Goal: Task Accomplishment & Management: Complete application form

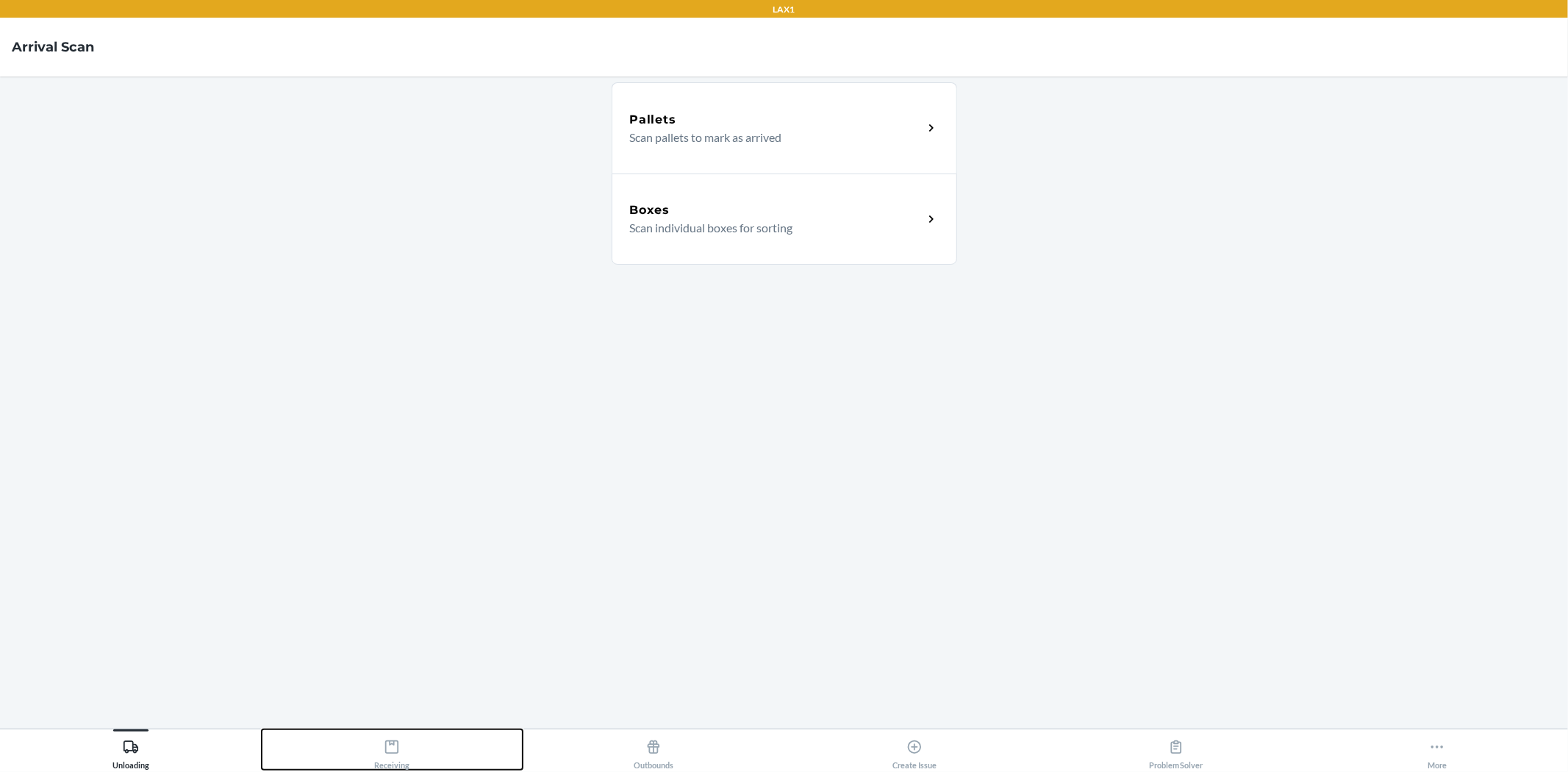
drag, startPoint x: 390, startPoint y: 748, endPoint x: 450, endPoint y: 561, distance: 196.4
click at [390, 746] on icon at bounding box center [392, 747] width 17 height 17
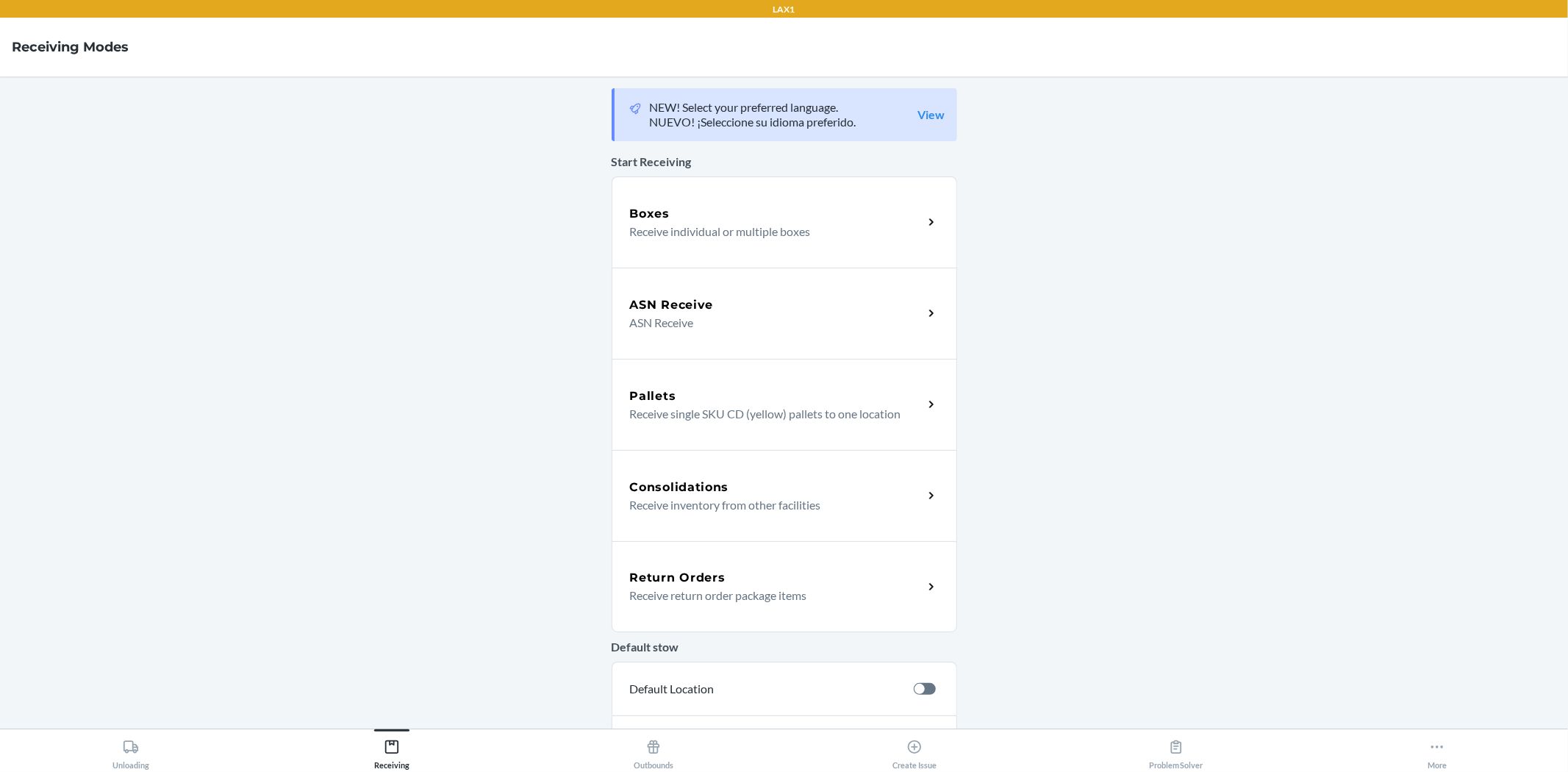
drag, startPoint x: 711, startPoint y: 581, endPoint x: 713, endPoint y: 571, distance: 10.2
click at [713, 578] on h5 "Return Orders" at bounding box center [678, 577] width 96 height 18
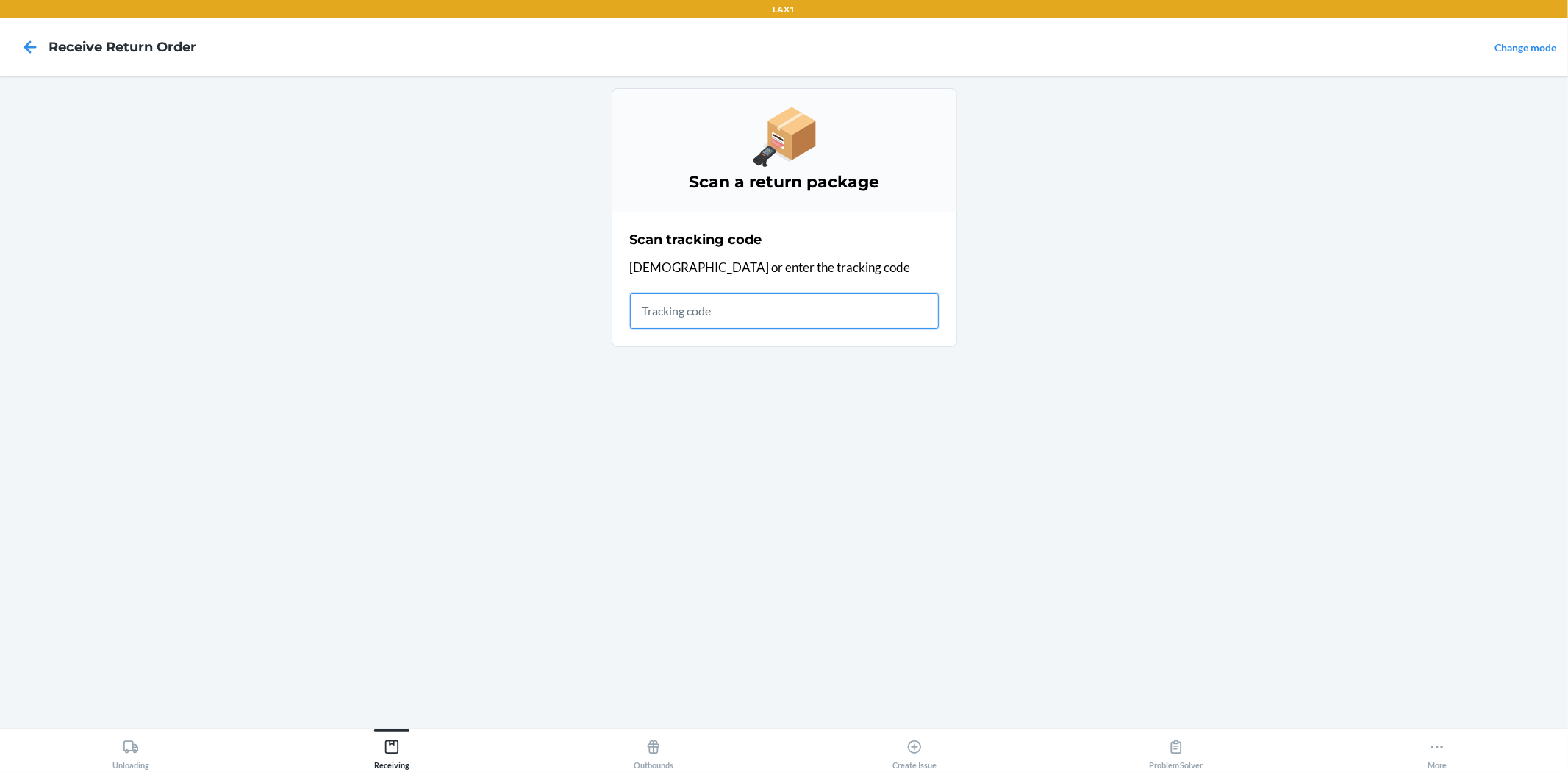
drag, startPoint x: 696, startPoint y: 307, endPoint x: 694, endPoint y: 193, distance: 114.0
click at [700, 249] on div "Scan tracking code Scan or enter the tracking code" at bounding box center [784, 279] width 309 height 107
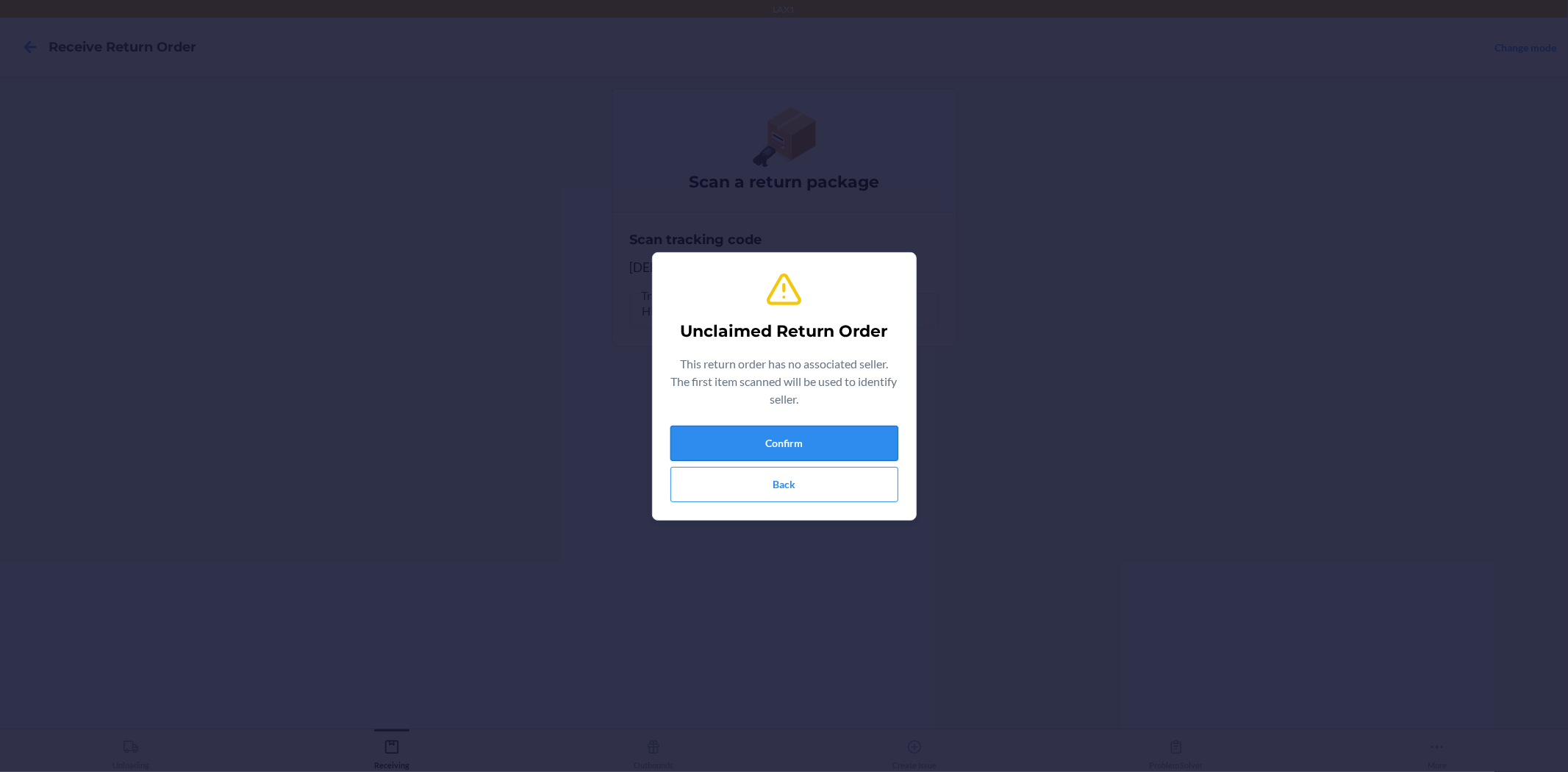
click at [826, 430] on button "Confirm" at bounding box center [784, 443] width 228 height 35
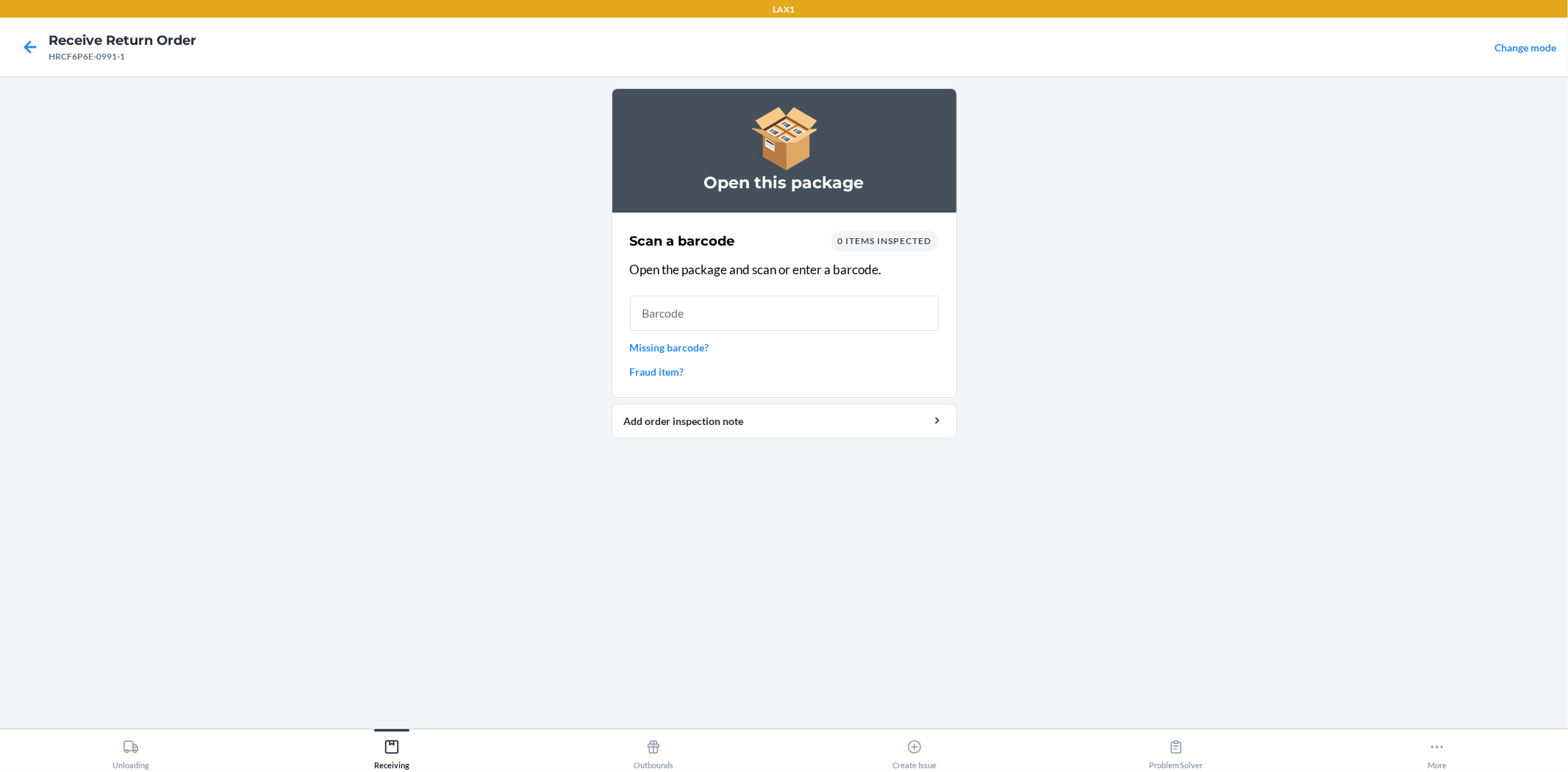
click at [741, 301] on input "text" at bounding box center [784, 313] width 309 height 35
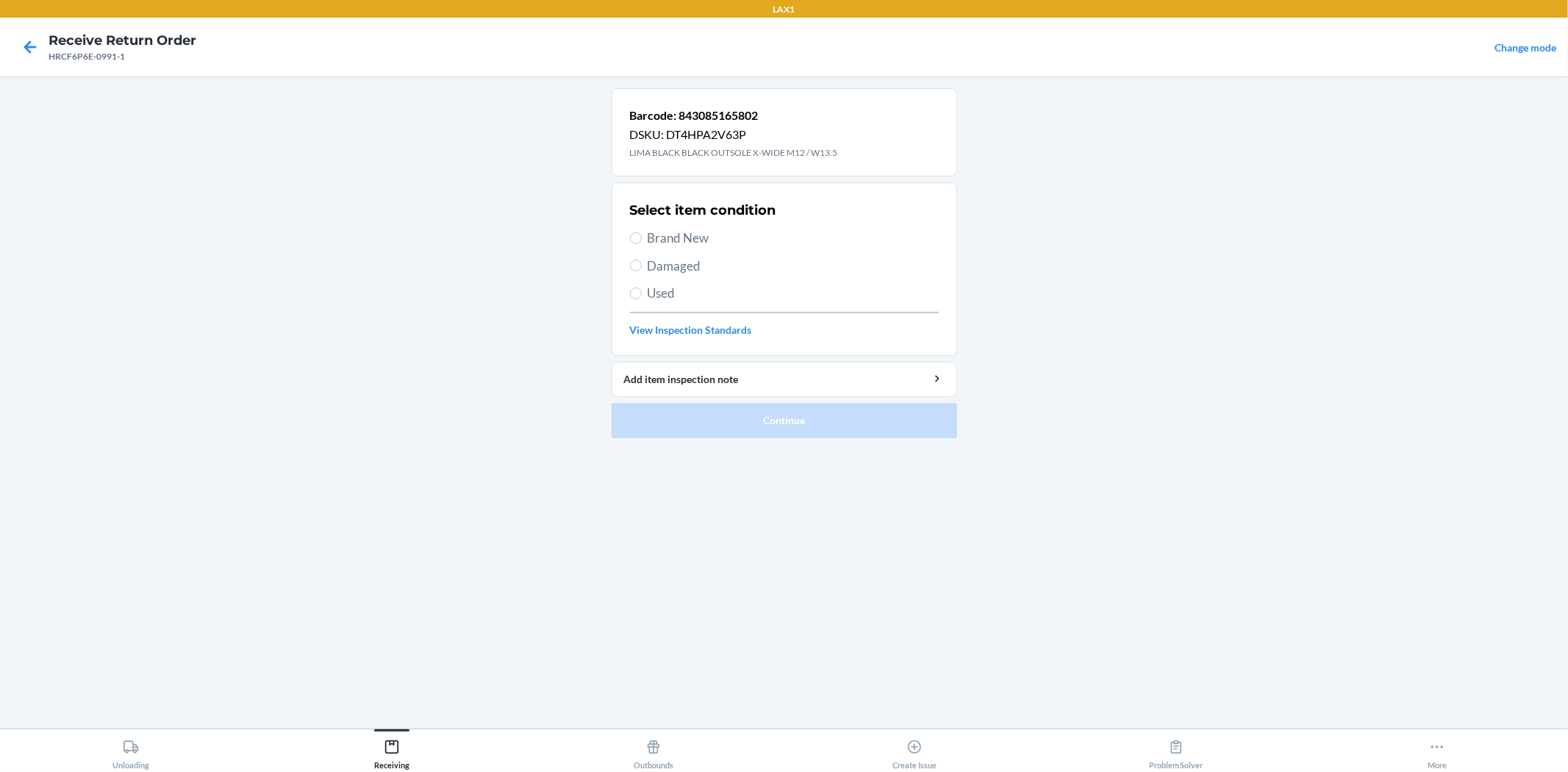
drag, startPoint x: 717, startPoint y: 238, endPoint x: 720, endPoint y: 306, distance: 68.1
click at [716, 238] on span "Brand New" at bounding box center [793, 238] width 291 height 19
click at [641, 238] on input "Brand New" at bounding box center [636, 238] width 12 height 12
radio input "true"
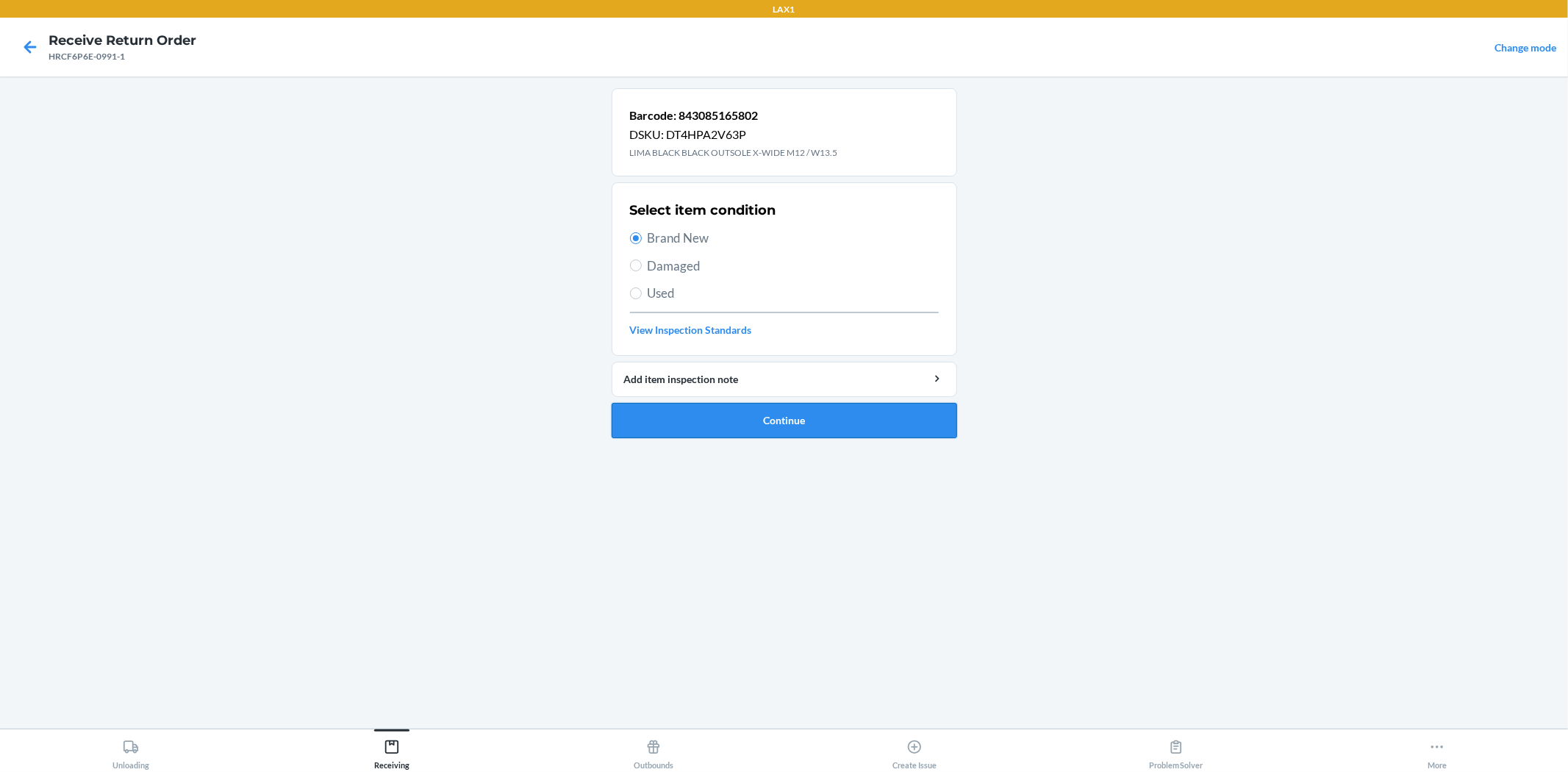
click at [750, 419] on button "Continue" at bounding box center [784, 420] width 345 height 35
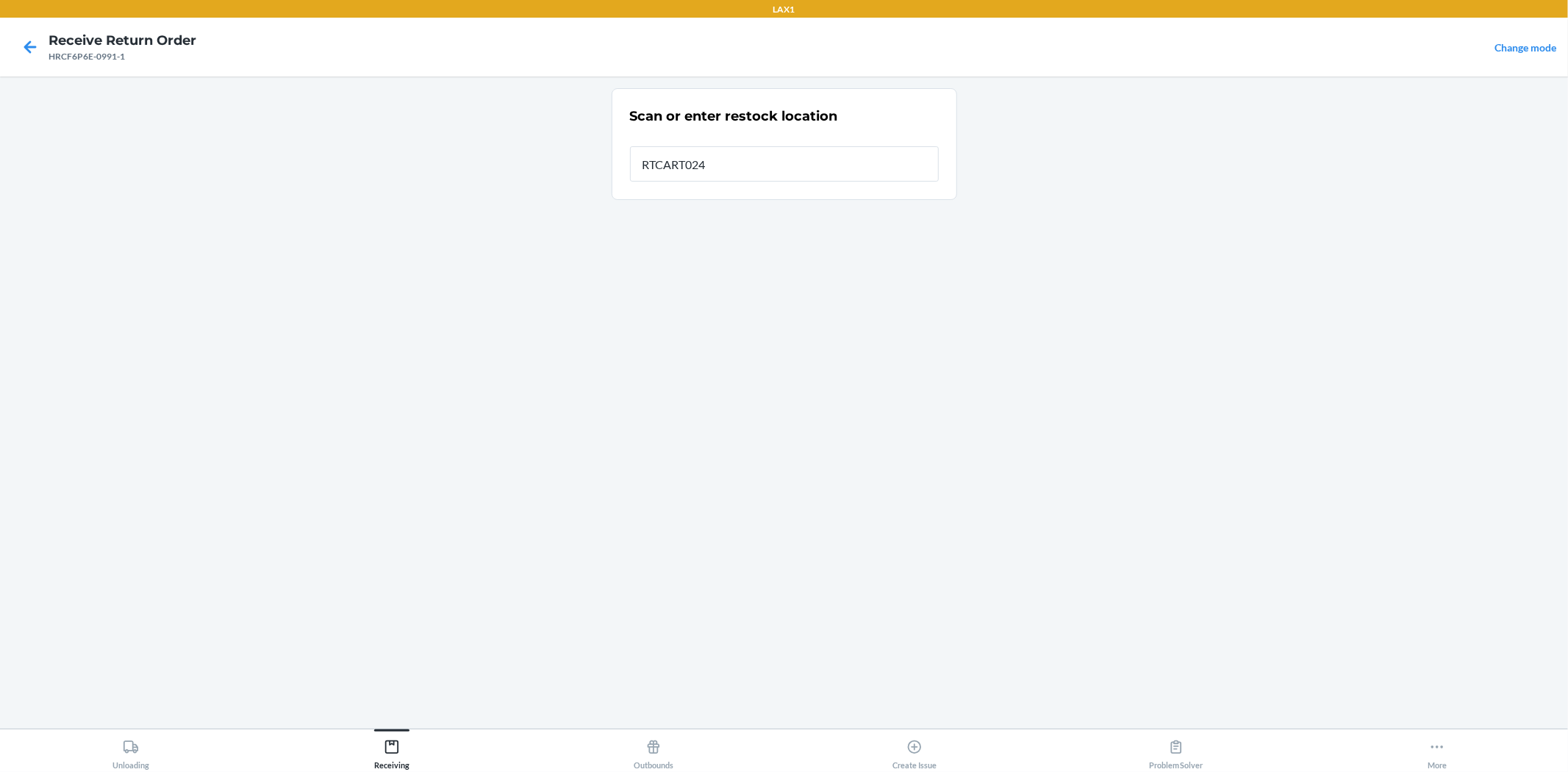
type input "RTCART024"
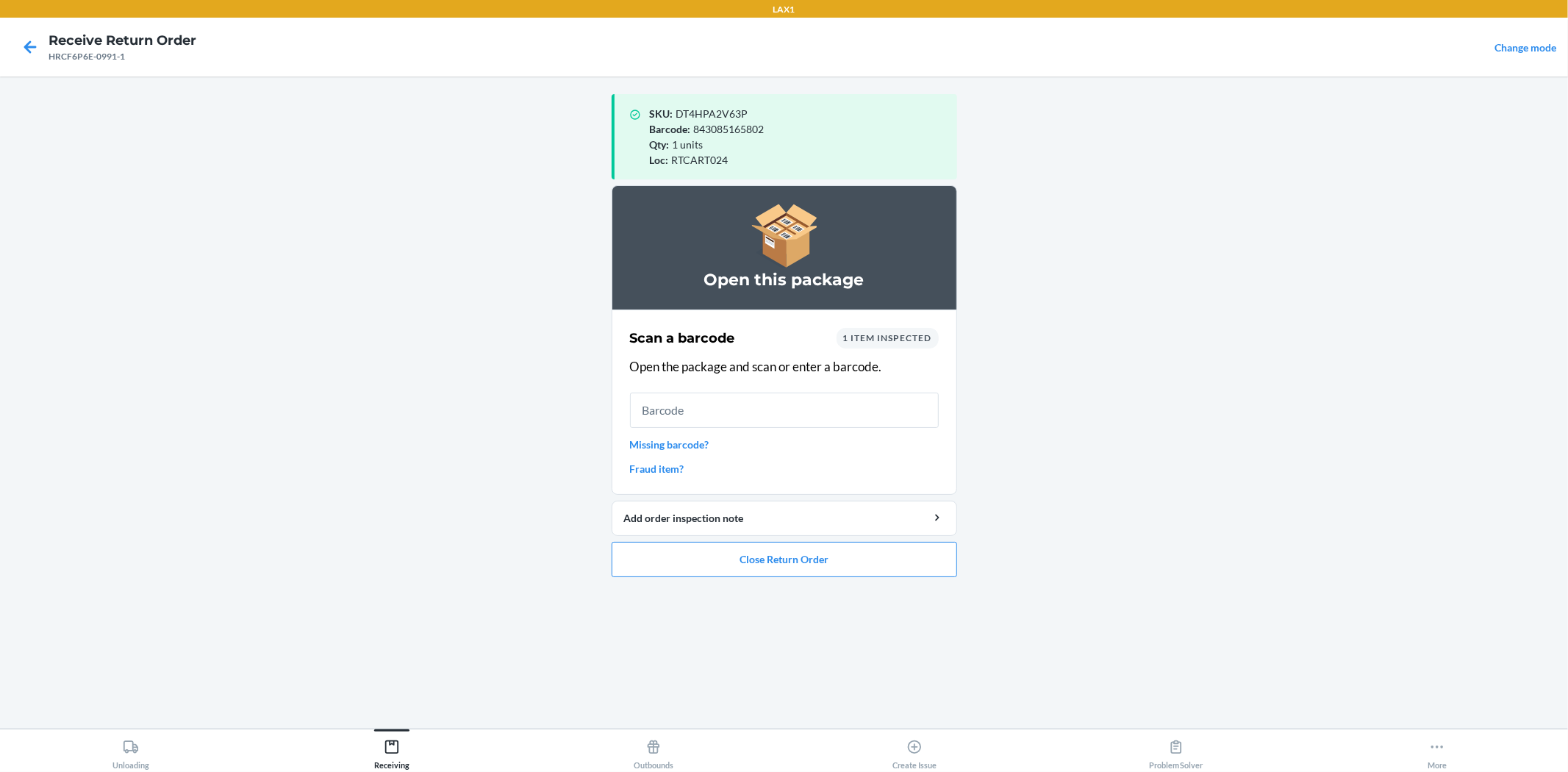
click at [888, 325] on div "Scan a barcode 1 item inspected Open the package and scan or enter a barcode. M…" at bounding box center [784, 402] width 309 height 158
click at [888, 333] on span "1 item inspected" at bounding box center [887, 338] width 89 height 11
click at [721, 561] on button "Close Return Order" at bounding box center [784, 559] width 345 height 35
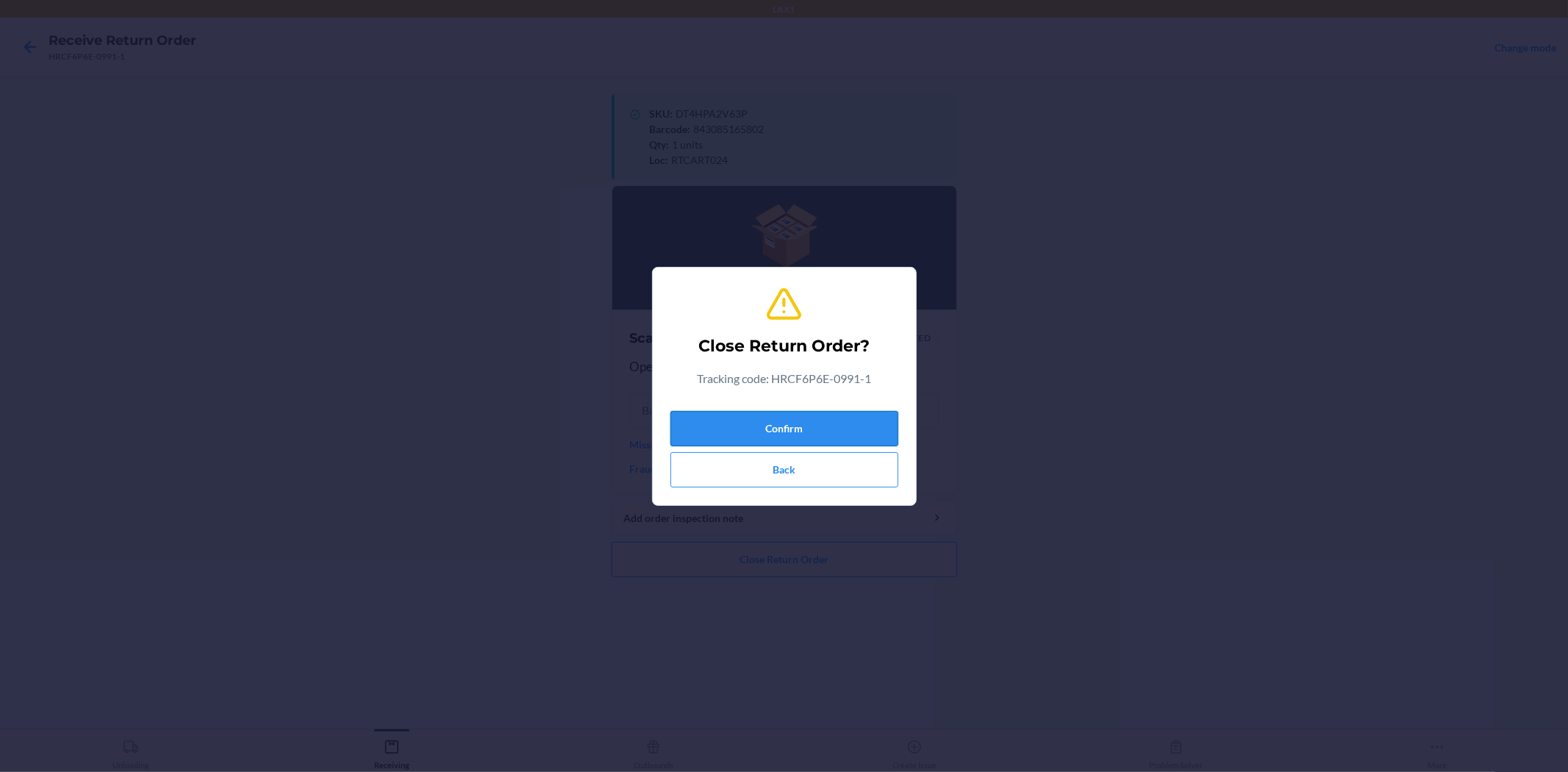
click at [755, 430] on button "Confirm" at bounding box center [784, 428] width 228 height 35
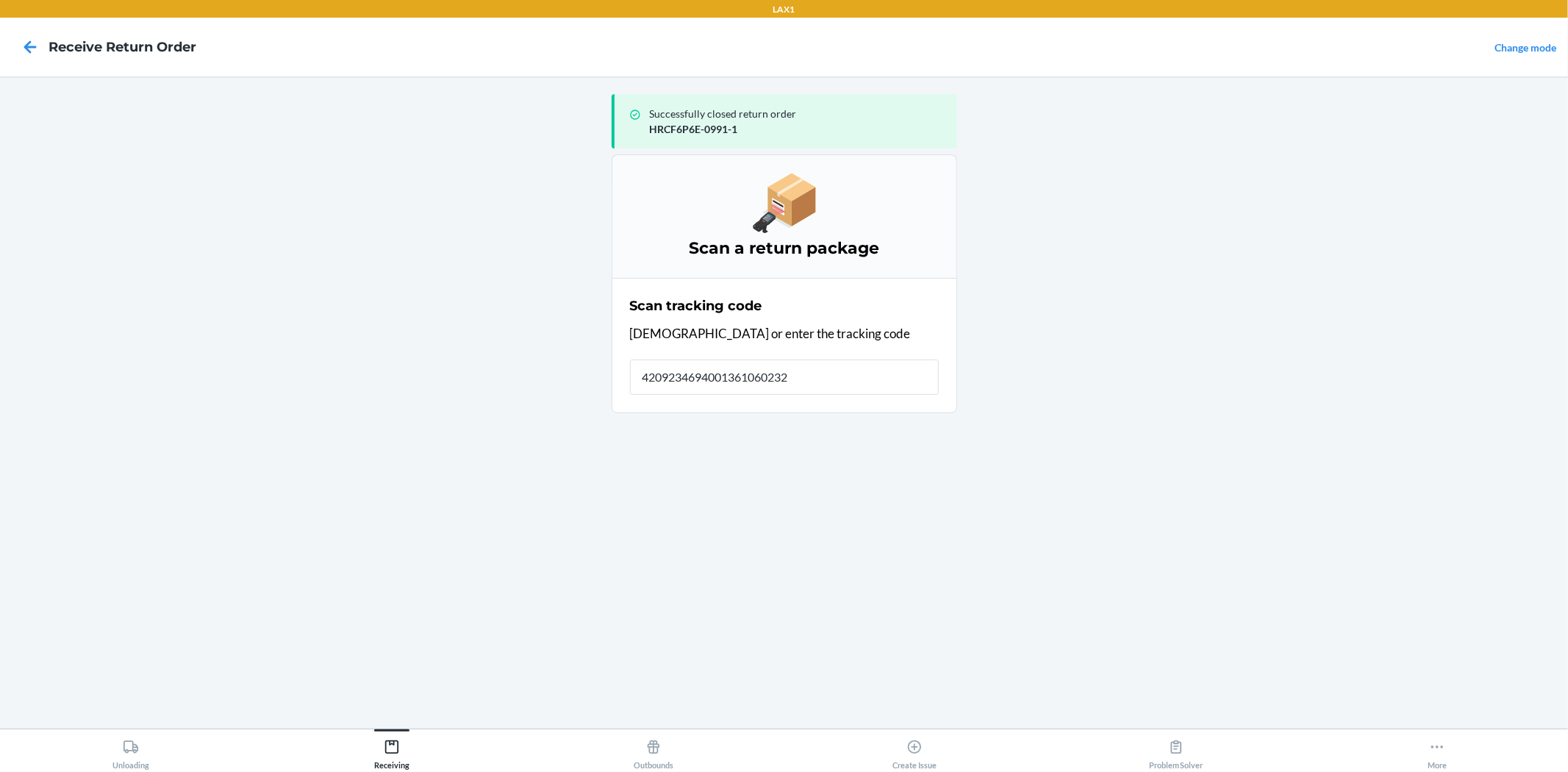
type input "42092346940013610602329"
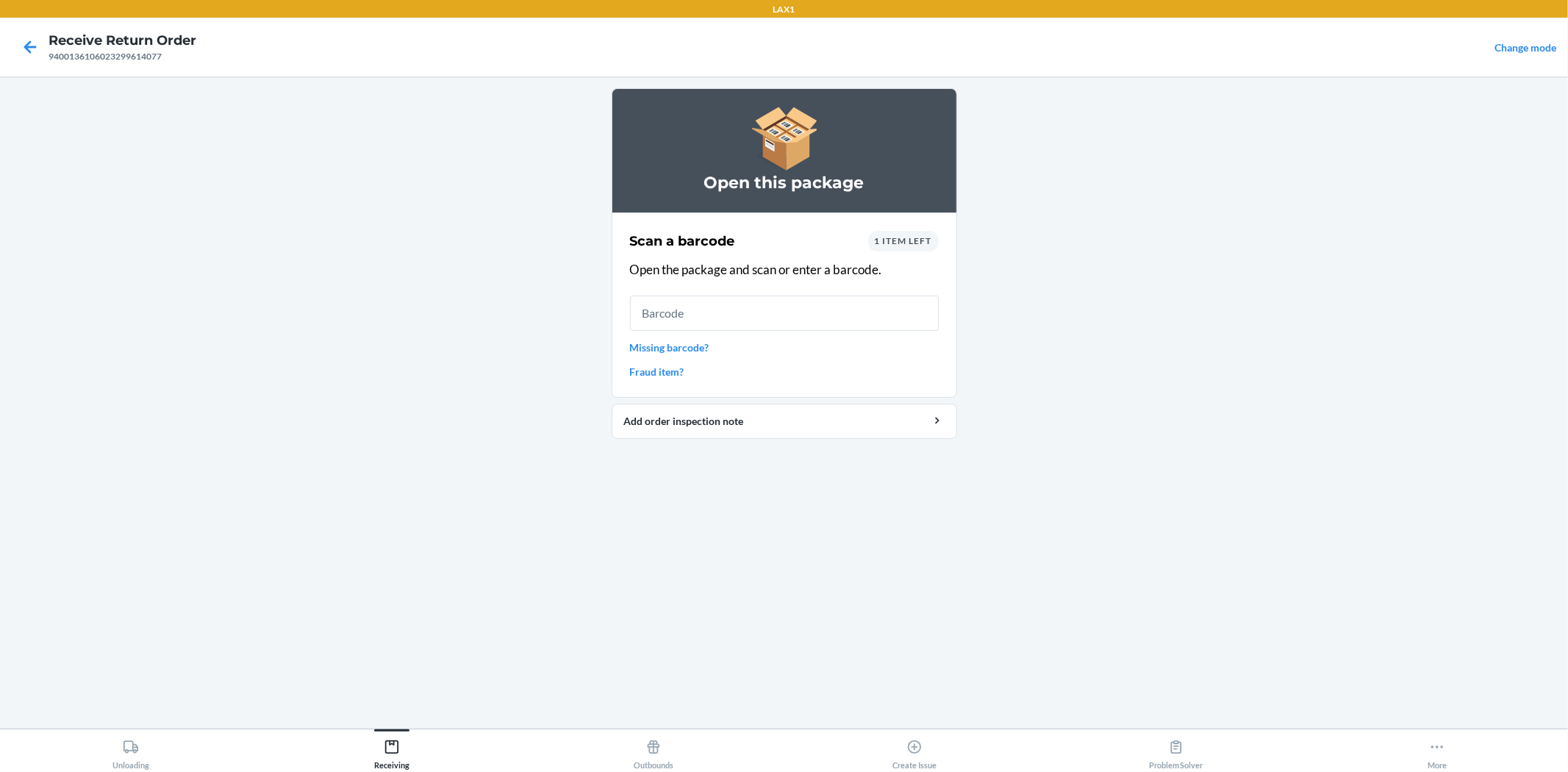
click at [897, 243] on span "1 item left" at bounding box center [903, 240] width 57 height 11
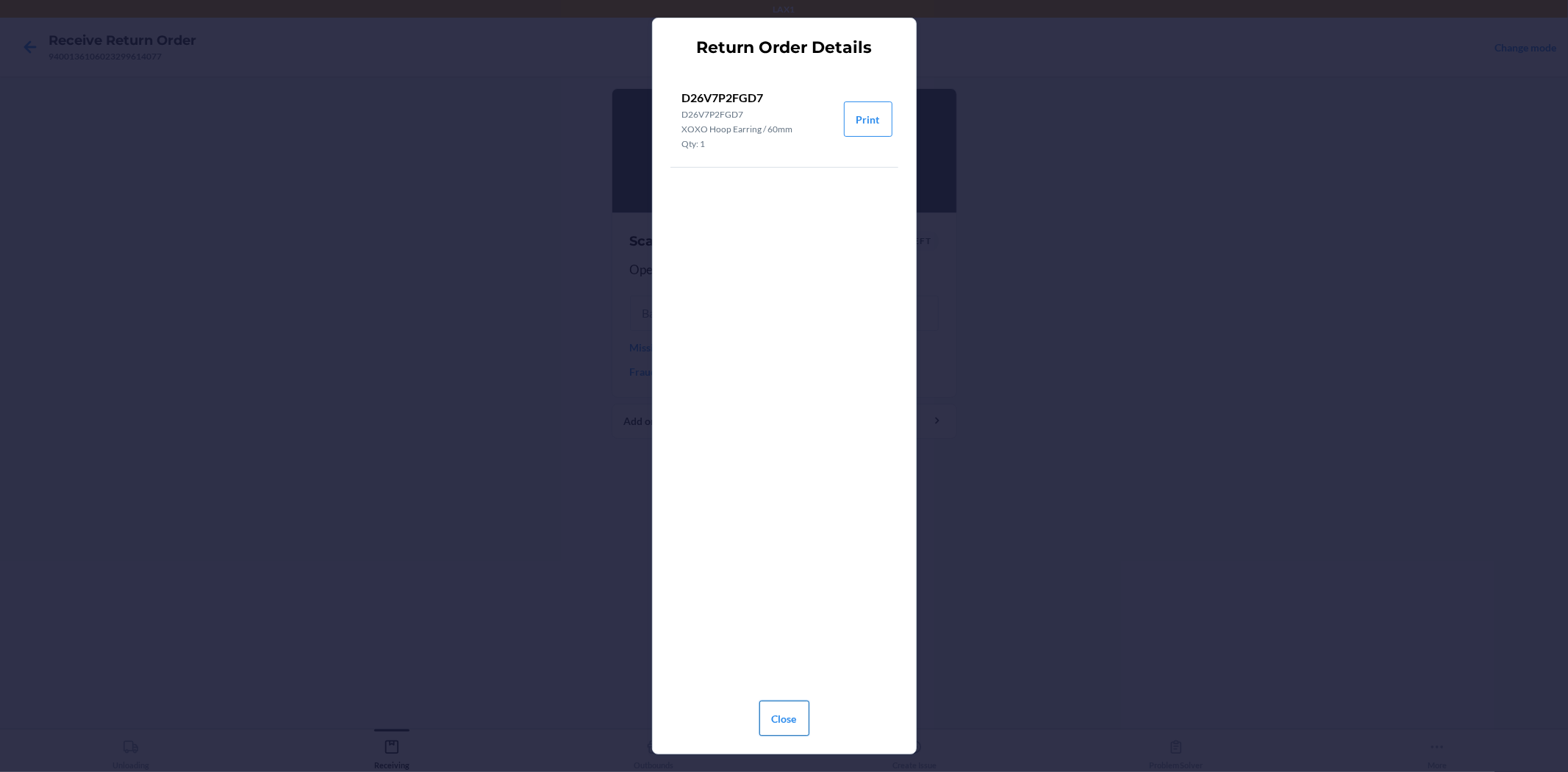
click at [783, 714] on button "Close" at bounding box center [784, 718] width 50 height 35
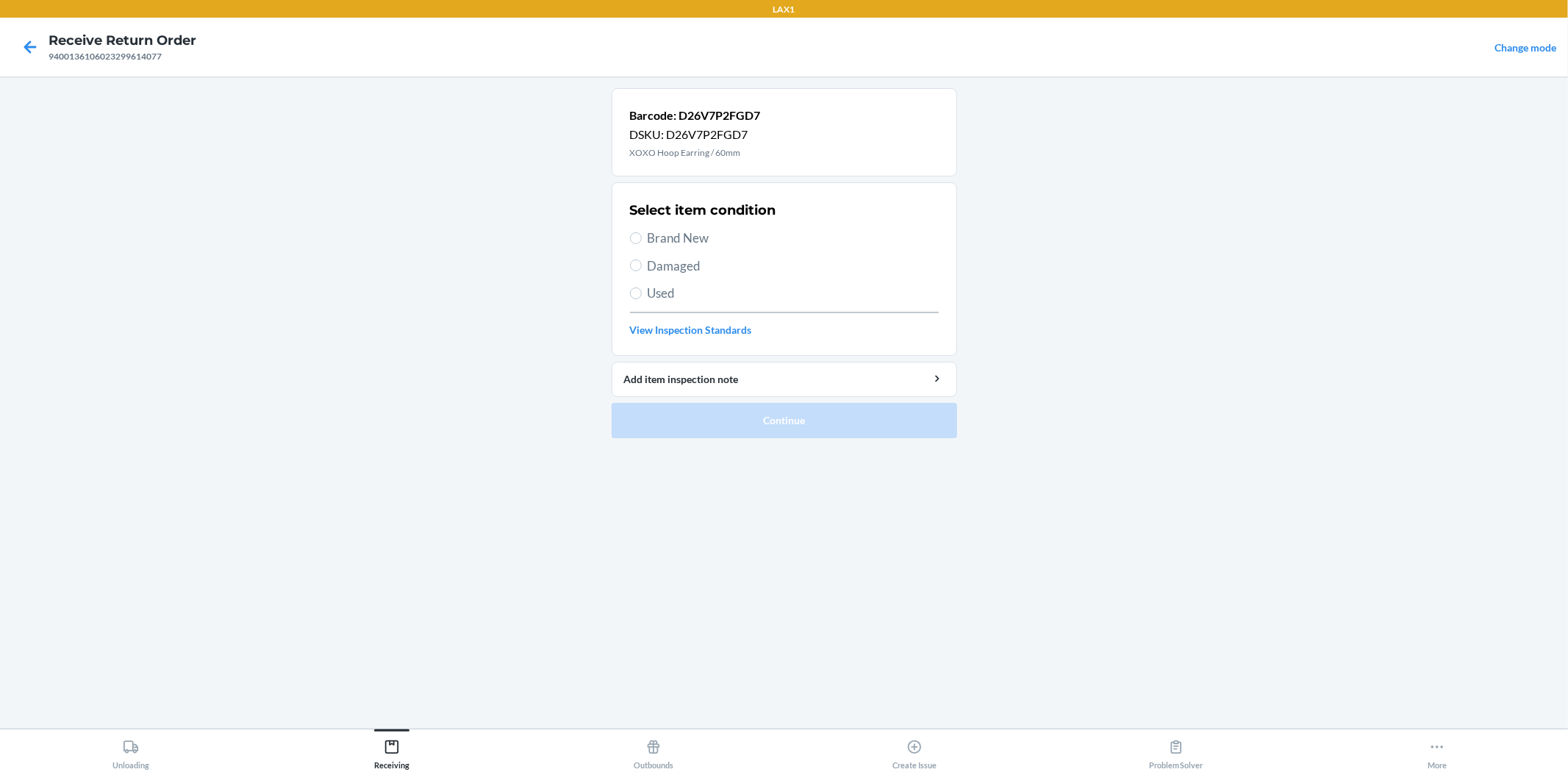
click at [667, 267] on span "Damaged" at bounding box center [793, 265] width 291 height 19
click at [641, 267] on input "Damaged" at bounding box center [636, 265] width 12 height 12
radio input "true"
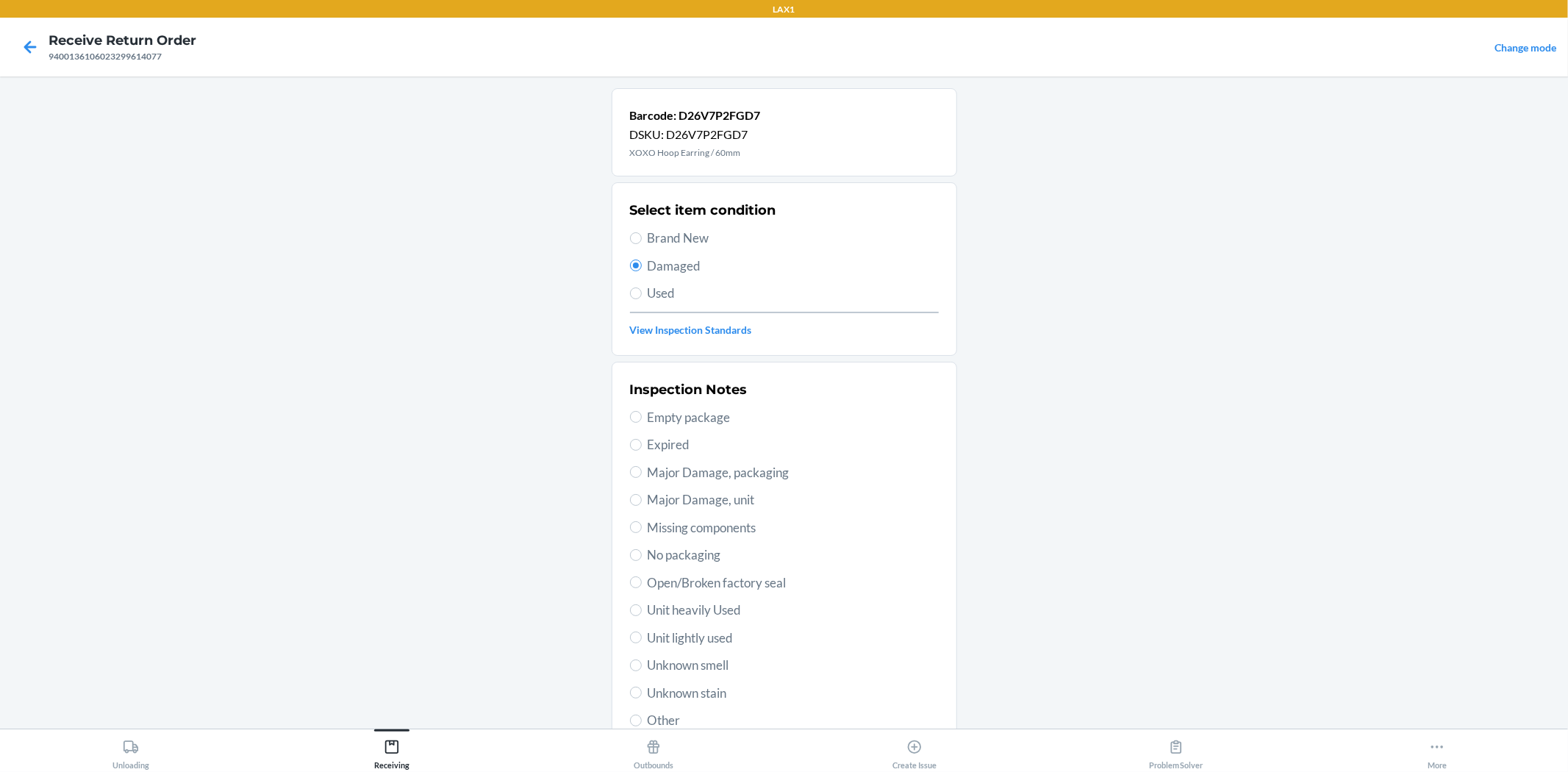
click at [656, 292] on span "Used" at bounding box center [793, 293] width 291 height 19
click at [641, 292] on input "Used" at bounding box center [636, 293] width 12 height 12
radio input "true"
click at [673, 268] on span "Damaged" at bounding box center [793, 265] width 291 height 19
click at [641, 268] on input "Damaged" at bounding box center [636, 265] width 12 height 12
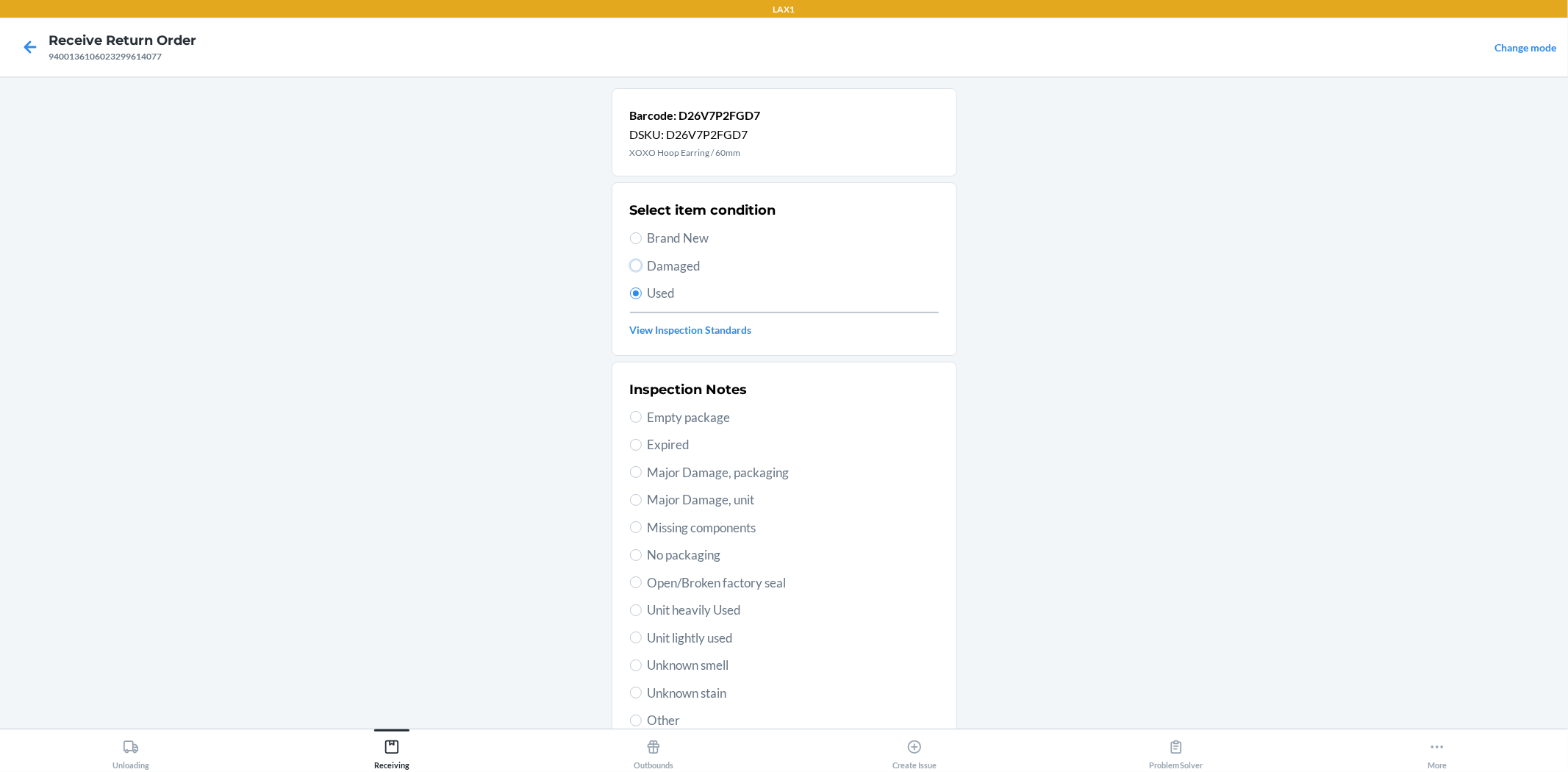
radio input "true"
radio input "false"
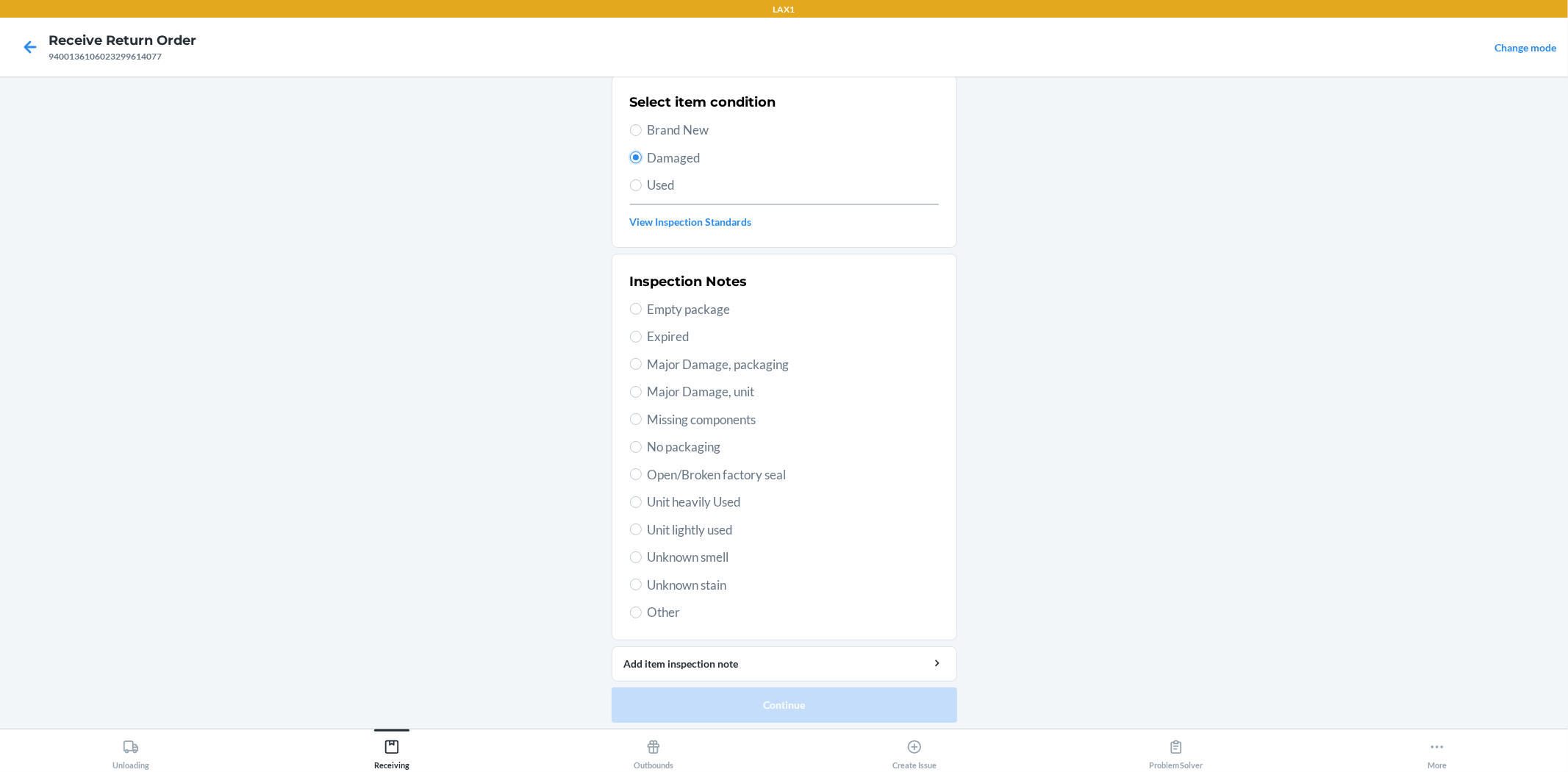
scroll to position [113, 0]
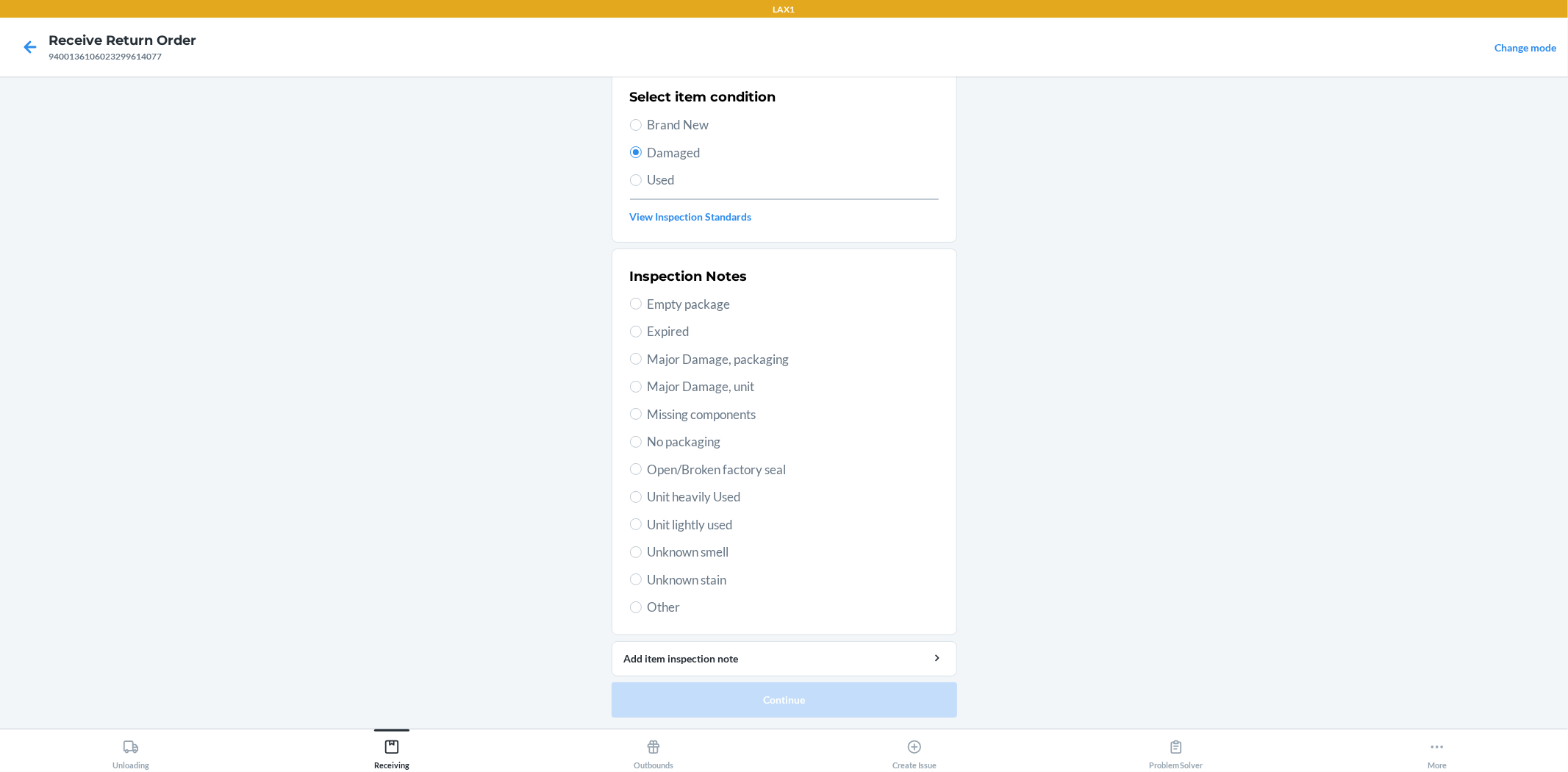
click at [739, 415] on span "Missing components" at bounding box center [793, 415] width 291 height 19
click at [641, 415] on input "Missing components" at bounding box center [636, 414] width 12 height 12
radio input "true"
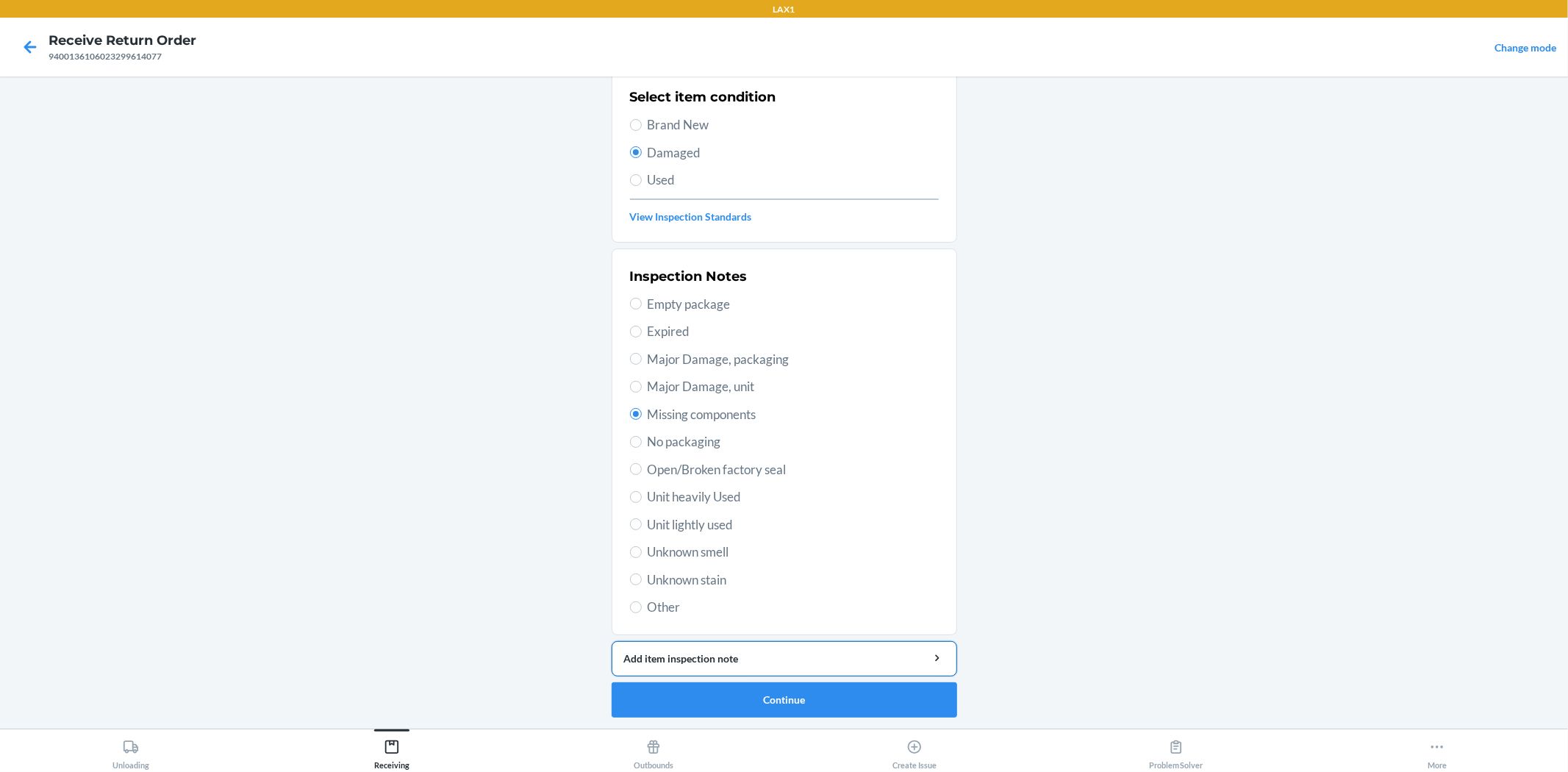
click at [714, 660] on div "Add item inspection note" at bounding box center [784, 658] width 321 height 16
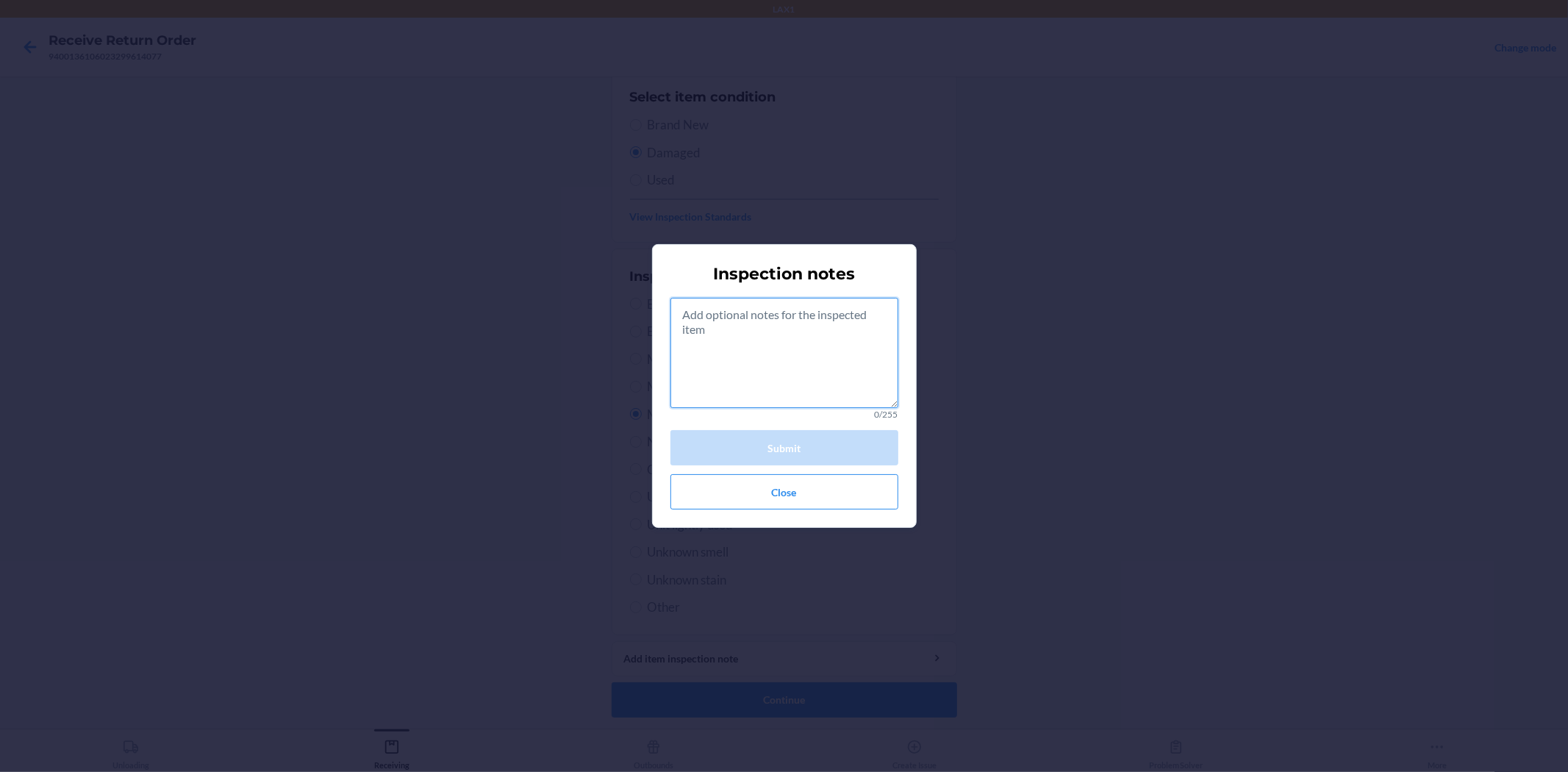
drag, startPoint x: 747, startPoint y: 380, endPoint x: 632, endPoint y: 307, distance: 136.2
click at [767, 332] on textarea at bounding box center [784, 353] width 228 height 111
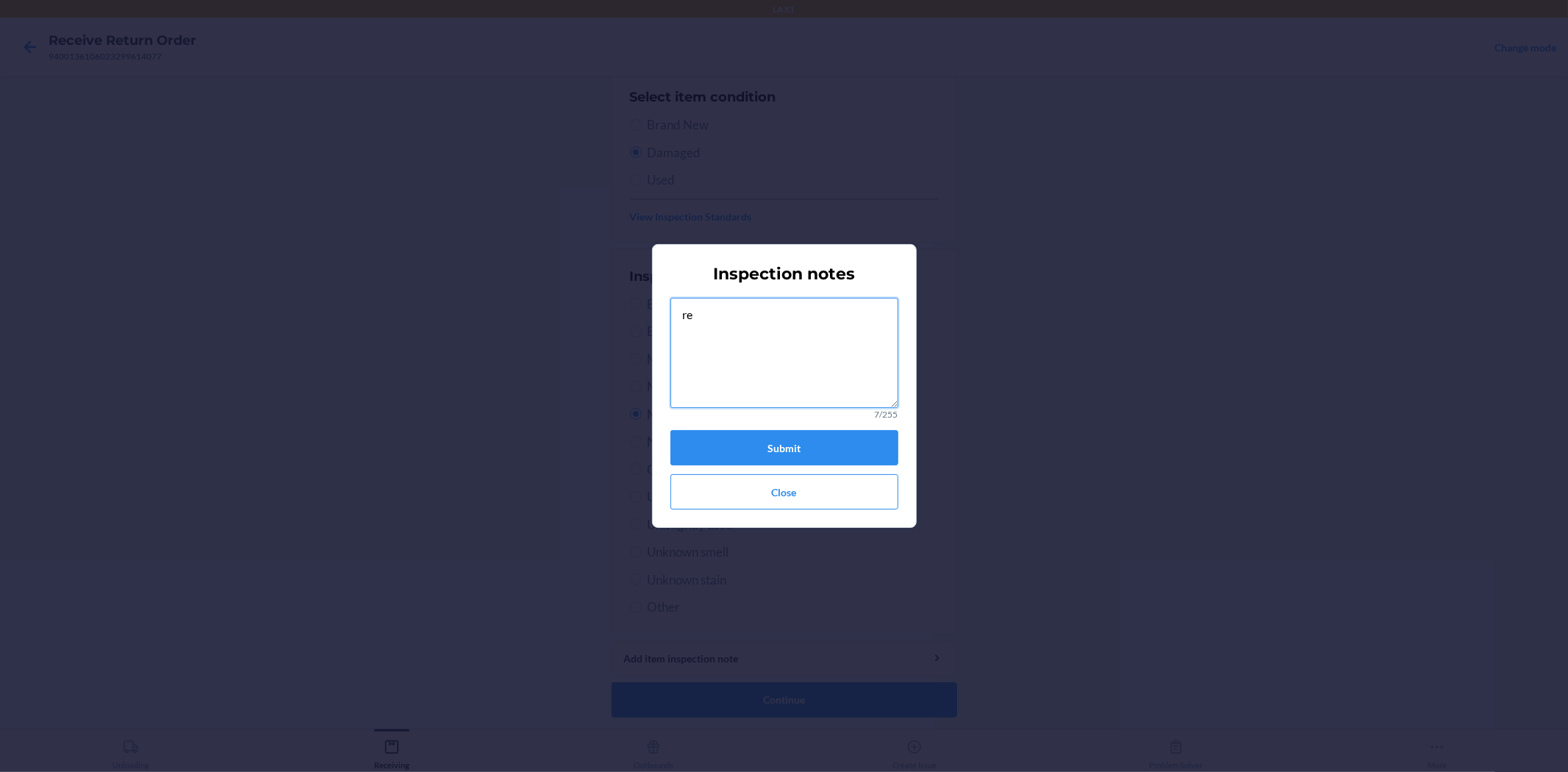
type textarea "r"
click at [681, 317] on textarea "gold bracelet not hoop earrings" at bounding box center [784, 353] width 228 height 111
type textarea "returned gold bracelet not hoop earrings"
click at [778, 441] on button "Submit" at bounding box center [784, 448] width 228 height 35
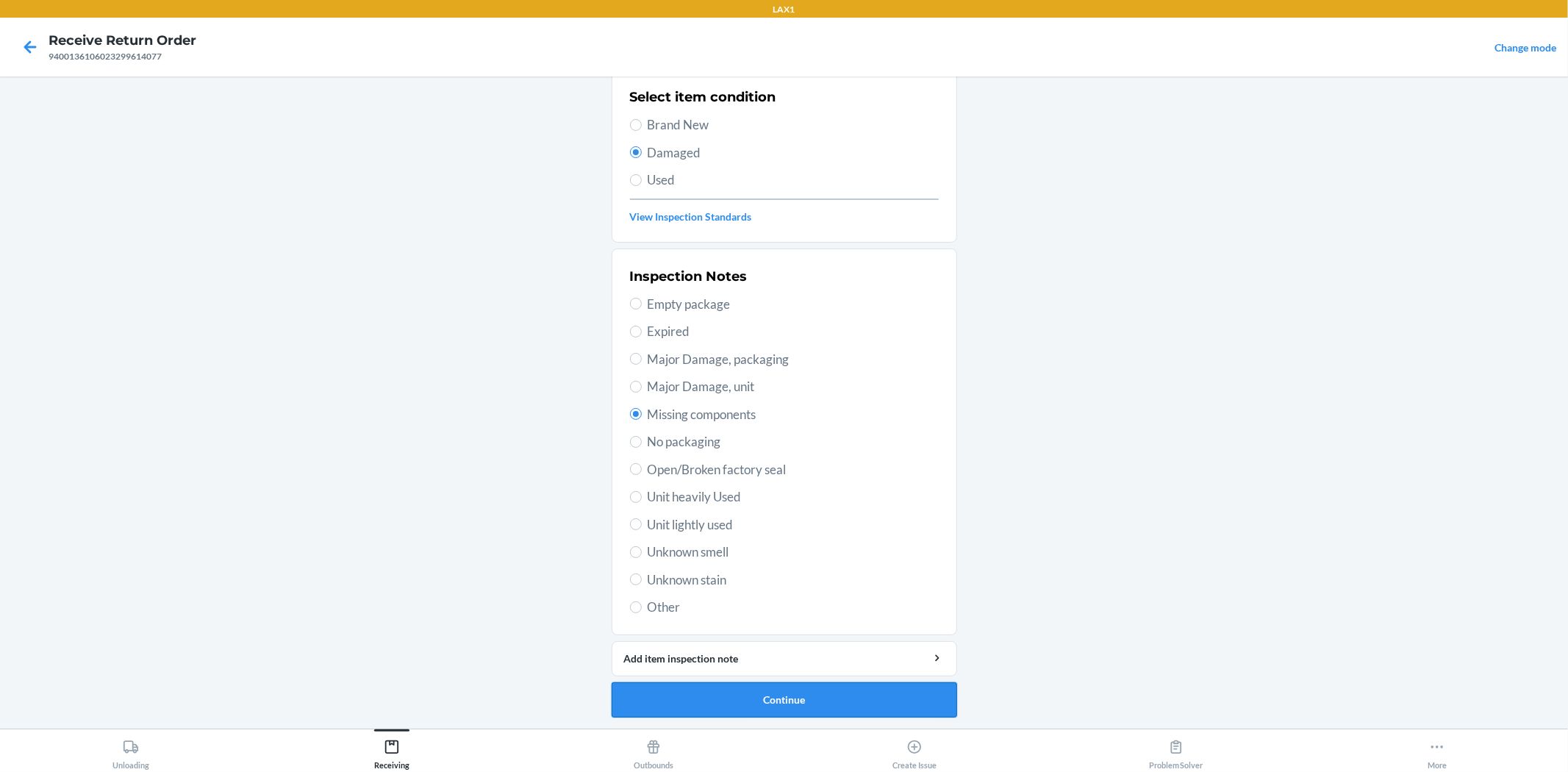
click at [790, 708] on button "Continue" at bounding box center [784, 699] width 345 height 35
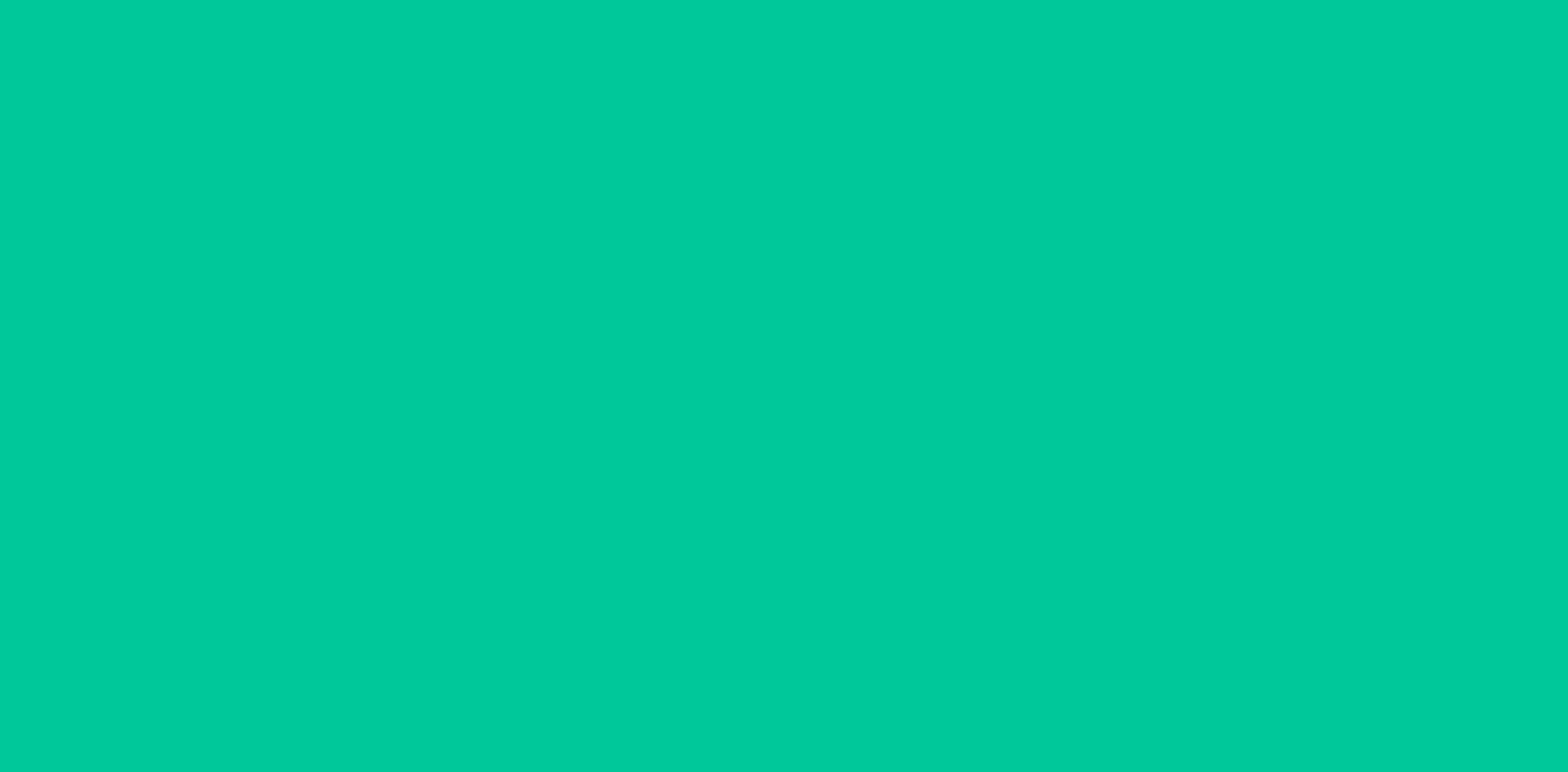
scroll to position [0, 0]
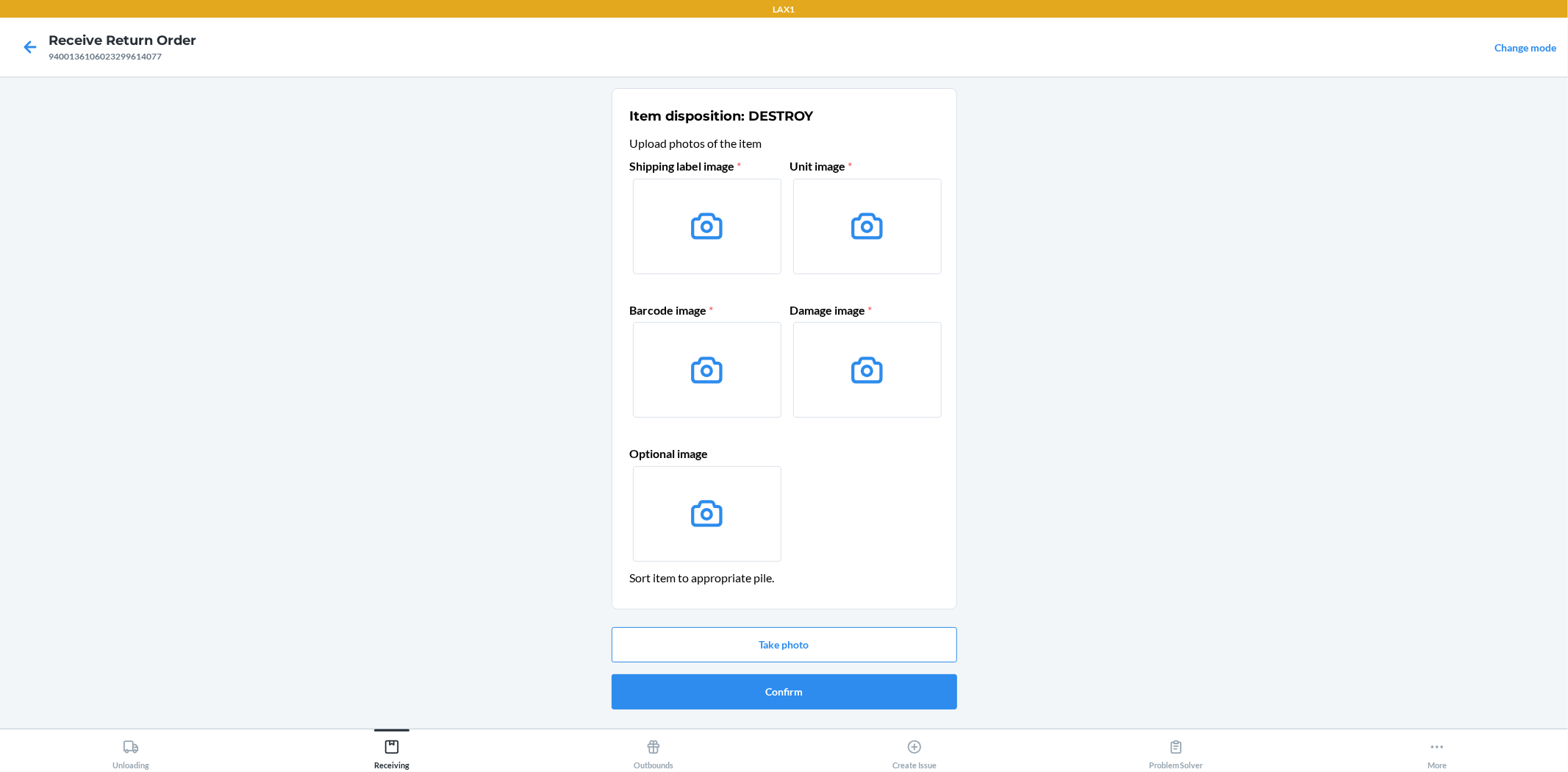
click at [721, 222] on icon at bounding box center [707, 226] width 31 height 27
click at [0, 0] on input "file" at bounding box center [0, 0] width 0 height 0
click at [824, 645] on button "Take photo" at bounding box center [784, 644] width 345 height 35
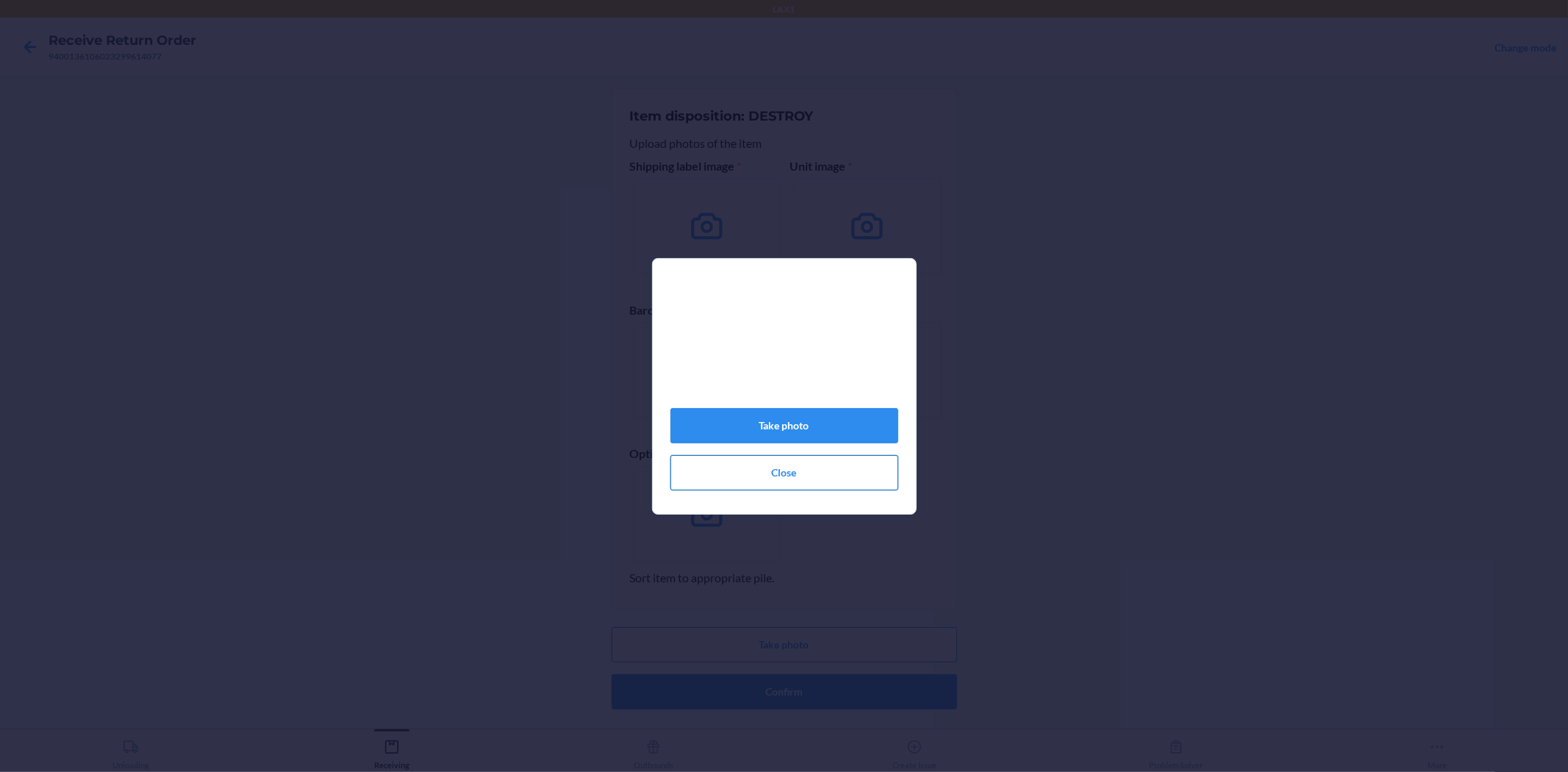
click at [826, 478] on button "Close" at bounding box center [784, 473] width 228 height 35
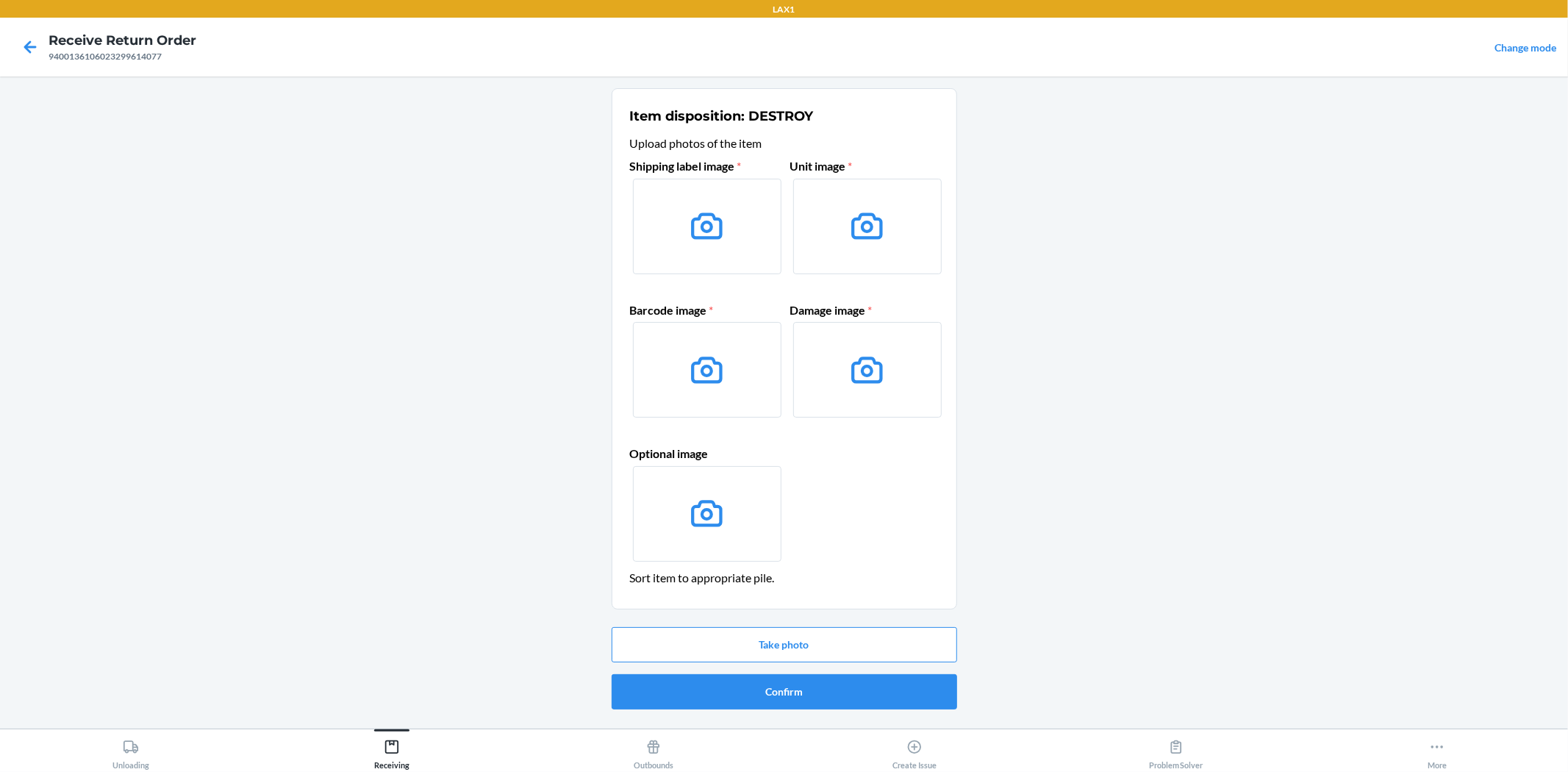
drag, startPoint x: 462, startPoint y: 161, endPoint x: 495, endPoint y: 141, distance: 38.6
click at [467, 158] on main "Item disposition: DESTROY Upload photos of the item Shipping label image * Unit…" at bounding box center [784, 403] width 1568 height 652
click at [859, 626] on button "Take photo" at bounding box center [784, 644] width 345 height 35
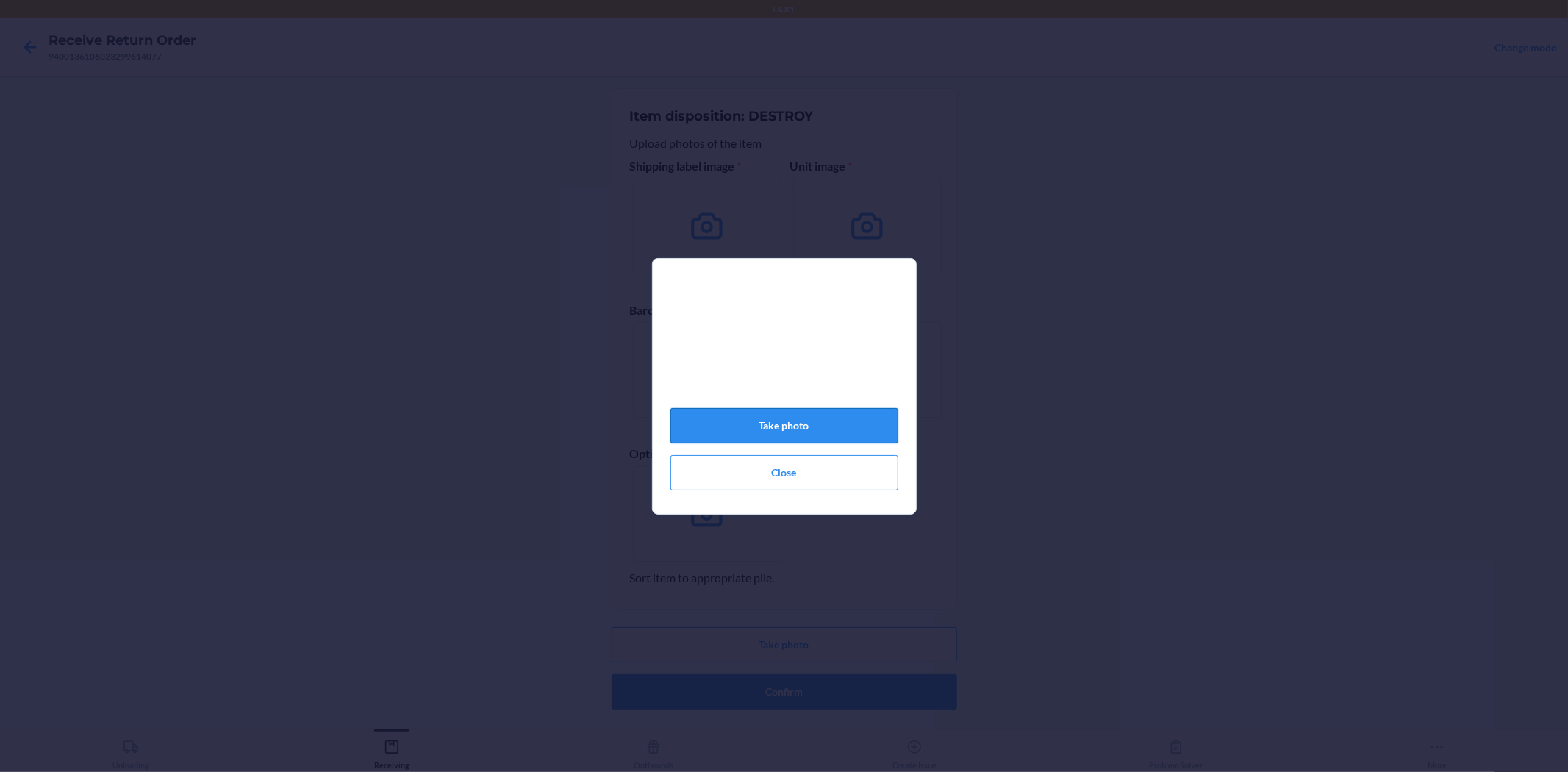
click at [859, 420] on button "Take photo" at bounding box center [784, 426] width 228 height 35
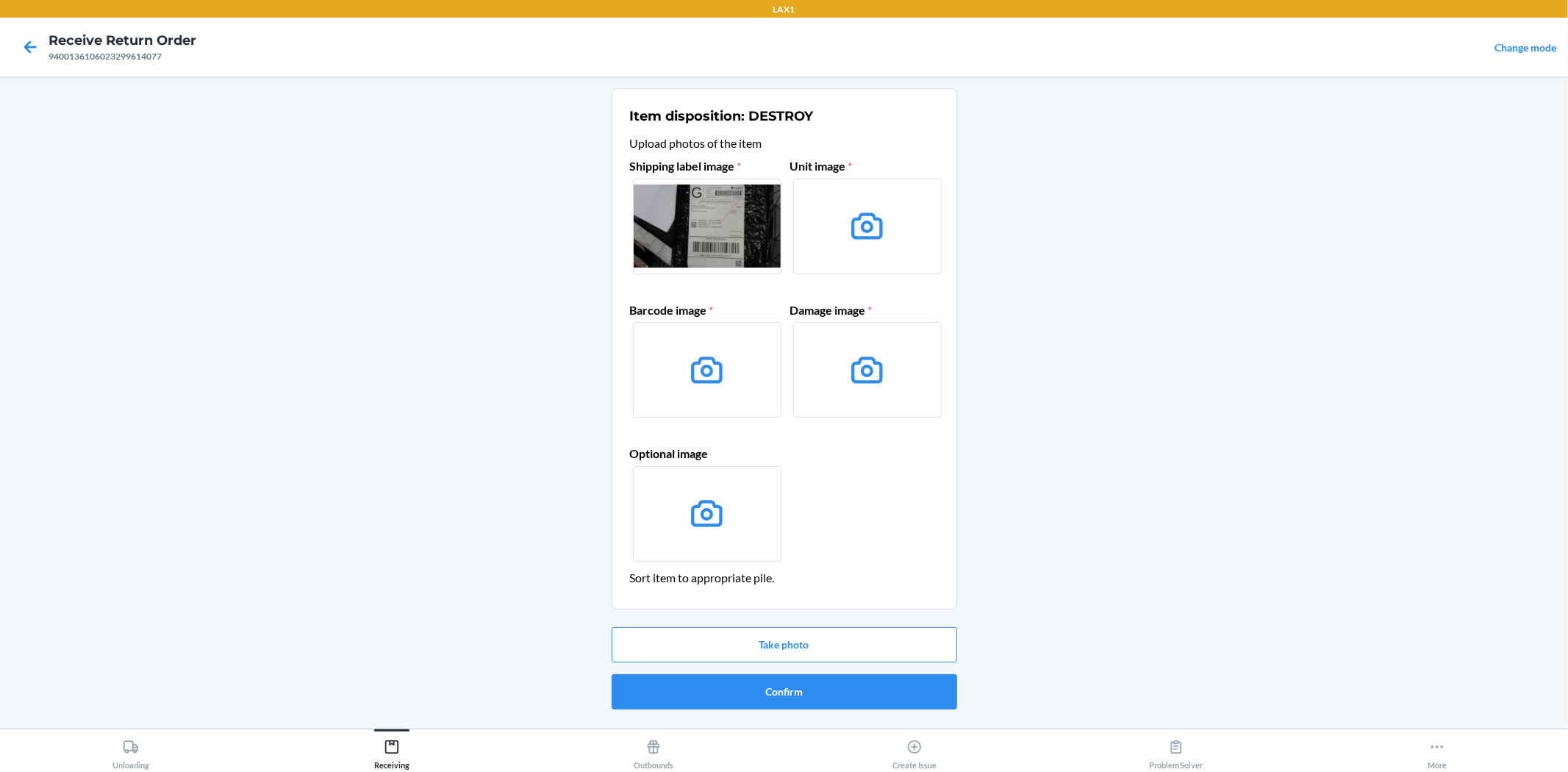
click at [895, 241] on label at bounding box center [867, 227] width 148 height 96
click at [0, 0] on input "file" at bounding box center [0, 0] width 0 height 0
drag, startPoint x: 853, startPoint y: 625, endPoint x: 849, endPoint y: 633, distance: 8.9
click at [849, 633] on div "Take photo Confirm" at bounding box center [784, 668] width 345 height 94
click at [848, 641] on button "Take photo" at bounding box center [784, 644] width 345 height 35
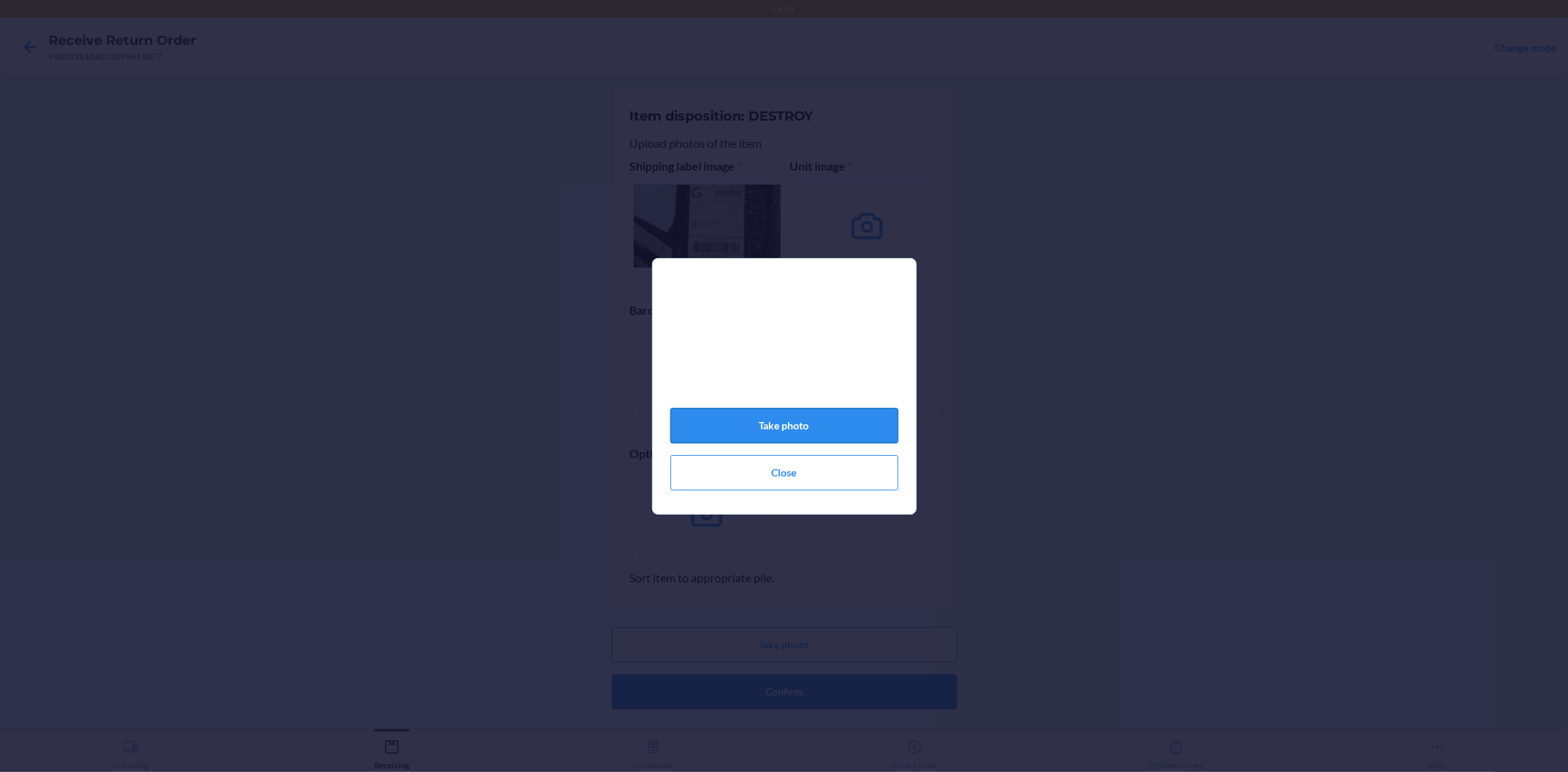
click at [846, 443] on button "Take photo" at bounding box center [784, 426] width 228 height 35
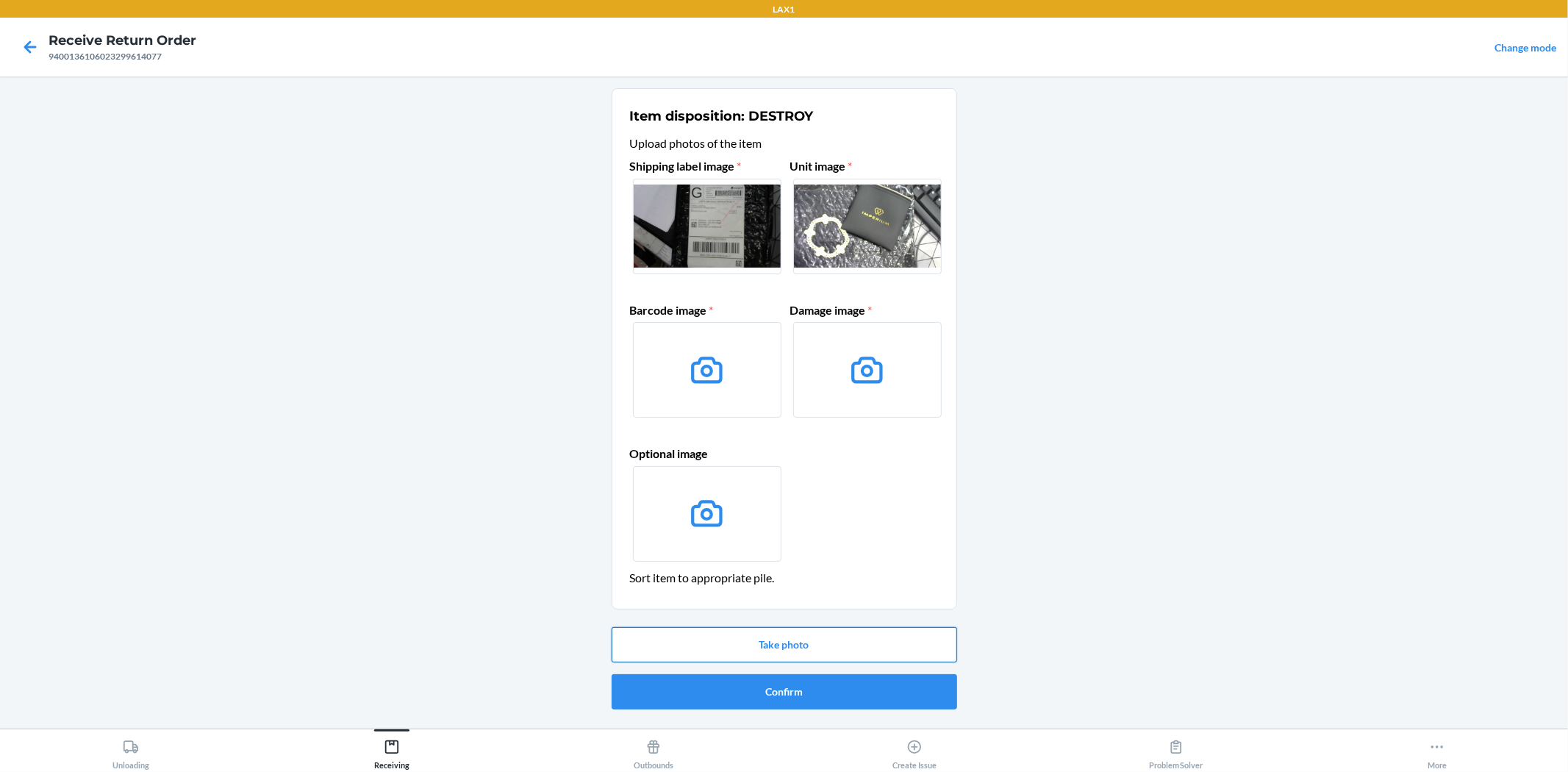
click at [791, 649] on button "Take photo" at bounding box center [784, 644] width 345 height 35
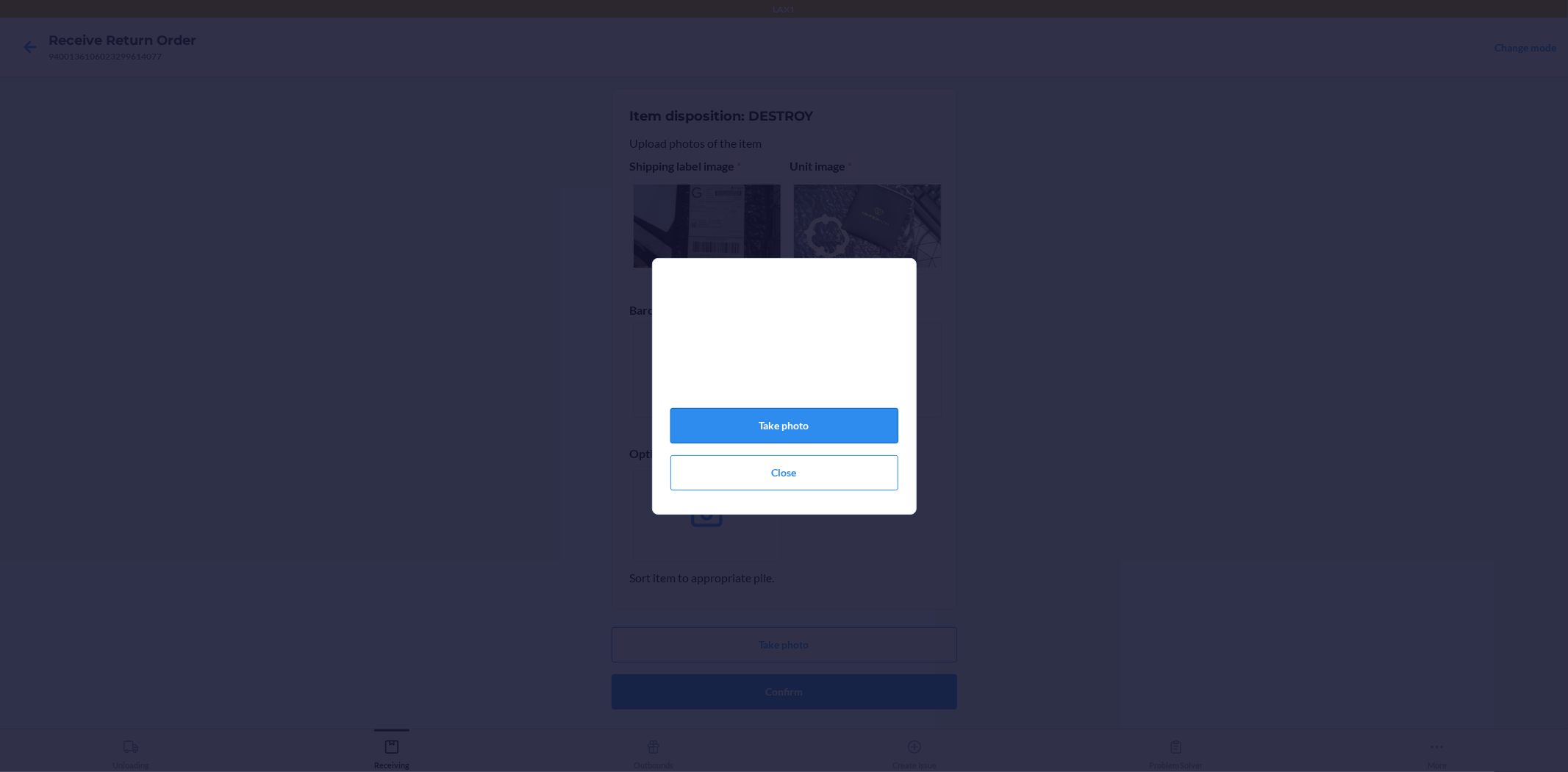
click at [818, 441] on button "Take photo" at bounding box center [784, 426] width 228 height 35
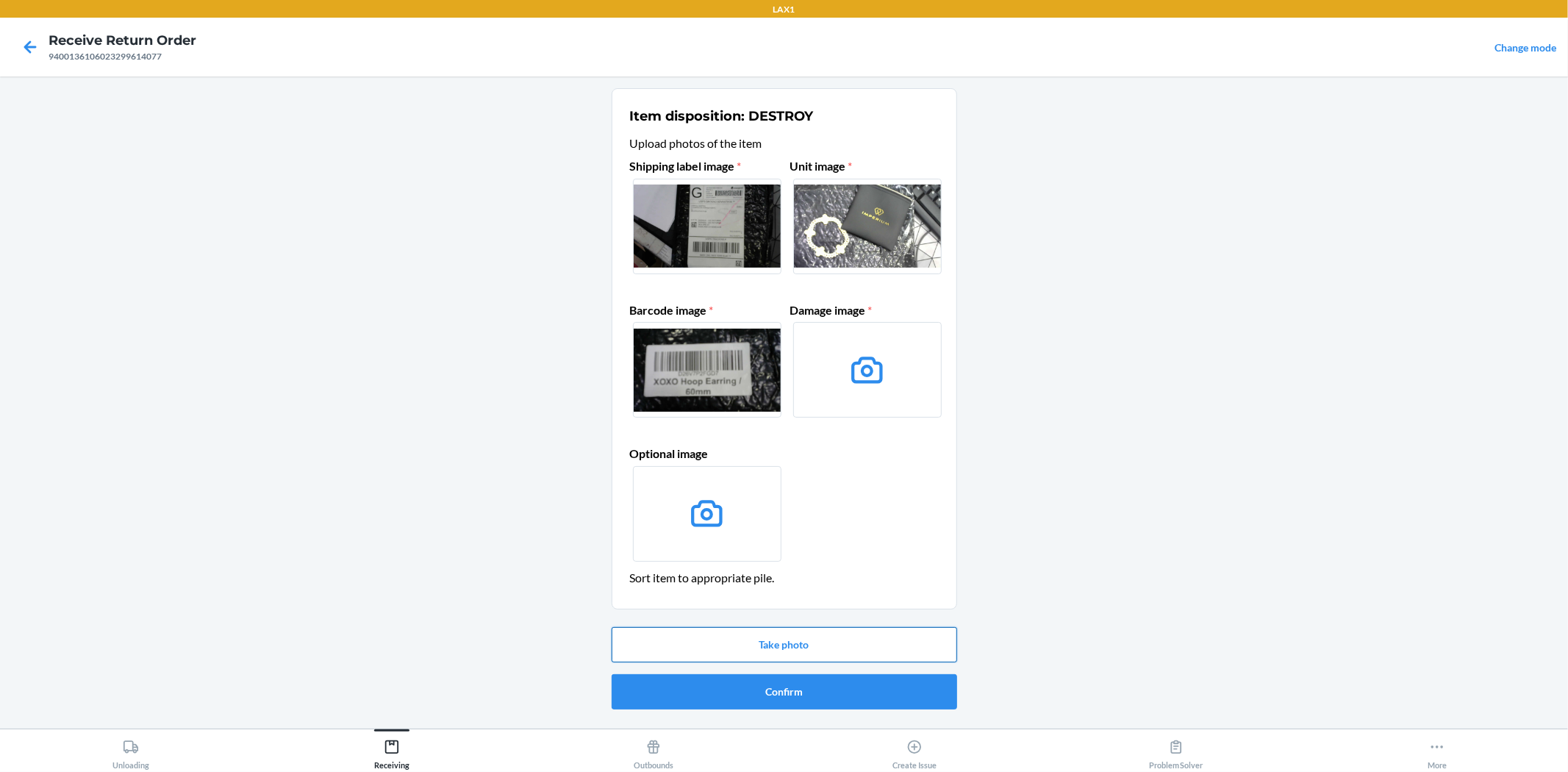
click at [851, 645] on button "Take photo" at bounding box center [784, 644] width 345 height 35
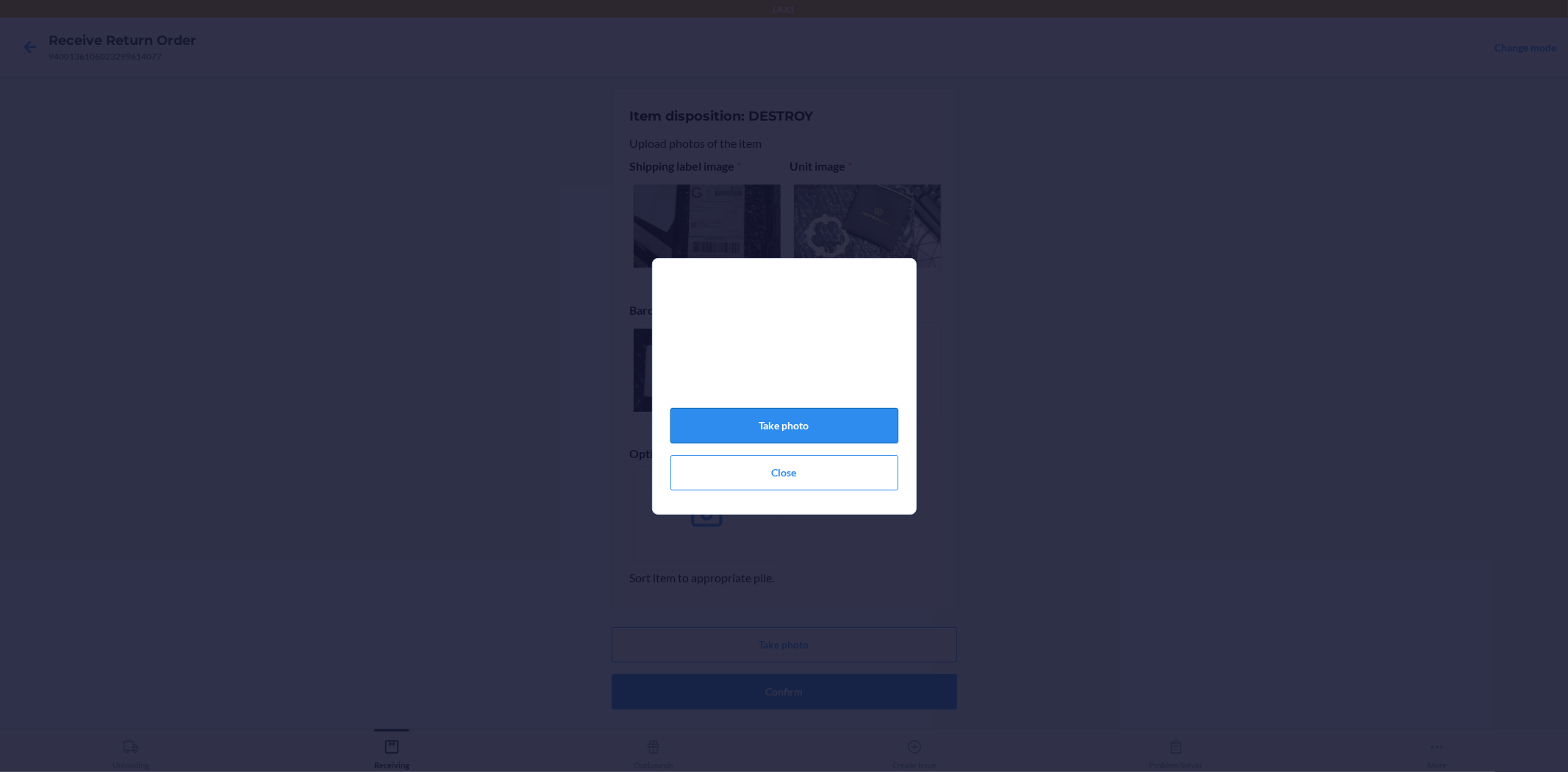
click at [841, 439] on button "Take photo" at bounding box center [784, 426] width 228 height 35
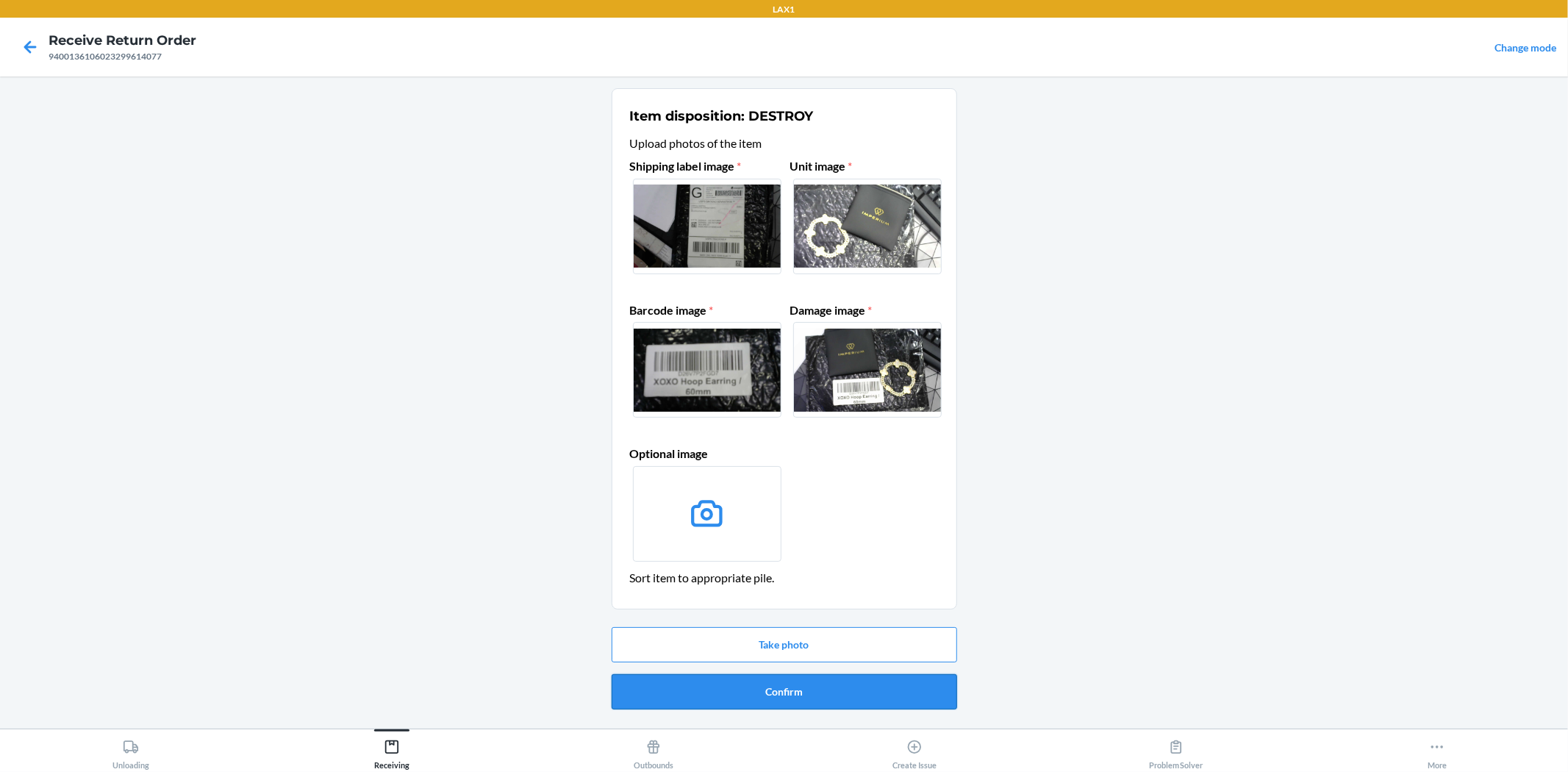
click at [823, 696] on button "Confirm" at bounding box center [784, 691] width 345 height 35
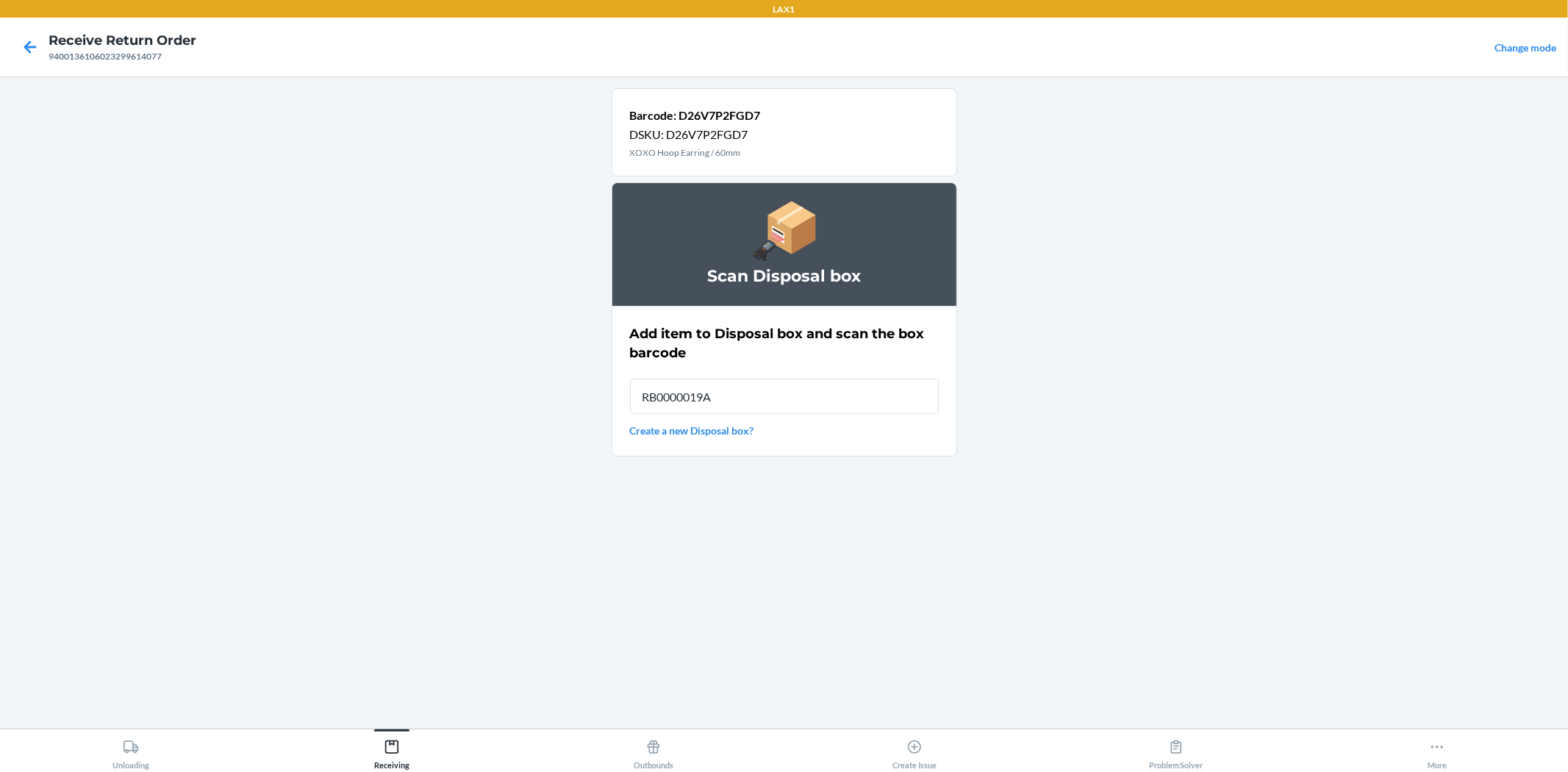
type input "RB0000019AD"
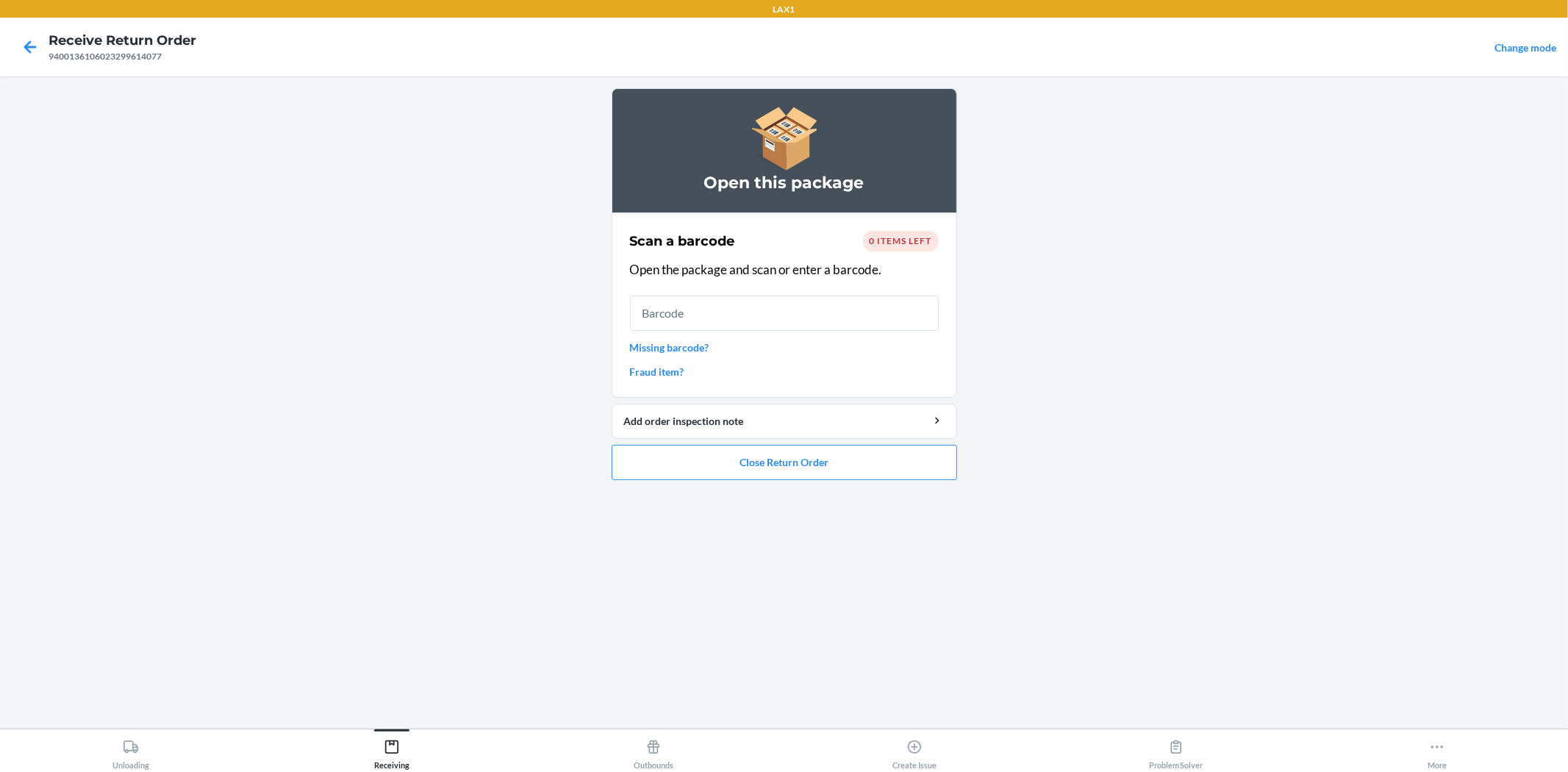
click at [855, 482] on ol "Open this package Scan a barcode 0 items left Open the package and scan or ente…" at bounding box center [784, 290] width 345 height 404
click at [857, 471] on button "Close Return Order" at bounding box center [784, 462] width 345 height 35
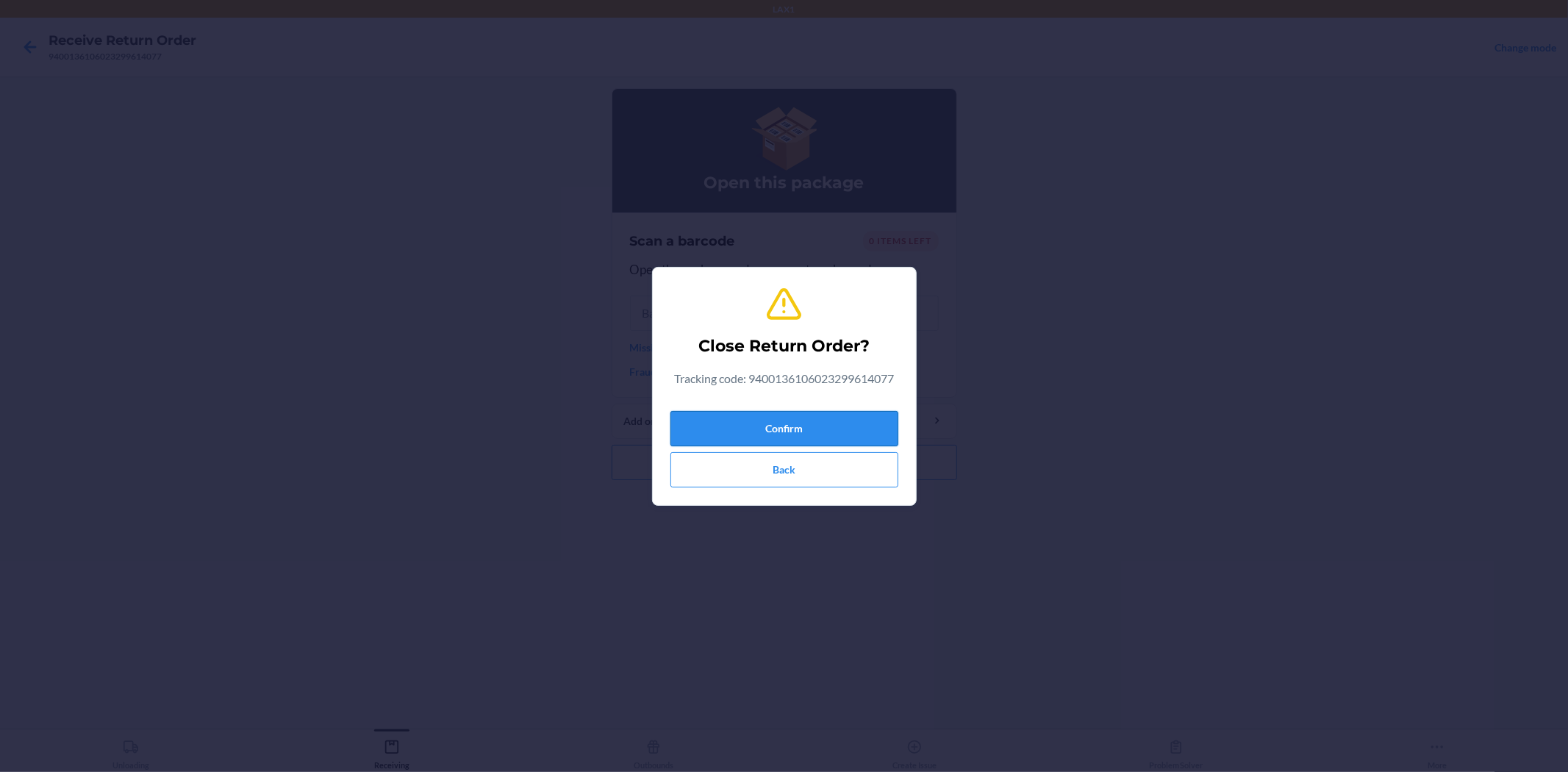
click at [862, 419] on button "Confirm" at bounding box center [784, 428] width 228 height 35
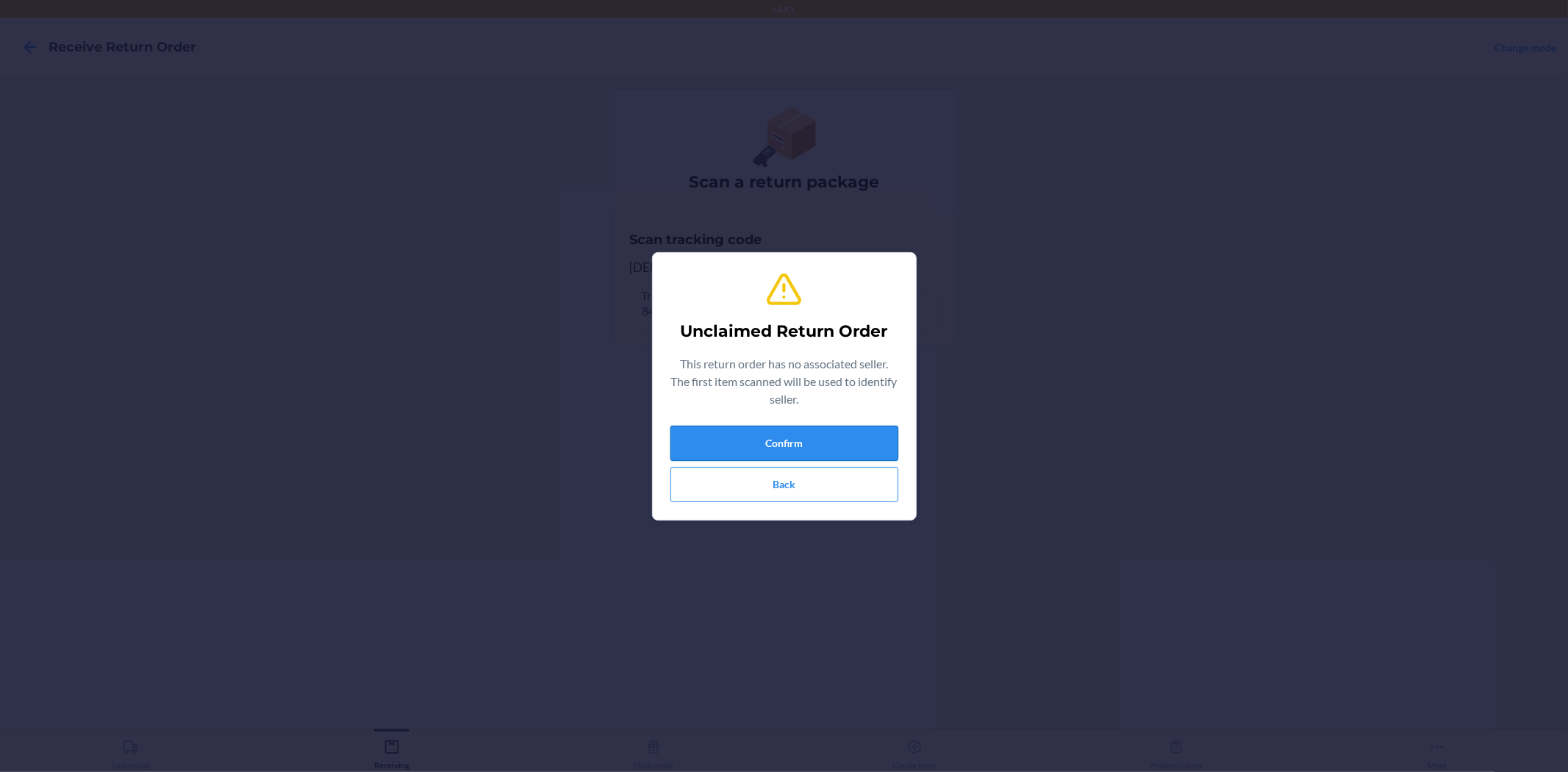
click at [867, 451] on button "Confirm" at bounding box center [784, 443] width 228 height 35
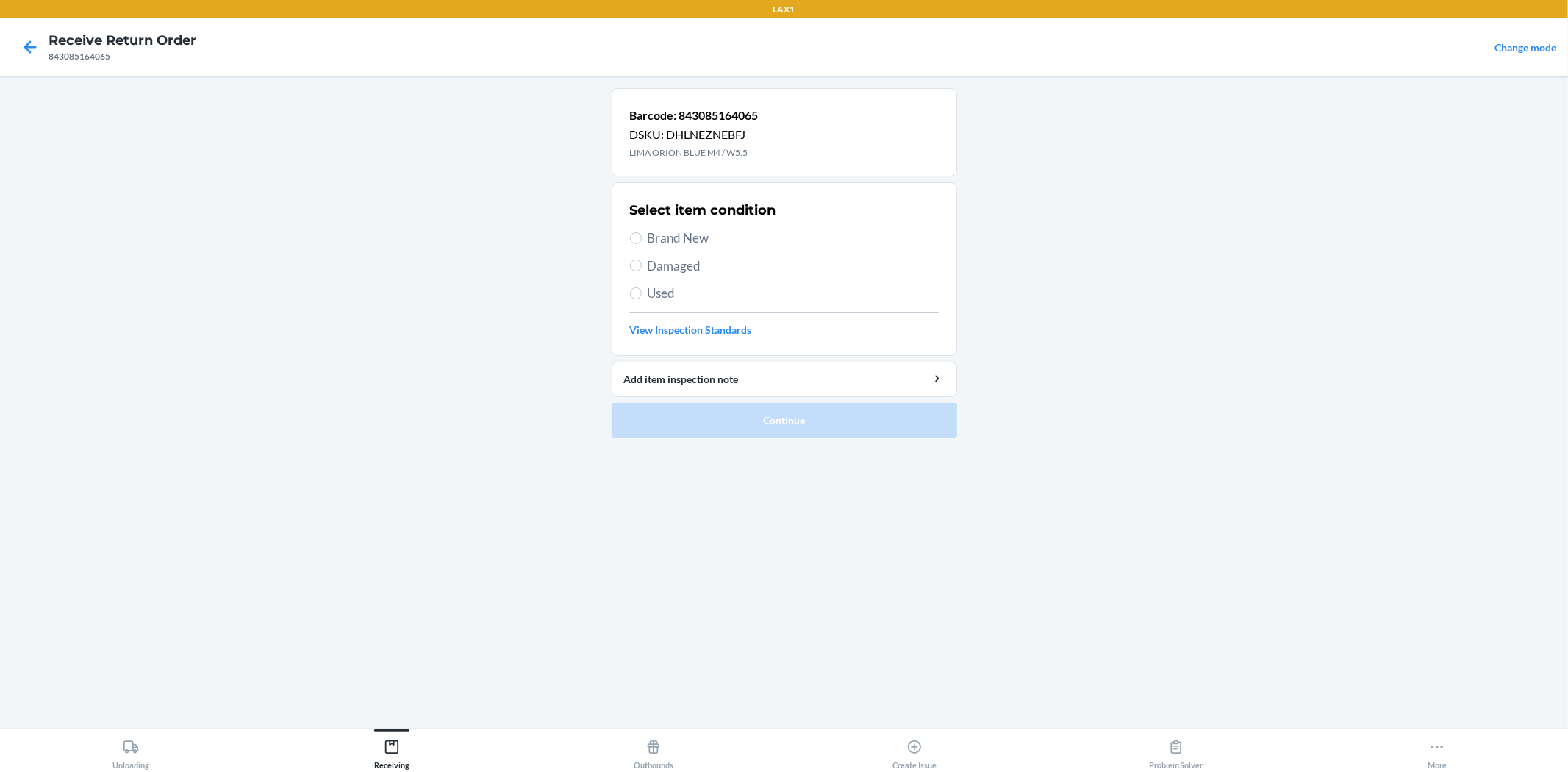
drag, startPoint x: 687, startPoint y: 238, endPoint x: 744, endPoint y: 461, distance: 230.2
click at [692, 244] on span "Brand New" at bounding box center [793, 238] width 291 height 19
click at [641, 244] on input "Brand New" at bounding box center [636, 238] width 12 height 12
radio input "true"
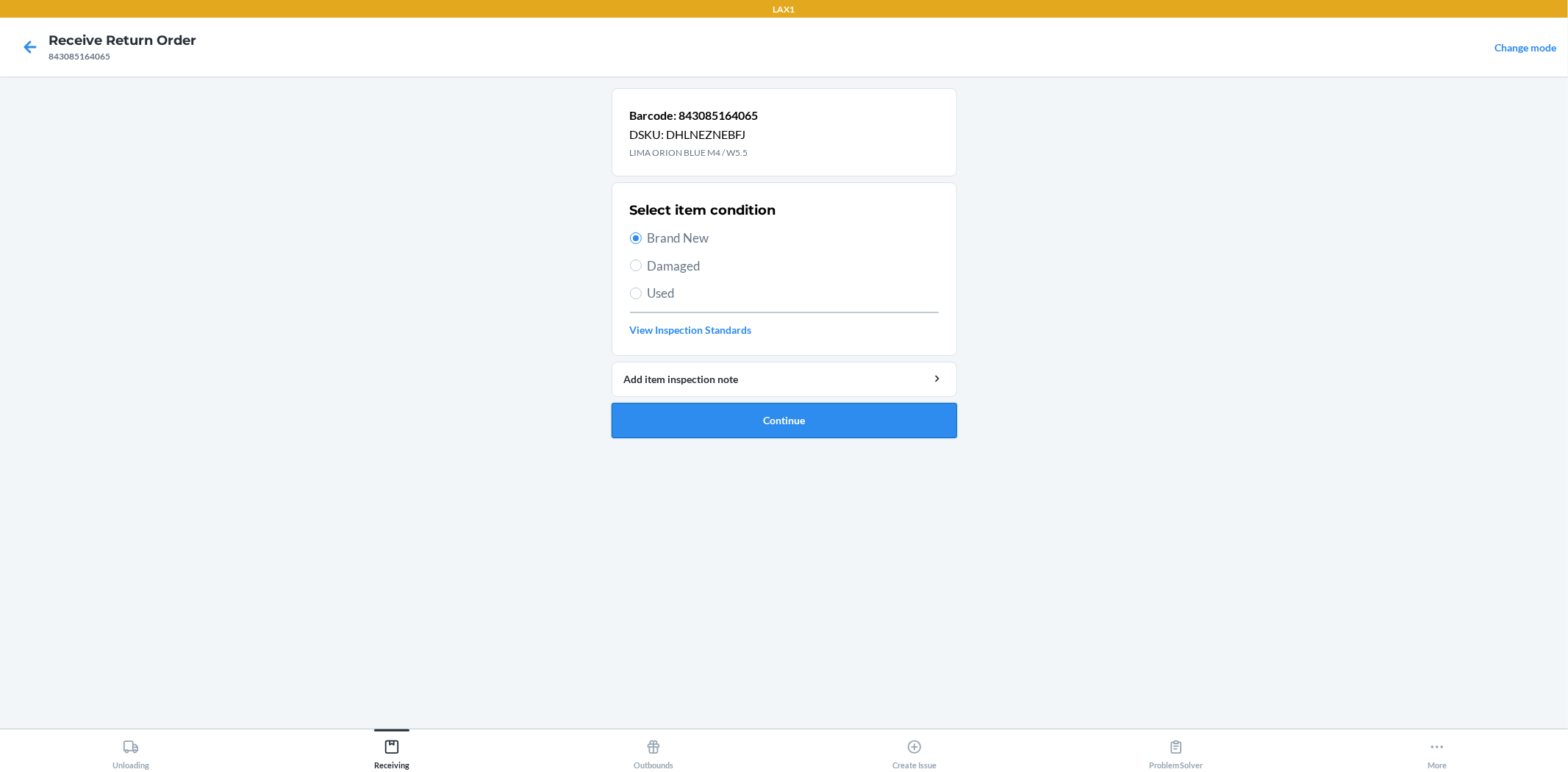
click at [765, 435] on button "Continue" at bounding box center [784, 420] width 345 height 35
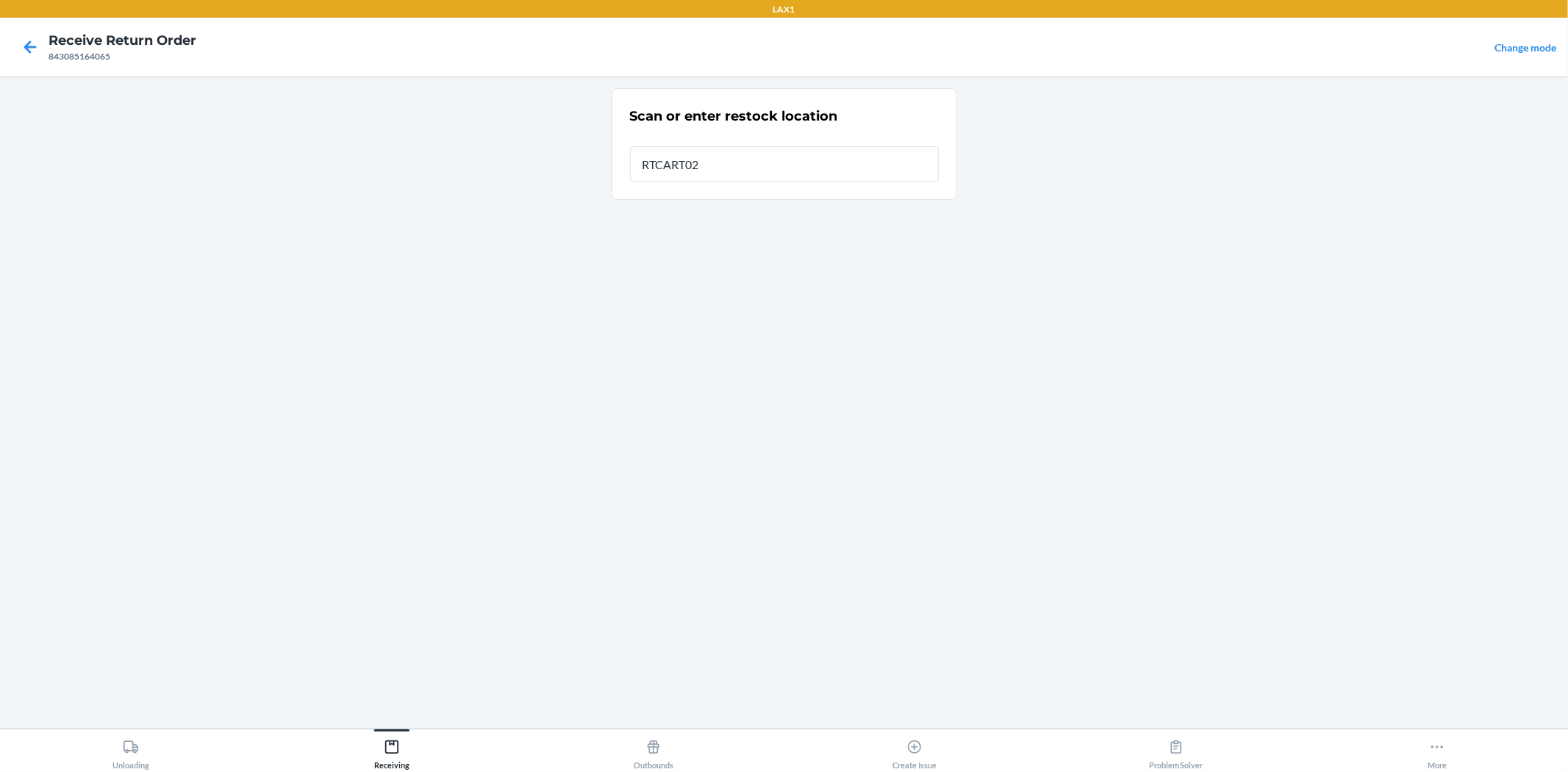
type input "RTCART024"
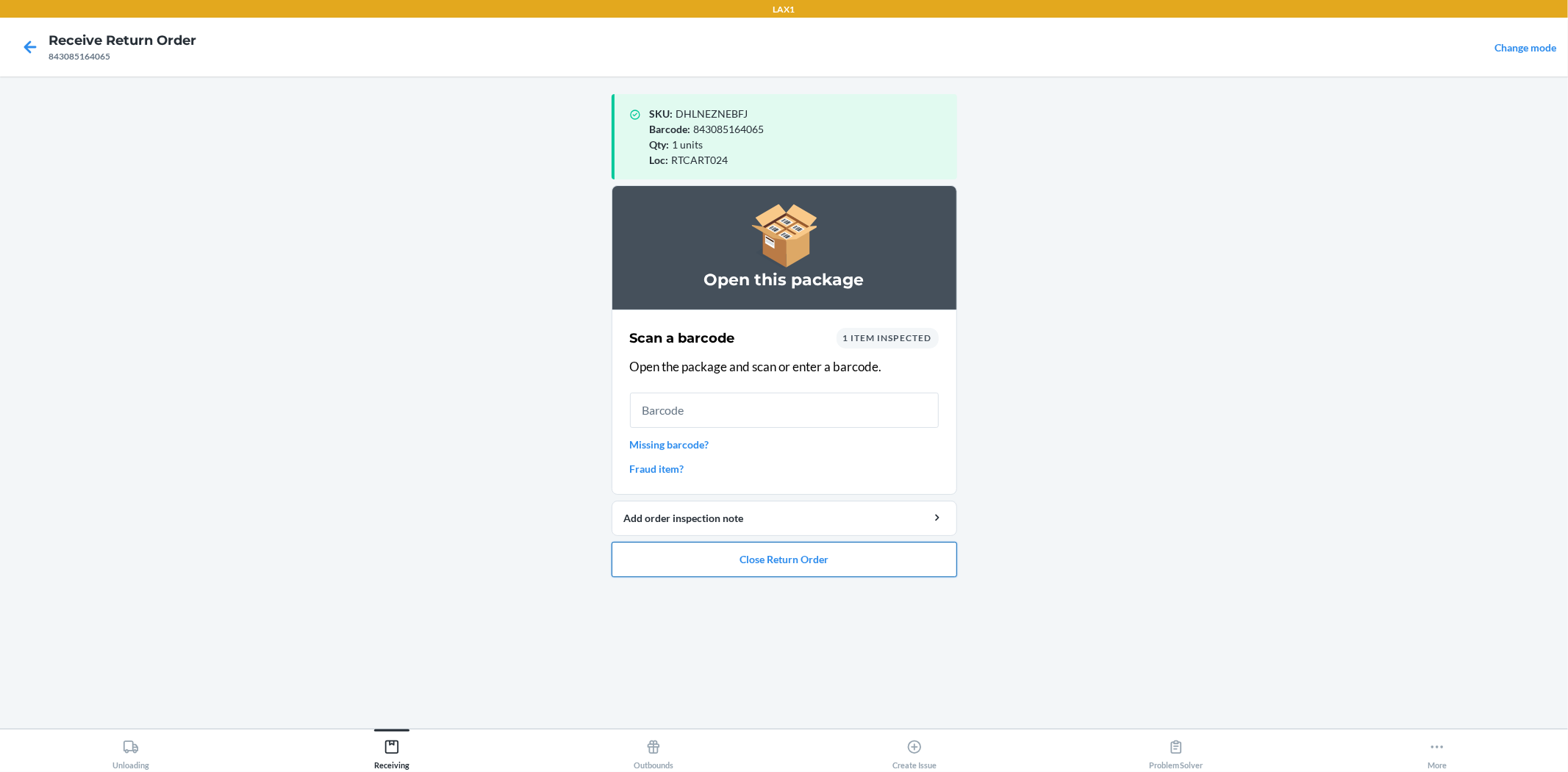
click at [784, 570] on button "Close Return Order" at bounding box center [784, 559] width 345 height 35
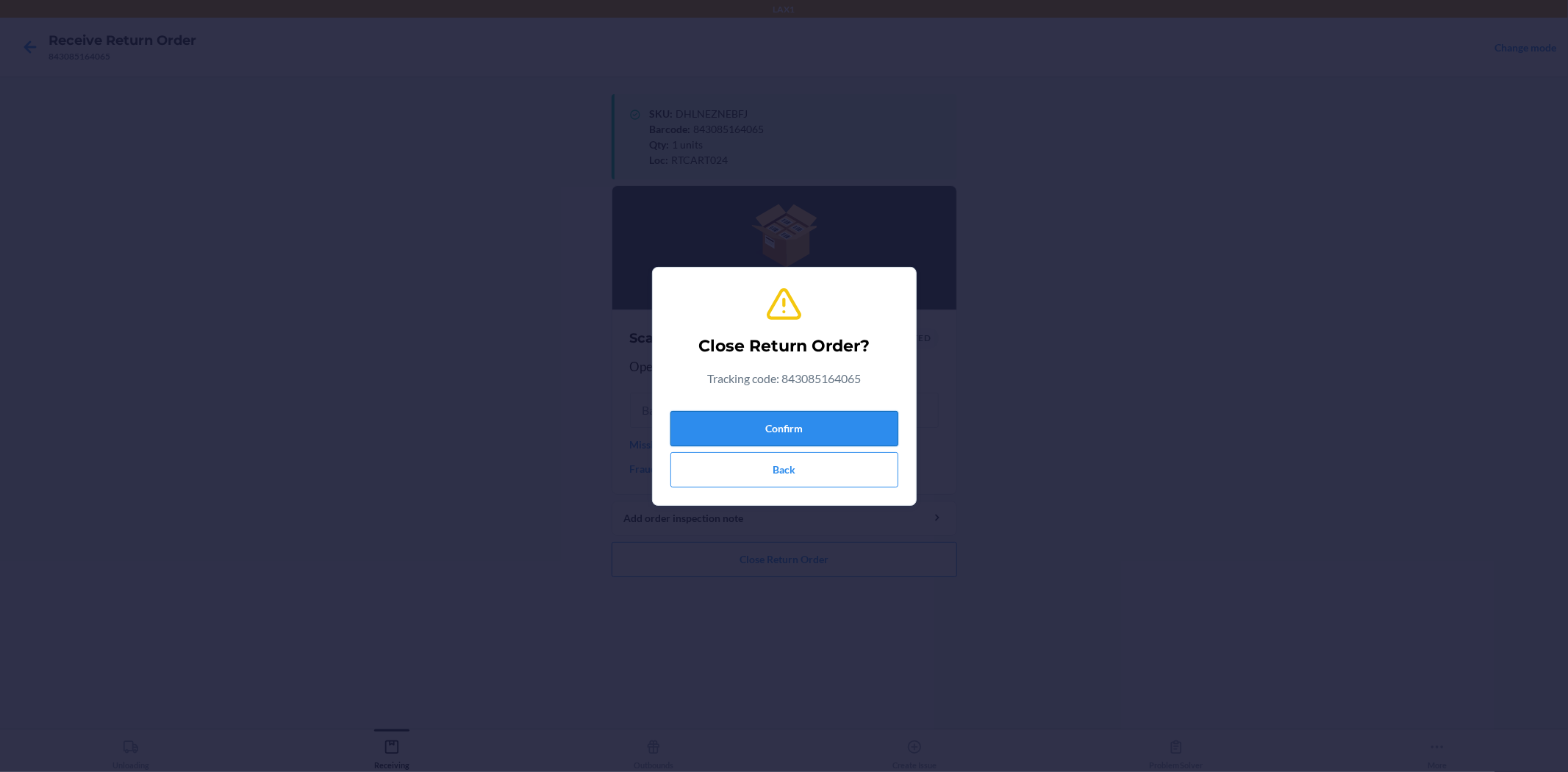
click at [773, 438] on button "Confirm" at bounding box center [784, 428] width 228 height 35
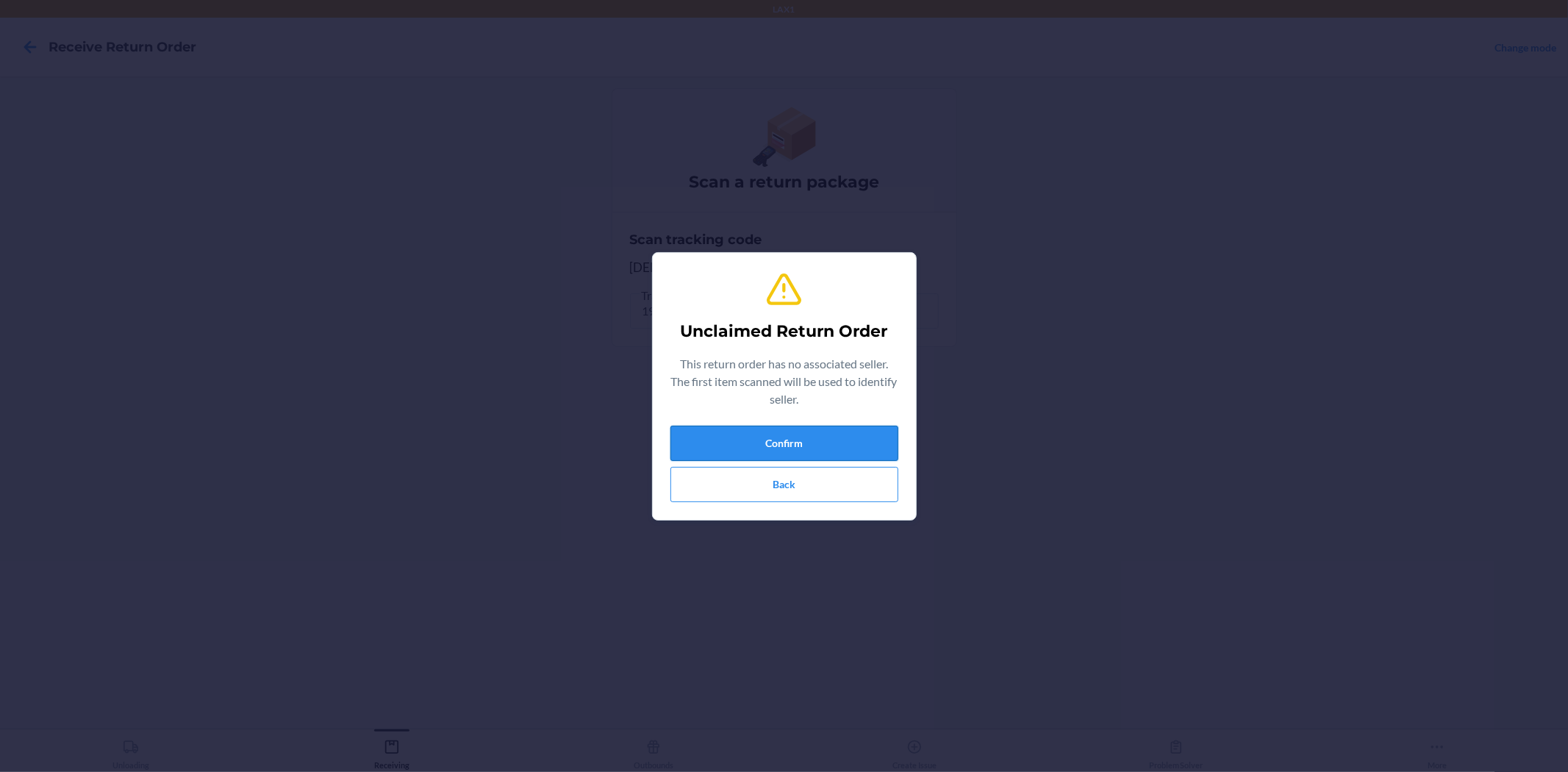
click at [872, 451] on button "Confirm" at bounding box center [784, 443] width 228 height 35
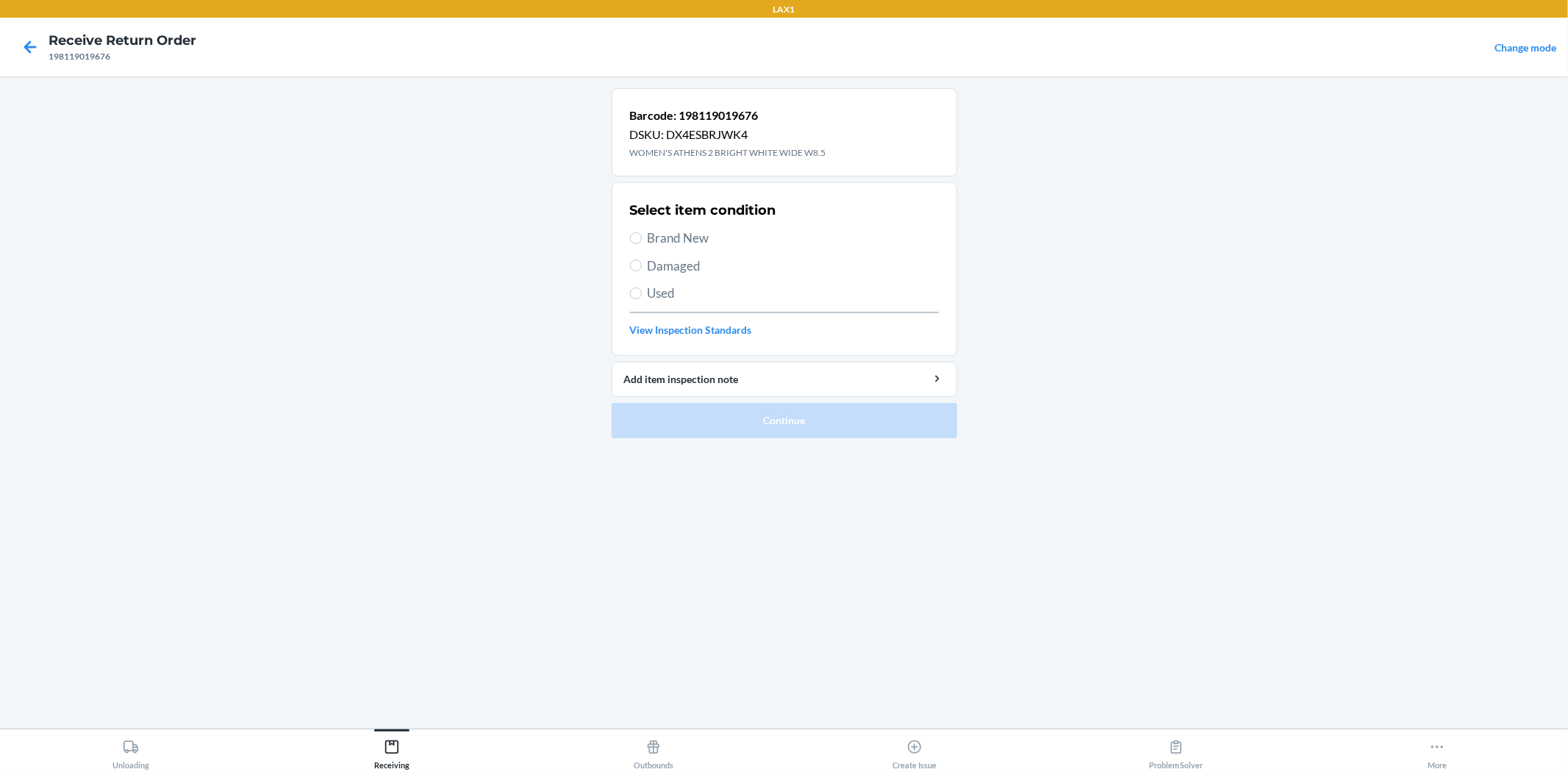
click at [663, 245] on span "Brand New" at bounding box center [793, 238] width 291 height 19
click at [641, 244] on input "Brand New" at bounding box center [636, 238] width 12 height 12
radio input "true"
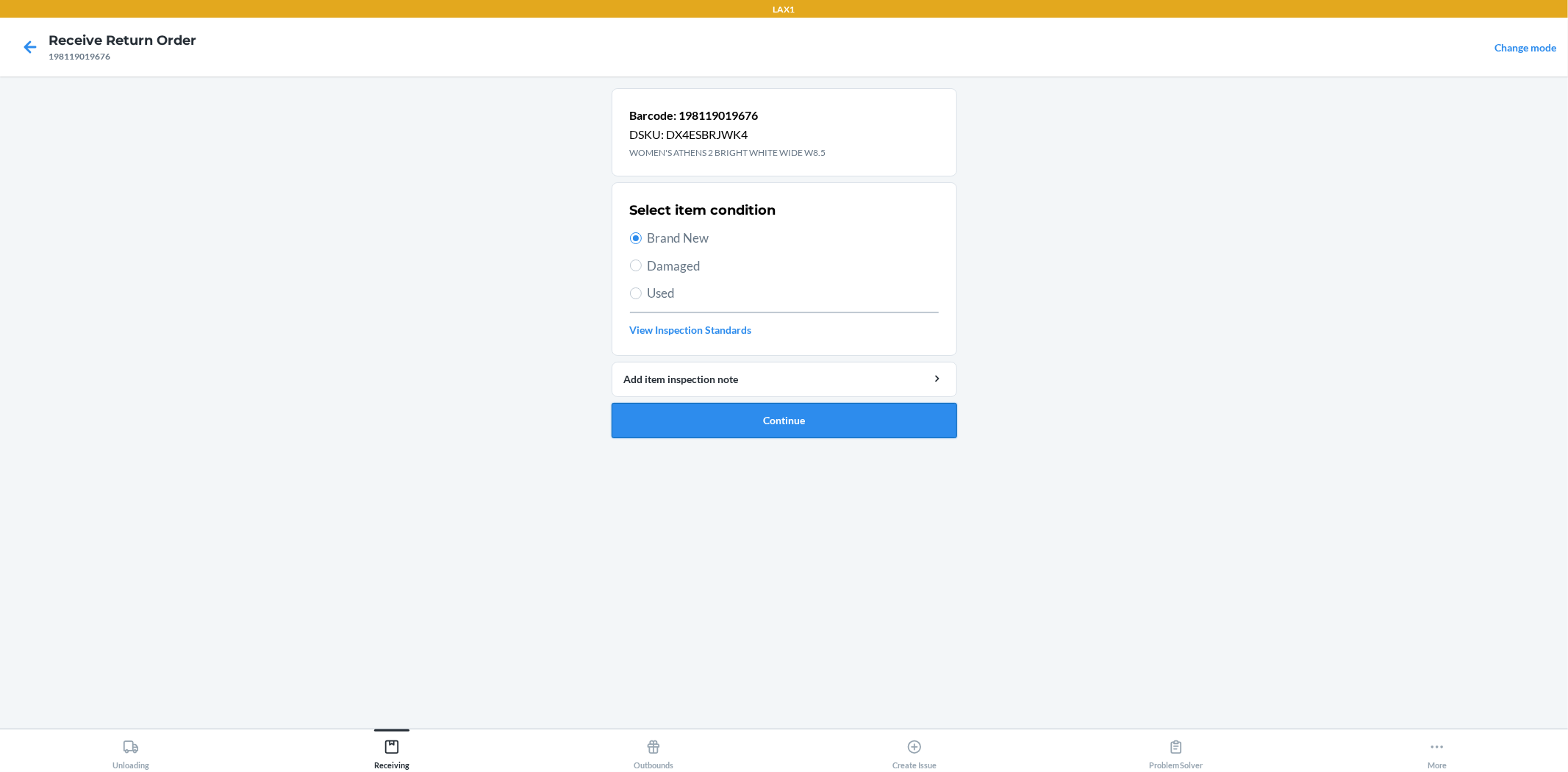
click at [759, 410] on button "Continue" at bounding box center [784, 420] width 345 height 35
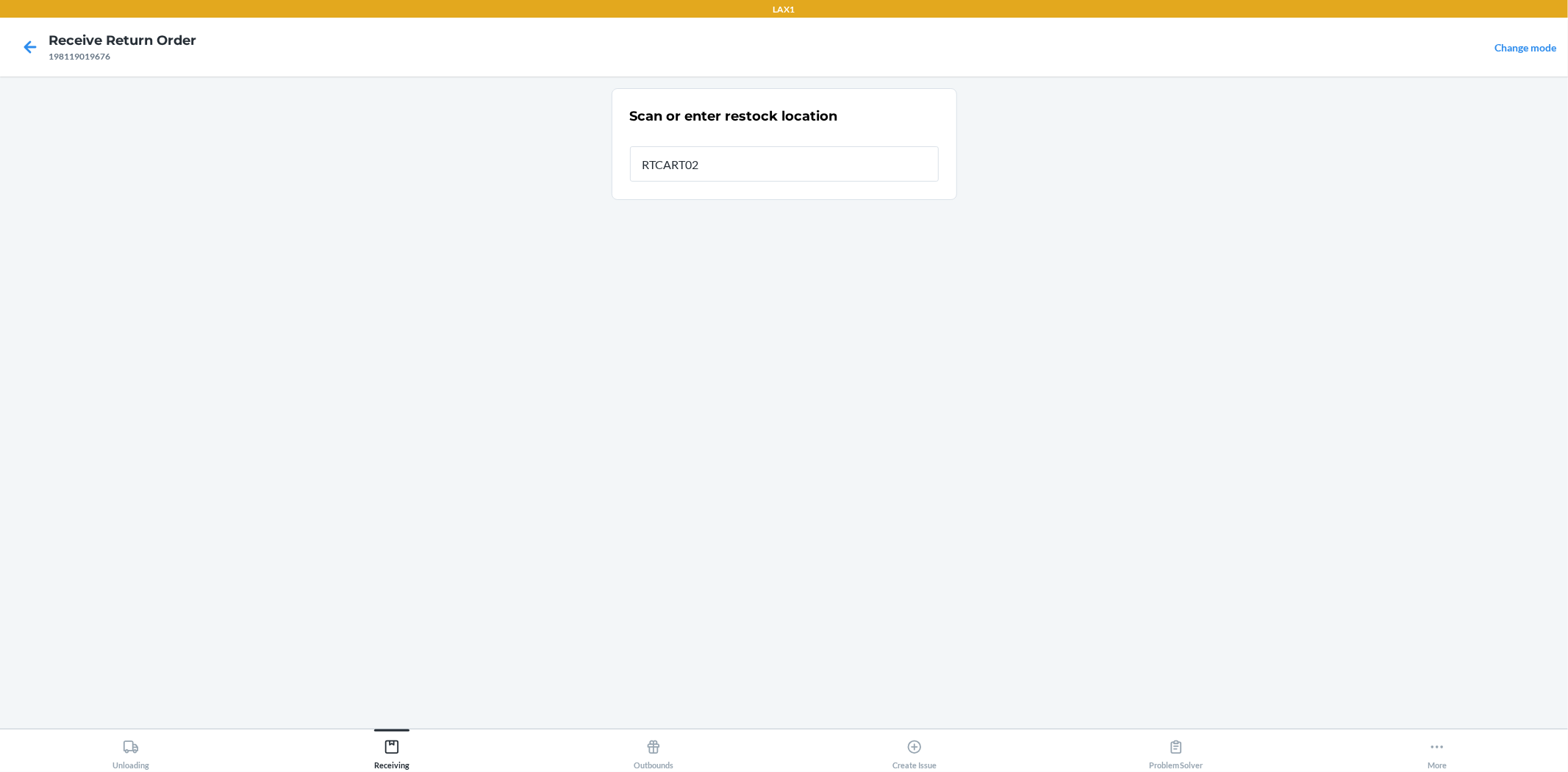
type input "RTCART024"
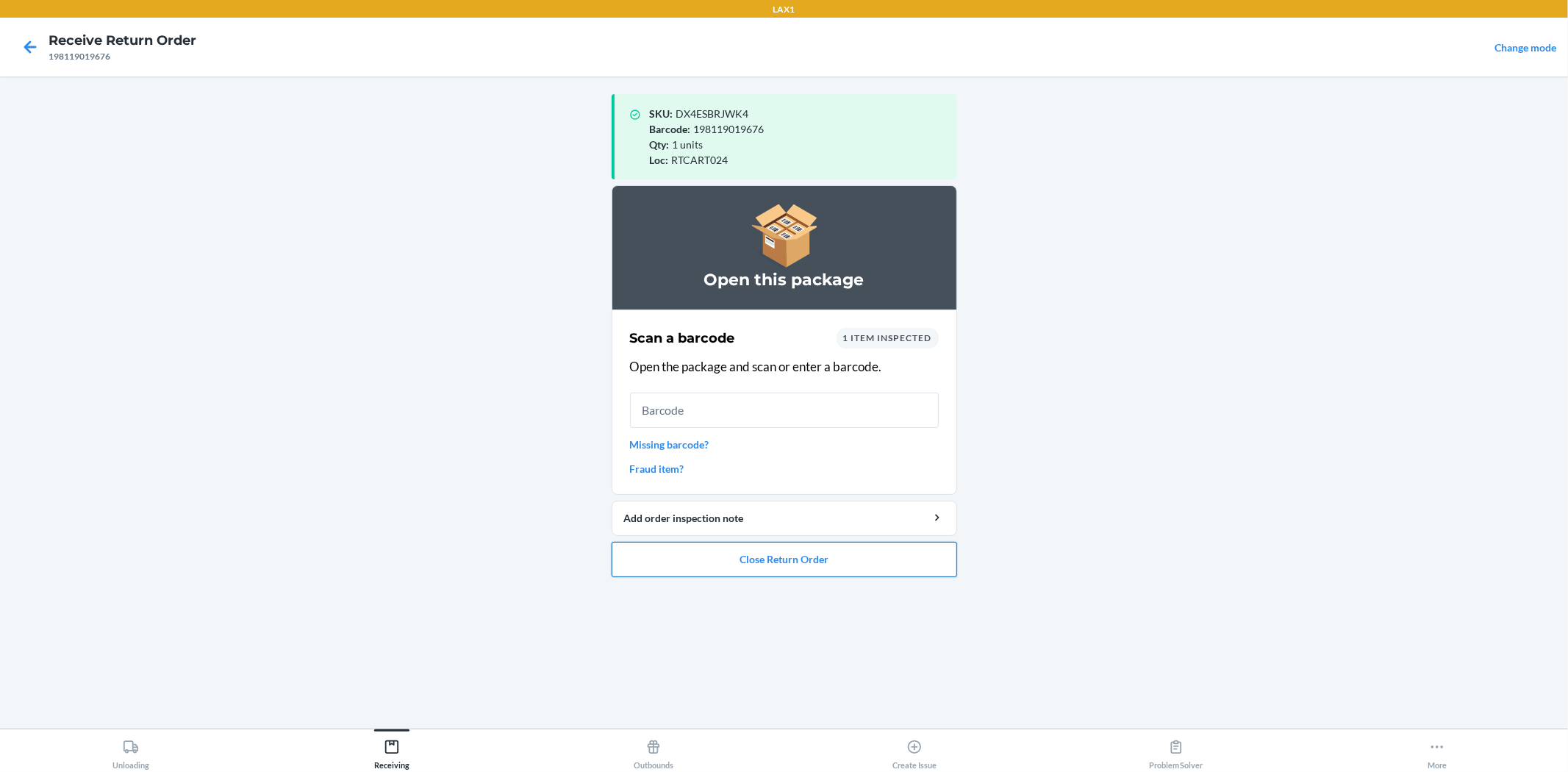
click at [810, 553] on button "Close Return Order" at bounding box center [784, 559] width 345 height 35
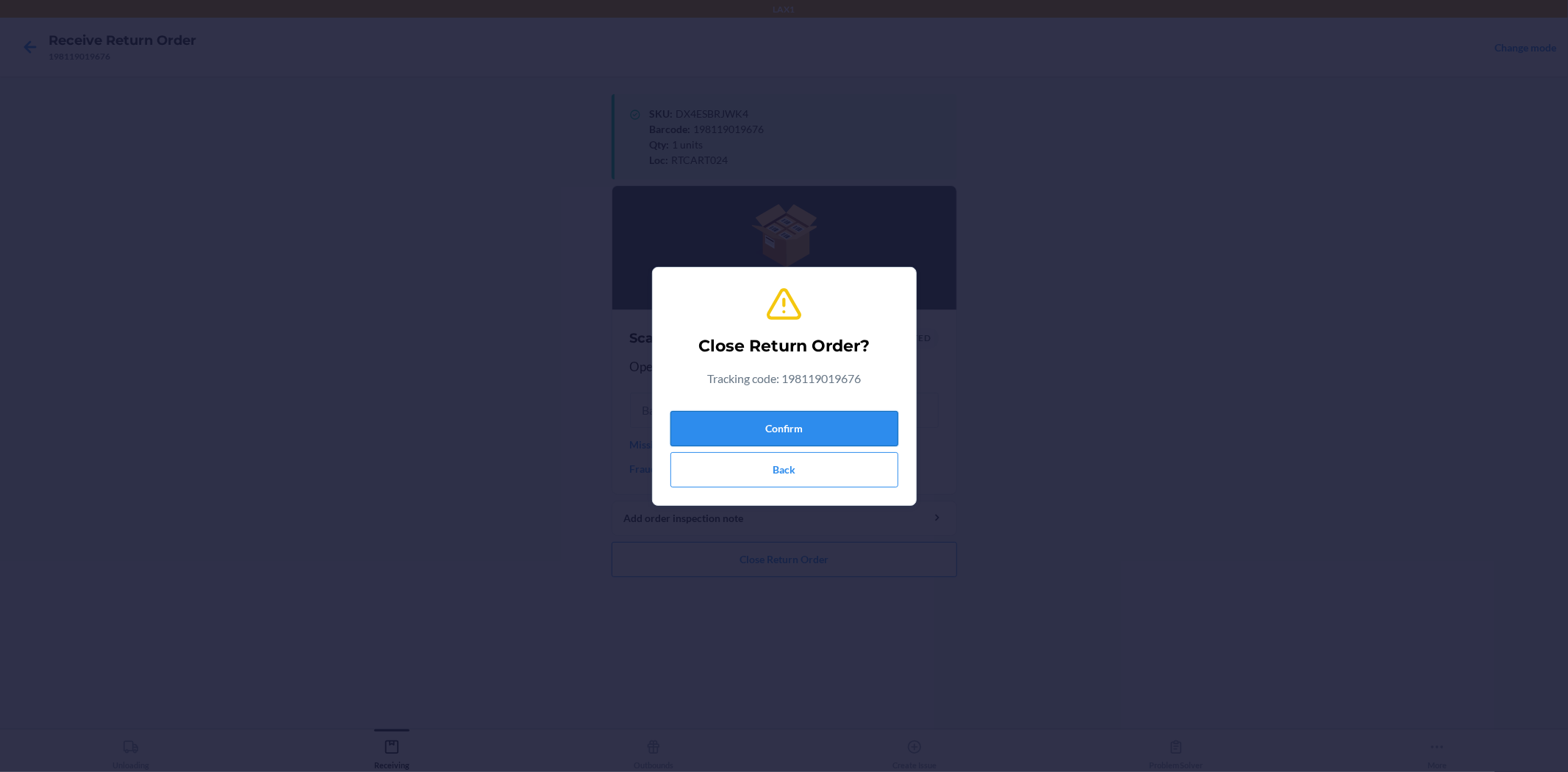
click at [803, 413] on button "Confirm" at bounding box center [784, 428] width 228 height 35
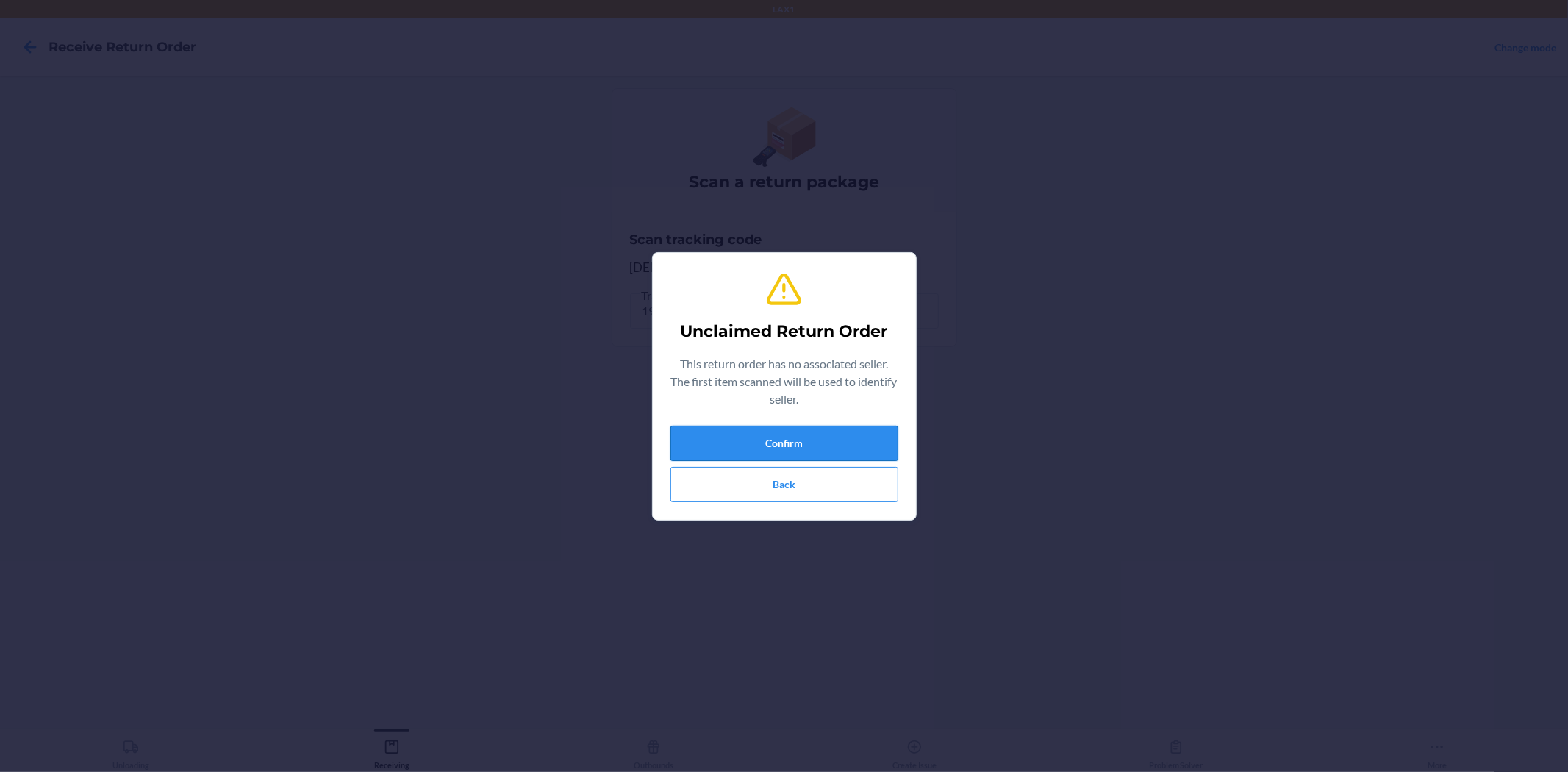
click at [753, 436] on button "Confirm" at bounding box center [784, 443] width 228 height 35
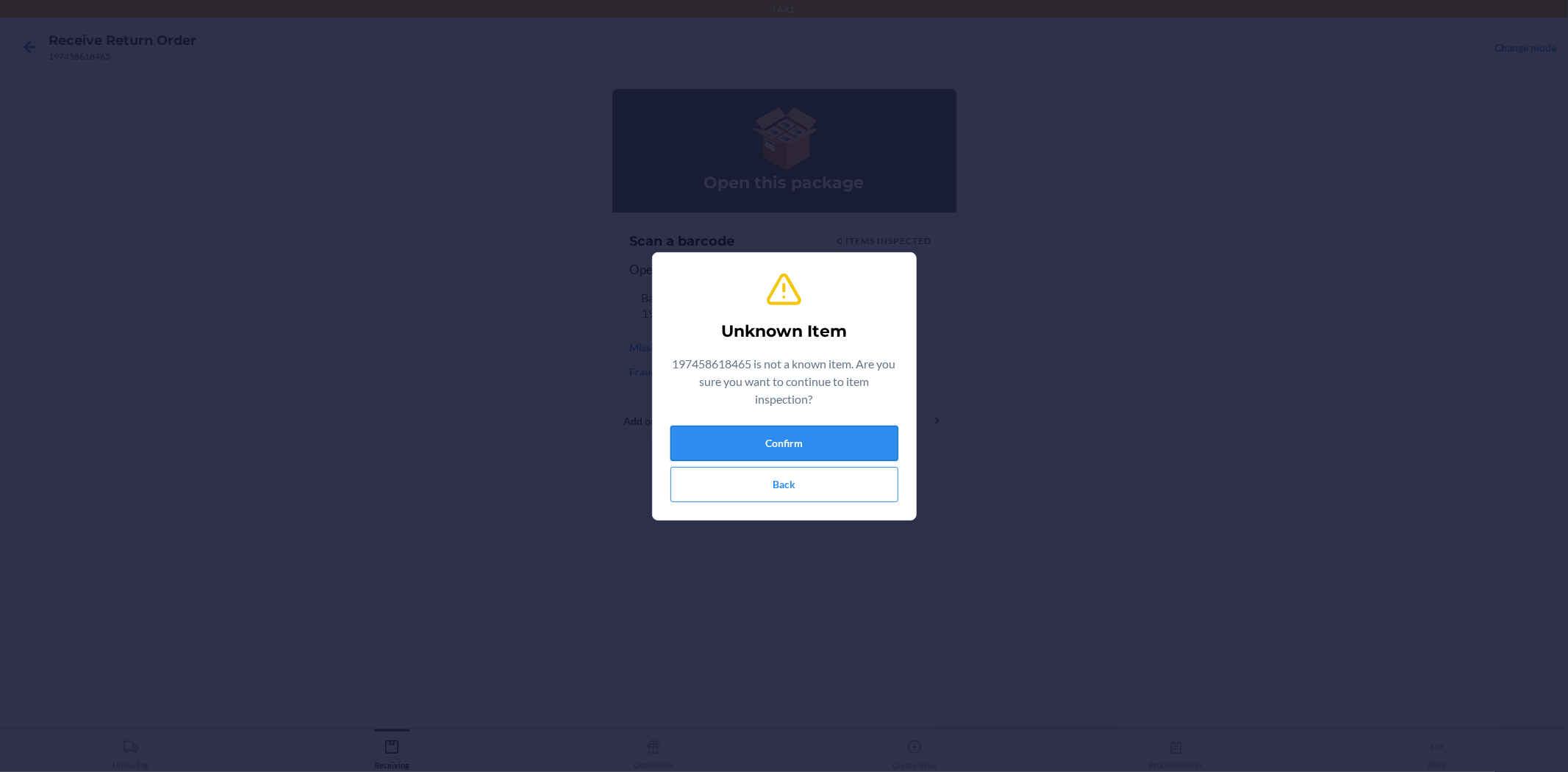
click at [770, 439] on button "Confirm" at bounding box center [784, 443] width 228 height 35
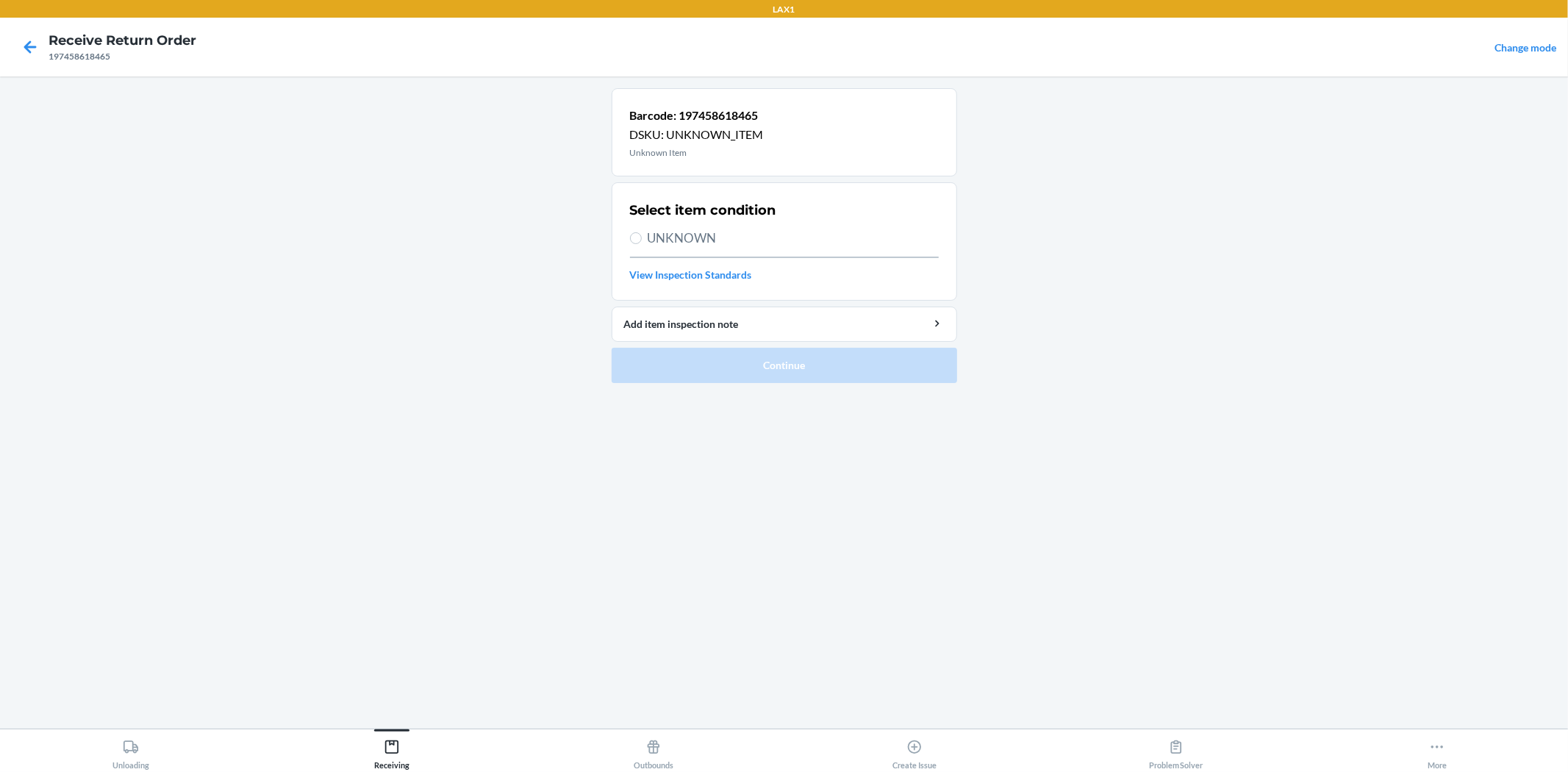
click at [701, 241] on span "UNKNOWN" at bounding box center [793, 238] width 291 height 19
click at [641, 241] on input "UNKNOWN" at bounding box center [636, 238] width 12 height 12
radio input "true"
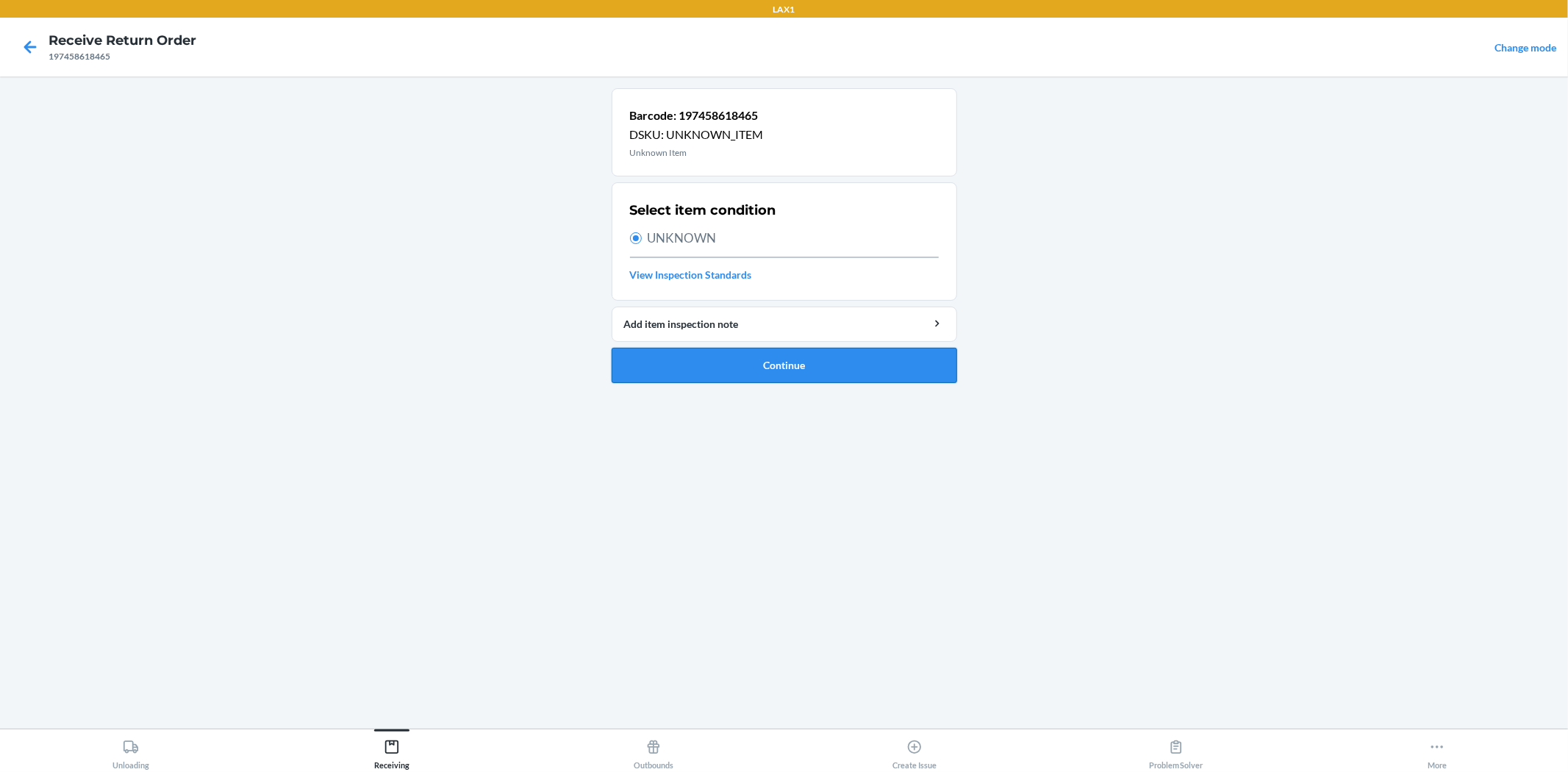
click at [775, 368] on button "Continue" at bounding box center [784, 365] width 345 height 35
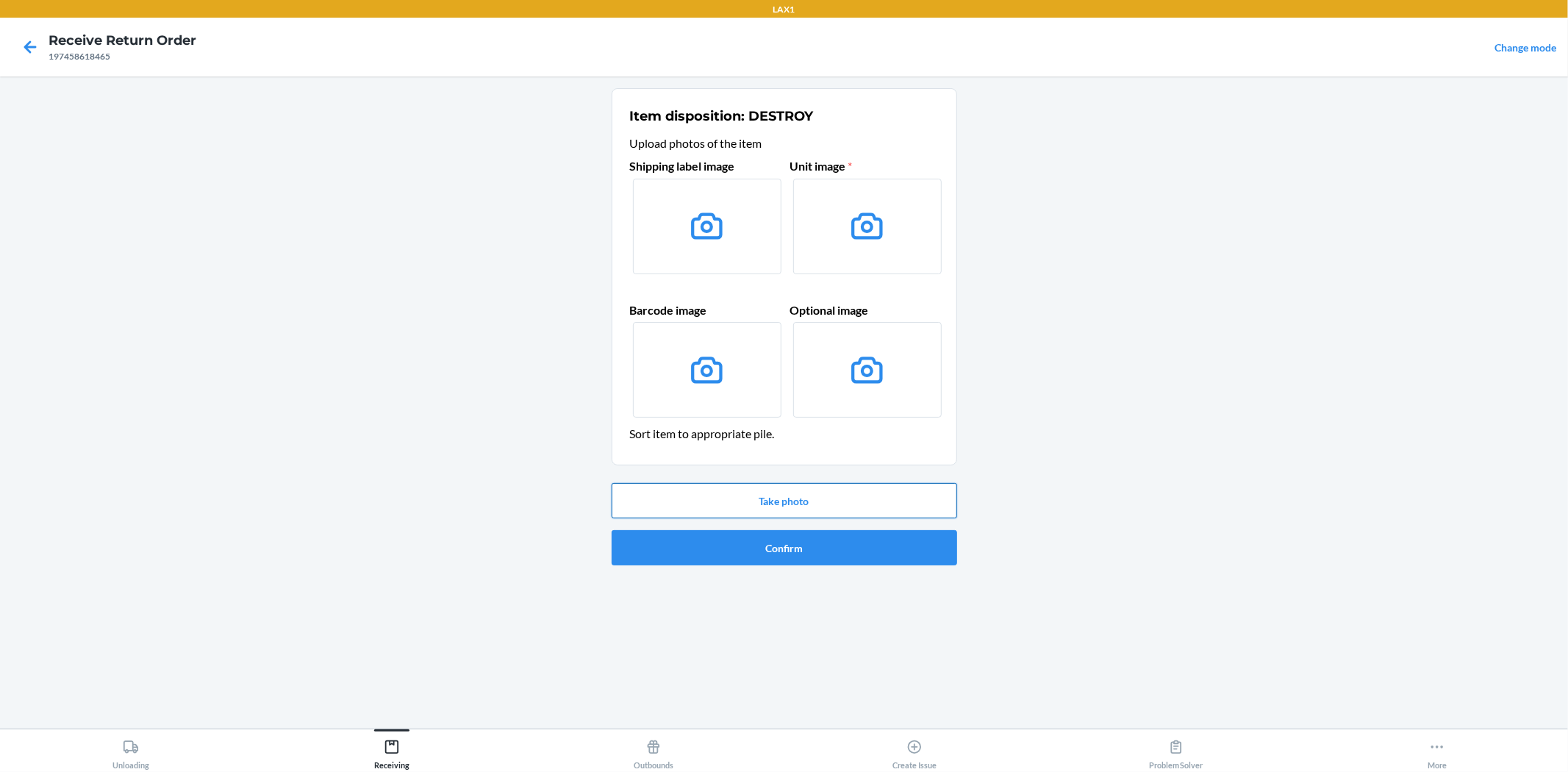
click at [914, 497] on button "Take photo" at bounding box center [784, 500] width 345 height 35
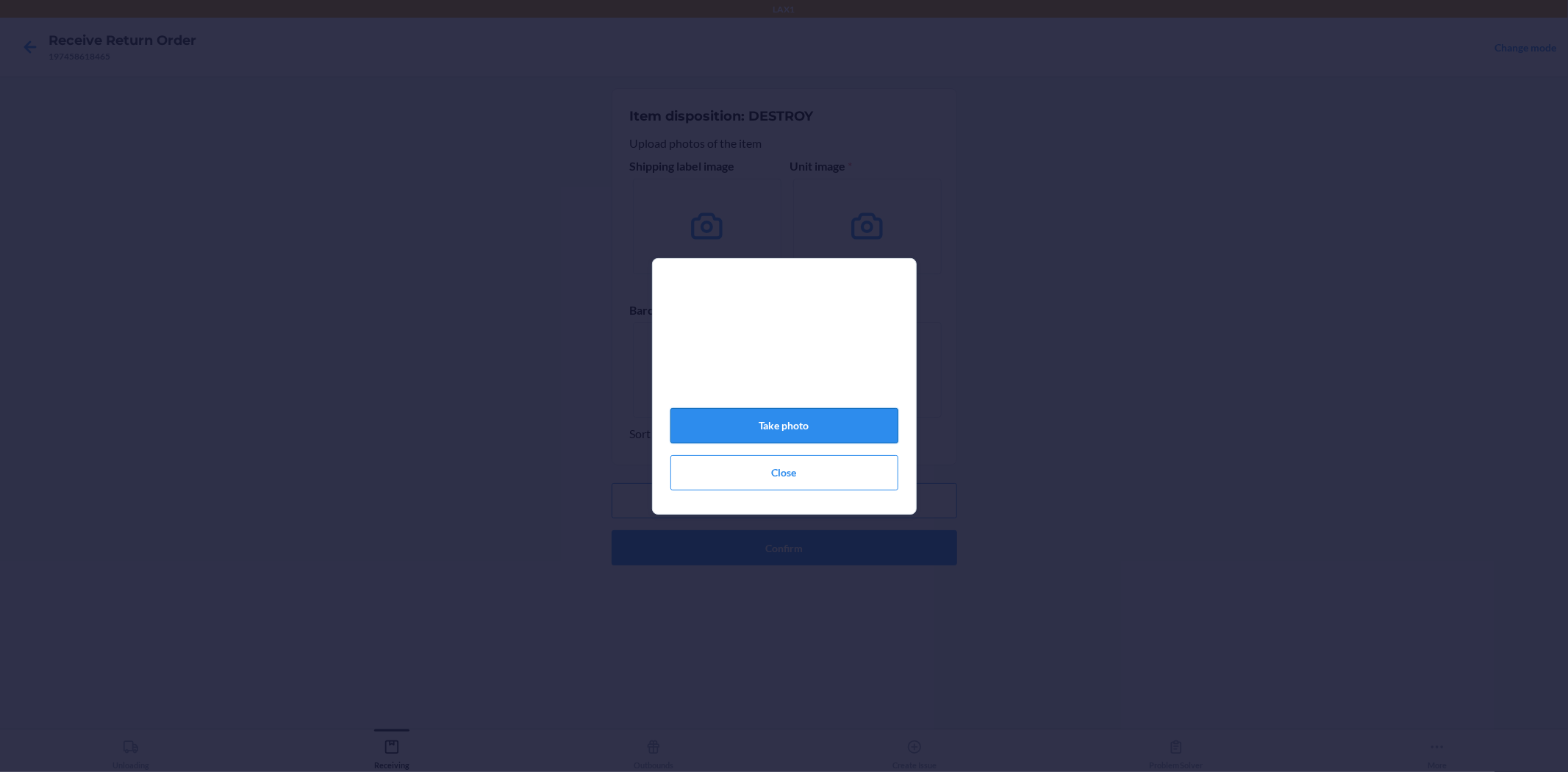
click at [858, 436] on button "Take photo" at bounding box center [784, 426] width 228 height 35
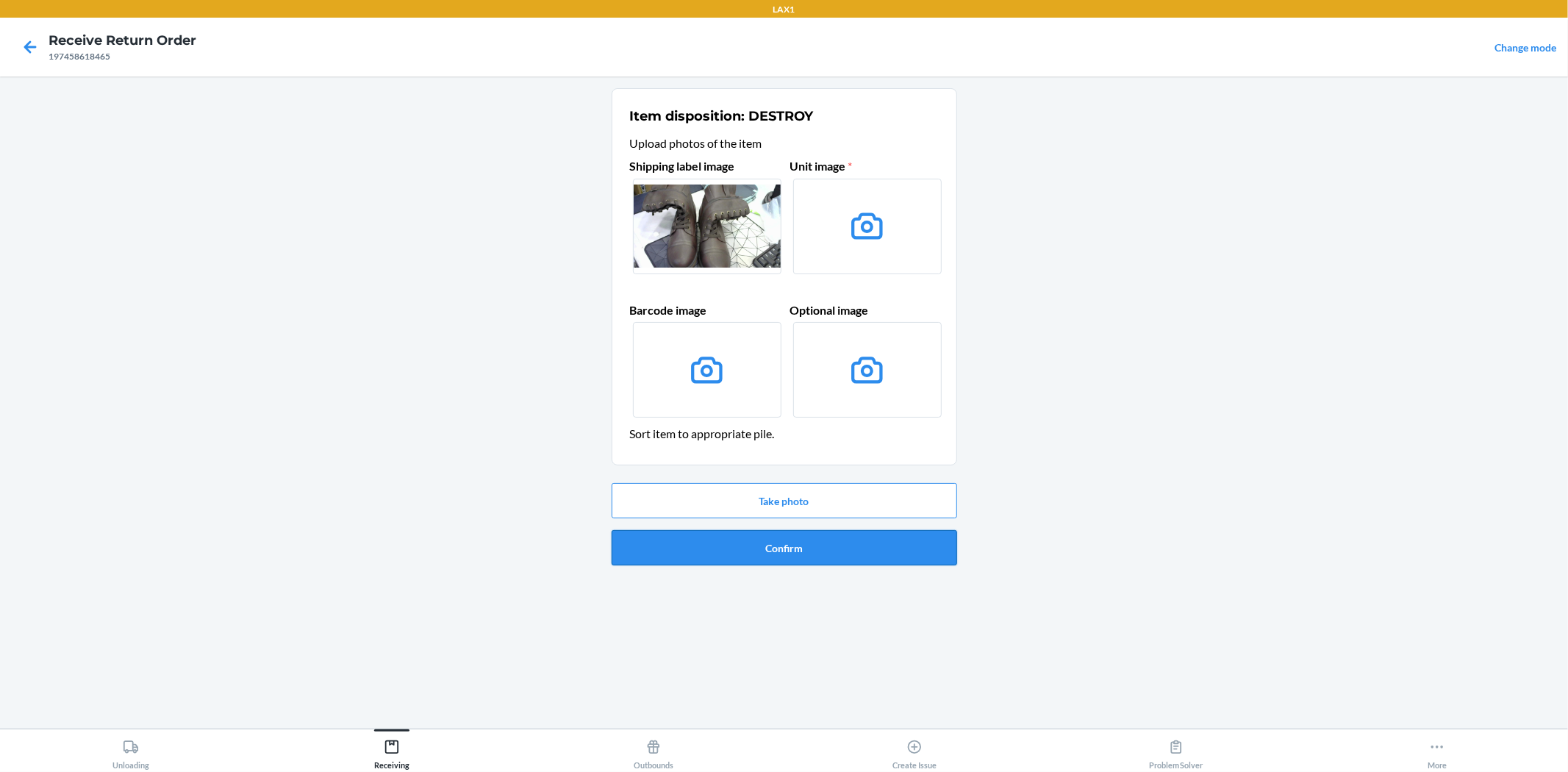
click at [818, 559] on button "Confirm" at bounding box center [784, 547] width 345 height 35
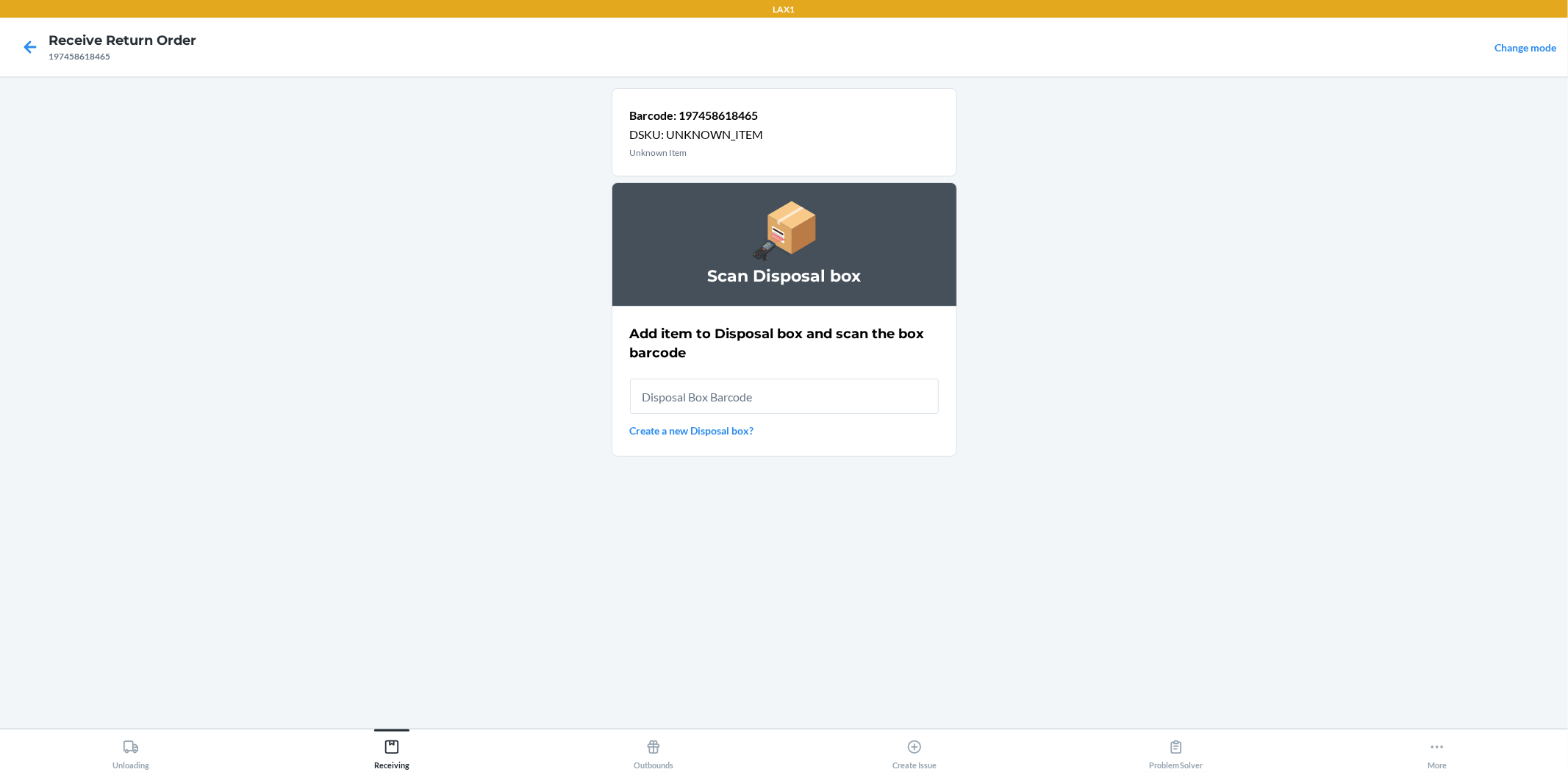
click at [872, 404] on input "text" at bounding box center [784, 396] width 309 height 35
type input "RB0000019AD"
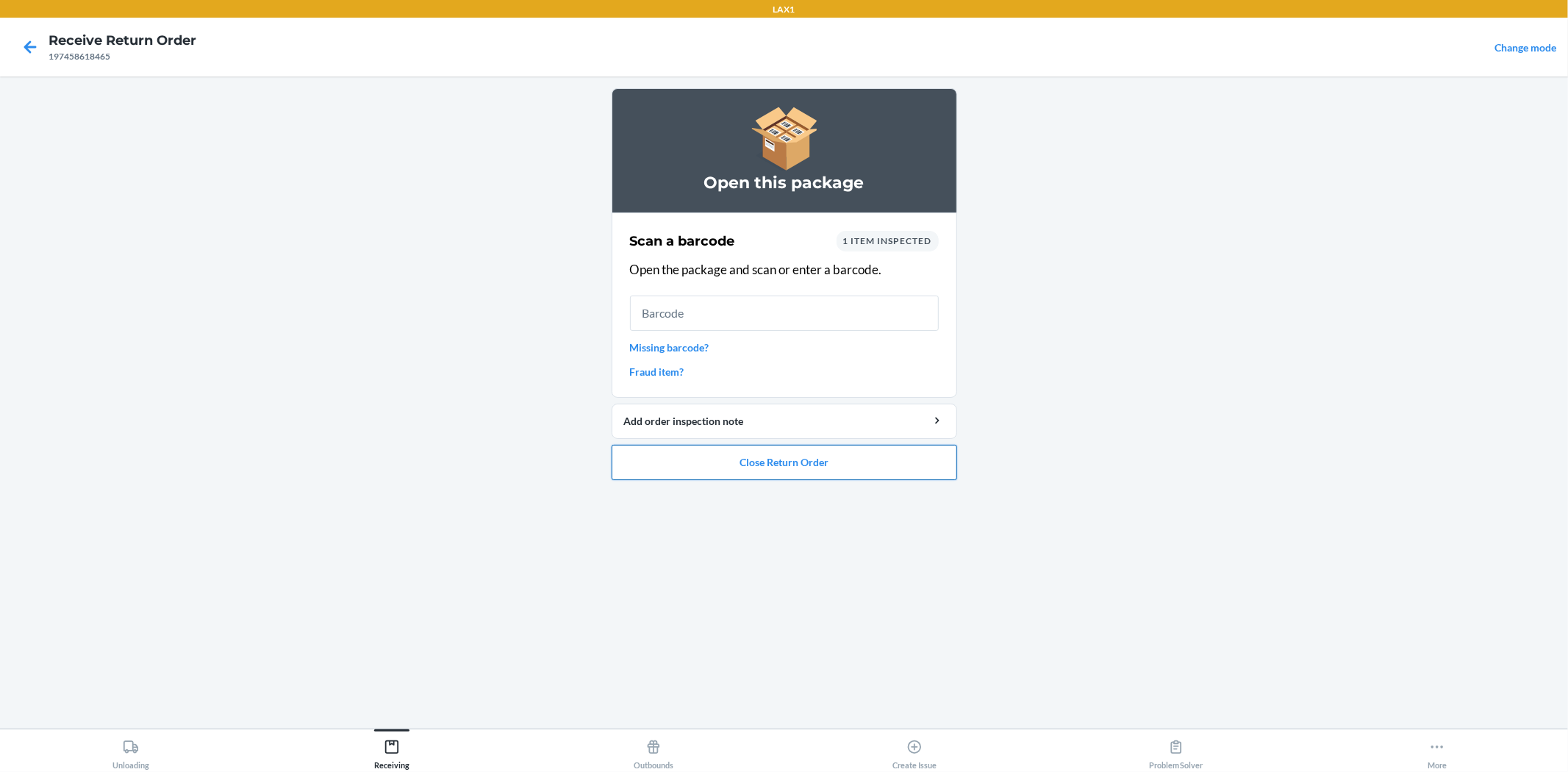
click at [794, 467] on button "Close Return Order" at bounding box center [784, 462] width 345 height 35
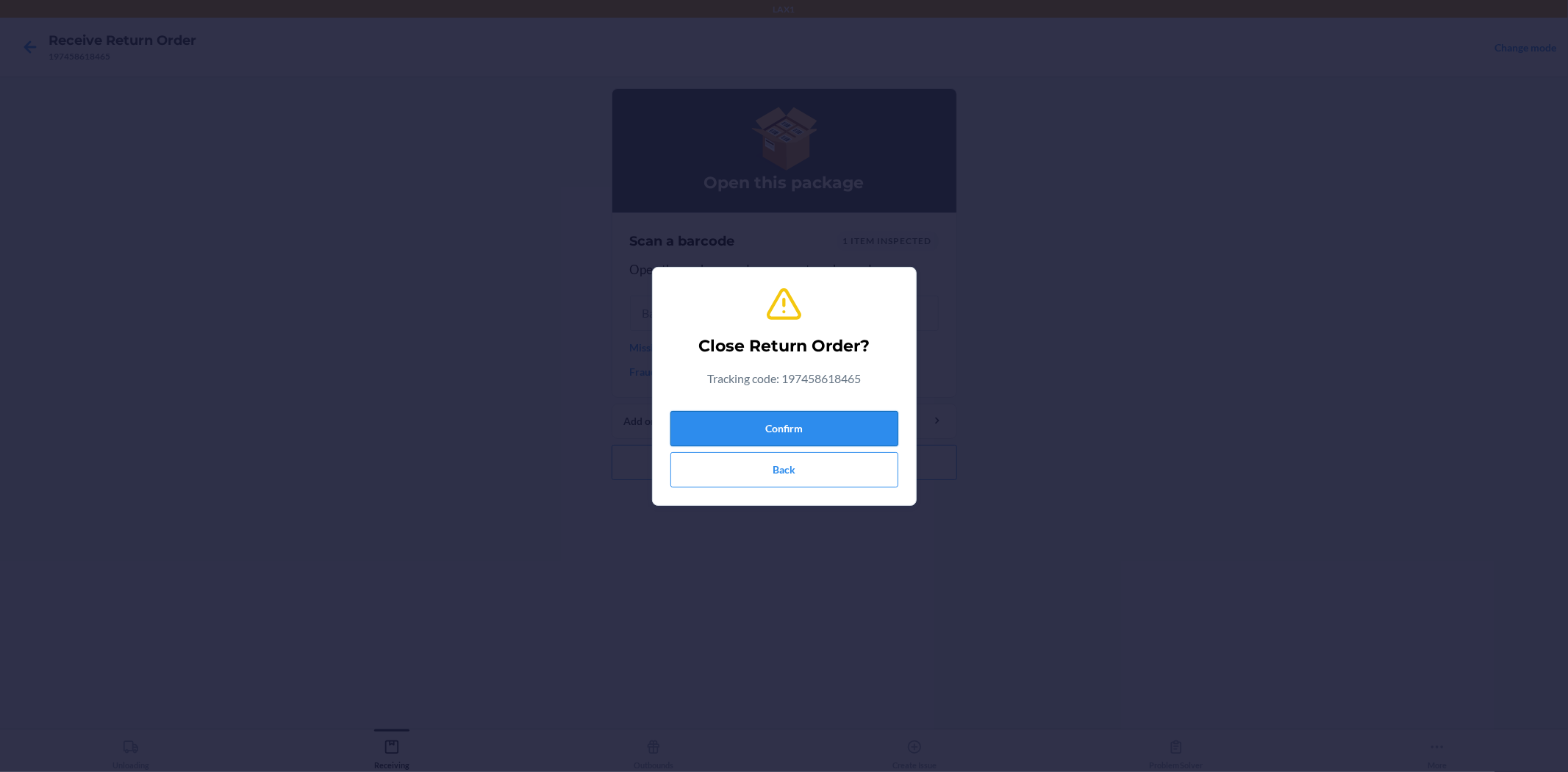
click at [790, 427] on button "Confirm" at bounding box center [784, 428] width 228 height 35
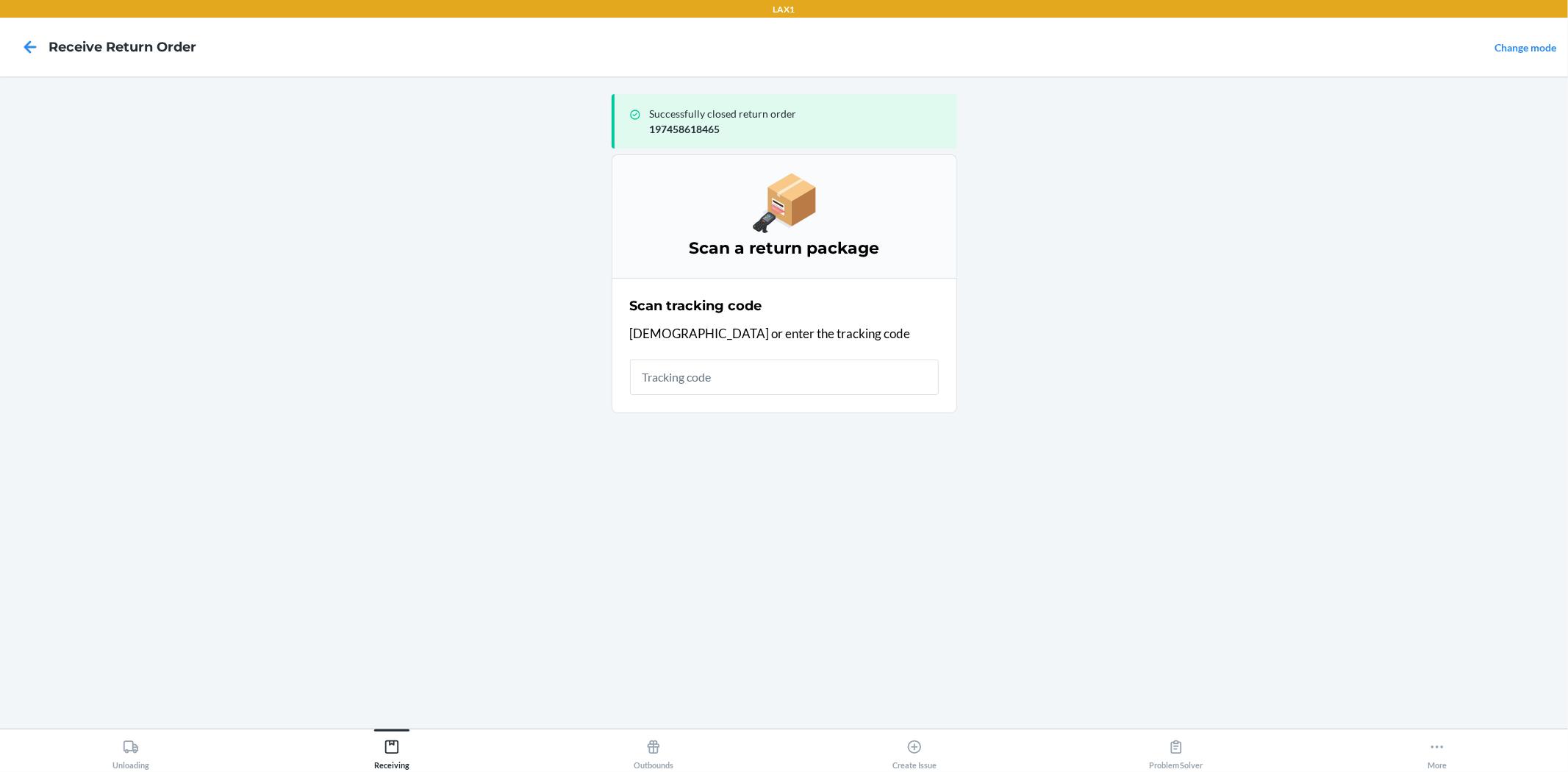
click at [831, 368] on input "text" at bounding box center [784, 377] width 309 height 35
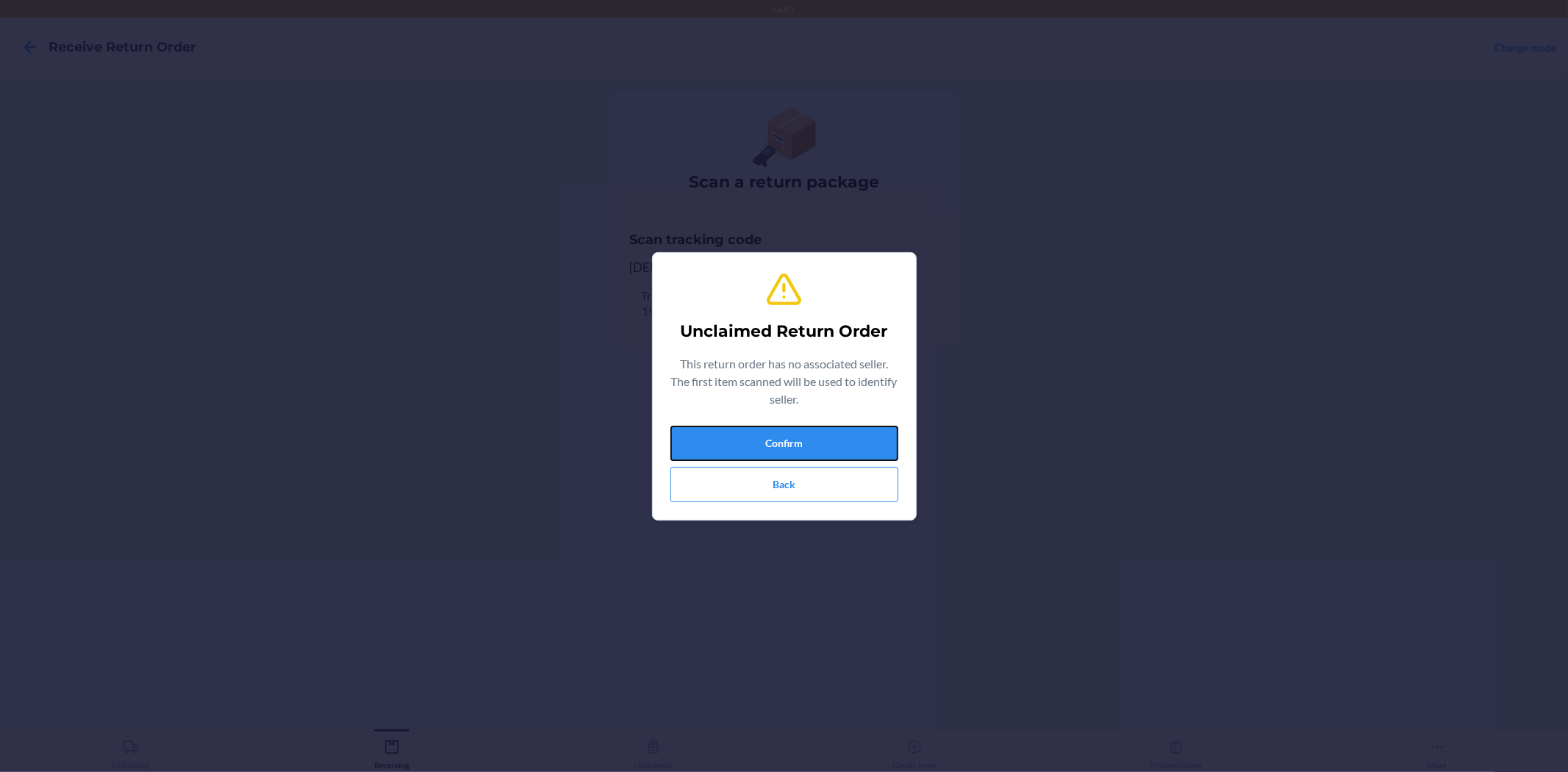
drag, startPoint x: 714, startPoint y: 434, endPoint x: 754, endPoint y: 447, distance: 42.1
click at [715, 434] on button "Confirm" at bounding box center [784, 443] width 228 height 35
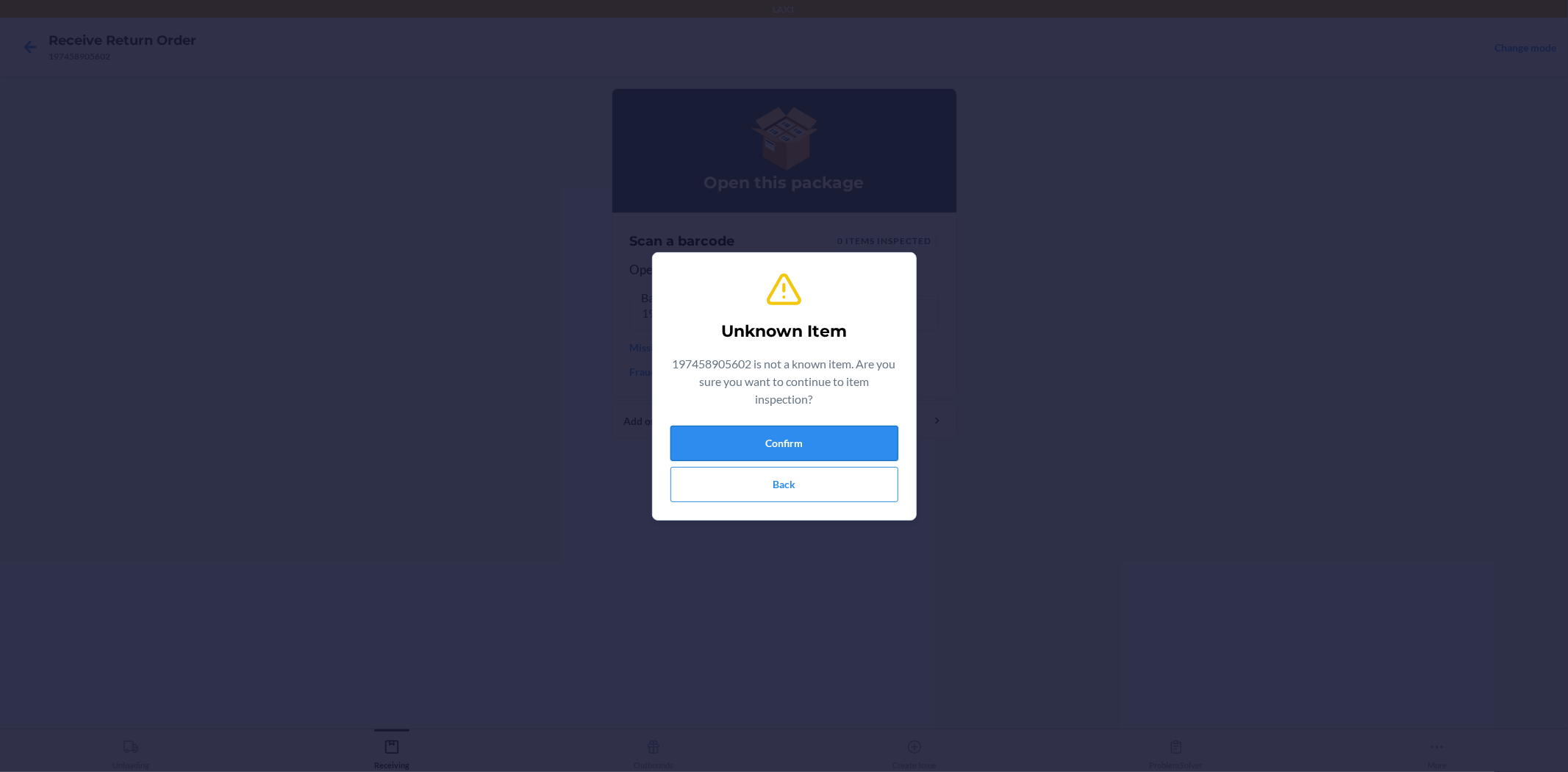
drag, startPoint x: 803, startPoint y: 420, endPoint x: 805, endPoint y: 430, distance: 10.2
click at [804, 420] on div "Unknown Item 197458905602 is not a known item. Are you sure you want to continu…" at bounding box center [784, 386] width 228 height 243
click at [807, 434] on button "Confirm" at bounding box center [784, 443] width 228 height 35
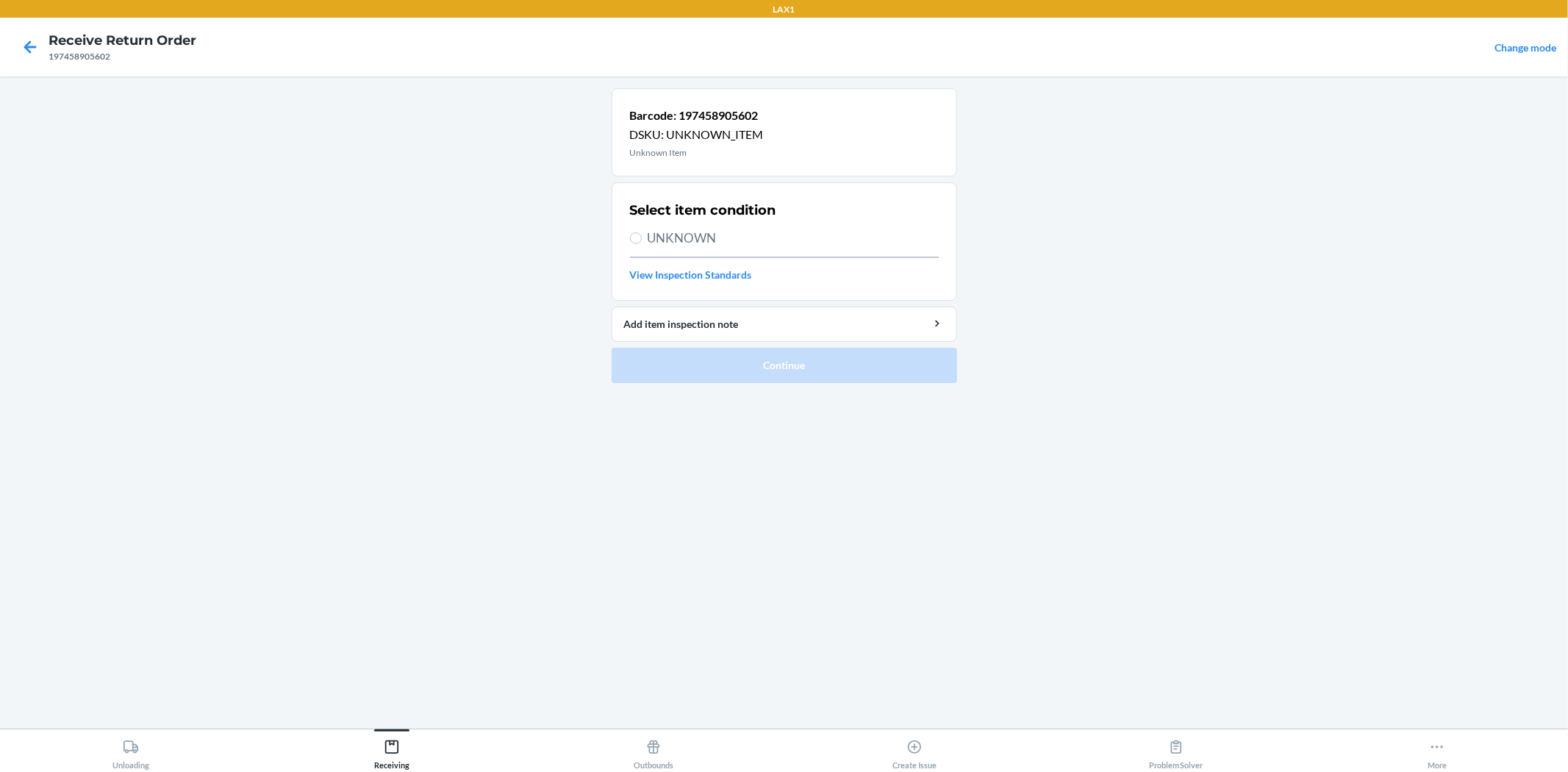
click at [681, 246] on span "UNKNOWN" at bounding box center [793, 238] width 291 height 19
click at [641, 244] on input "UNKNOWN" at bounding box center [636, 238] width 12 height 12
radio input "true"
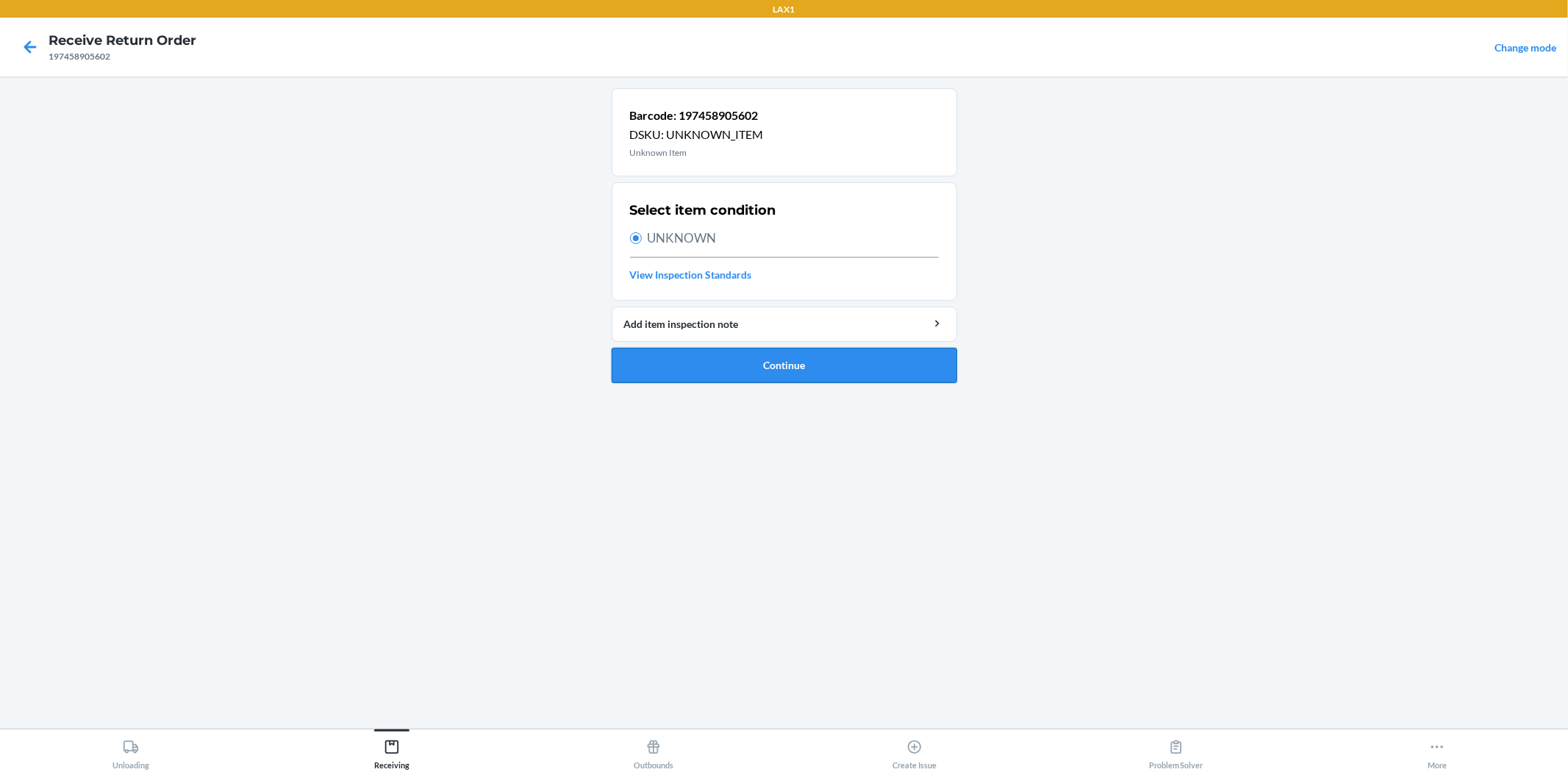
click at [744, 357] on button "Continue" at bounding box center [784, 365] width 345 height 35
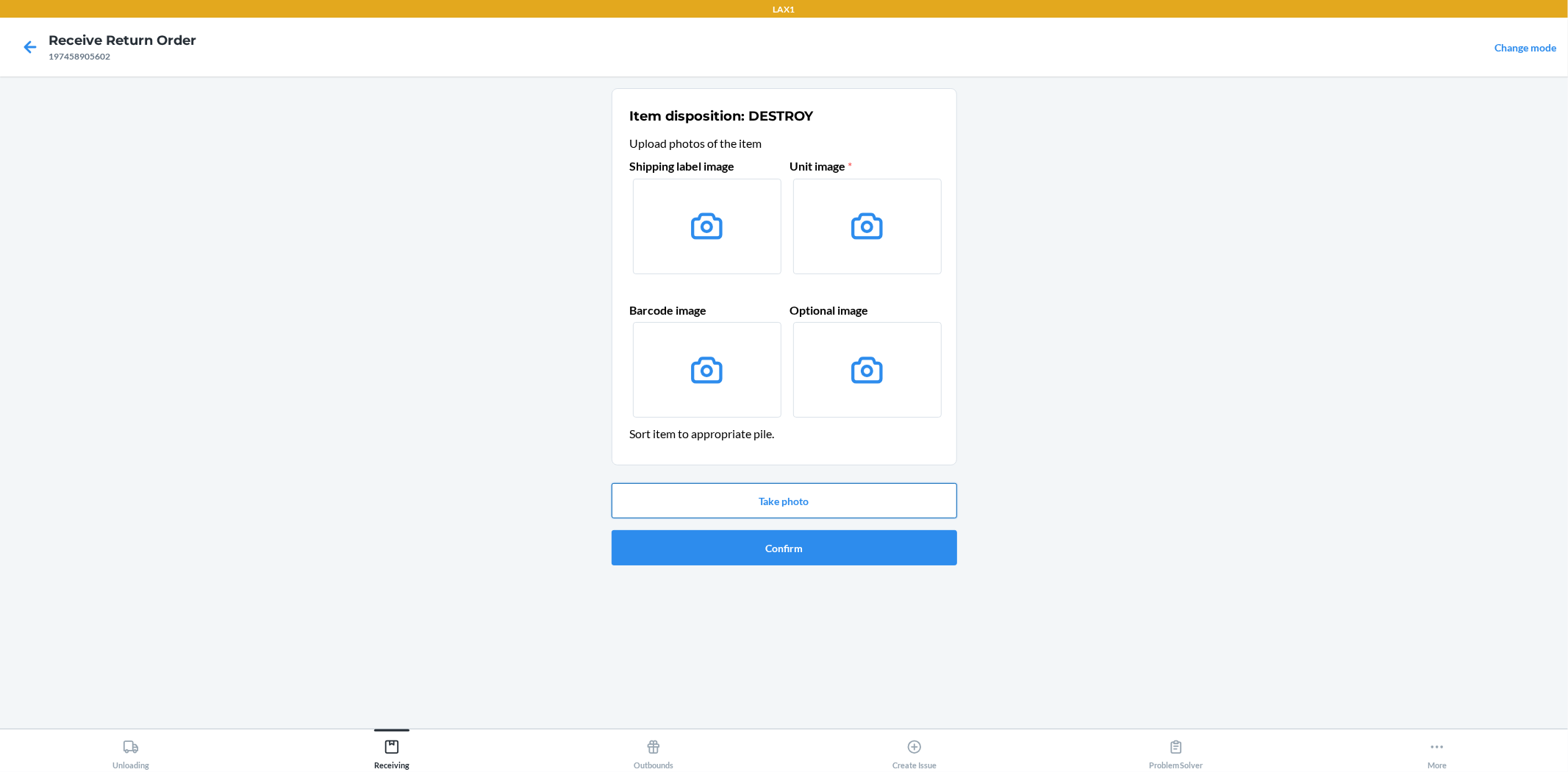
click at [814, 485] on button "Take photo" at bounding box center [784, 500] width 345 height 35
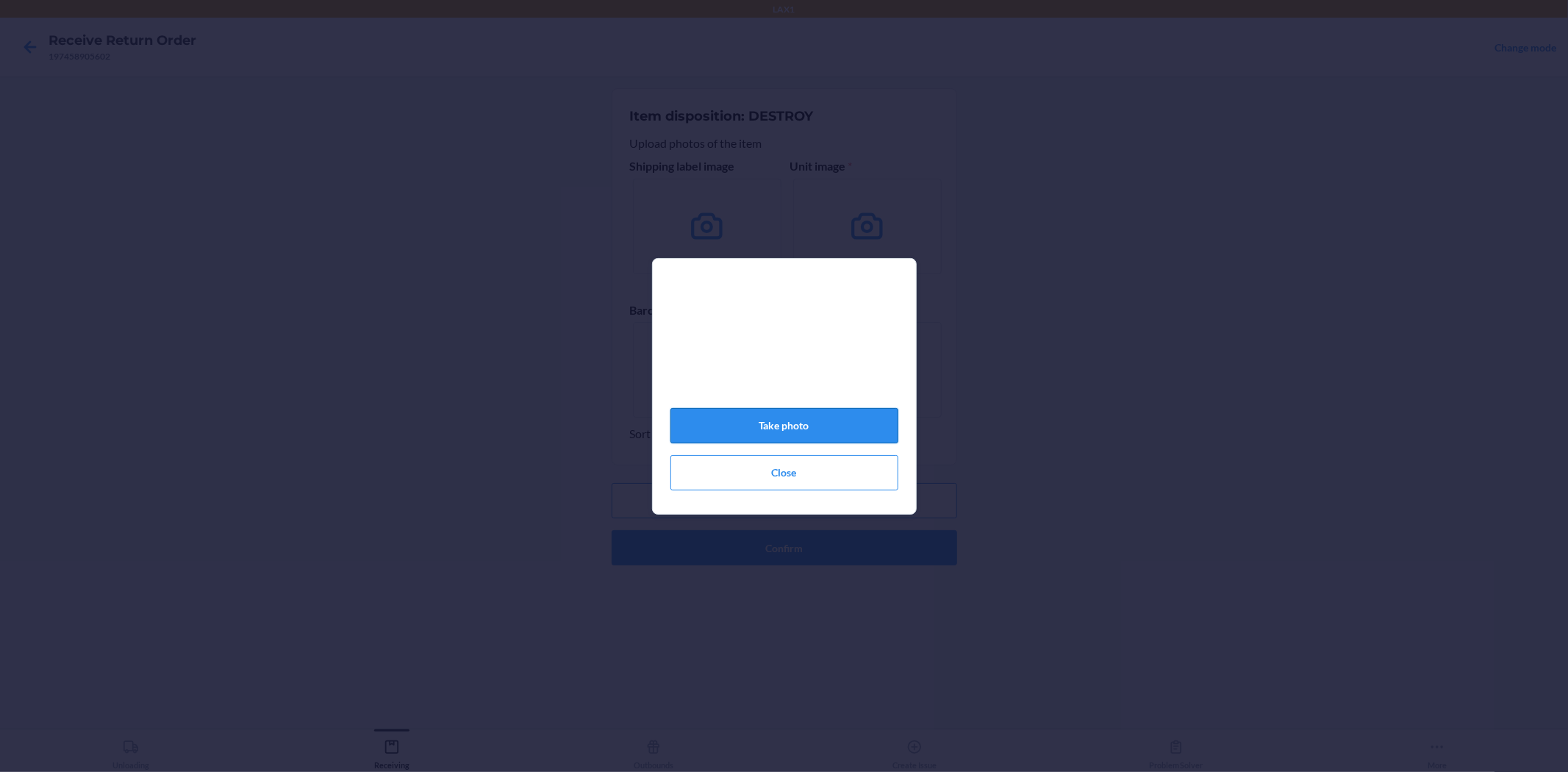
click at [809, 430] on button "Take photo" at bounding box center [784, 426] width 228 height 35
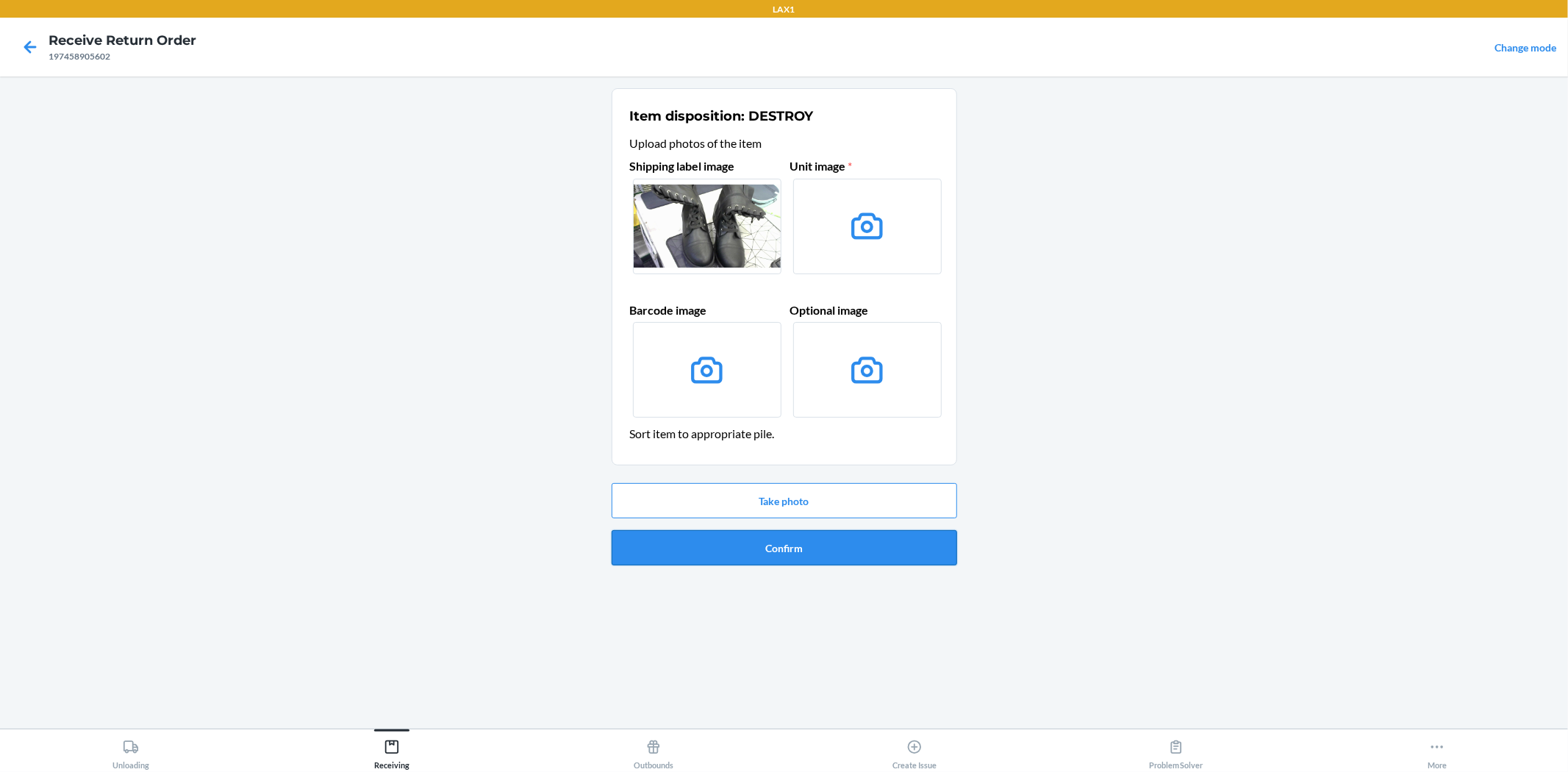
click at [837, 559] on button "Confirm" at bounding box center [784, 547] width 345 height 35
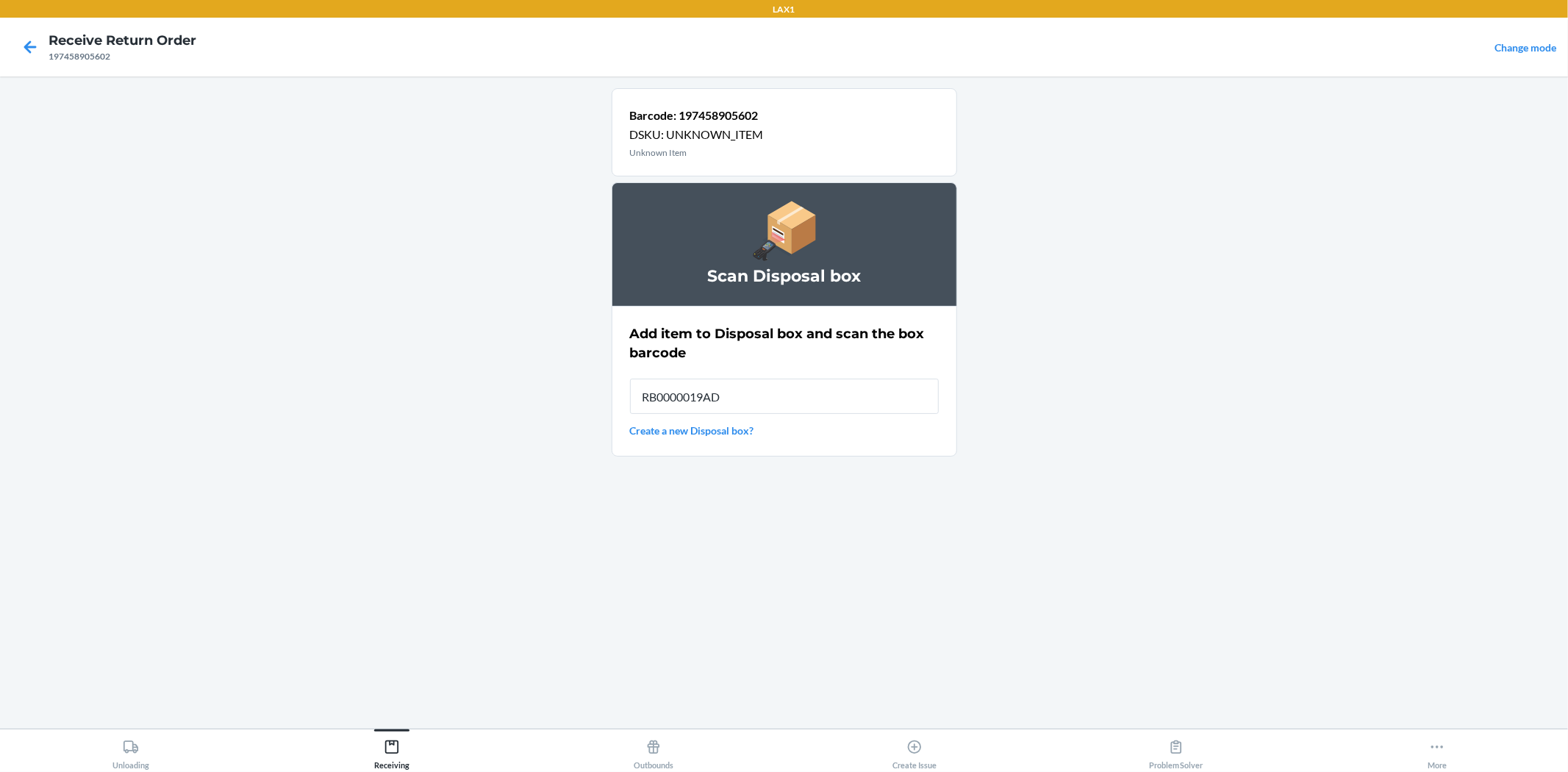
type input "RB0000019AD"
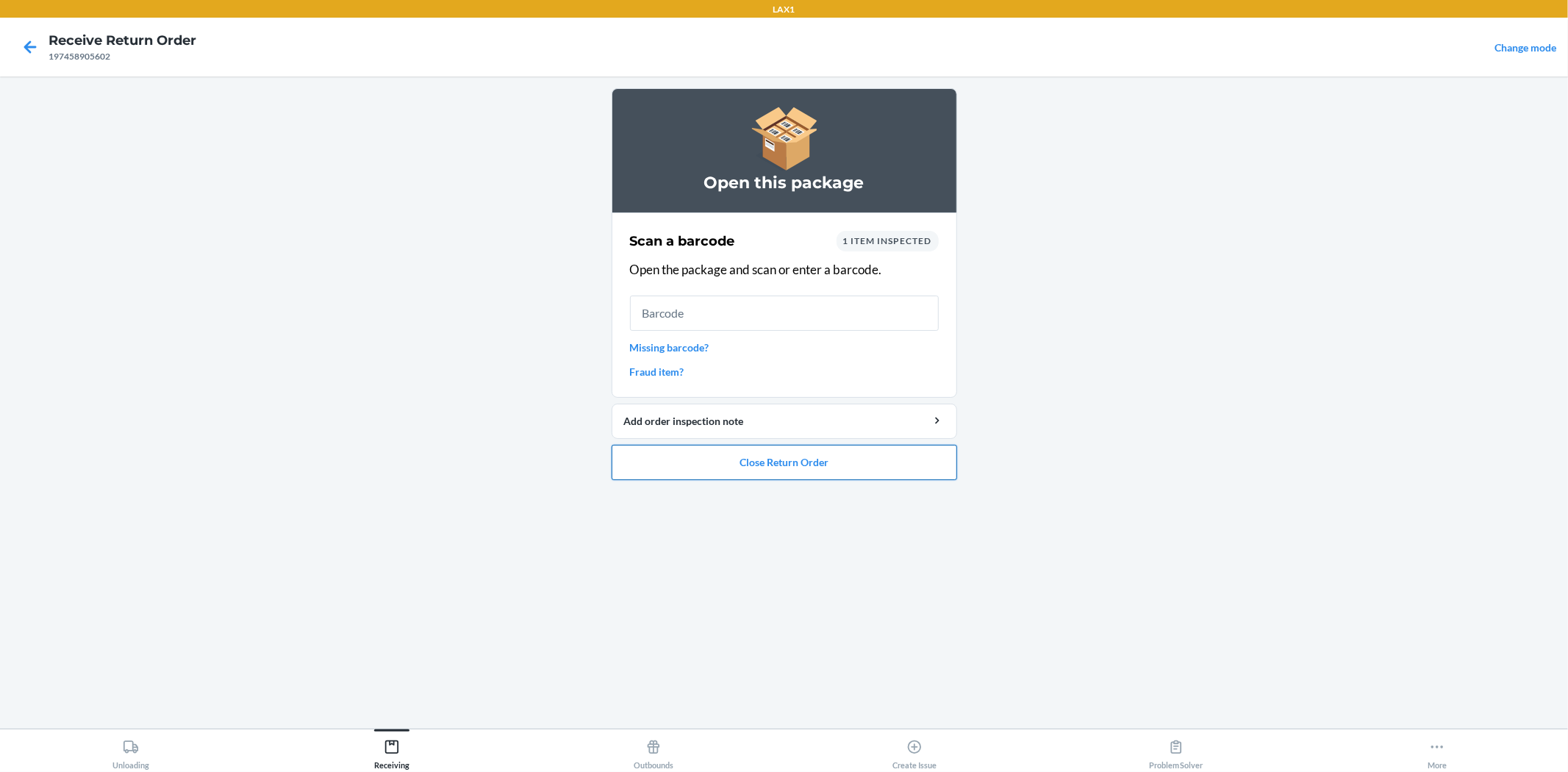
click at [848, 463] on button "Close Return Order" at bounding box center [784, 462] width 345 height 35
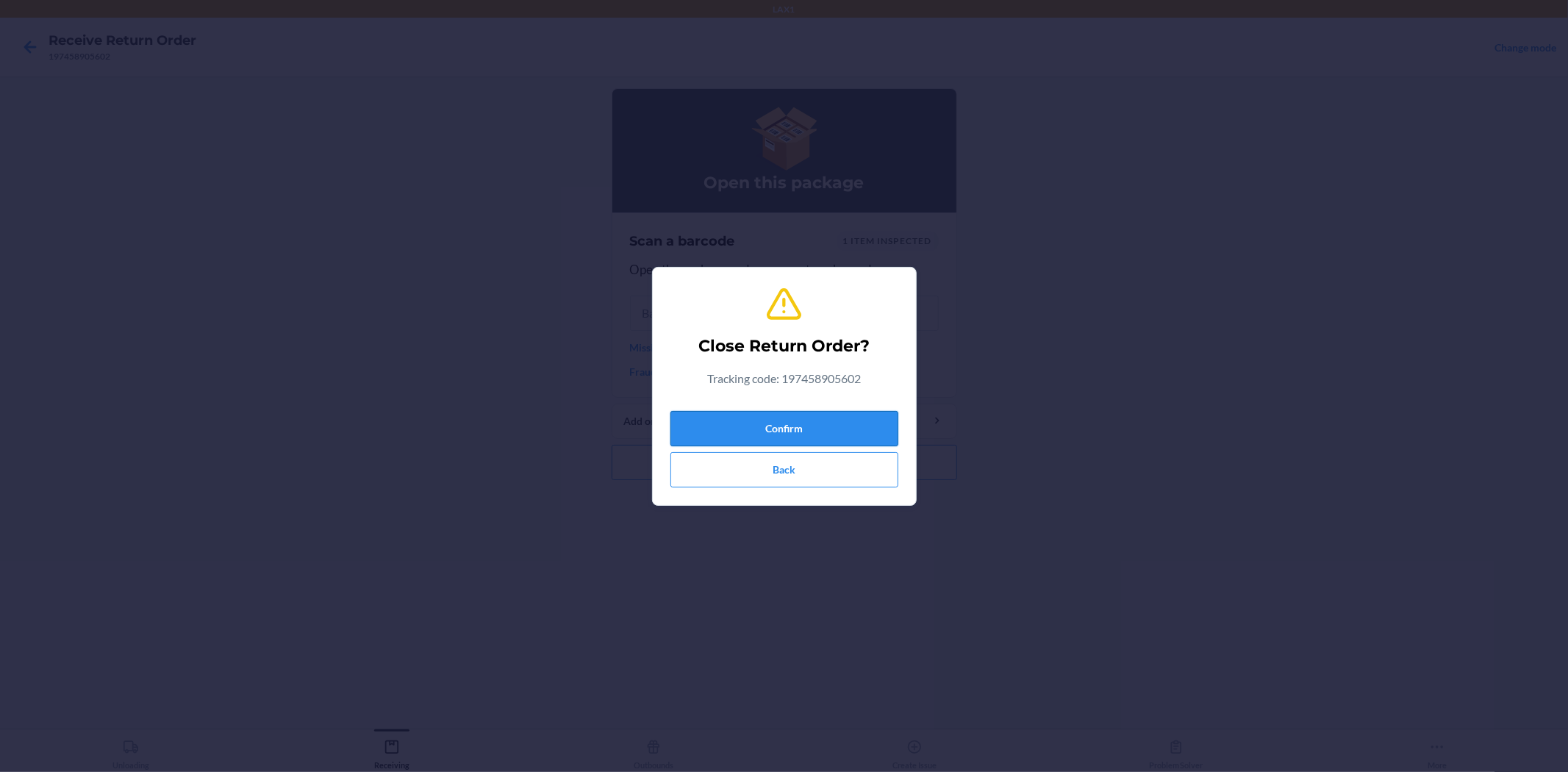
click at [841, 430] on button "Confirm" at bounding box center [784, 428] width 228 height 35
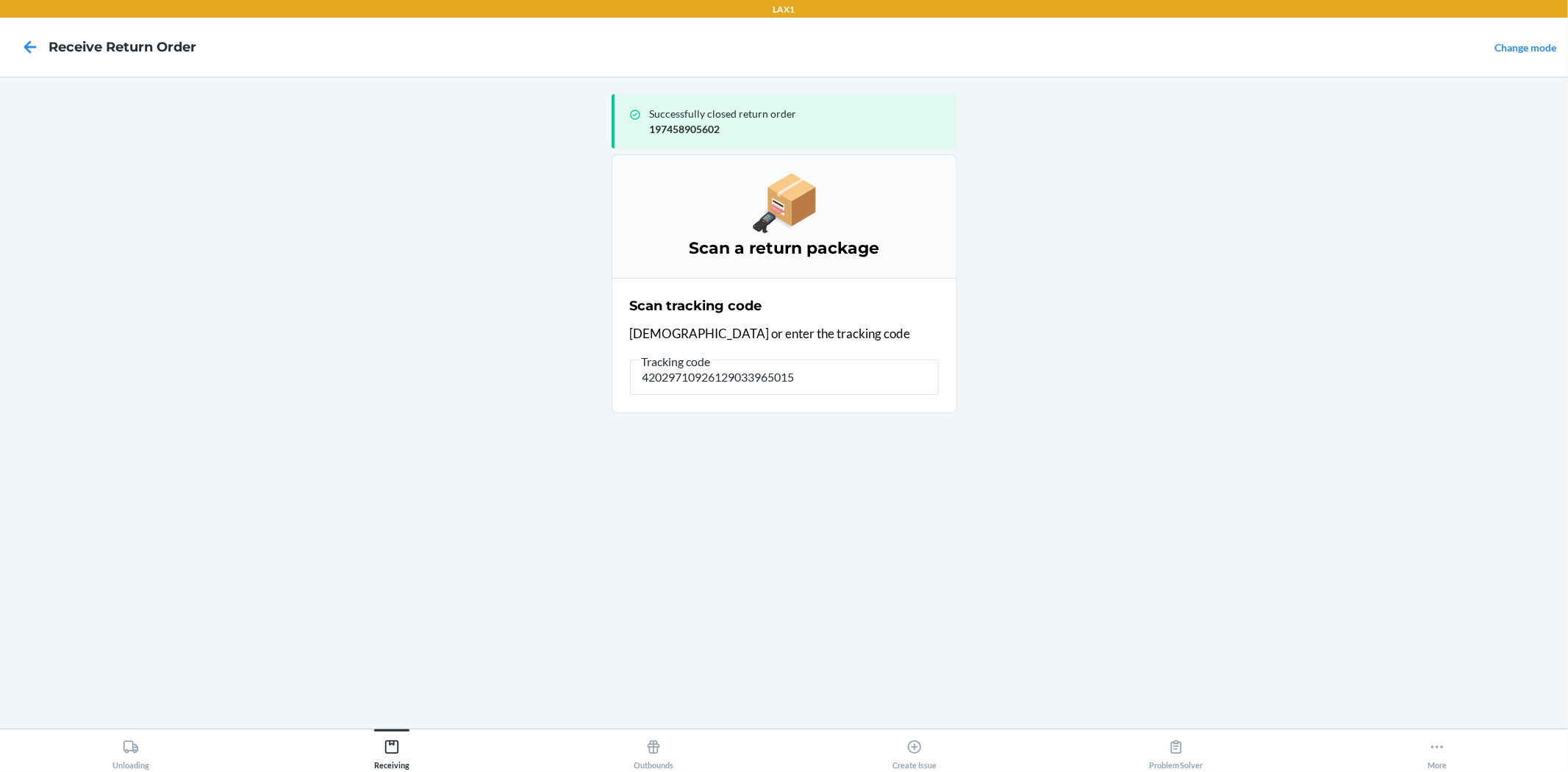
type input "420297109261290339650151"
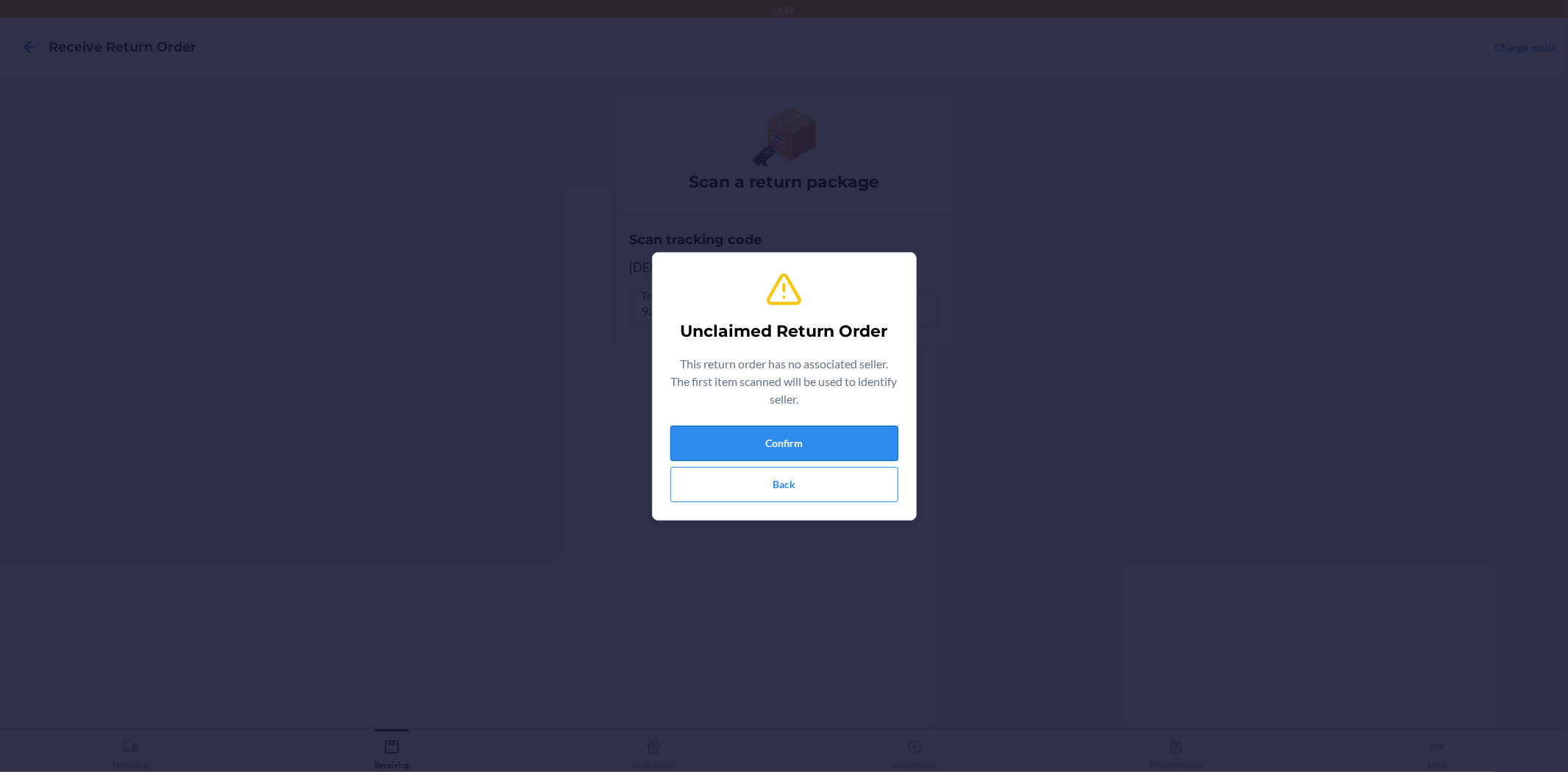
click at [799, 441] on button "Confirm" at bounding box center [784, 443] width 228 height 35
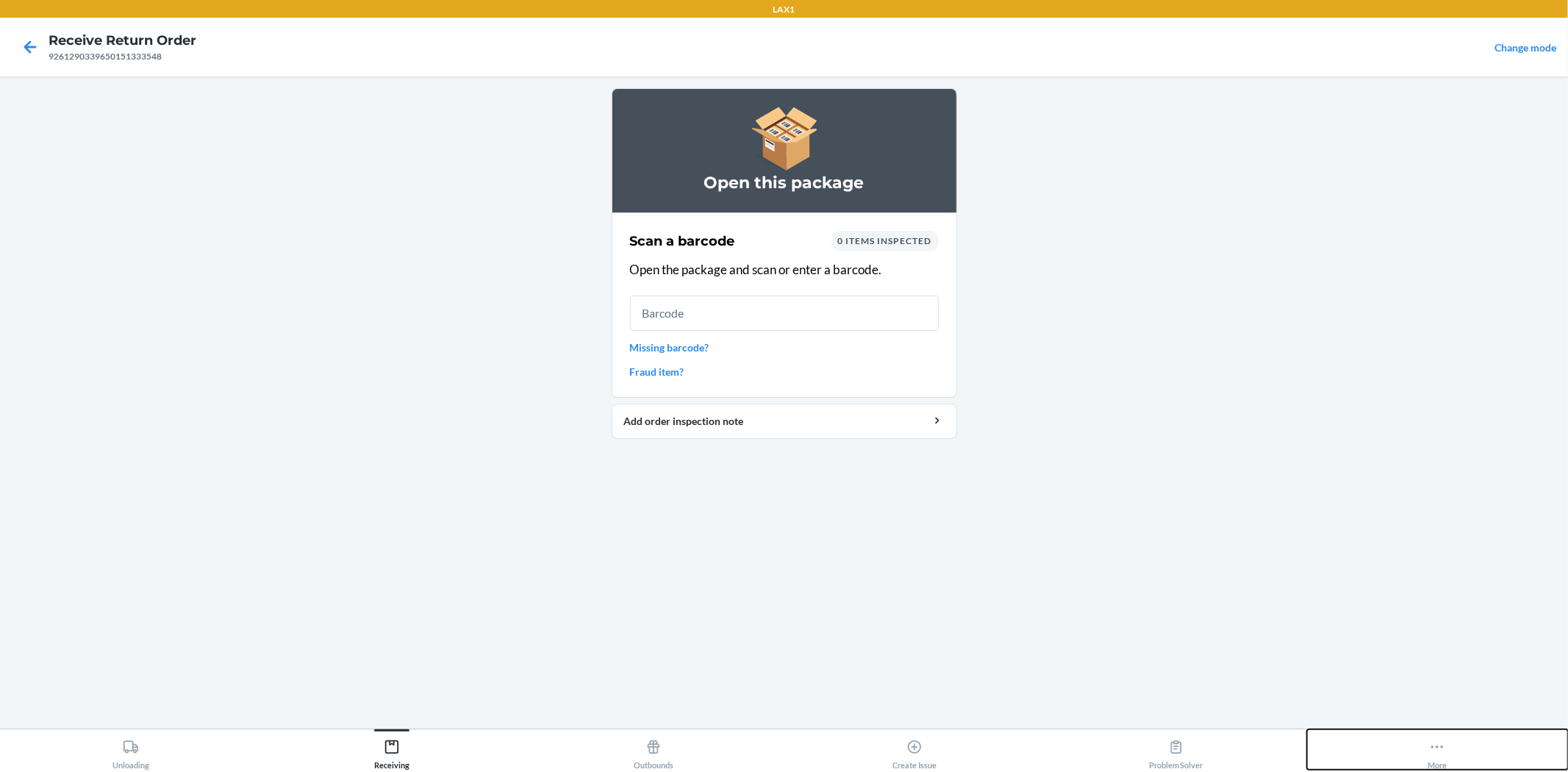
drag, startPoint x: 1355, startPoint y: 767, endPoint x: 1457, endPoint y: 806, distance: 109.2
click at [1457, 771] on html "LAX1 Receive Return Order 9261290339650151333548 Change mode Open this package …" at bounding box center [784, 386] width 1568 height 772
click at [1105, 603] on main "Open this package Scan a barcode 0 items inspected Open the package and scan or…" at bounding box center [784, 403] width 1568 height 652
click at [884, 245] on span "0 items inspected" at bounding box center [884, 240] width 94 height 11
click at [35, 56] on icon at bounding box center [29, 46] width 25 height 25
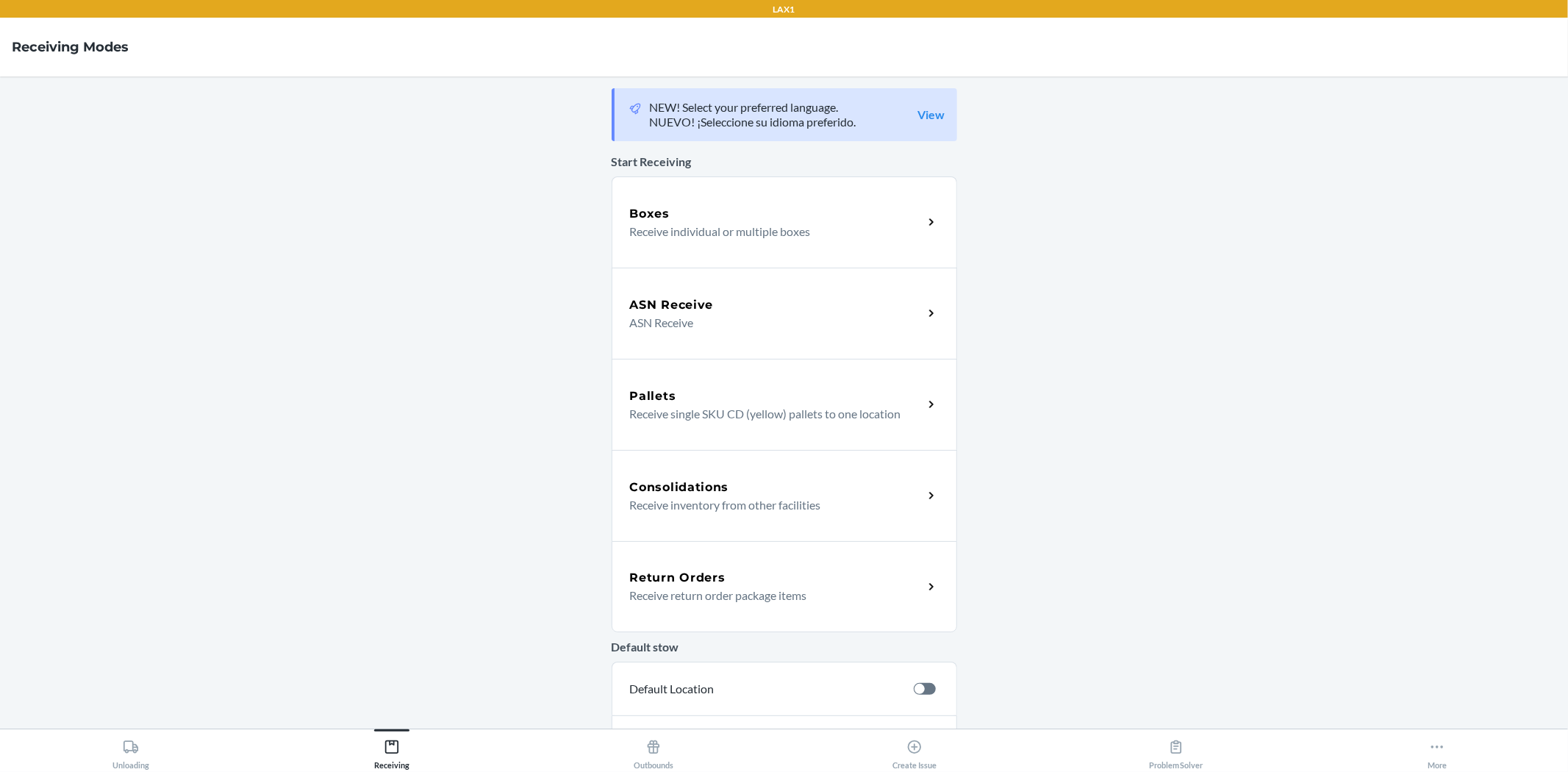
click at [836, 626] on div "Default stow Default Location Location" at bounding box center [784, 698] width 345 height 144
click at [841, 611] on div "Return Orders Receive return order package items" at bounding box center [784, 586] width 345 height 91
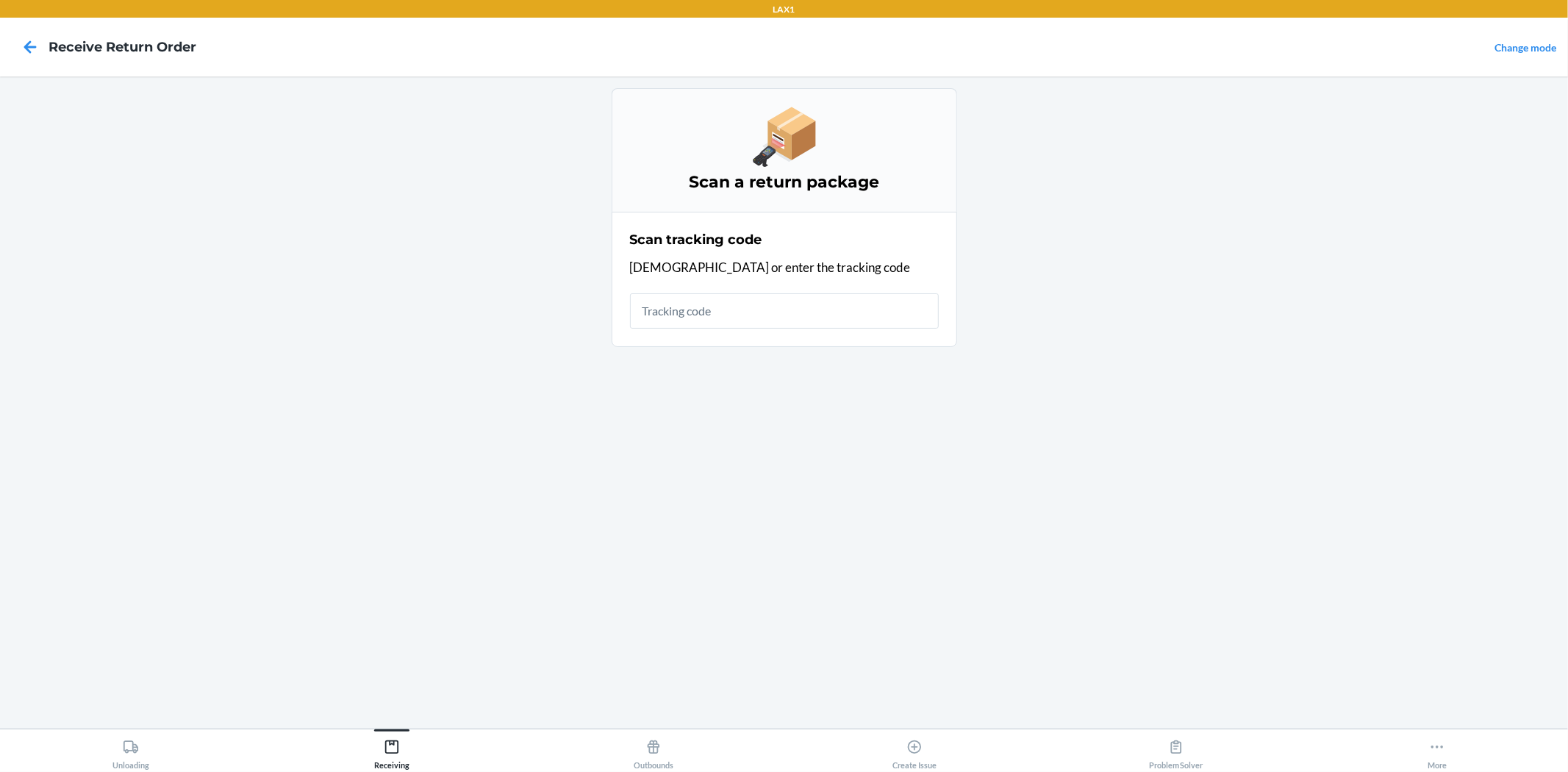
click at [791, 304] on input "text" at bounding box center [784, 310] width 309 height 35
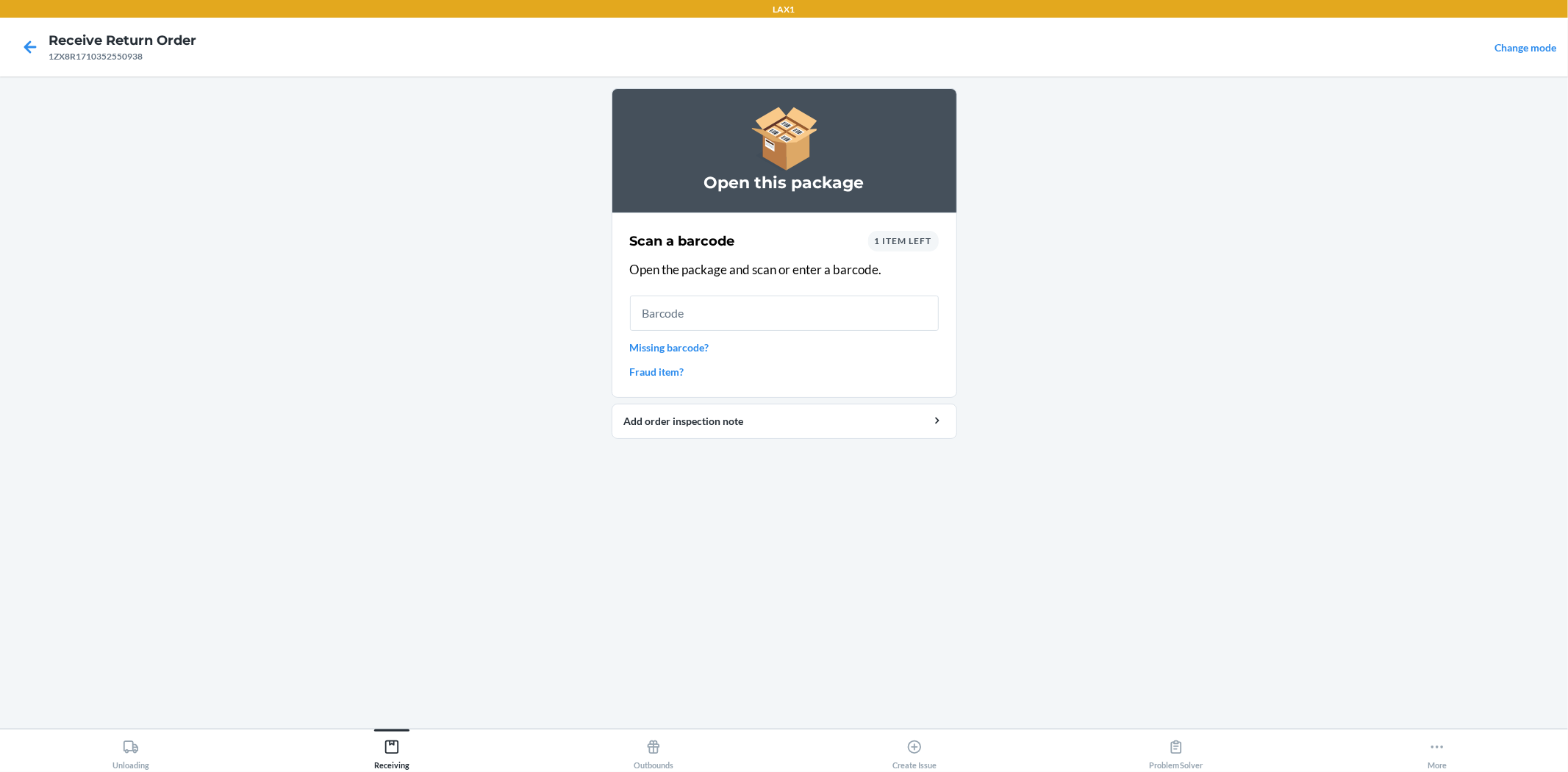
click at [892, 247] on div "1 item left" at bounding box center [903, 240] width 71 height 20
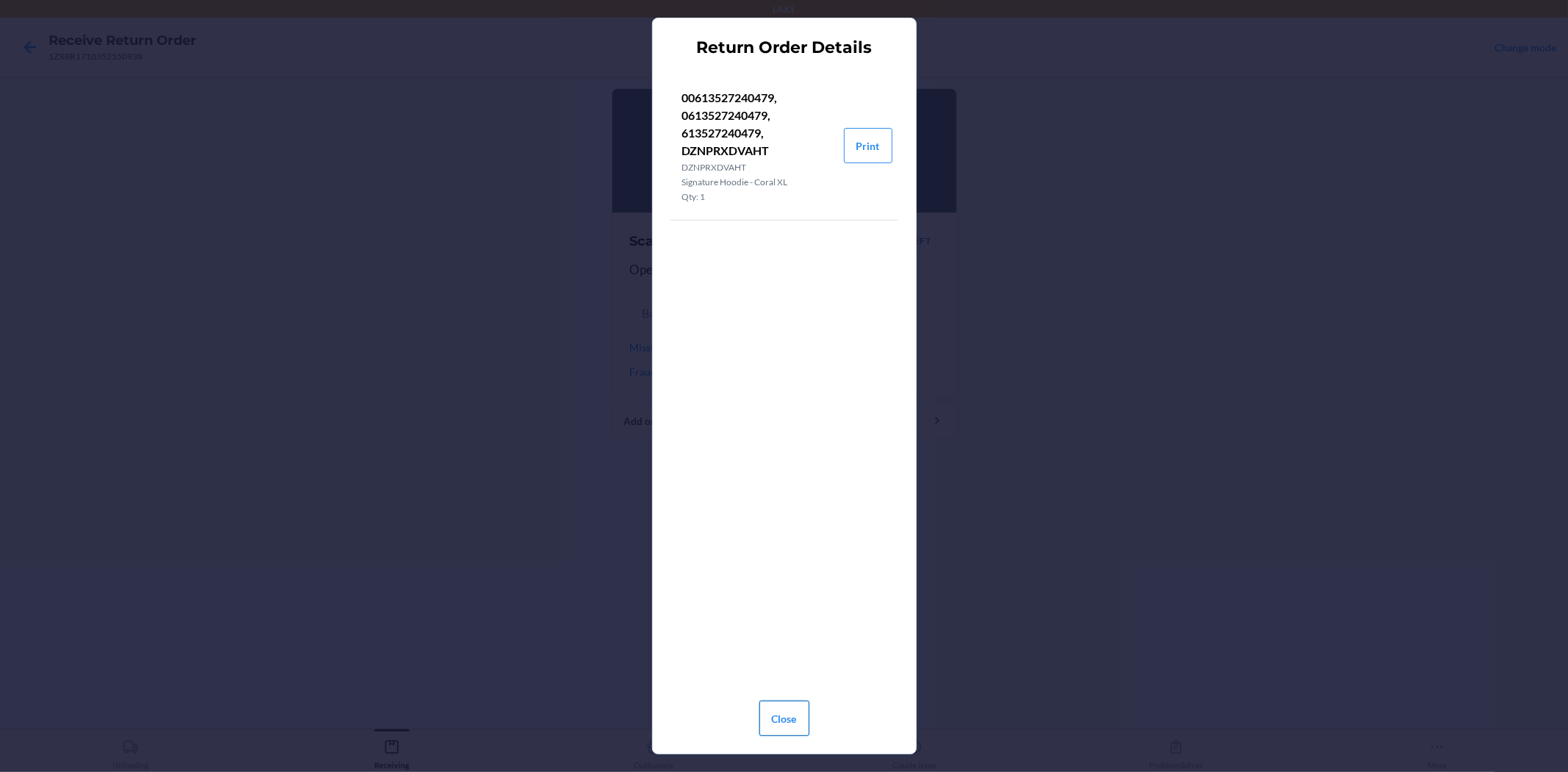
drag, startPoint x: 787, startPoint y: 716, endPoint x: 804, endPoint y: 700, distance: 23.3
click at [789, 714] on button "Close" at bounding box center [784, 718] width 50 height 35
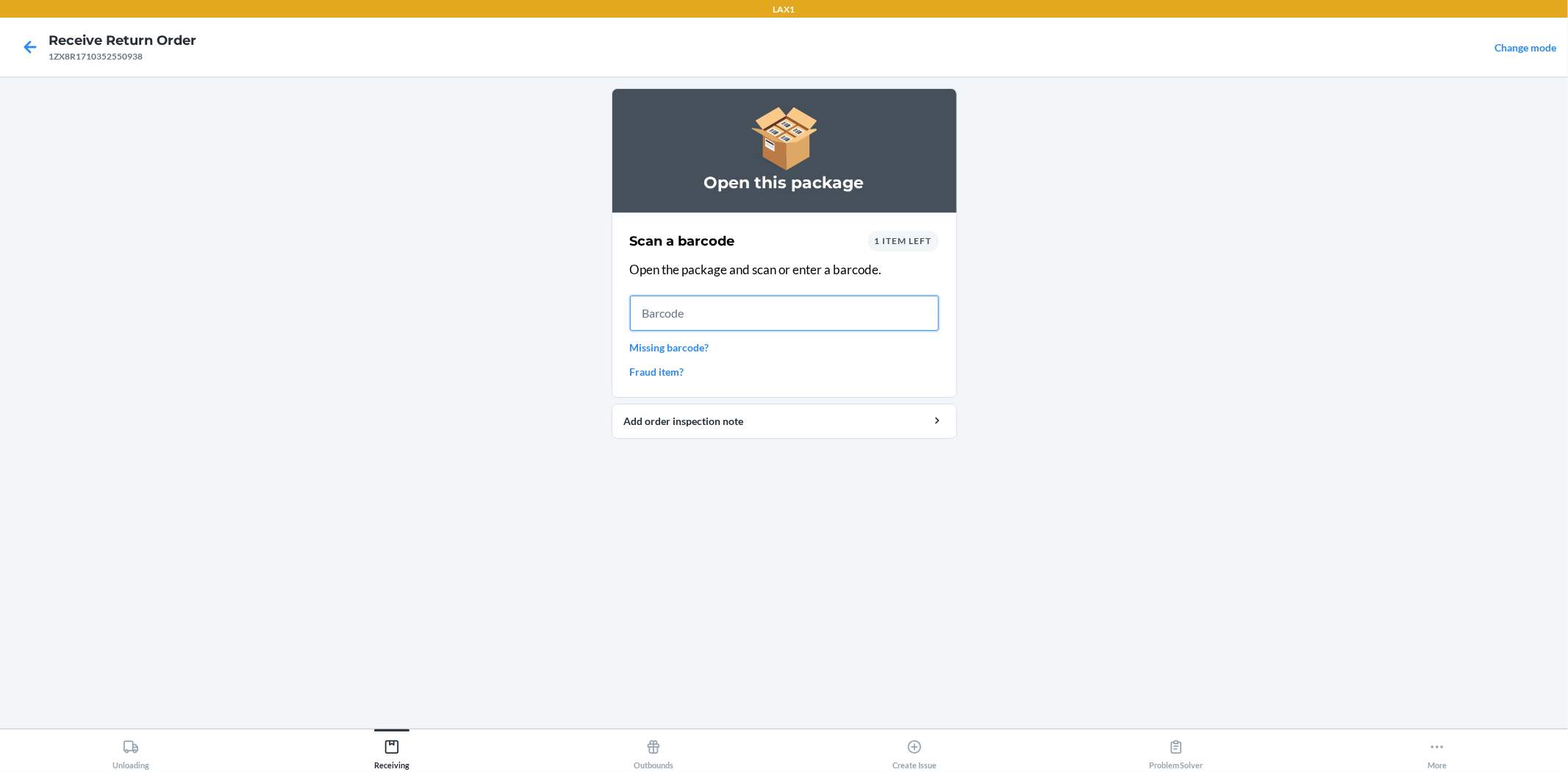
click at [872, 310] on input "text" at bounding box center [784, 313] width 309 height 35
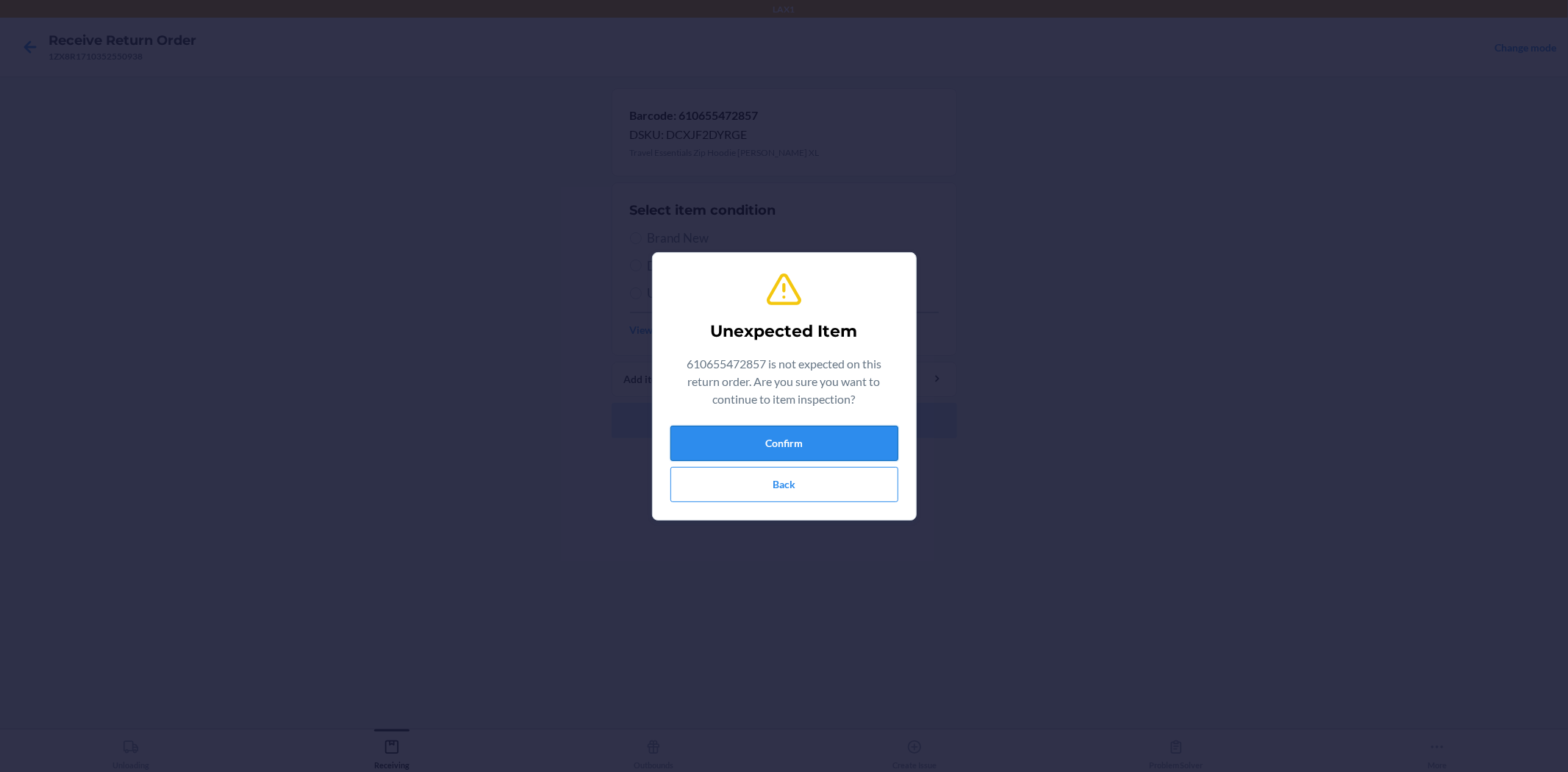
click at [837, 447] on button "Confirm" at bounding box center [784, 443] width 228 height 35
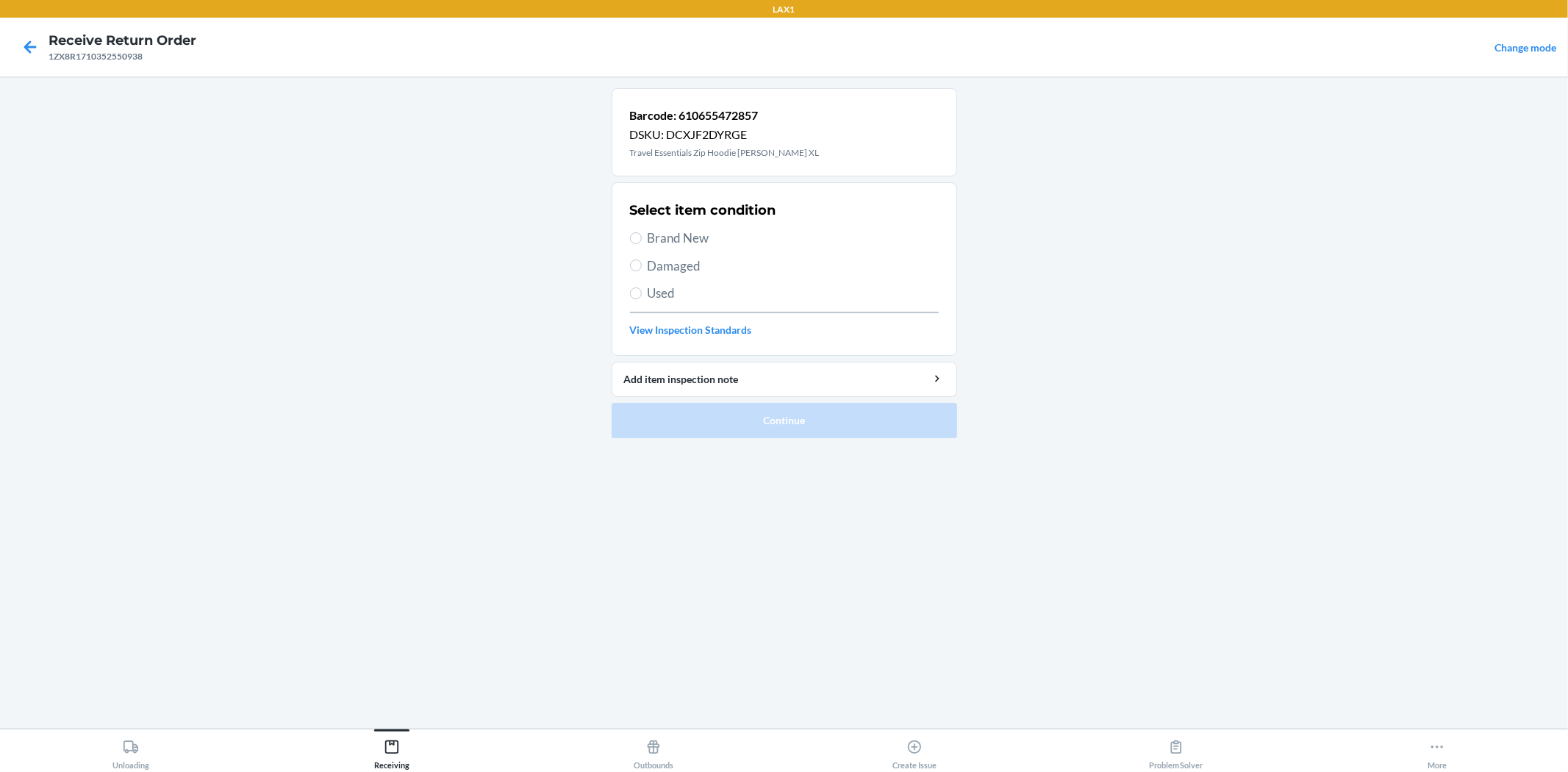
drag, startPoint x: 693, startPoint y: 243, endPoint x: 707, endPoint y: 278, distance: 37.7
click at [696, 243] on span "Brand New" at bounding box center [793, 238] width 291 height 19
click at [634, 239] on input "Brand New" at bounding box center [636, 238] width 12 height 12
radio input "true"
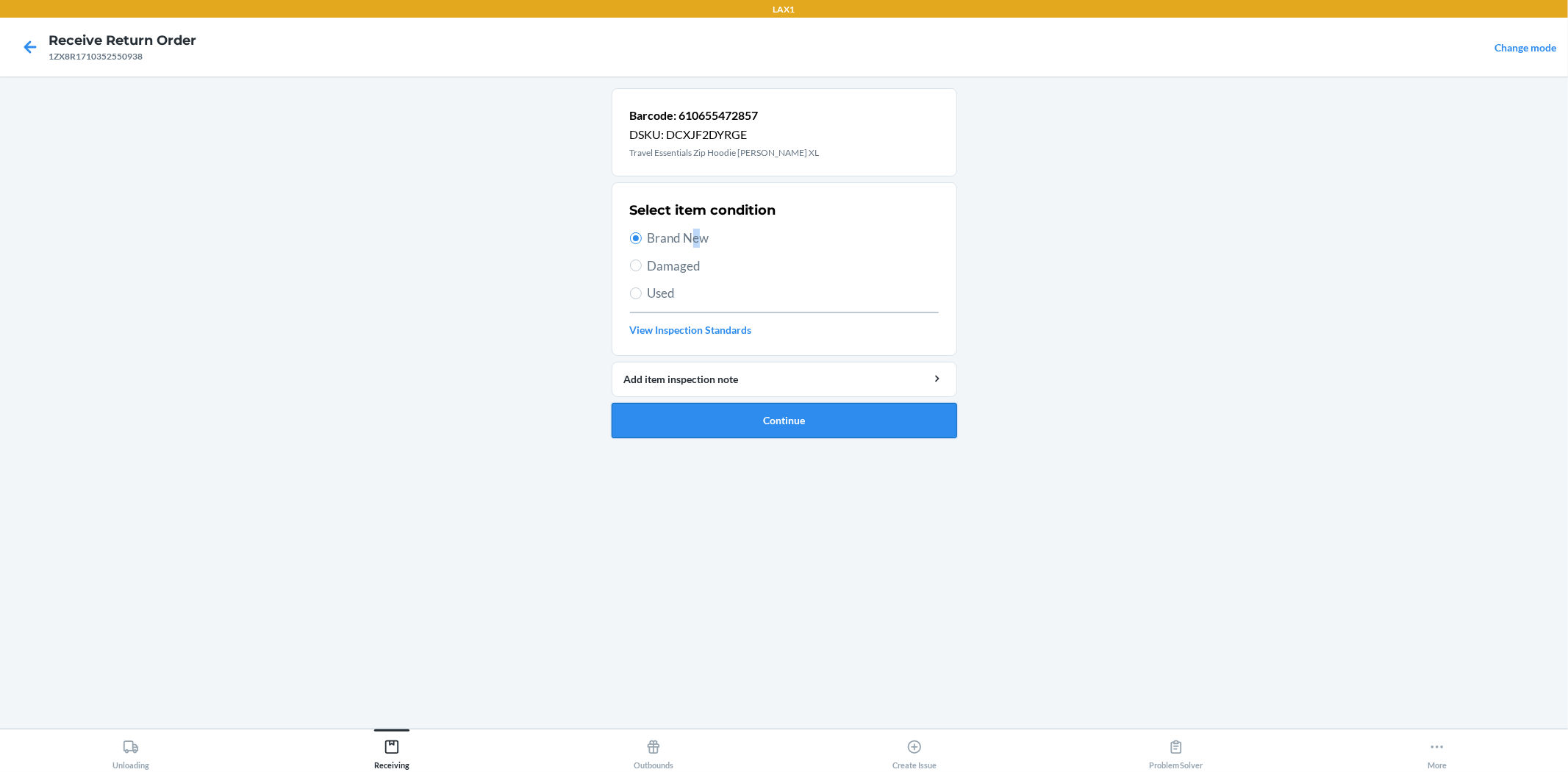
click at [681, 430] on button "Continue" at bounding box center [784, 420] width 345 height 35
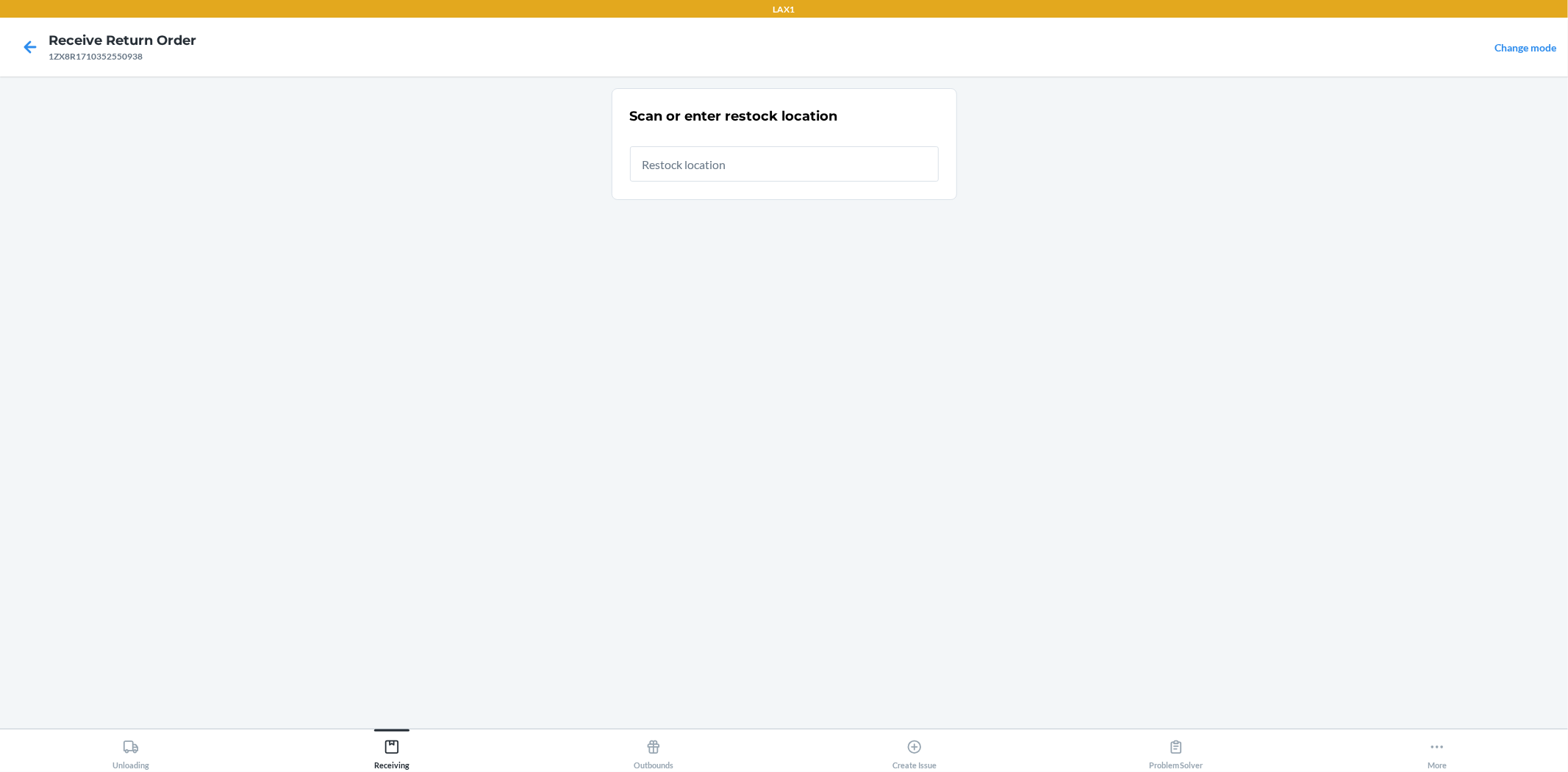
click at [812, 160] on input "text" at bounding box center [784, 164] width 309 height 35
type input "RTCART024"
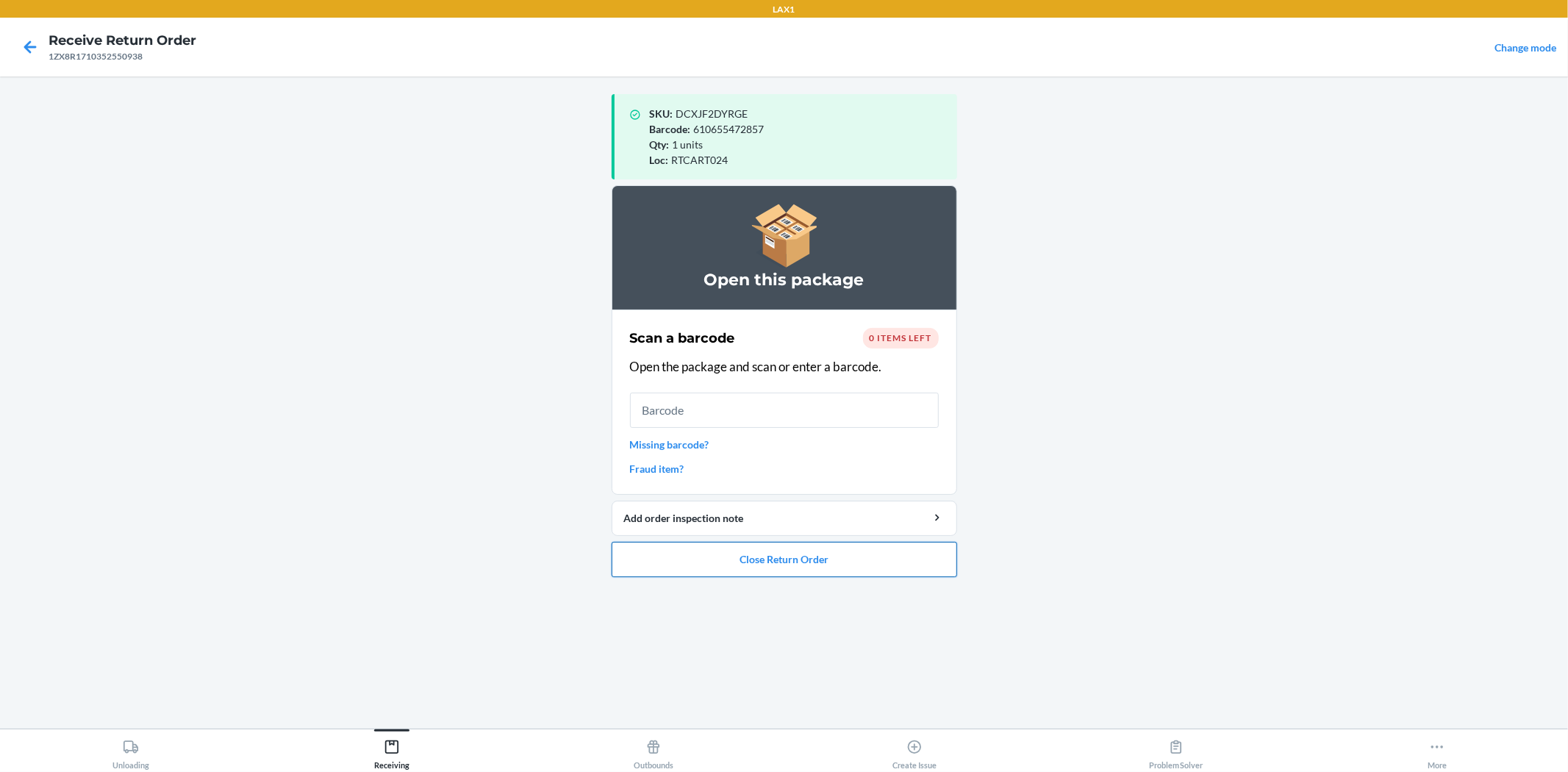
click at [743, 551] on button "Close Return Order" at bounding box center [784, 559] width 345 height 35
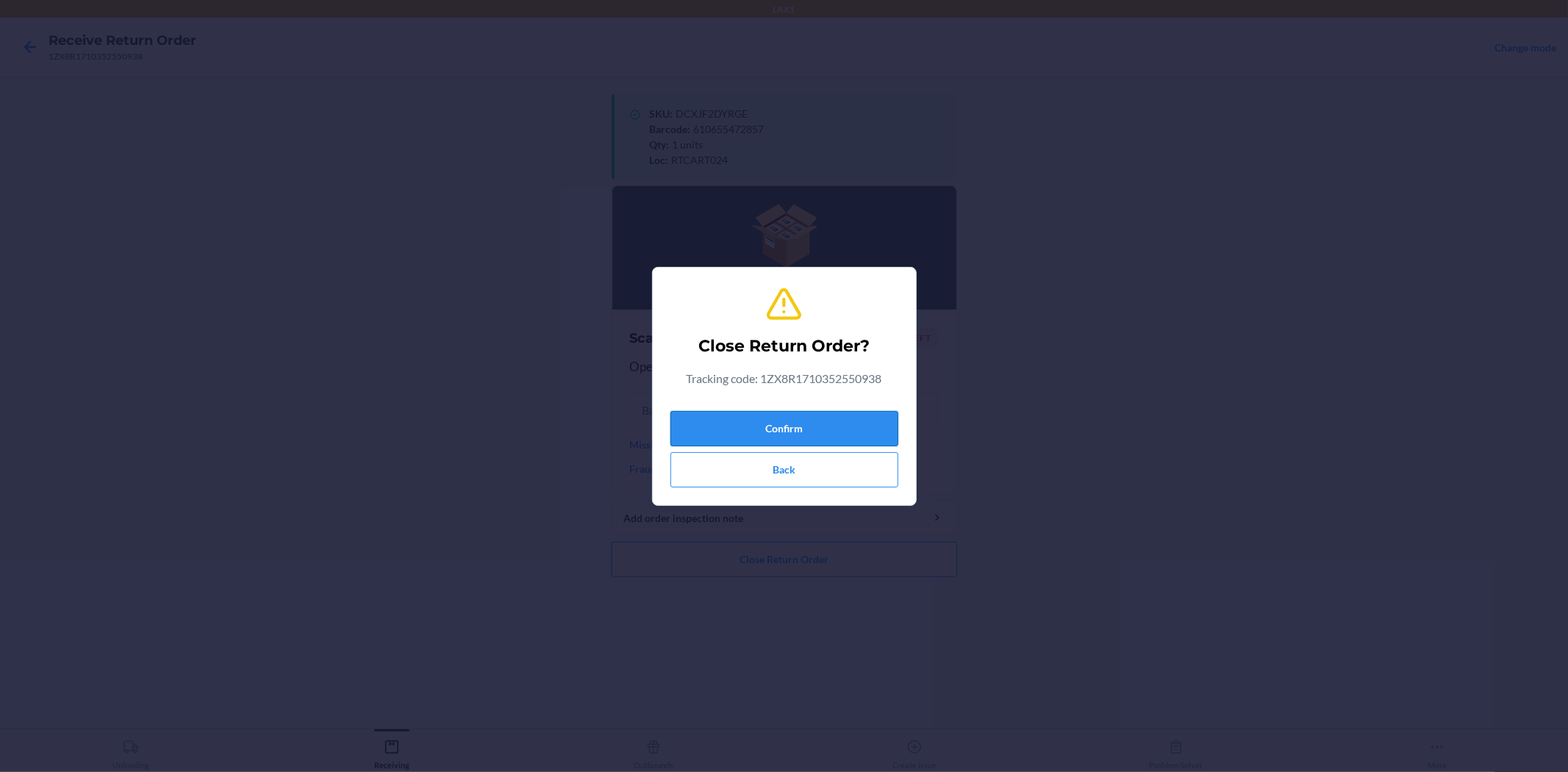
click at [813, 423] on button "Confirm" at bounding box center [784, 428] width 228 height 35
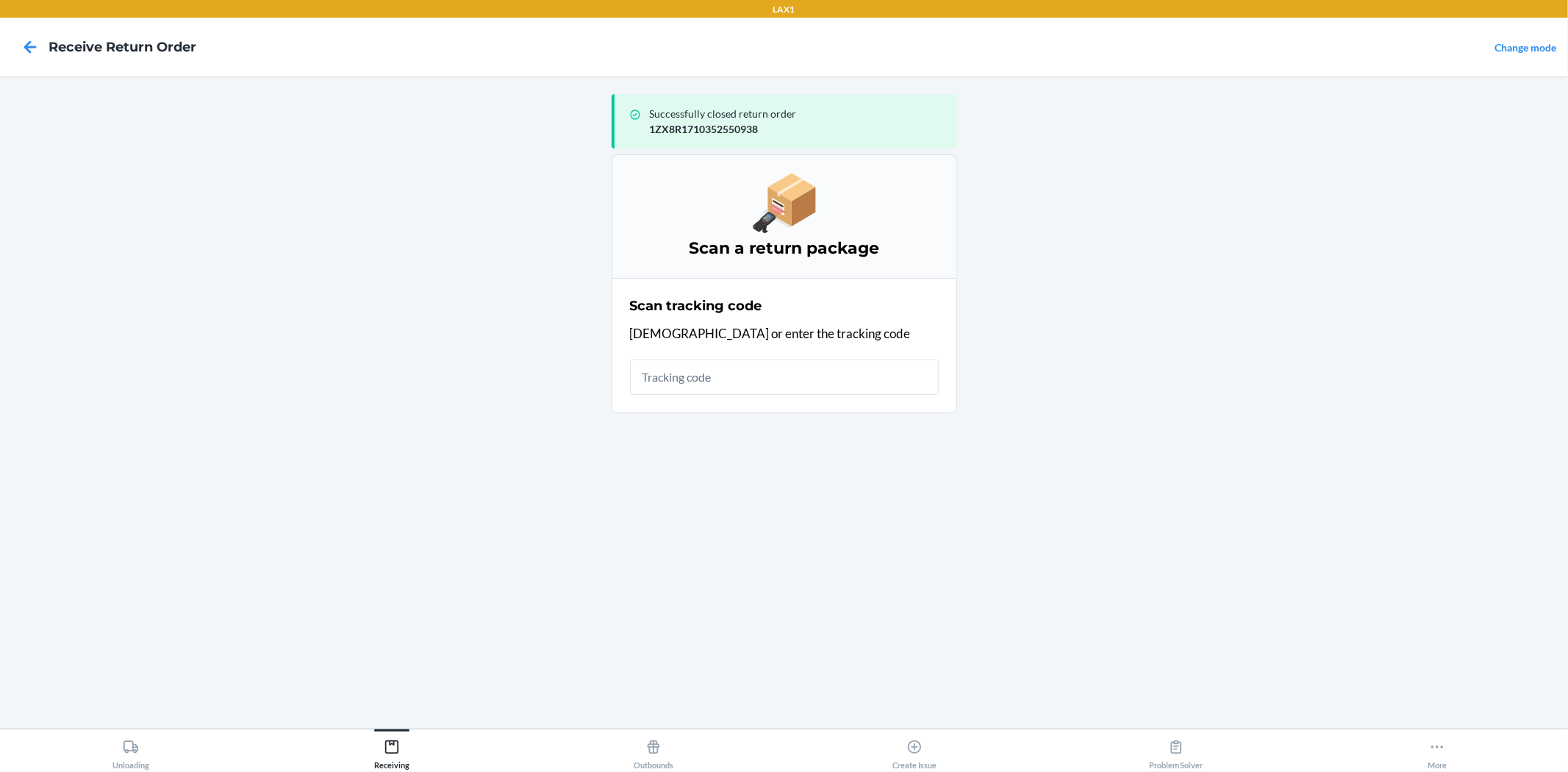
click at [783, 387] on input "text" at bounding box center [784, 377] width 309 height 35
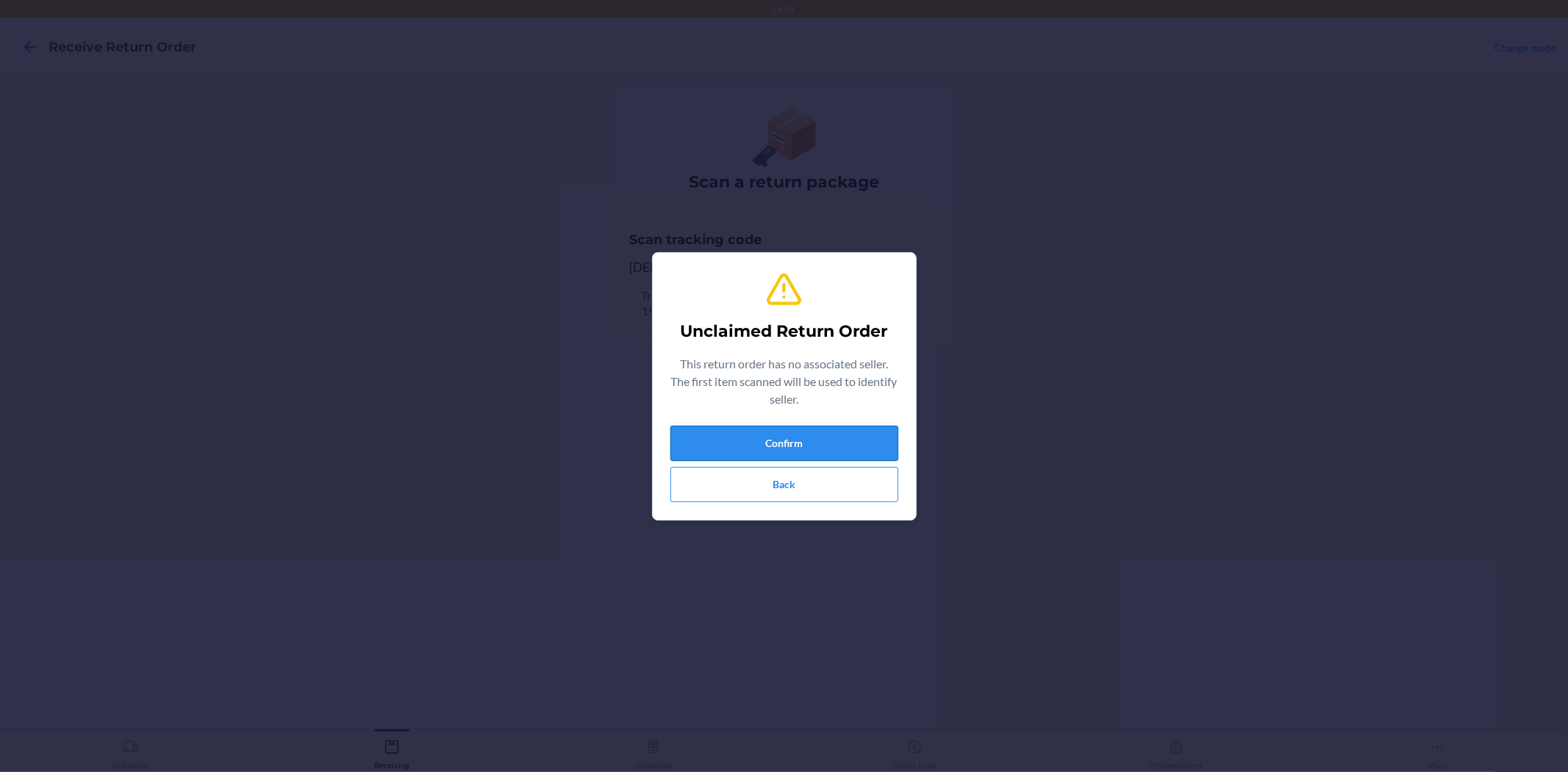
click at [778, 441] on button "Confirm" at bounding box center [784, 443] width 228 height 35
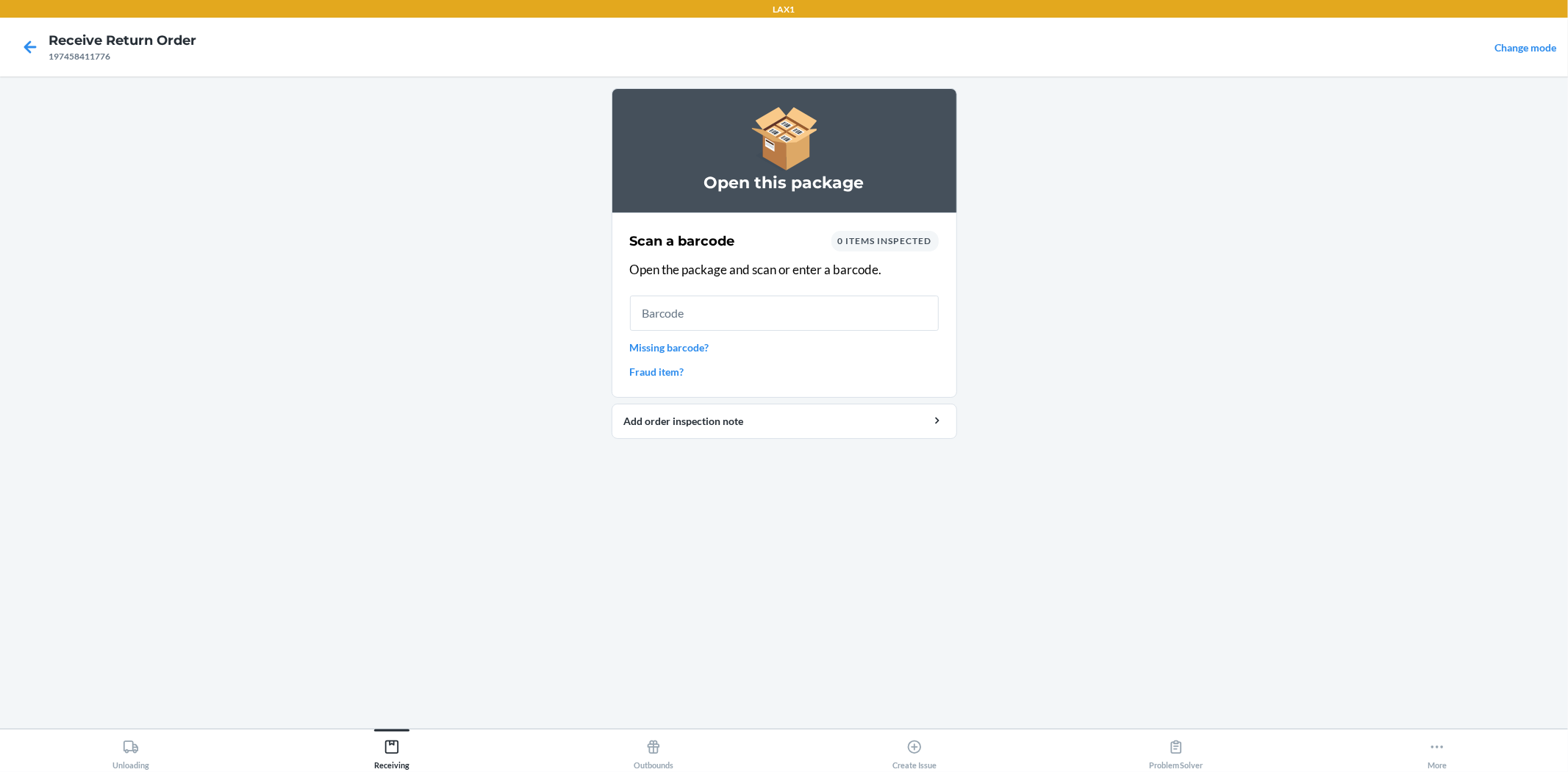
drag, startPoint x: 898, startPoint y: 222, endPoint x: 889, endPoint y: 237, distance: 17.5
click at [896, 225] on section "Scan a barcode 0 items inspected Open the package and scan or enter a barcode. …" at bounding box center [784, 305] width 345 height 185
click at [889, 237] on span "0 items inspected" at bounding box center [884, 240] width 94 height 11
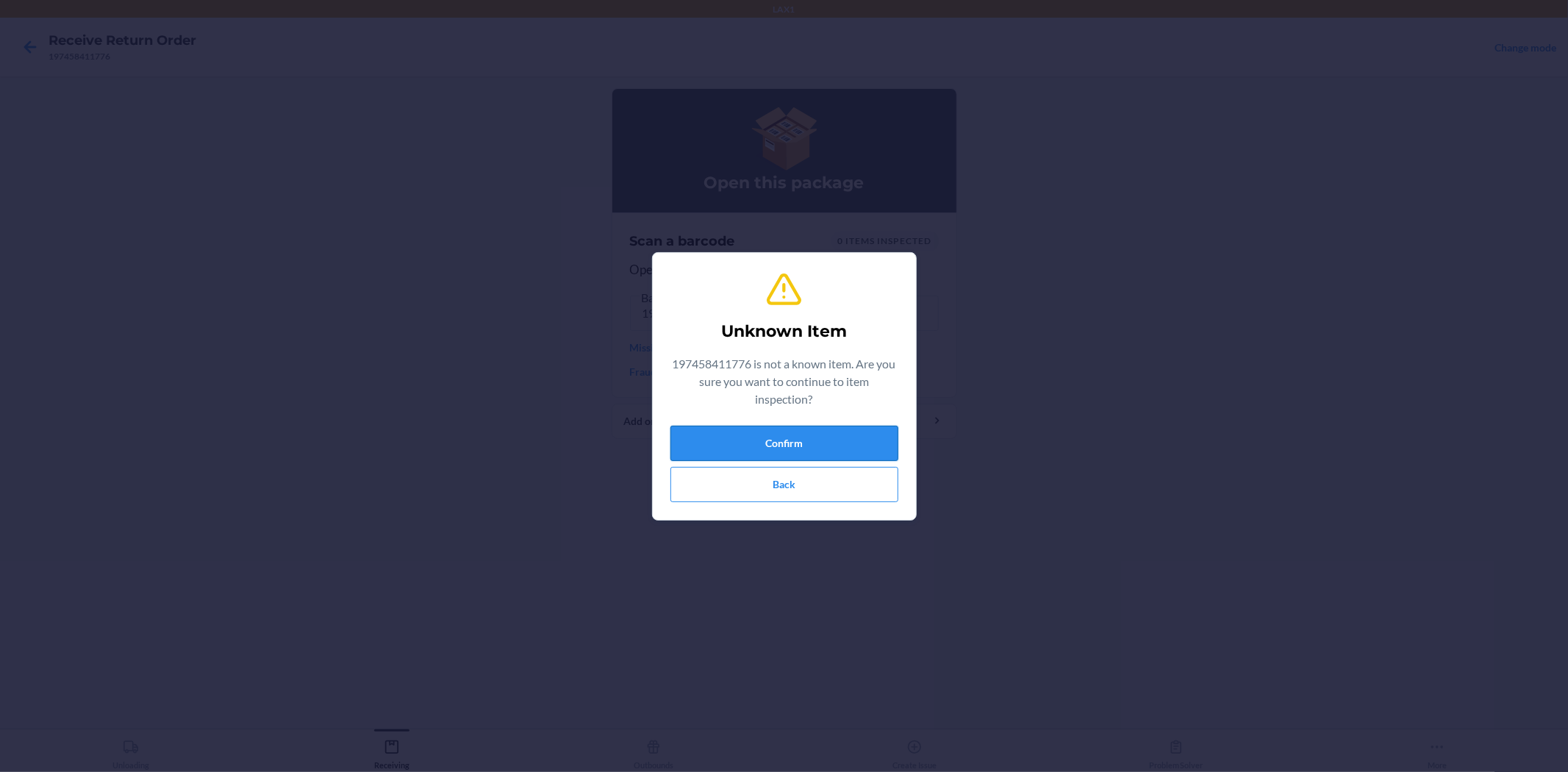
drag, startPoint x: 820, startPoint y: 434, endPoint x: 798, endPoint y: 409, distance: 33.3
click at [820, 430] on button "Confirm" at bounding box center [784, 443] width 228 height 35
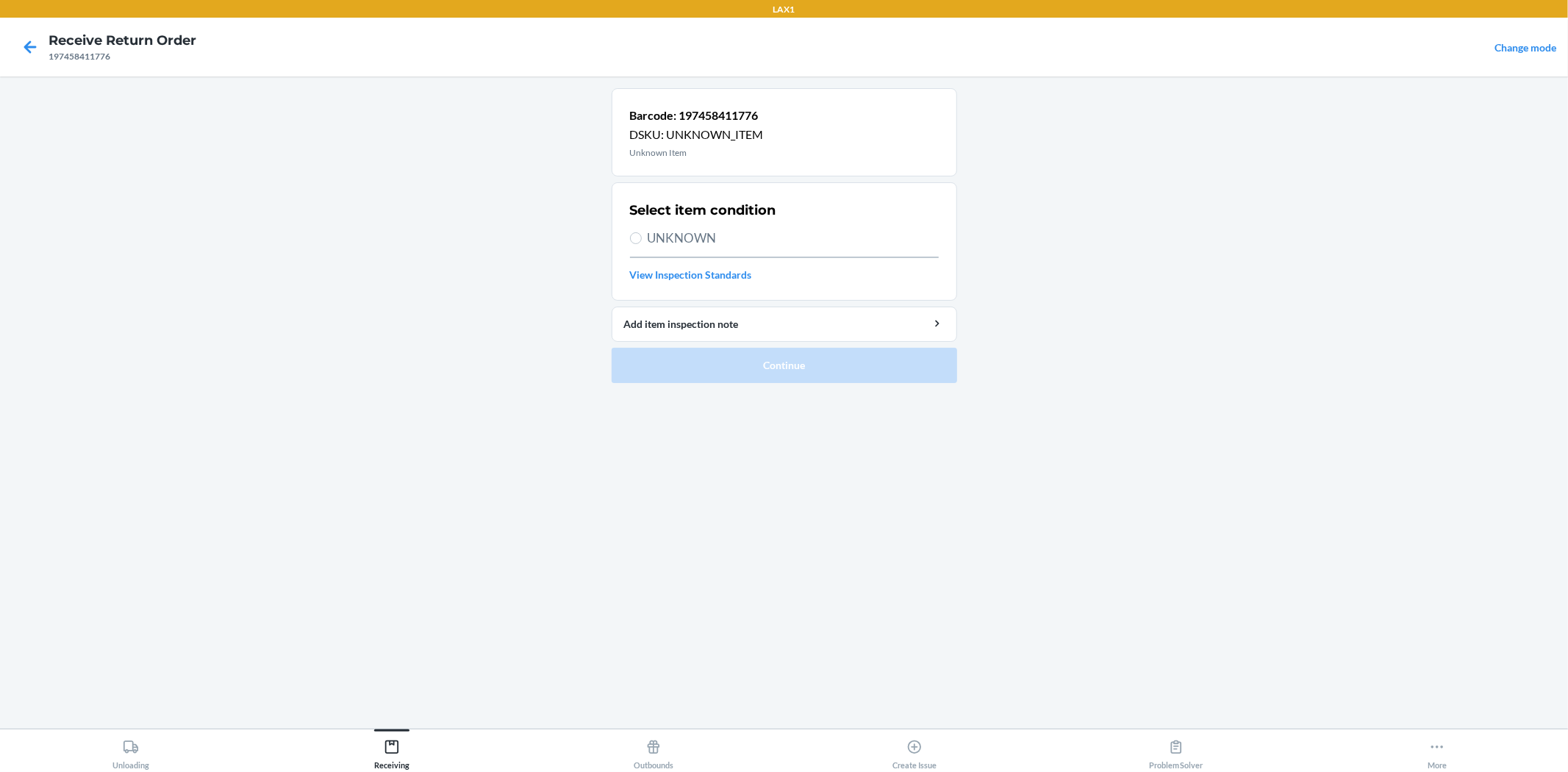
drag, startPoint x: 656, startPoint y: 239, endPoint x: 816, endPoint y: 452, distance: 266.4
click at [656, 239] on span "UNKNOWN" at bounding box center [793, 238] width 291 height 19
click at [641, 239] on input "UNKNOWN" at bounding box center [636, 238] width 12 height 12
radio input "true"
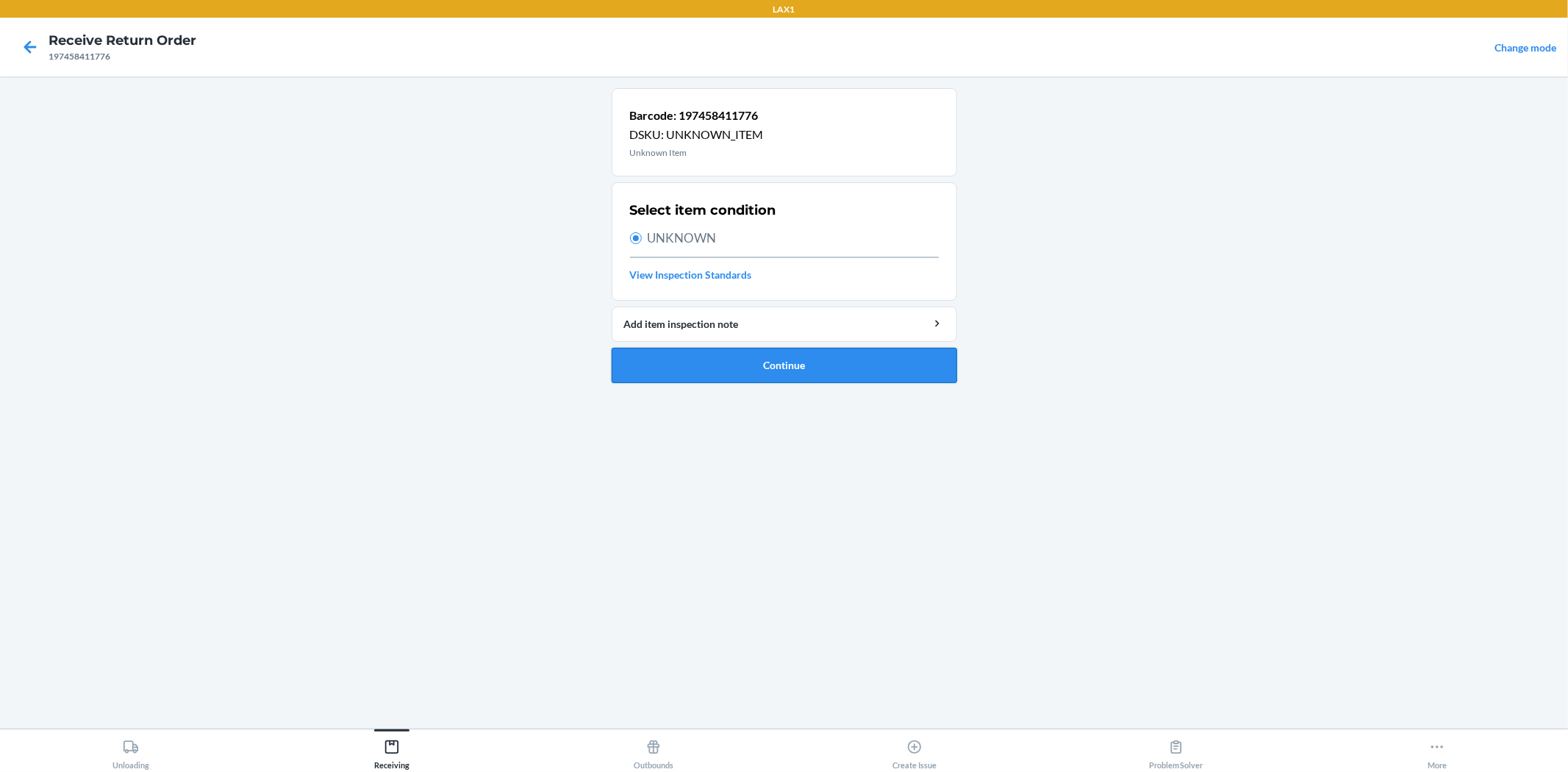
click at [806, 351] on button "Continue" at bounding box center [784, 365] width 345 height 35
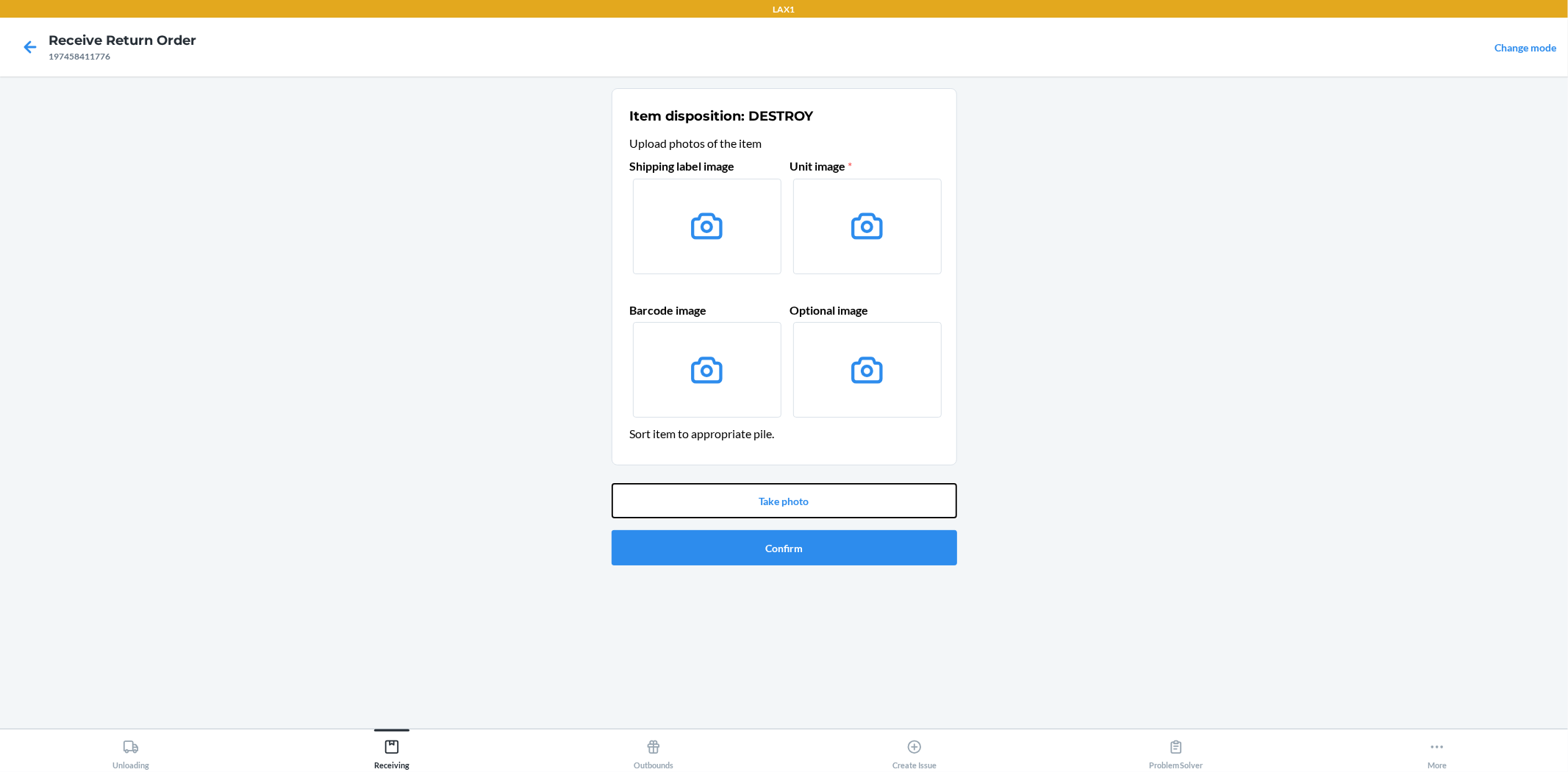
drag, startPoint x: 831, startPoint y: 498, endPoint x: 843, endPoint y: 481, distance: 20.8
click at [843, 481] on div "Take photo Confirm" at bounding box center [784, 524] width 345 height 94
click at [863, 503] on button "Take photo" at bounding box center [784, 500] width 345 height 35
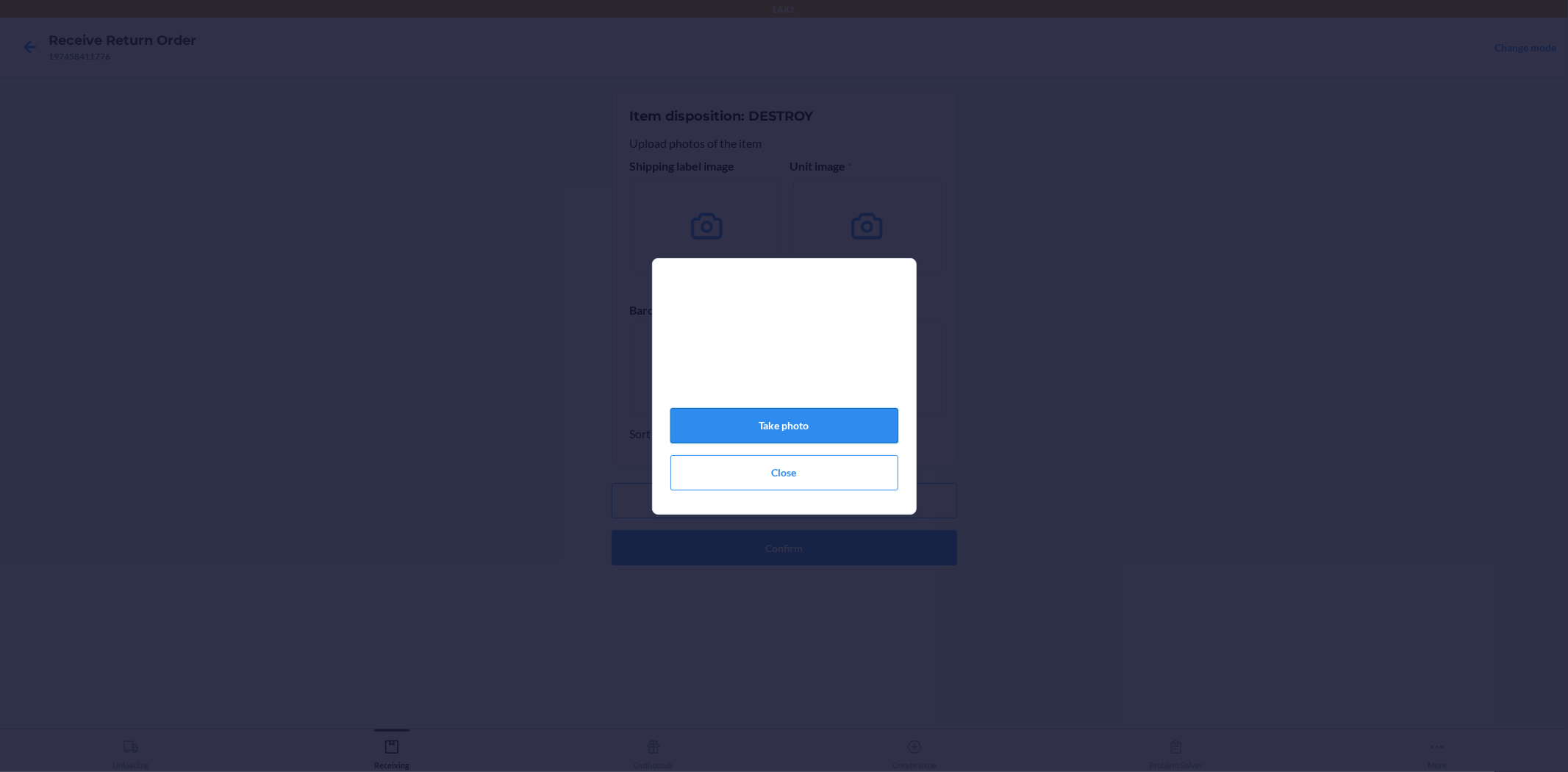
click at [836, 434] on button "Take photo" at bounding box center [784, 426] width 228 height 35
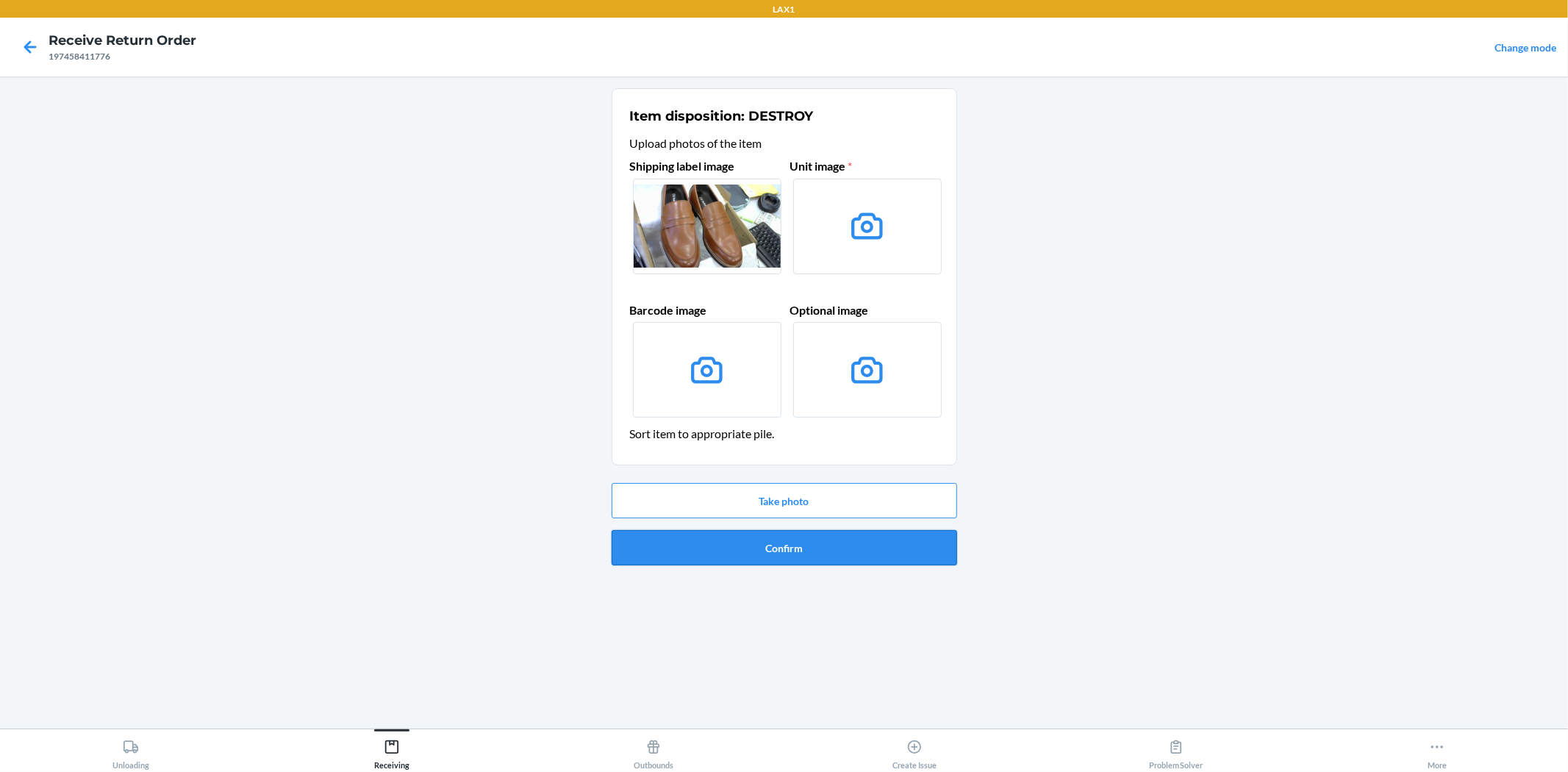
click at [812, 541] on button "Confirm" at bounding box center [784, 547] width 345 height 35
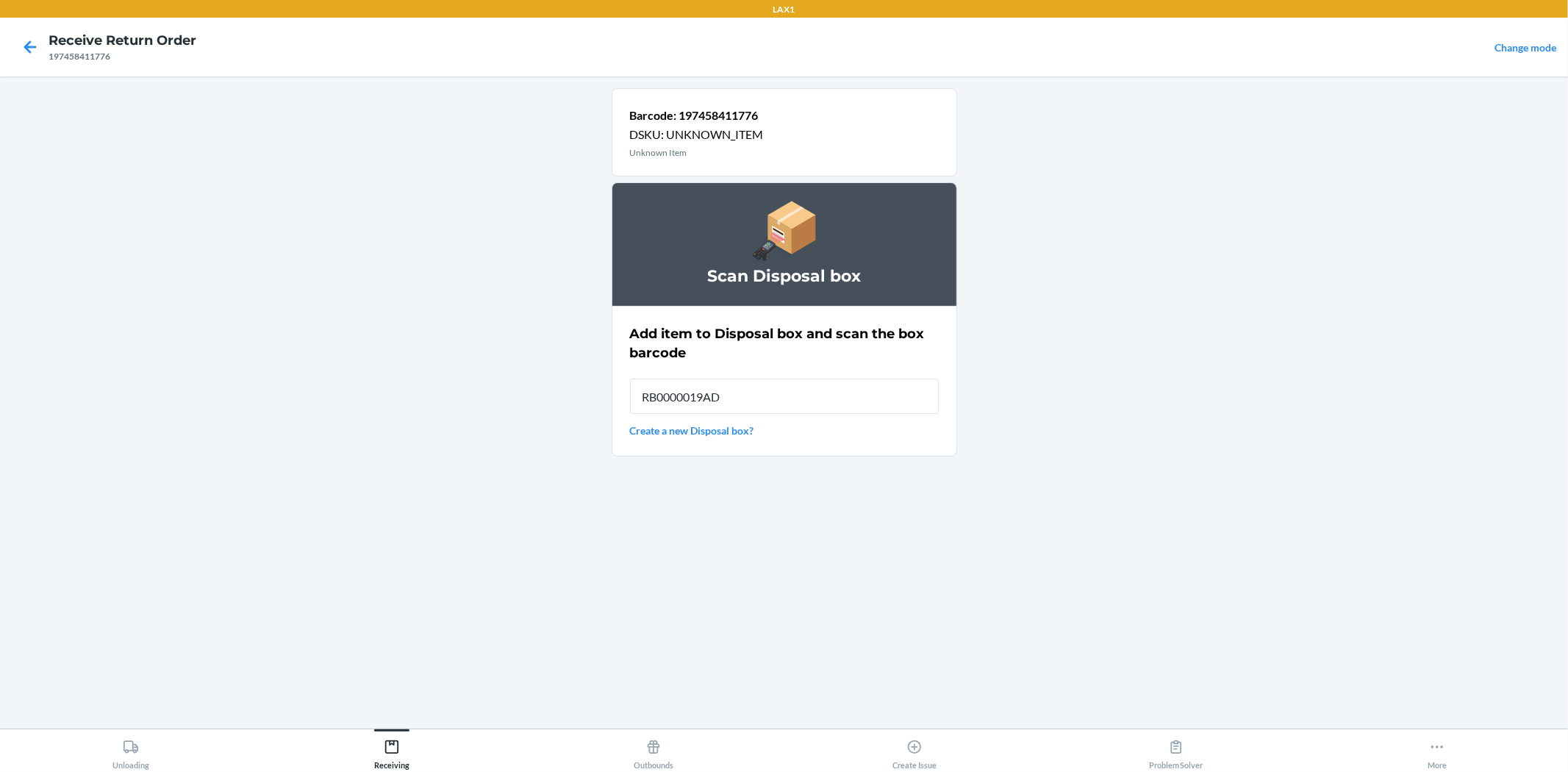
type input "RB0000019AD"
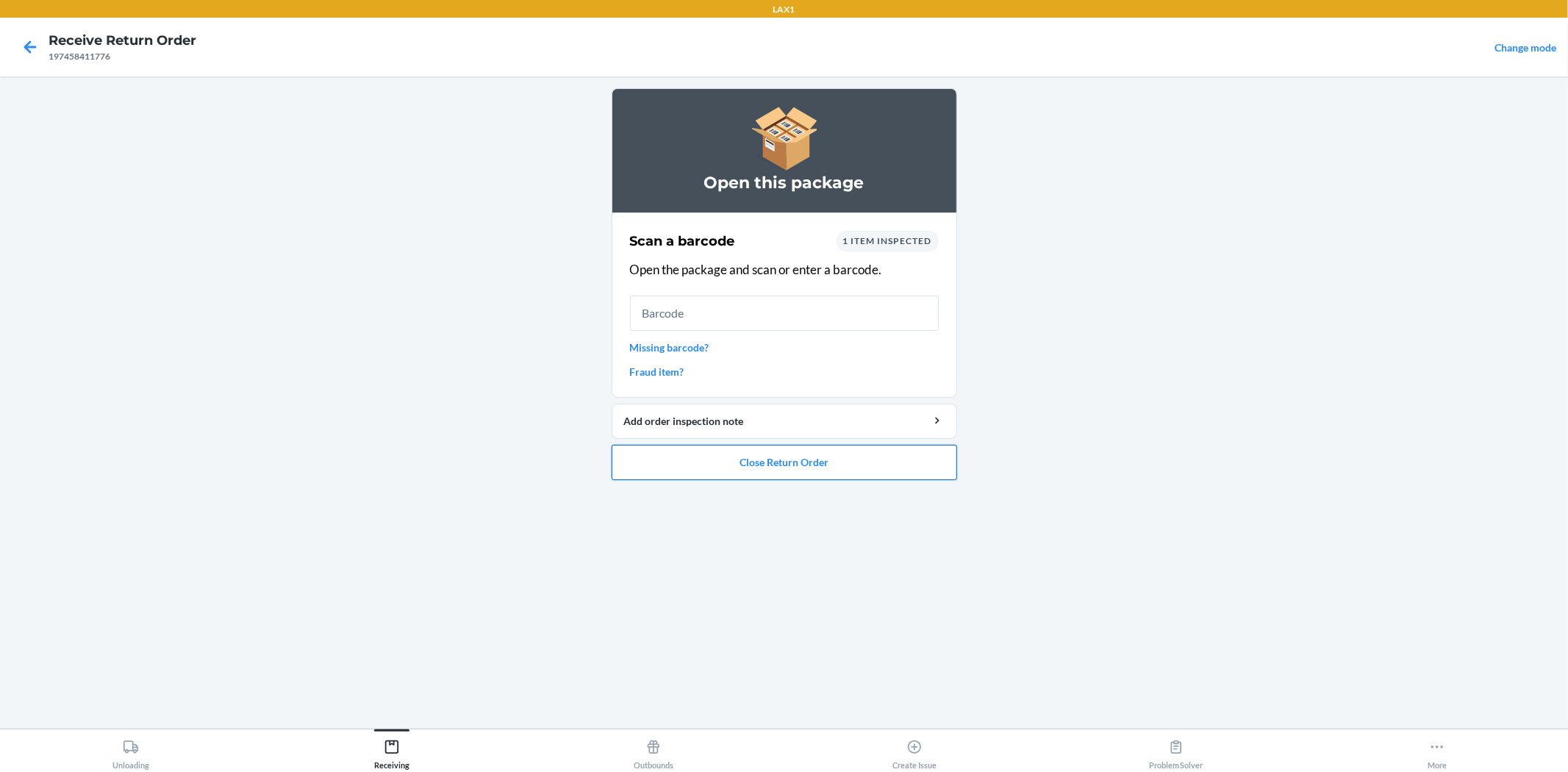
click at [698, 463] on button "Close Return Order" at bounding box center [784, 462] width 345 height 35
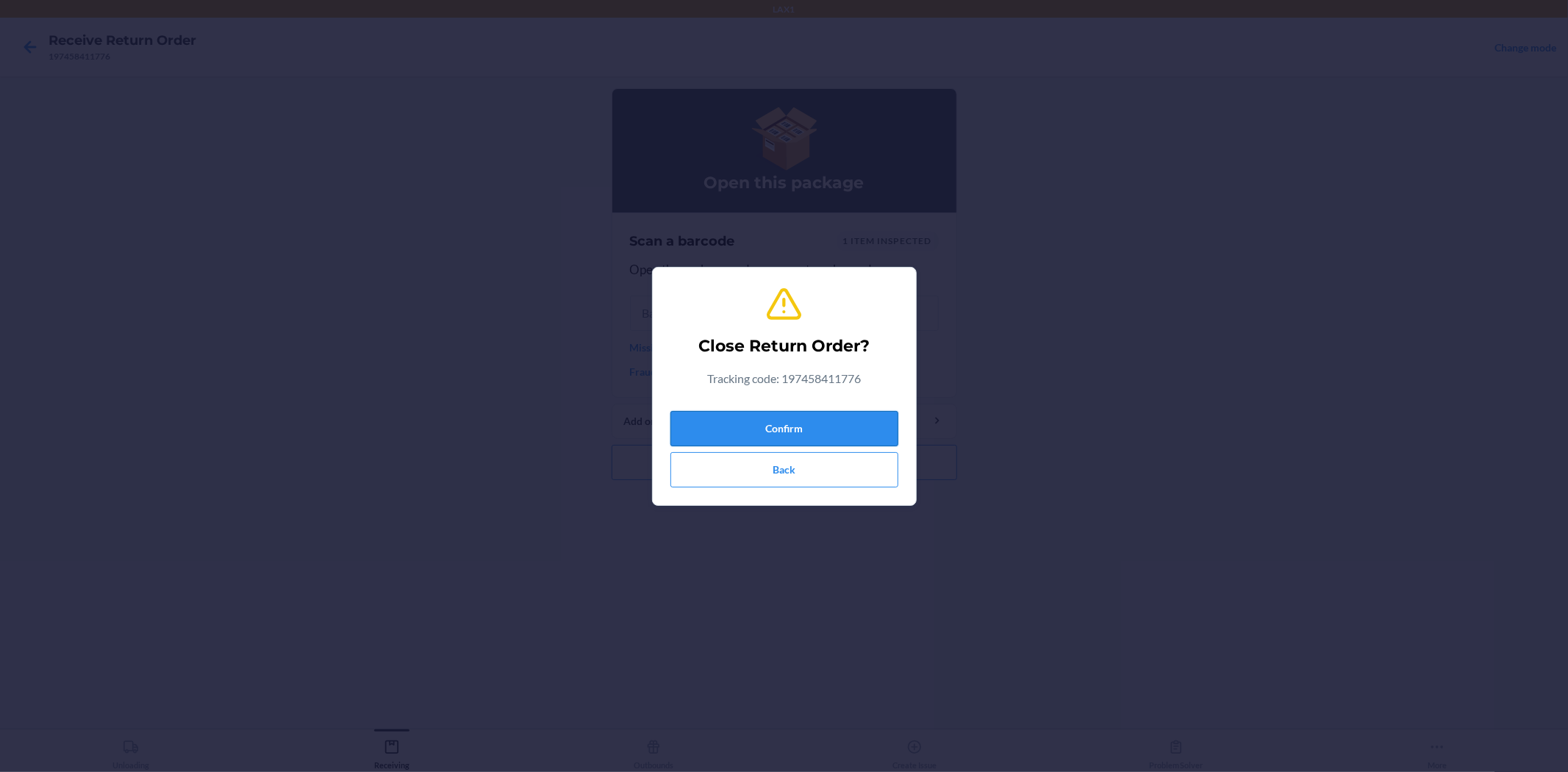
click at [752, 419] on button "Confirm" at bounding box center [784, 428] width 228 height 35
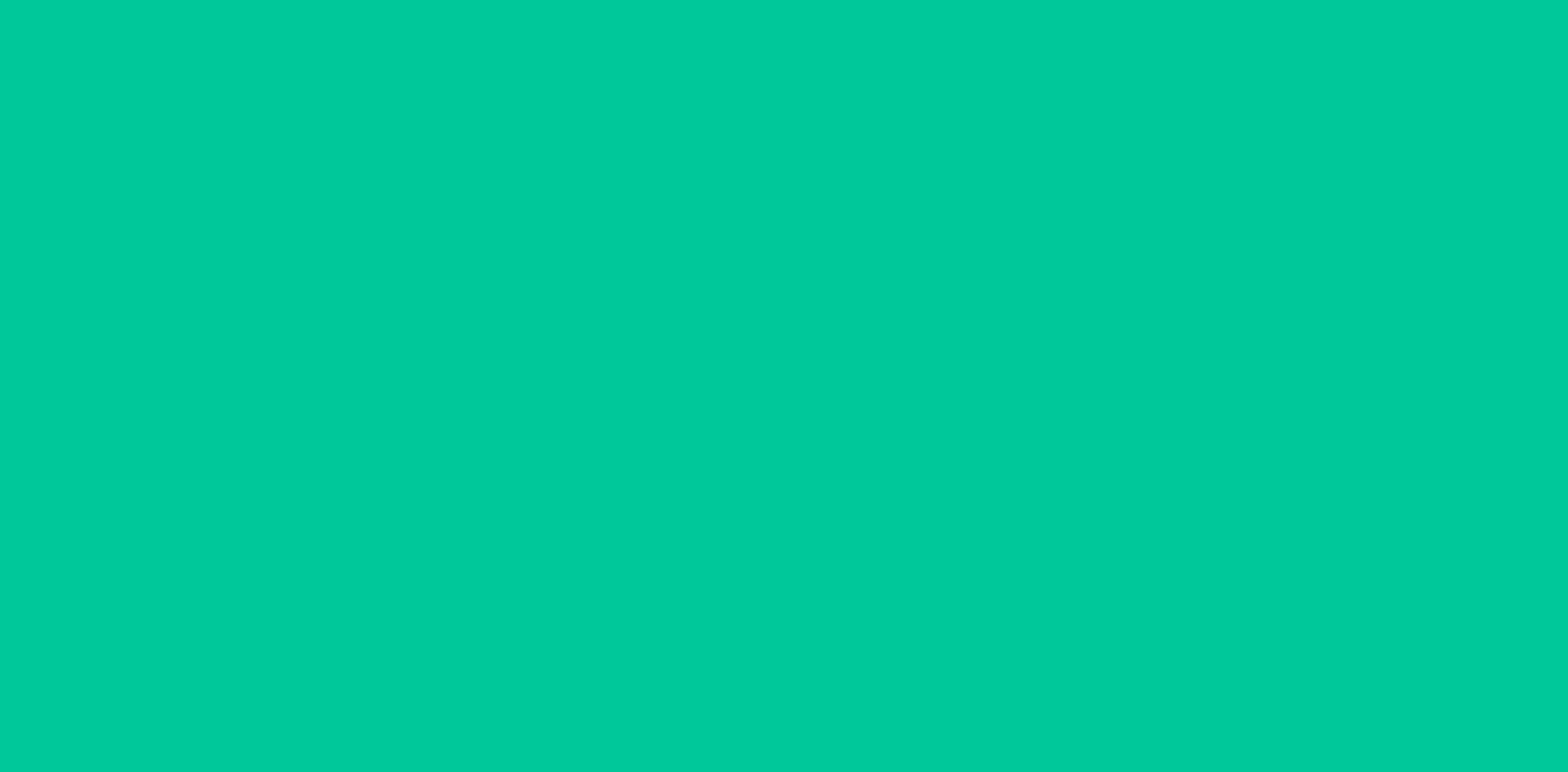
click at [746, 431] on div "Successfully closed return order 197458411776 Scan a return package Scan tracki…" at bounding box center [784, 403] width 345 height 628
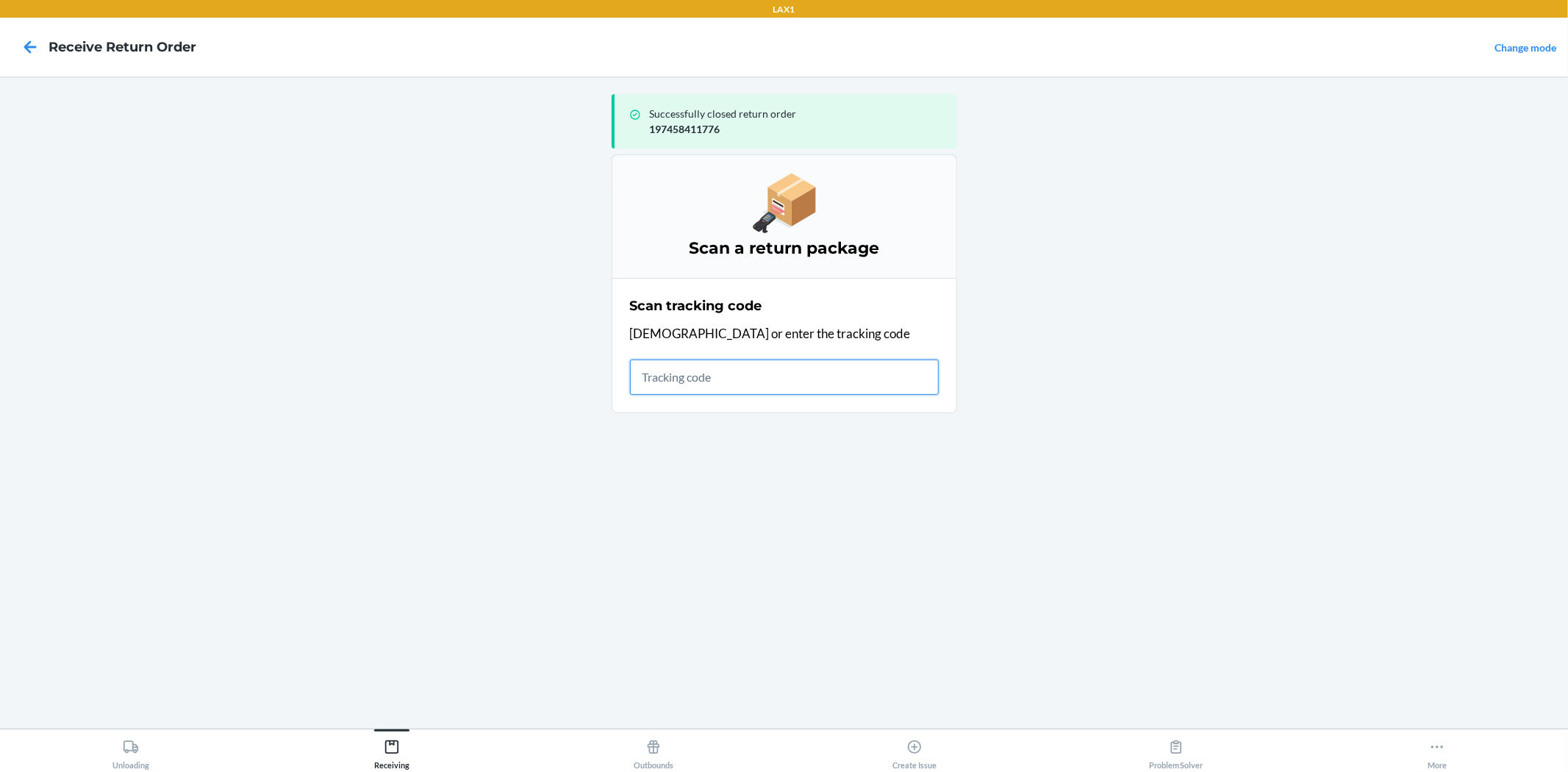
click at [736, 386] on input "text" at bounding box center [784, 377] width 309 height 35
type input "42092408"
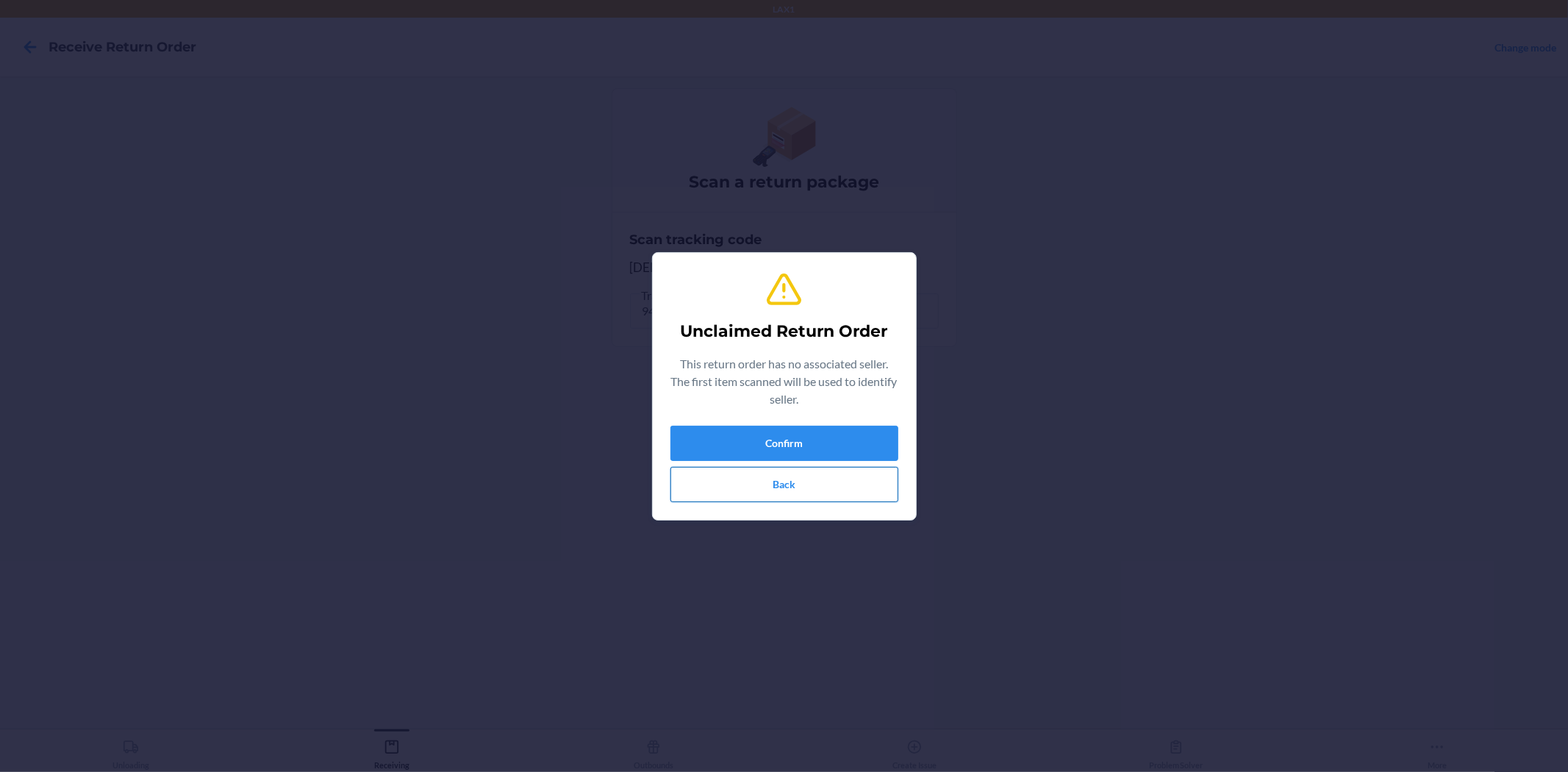
click at [787, 482] on button "Back" at bounding box center [784, 485] width 228 height 35
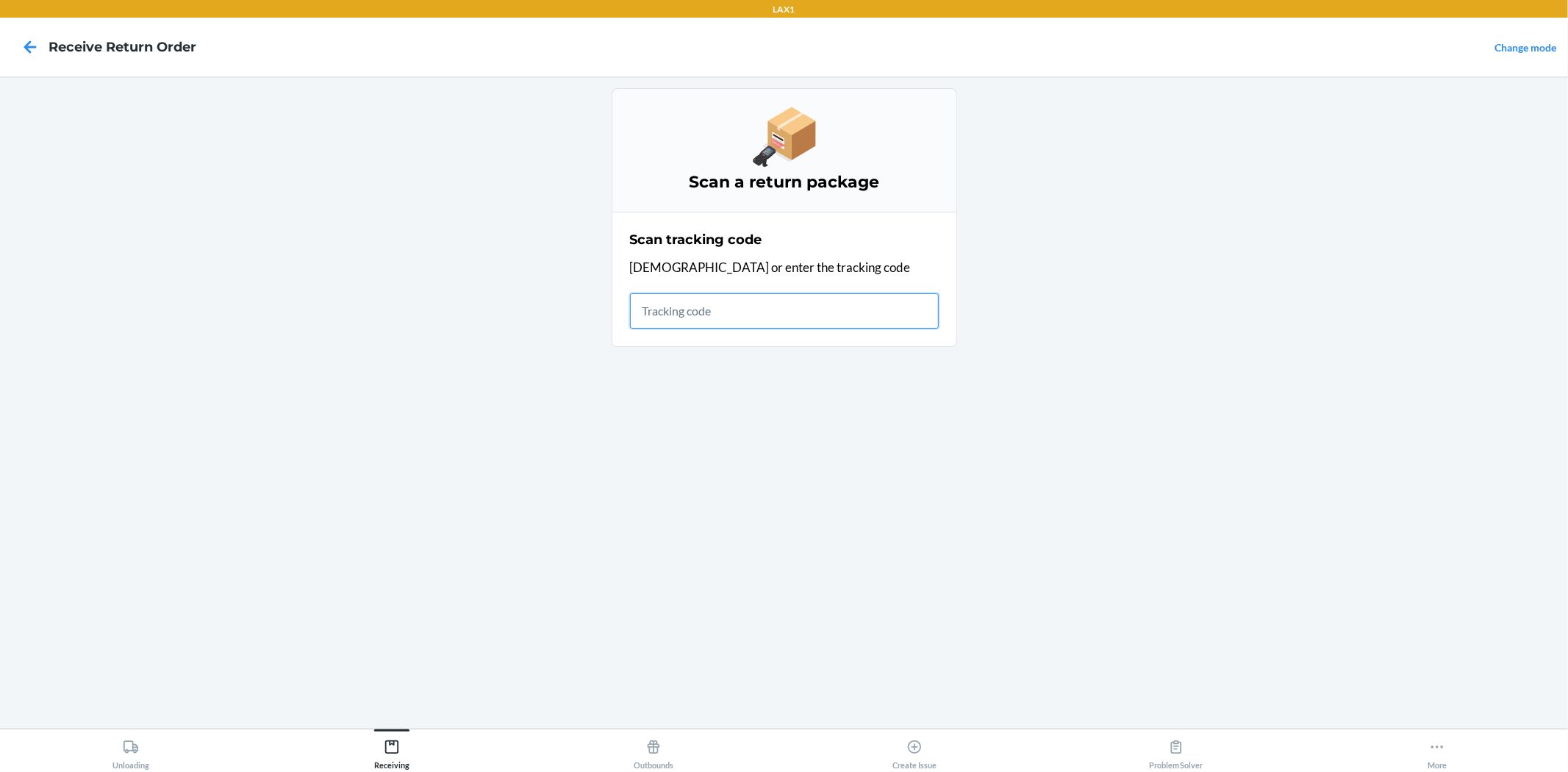
drag, startPoint x: 758, startPoint y: 306, endPoint x: 769, endPoint y: 306, distance: 11.0
click at [765, 306] on input "text" at bounding box center [784, 310] width 309 height 35
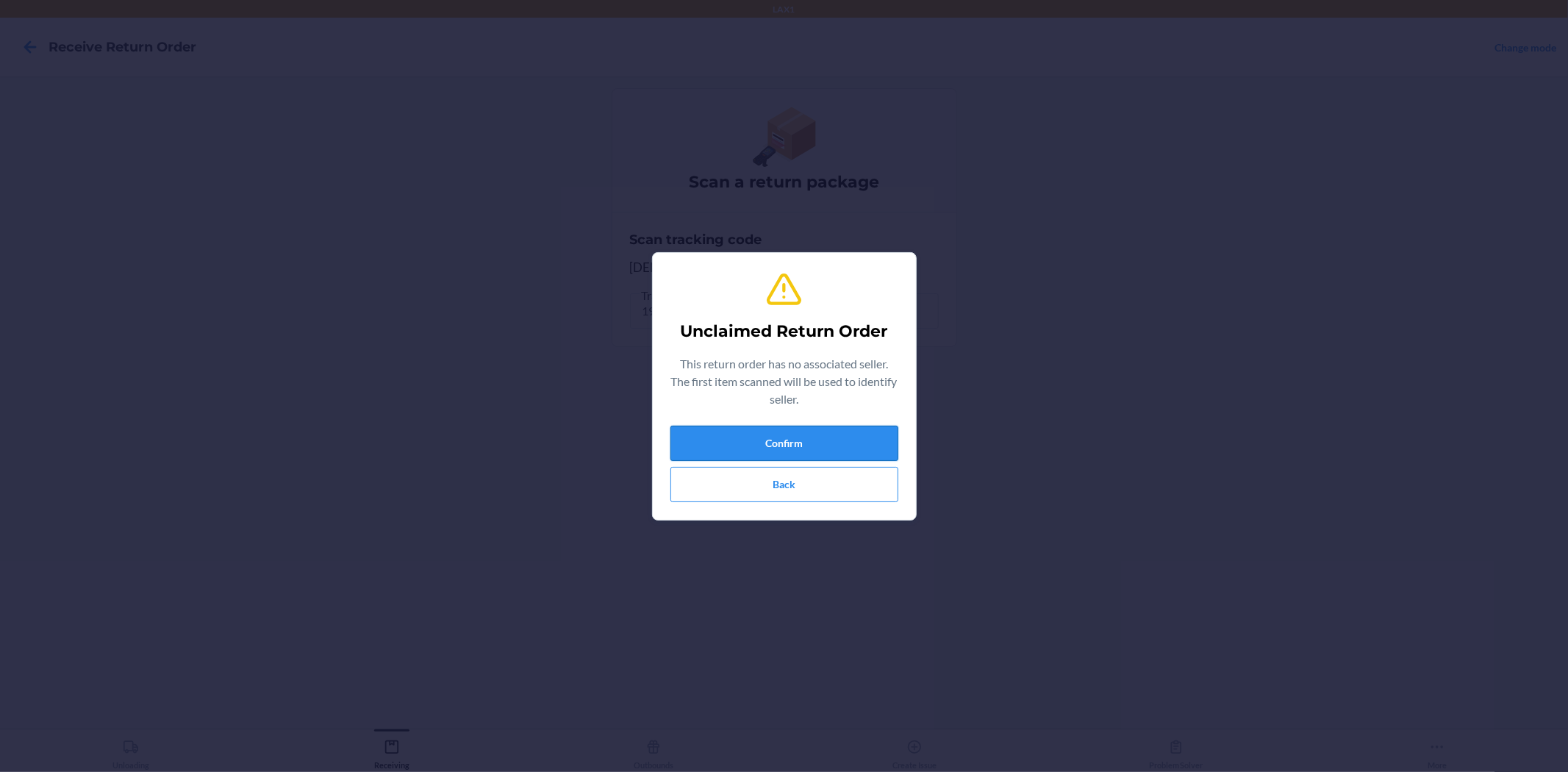
click at [823, 431] on button "Confirm" at bounding box center [784, 443] width 228 height 35
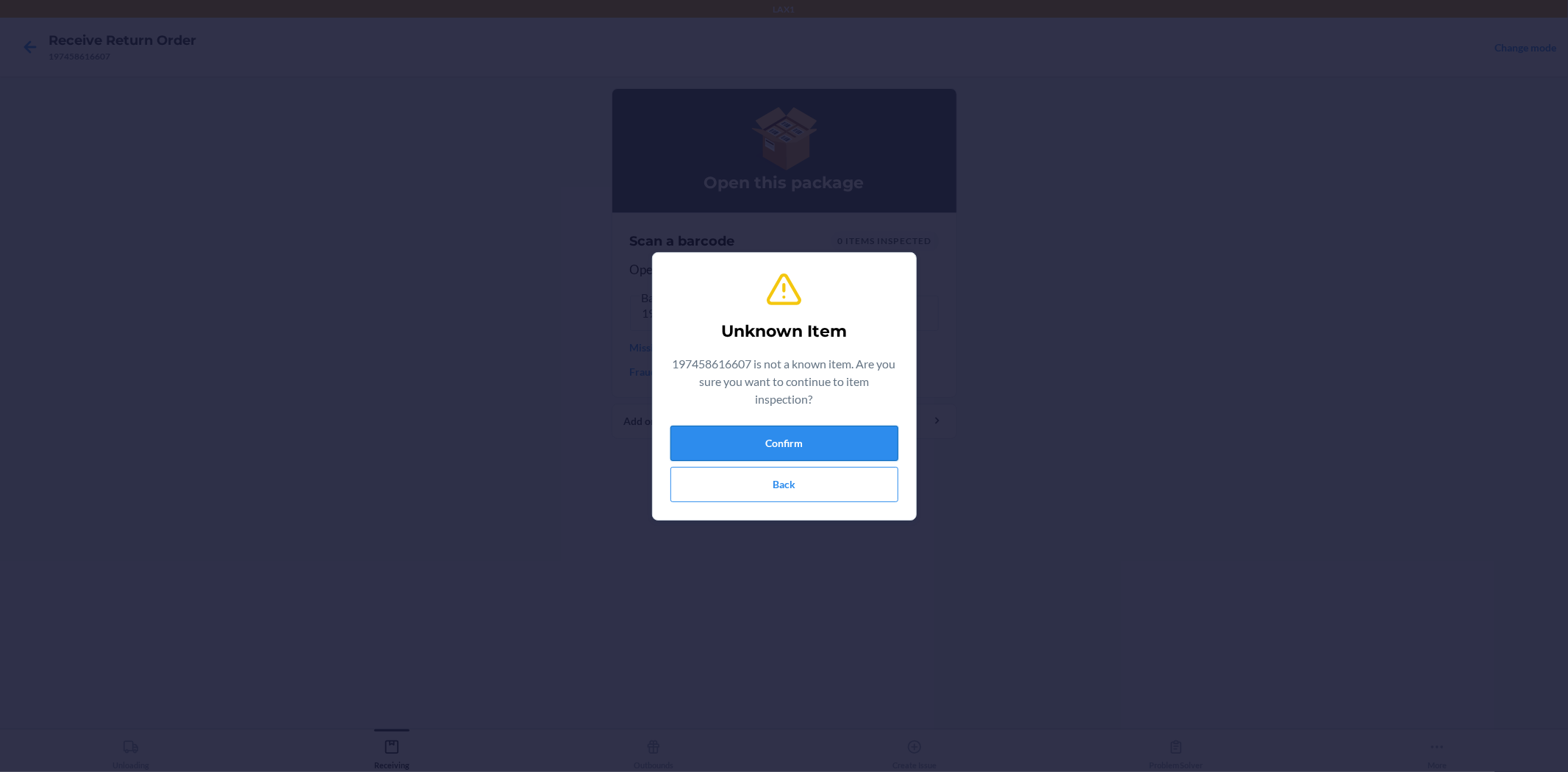
drag, startPoint x: 788, startPoint y: 430, endPoint x: 784, endPoint y: 438, distance: 8.9
click at [785, 437] on button "Confirm" at bounding box center [784, 443] width 228 height 35
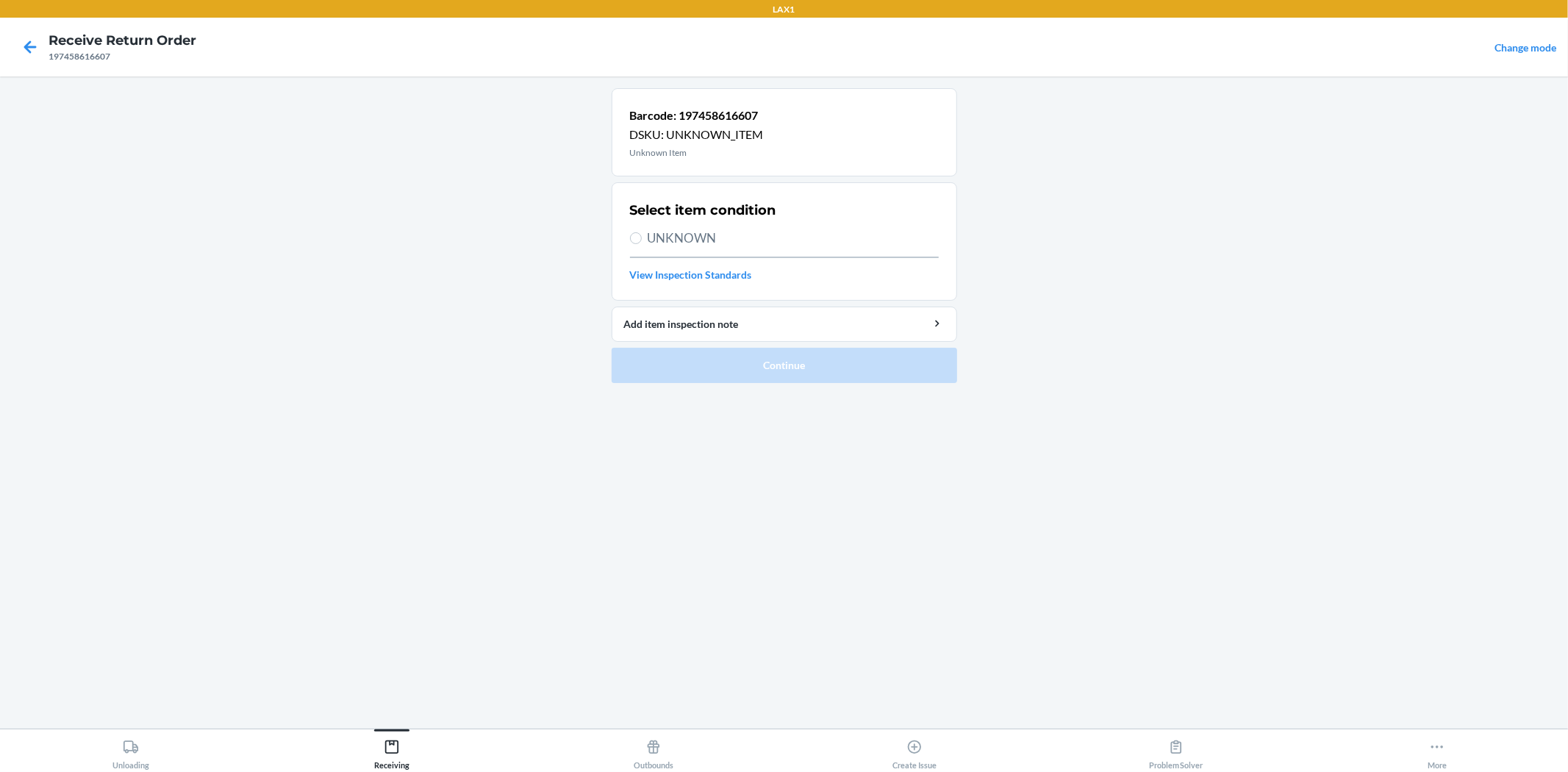
click at [700, 233] on span "UNKNOWN" at bounding box center [793, 238] width 291 height 19
click at [641, 233] on input "UNKNOWN" at bounding box center [636, 238] width 12 height 12
radio input "true"
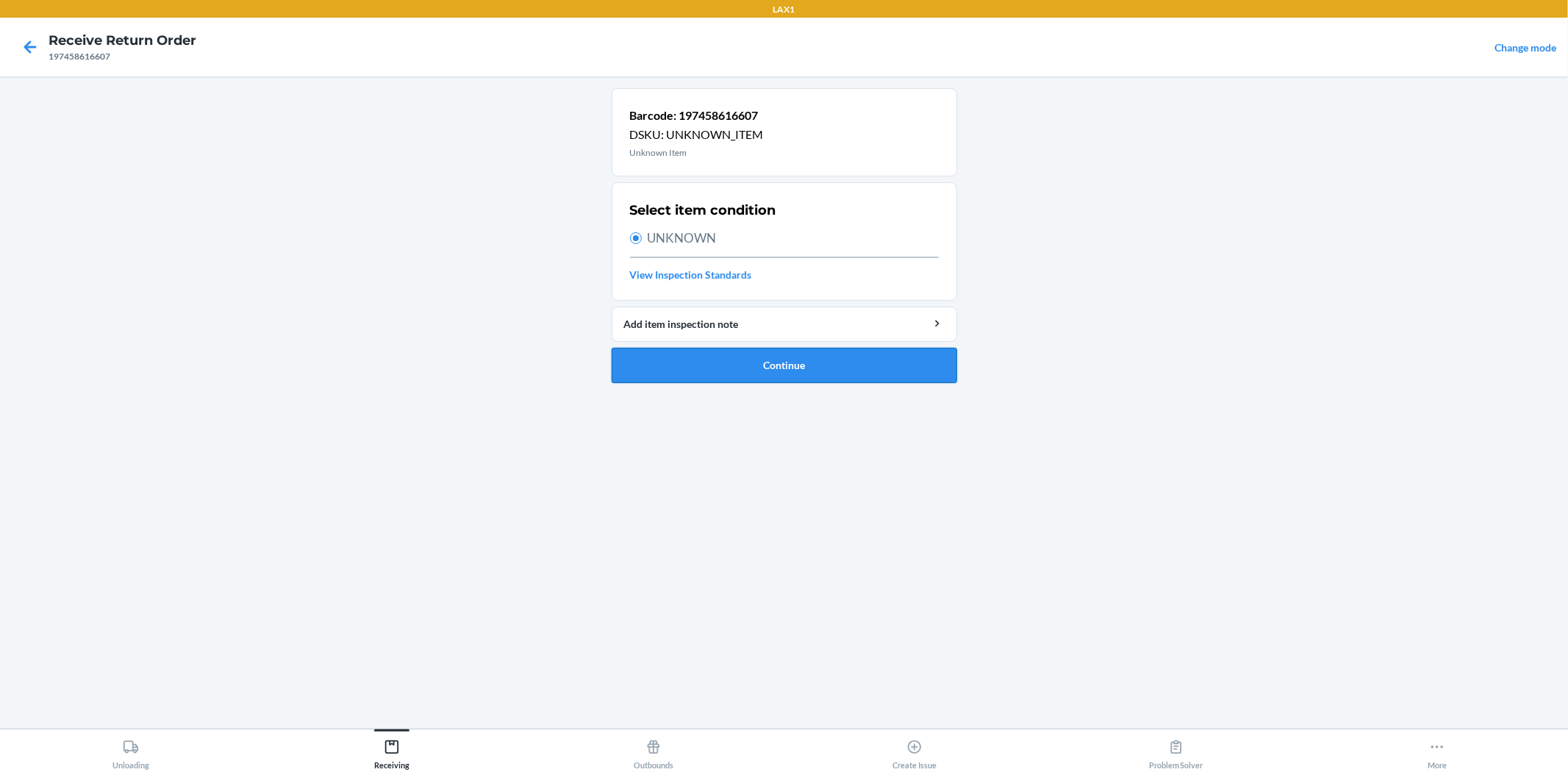
click at [817, 376] on button "Continue" at bounding box center [784, 365] width 345 height 35
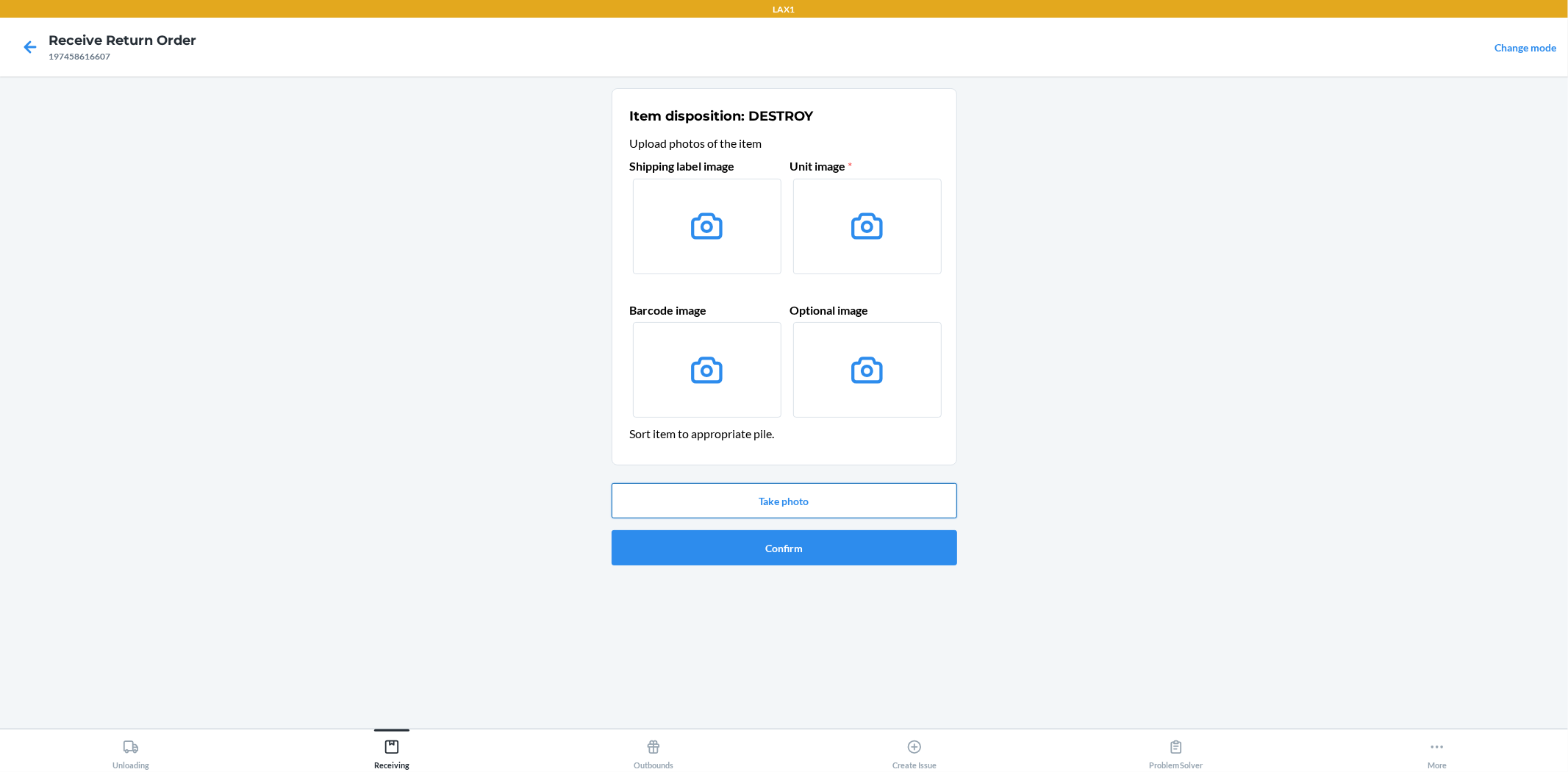
click at [855, 509] on button "Take photo" at bounding box center [784, 500] width 345 height 35
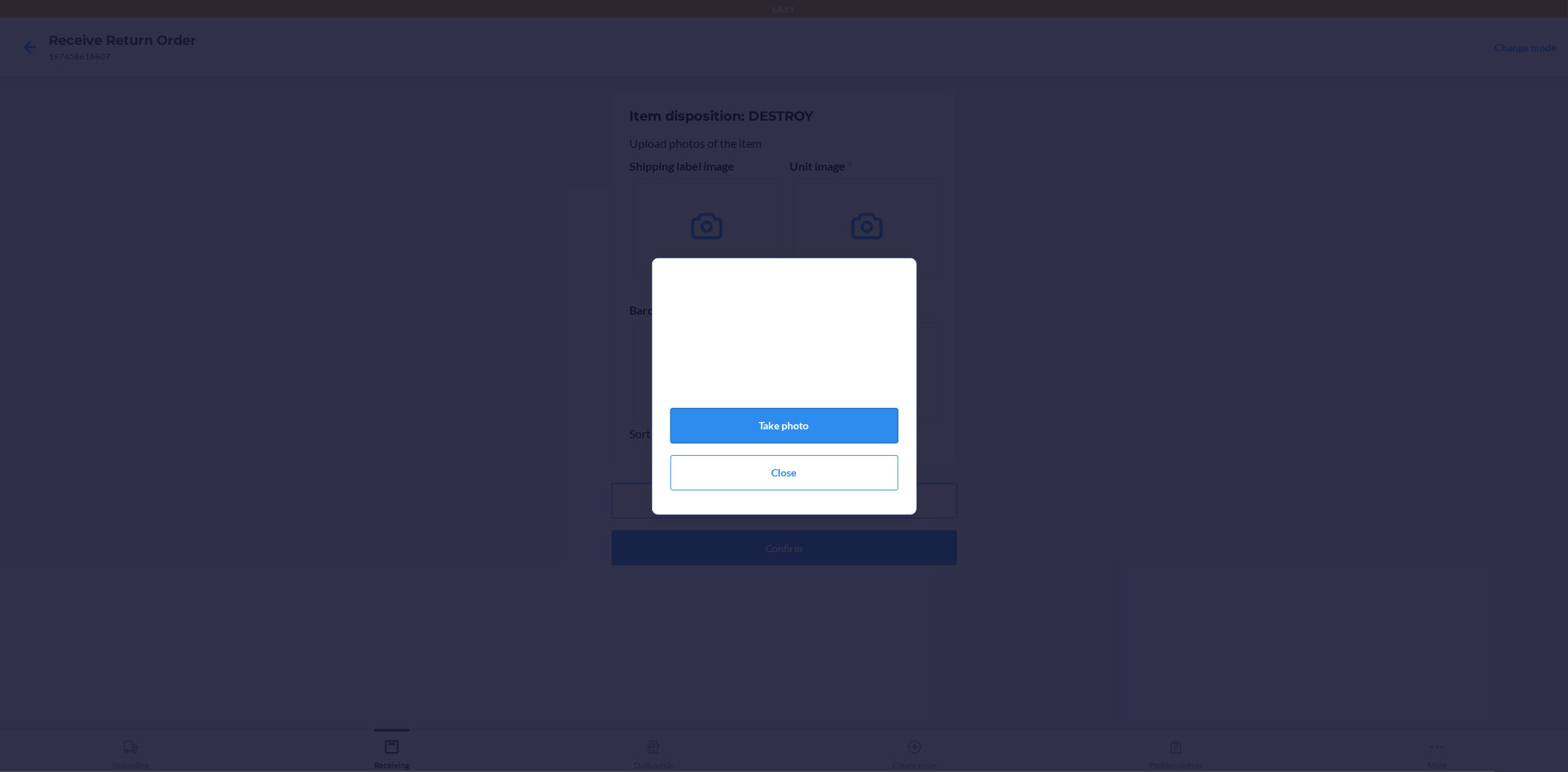
click at [851, 441] on button "Take photo" at bounding box center [784, 426] width 228 height 35
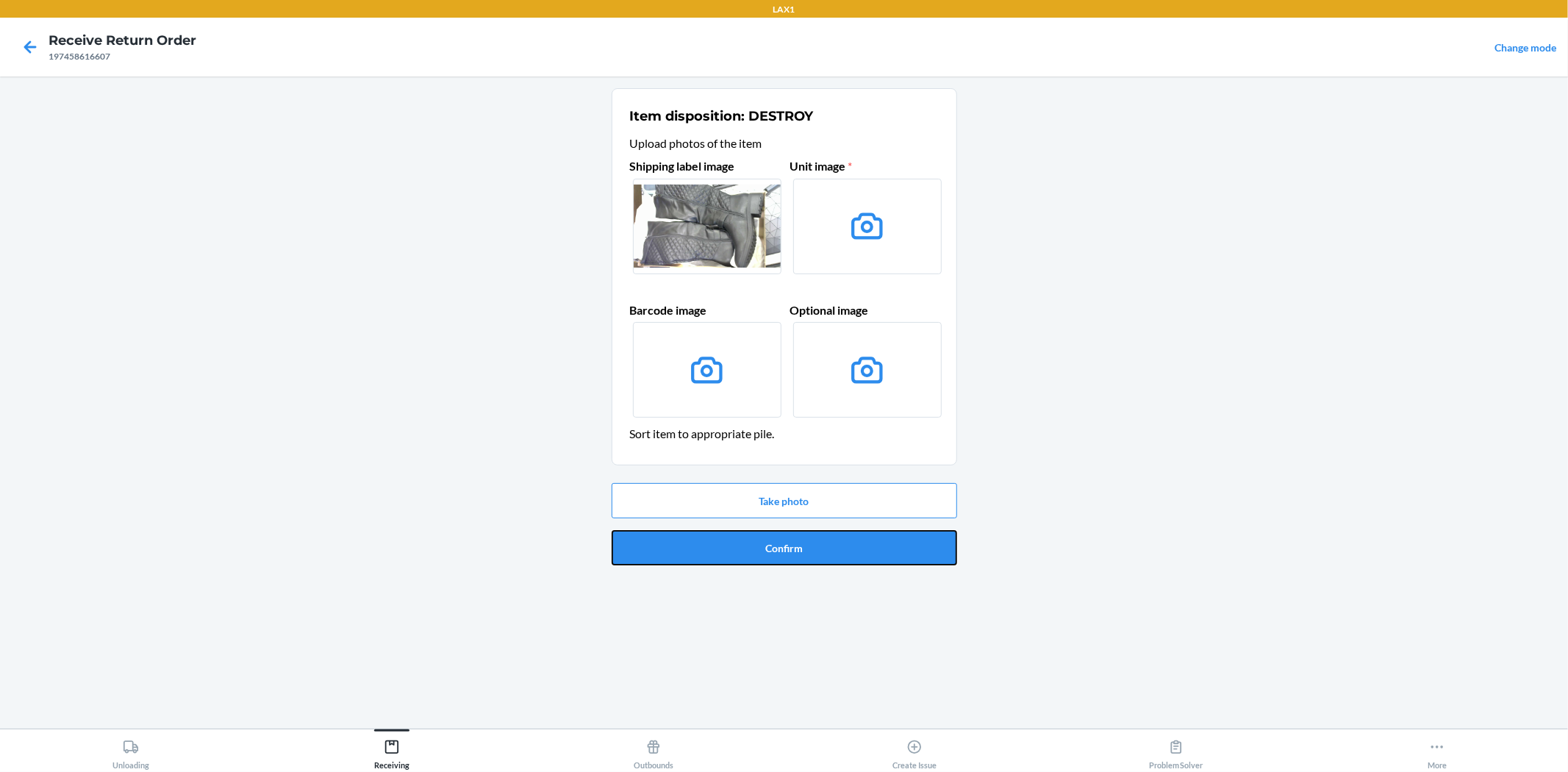
drag, startPoint x: 869, startPoint y: 542, endPoint x: 848, endPoint y: 546, distance: 21.4
click at [855, 546] on button "Confirm" at bounding box center [784, 547] width 345 height 35
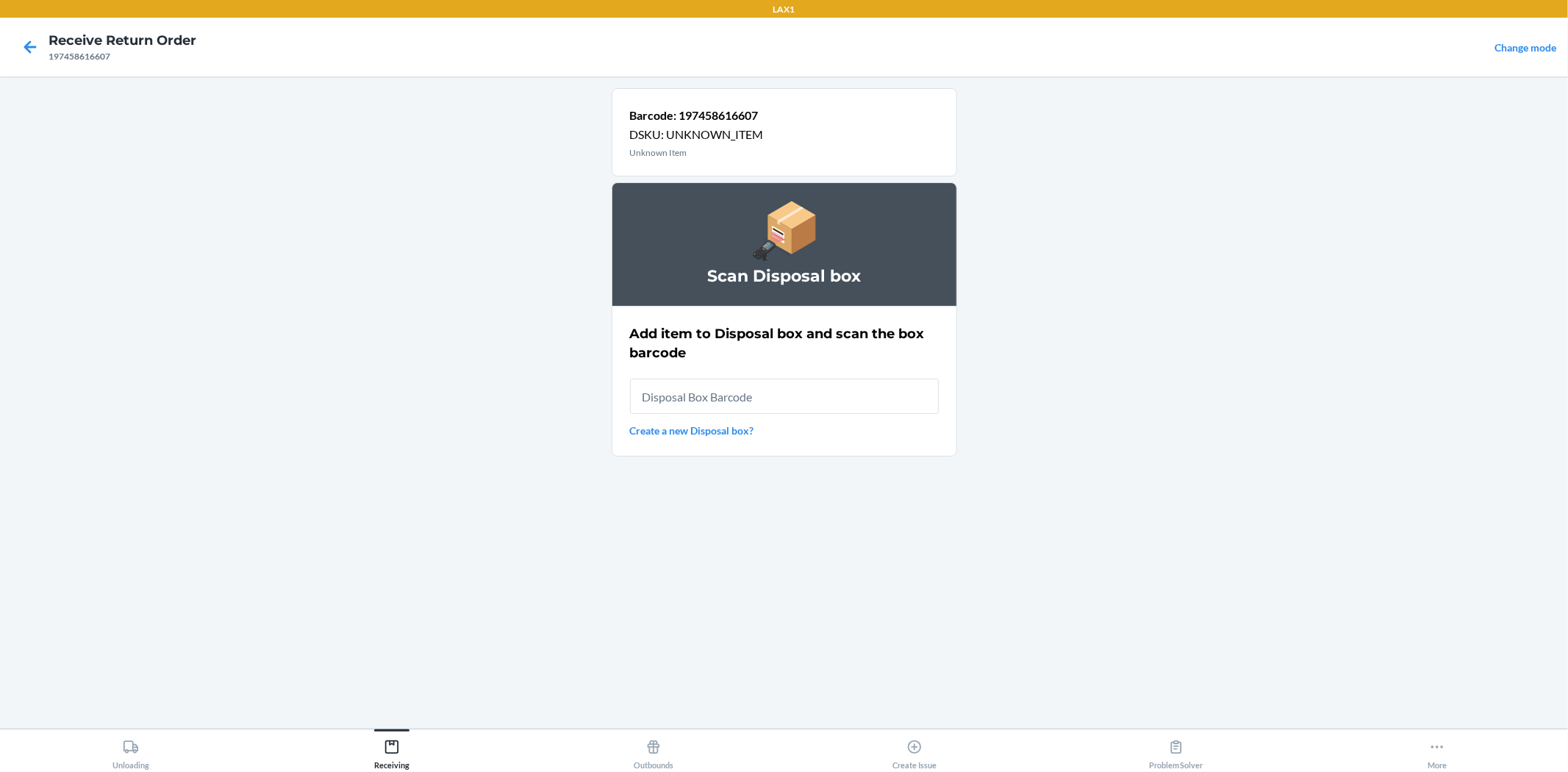
click at [814, 392] on input "text" at bounding box center [784, 396] width 309 height 35
type input "RB0000019AD"
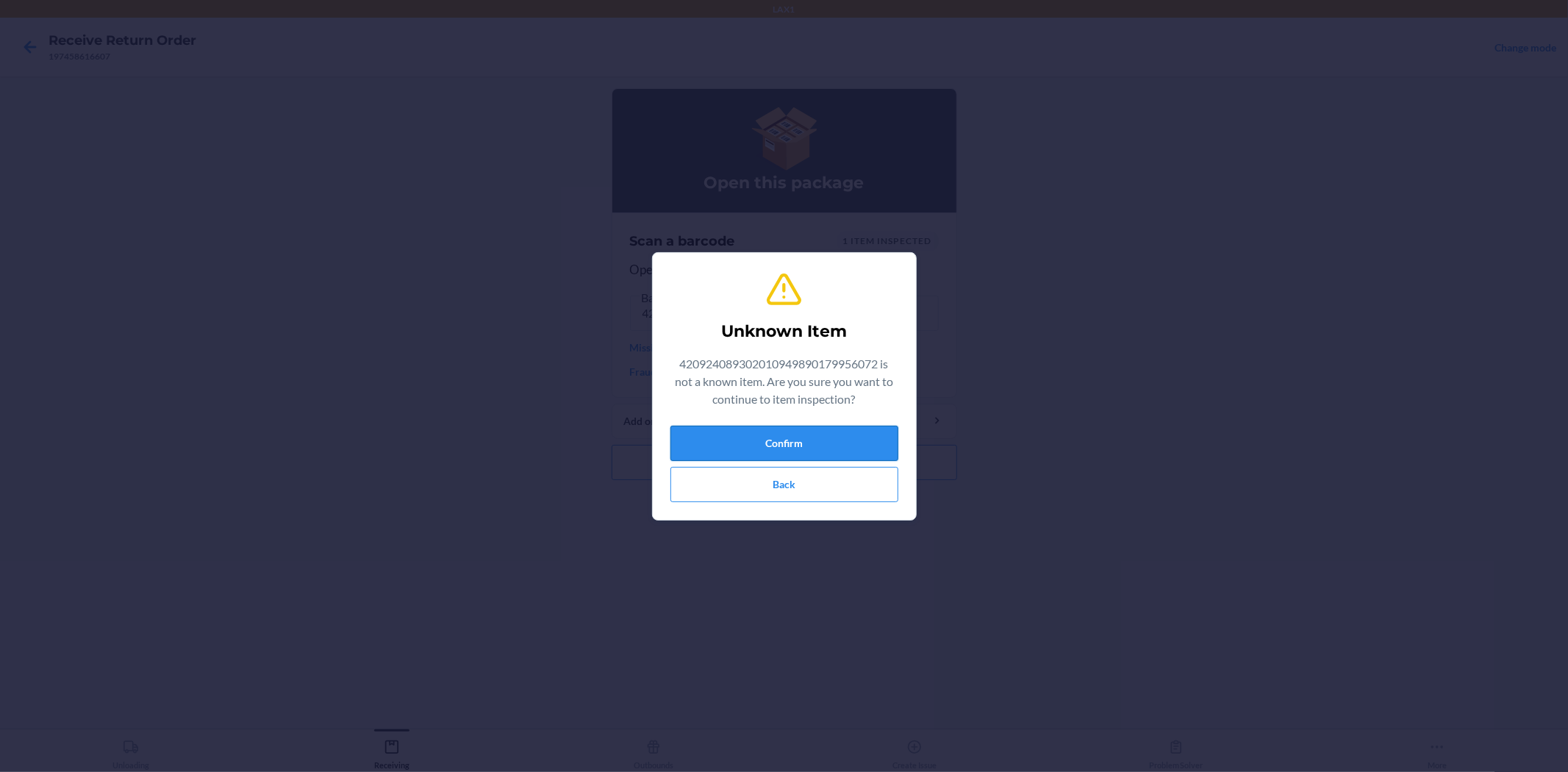
click at [825, 447] on button "Confirm" at bounding box center [784, 443] width 228 height 35
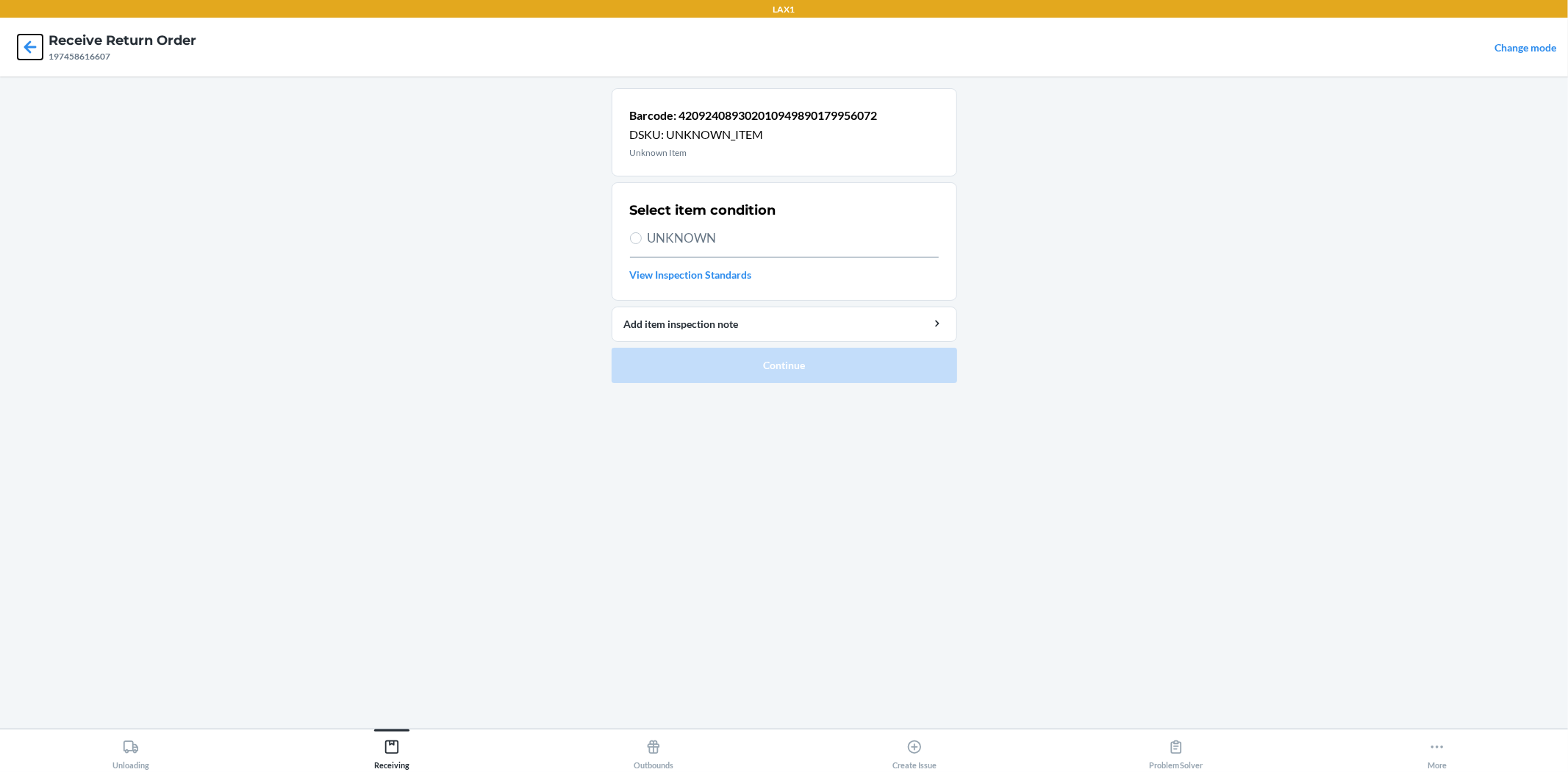
drag, startPoint x: 33, startPoint y: 53, endPoint x: 71, endPoint y: 64, distance: 39.6
click at [34, 53] on icon at bounding box center [29, 46] width 25 height 25
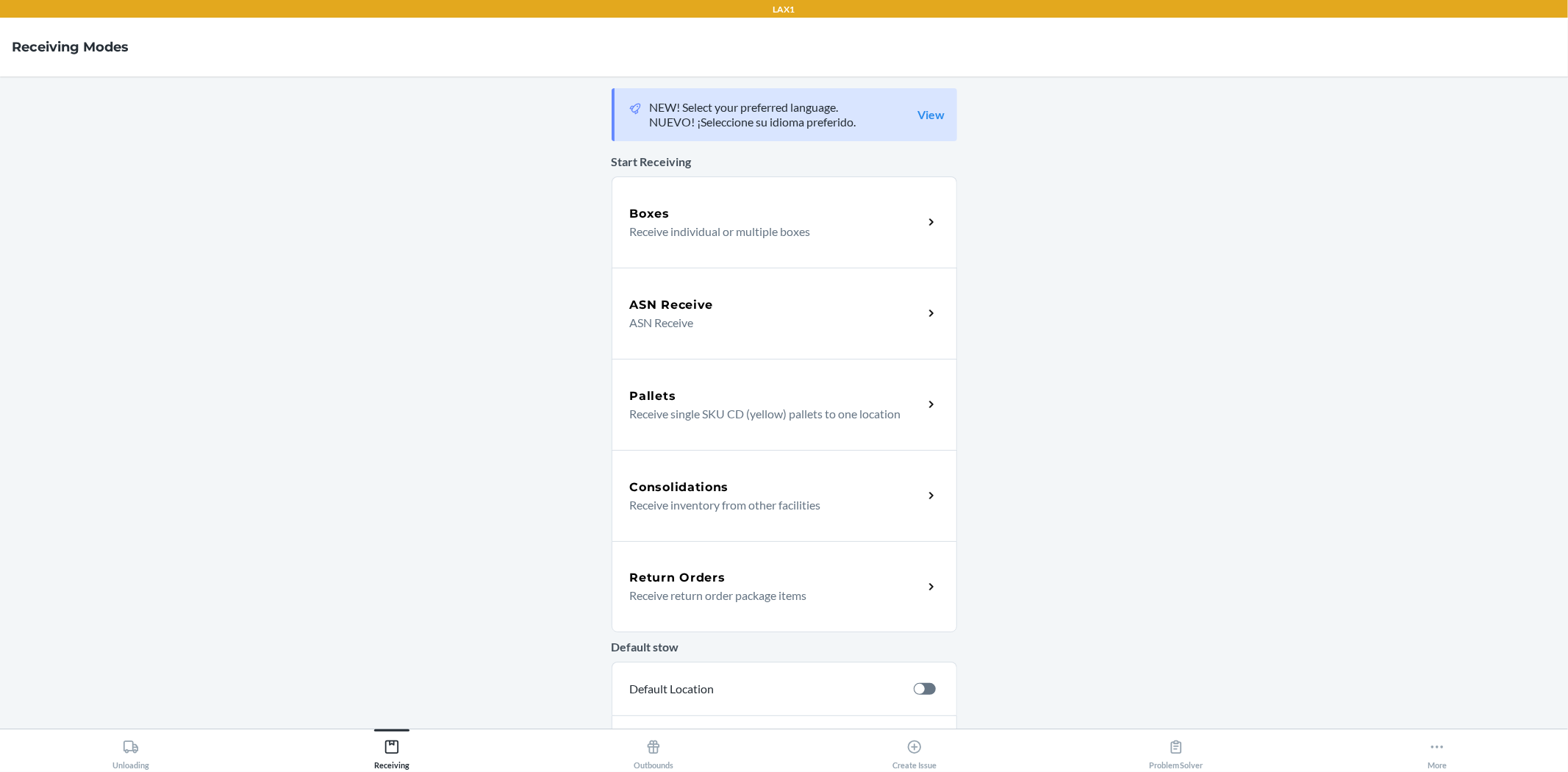
click at [699, 583] on h5 "Return Orders" at bounding box center [678, 577] width 96 height 18
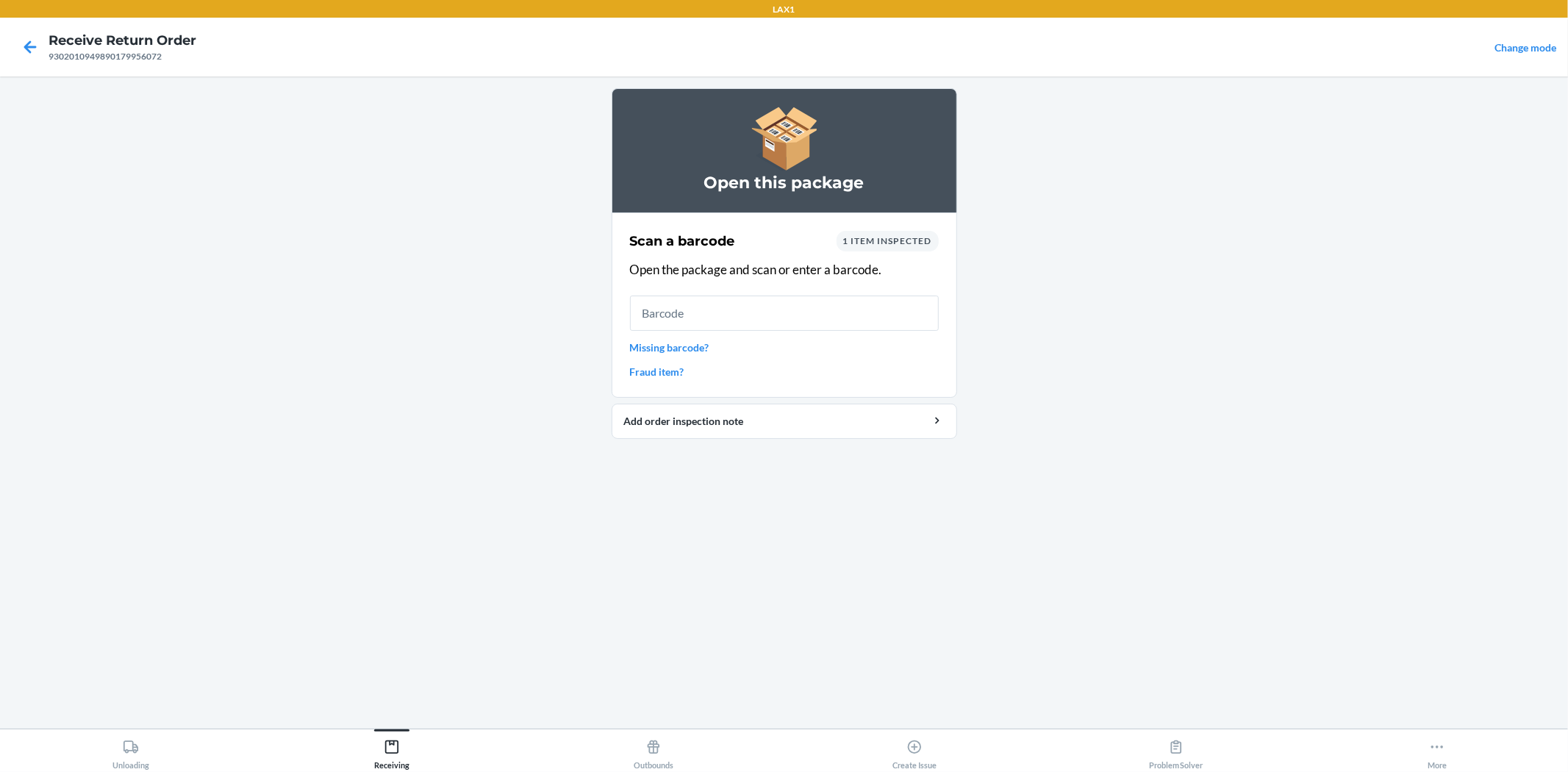
click at [908, 240] on span "1 item inspected" at bounding box center [887, 240] width 89 height 11
click at [826, 236] on div "Scan a barcode 1 item inspected" at bounding box center [784, 240] width 309 height 20
click at [804, 316] on input "text" at bounding box center [784, 313] width 309 height 35
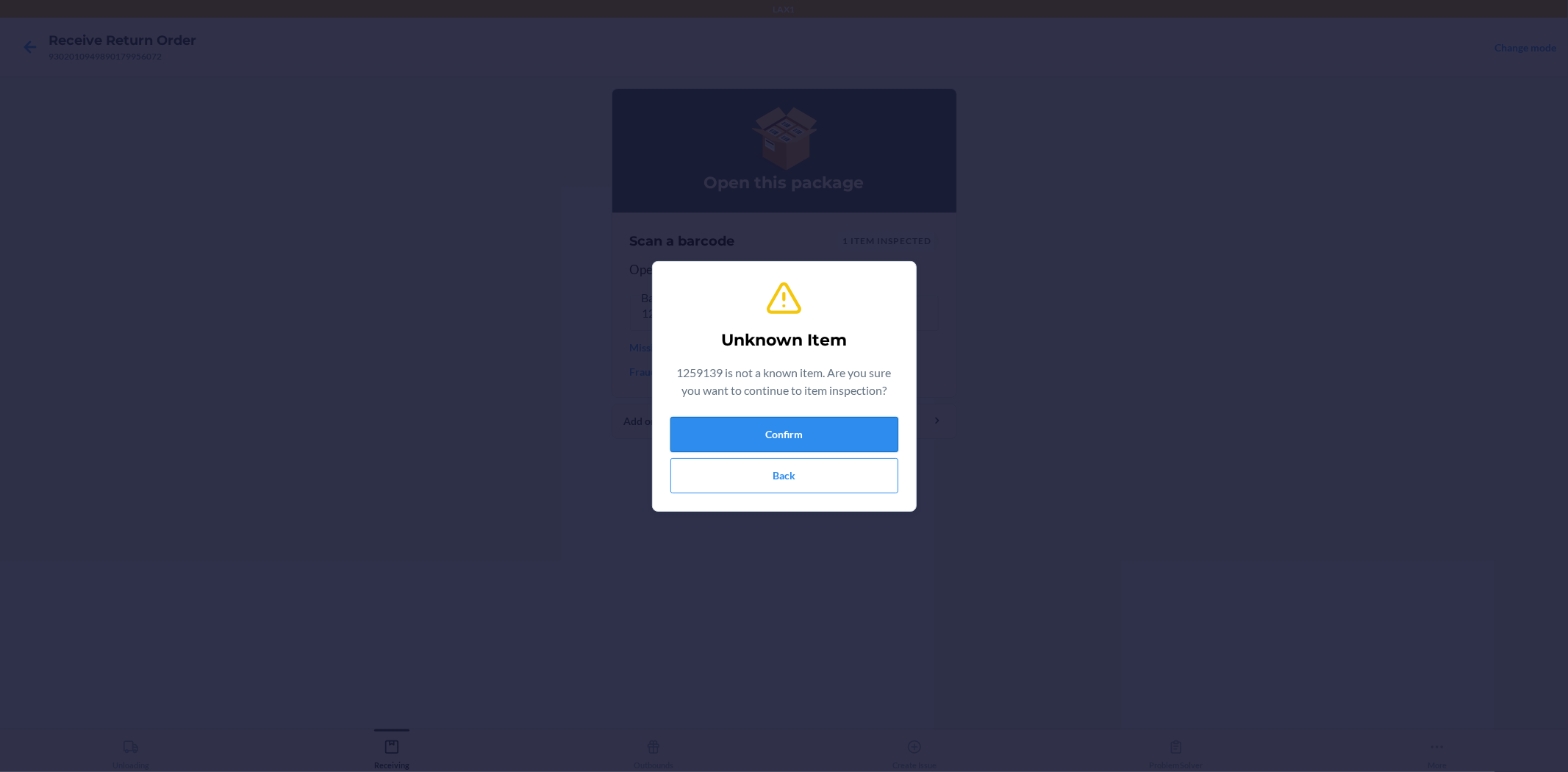
click at [761, 434] on button "Confirm" at bounding box center [784, 434] width 228 height 35
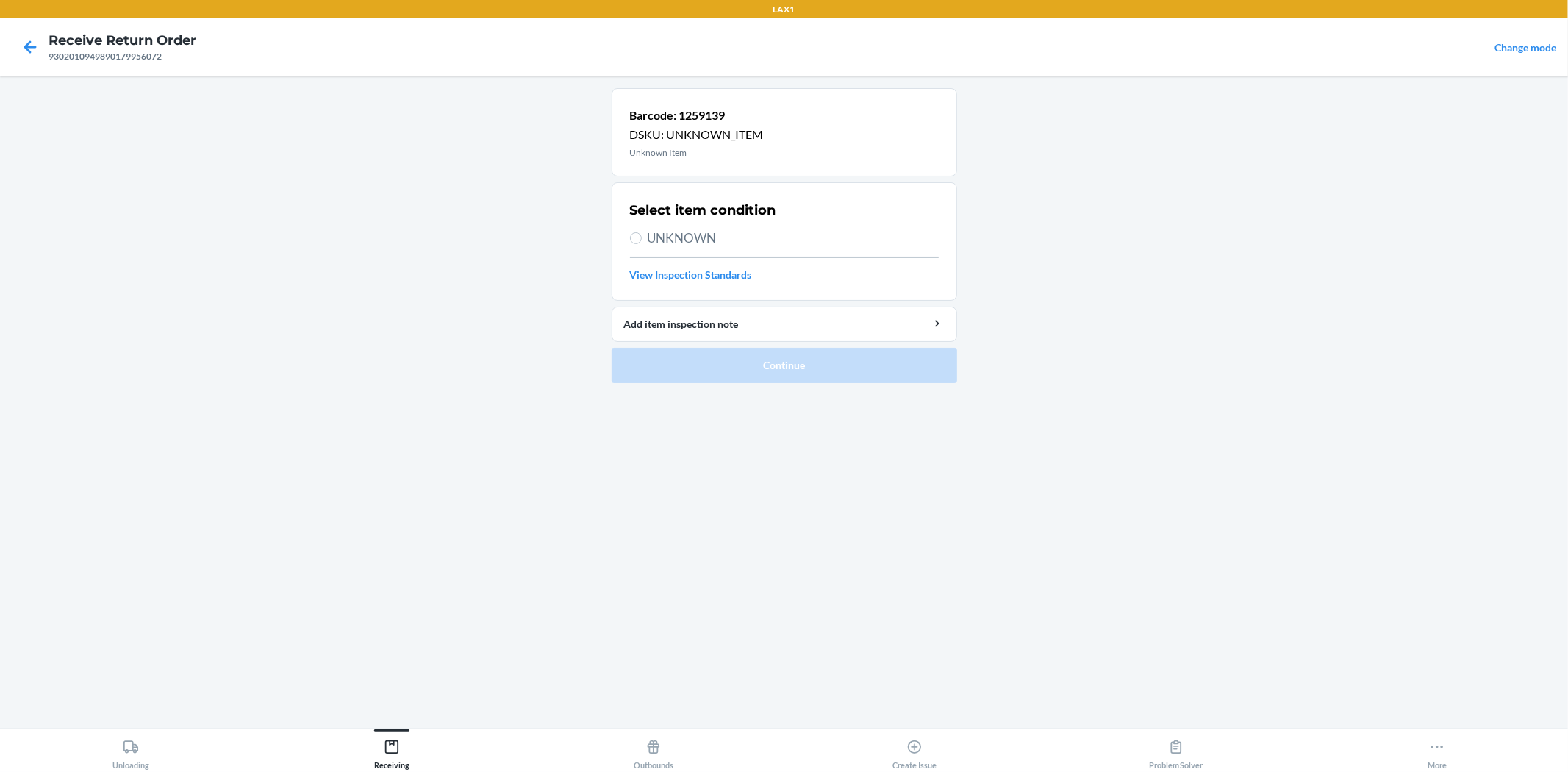
click at [657, 246] on span "UNKNOWN" at bounding box center [793, 238] width 291 height 19
click at [641, 244] on input "UNKNOWN" at bounding box center [636, 238] width 12 height 12
radio input "true"
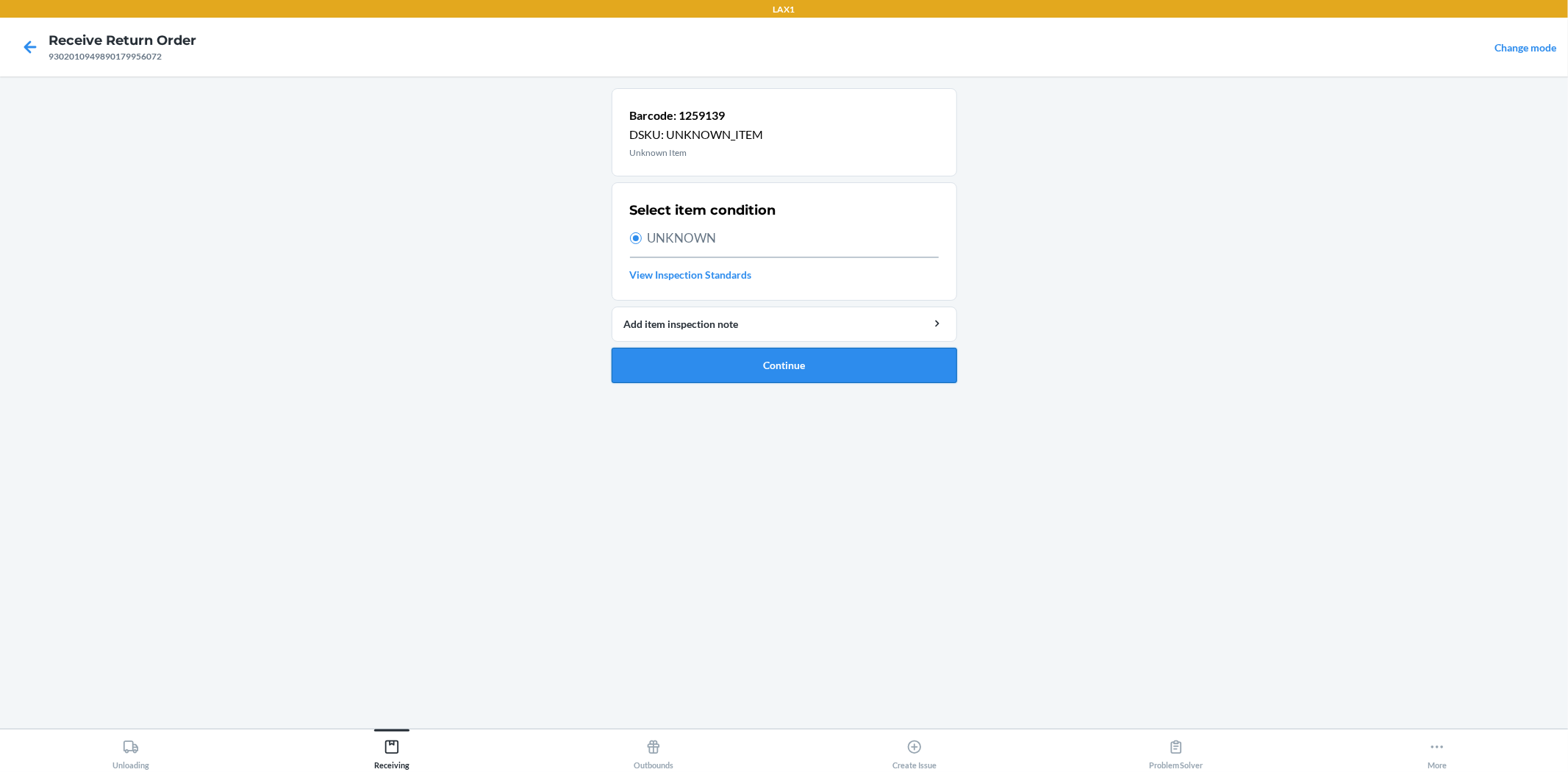
click at [754, 370] on button "Continue" at bounding box center [784, 365] width 345 height 35
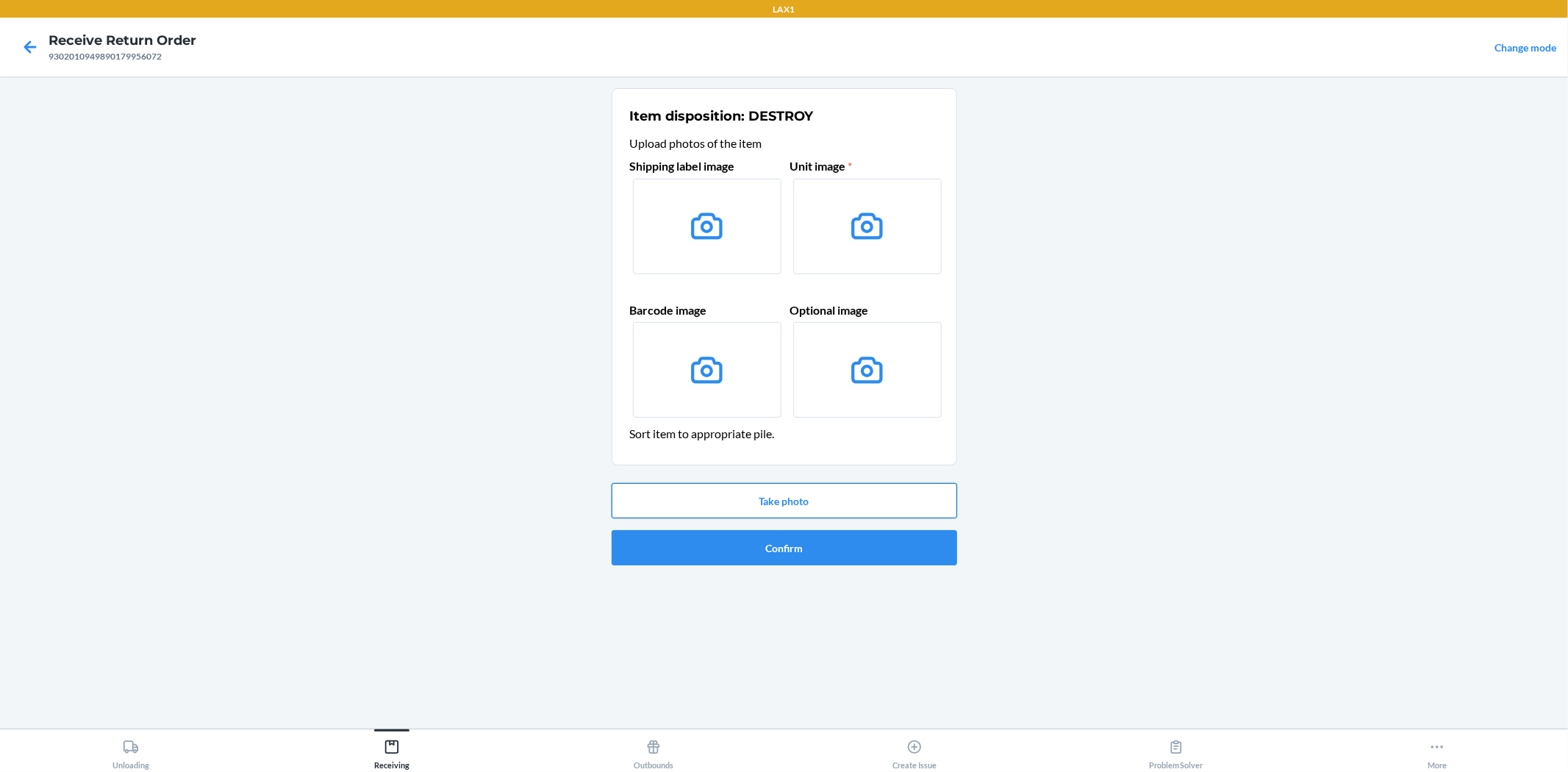
click at [798, 510] on button "Take photo" at bounding box center [784, 500] width 345 height 35
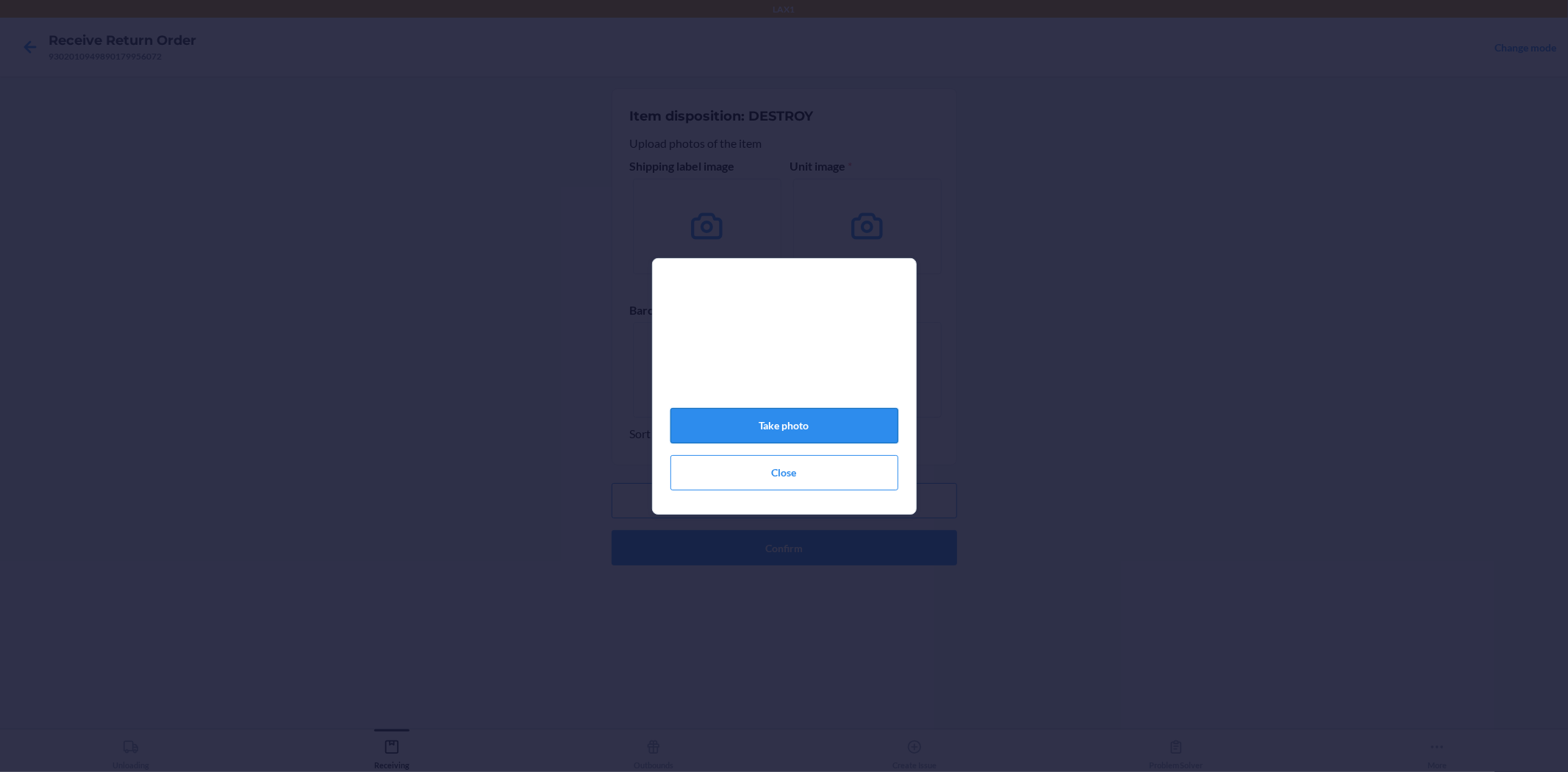
click at [835, 430] on button "Take photo" at bounding box center [784, 426] width 228 height 35
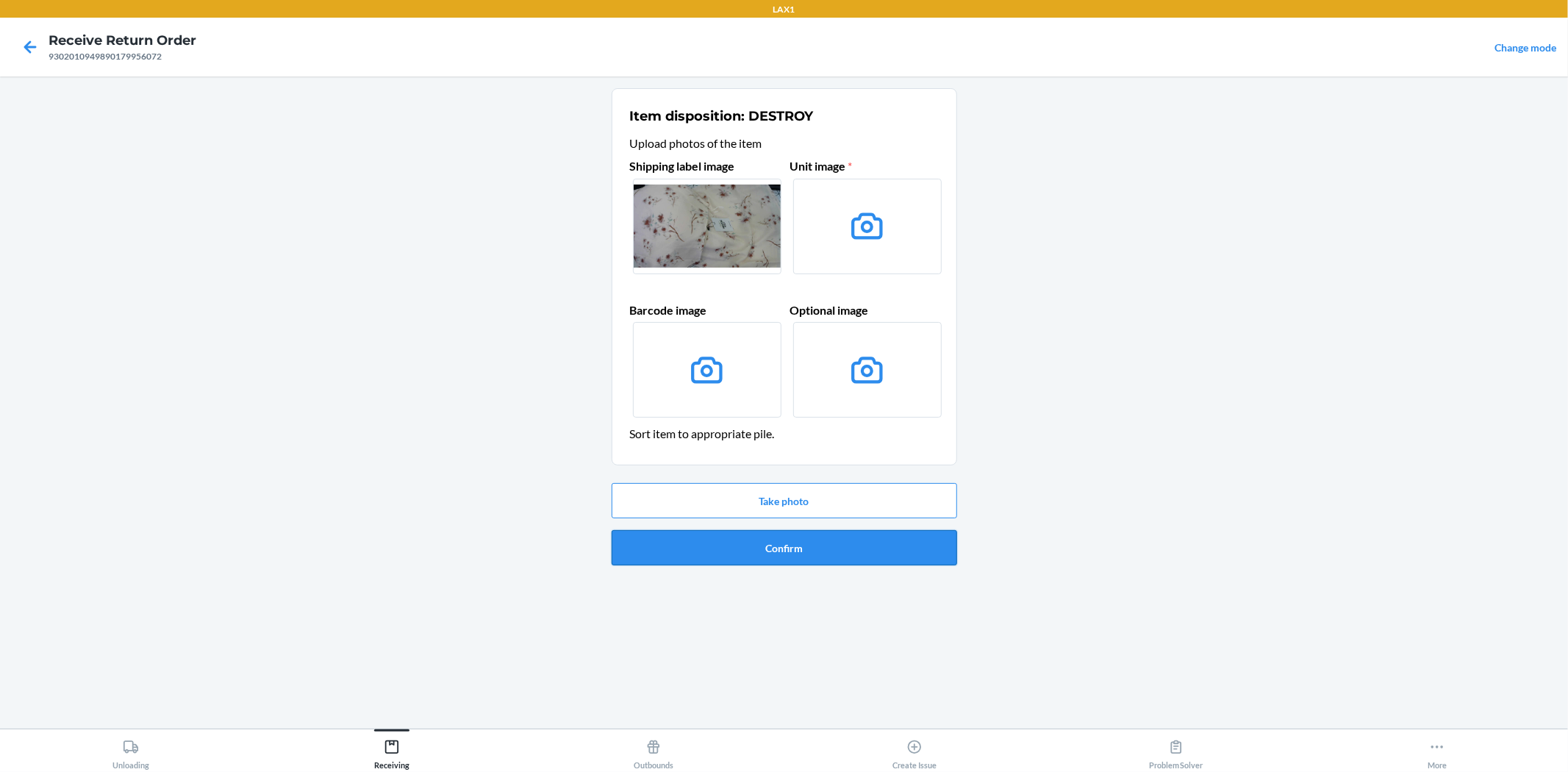
click at [845, 545] on button "Confirm" at bounding box center [784, 547] width 345 height 35
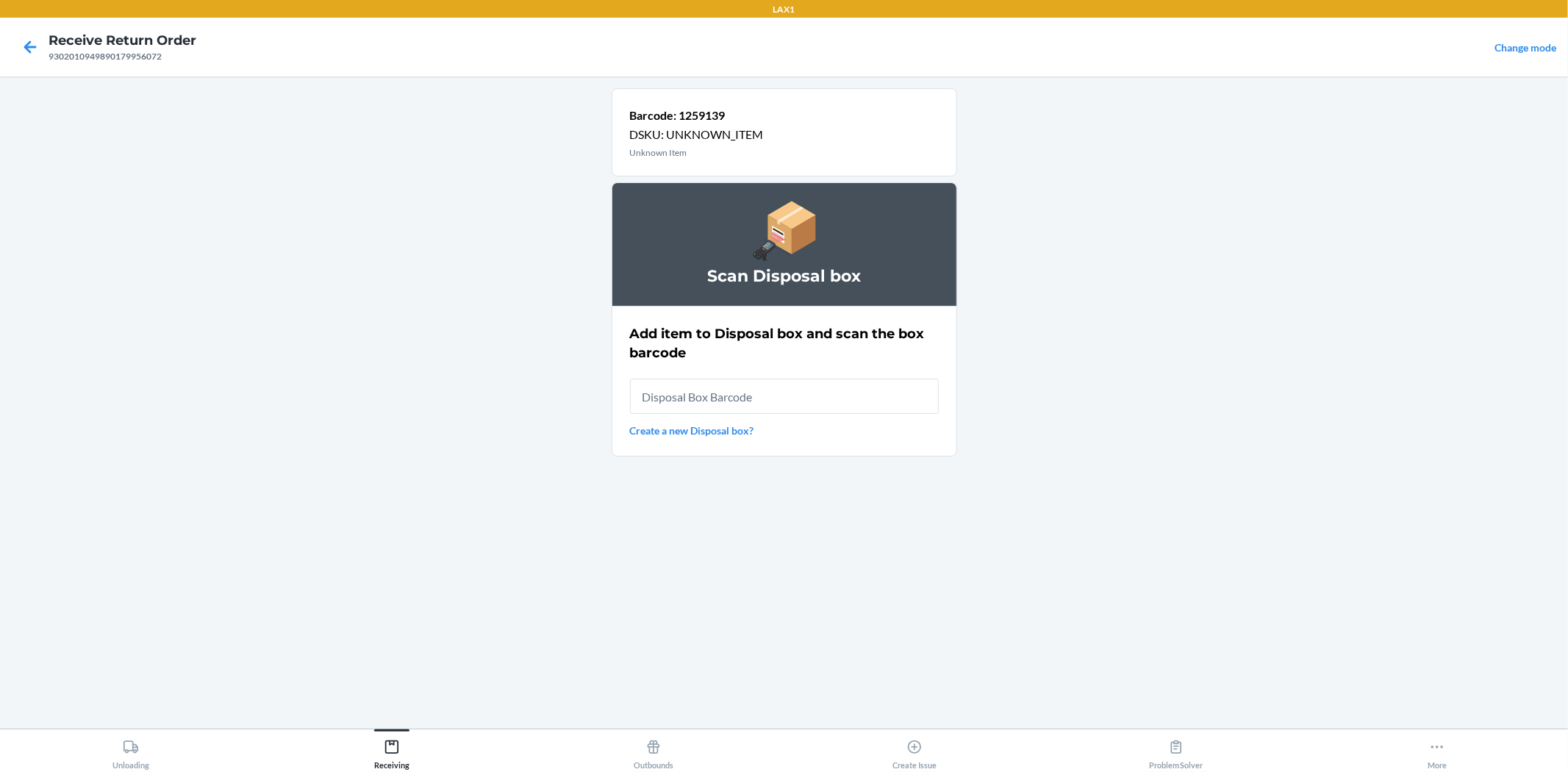
drag, startPoint x: 804, startPoint y: 403, endPoint x: 931, endPoint y: 180, distance: 256.6
click at [834, 336] on div "Add item to Disposal box and scan the box barcode Create a new Disposal box?" at bounding box center [784, 380] width 309 height 123
type input "RB0000019AD"
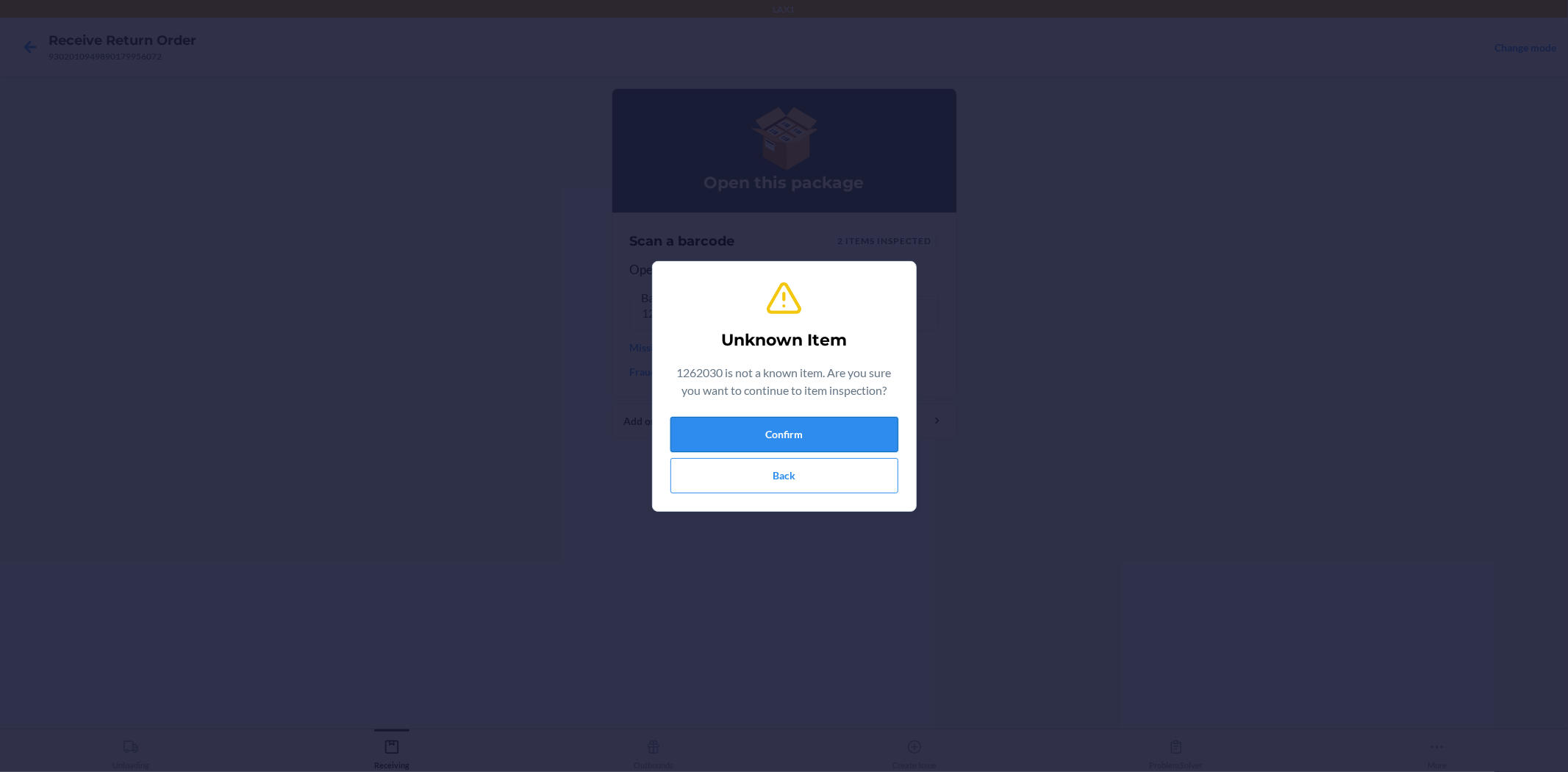
click at [757, 450] on button "Confirm" at bounding box center [784, 434] width 228 height 35
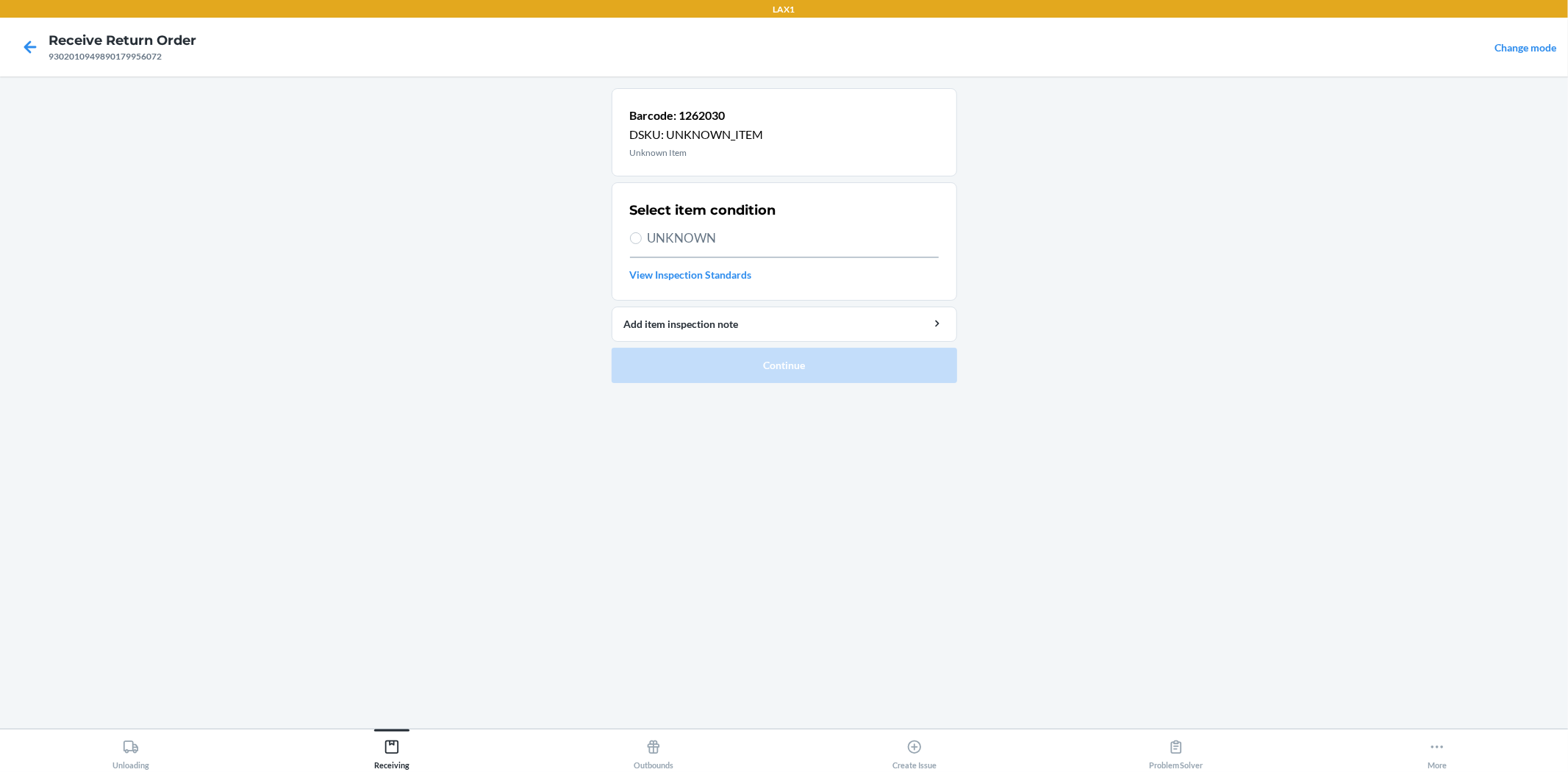
click at [658, 237] on span "UNKNOWN" at bounding box center [793, 238] width 291 height 19
click at [641, 237] on input "UNKNOWN" at bounding box center [636, 238] width 12 height 12
radio input "true"
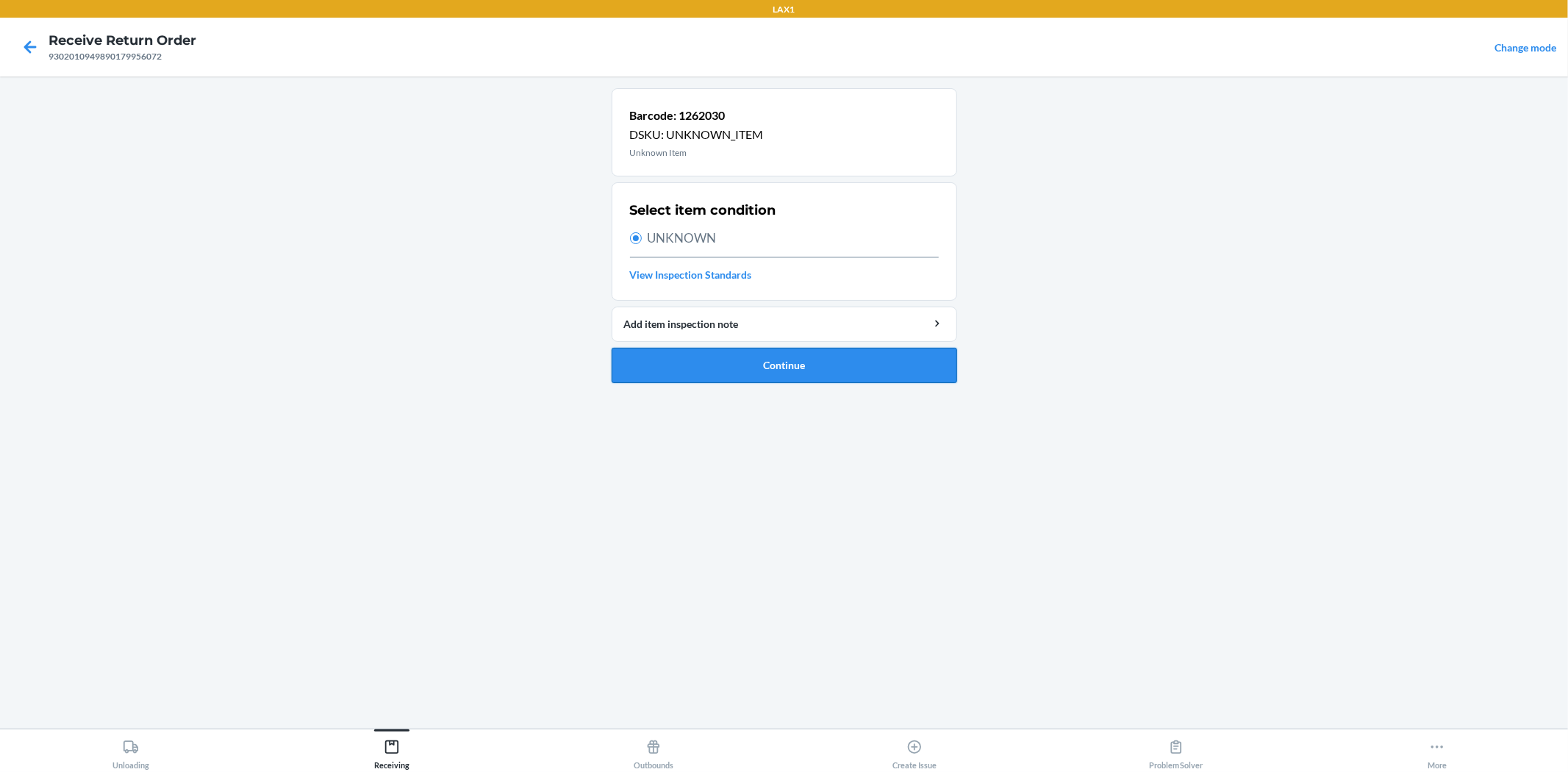
click at [715, 351] on button "Continue" at bounding box center [784, 365] width 345 height 35
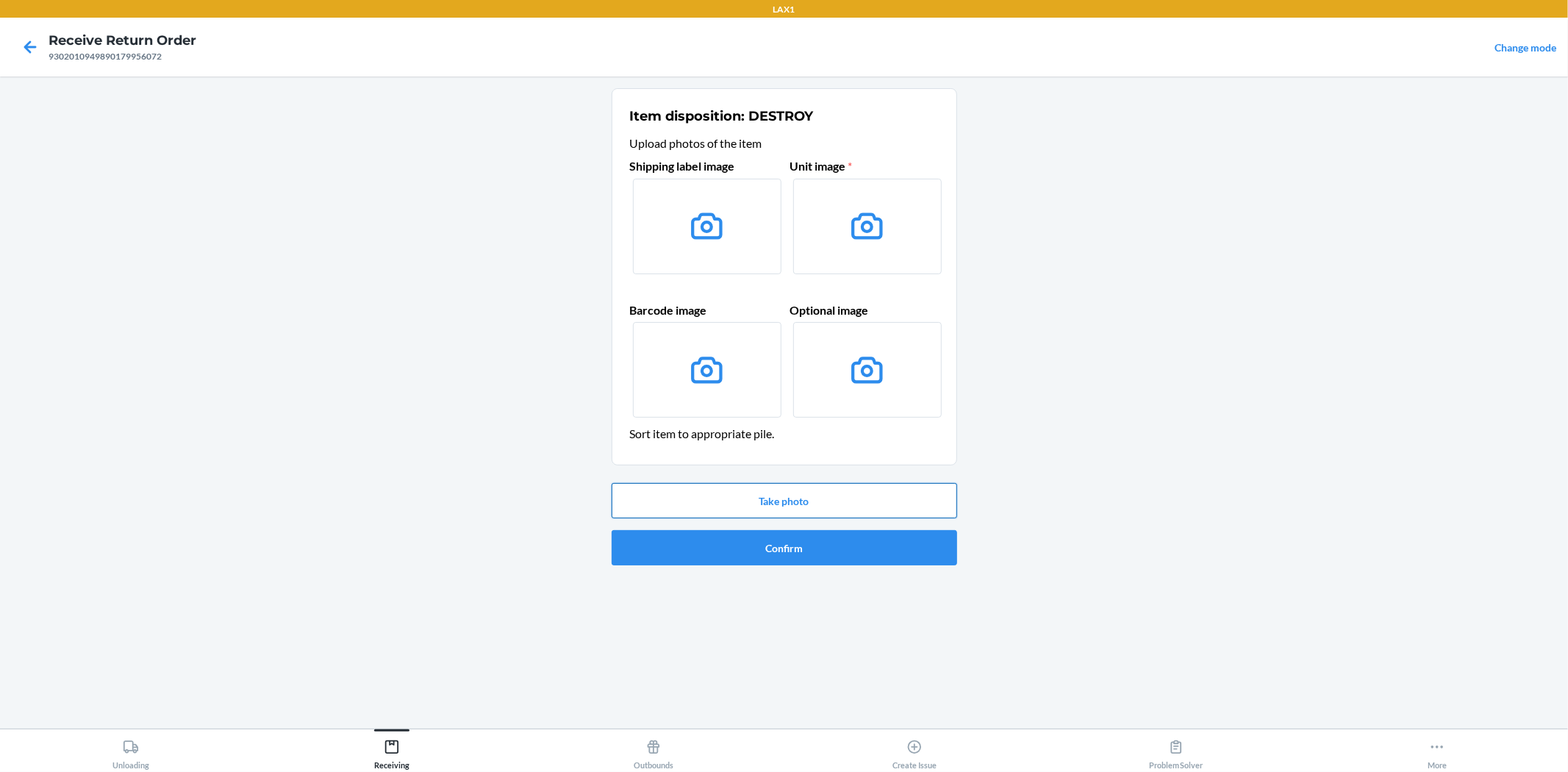
click at [807, 489] on button "Take photo" at bounding box center [784, 500] width 345 height 35
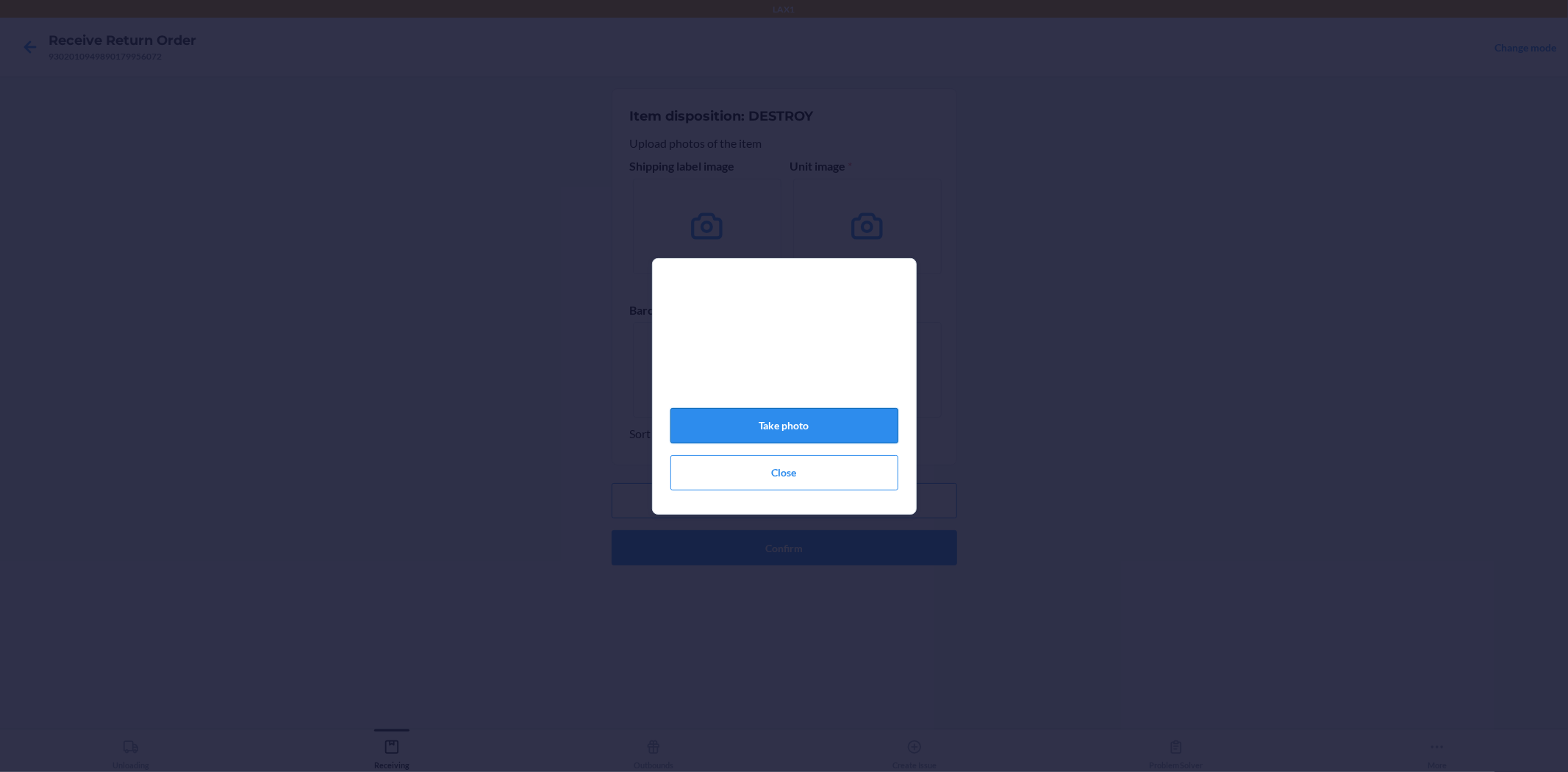
click at [787, 432] on button "Take photo" at bounding box center [784, 426] width 228 height 35
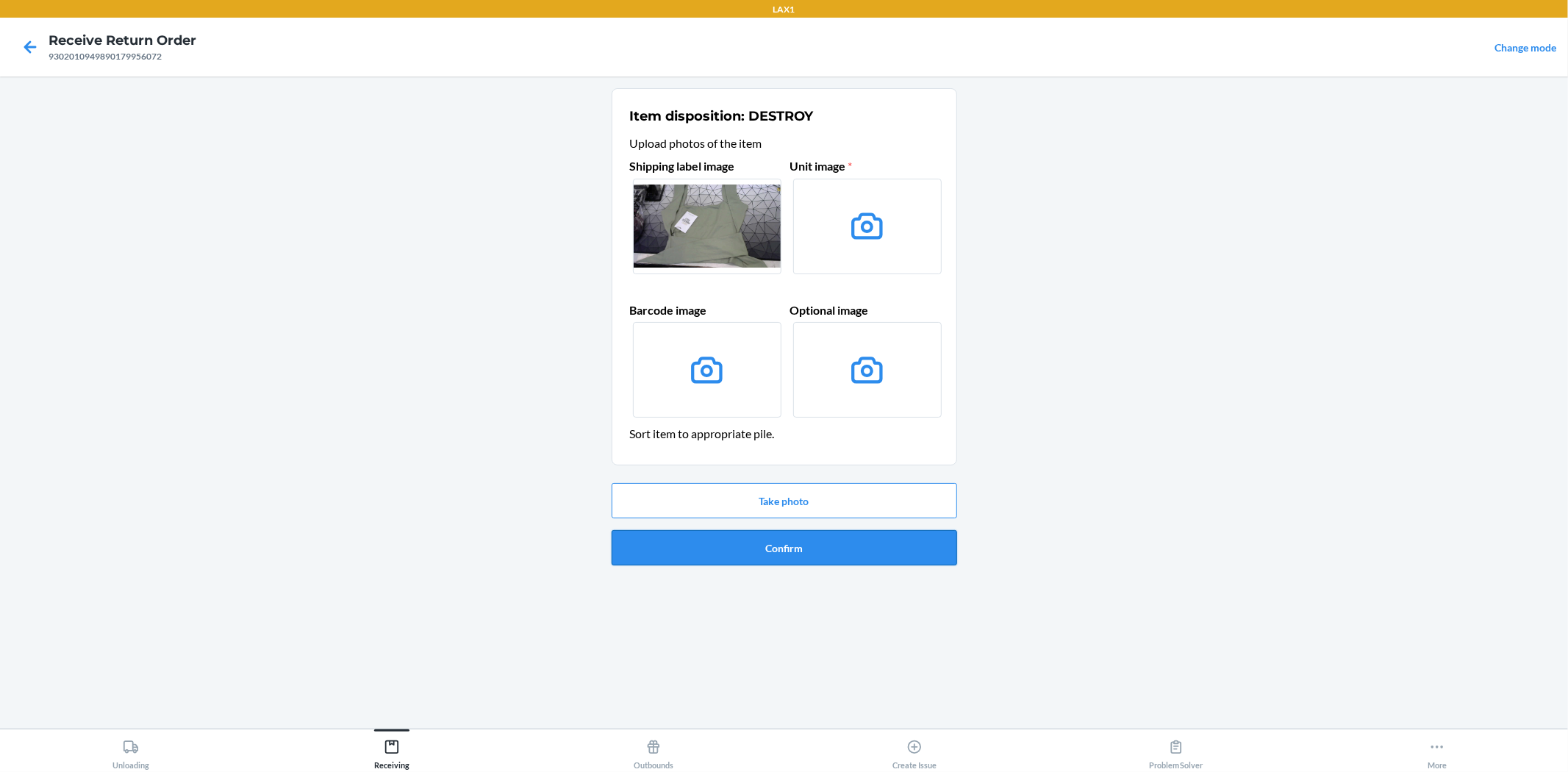
click at [842, 546] on button "Confirm" at bounding box center [784, 547] width 345 height 35
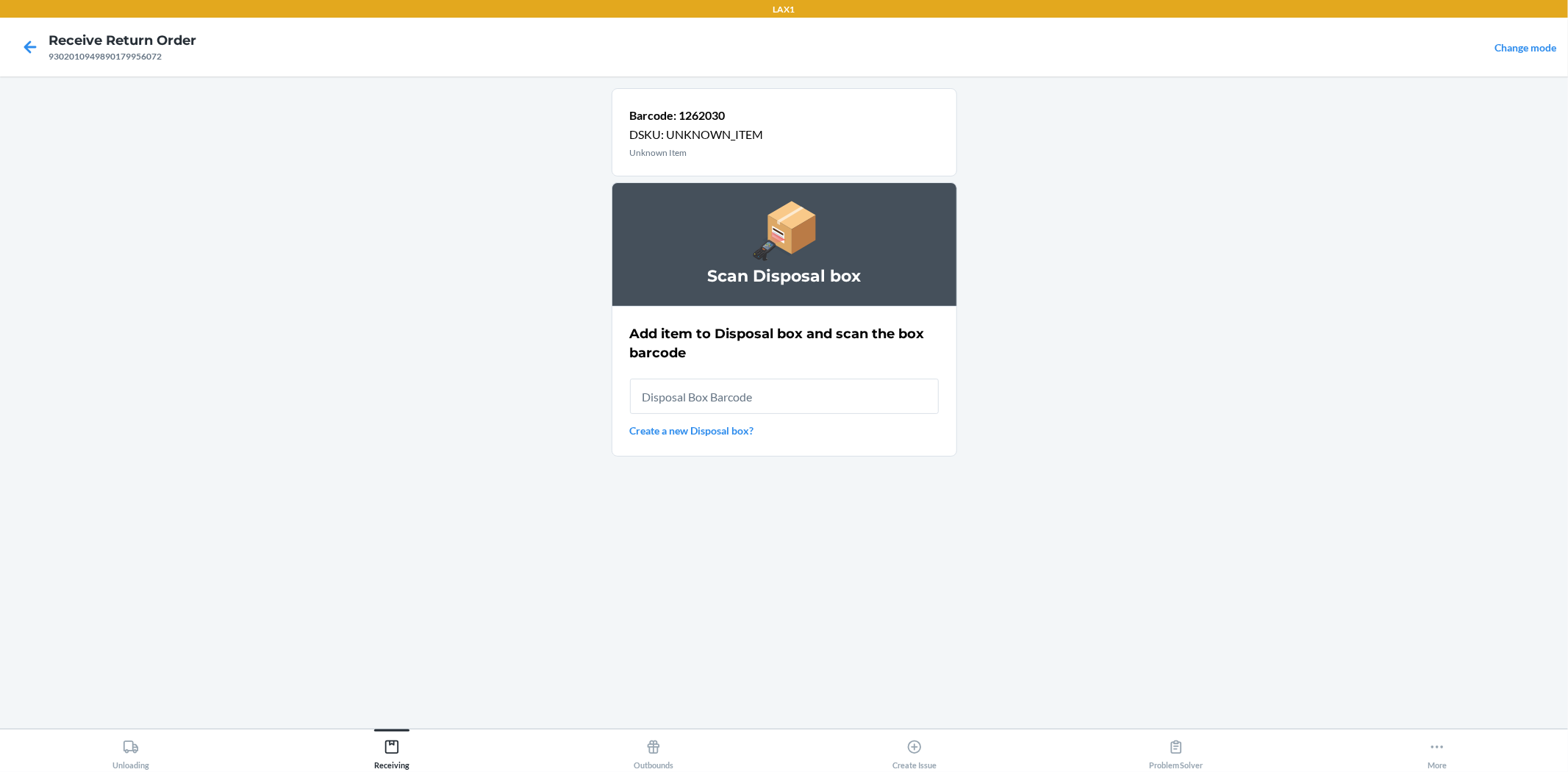
click at [863, 395] on input "text" at bounding box center [784, 396] width 309 height 35
type input "RB0000019AD"
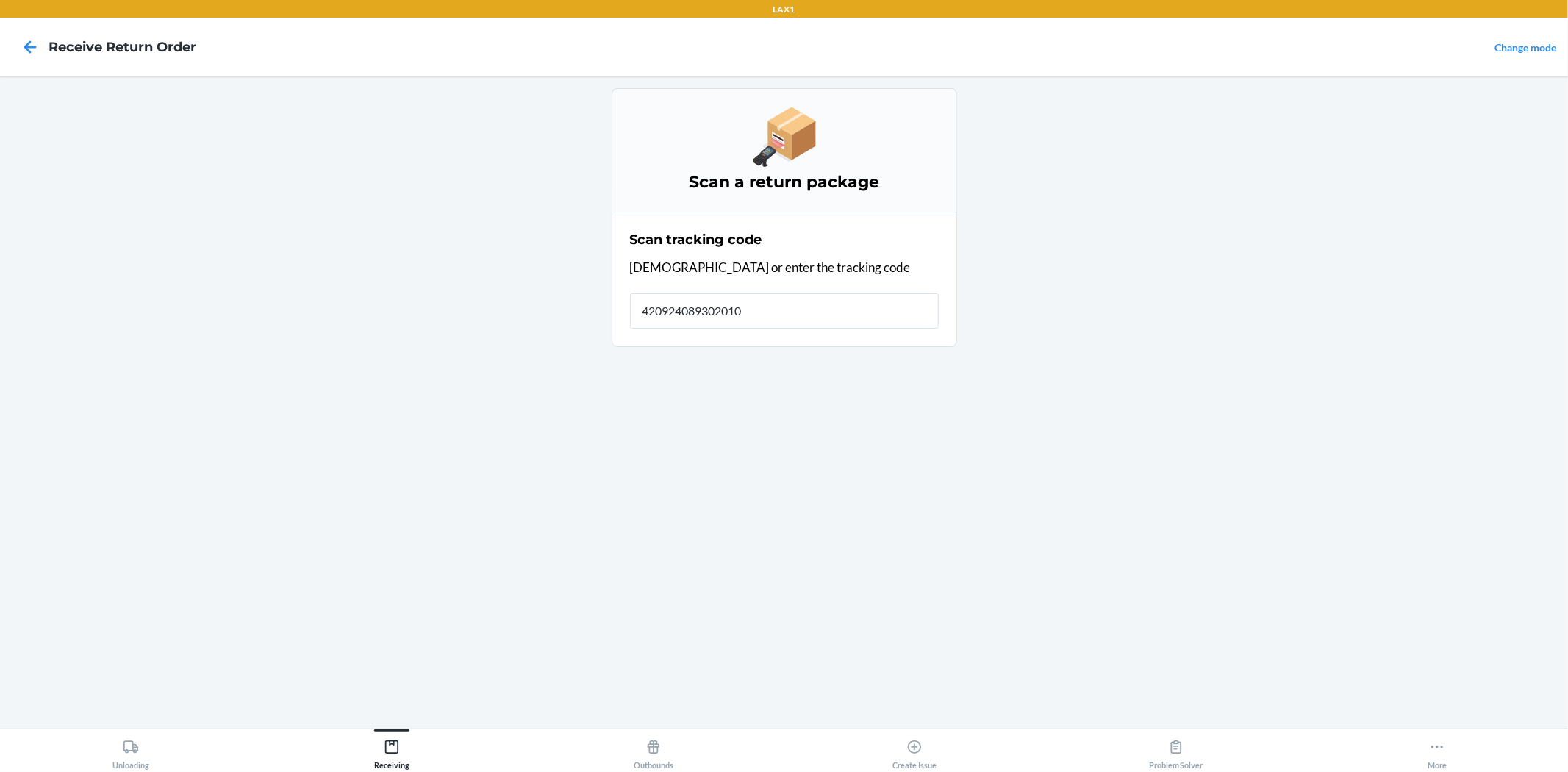
type input "4209240893020109"
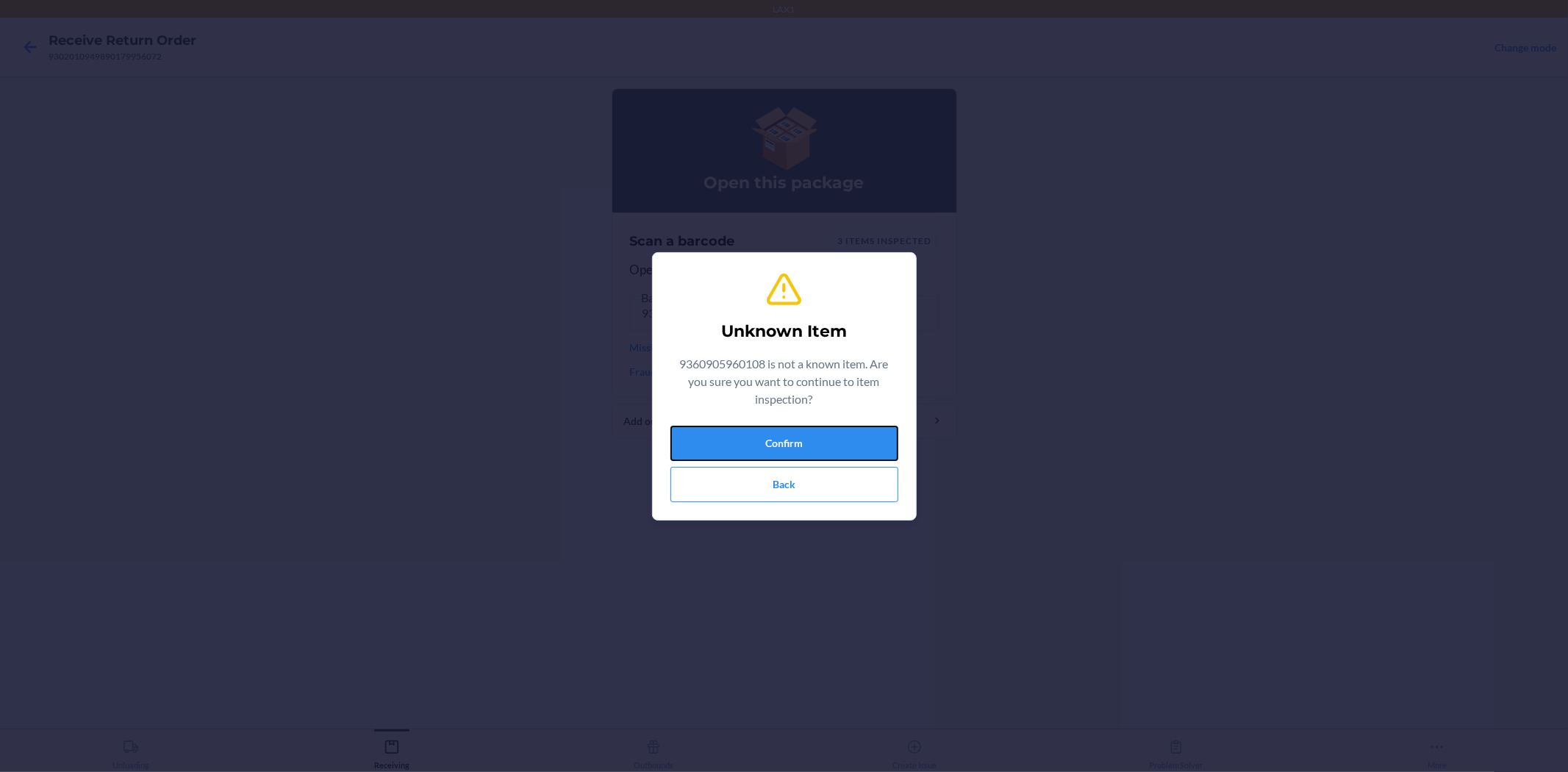
drag, startPoint x: 851, startPoint y: 437, endPoint x: 507, endPoint y: 54, distance: 514.8
click at [848, 434] on button "Confirm" at bounding box center [784, 443] width 228 height 35
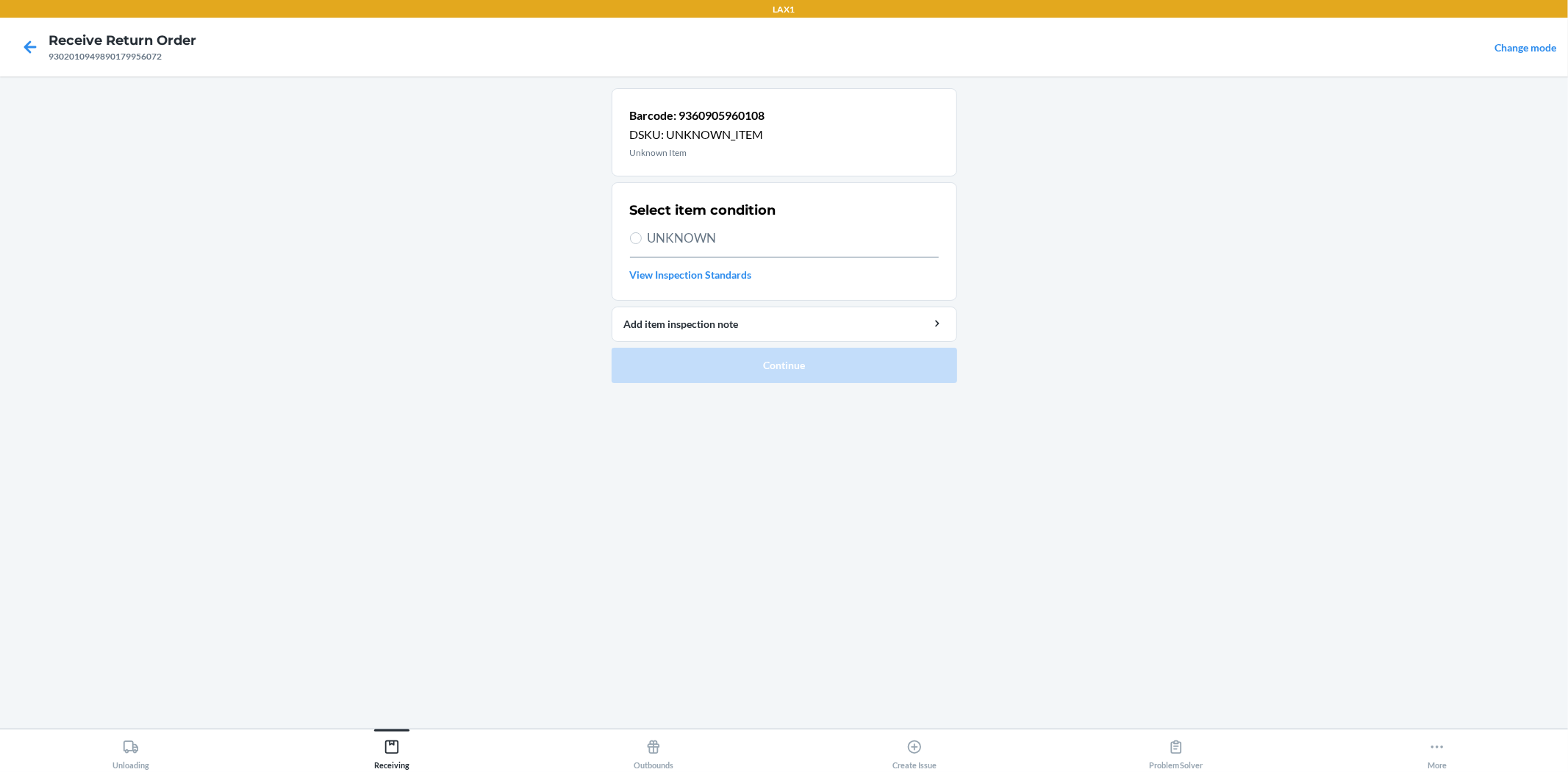
click at [677, 242] on span "UNKNOWN" at bounding box center [793, 238] width 291 height 19
click at [641, 242] on input "UNKNOWN" at bounding box center [636, 238] width 12 height 12
radio input "true"
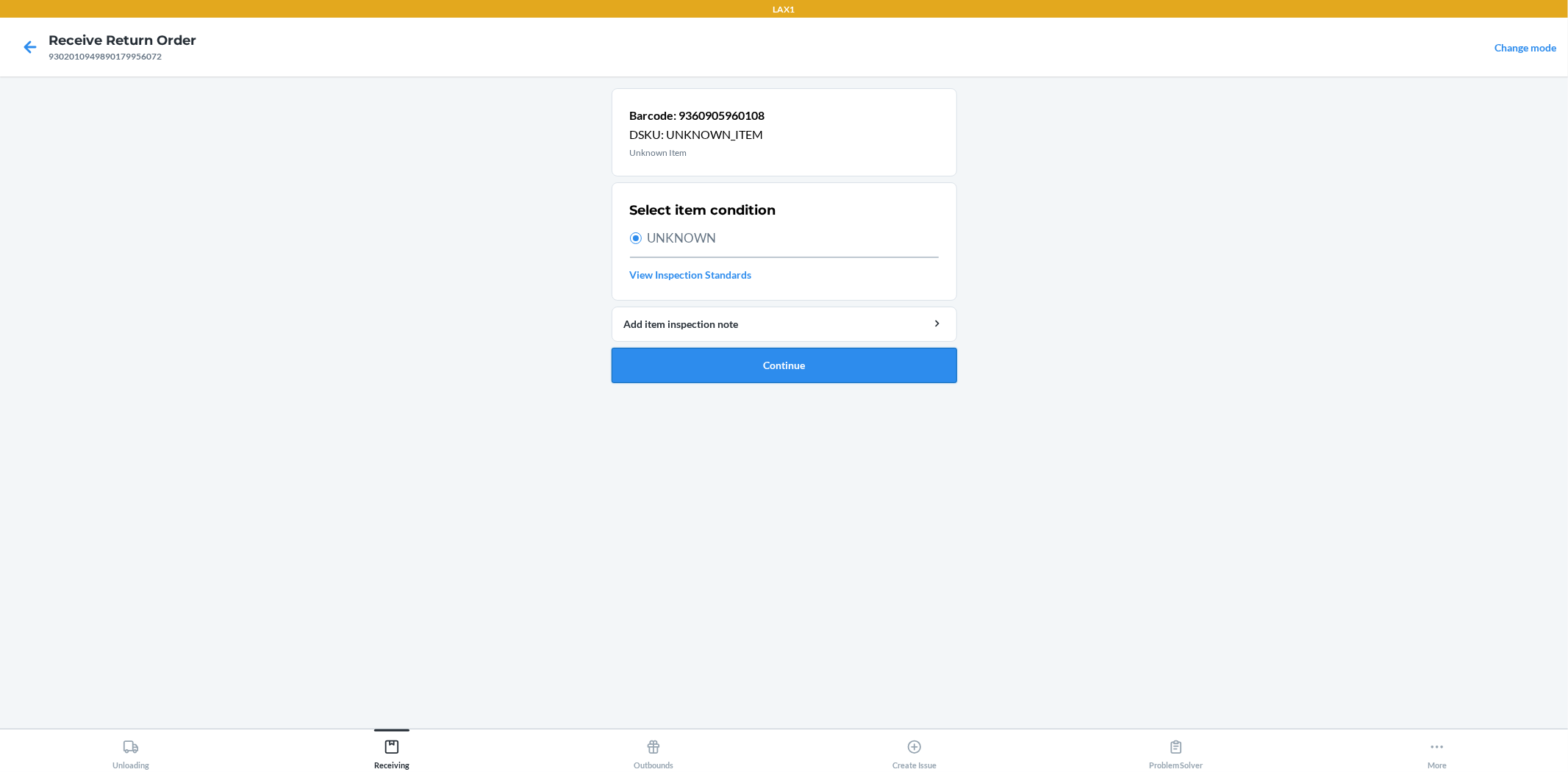
click at [721, 360] on button "Continue" at bounding box center [784, 365] width 345 height 35
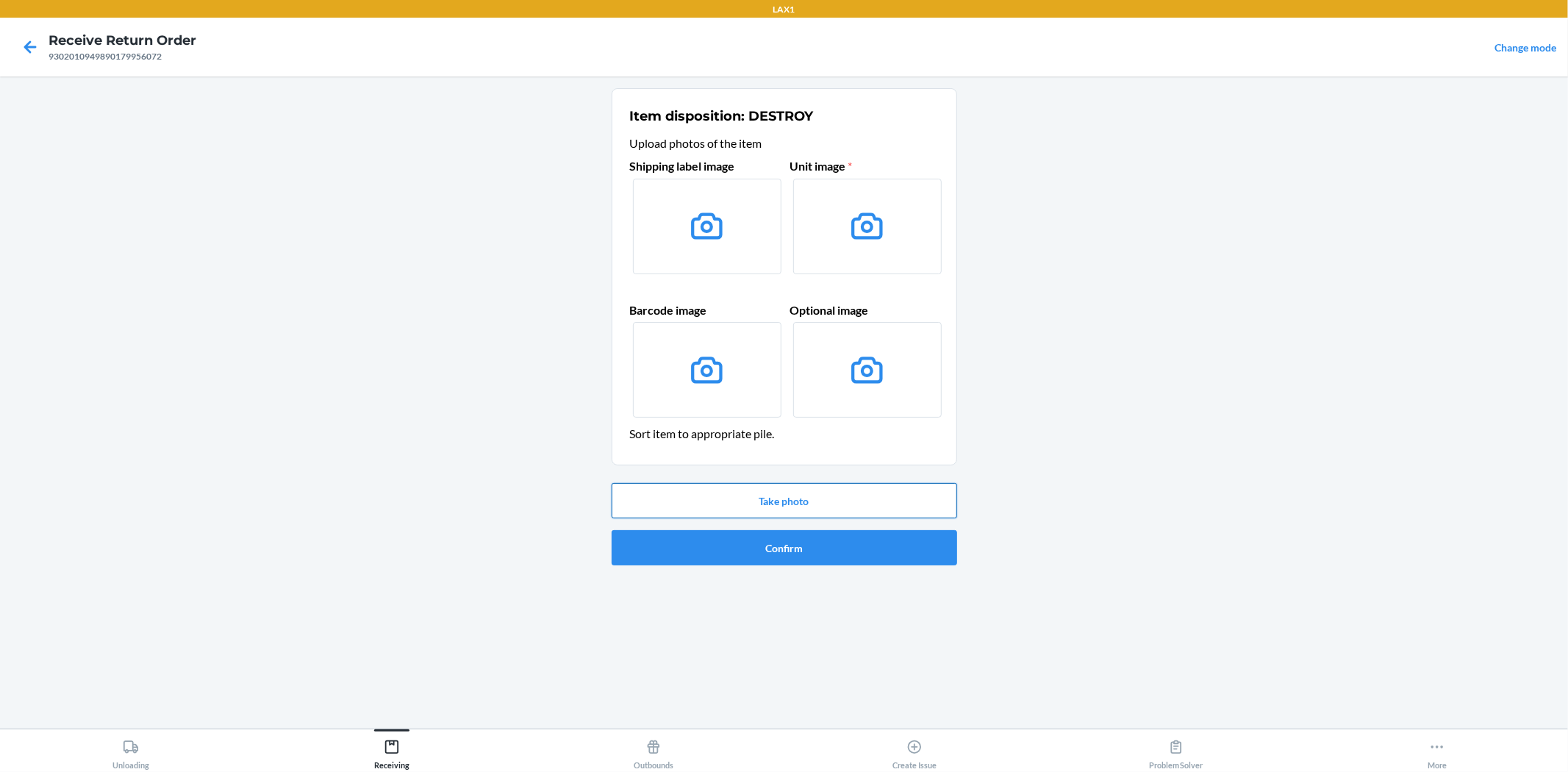
click at [809, 494] on button "Take photo" at bounding box center [784, 500] width 345 height 35
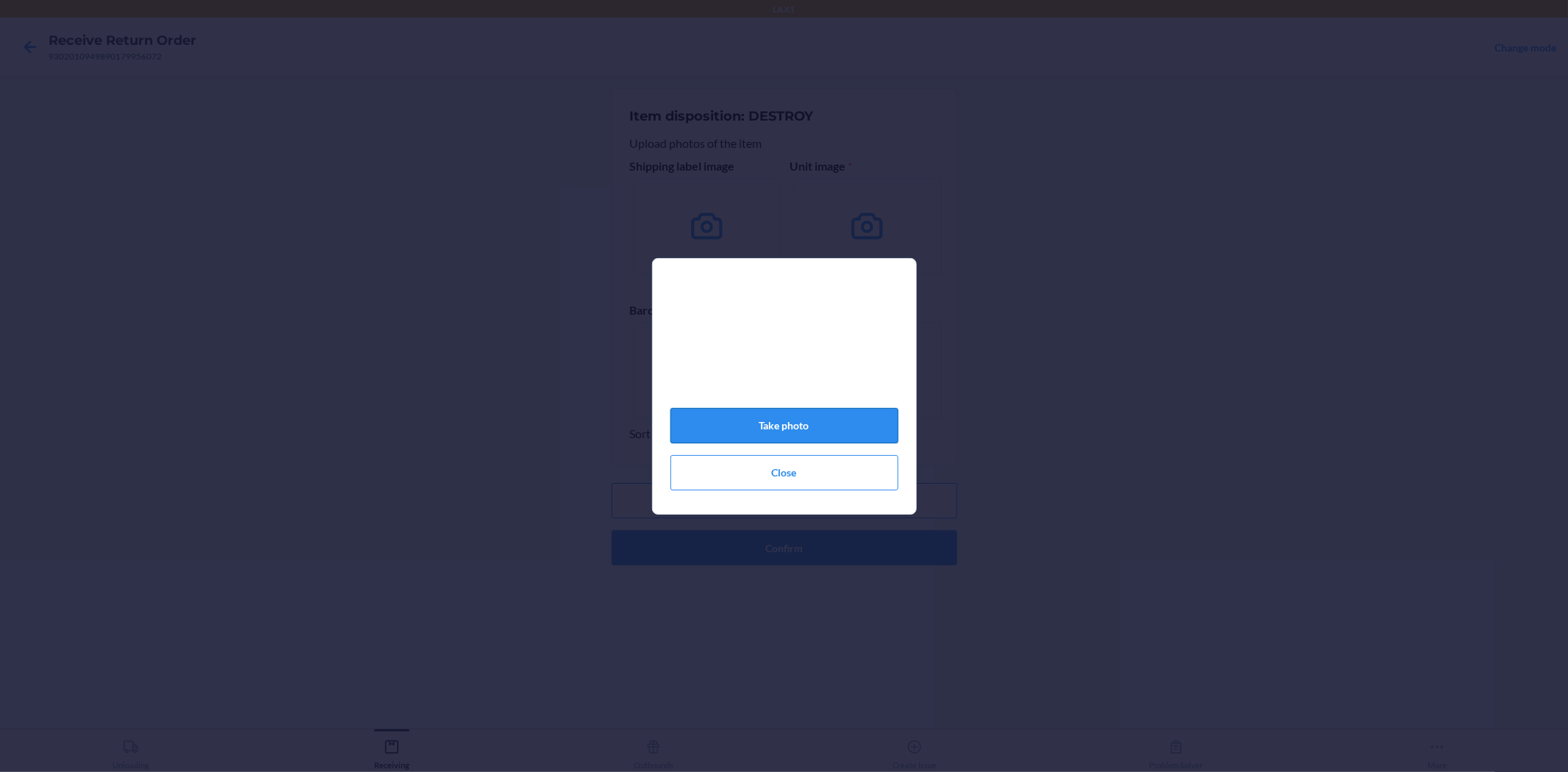
click at [765, 430] on button "Take photo" at bounding box center [784, 426] width 228 height 35
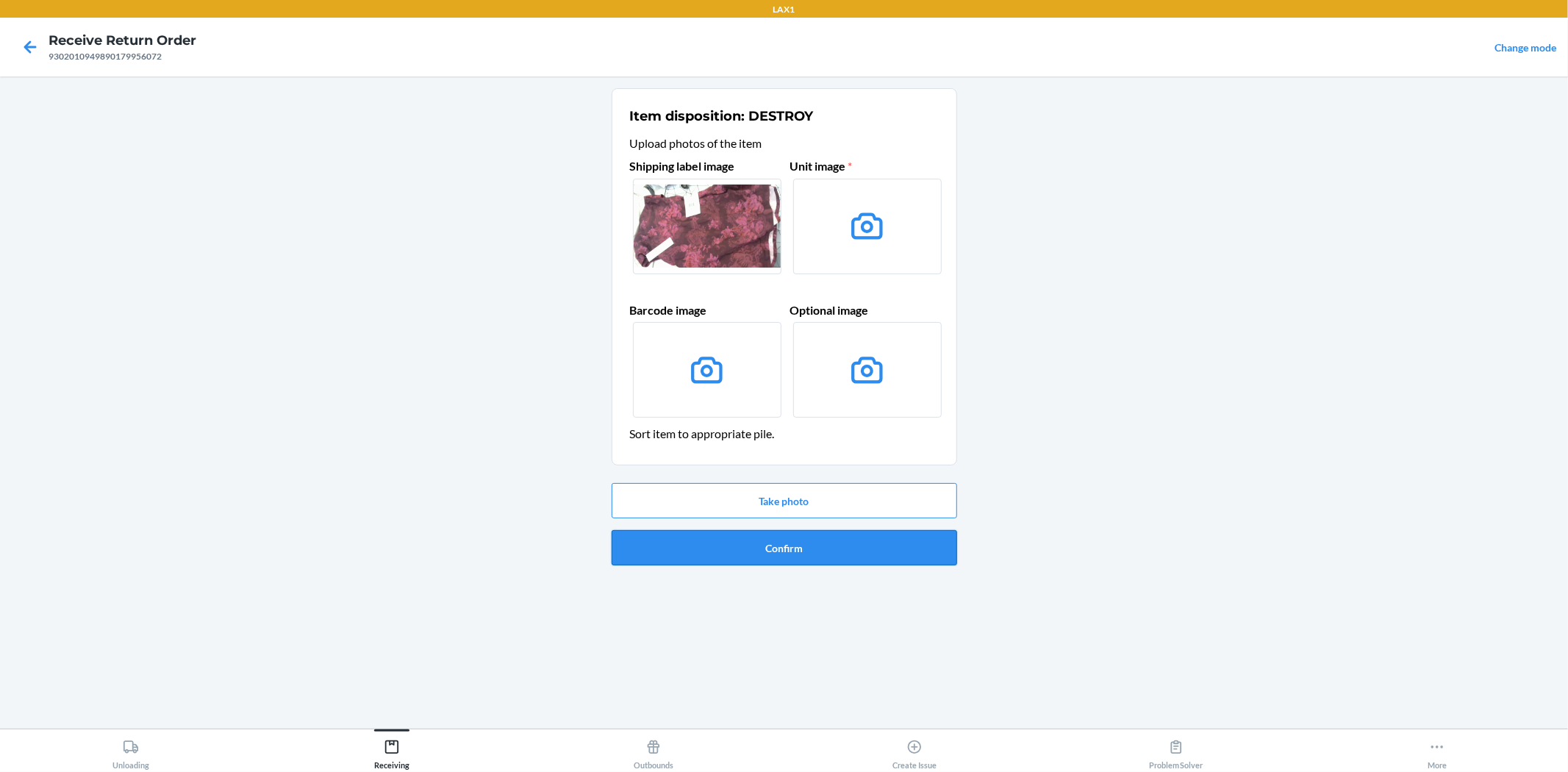
click at [883, 548] on button "Confirm" at bounding box center [784, 547] width 345 height 35
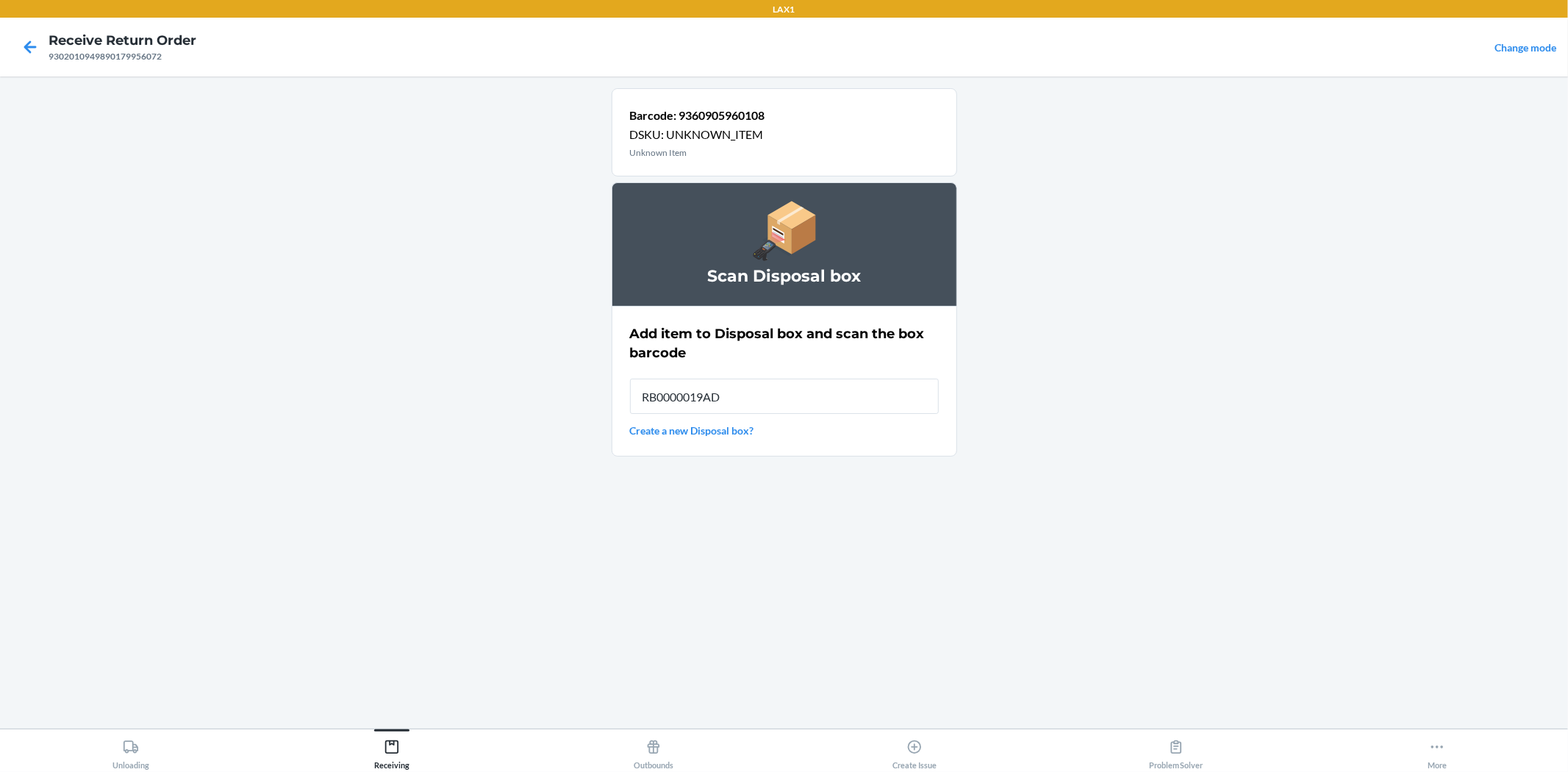
type input "RB0000019AD"
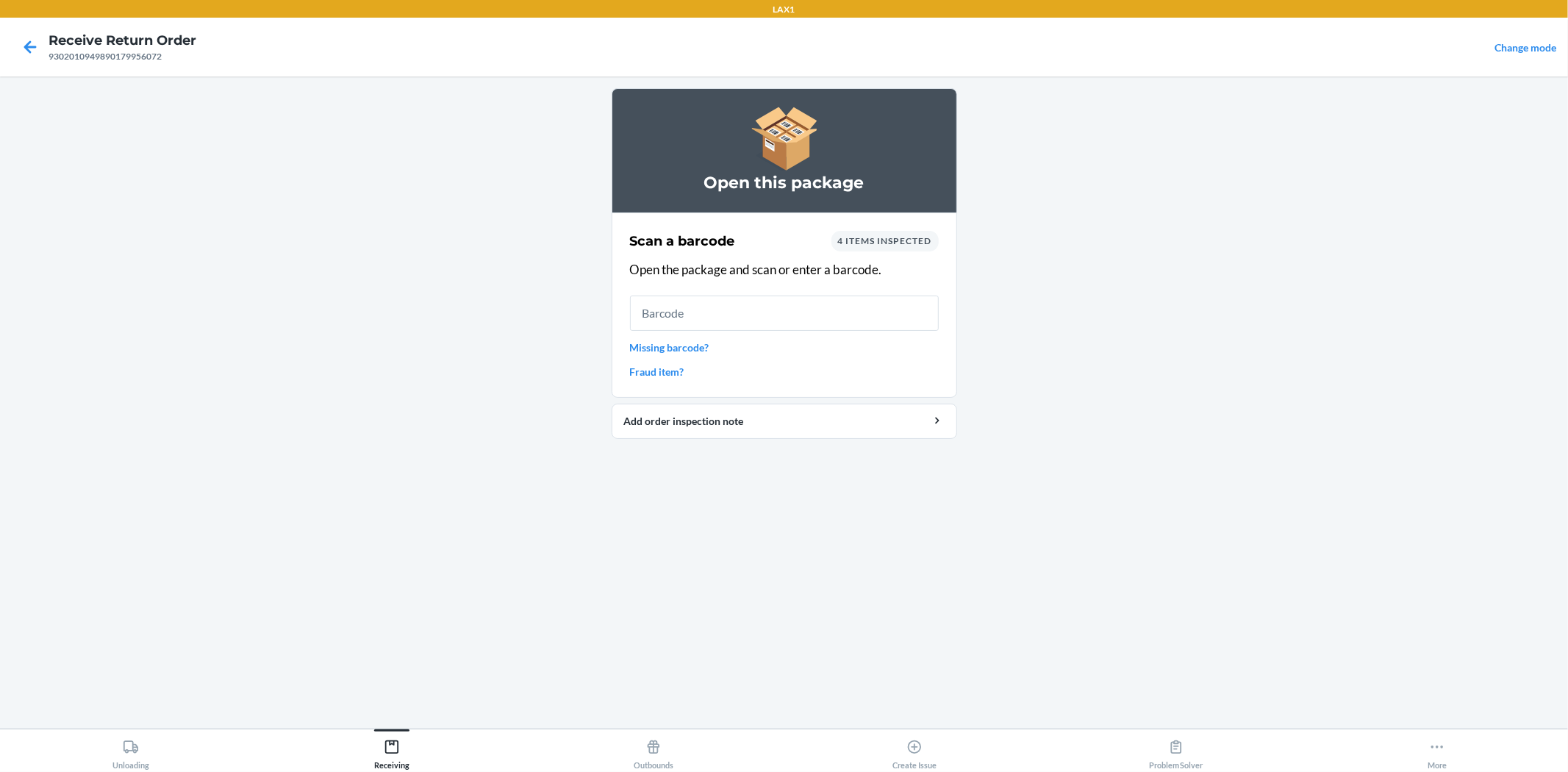
click at [864, 310] on input "text" at bounding box center [784, 313] width 309 height 35
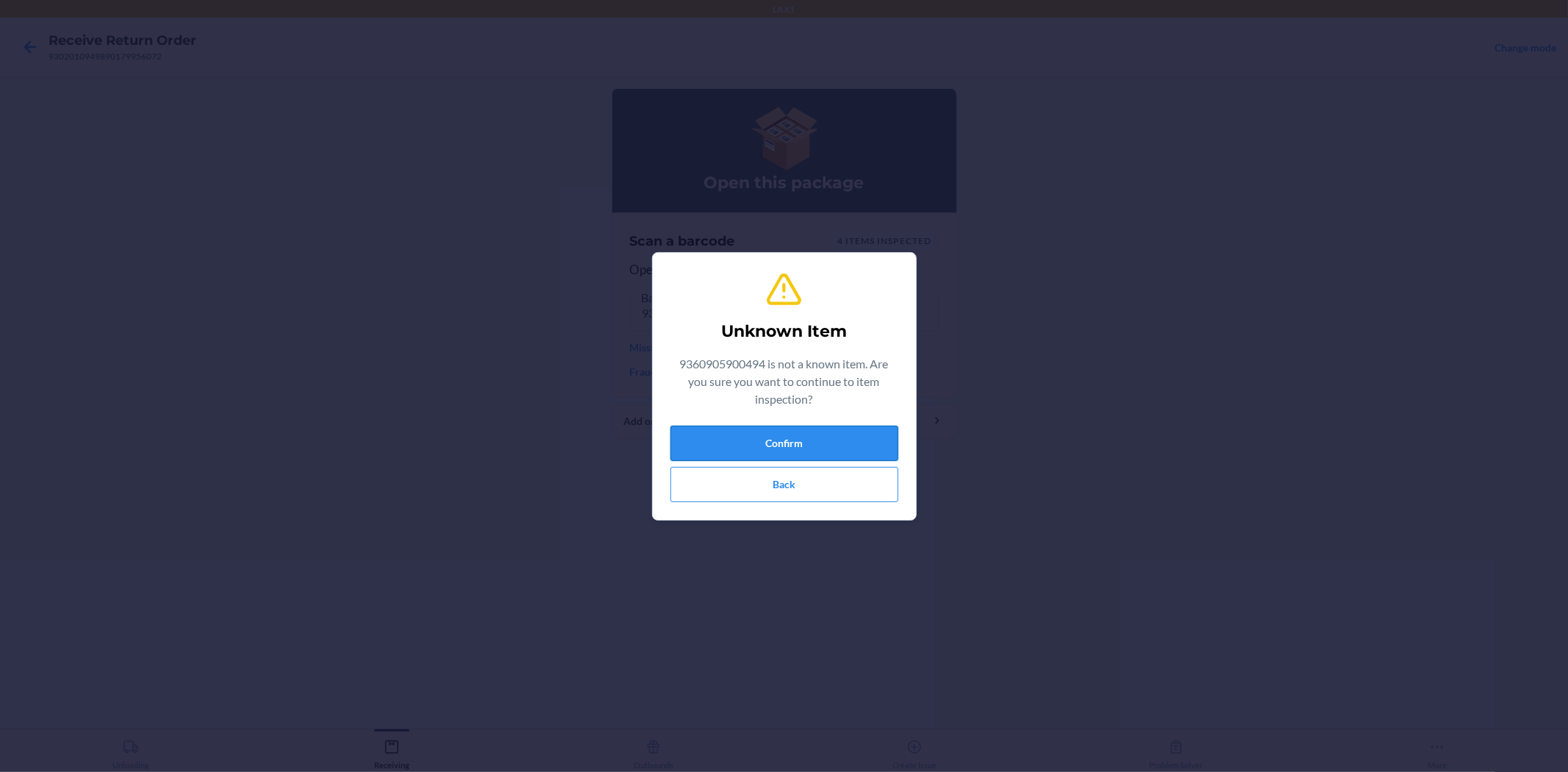
drag, startPoint x: 811, startPoint y: 458, endPoint x: 783, endPoint y: 457, distance: 28.0
click at [810, 458] on button "Confirm" at bounding box center [784, 443] width 228 height 35
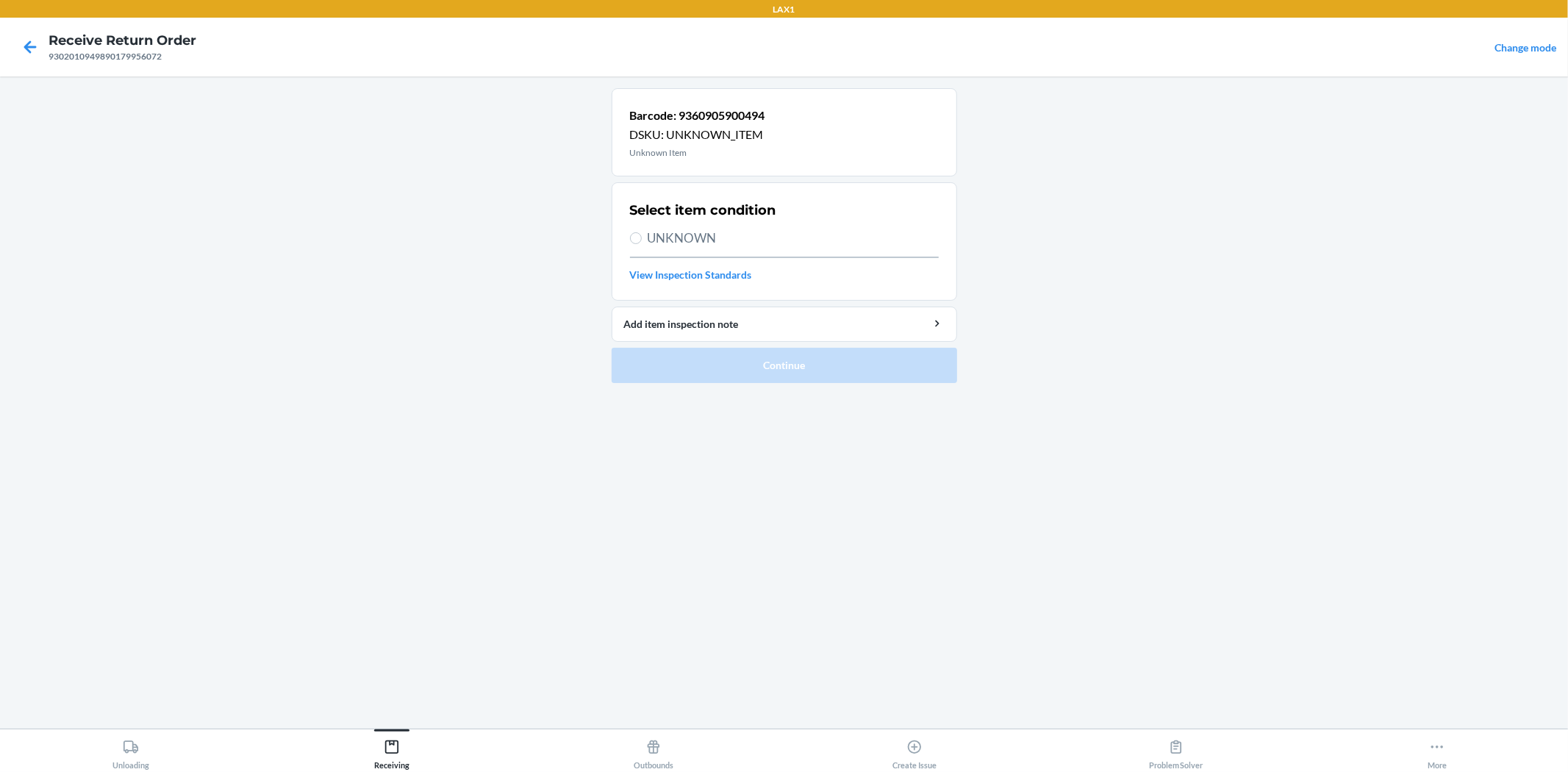
click at [670, 240] on span "UNKNOWN" at bounding box center [793, 238] width 291 height 19
click at [641, 240] on input "UNKNOWN" at bounding box center [636, 238] width 12 height 12
radio input "true"
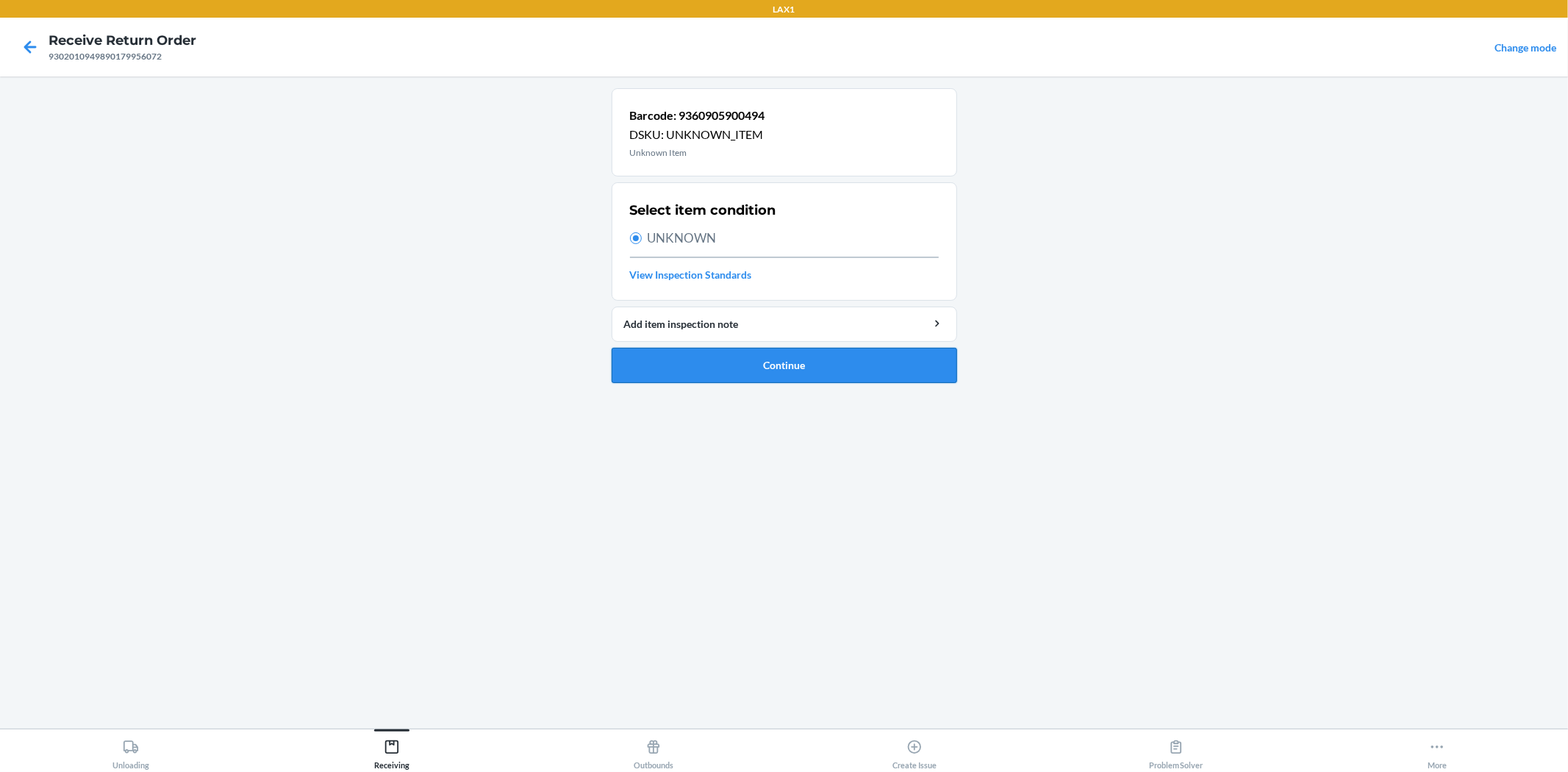
click at [738, 379] on button "Continue" at bounding box center [784, 365] width 345 height 35
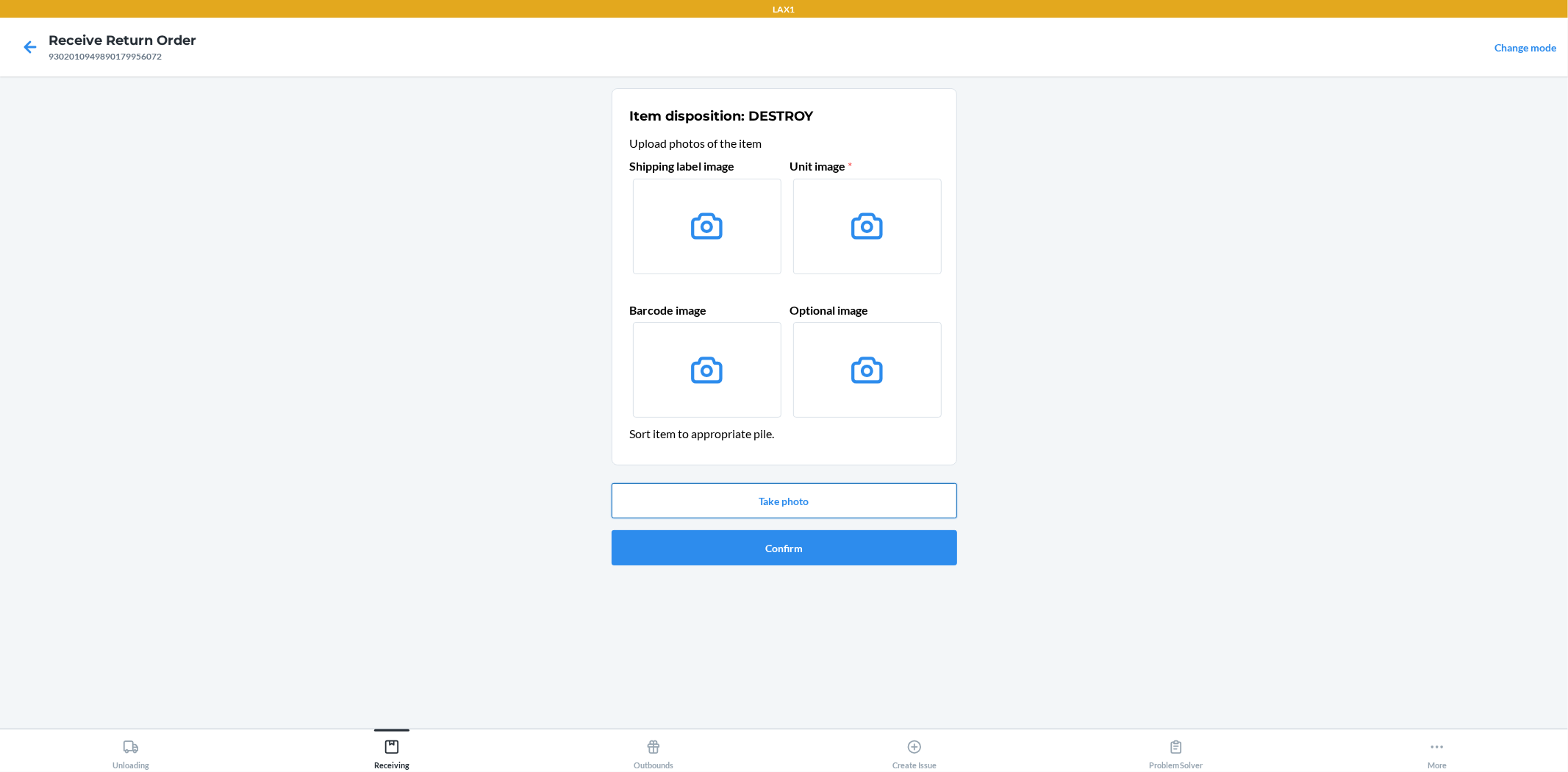
click at [839, 498] on button "Take photo" at bounding box center [784, 500] width 345 height 35
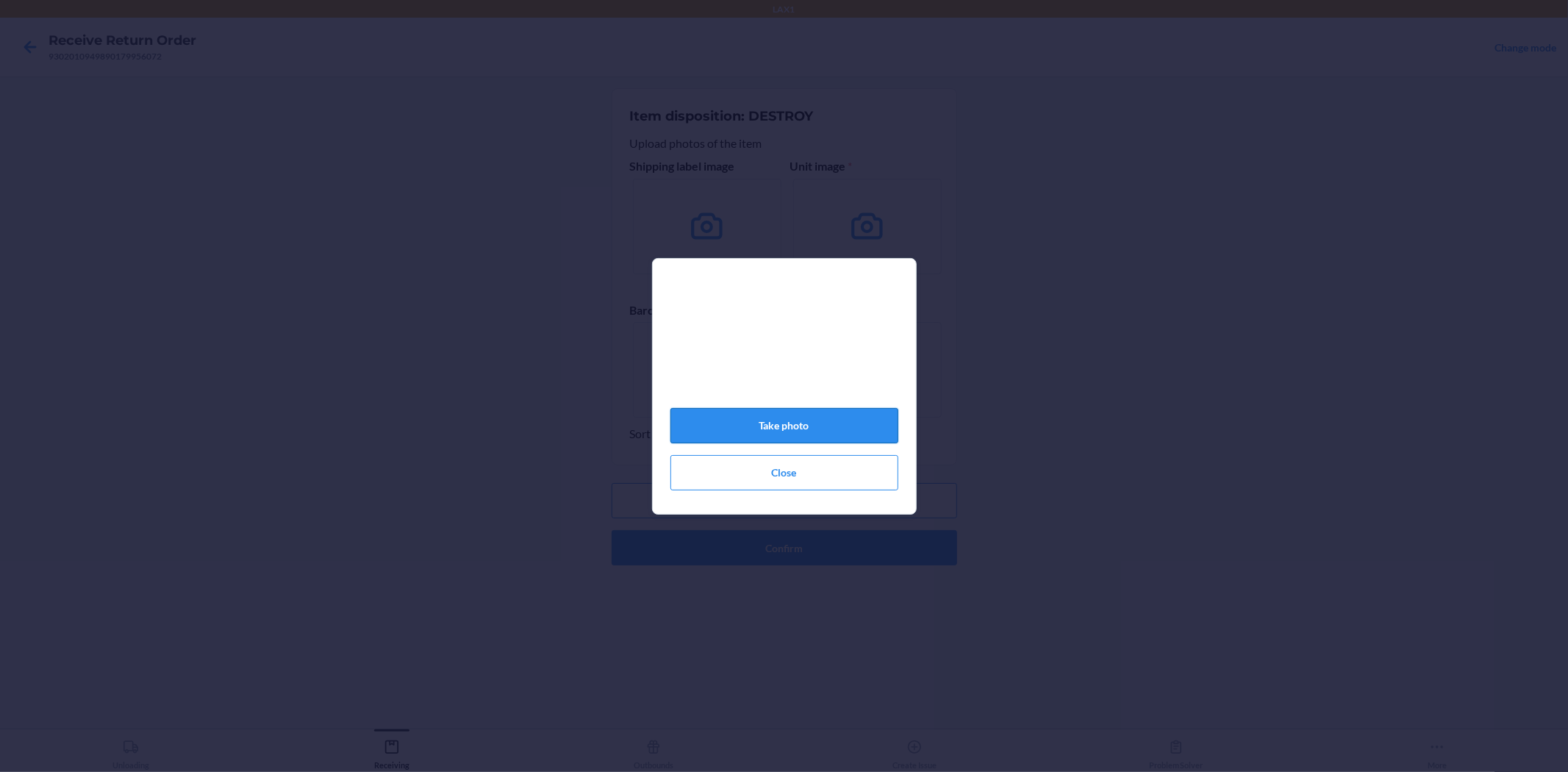
click at [797, 434] on button "Take photo" at bounding box center [784, 426] width 228 height 35
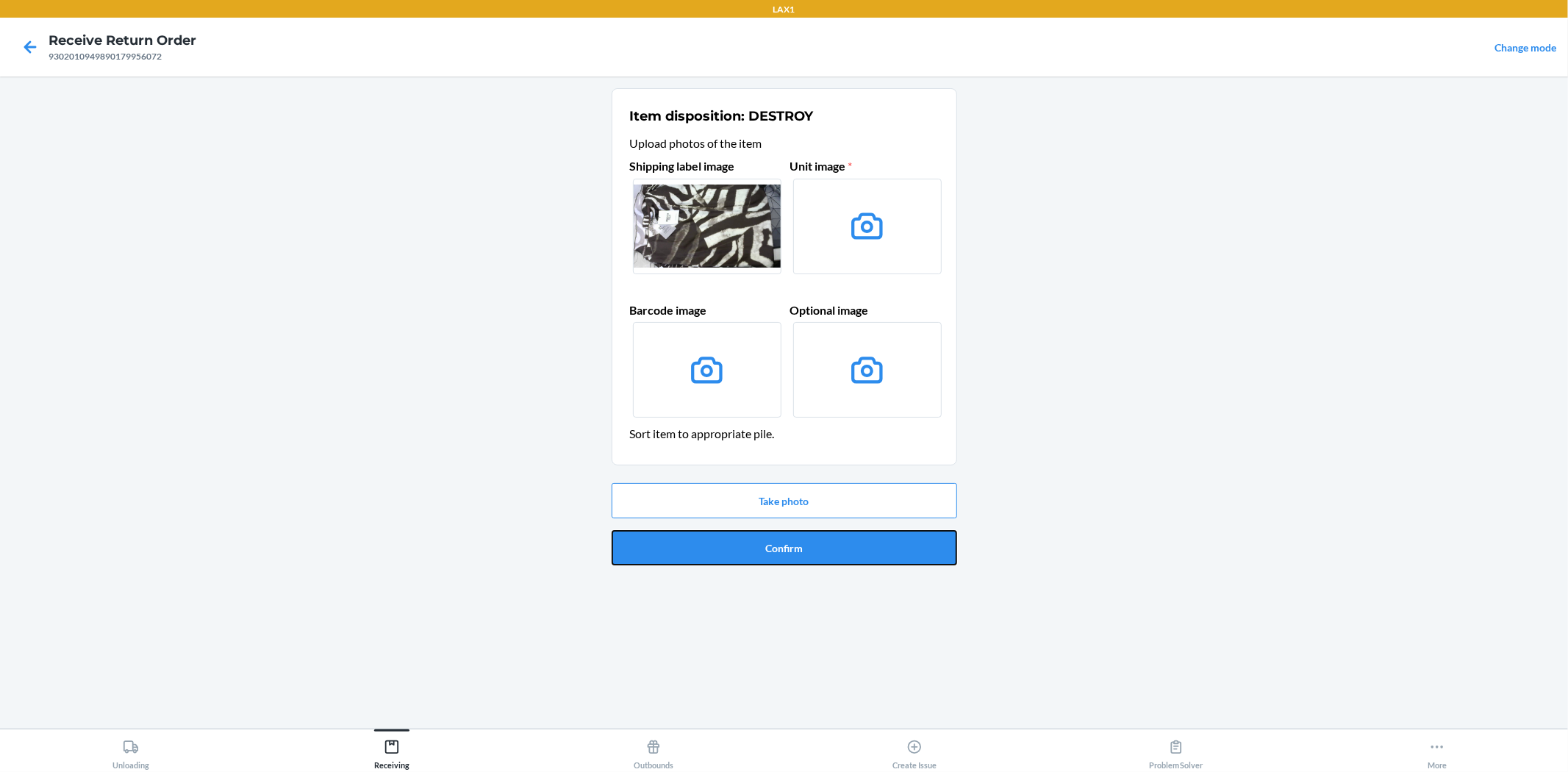
drag, startPoint x: 813, startPoint y: 540, endPoint x: 820, endPoint y: 516, distance: 25.0
click at [817, 540] on button "Confirm" at bounding box center [784, 547] width 345 height 35
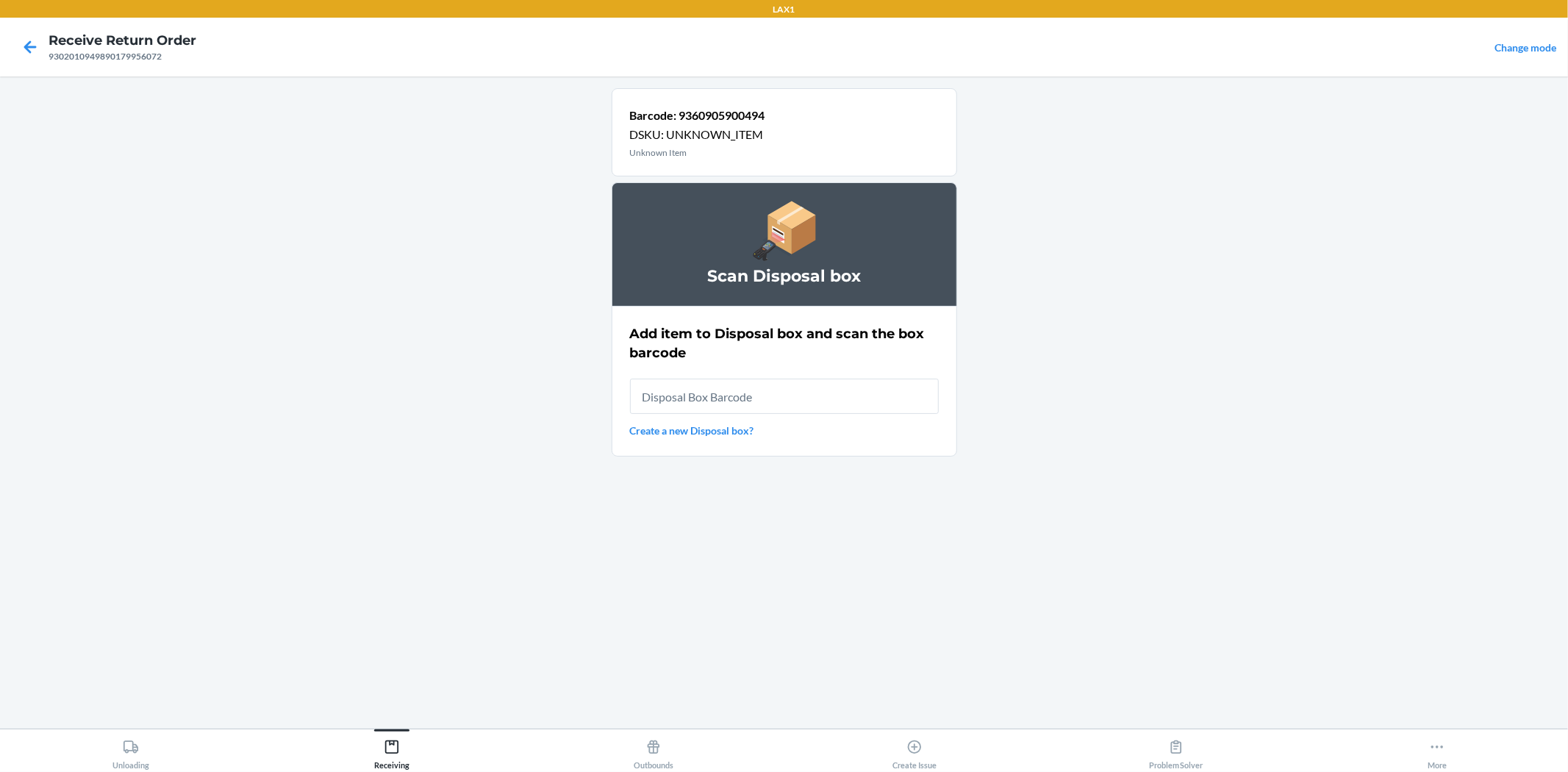
click at [802, 402] on input "text" at bounding box center [784, 396] width 309 height 35
type input "RB0000019AD"
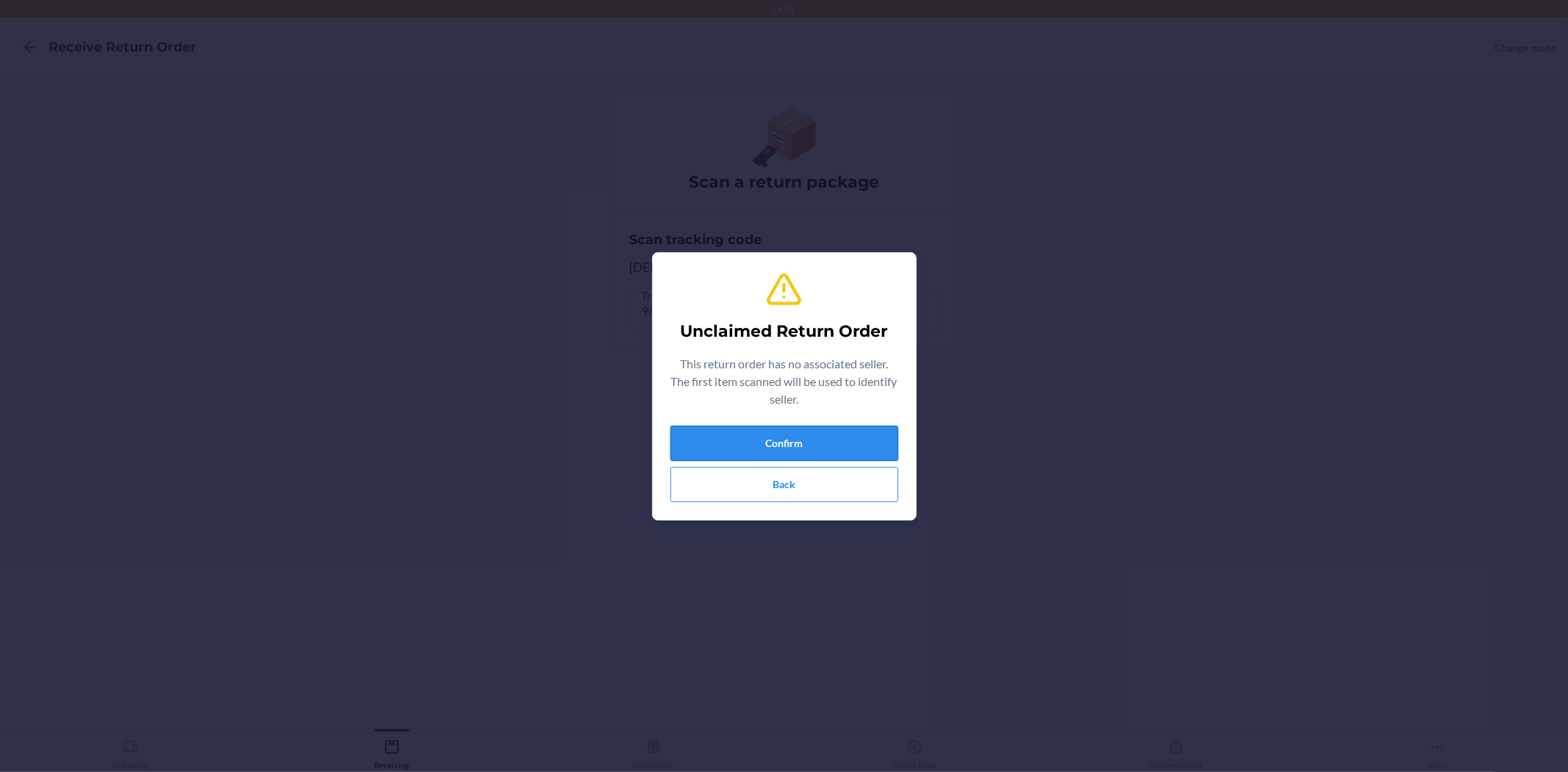
click at [804, 439] on button "Confirm" at bounding box center [784, 443] width 228 height 35
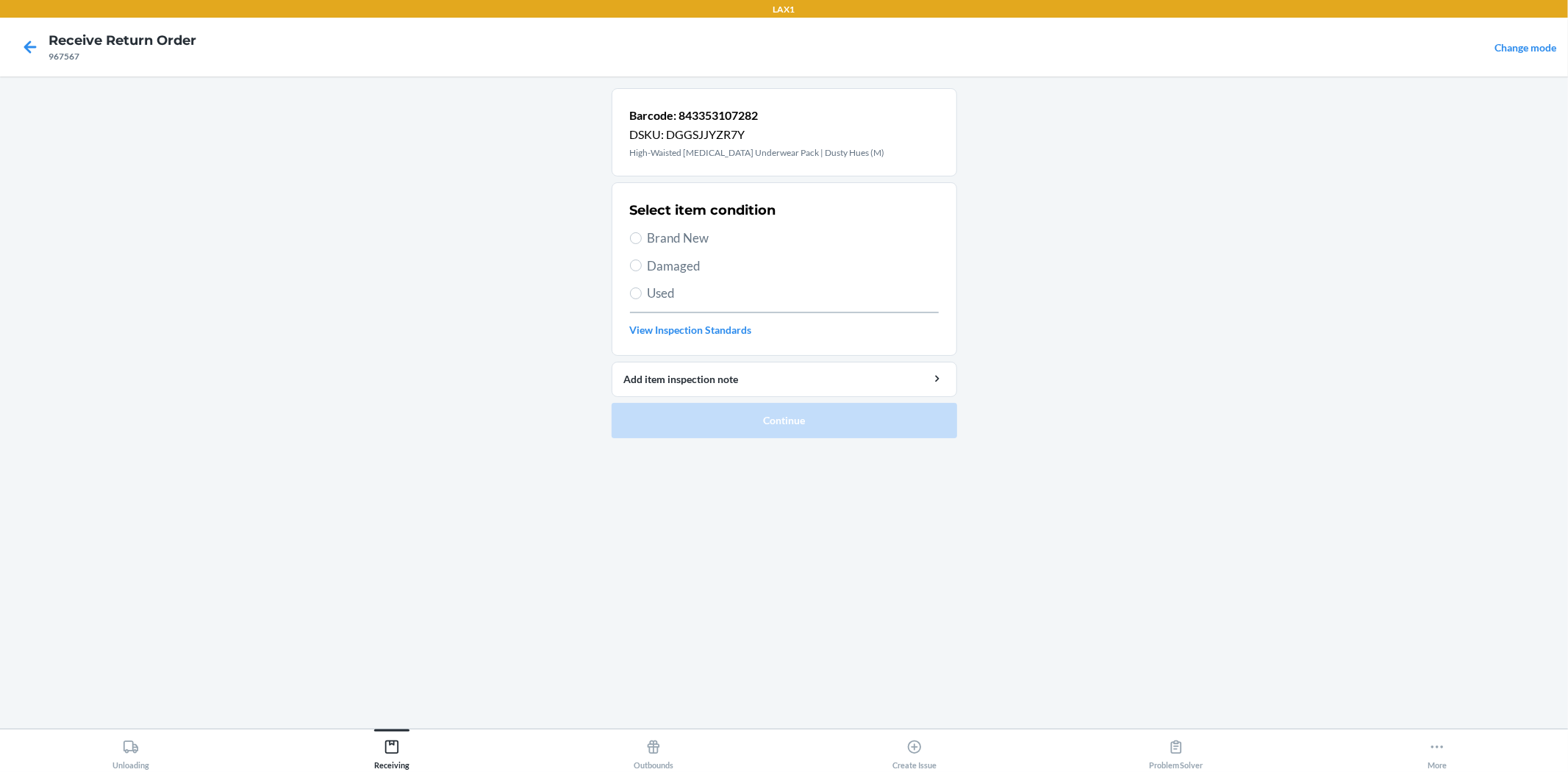
click at [671, 292] on span "Used" at bounding box center [793, 293] width 291 height 19
click at [641, 292] on input "Used" at bounding box center [636, 293] width 12 height 12
radio input "true"
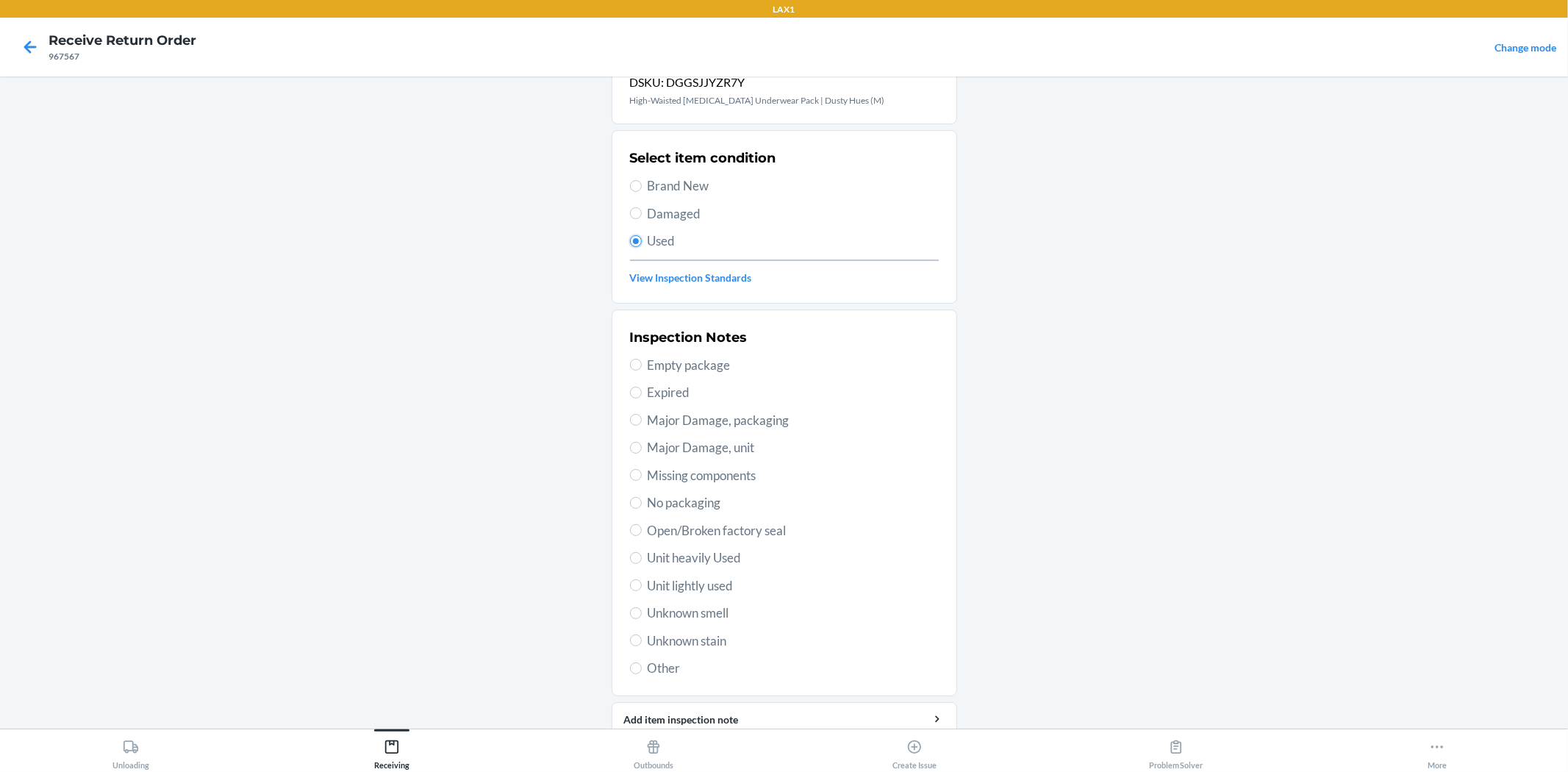
scroll to position [82, 0]
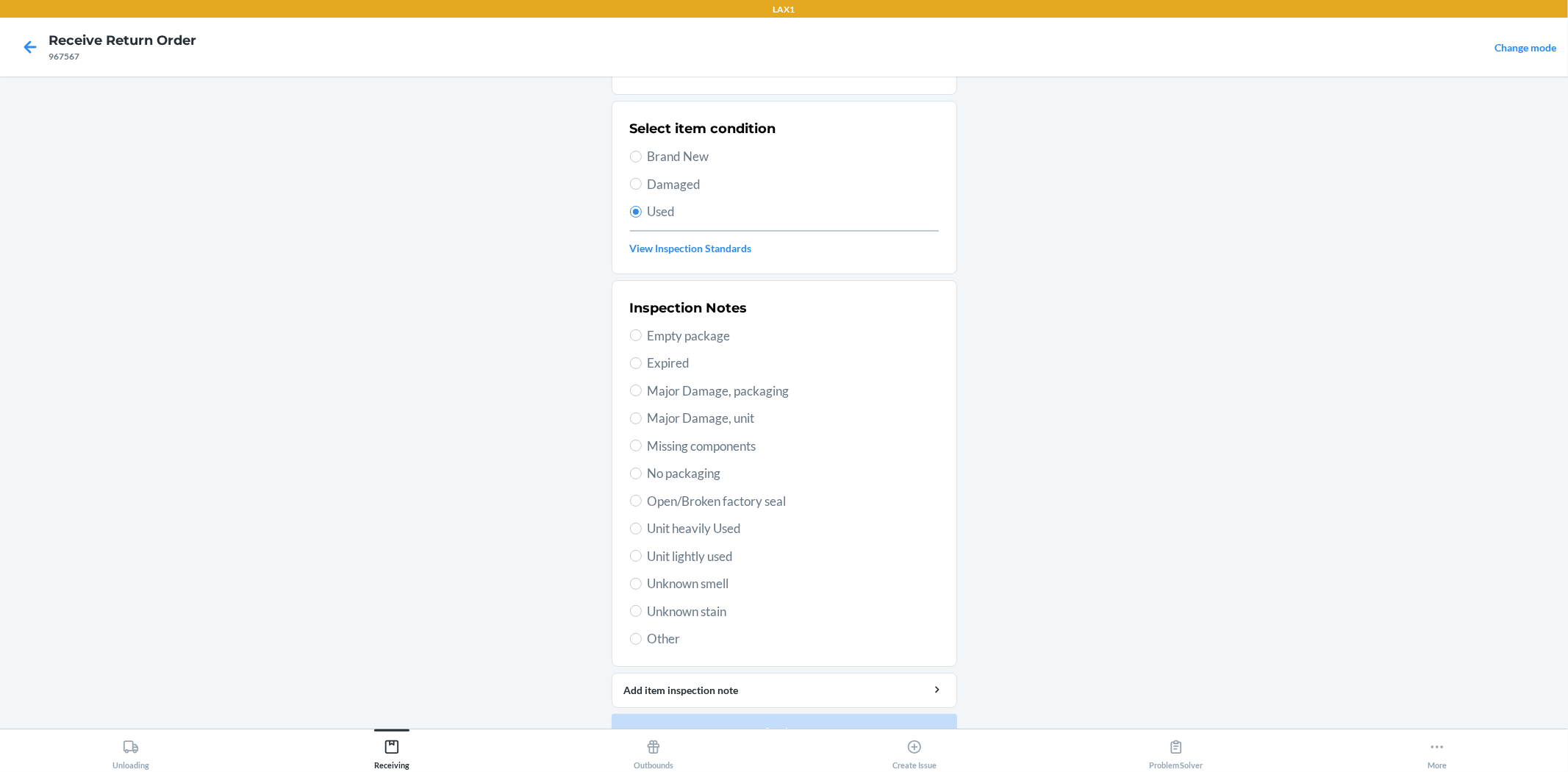
click at [707, 559] on span "Unit lightly used" at bounding box center [793, 556] width 291 height 19
click at [641, 559] on input "Unit lightly used" at bounding box center [636, 556] width 12 height 12
radio input "true"
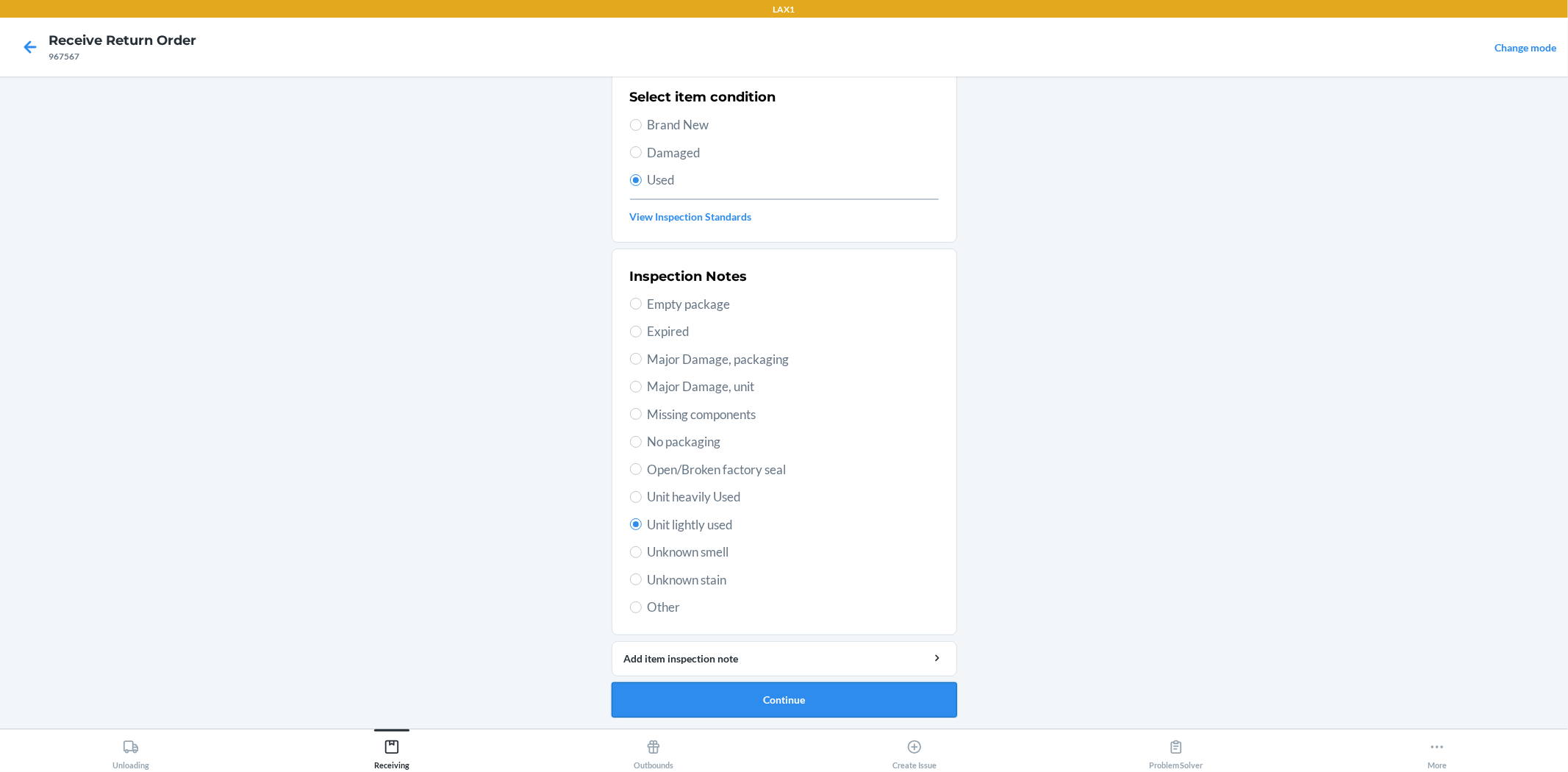
click at [770, 696] on button "Continue" at bounding box center [784, 699] width 345 height 35
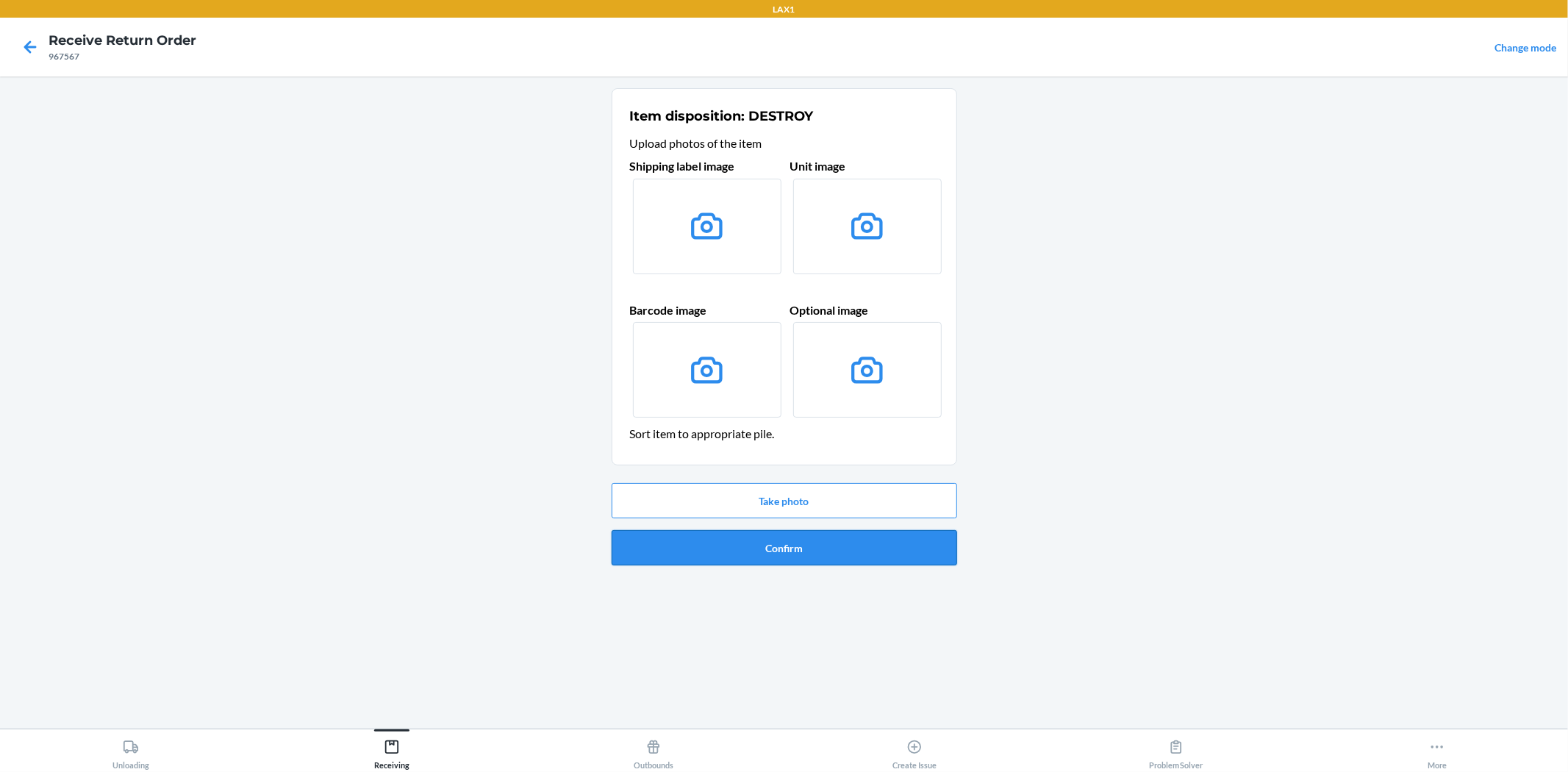
click at [798, 532] on button "Confirm" at bounding box center [784, 547] width 345 height 35
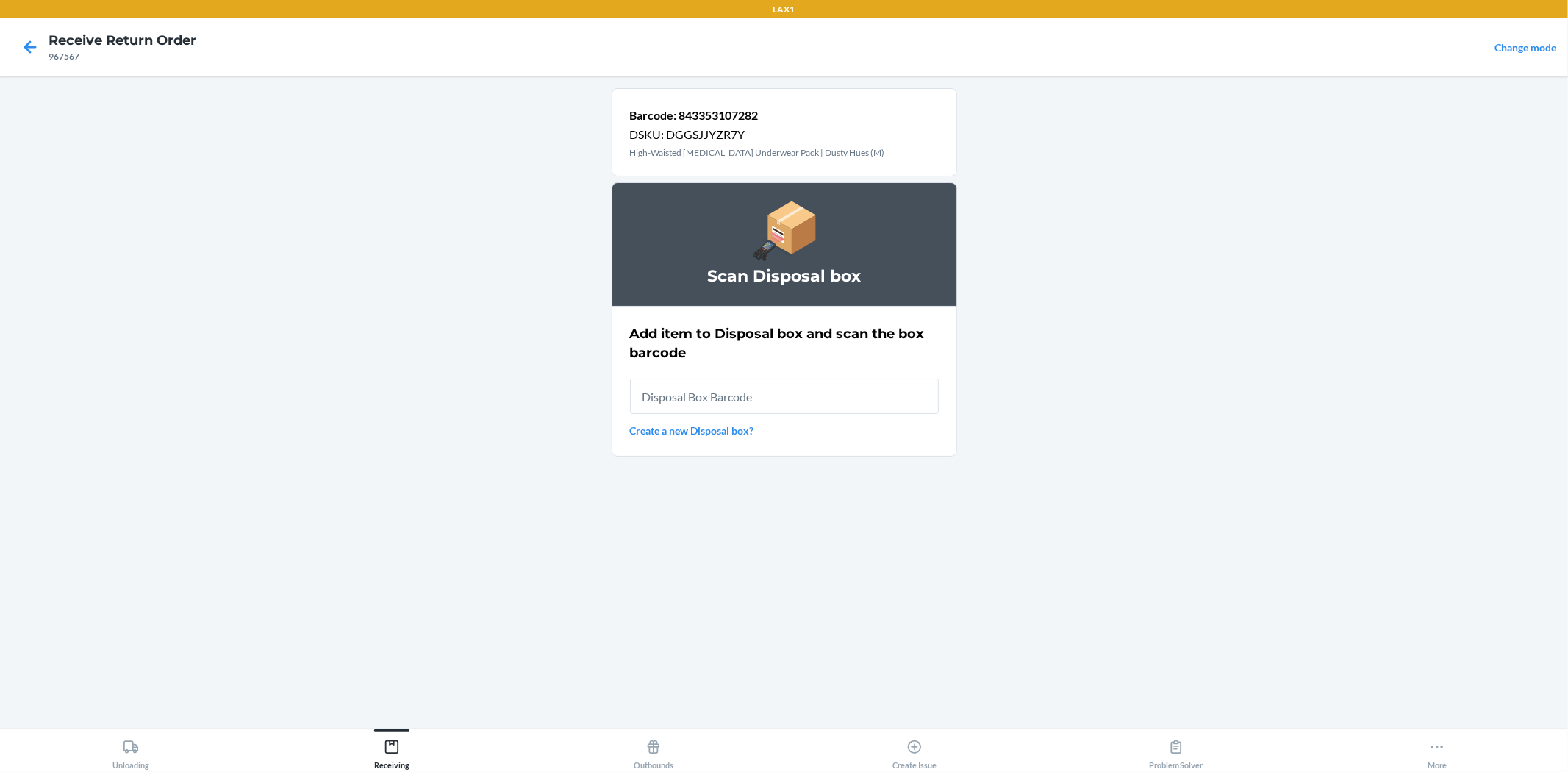
drag, startPoint x: 810, startPoint y: 405, endPoint x: 804, endPoint y: 399, distance: 8.5
click at [810, 402] on input "text" at bounding box center [784, 396] width 309 height 35
type input "RB0000019AD"
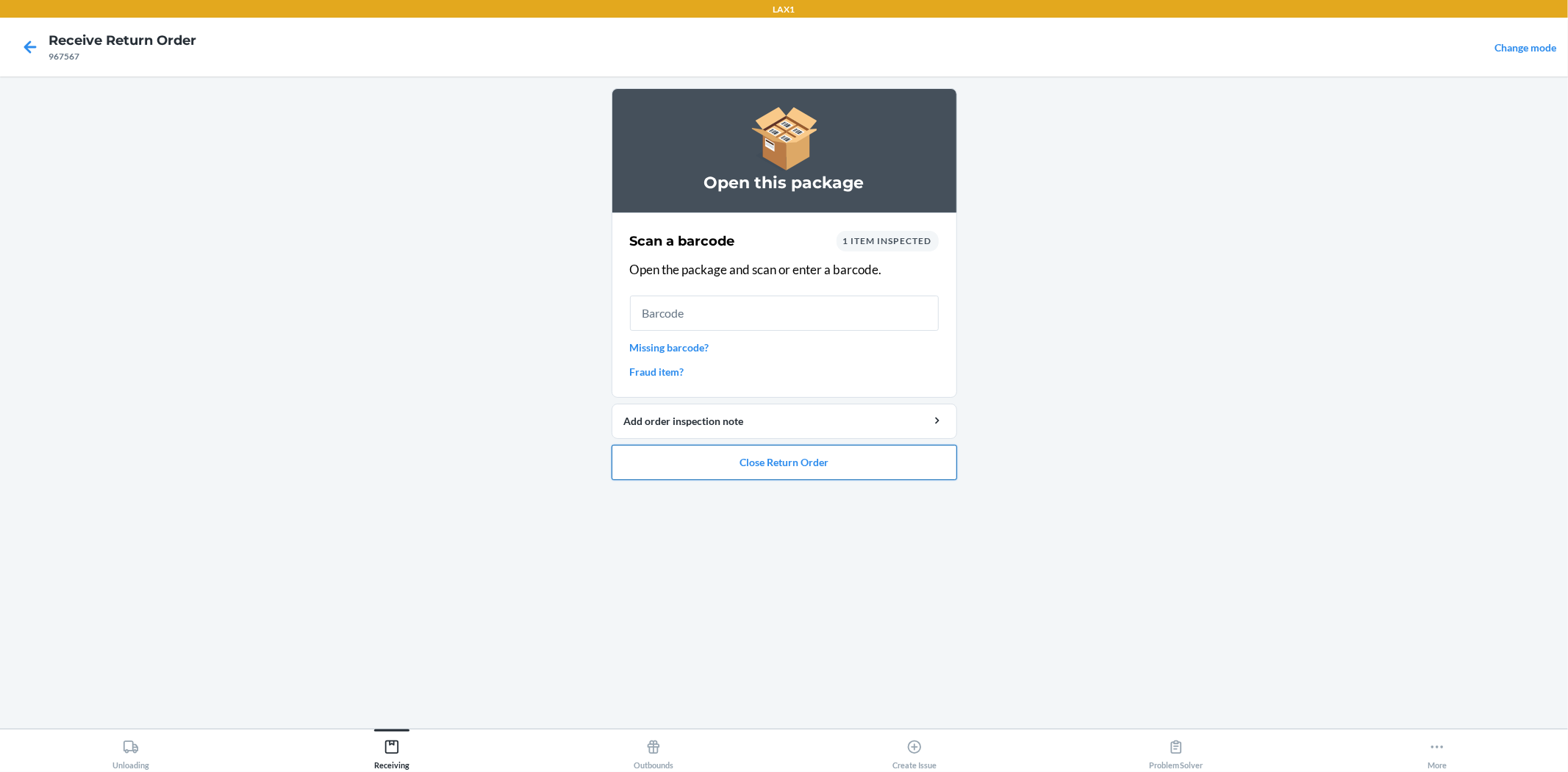
click at [819, 474] on button "Close Return Order" at bounding box center [784, 462] width 345 height 35
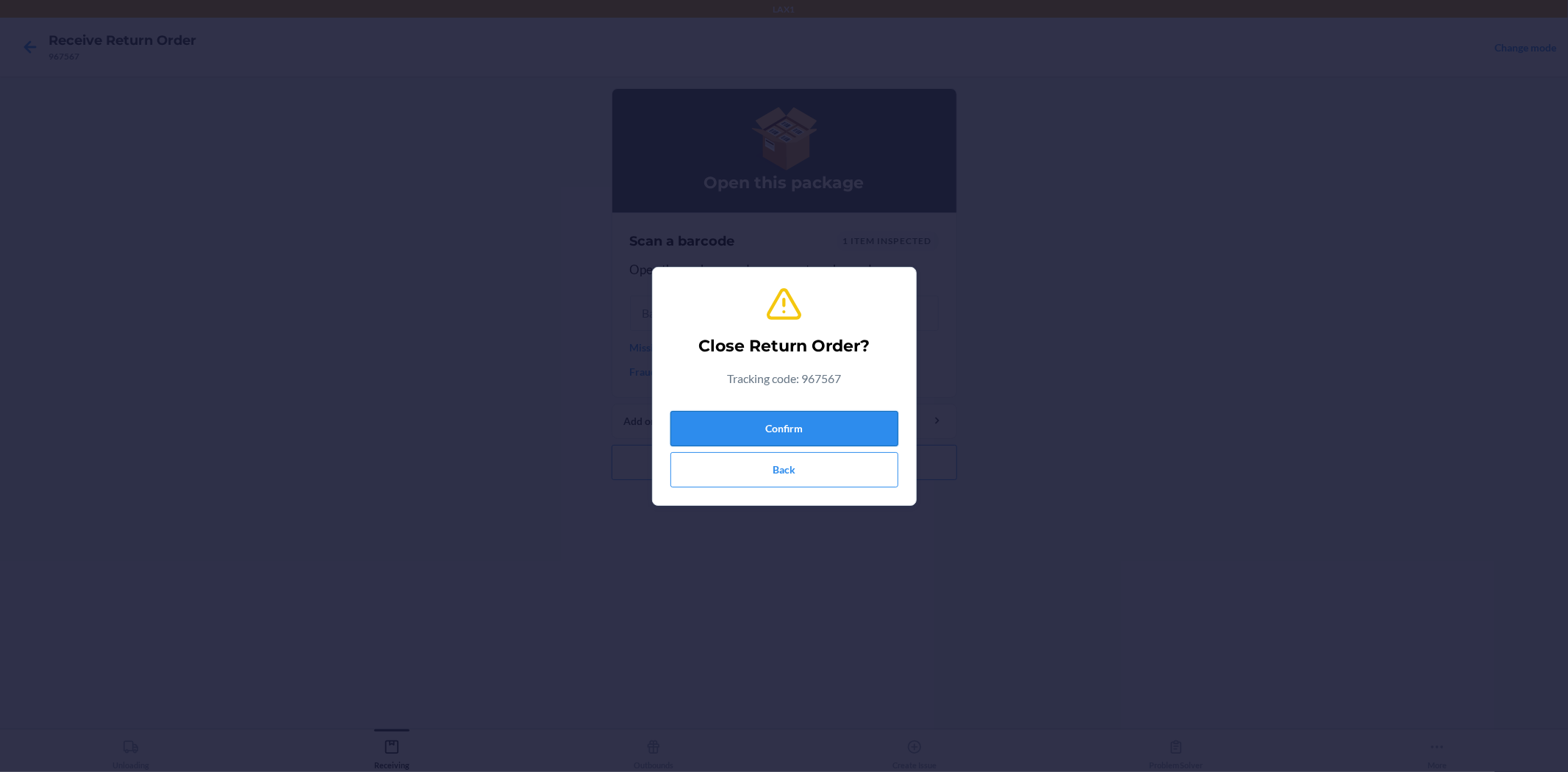
click at [806, 422] on button "Confirm" at bounding box center [784, 428] width 228 height 35
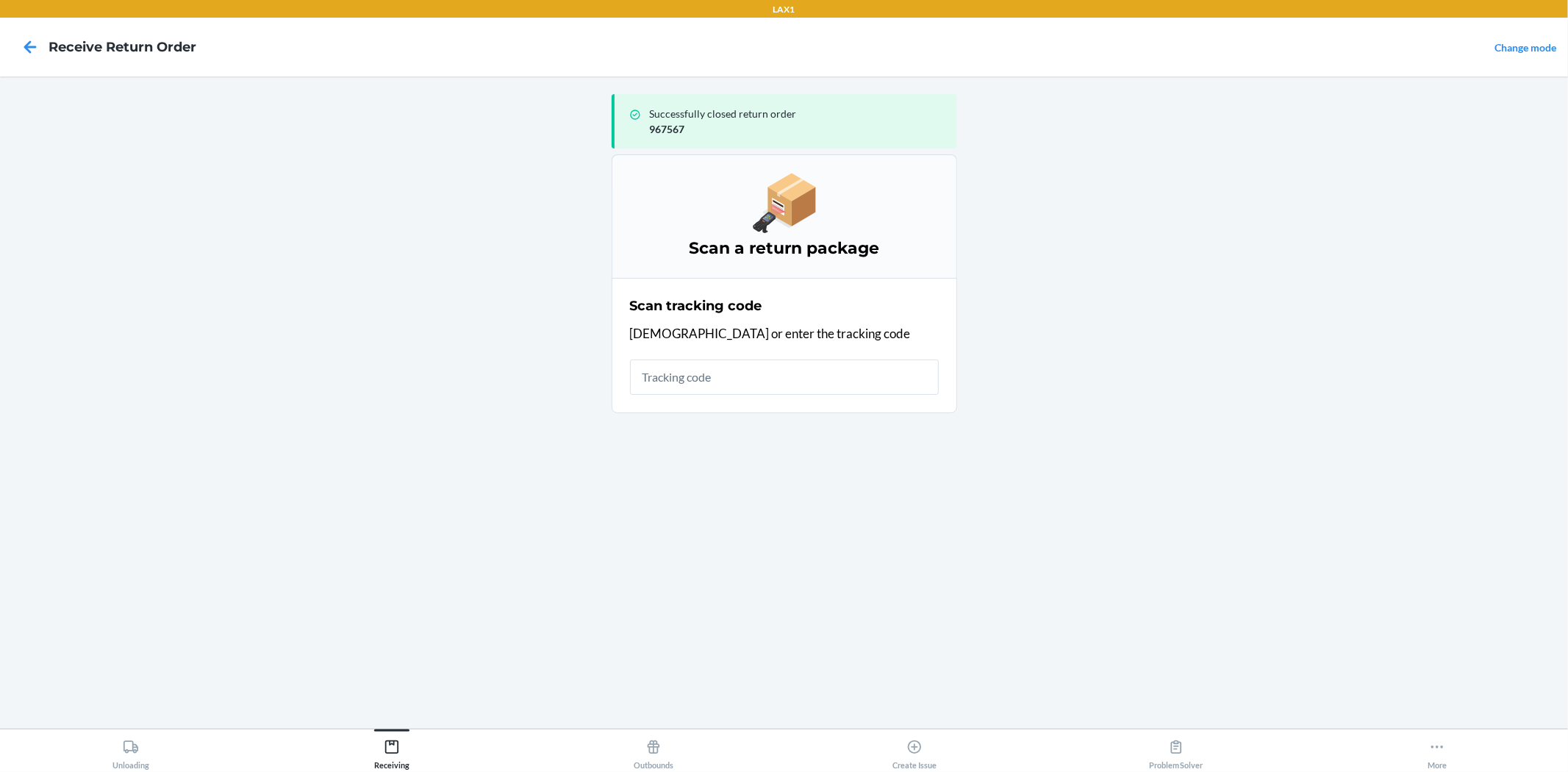
click at [755, 375] on input "text" at bounding box center [784, 377] width 309 height 35
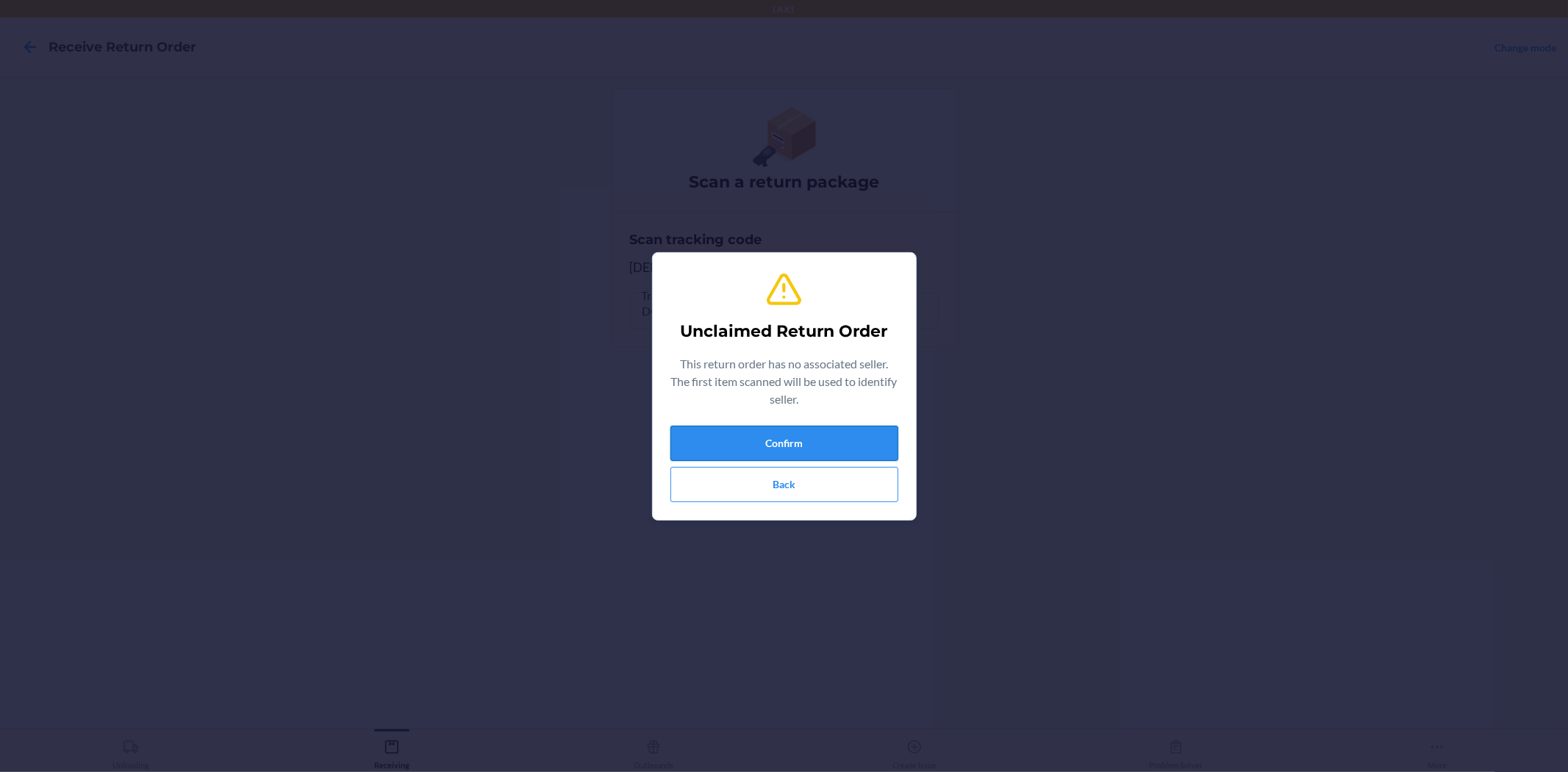
click at [818, 451] on button "Confirm" at bounding box center [784, 443] width 228 height 35
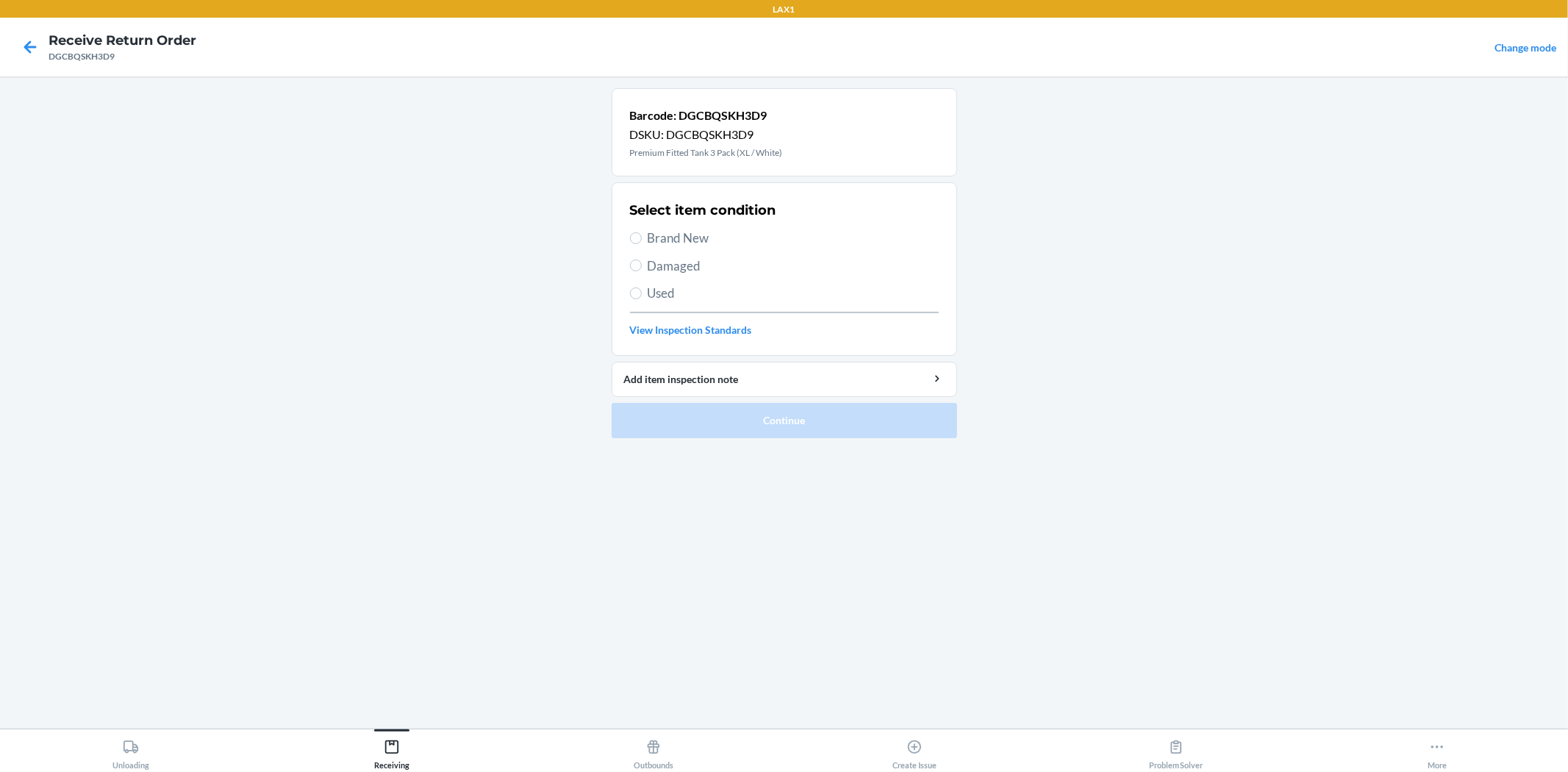
click at [649, 296] on span "Used" at bounding box center [793, 293] width 291 height 19
click at [641, 296] on input "Used" at bounding box center [636, 293] width 12 height 12
radio input "true"
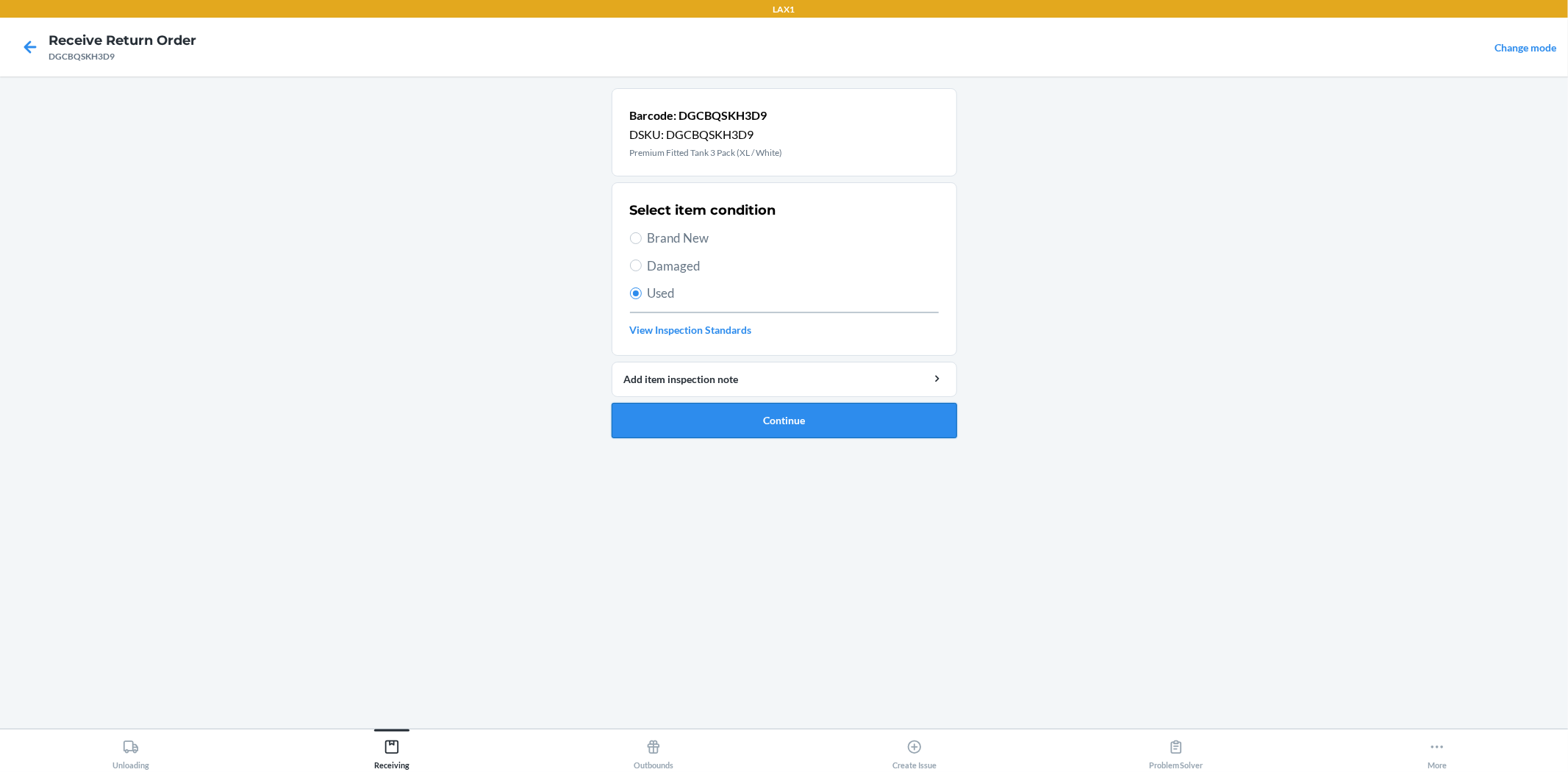
click at [723, 427] on button "Continue" at bounding box center [784, 420] width 345 height 35
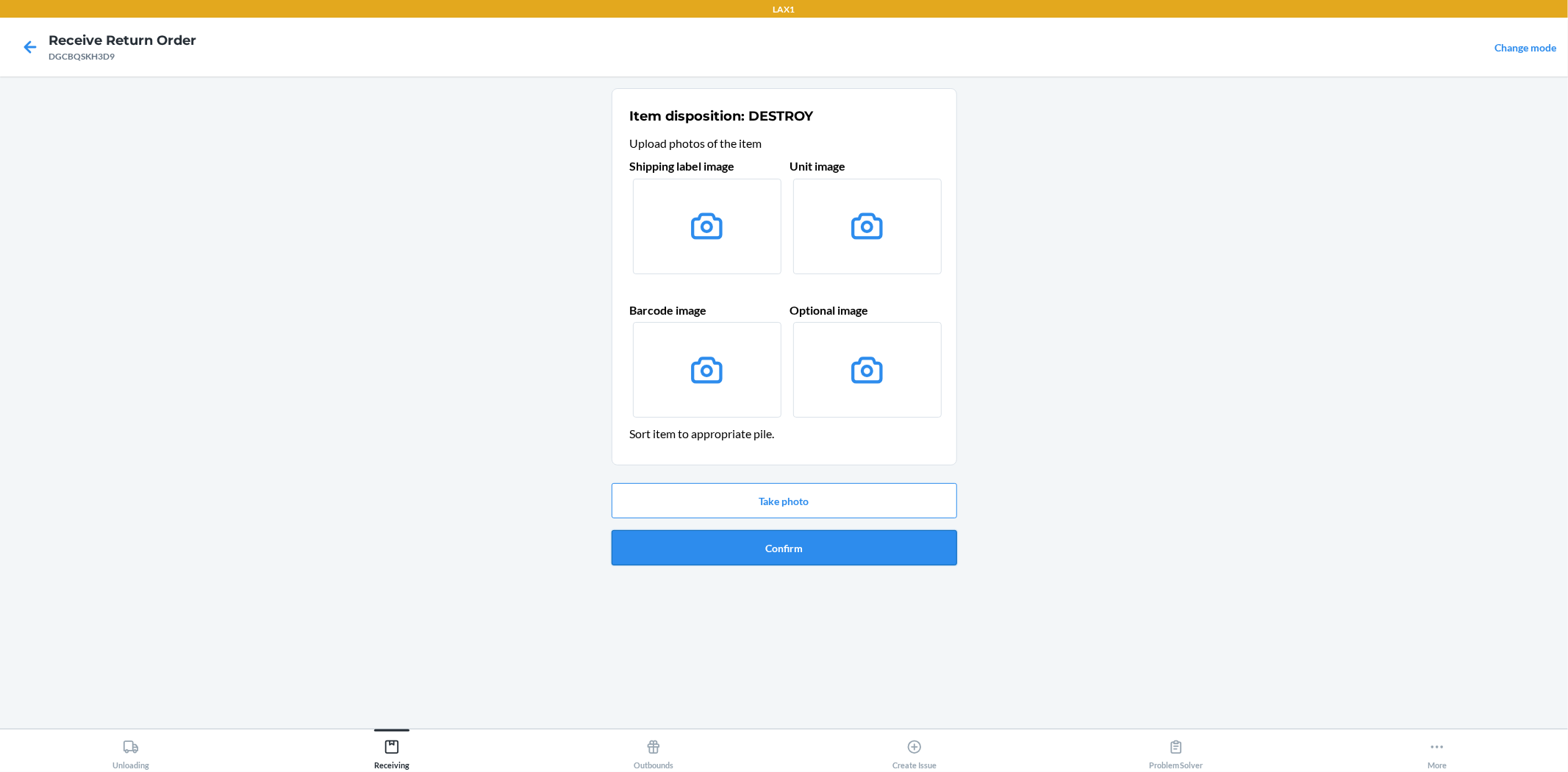
click at [790, 553] on button "Confirm" at bounding box center [784, 547] width 345 height 35
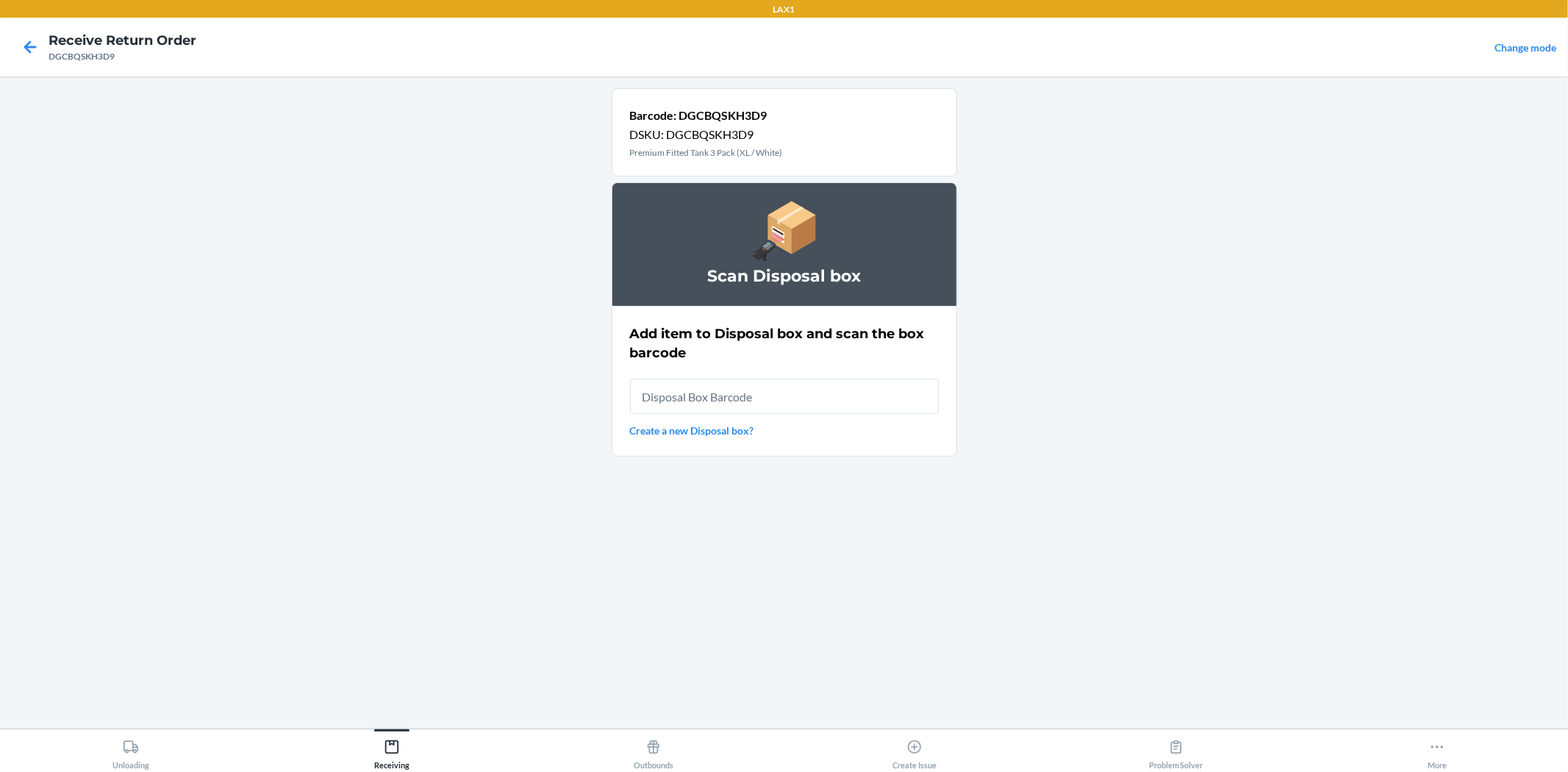
click at [804, 416] on div "Add item to Disposal box and scan the box barcode Create a new Disposal box?" at bounding box center [784, 380] width 309 height 123
type input "RB0000019AD"
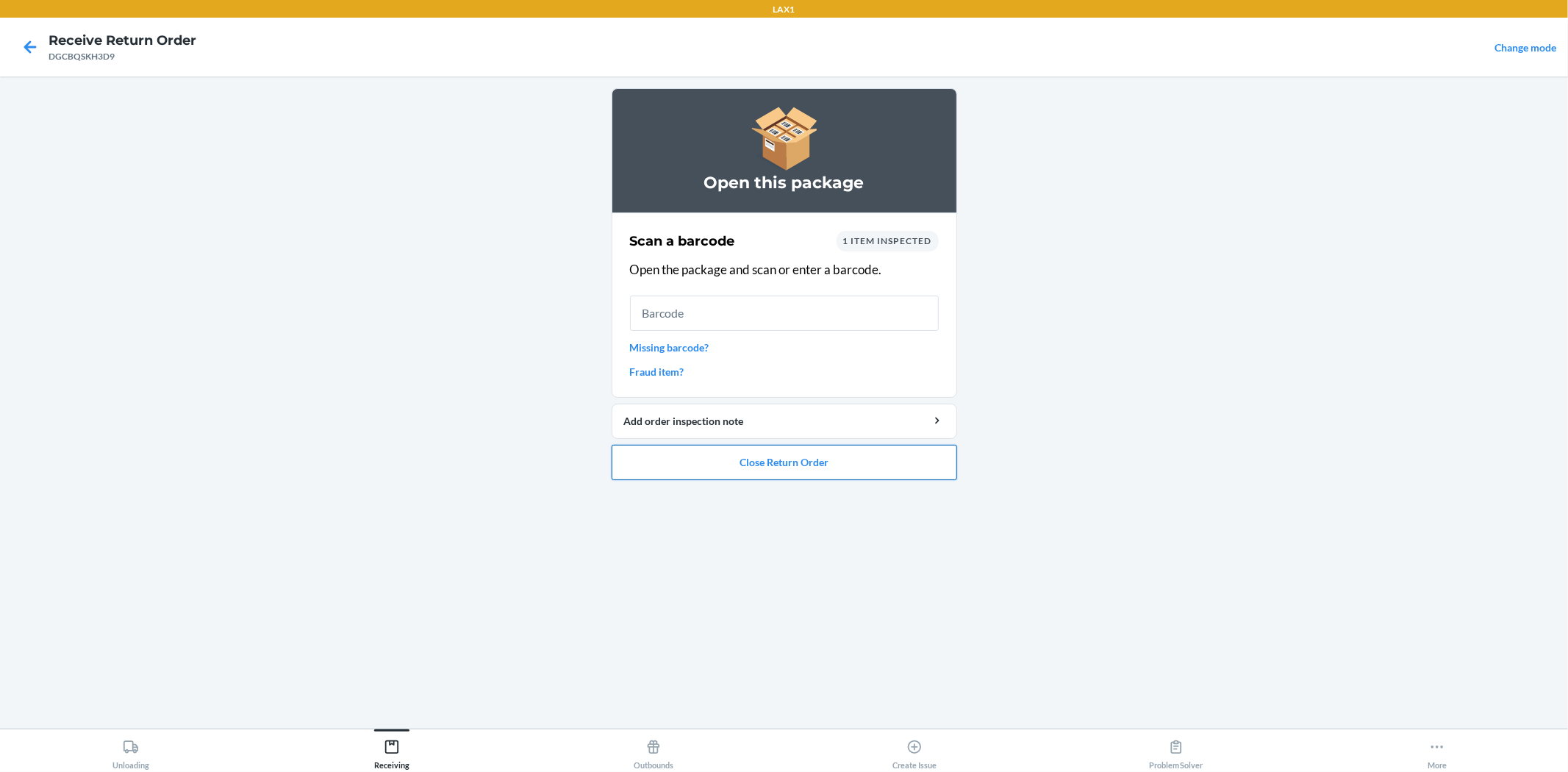
click at [778, 471] on button "Close Return Order" at bounding box center [784, 462] width 345 height 35
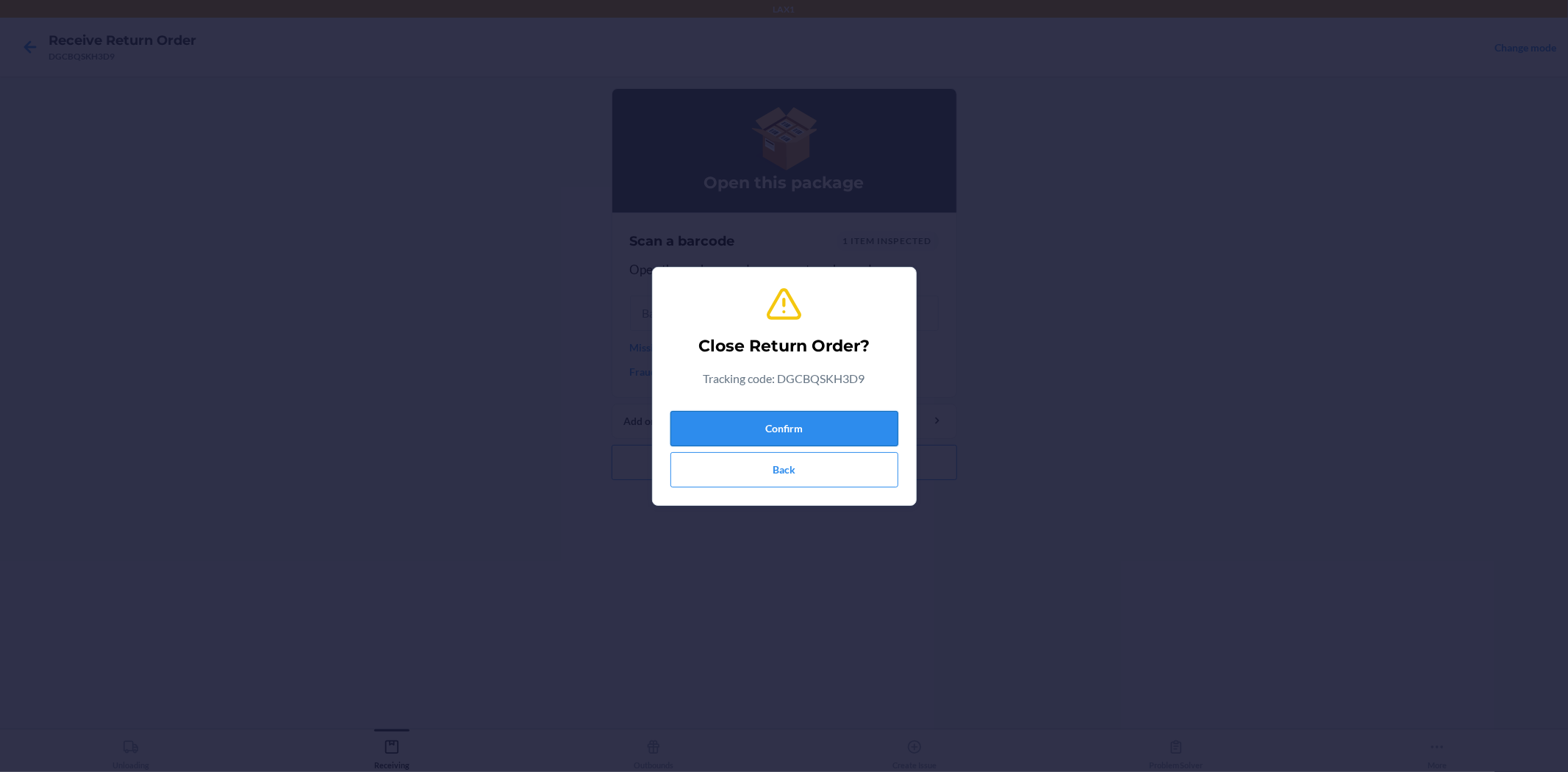
drag, startPoint x: 819, startPoint y: 441, endPoint x: 821, endPoint y: 431, distance: 10.2
click at [820, 439] on button "Confirm" at bounding box center [784, 428] width 228 height 35
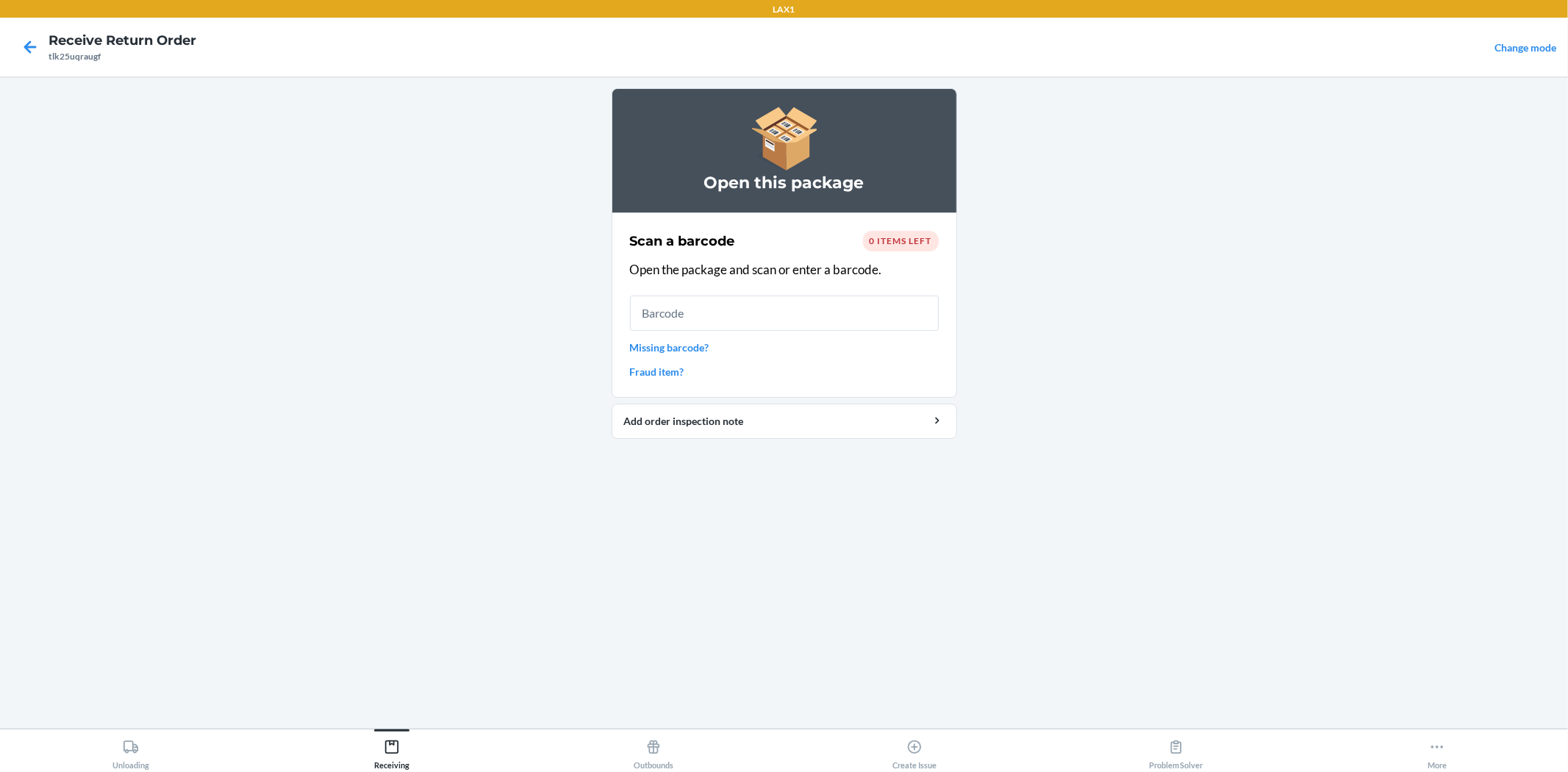
click at [905, 251] on div "0 items left" at bounding box center [901, 240] width 76 height 20
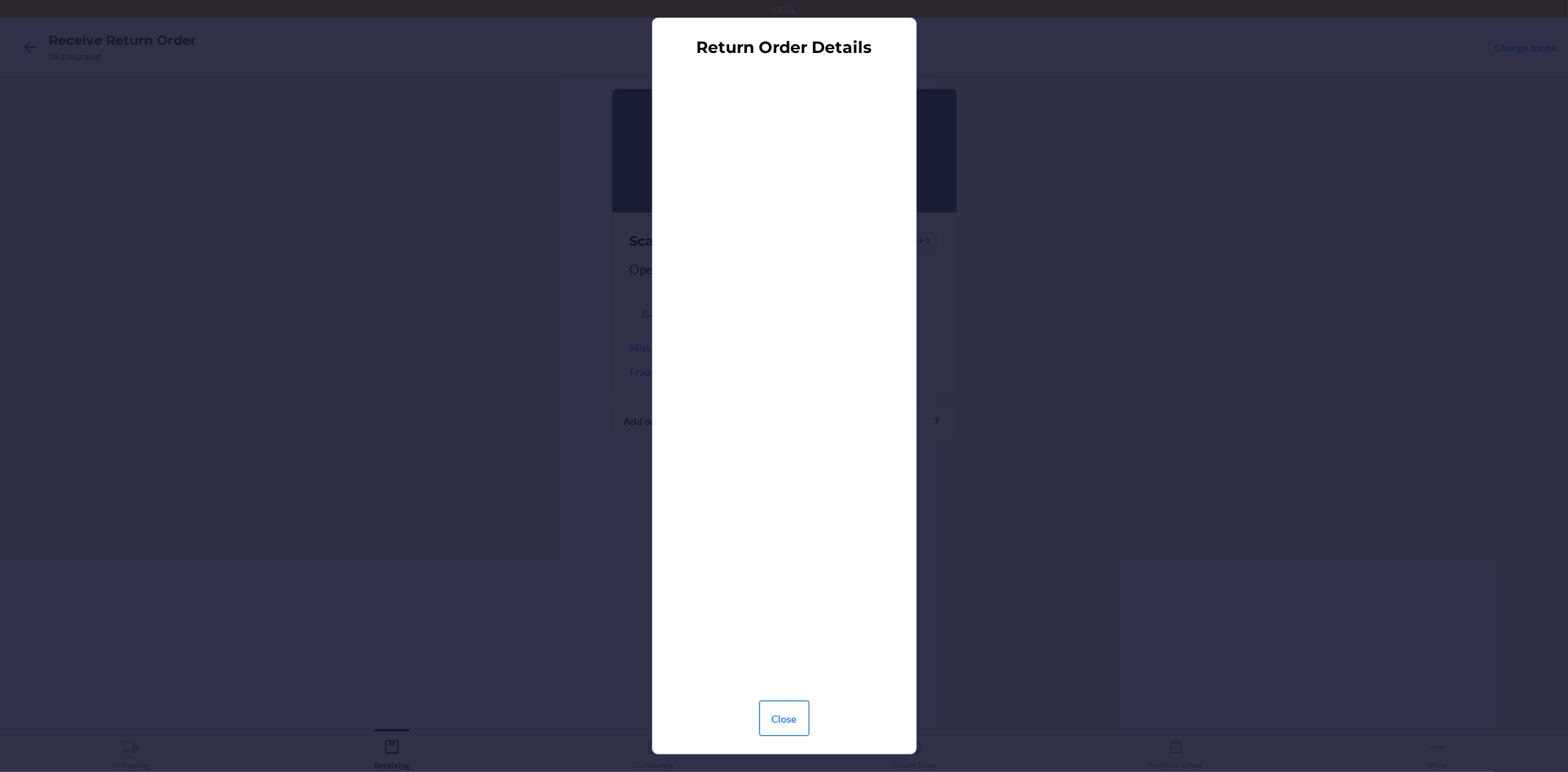
drag, startPoint x: 802, startPoint y: 738, endPoint x: 791, endPoint y: 729, distance: 14.2
click at [795, 738] on div "Close" at bounding box center [784, 712] width 50 height 59
click at [791, 728] on button "Close" at bounding box center [784, 718] width 50 height 35
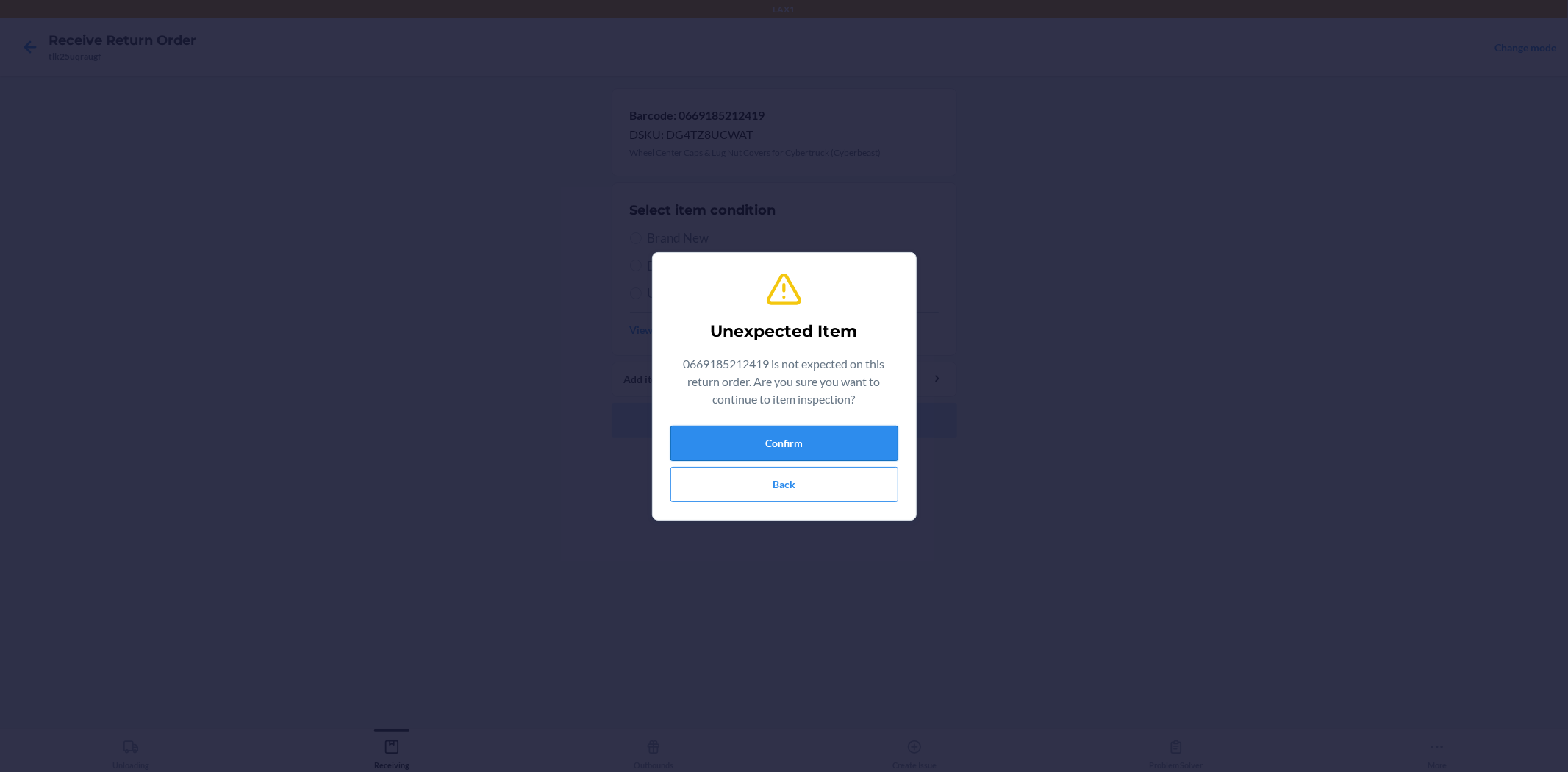
click at [833, 452] on button "Confirm" at bounding box center [784, 443] width 228 height 35
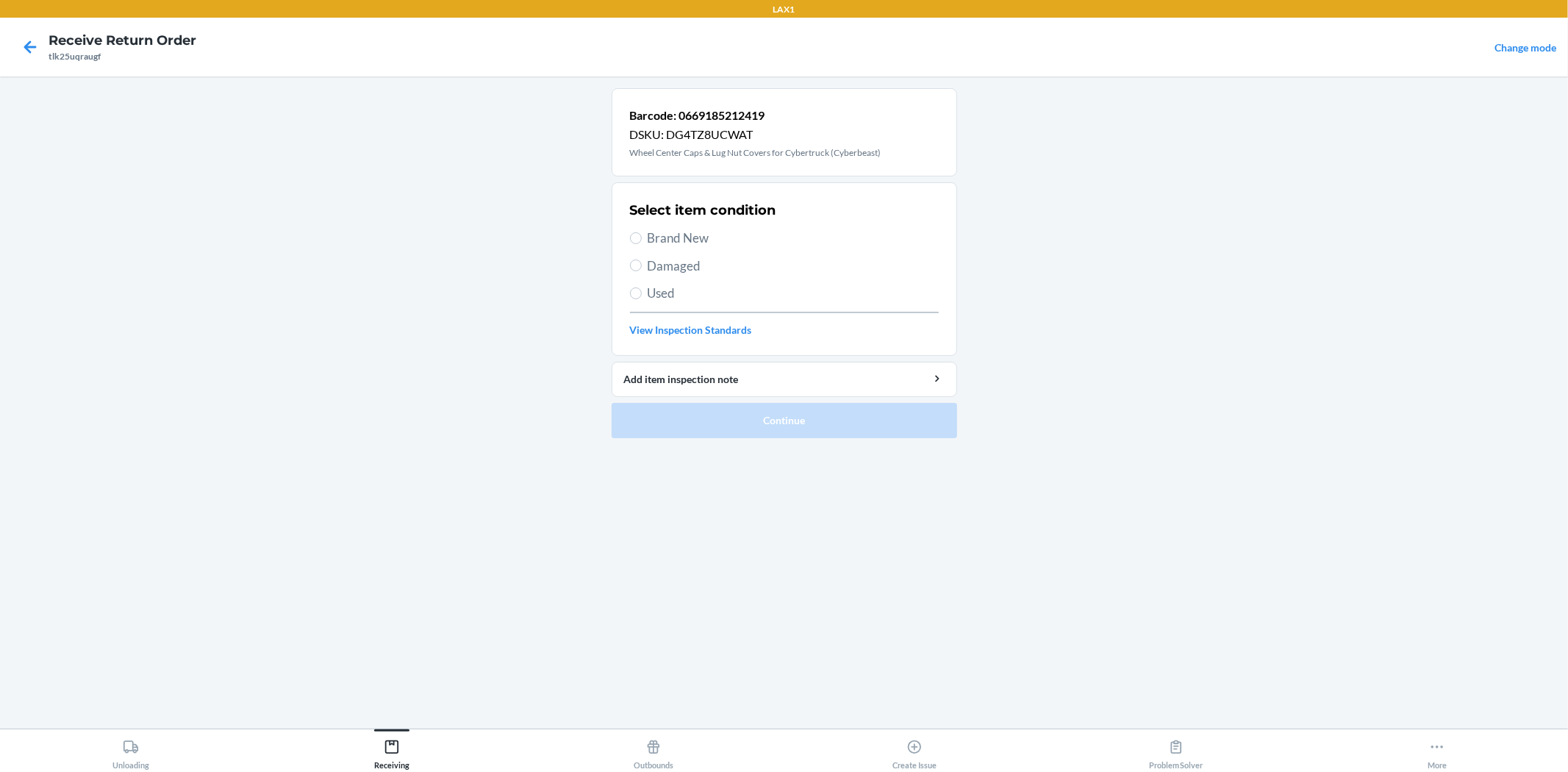
click at [658, 235] on span "Brand New" at bounding box center [793, 238] width 291 height 19
click at [641, 235] on input "Brand New" at bounding box center [636, 238] width 12 height 12
radio input "true"
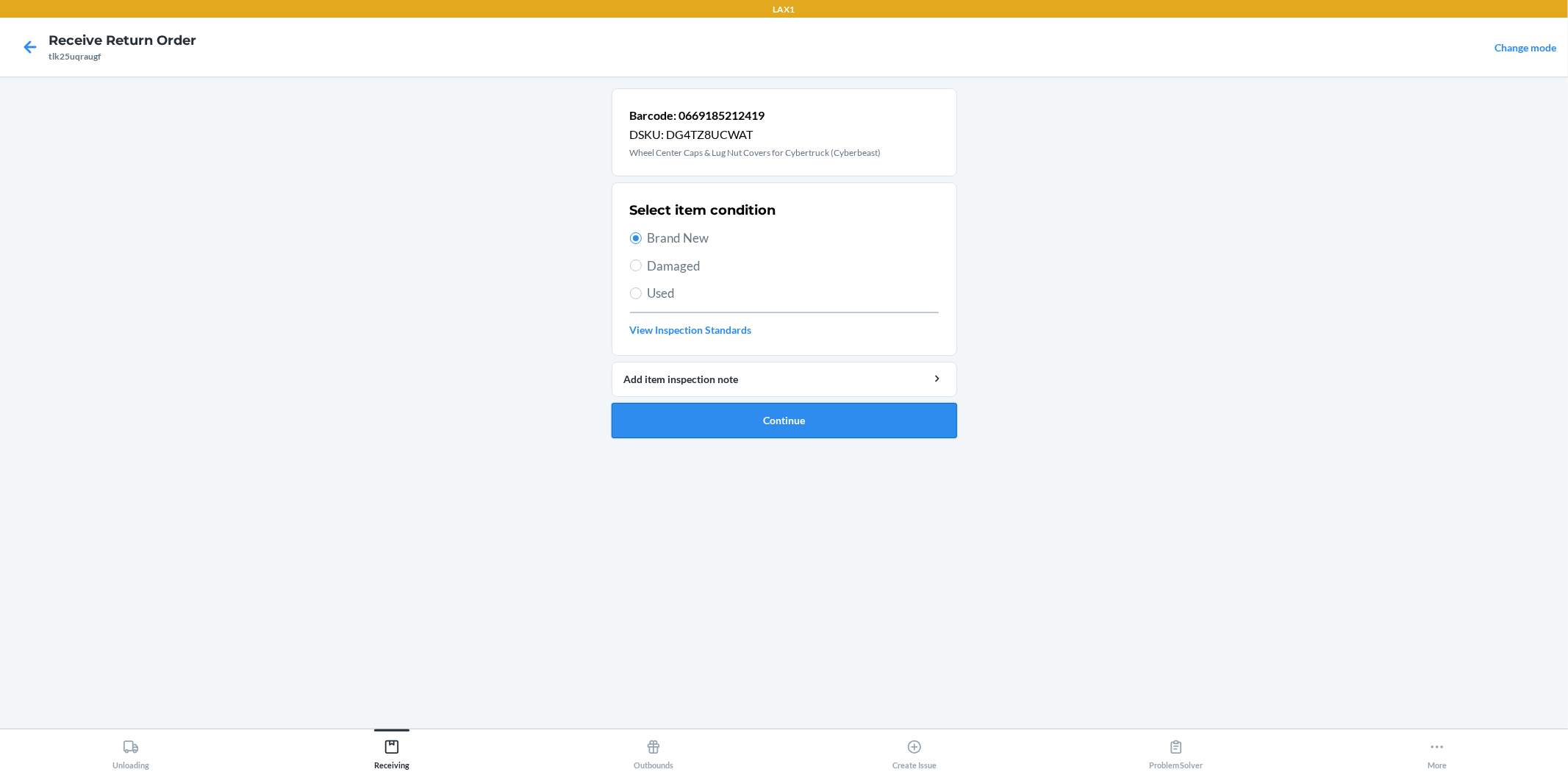
click at [737, 430] on button "Continue" at bounding box center [784, 420] width 345 height 35
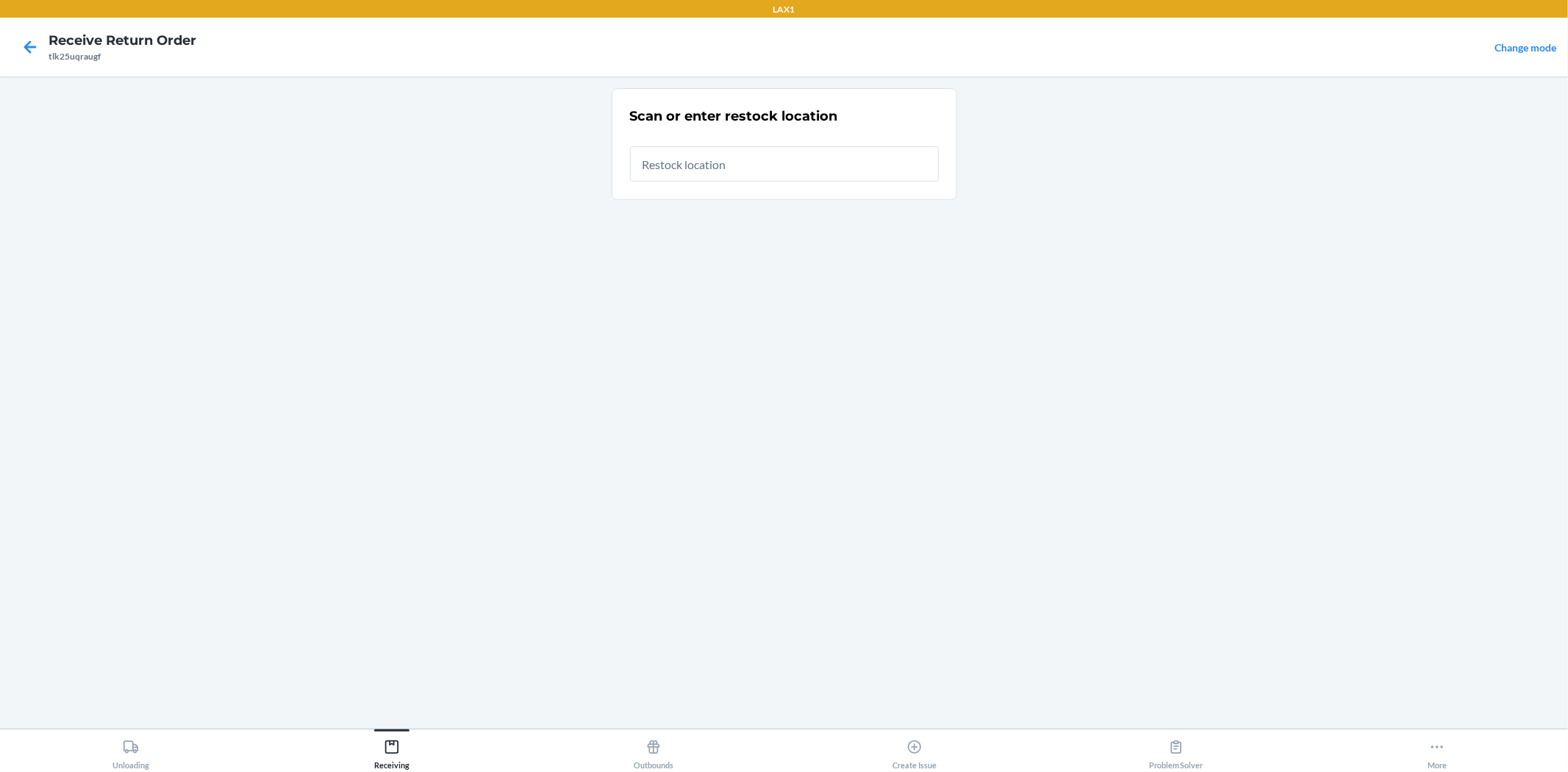
click at [746, 160] on input "text" at bounding box center [784, 164] width 309 height 35
type input "RTCART024"
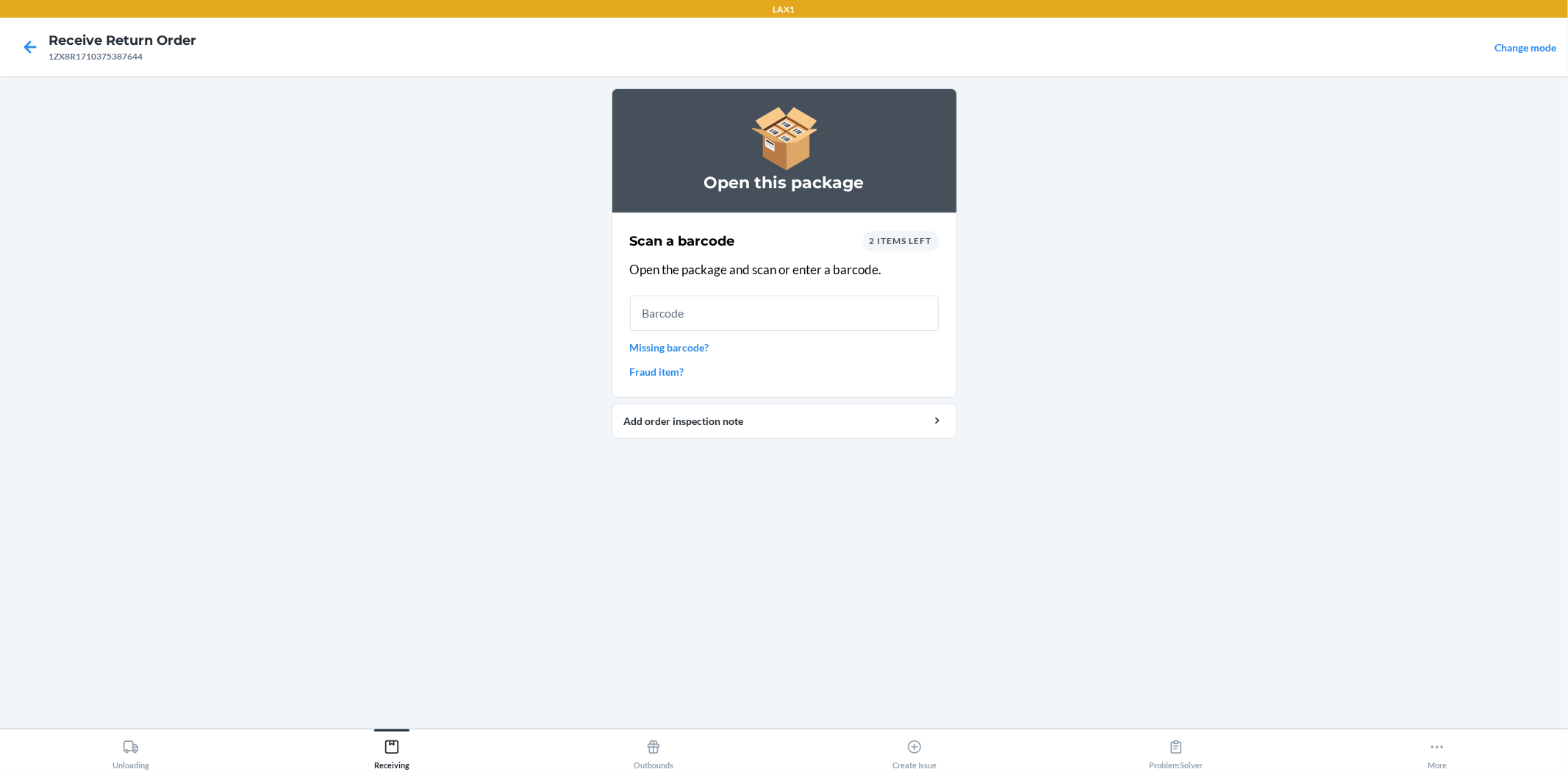
click at [885, 238] on span "2 items left" at bounding box center [901, 240] width 63 height 11
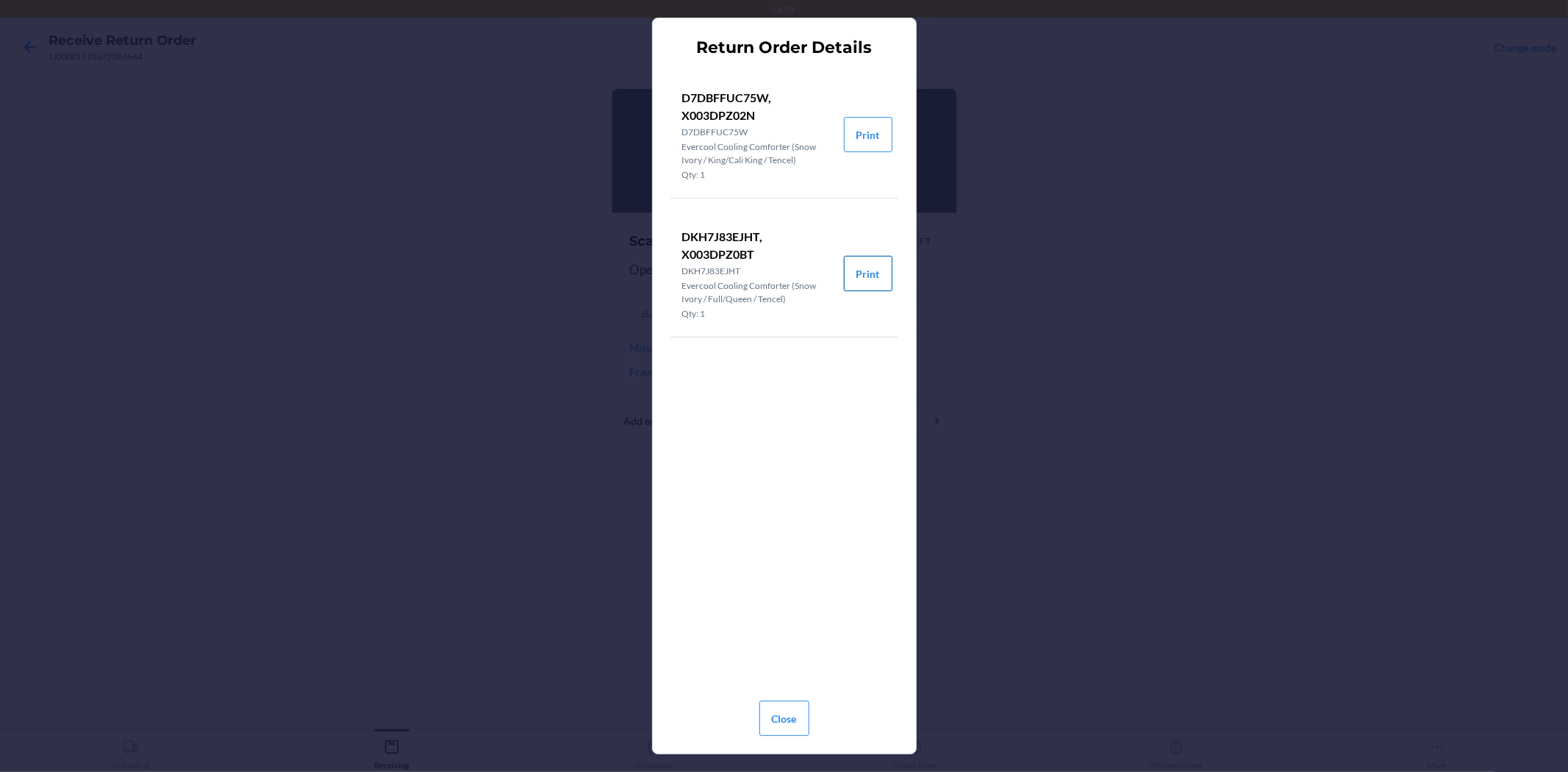
click at [880, 285] on button "Print" at bounding box center [868, 274] width 49 height 35
click at [873, 133] on button "Print" at bounding box center [868, 135] width 49 height 35
click at [873, 275] on button "Print" at bounding box center [868, 274] width 49 height 35
drag, startPoint x: 772, startPoint y: 725, endPoint x: 768, endPoint y: 707, distance: 18.4
click at [772, 723] on button "Close" at bounding box center [784, 718] width 50 height 35
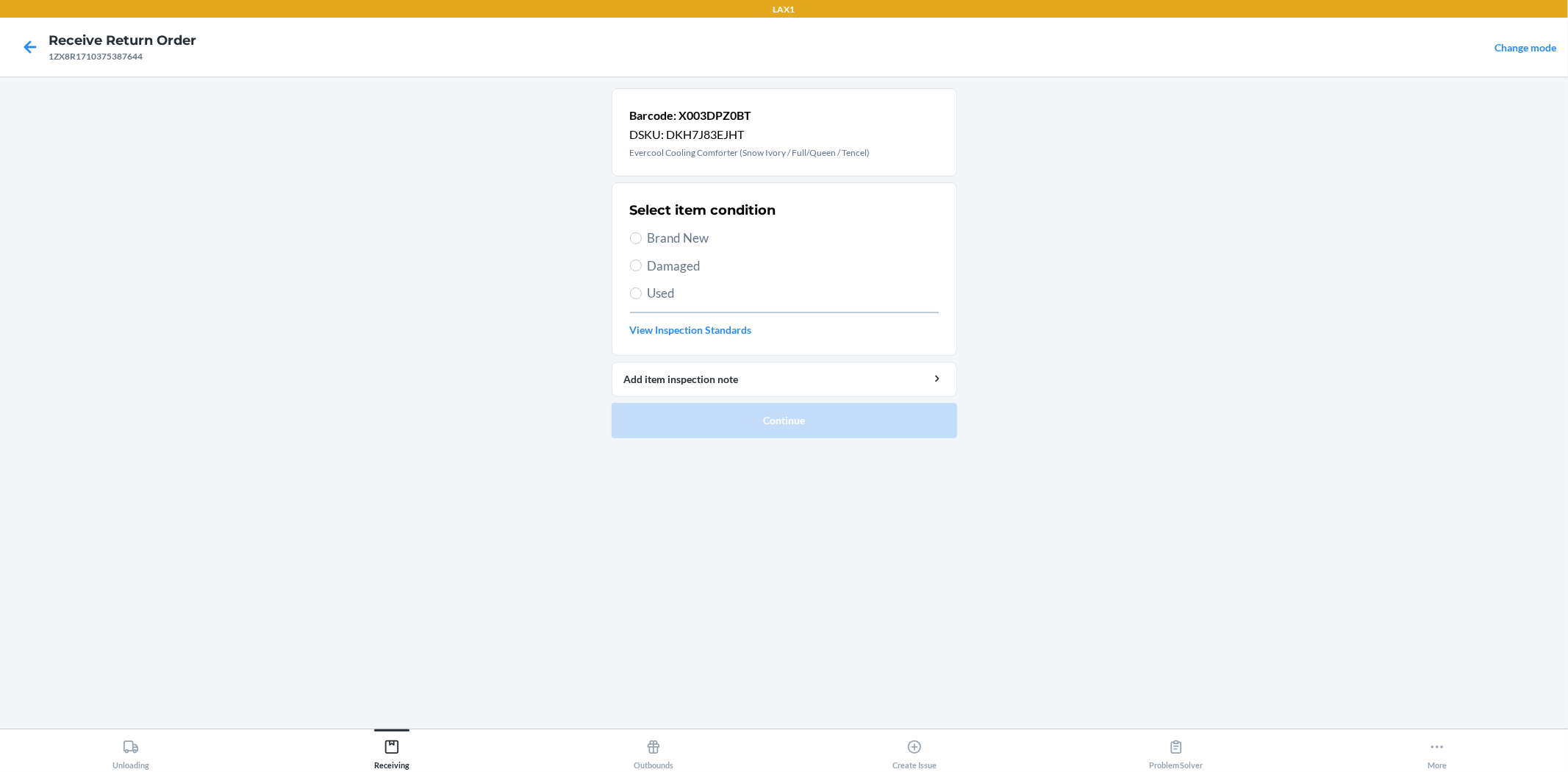
click at [665, 239] on span "Brand New" at bounding box center [793, 238] width 291 height 19
click at [641, 239] on input "Brand New" at bounding box center [636, 238] width 12 height 12
radio input "true"
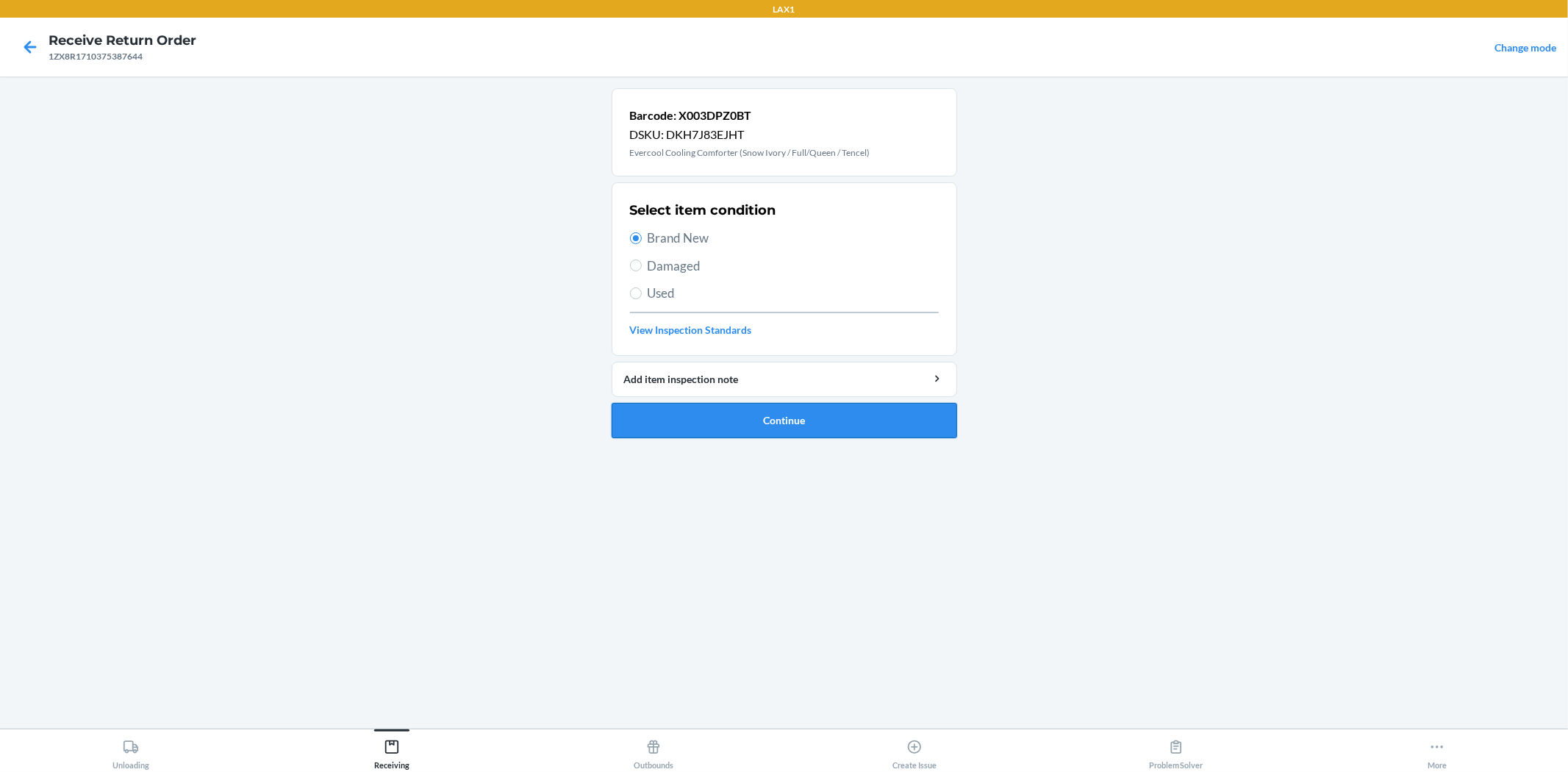
click at [752, 422] on button "Continue" at bounding box center [784, 420] width 345 height 35
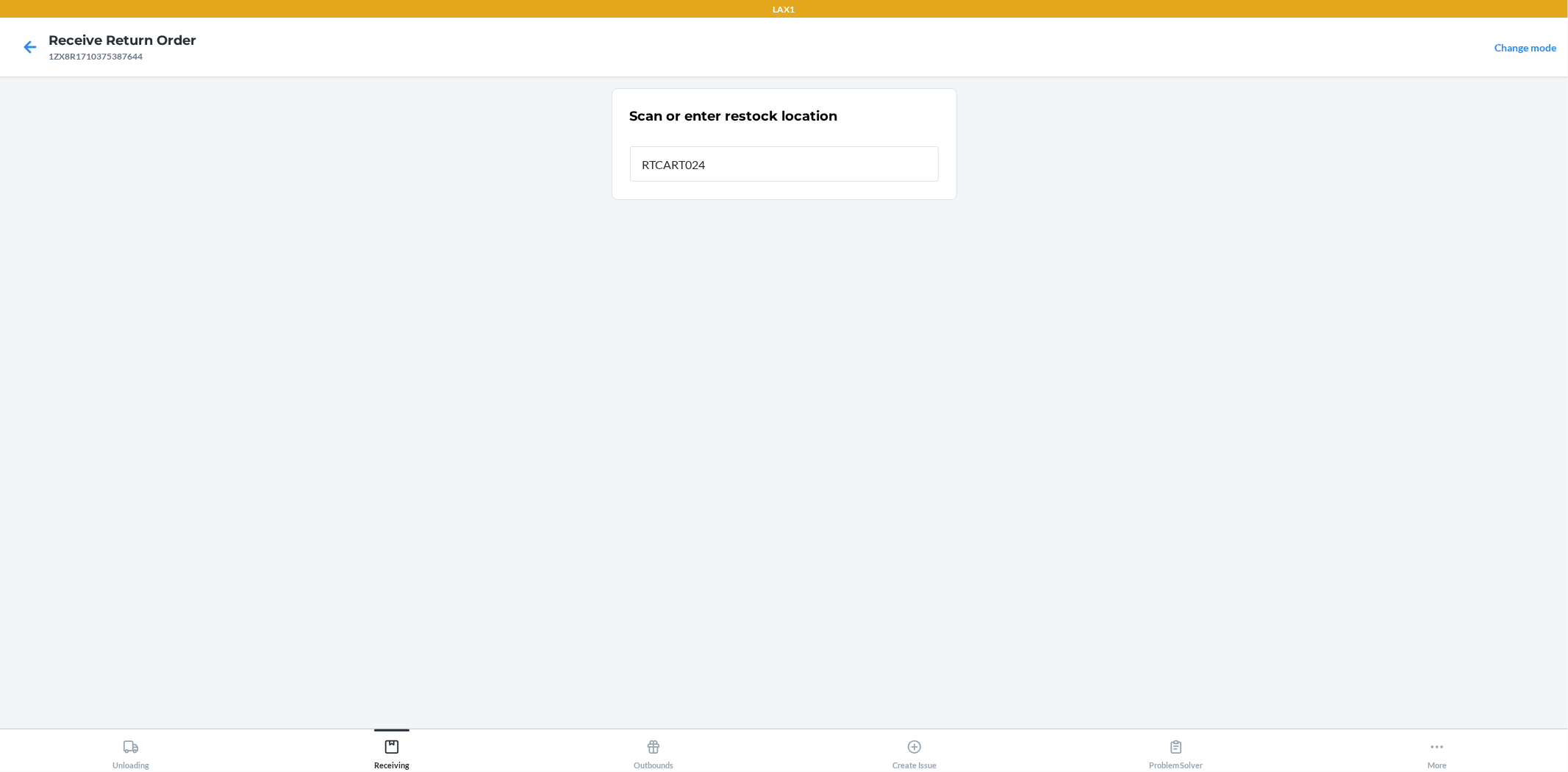
type input "RTCART024"
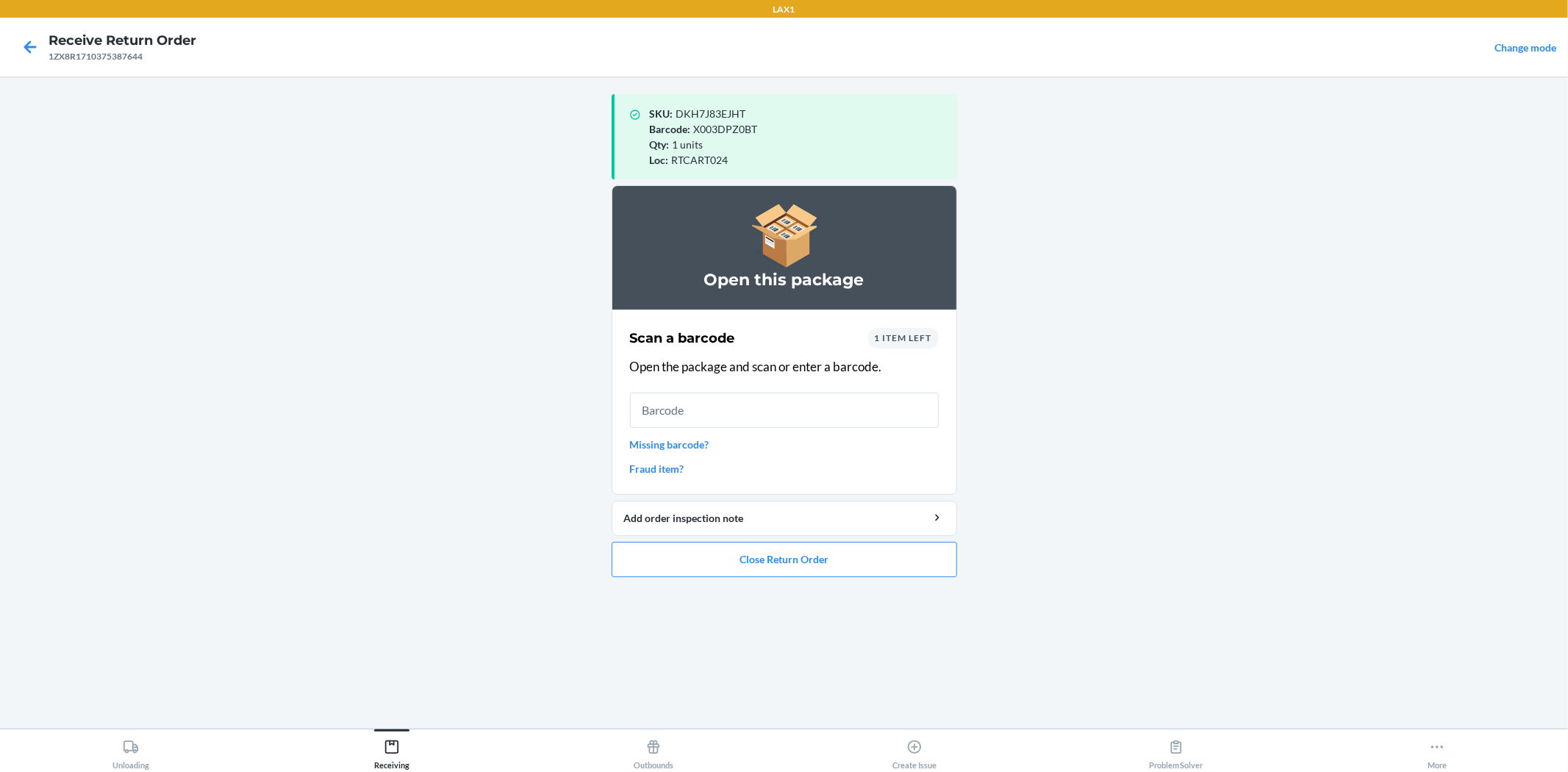
click at [820, 408] on input "text" at bounding box center [784, 410] width 309 height 35
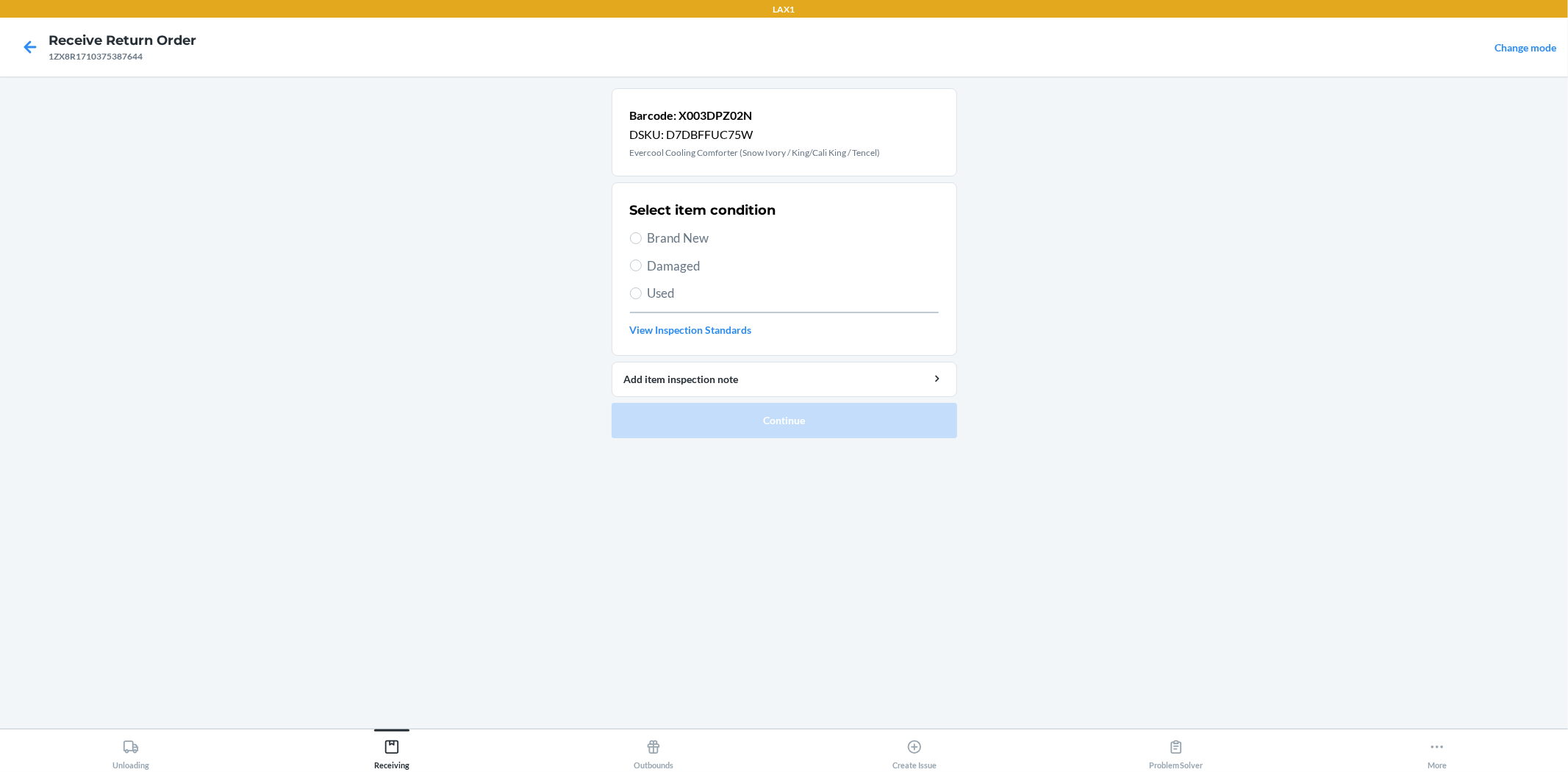
click at [672, 240] on span "Brand New" at bounding box center [793, 238] width 291 height 19
click at [641, 240] on input "Brand New" at bounding box center [636, 238] width 12 height 12
radio input "true"
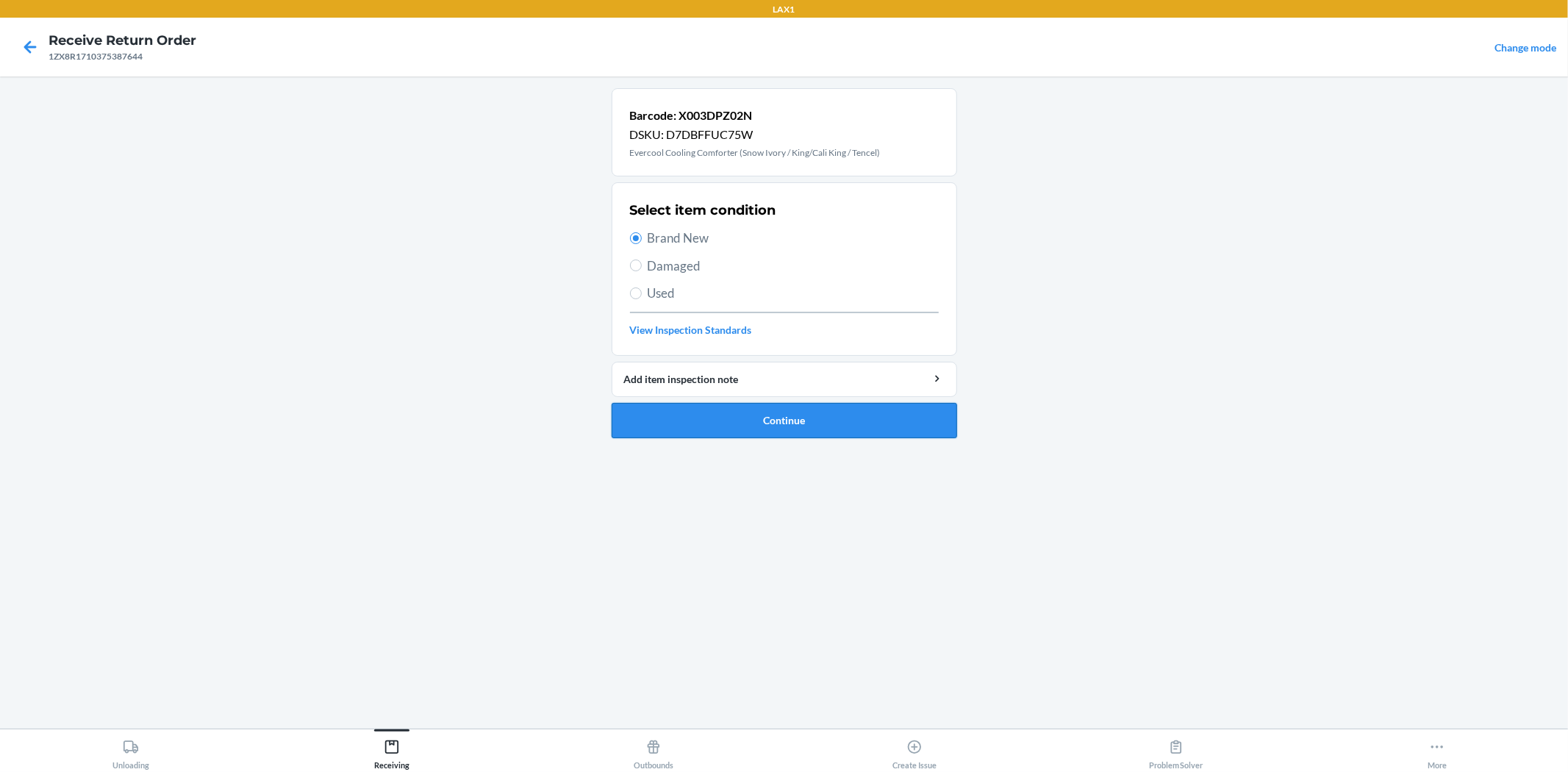
click at [664, 424] on button "Continue" at bounding box center [784, 420] width 345 height 35
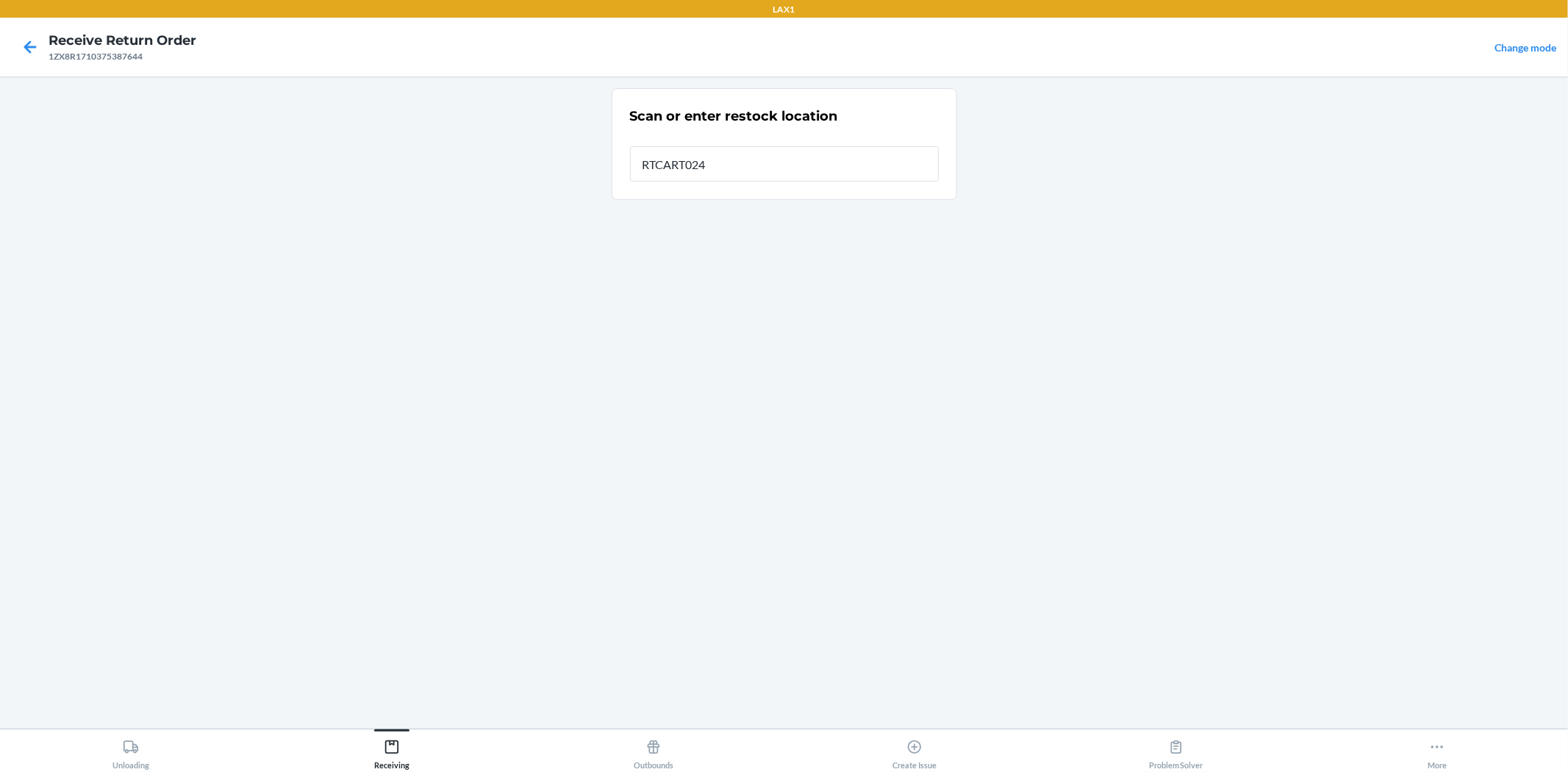
type input "RTCART024"
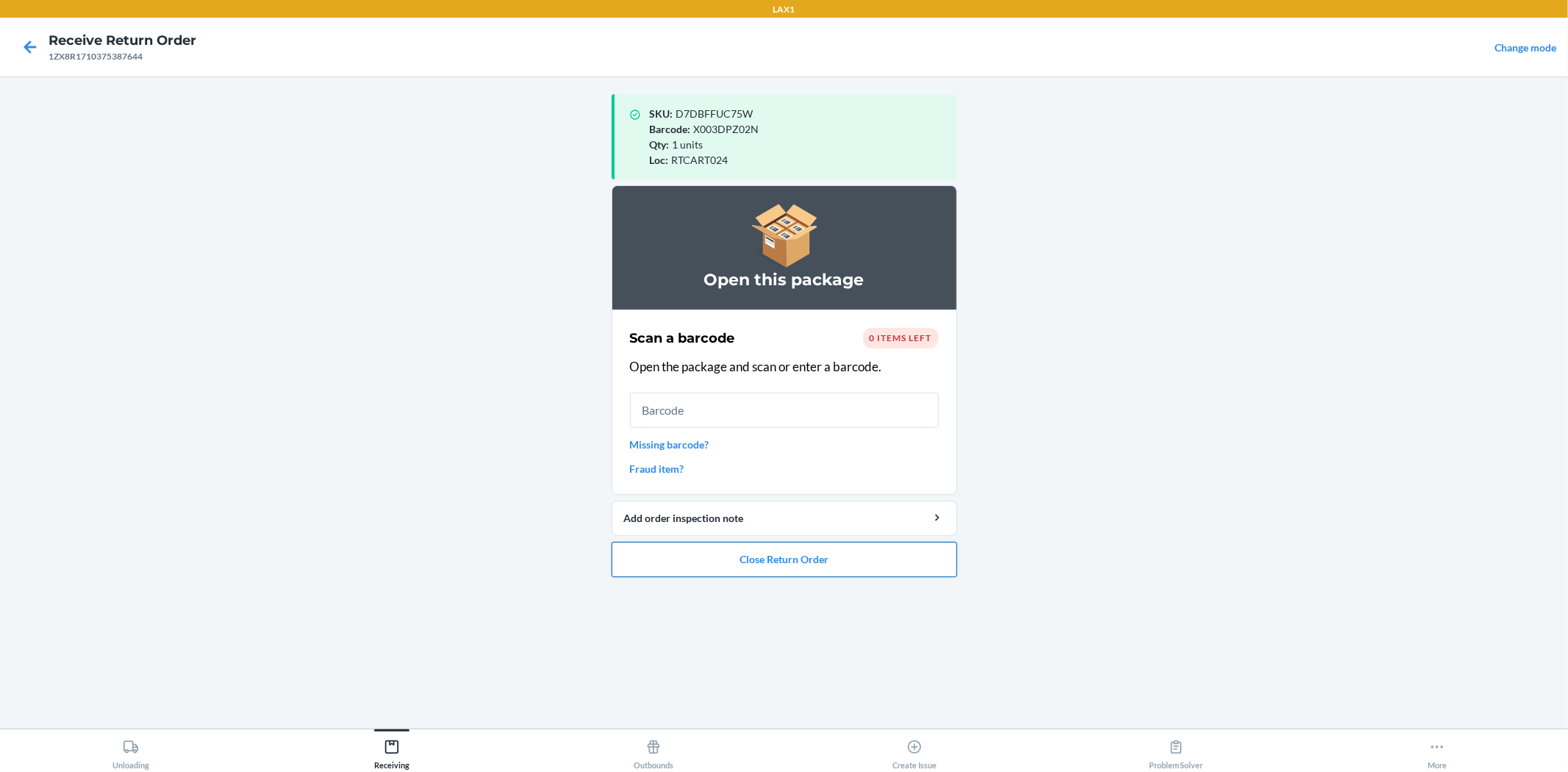
click at [864, 554] on button "Close Return Order" at bounding box center [784, 559] width 345 height 35
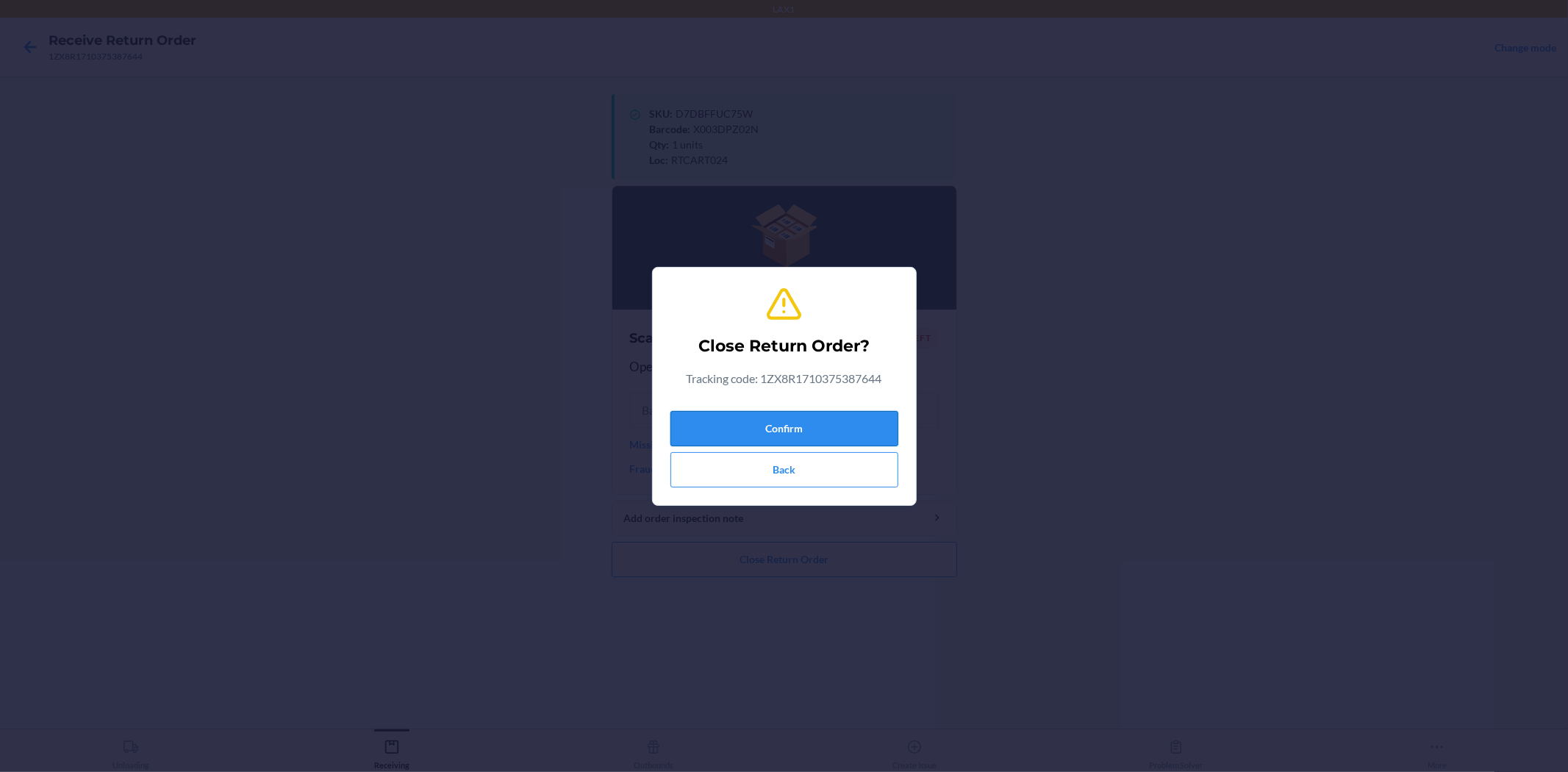
click at [876, 427] on button "Confirm" at bounding box center [784, 428] width 228 height 35
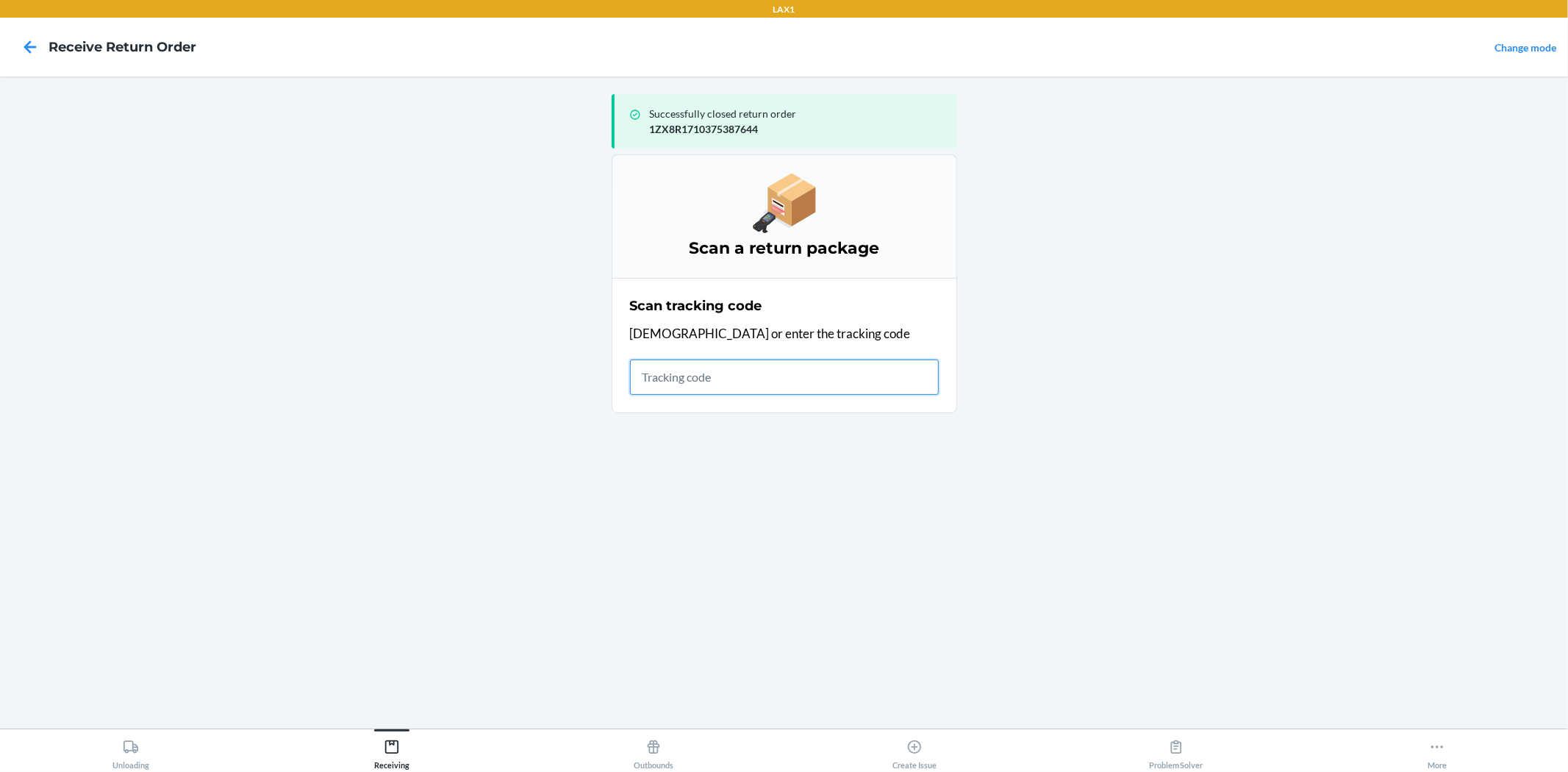
drag, startPoint x: 810, startPoint y: 376, endPoint x: 803, endPoint y: 372, distance: 8.1
click at [808, 376] on input "text" at bounding box center [784, 377] width 309 height 35
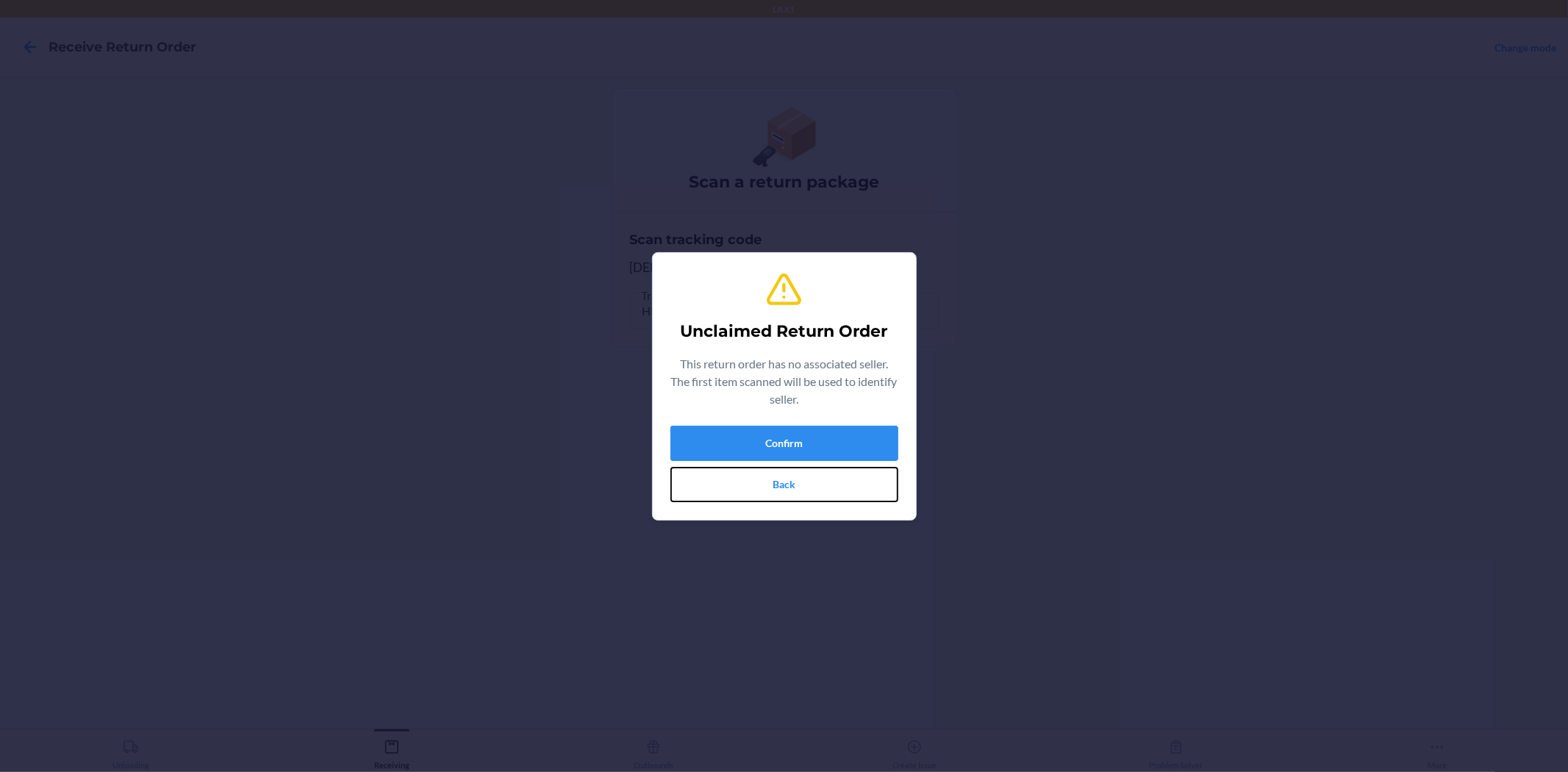
drag, startPoint x: 828, startPoint y: 490, endPoint x: 792, endPoint y: 471, distance: 40.7
click at [819, 481] on button "Back" at bounding box center [784, 485] width 228 height 35
click at [794, 436] on button "Confirm" at bounding box center [784, 443] width 228 height 35
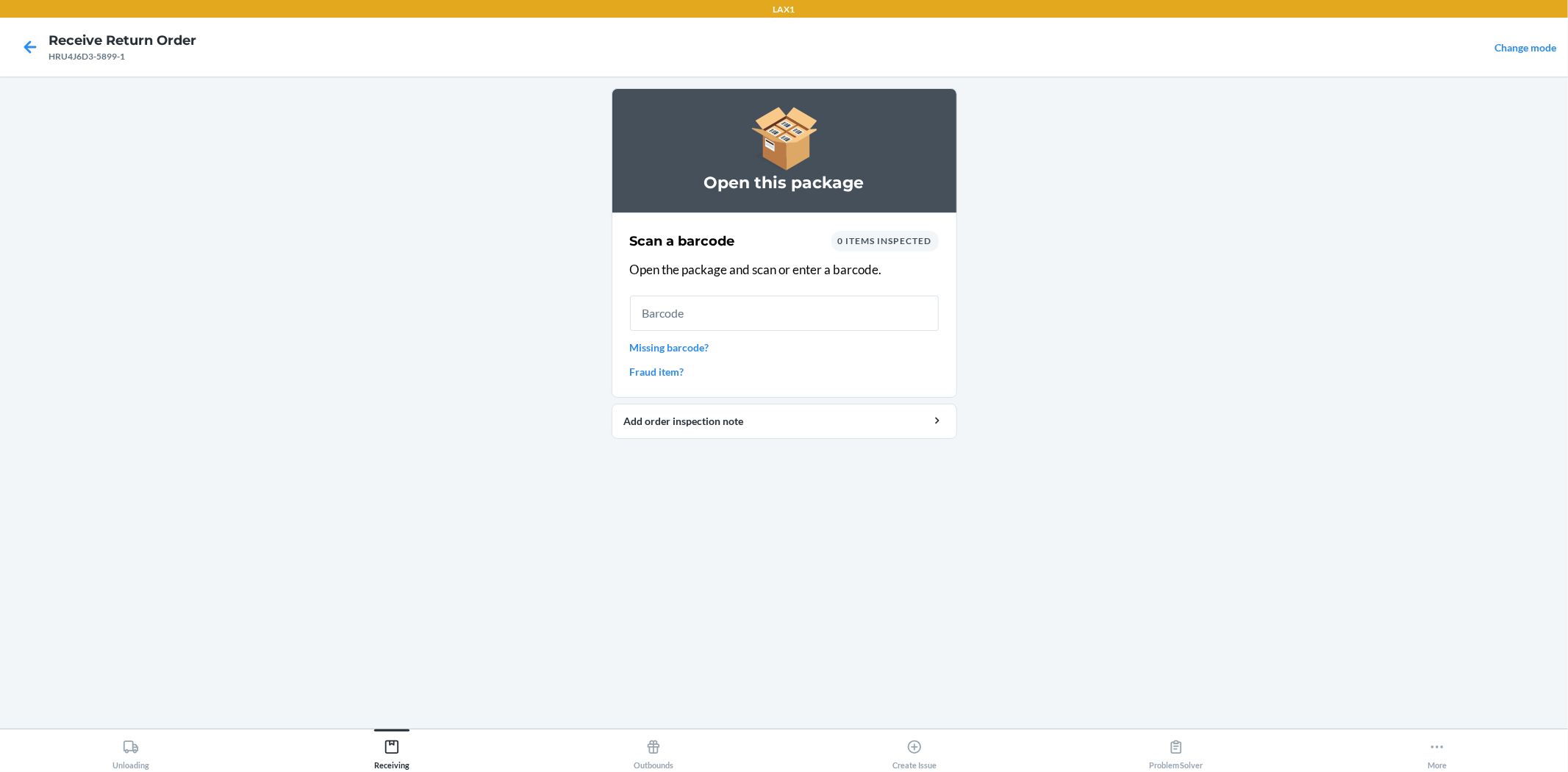
click at [837, 331] on div "Scan a barcode 0 items inspected Open the package and scan or enter a barcode. …" at bounding box center [784, 305] width 309 height 158
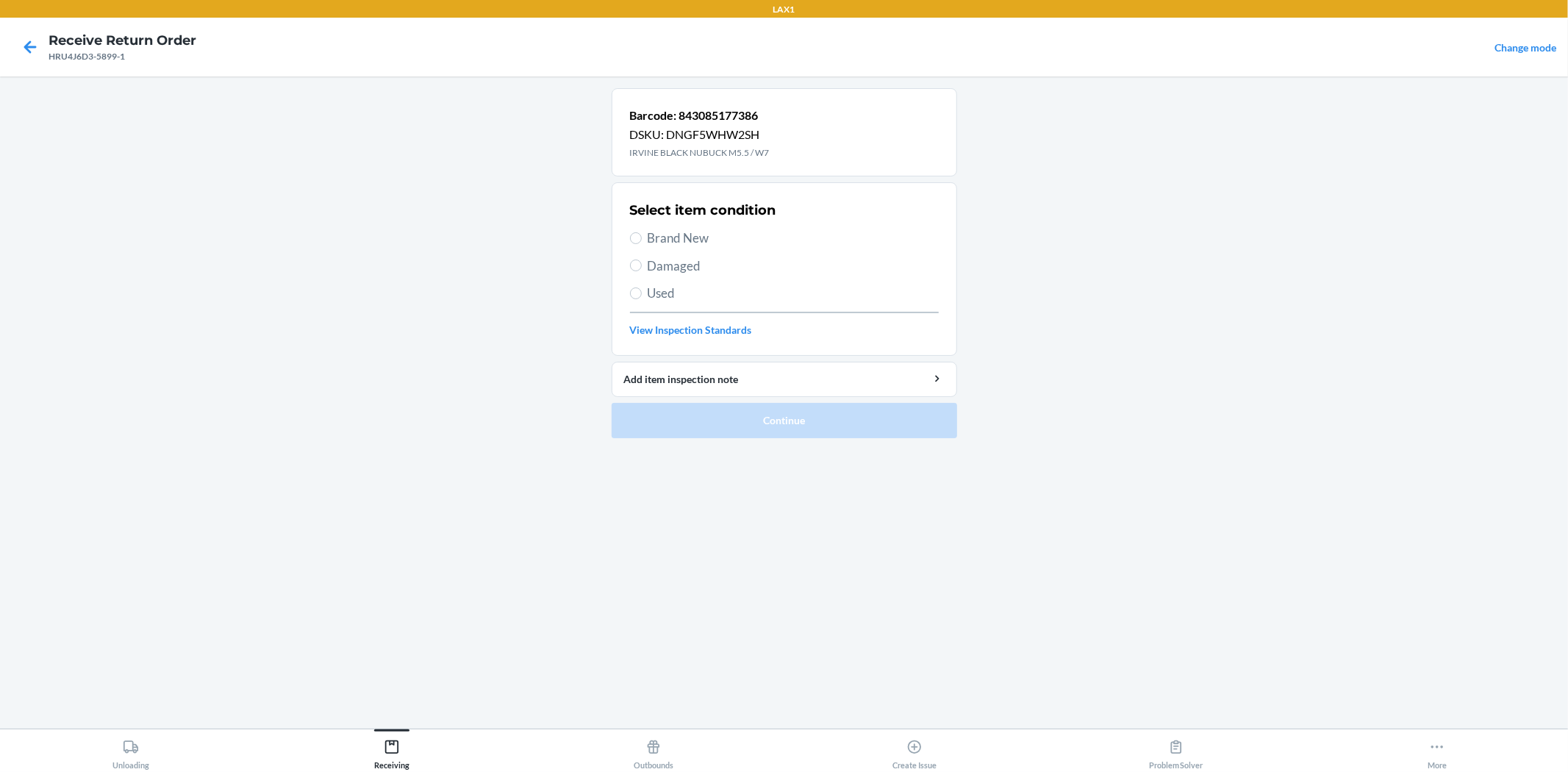
click at [688, 248] on div "Select item condition Brand New Damaged Used View Inspection Standards" at bounding box center [784, 269] width 309 height 146
click at [688, 235] on span "Brand New" at bounding box center [793, 238] width 291 height 19
click at [641, 235] on input "Brand New" at bounding box center [636, 238] width 12 height 12
radio input "true"
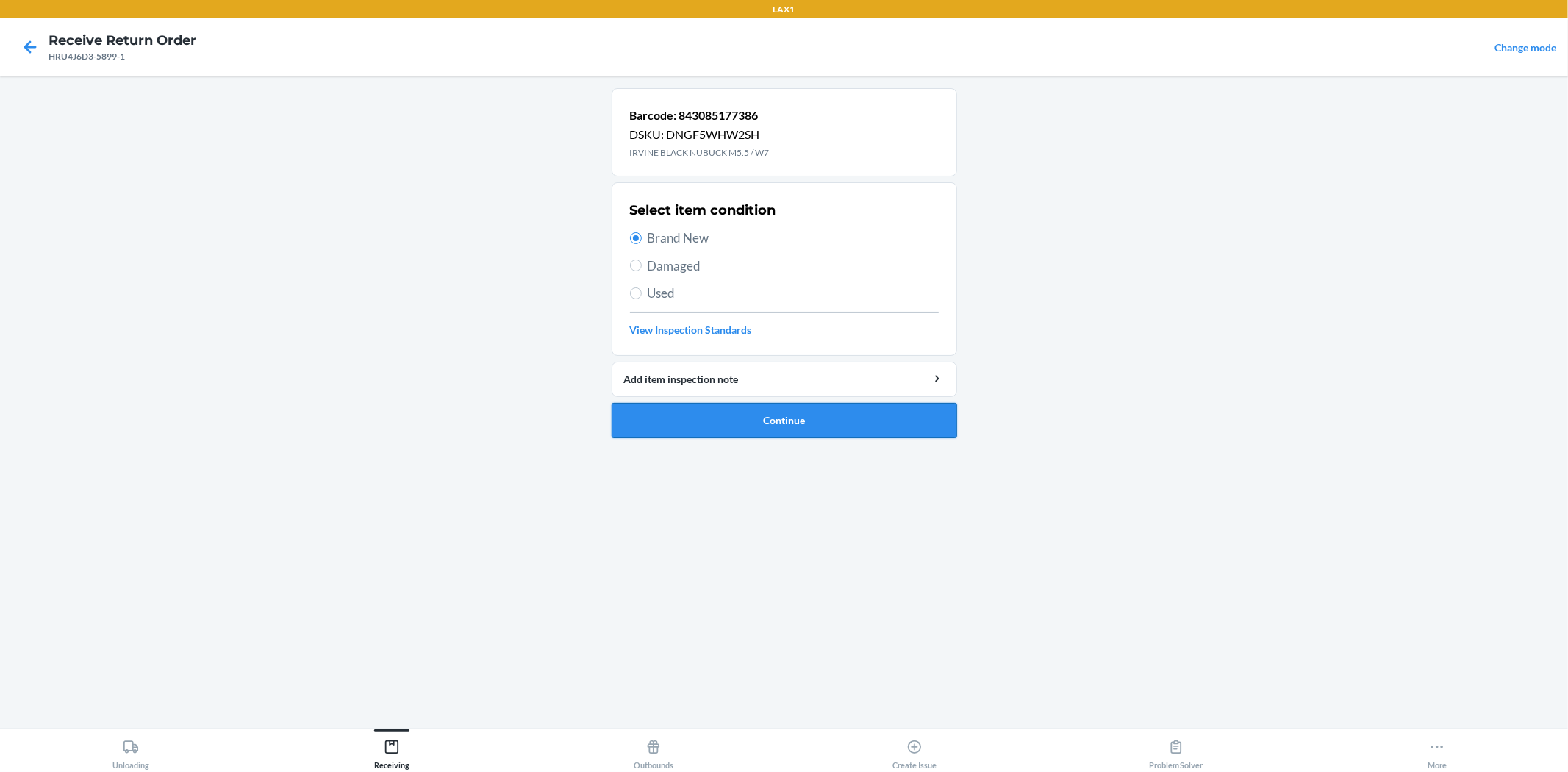
click at [752, 428] on button "Continue" at bounding box center [784, 420] width 345 height 35
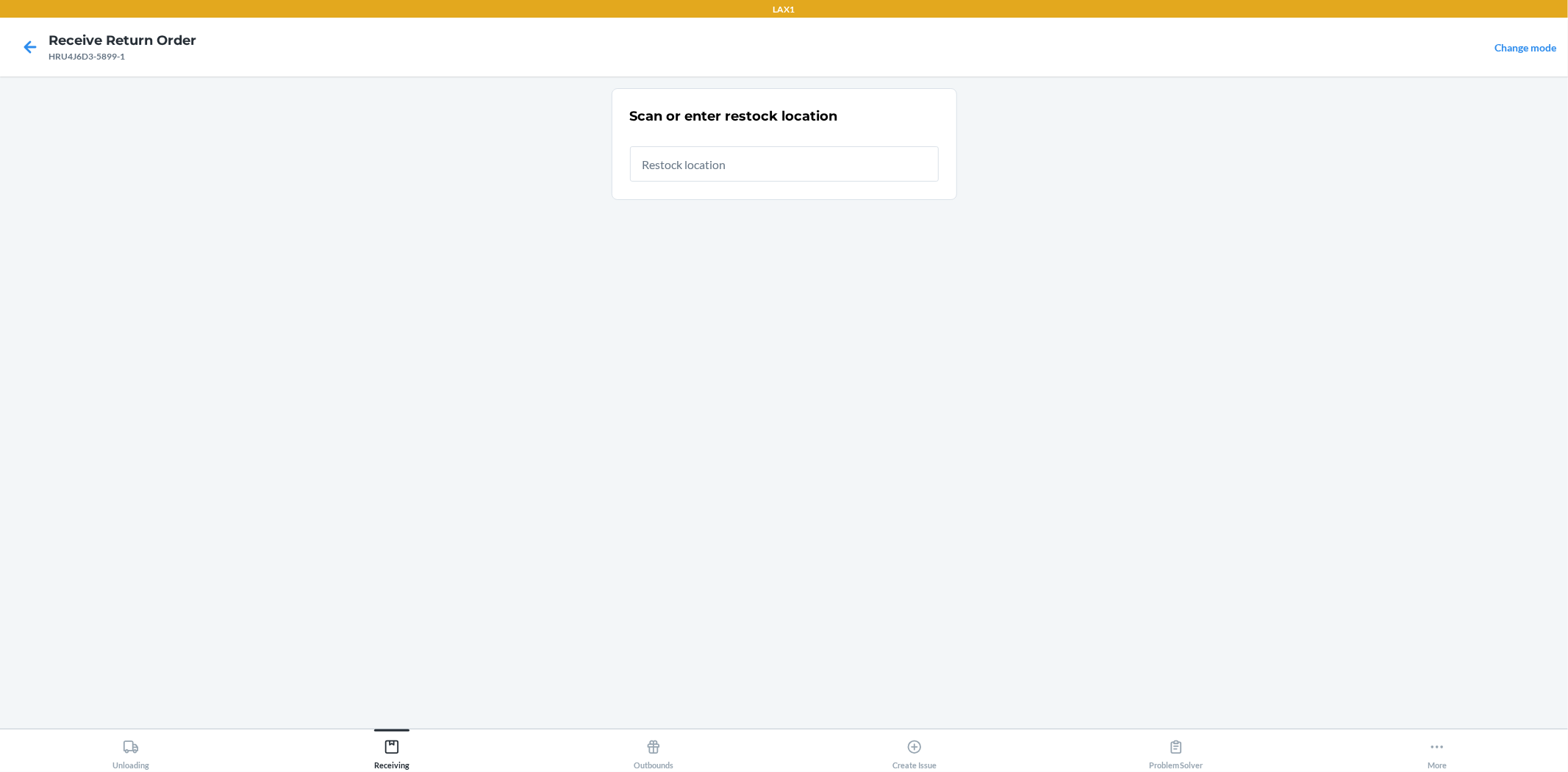
click at [746, 161] on input "text" at bounding box center [784, 164] width 309 height 35
type input "RTCART024"
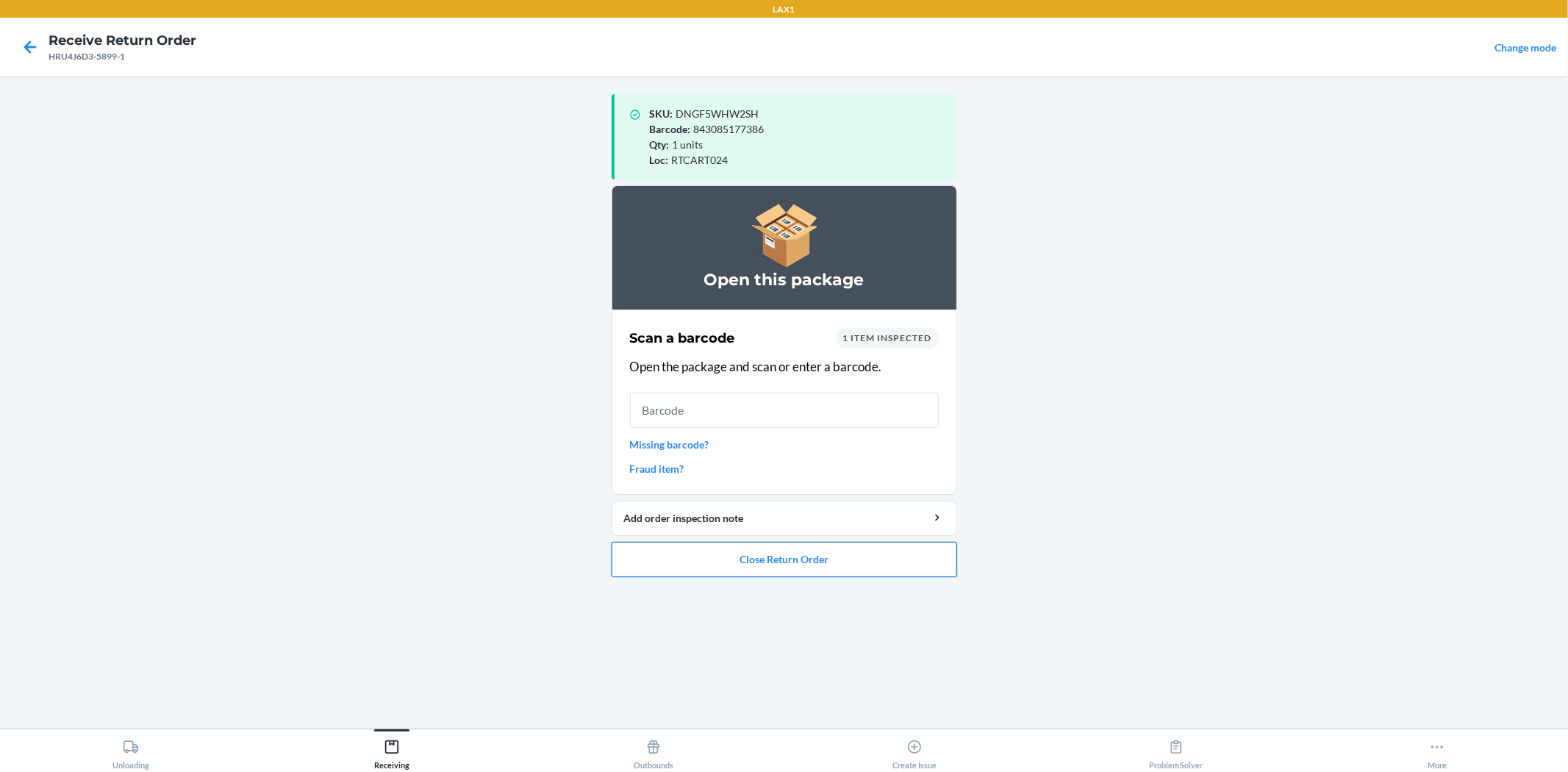
click at [738, 555] on button "Close Return Order" at bounding box center [784, 559] width 345 height 35
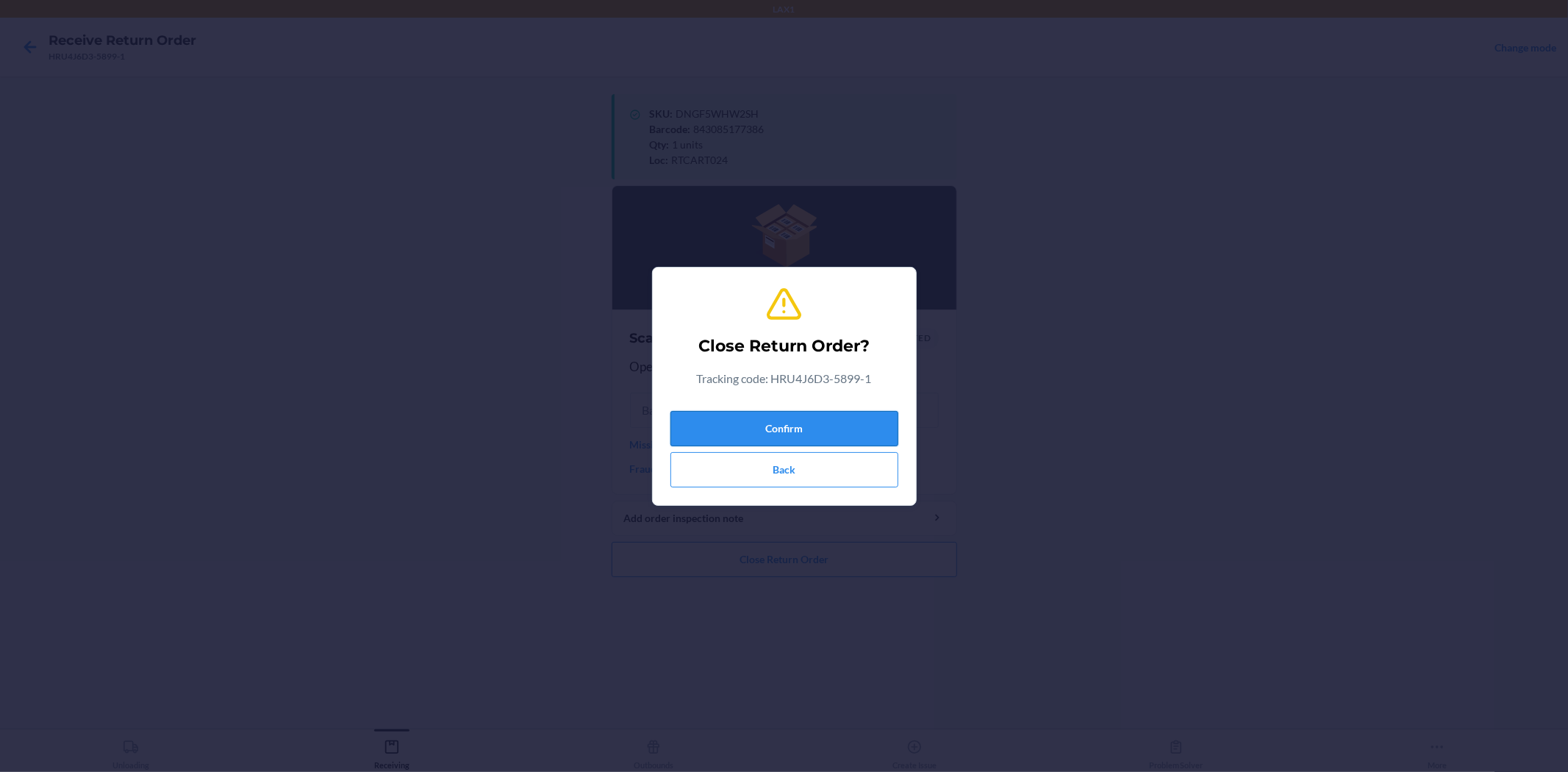
click at [732, 411] on button "Confirm" at bounding box center [784, 428] width 228 height 35
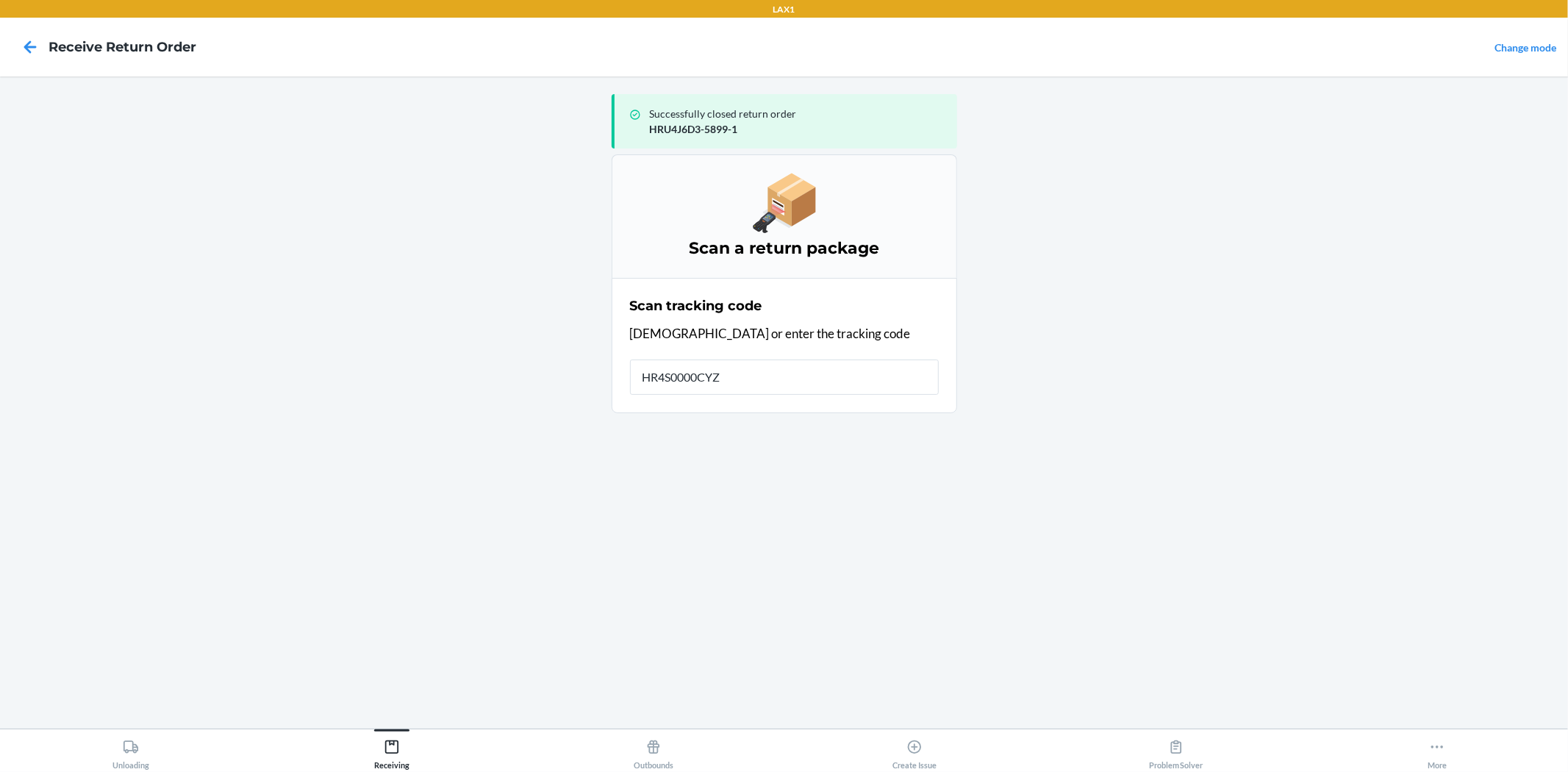
type input "HR4S0000CYZV"
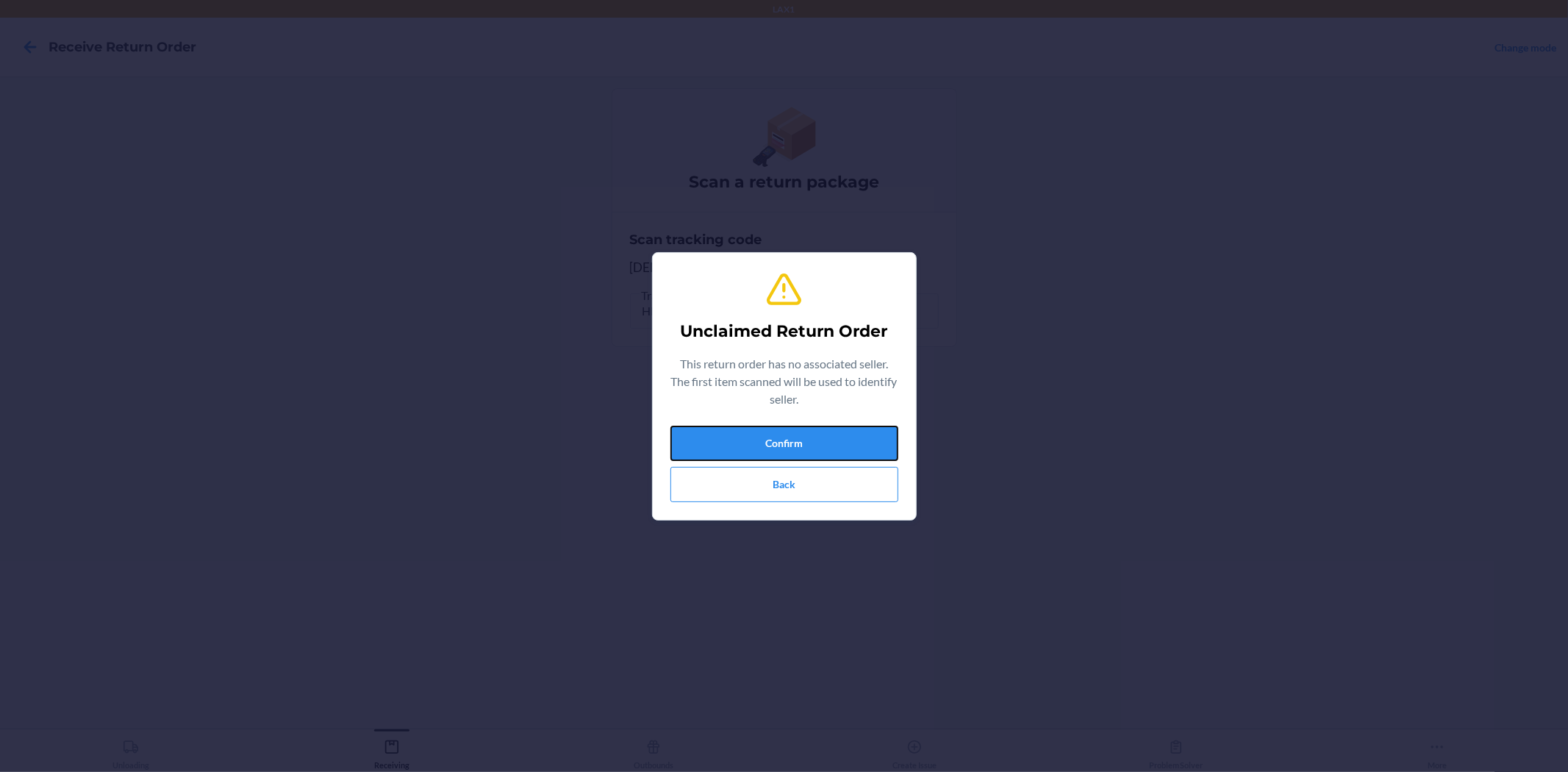
drag, startPoint x: 840, startPoint y: 435, endPoint x: 550, endPoint y: 45, distance: 486.0
click at [840, 434] on button "Confirm" at bounding box center [784, 443] width 228 height 35
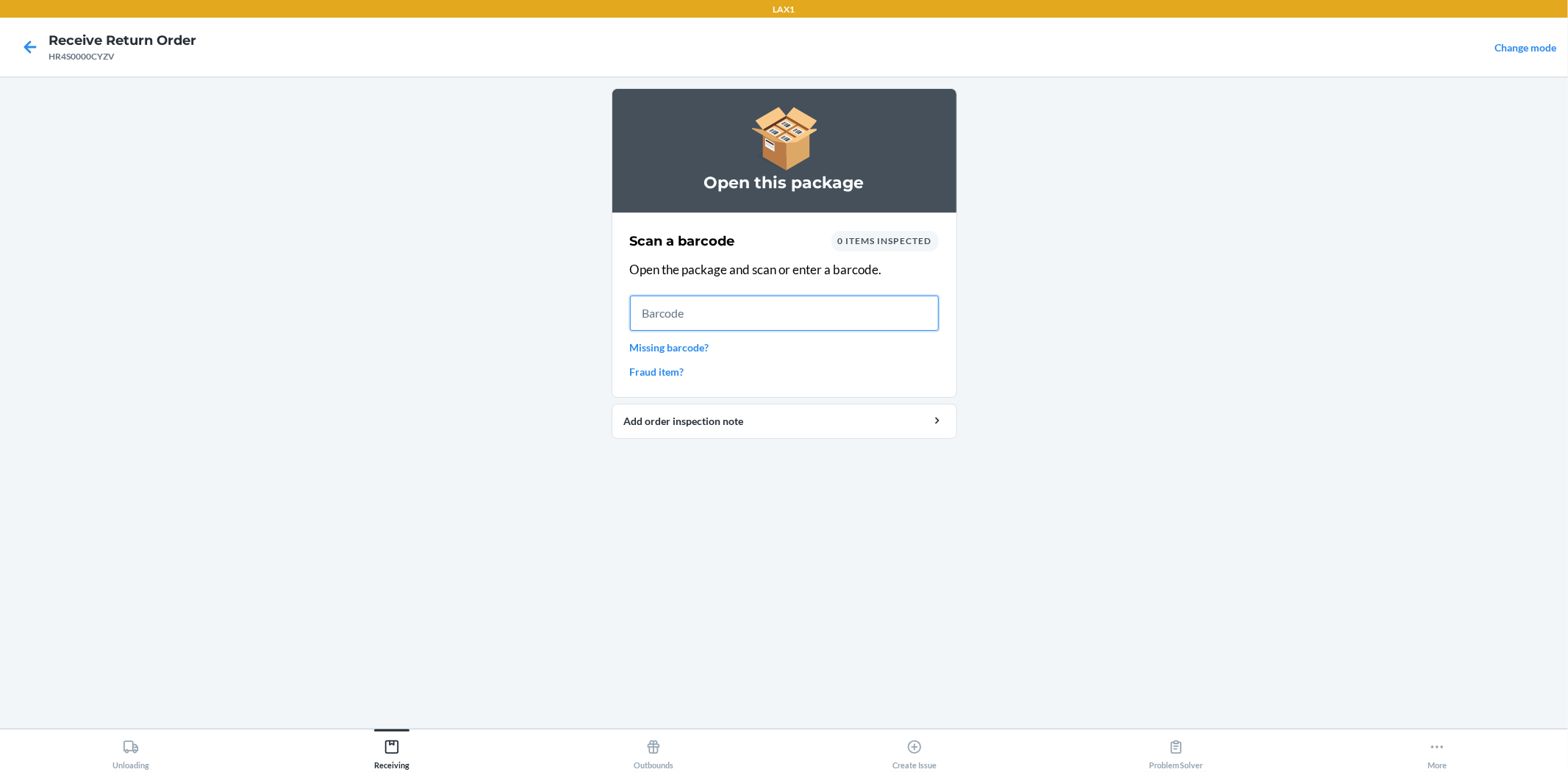
click at [783, 313] on input "text" at bounding box center [784, 313] width 309 height 35
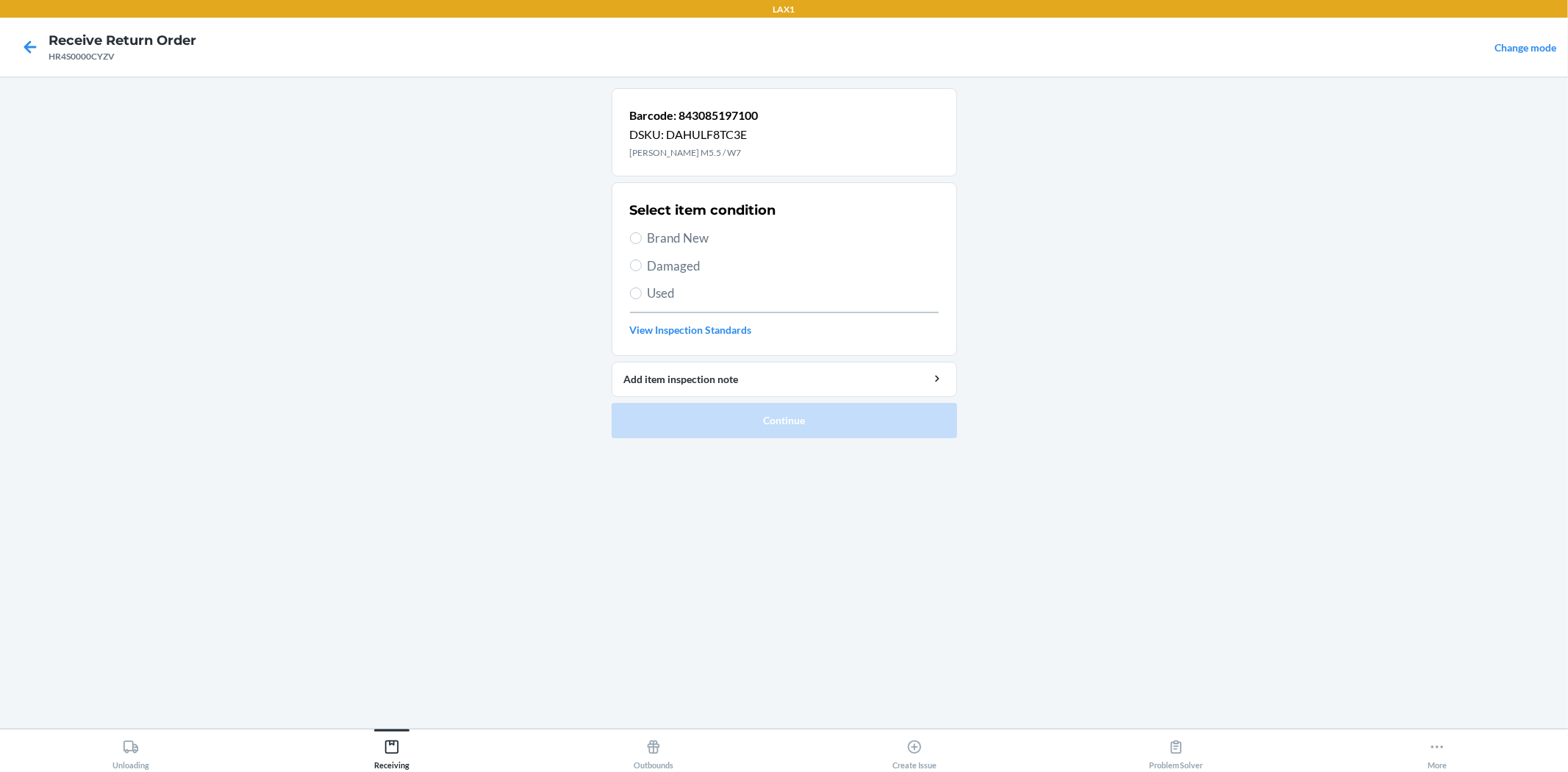
click at [677, 294] on span "Used" at bounding box center [793, 293] width 291 height 19
click at [641, 294] on input "Used" at bounding box center [636, 293] width 12 height 12
radio input "true"
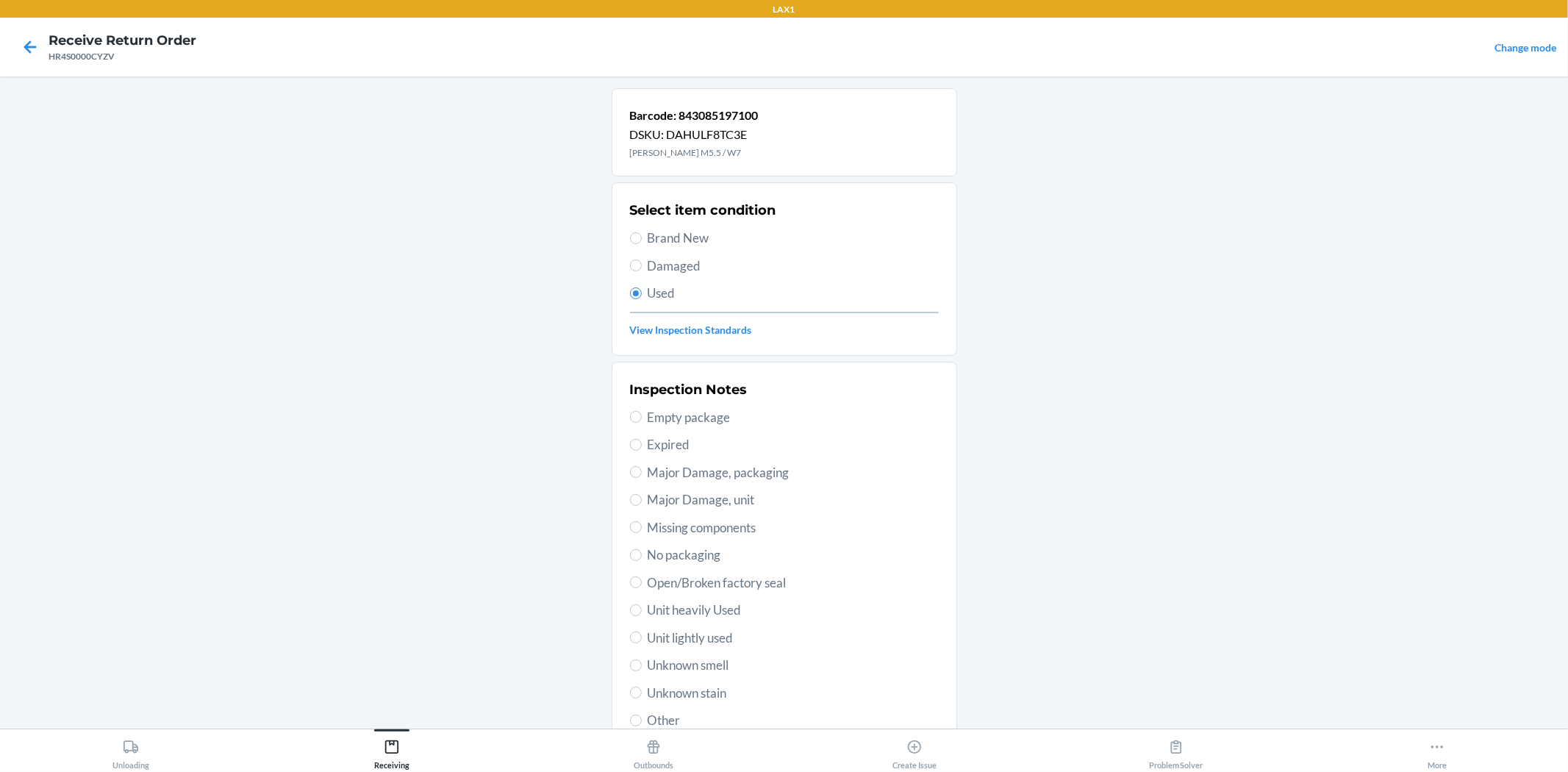
click at [719, 637] on span "Unit lightly used" at bounding box center [793, 637] width 291 height 19
click at [641, 637] on input "Unit lightly used" at bounding box center [636, 637] width 12 height 12
radio input "true"
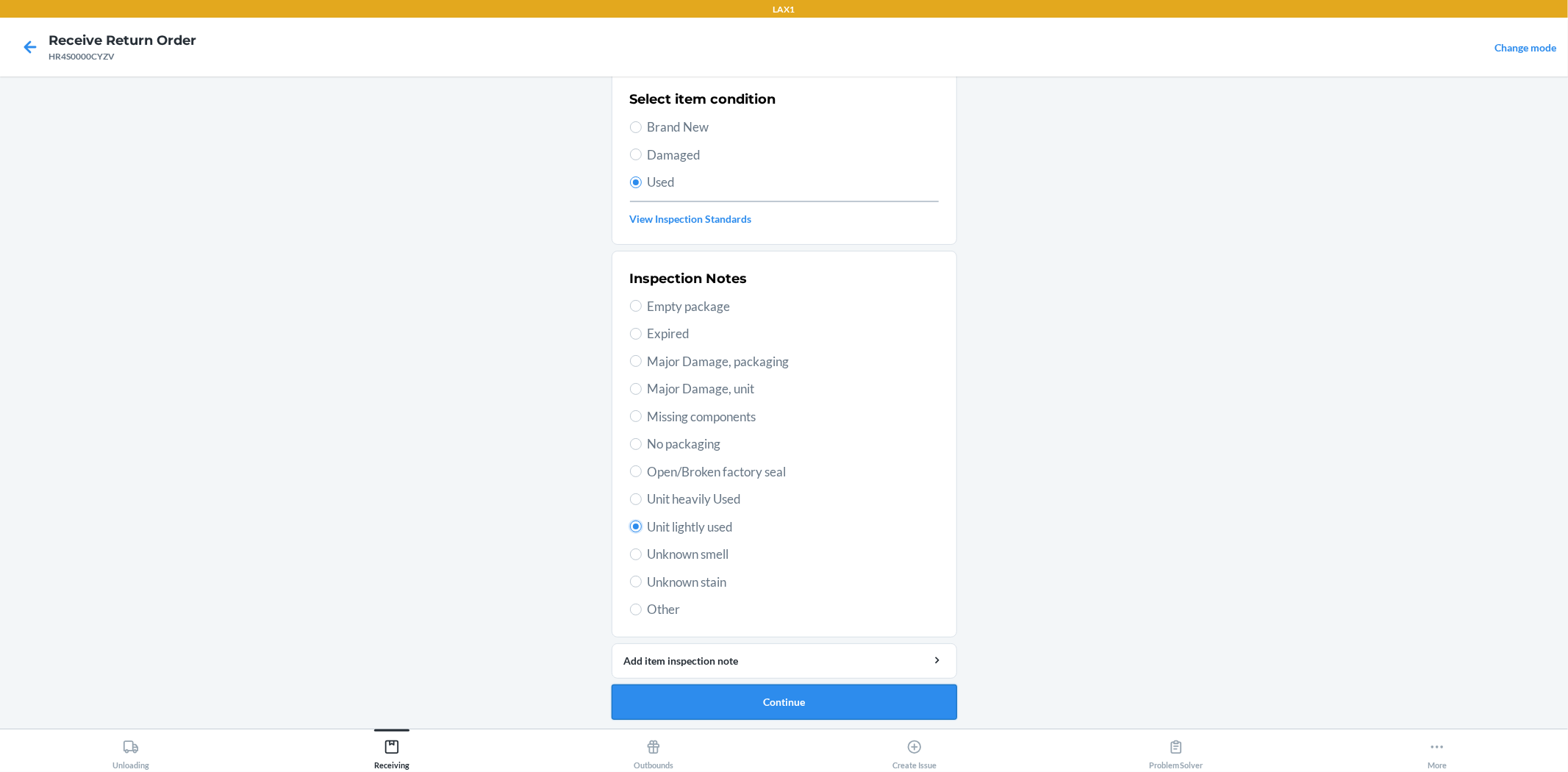
scroll to position [113, 0]
click at [784, 694] on button "Continue" at bounding box center [784, 699] width 345 height 35
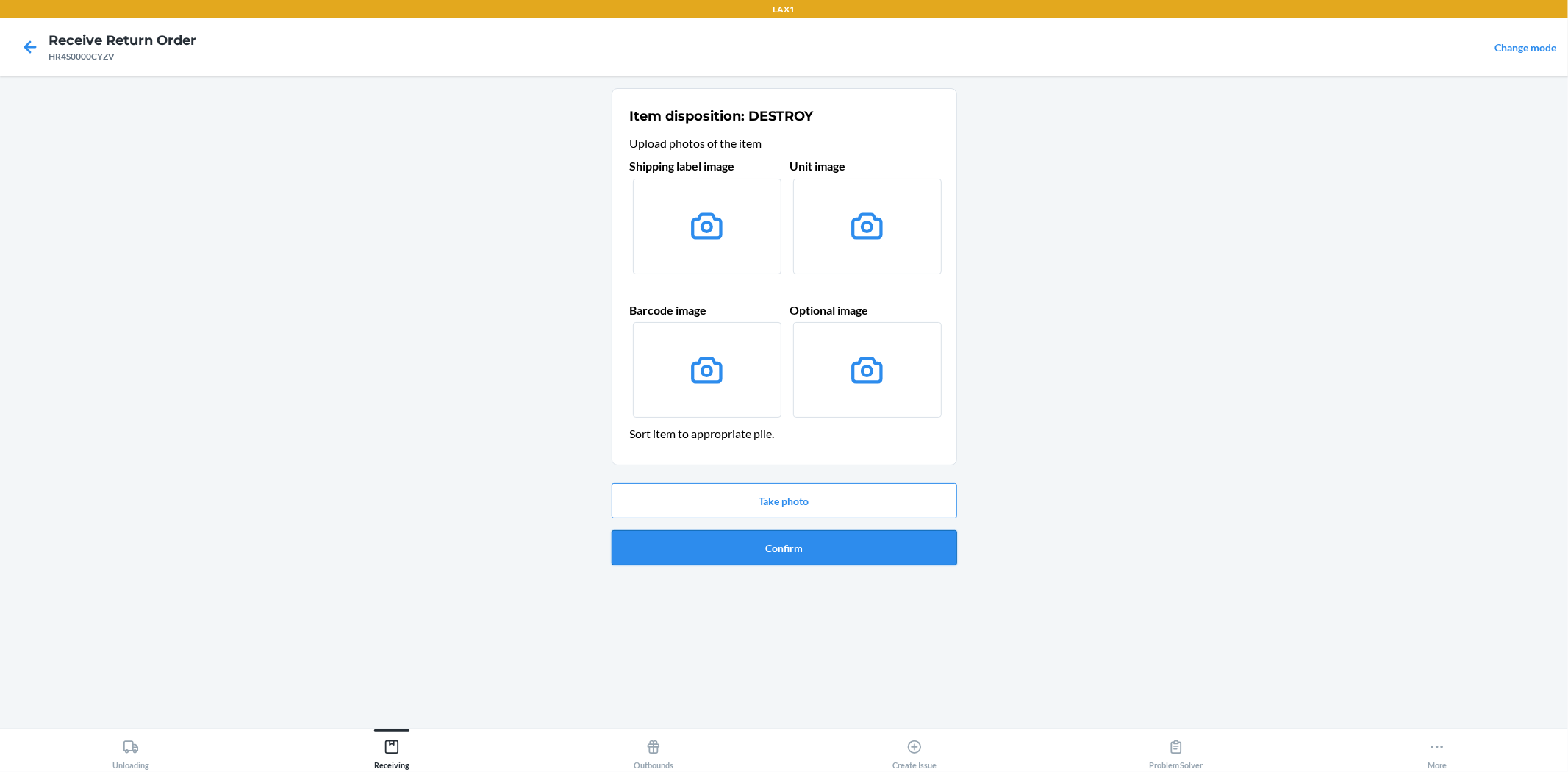
click at [838, 553] on button "Confirm" at bounding box center [784, 547] width 345 height 35
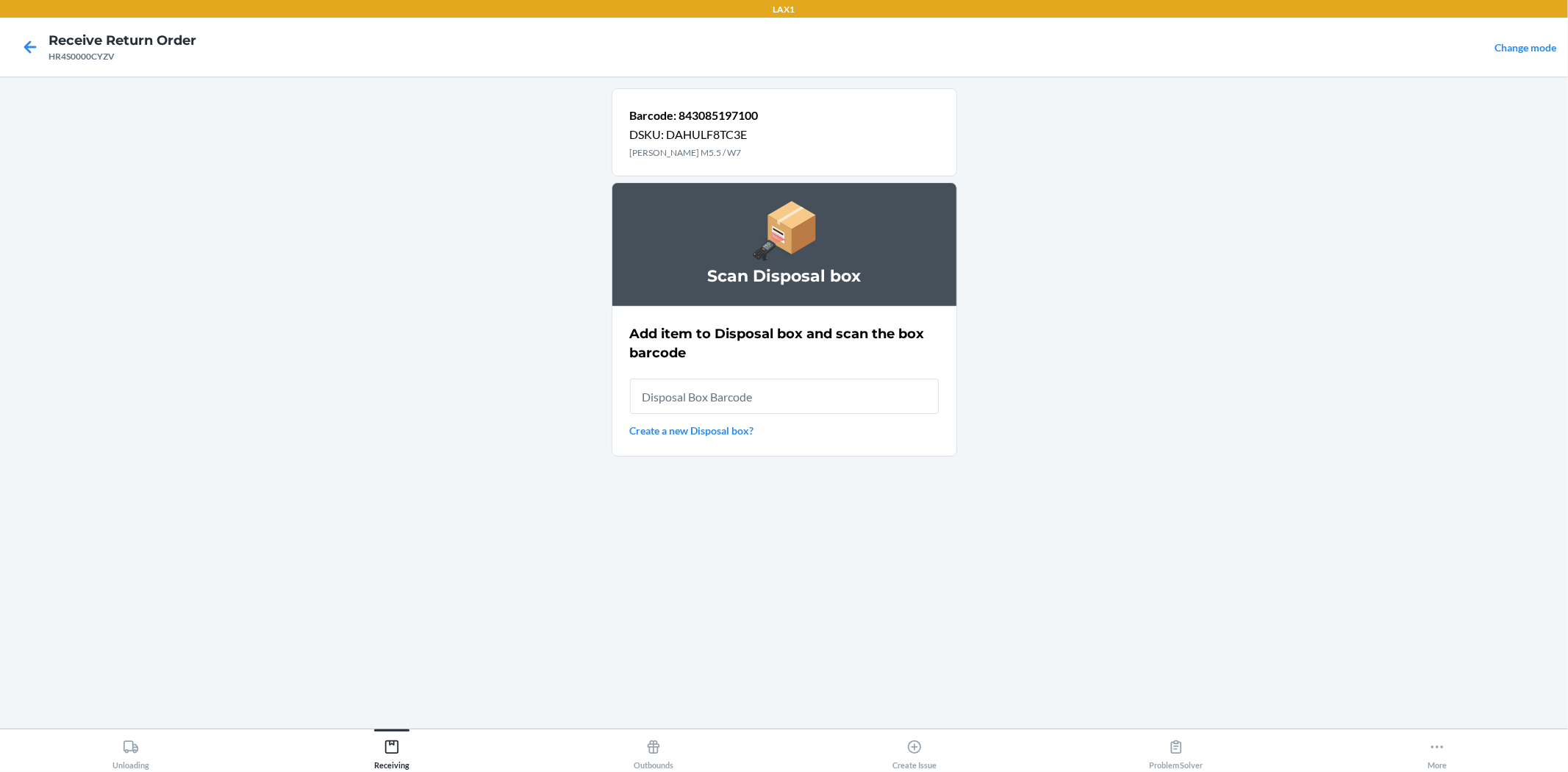
click at [805, 368] on div "Add item to Disposal box and scan the box barcode Create a new Disposal box?" at bounding box center [784, 380] width 309 height 123
type input "RB0000018V5"
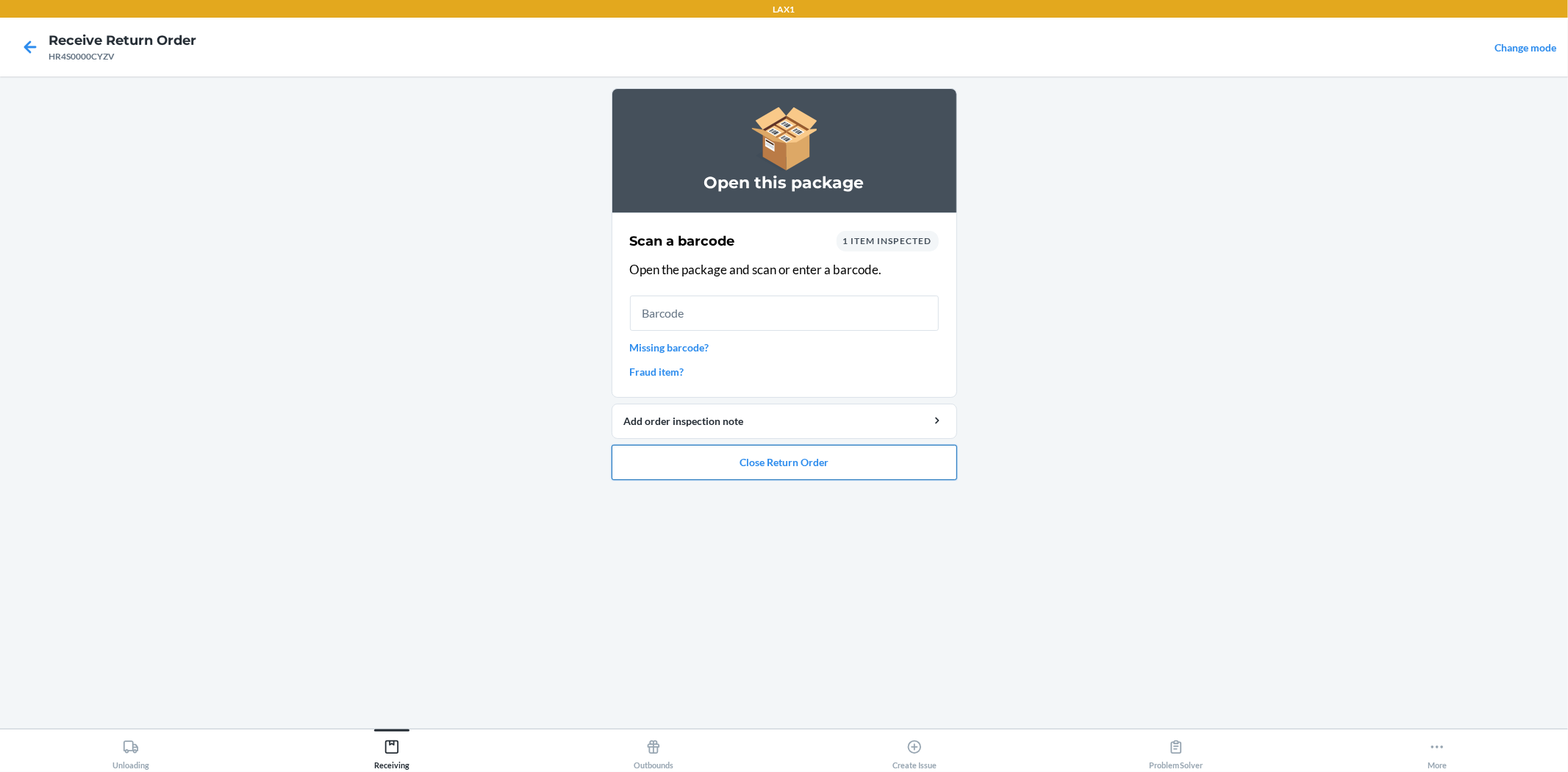
click at [839, 460] on button "Close Return Order" at bounding box center [784, 462] width 345 height 35
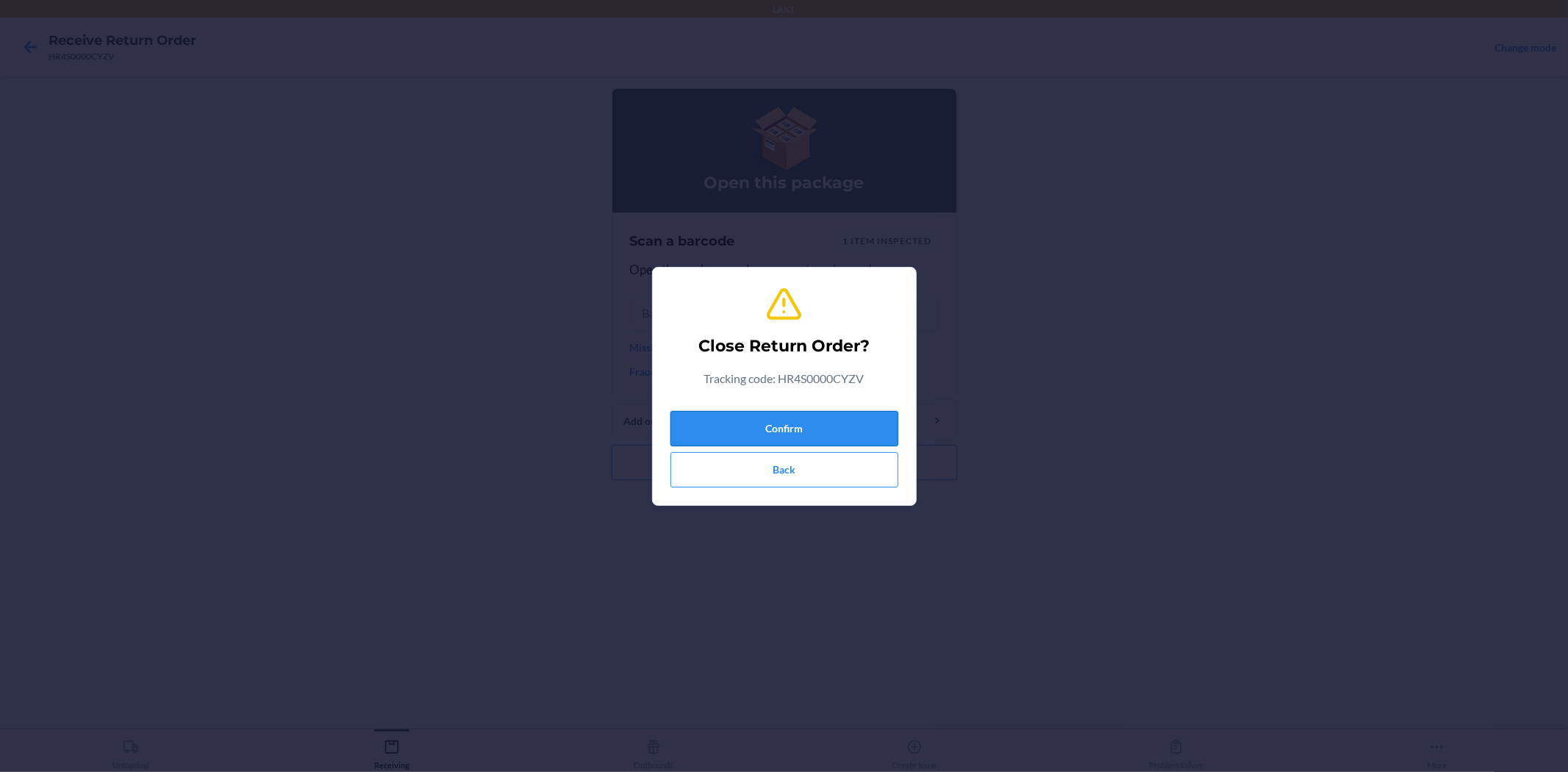
click at [798, 428] on button "Confirm" at bounding box center [784, 428] width 228 height 35
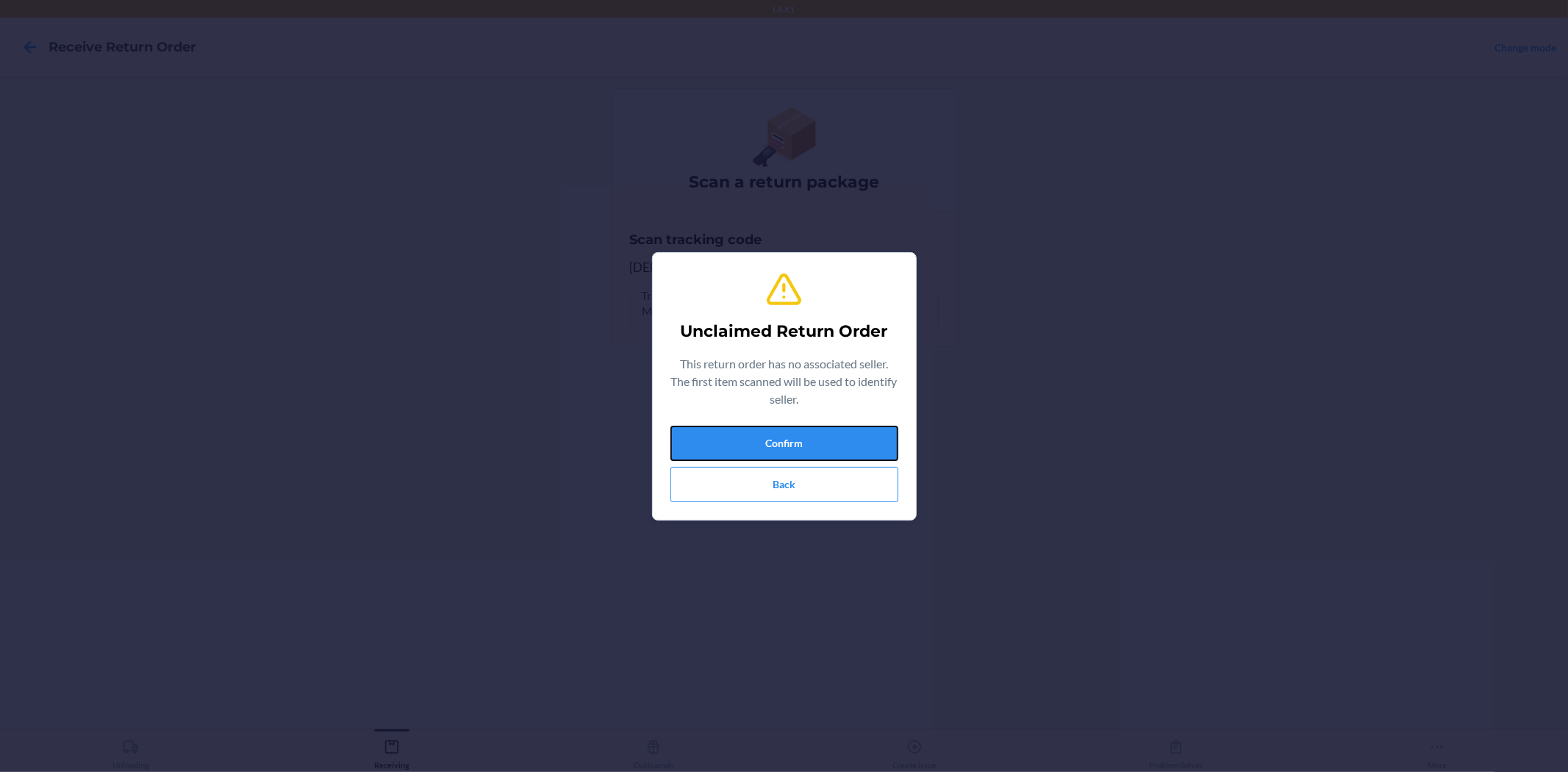
drag, startPoint x: 852, startPoint y: 444, endPoint x: 902, endPoint y: 461, distance: 52.8
click at [884, 452] on button "Confirm" at bounding box center [784, 443] width 228 height 35
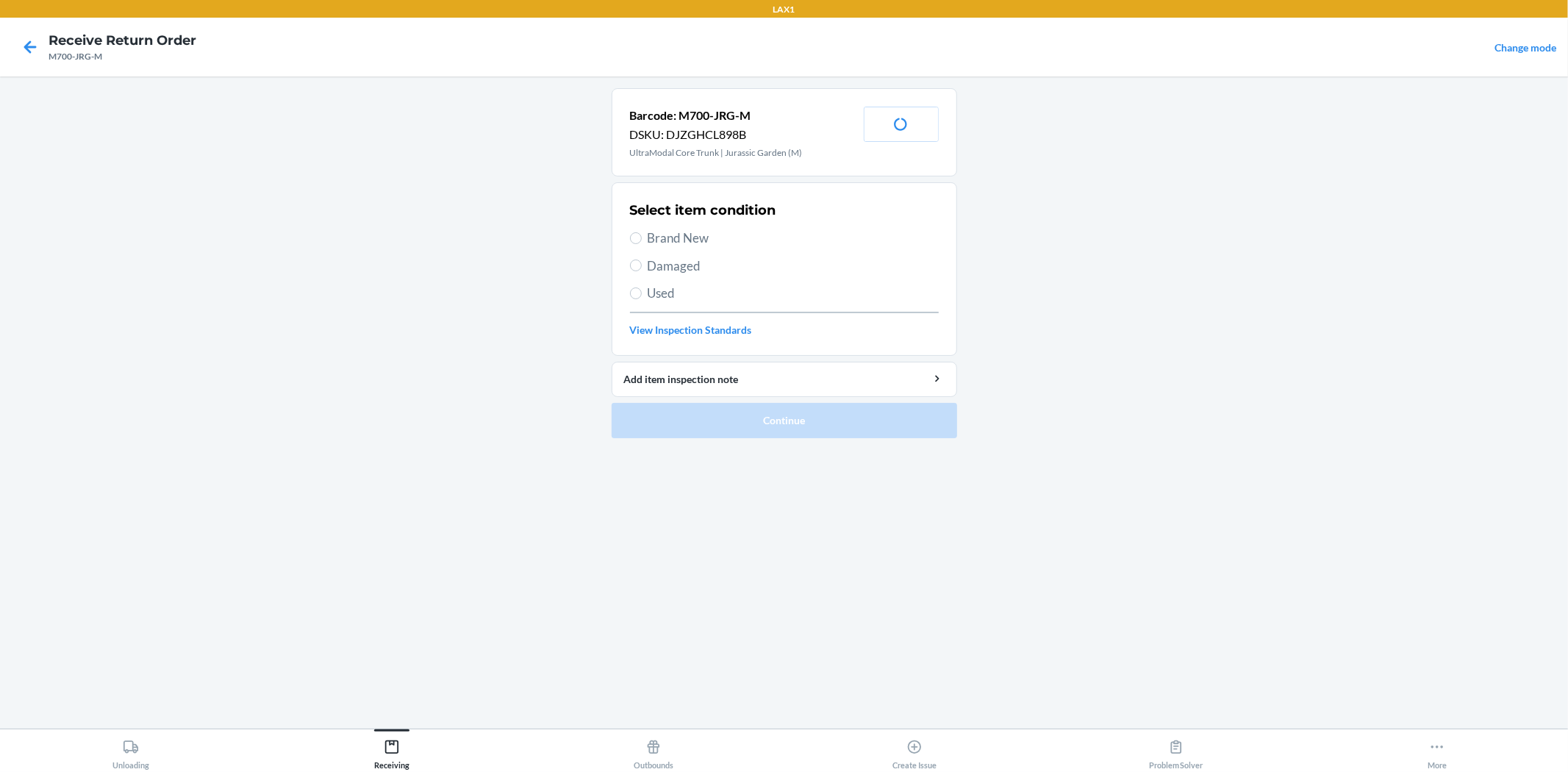
click at [678, 244] on span "Brand New" at bounding box center [793, 238] width 291 height 19
click at [641, 244] on input "Brand New" at bounding box center [636, 238] width 12 height 12
radio input "true"
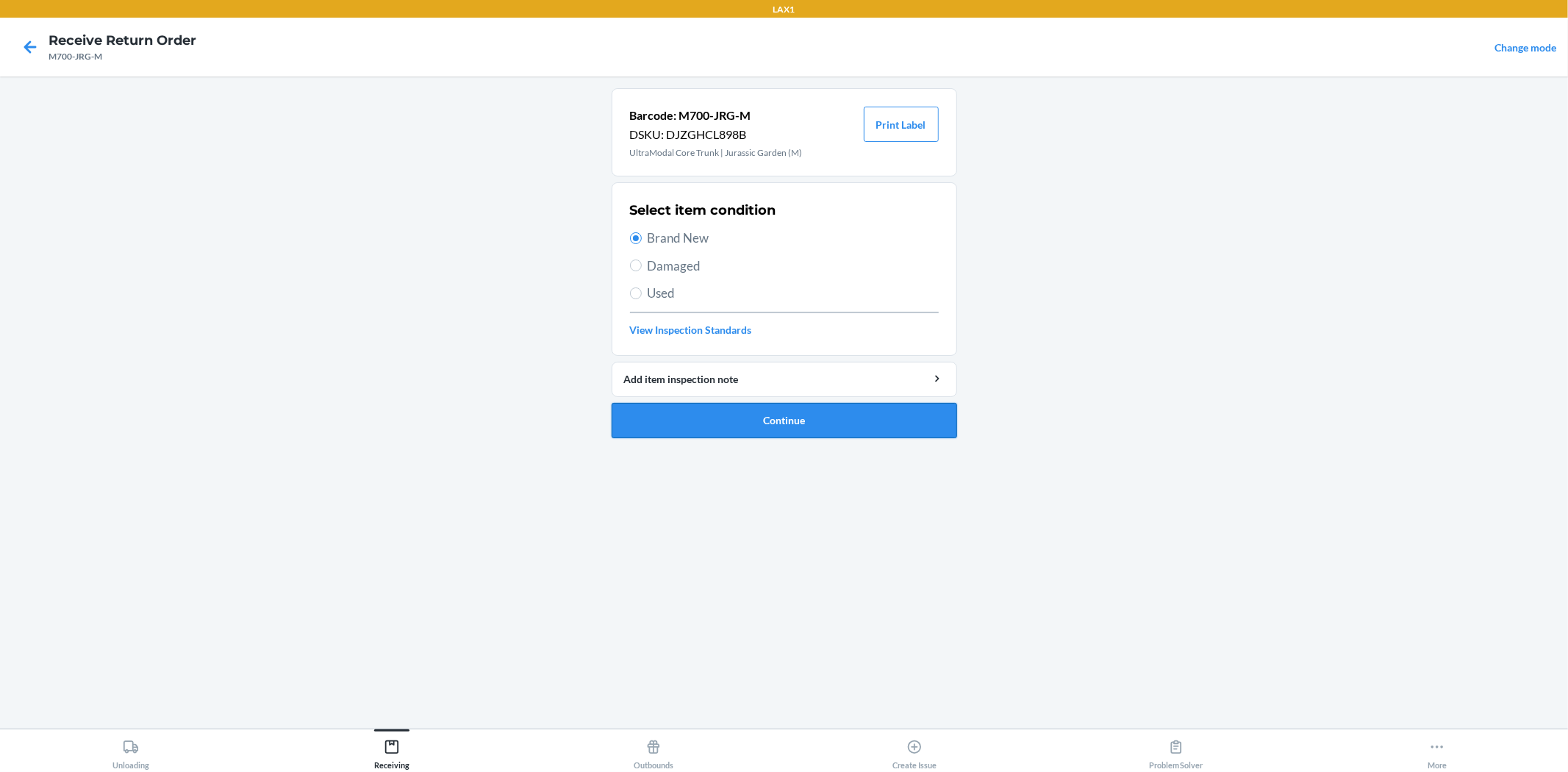
click at [729, 415] on button "Continue" at bounding box center [784, 420] width 345 height 35
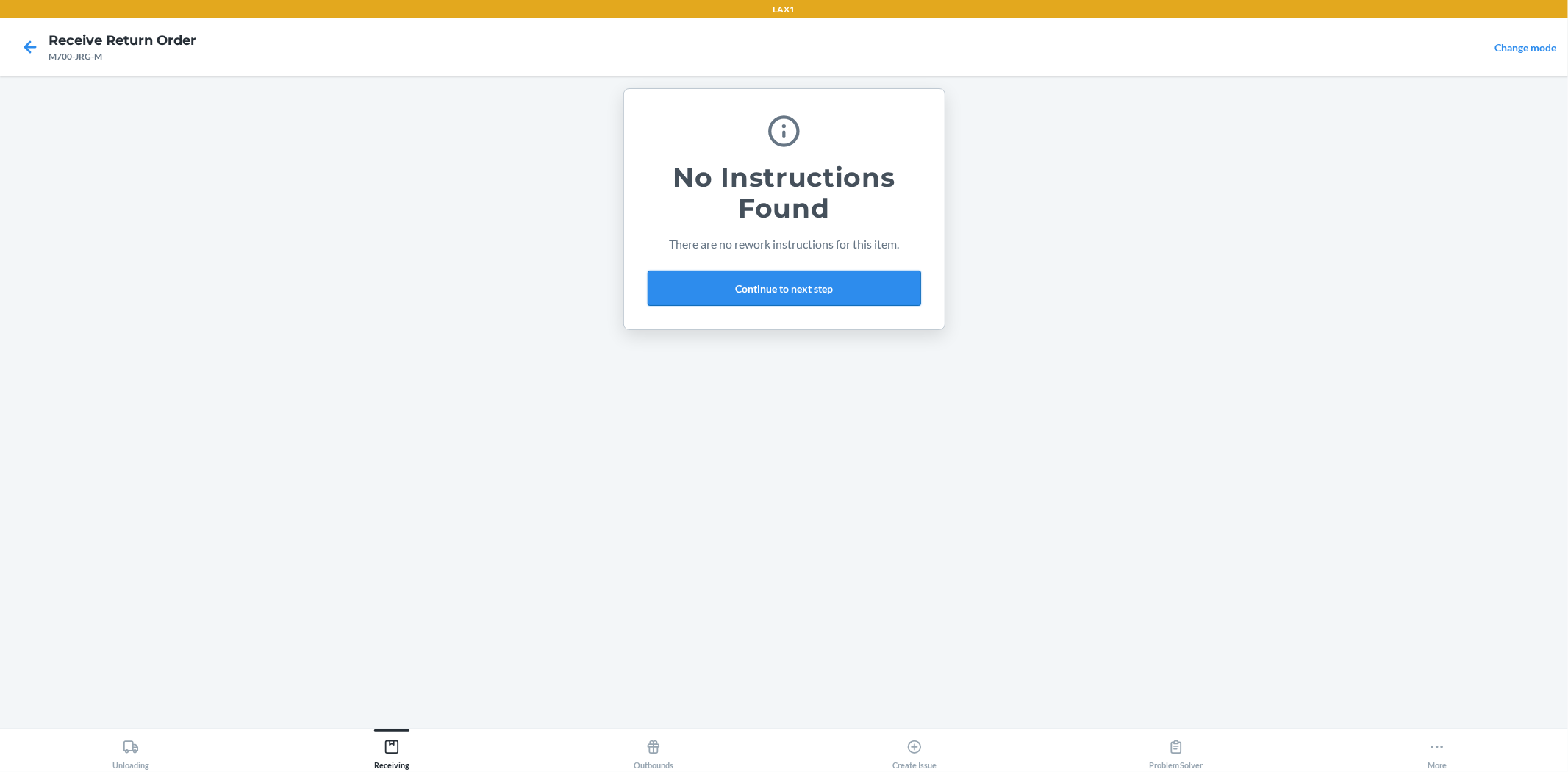
click at [851, 295] on button "Continue to next step" at bounding box center [784, 288] width 274 height 35
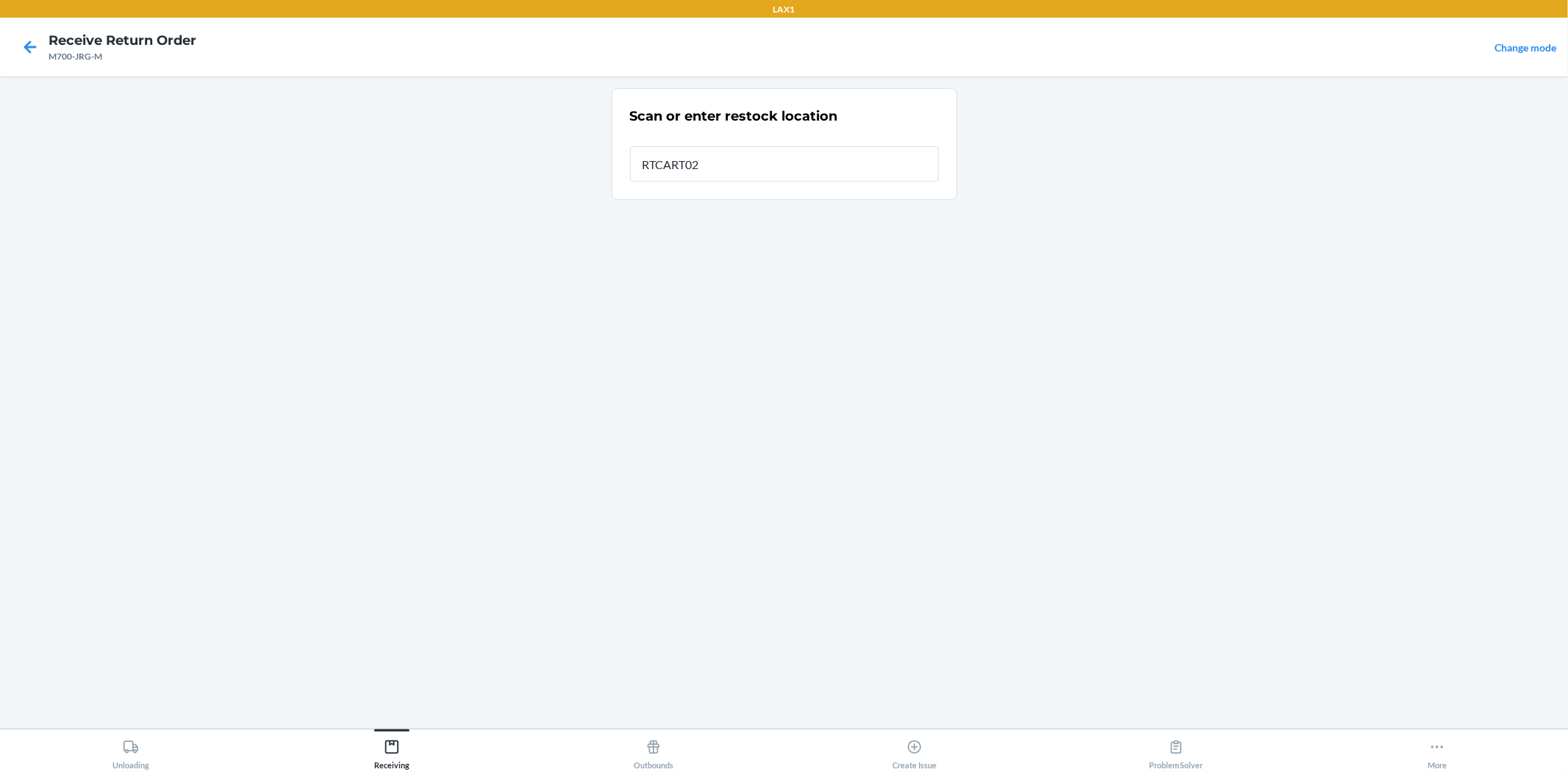
type input "RTCART024"
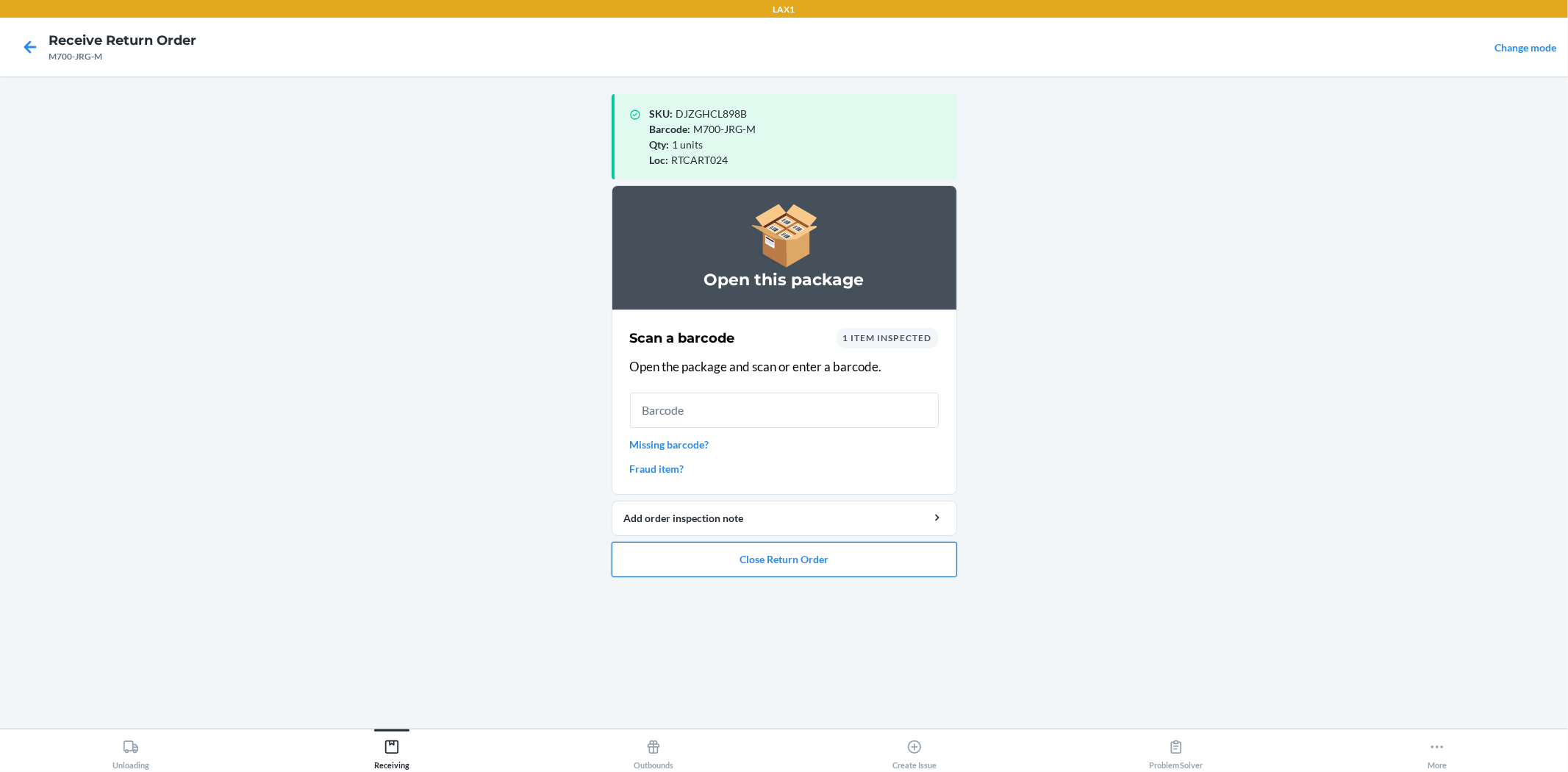
click at [757, 560] on button "Close Return Order" at bounding box center [784, 559] width 345 height 35
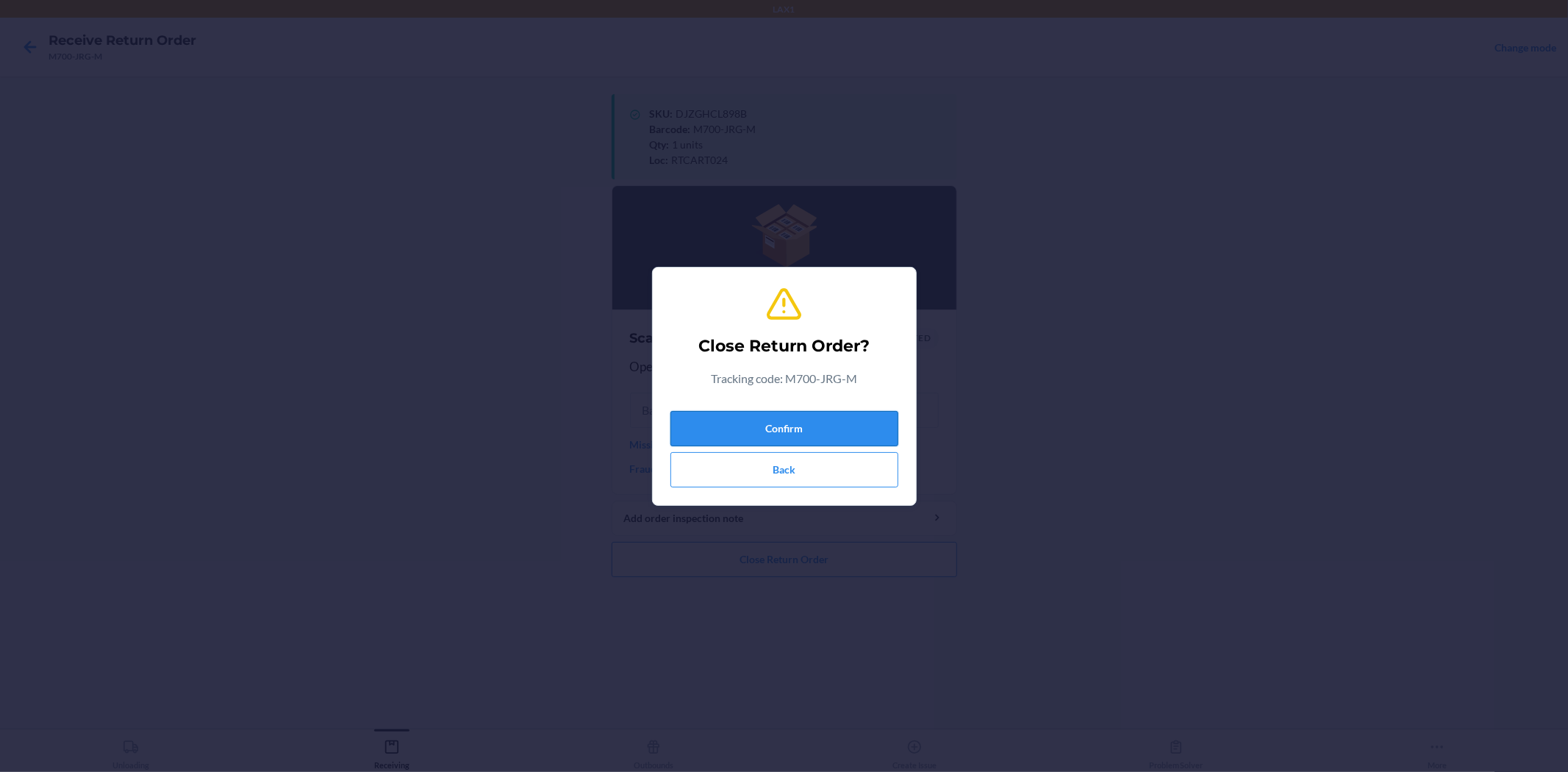
click at [768, 438] on button "Confirm" at bounding box center [784, 428] width 228 height 35
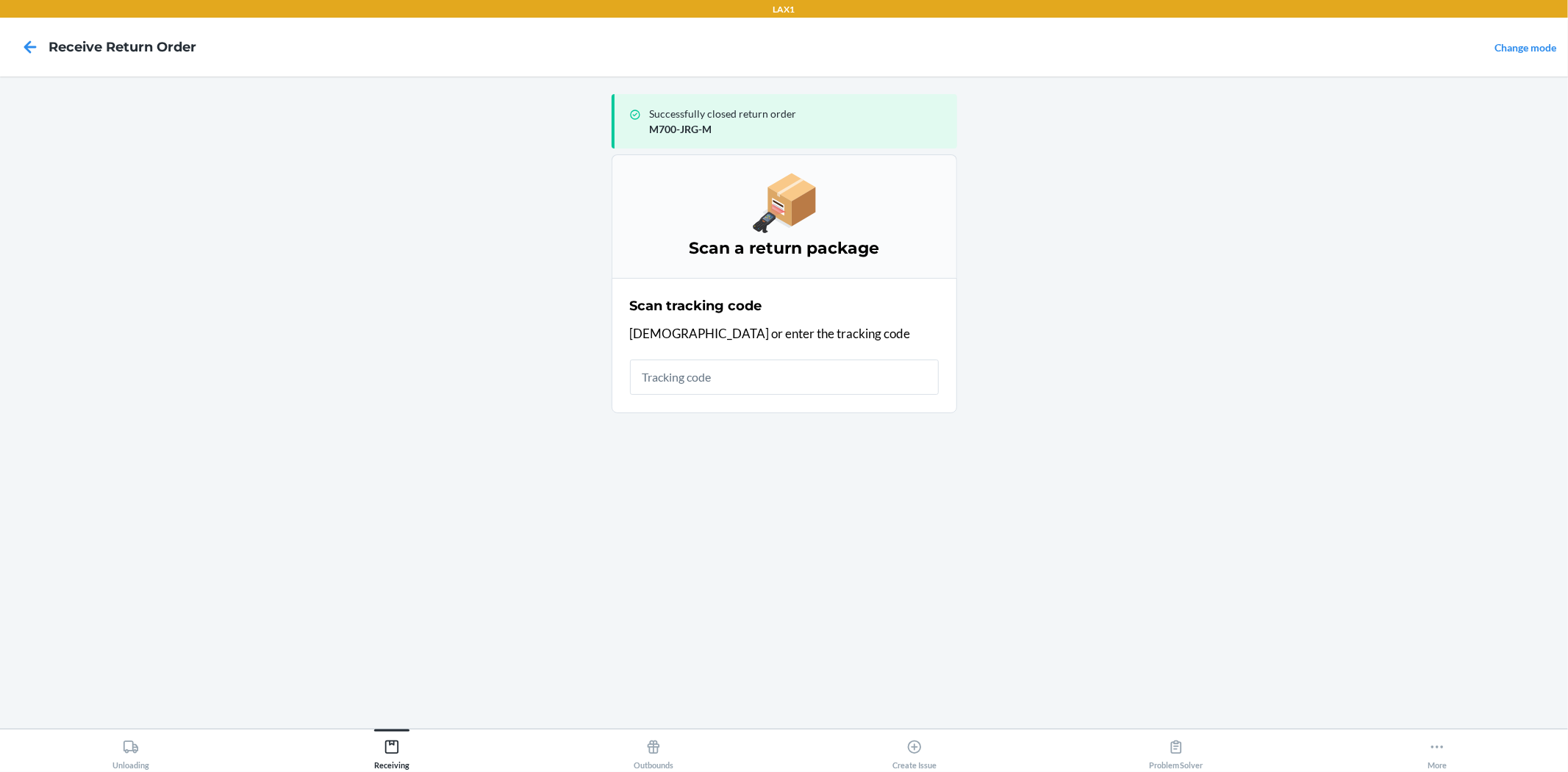
type input "b"
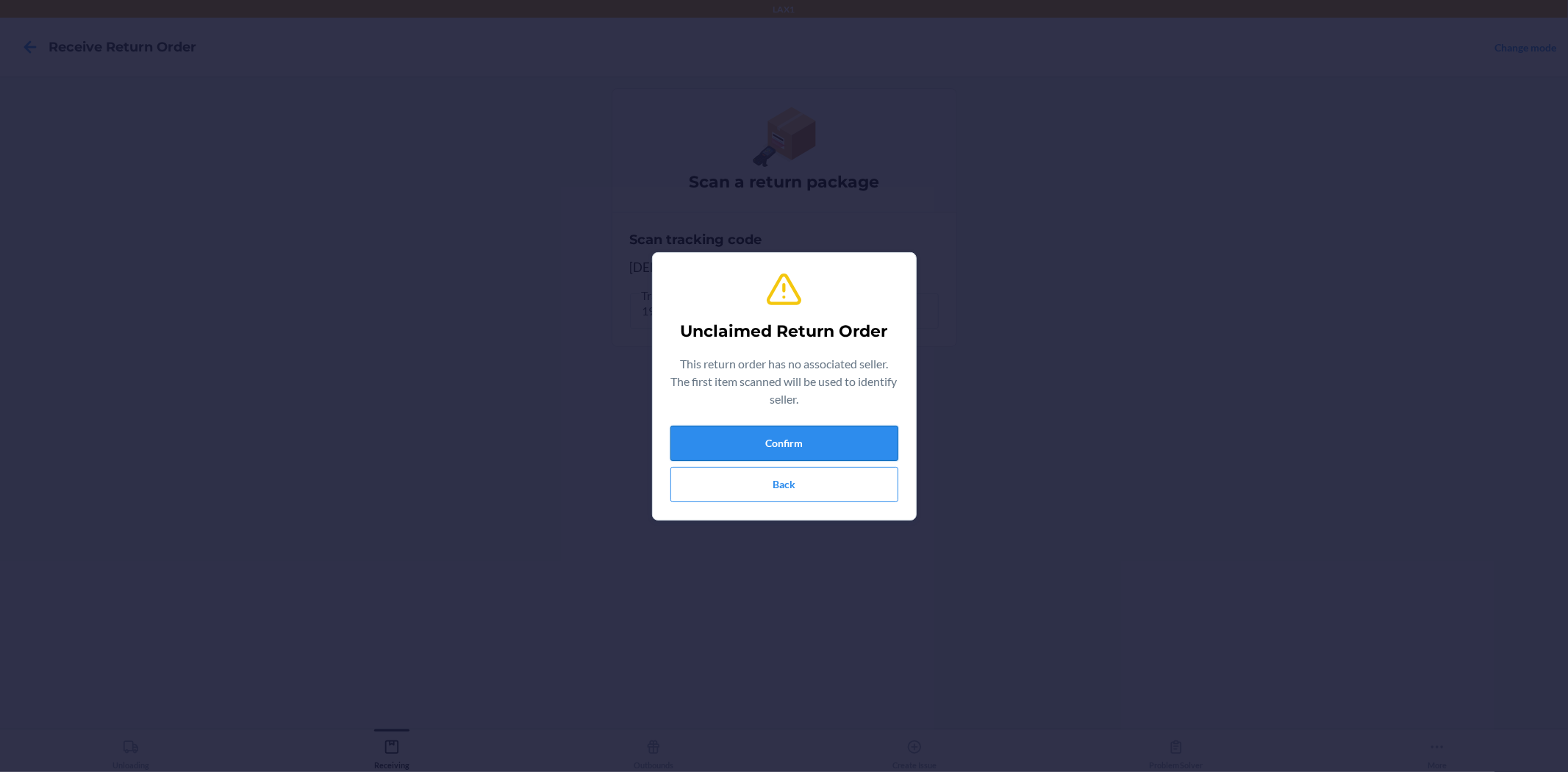
click at [790, 451] on button "Confirm" at bounding box center [784, 443] width 228 height 35
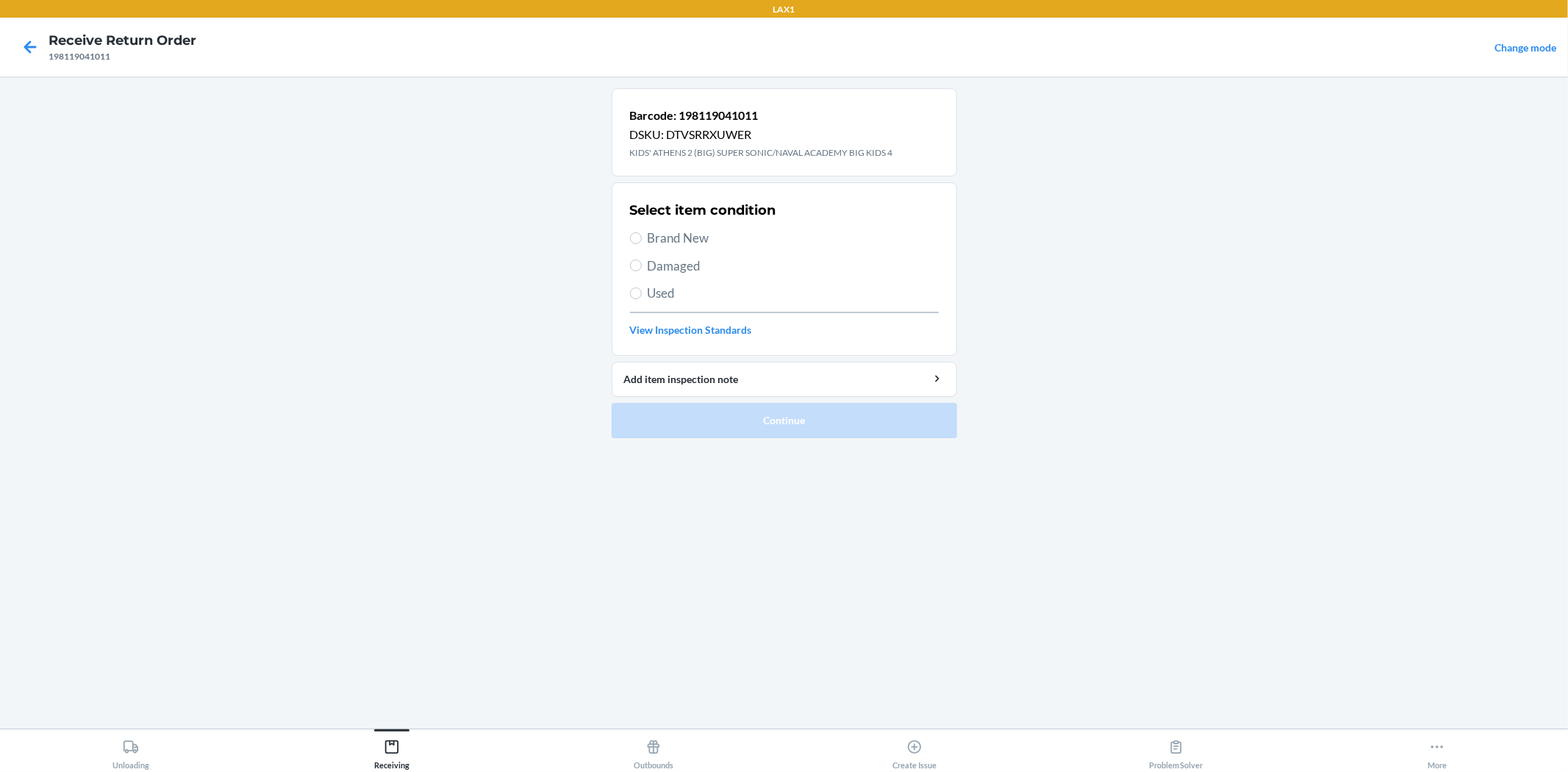
click at [630, 230] on label "Brand New" at bounding box center [784, 238] width 309 height 19
click at [630, 232] on input "Brand New" at bounding box center [636, 238] width 12 height 12
radio input "true"
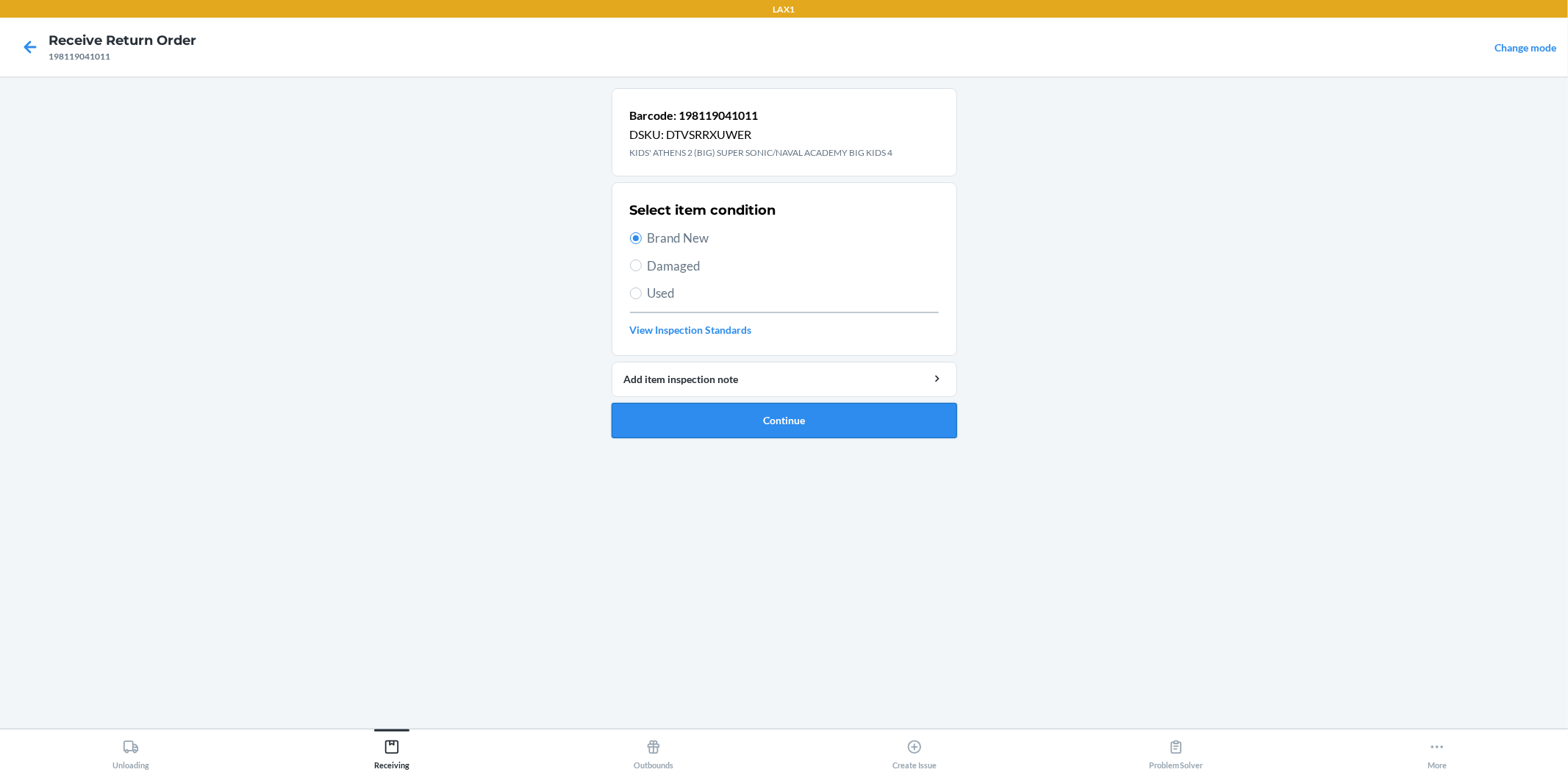
click at [753, 430] on button "Continue" at bounding box center [784, 420] width 345 height 35
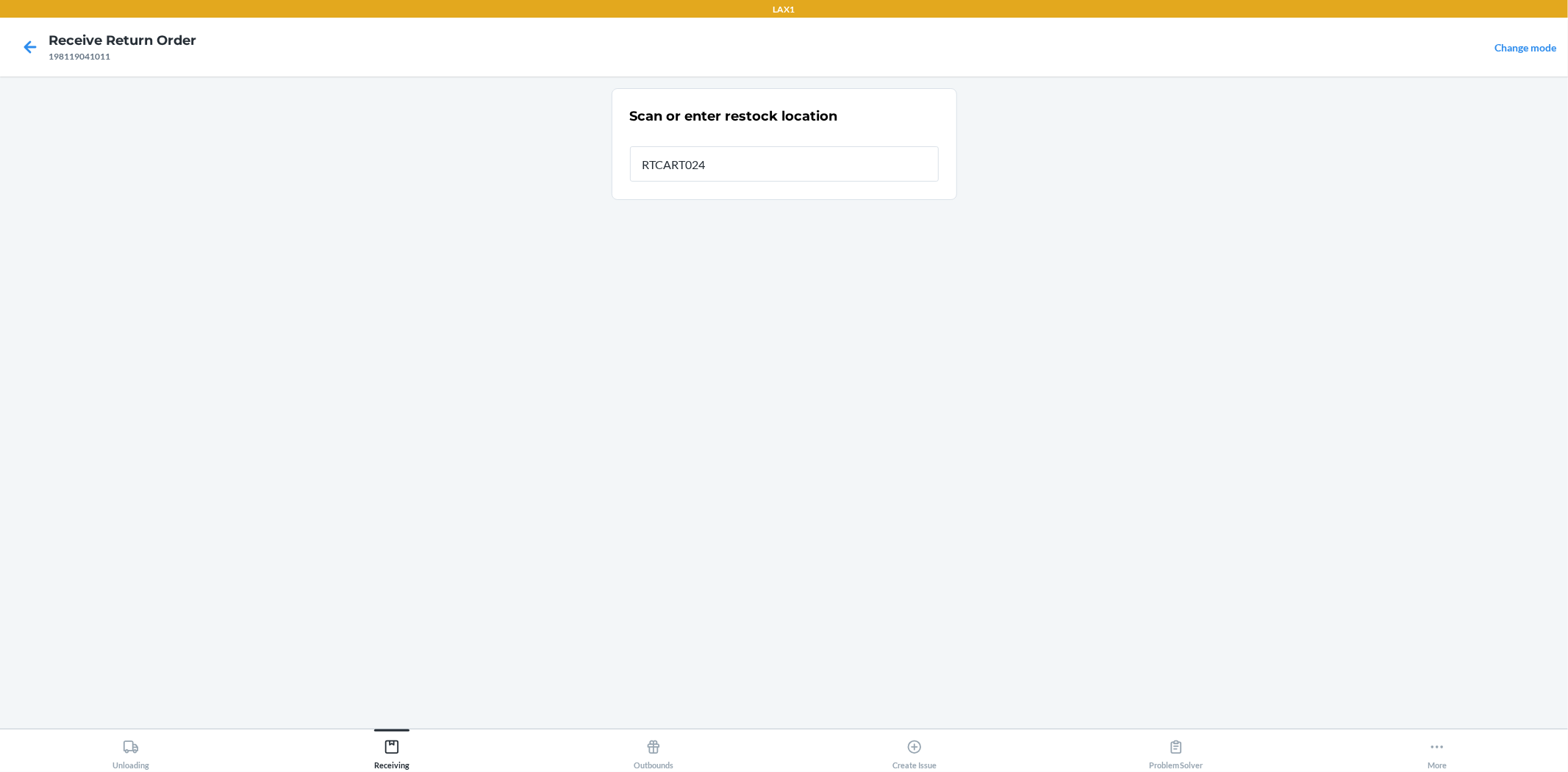
type input "RTCART024"
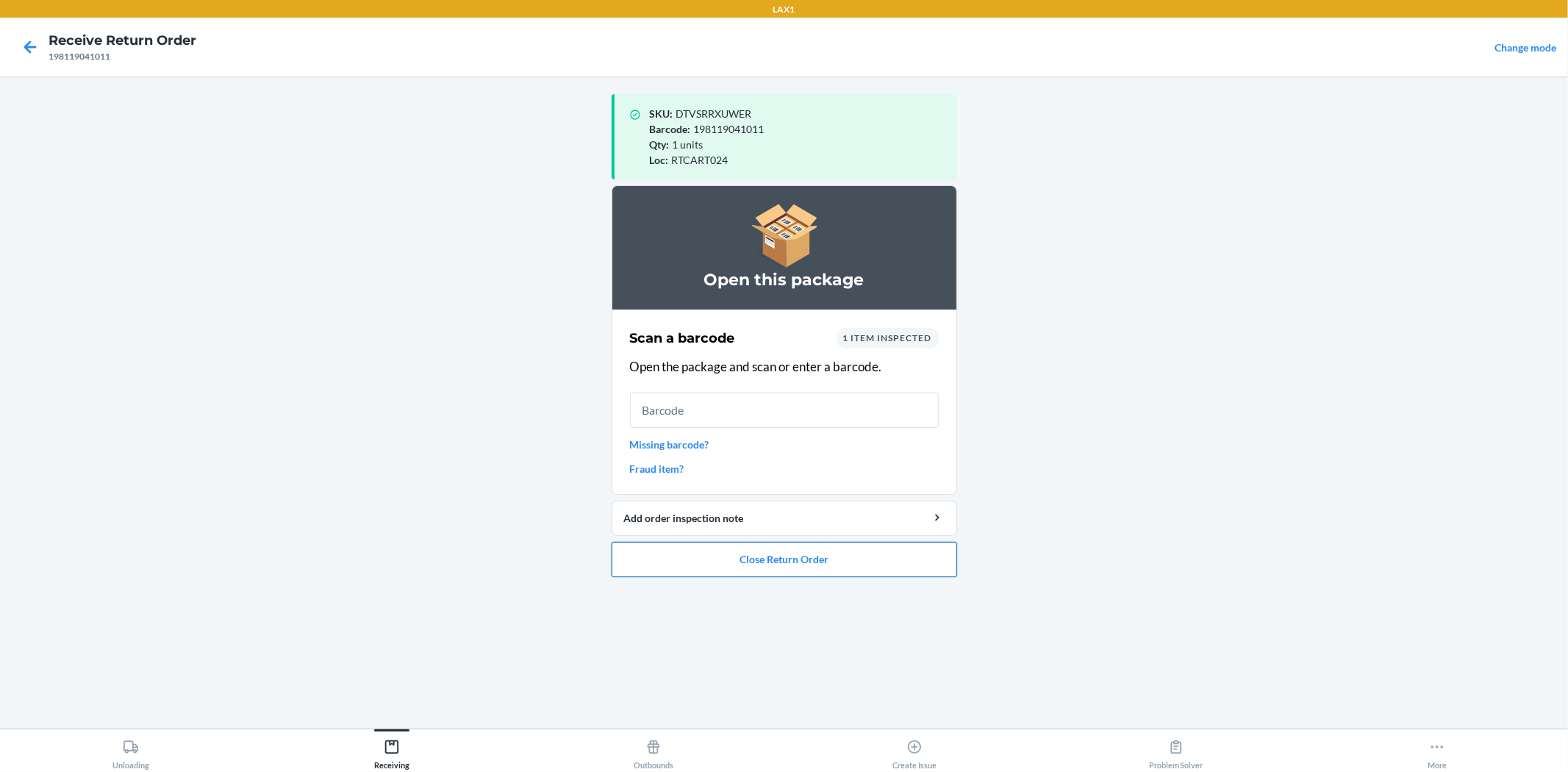
click at [802, 574] on button "Close Return Order" at bounding box center [784, 559] width 345 height 35
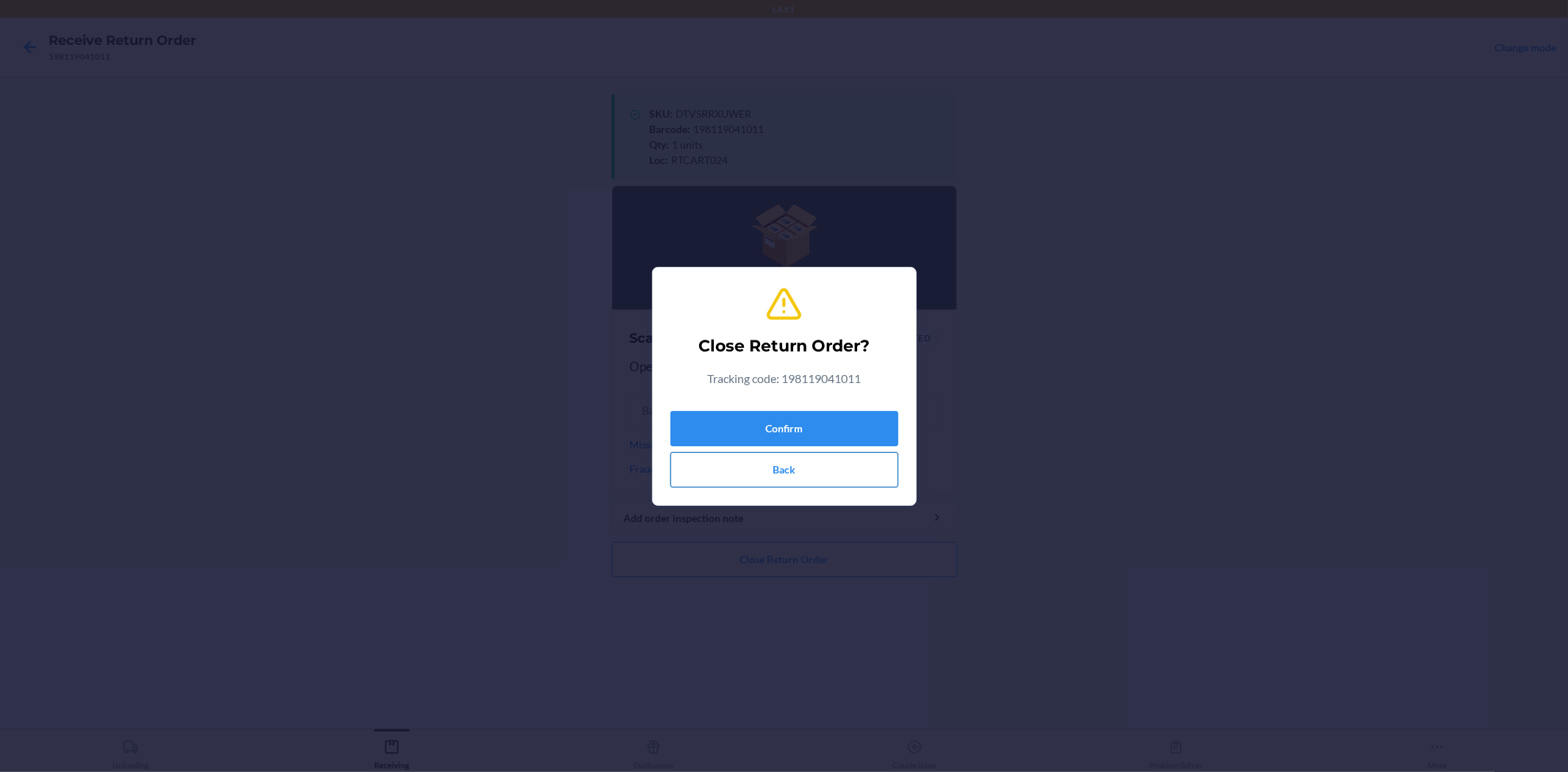
click at [766, 452] on button "Back" at bounding box center [784, 470] width 228 height 35
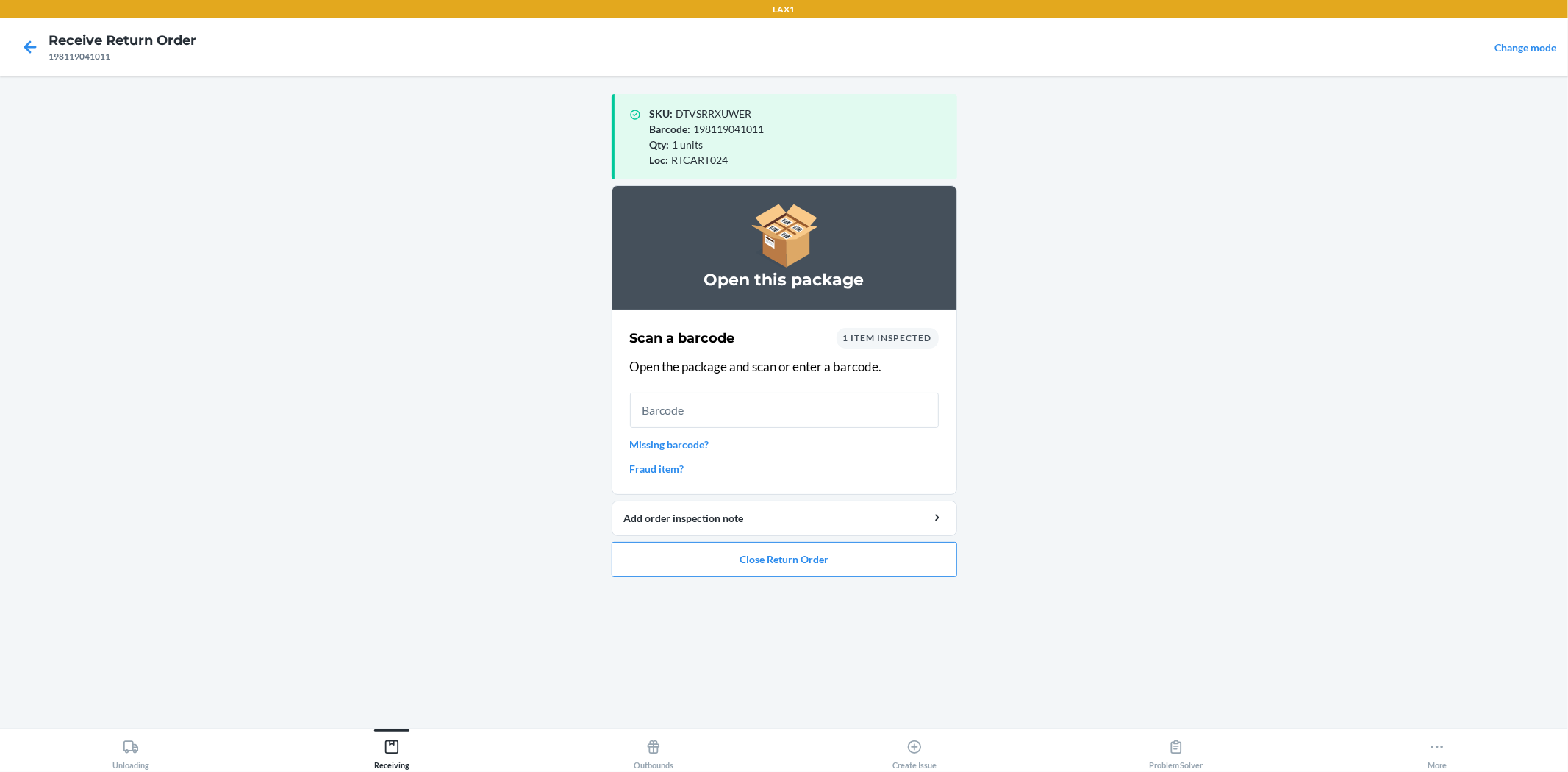
click at [746, 578] on ol "Open this package Scan a barcode 1 item inspected Open the package and scan or …" at bounding box center [784, 387] width 345 height 404
click at [745, 557] on button "Close Return Order" at bounding box center [784, 559] width 345 height 35
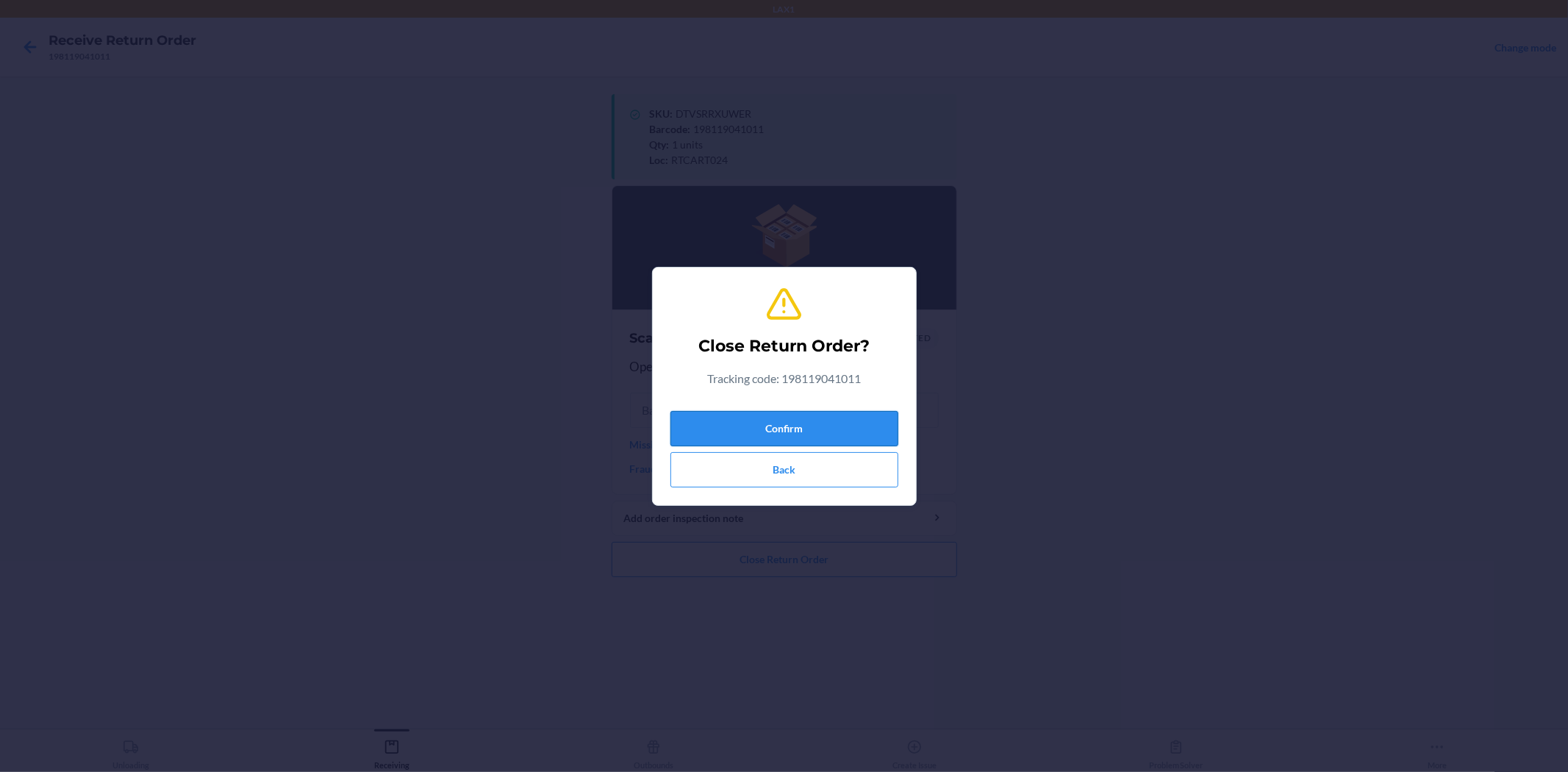
click at [761, 422] on button "Confirm" at bounding box center [784, 428] width 228 height 35
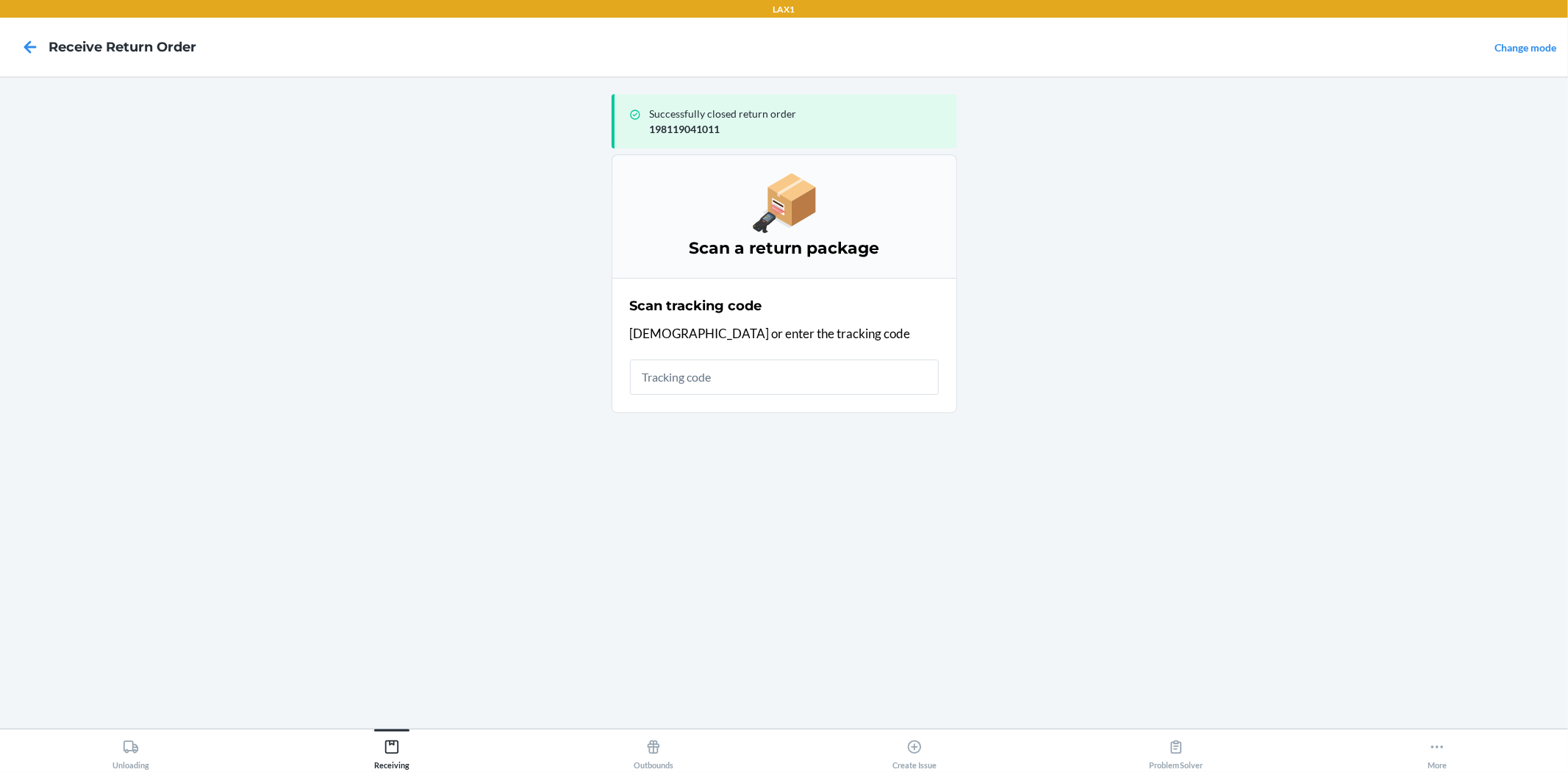
click at [810, 368] on input "text" at bounding box center [784, 377] width 309 height 35
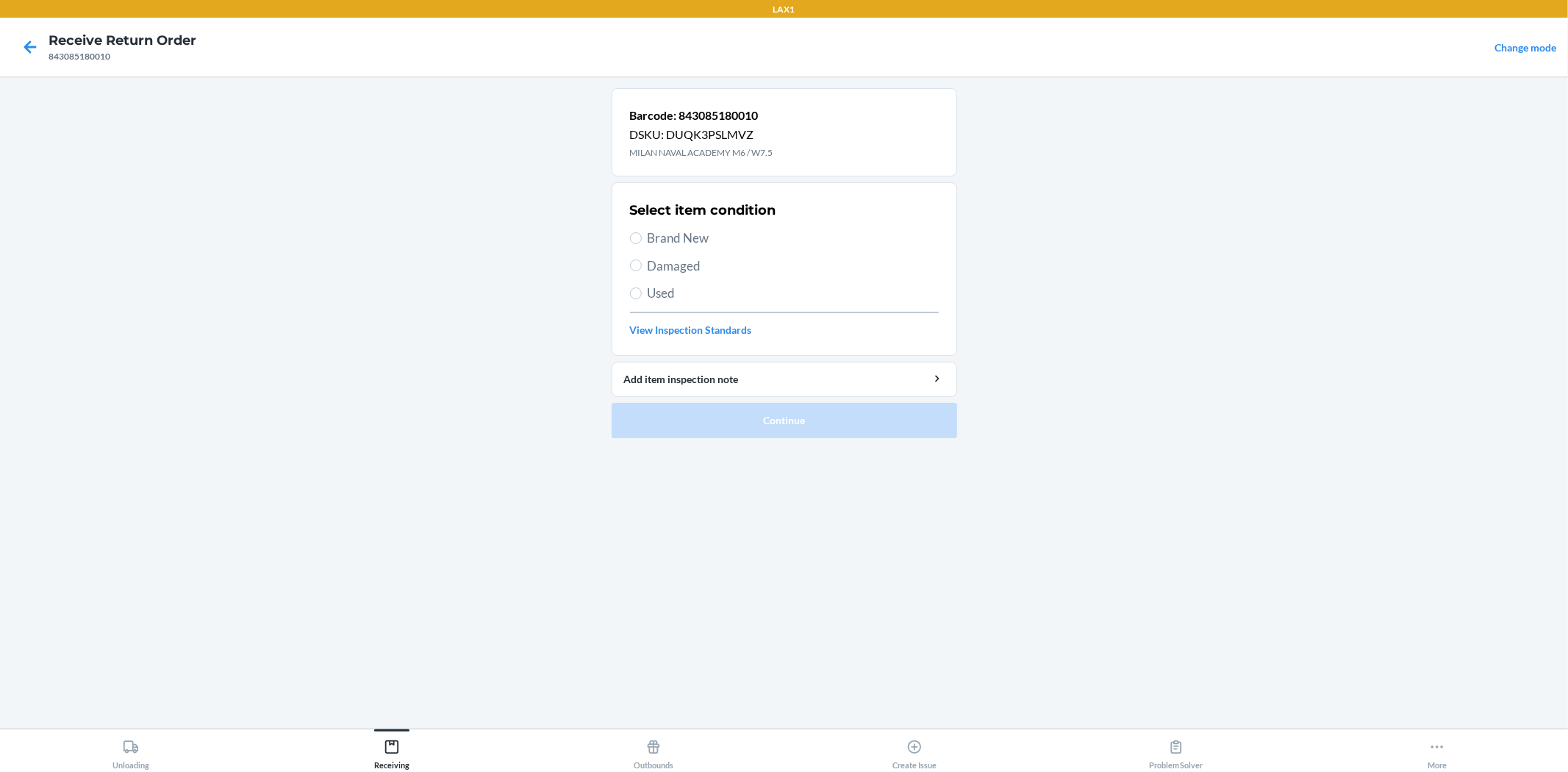
drag, startPoint x: 674, startPoint y: 236, endPoint x: 685, endPoint y: 241, distance: 12.1
click at [677, 235] on span "Brand New" at bounding box center [793, 238] width 291 height 19
click at [636, 236] on input "Brand New" at bounding box center [636, 238] width 12 height 12
radio input "true"
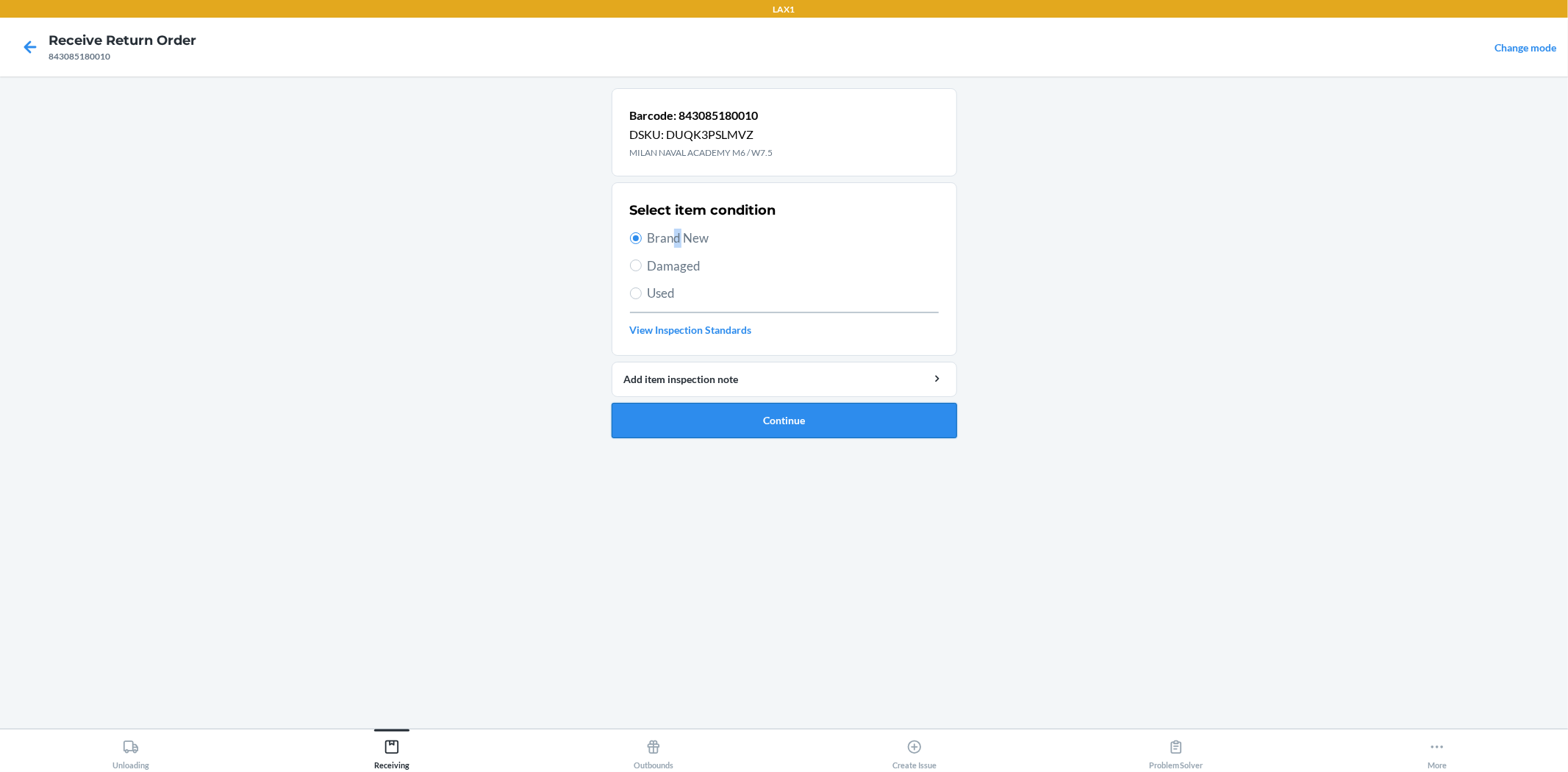
click at [701, 413] on button "Continue" at bounding box center [784, 420] width 345 height 35
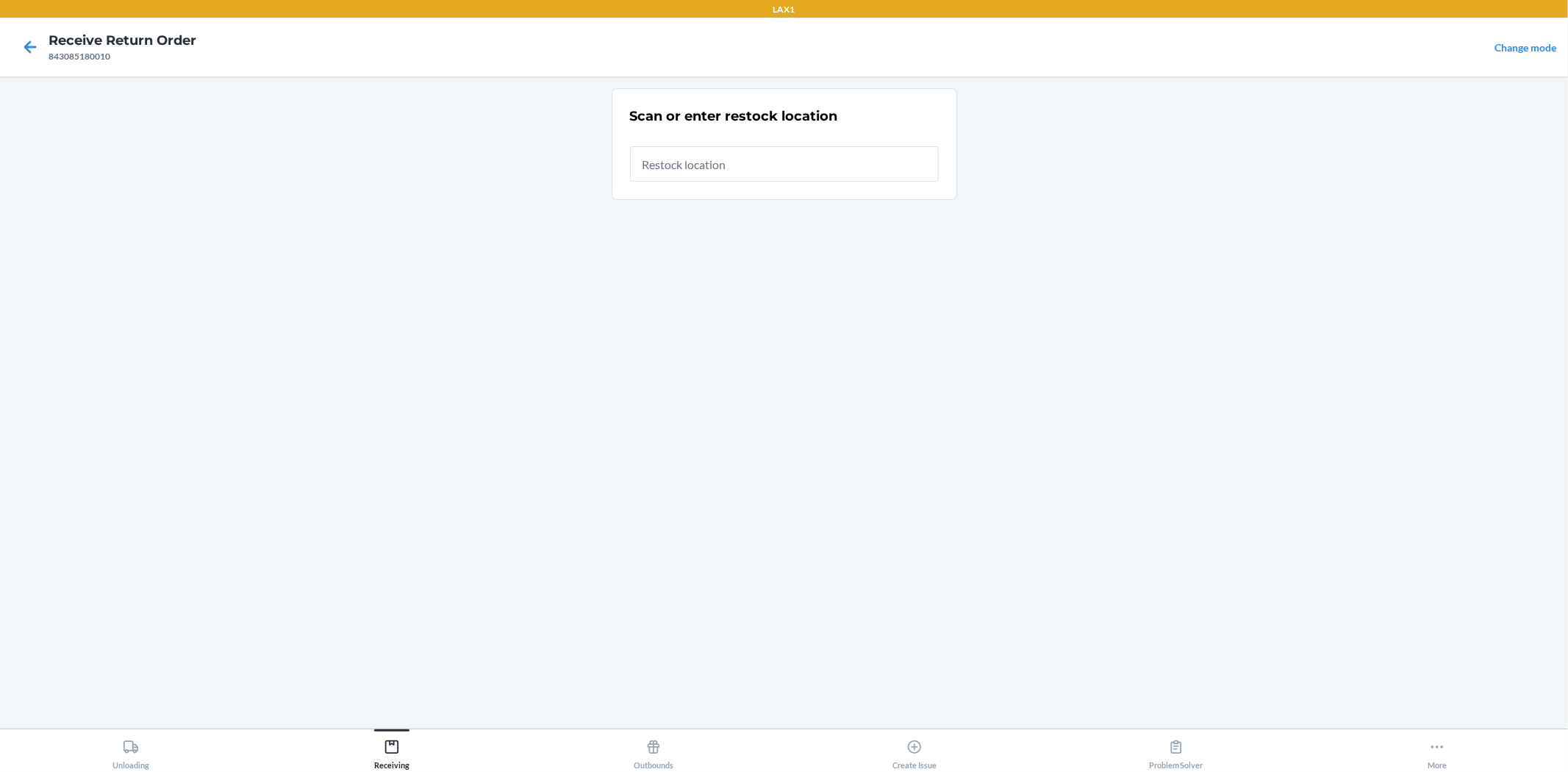
click at [757, 159] on input "text" at bounding box center [784, 164] width 309 height 35
type input "RTCART024"
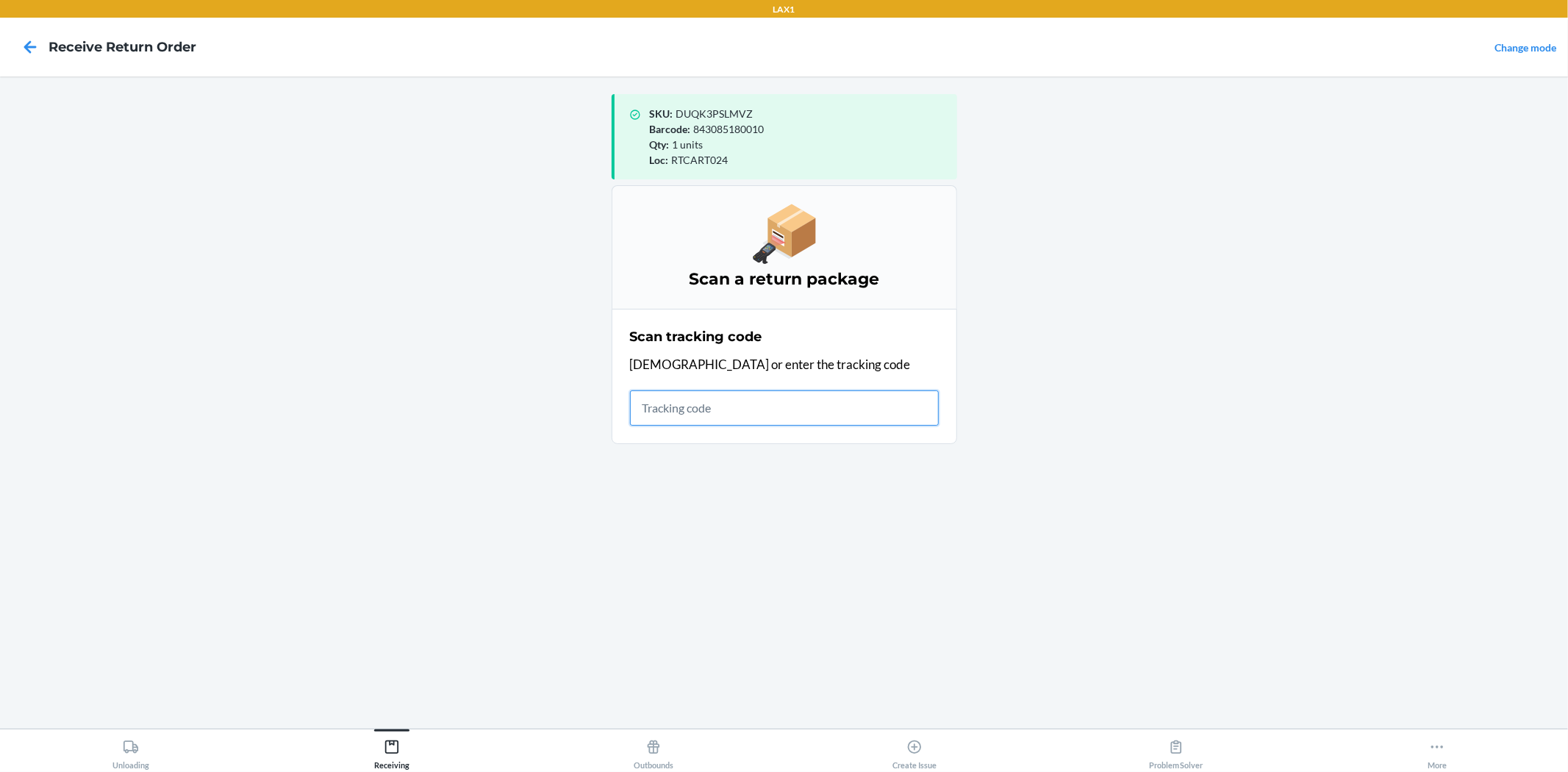
drag, startPoint x: 769, startPoint y: 400, endPoint x: 693, endPoint y: 421, distance: 78.8
click at [769, 402] on input "text" at bounding box center [784, 408] width 309 height 35
type input "1ZA8339B03151131"
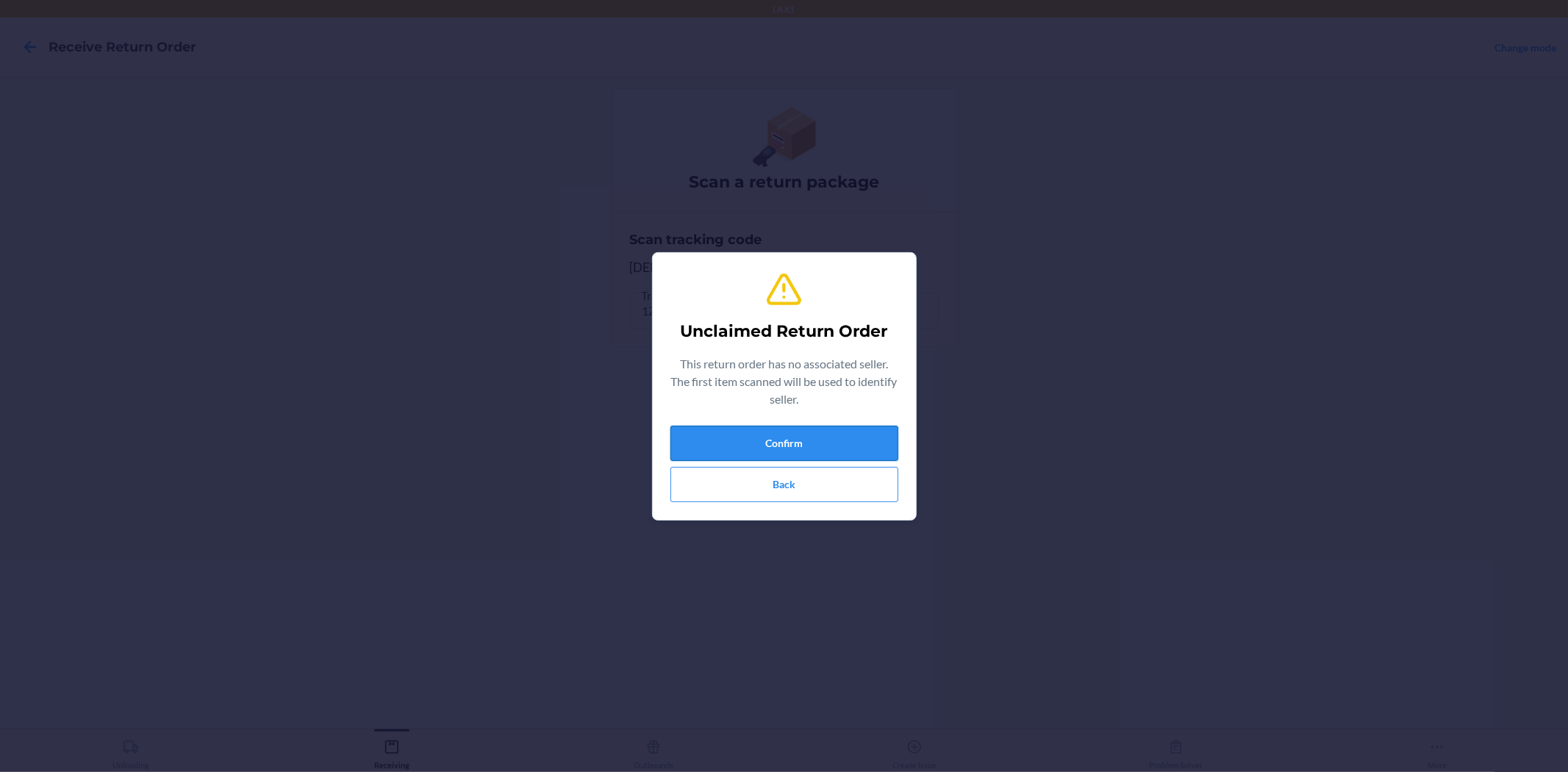
click at [832, 446] on button "Confirm" at bounding box center [784, 443] width 228 height 35
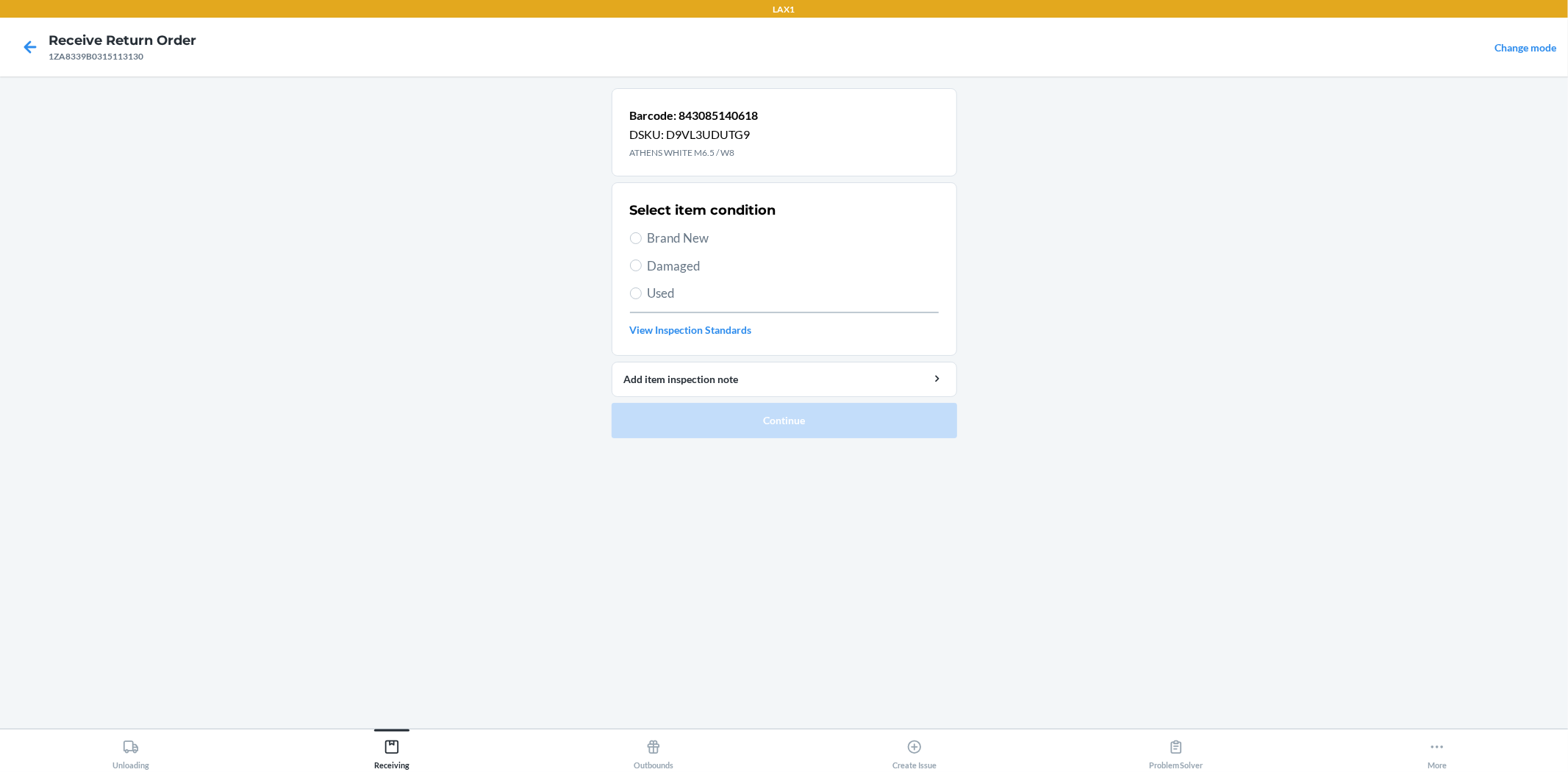
click at [658, 242] on span "Brand New" at bounding box center [793, 238] width 291 height 19
click at [641, 242] on input "Brand New" at bounding box center [636, 238] width 12 height 12
radio input "true"
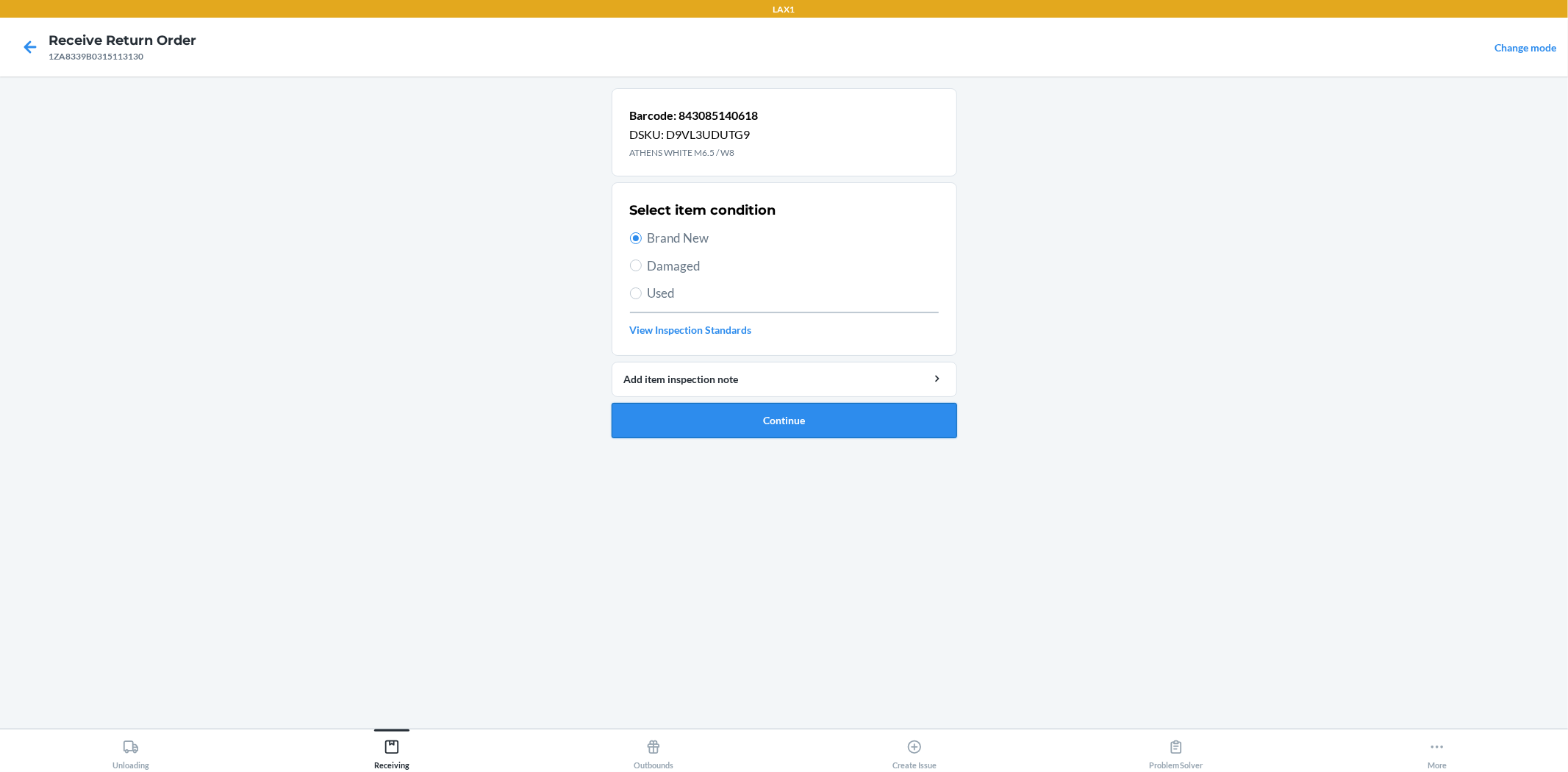
click at [695, 421] on button "Continue" at bounding box center [784, 420] width 345 height 35
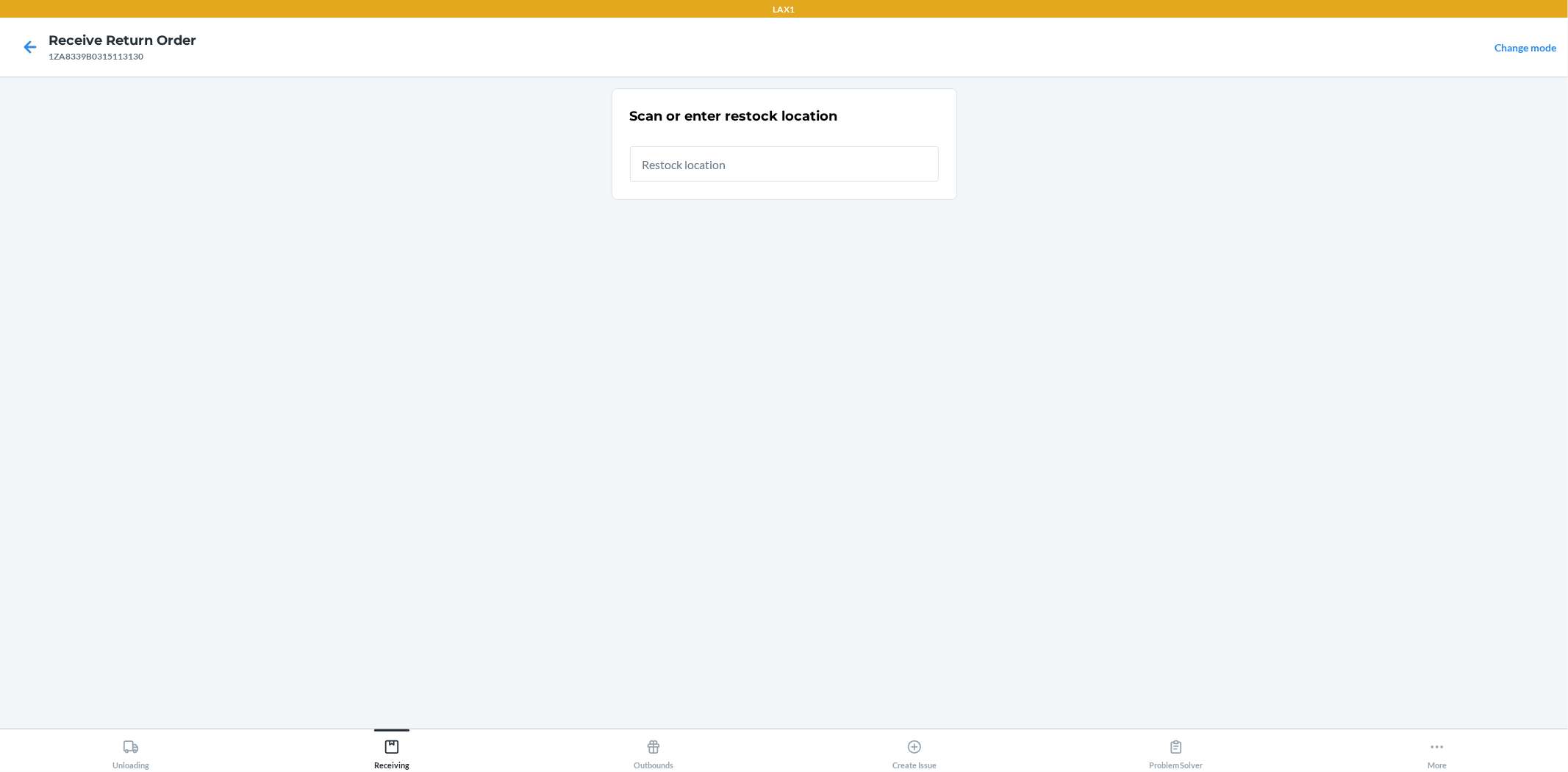
click at [779, 159] on input "text" at bounding box center [784, 164] width 309 height 35
type input "RTCART024"
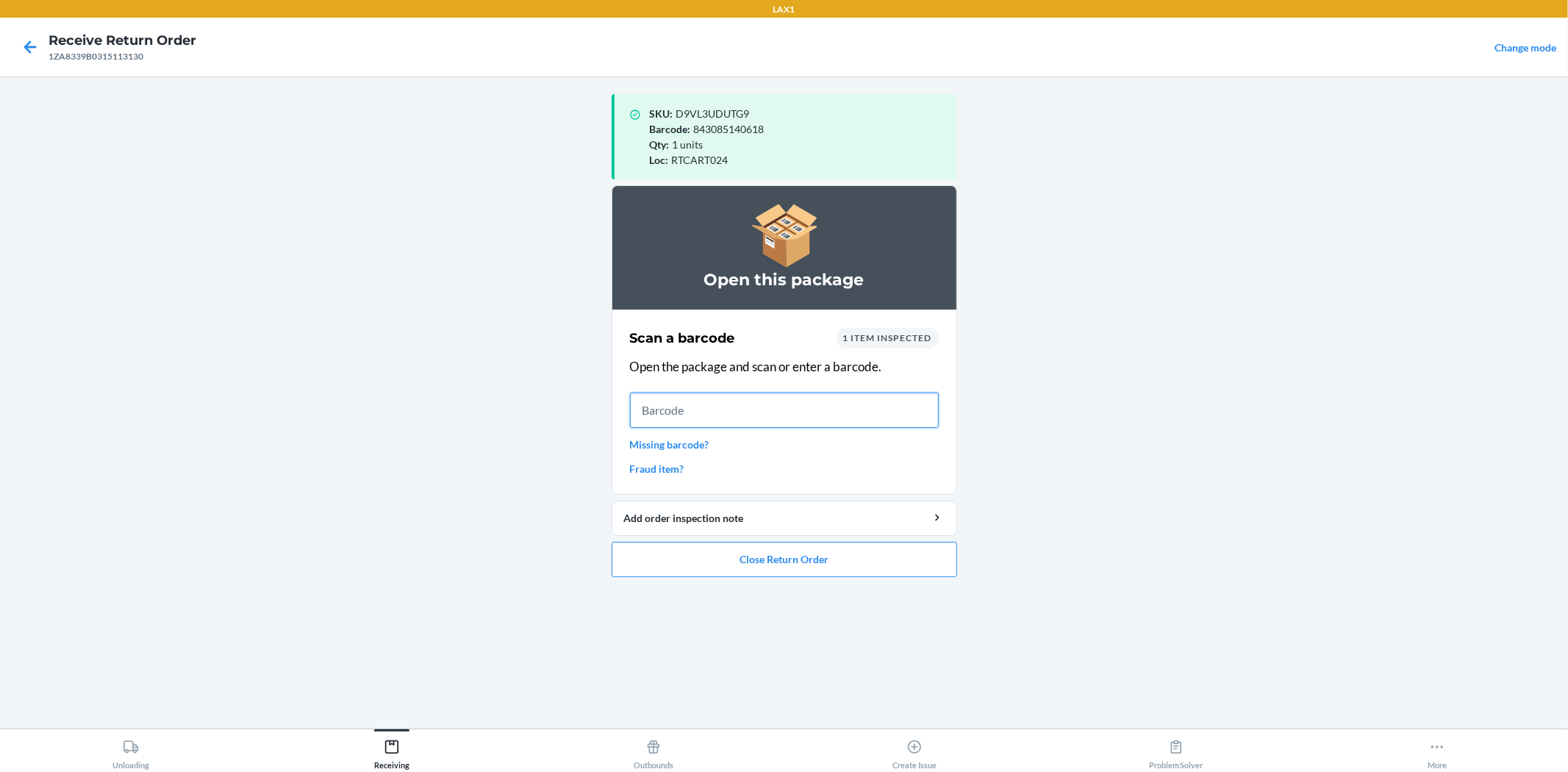
click at [737, 417] on input "text" at bounding box center [784, 410] width 309 height 35
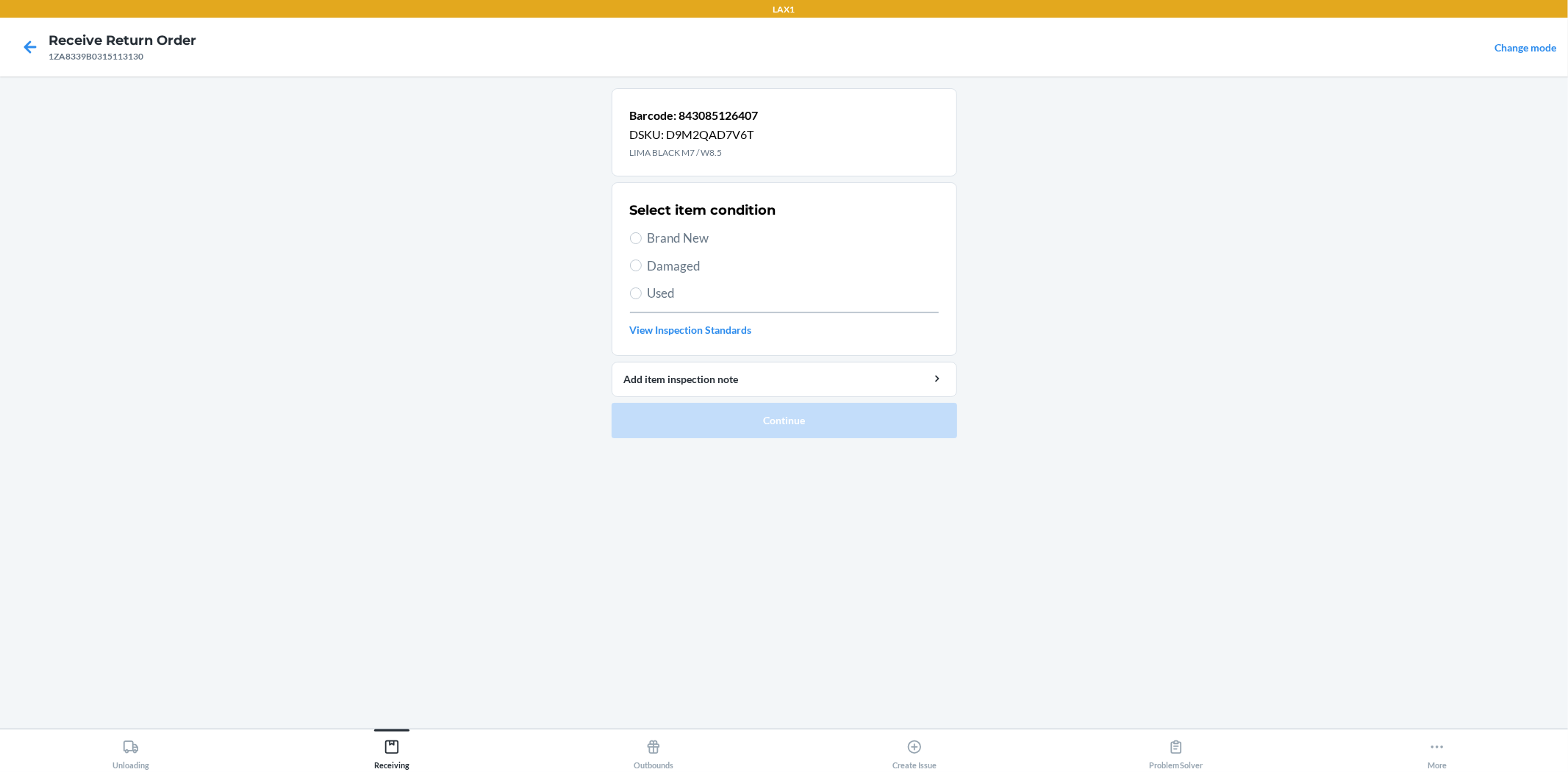
click at [706, 238] on span "Brand New" at bounding box center [793, 238] width 291 height 19
click at [641, 238] on input "Brand New" at bounding box center [636, 238] width 12 height 12
radio input "true"
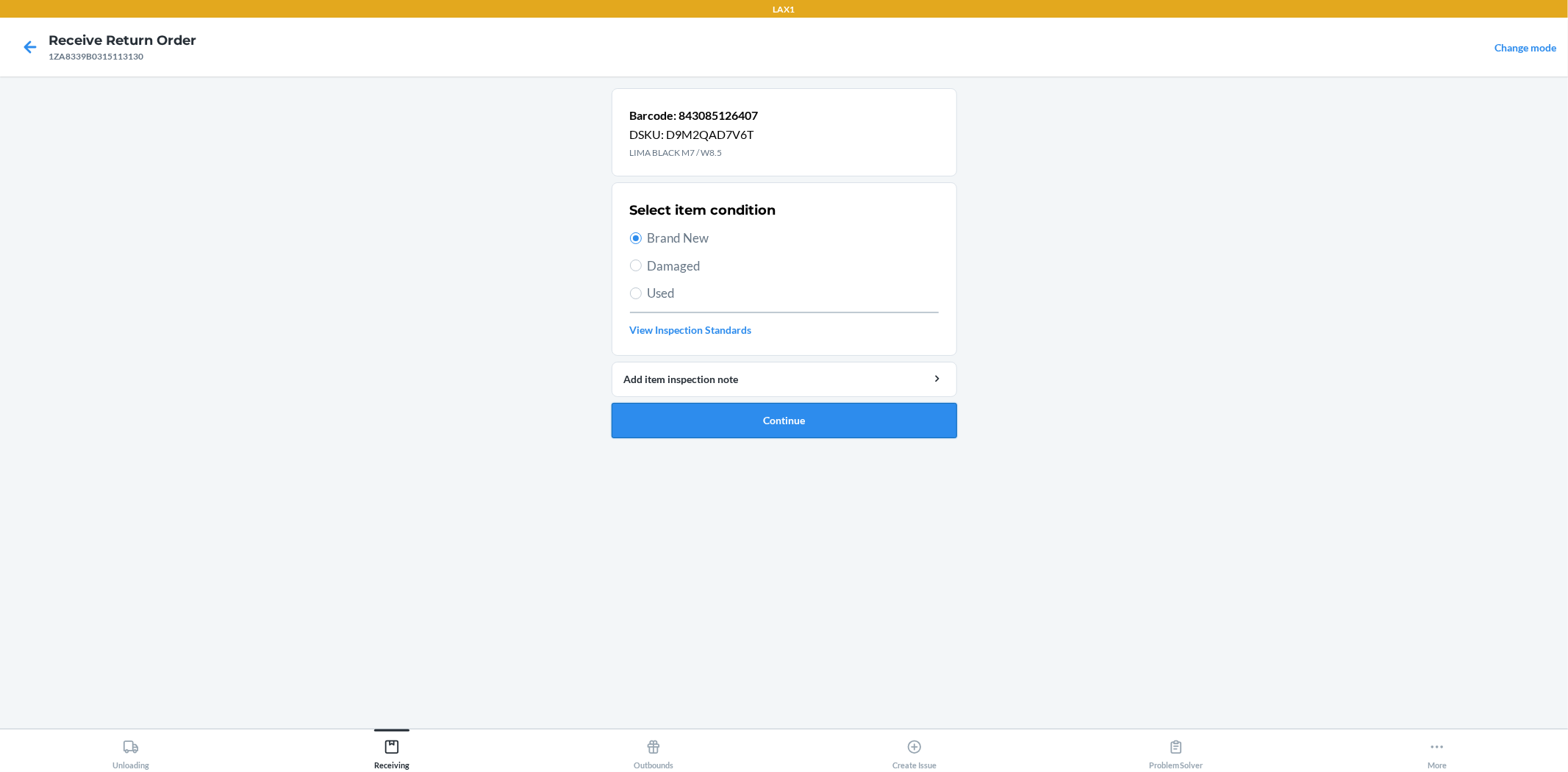
click at [783, 430] on button "Continue" at bounding box center [784, 420] width 345 height 35
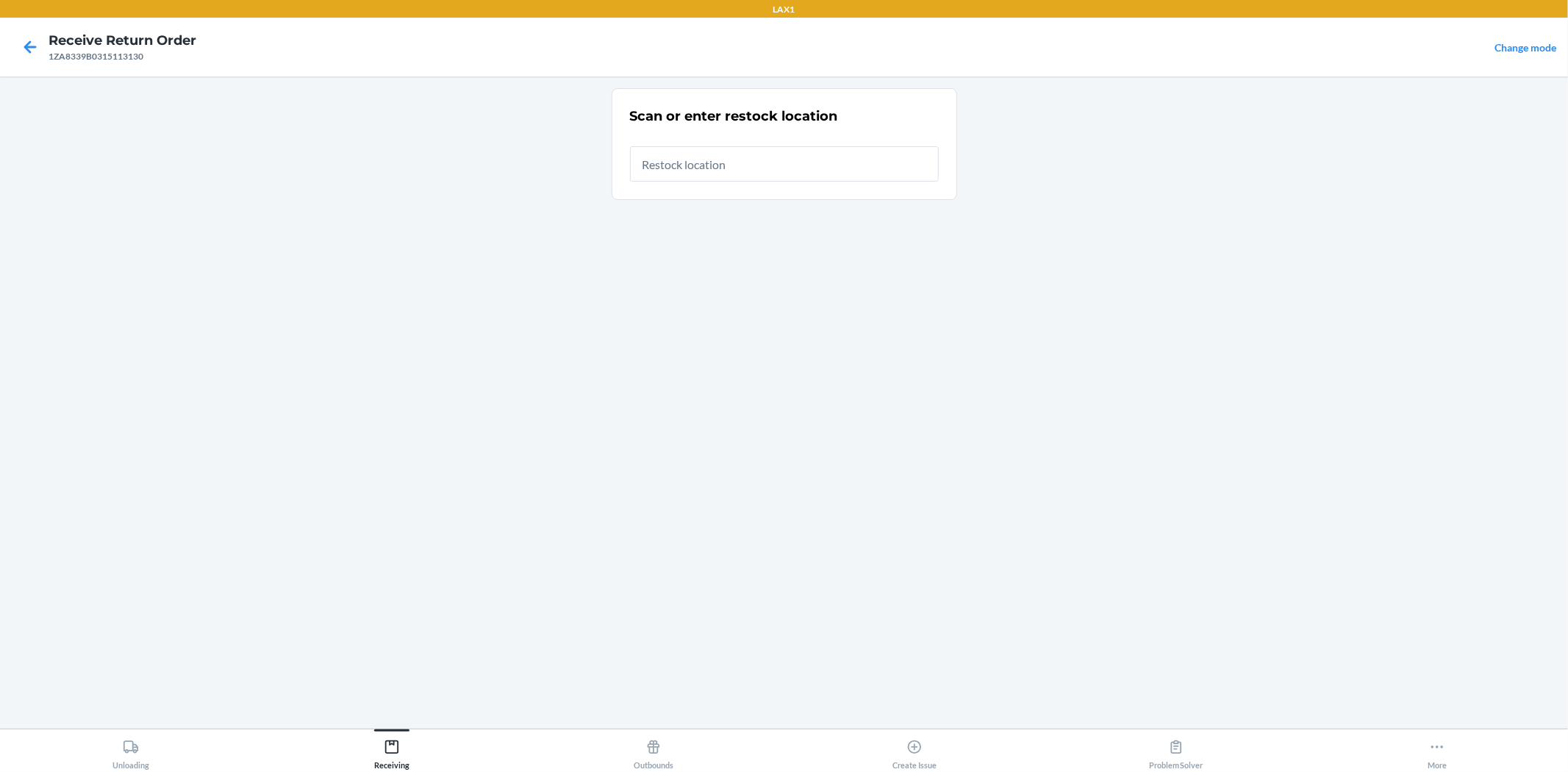
click at [778, 175] on input "text" at bounding box center [784, 164] width 309 height 35
type input "RTCART024"
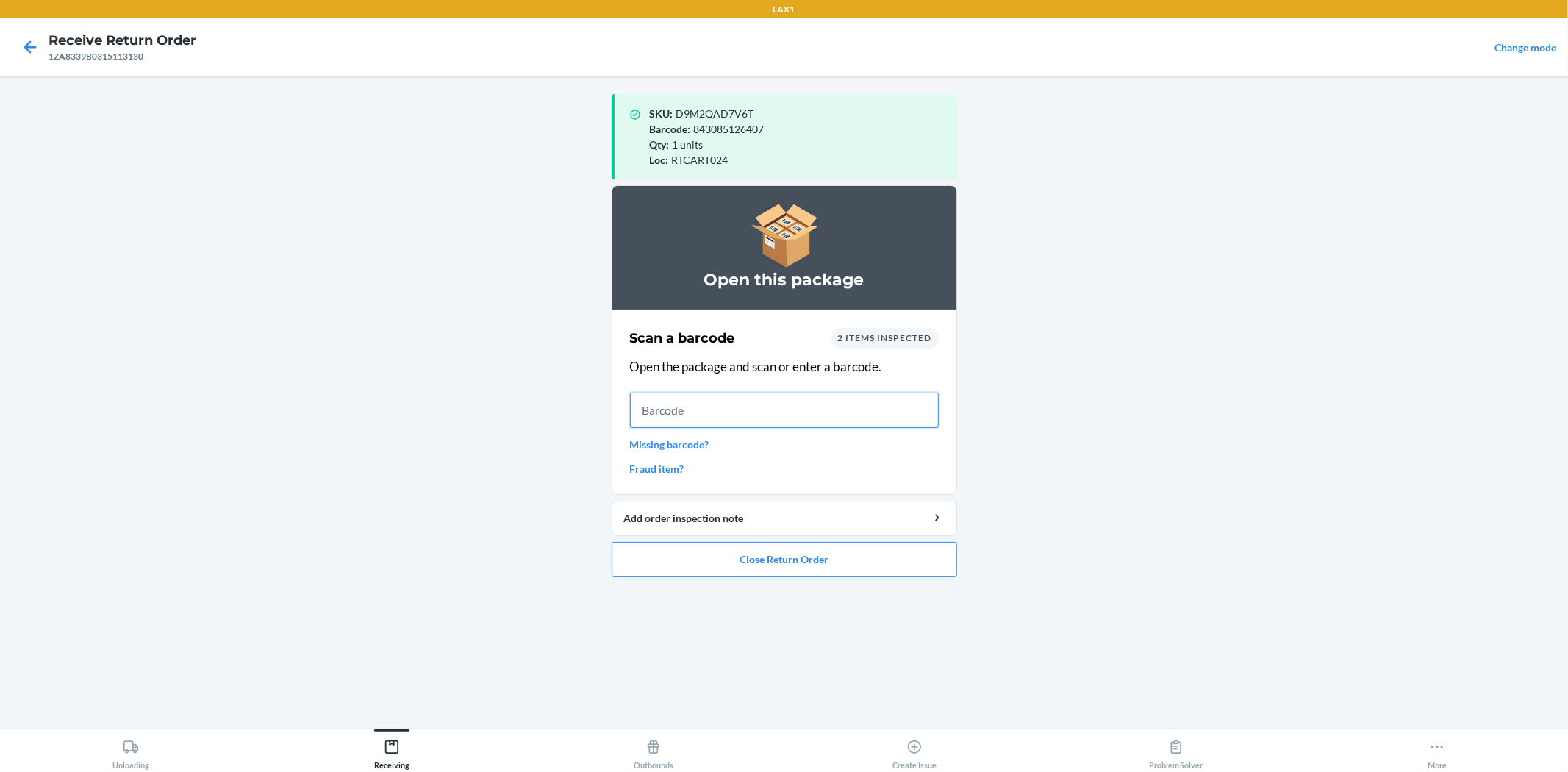
click at [826, 400] on input "text" at bounding box center [784, 410] width 309 height 35
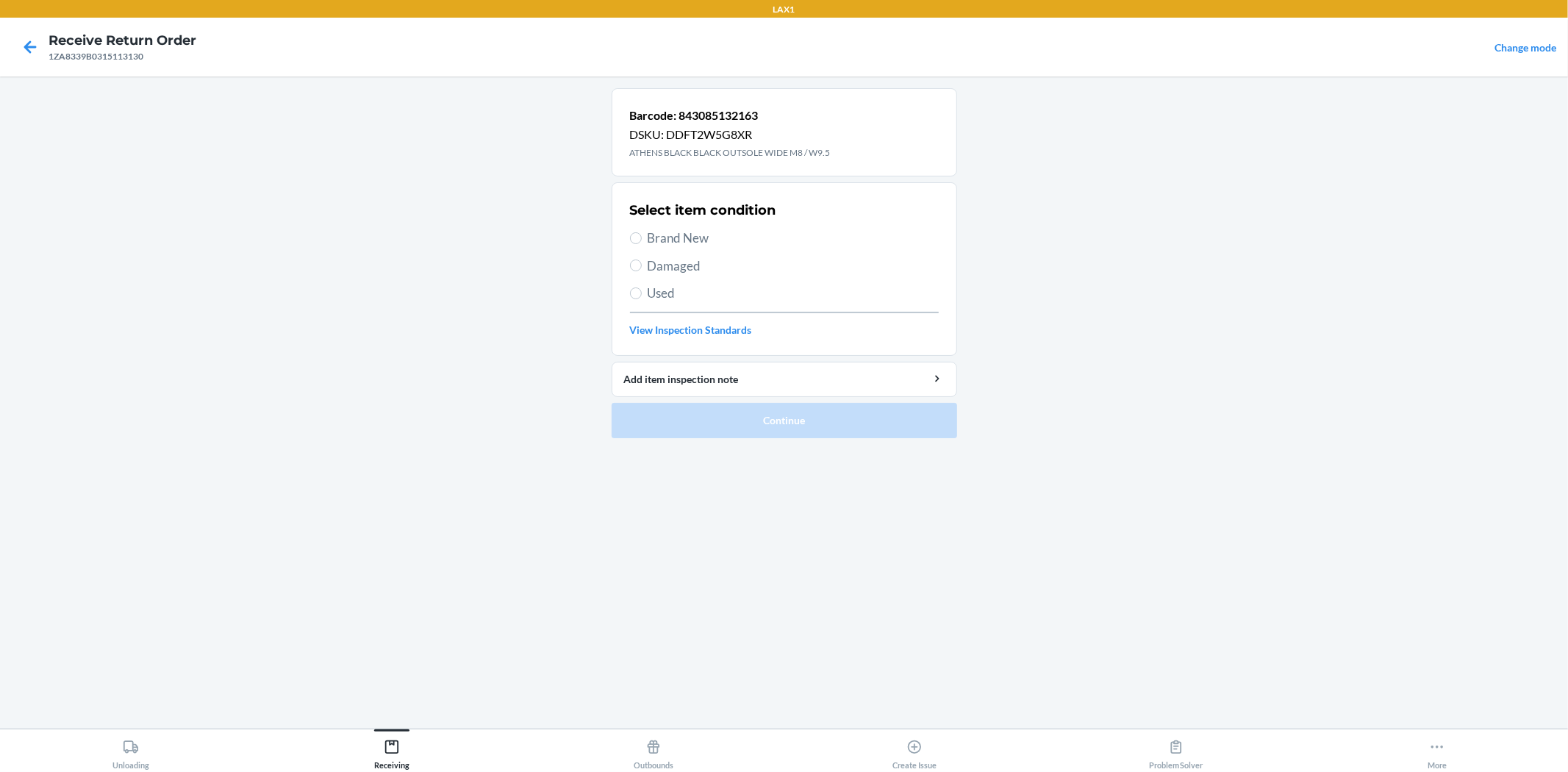
click at [645, 236] on label "Brand New" at bounding box center [784, 238] width 309 height 19
click at [641, 236] on input "Brand New" at bounding box center [636, 238] width 12 height 12
radio input "true"
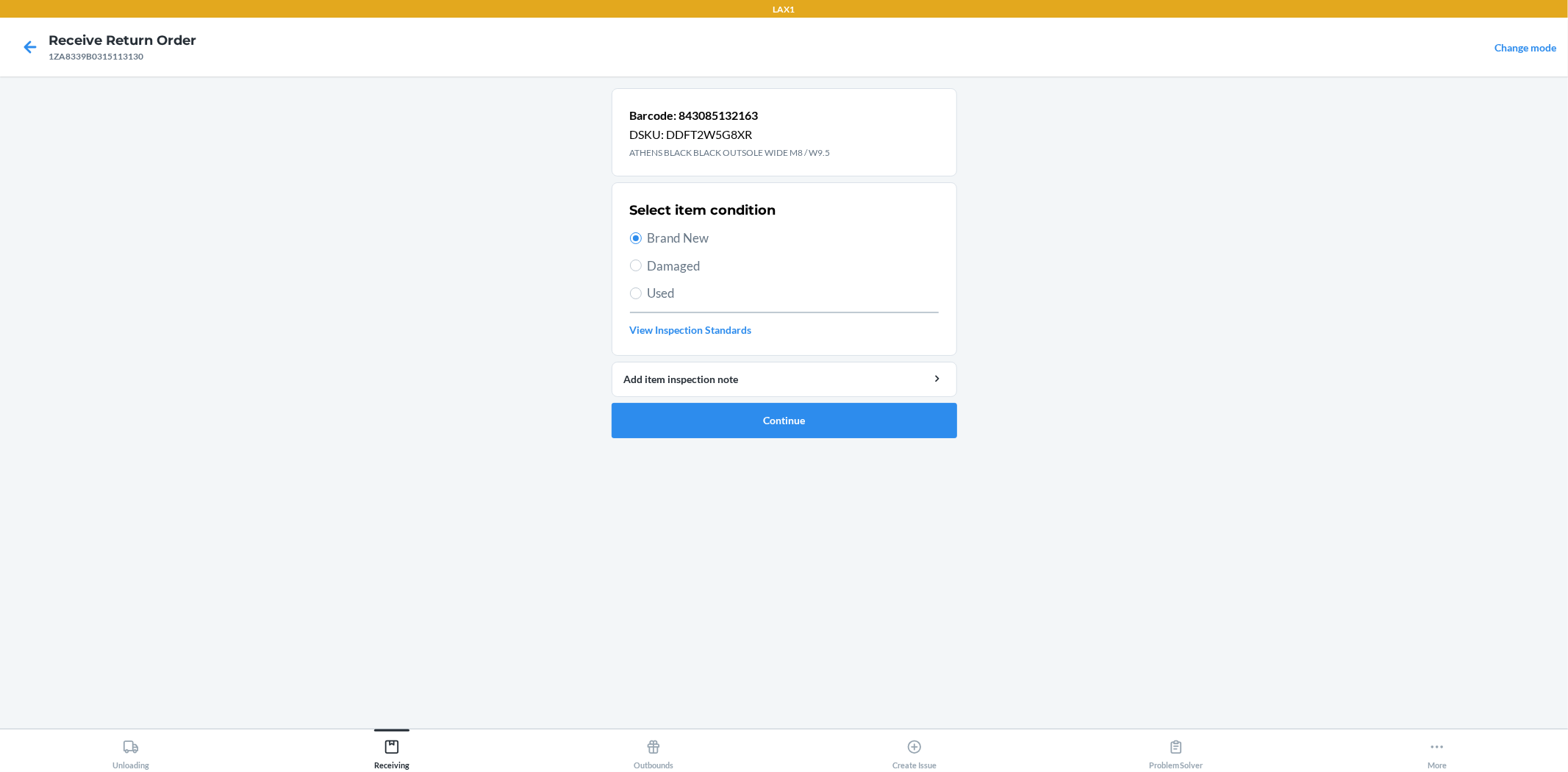
click at [648, 236] on span "Brand New" at bounding box center [793, 238] width 291 height 19
click at [641, 236] on input "Brand New" at bounding box center [636, 238] width 12 height 12
click at [707, 434] on button "Continue" at bounding box center [784, 420] width 345 height 35
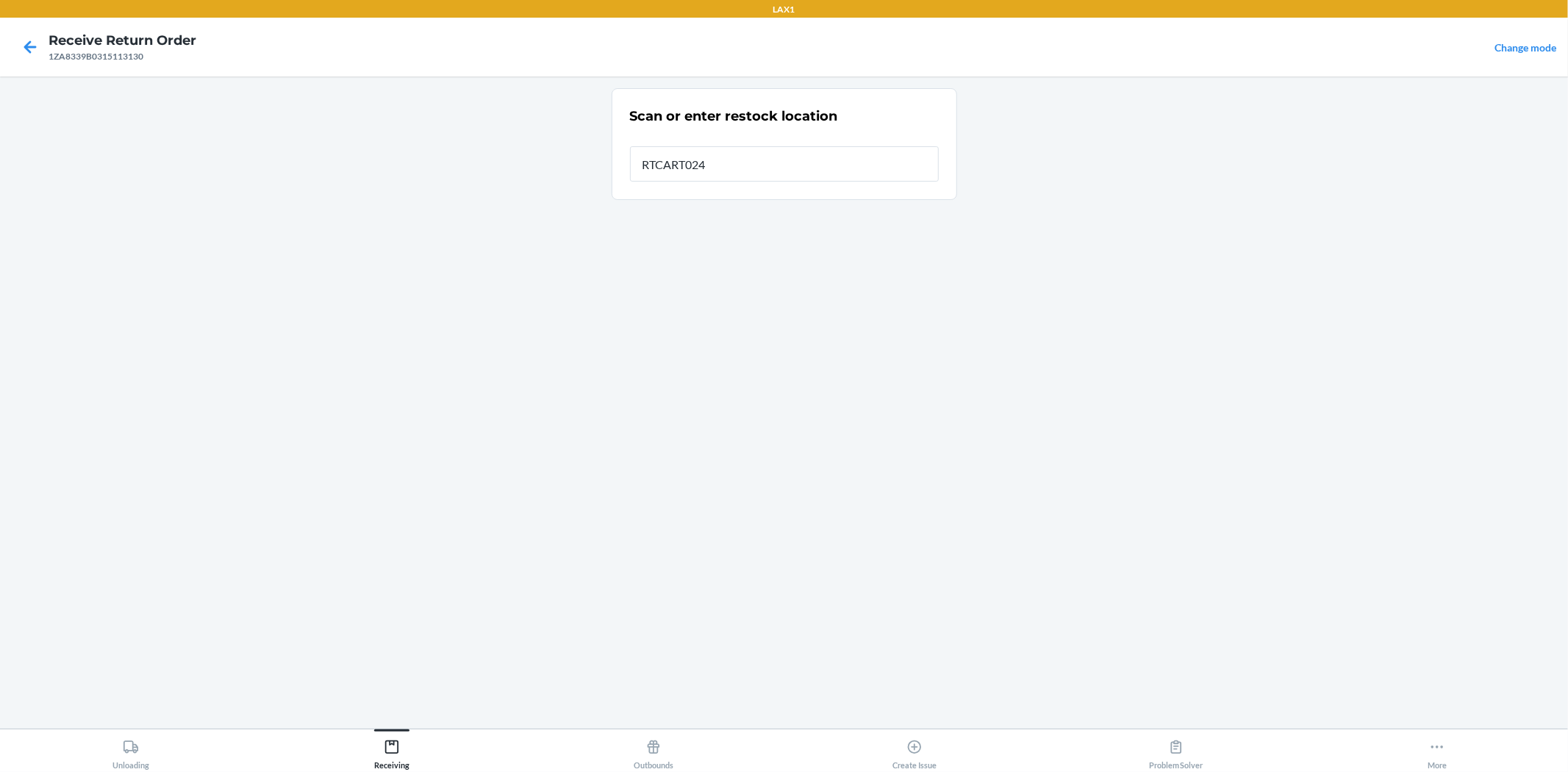
type input "RTCART024"
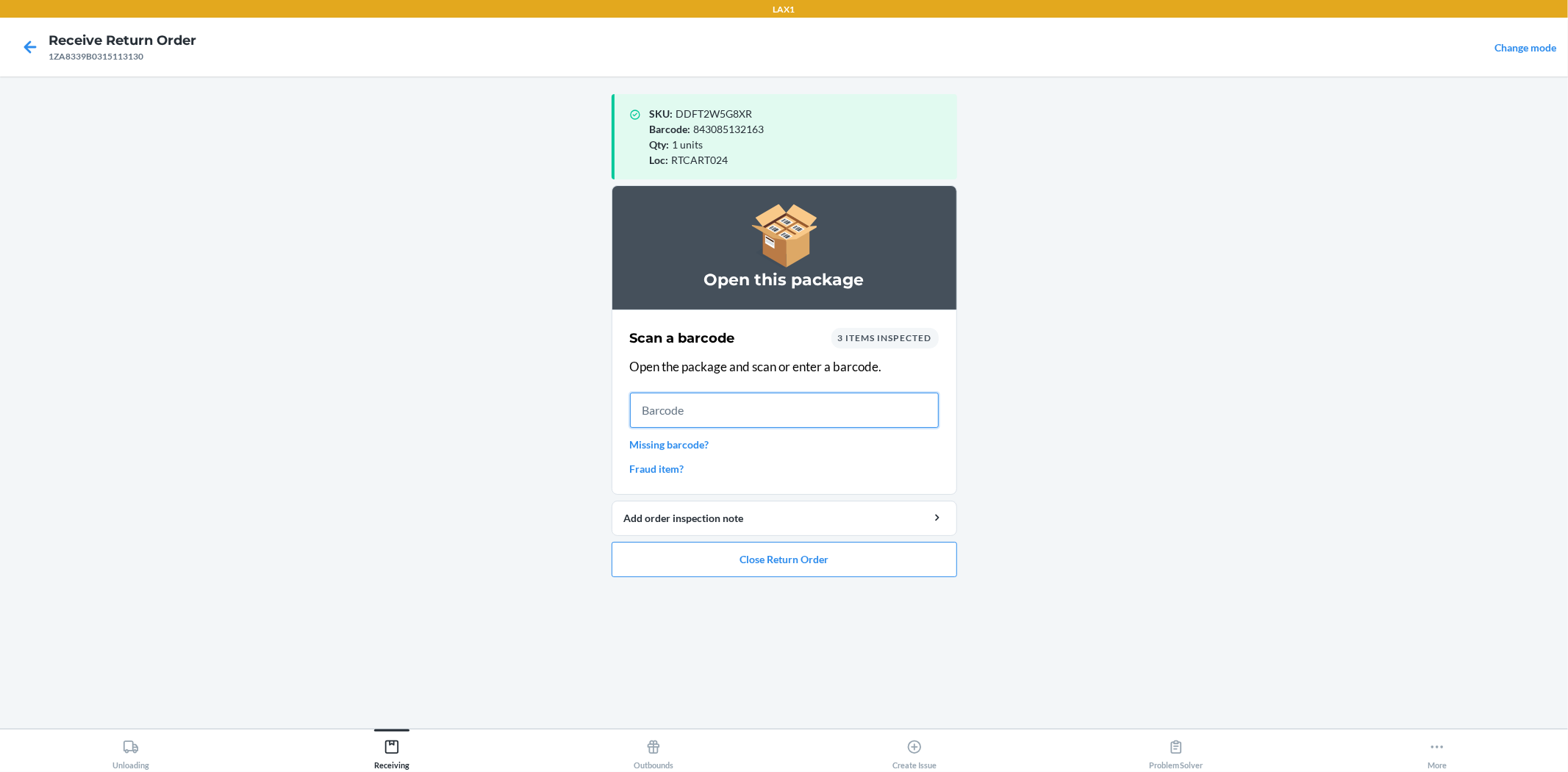
click at [835, 398] on input "text" at bounding box center [784, 410] width 309 height 35
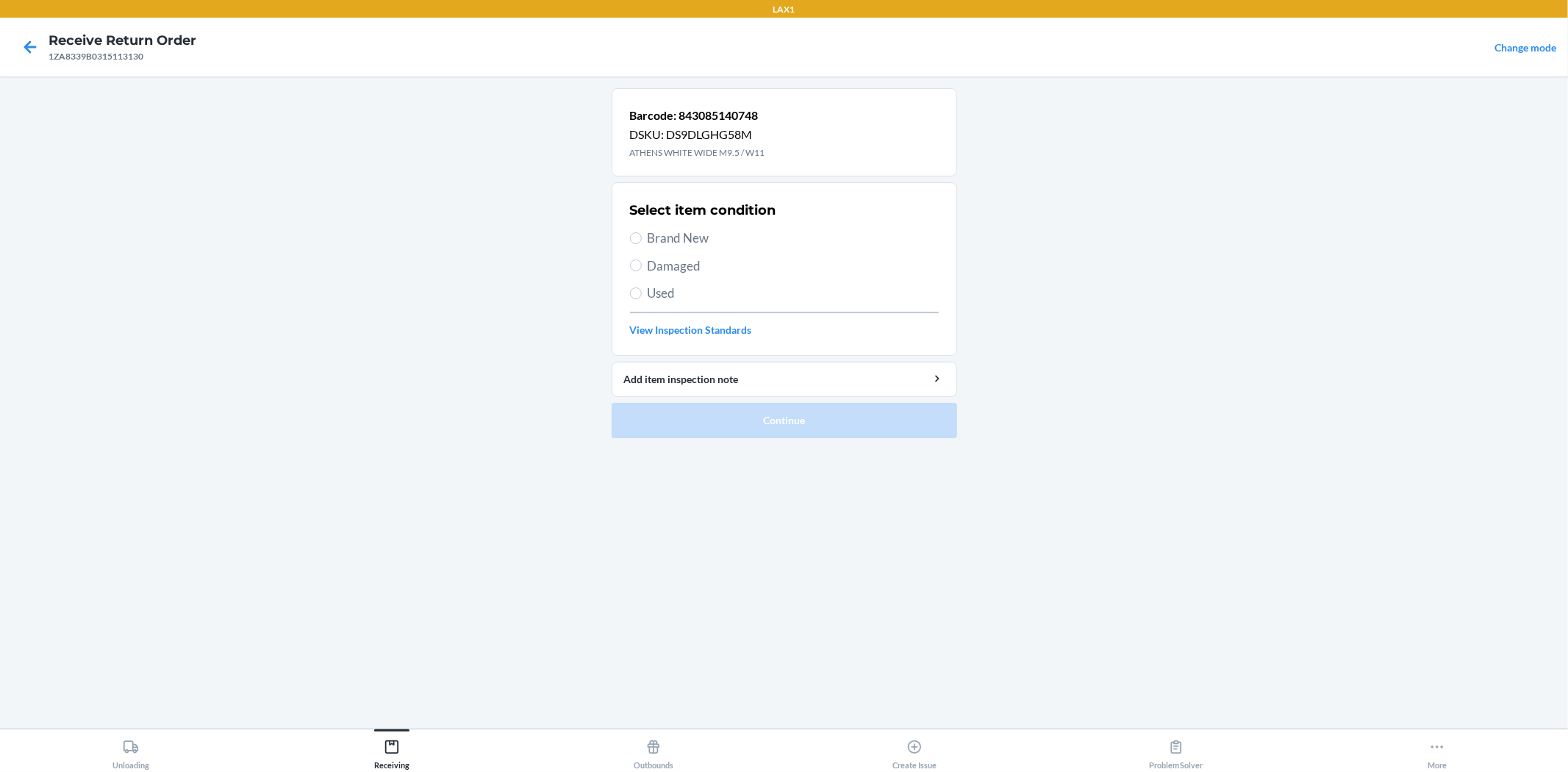
click at [644, 286] on label "Used" at bounding box center [784, 293] width 309 height 19
click at [641, 287] on input "Used" at bounding box center [636, 293] width 12 height 12
radio input "true"
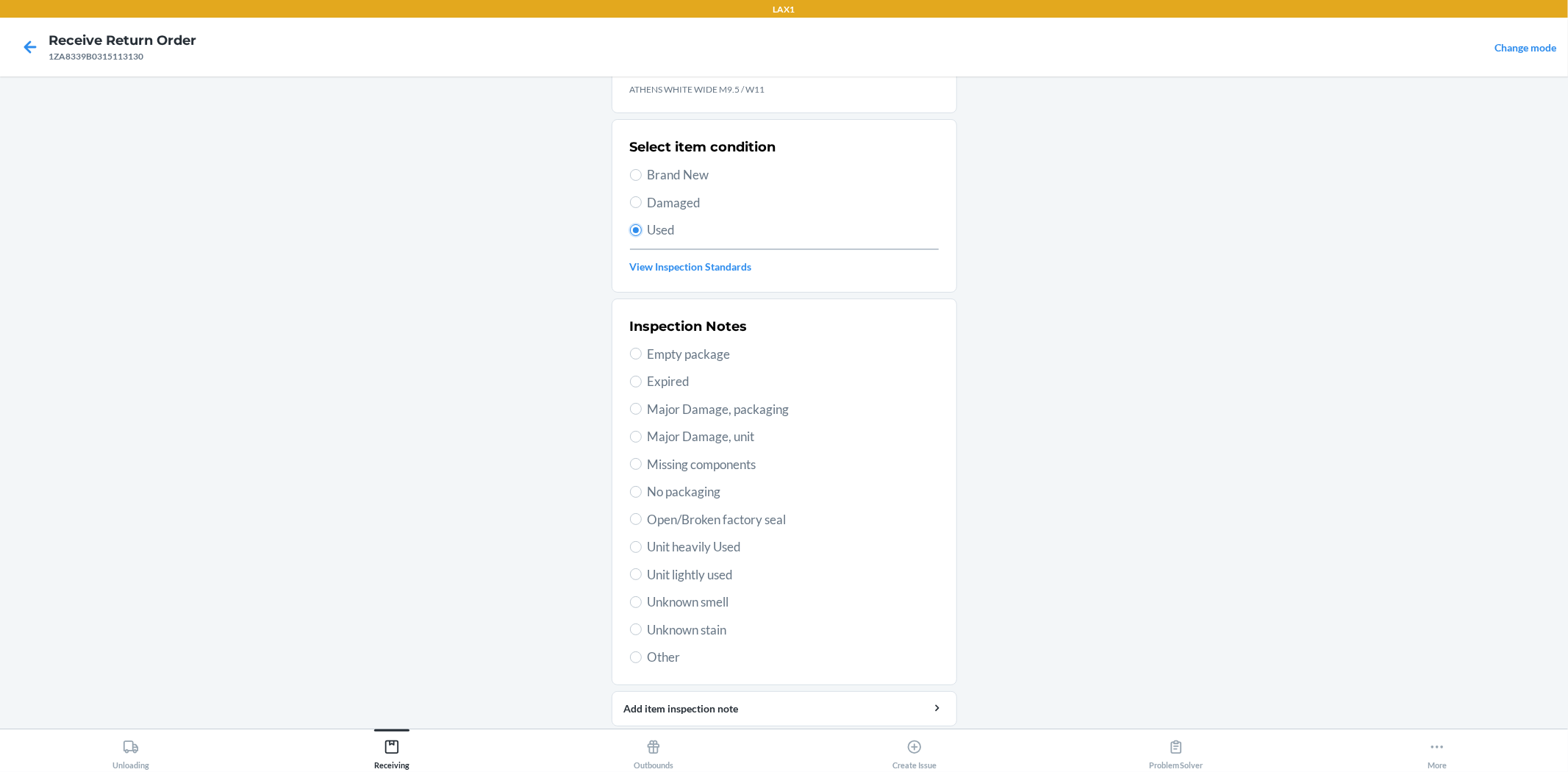
scroll to position [113, 0]
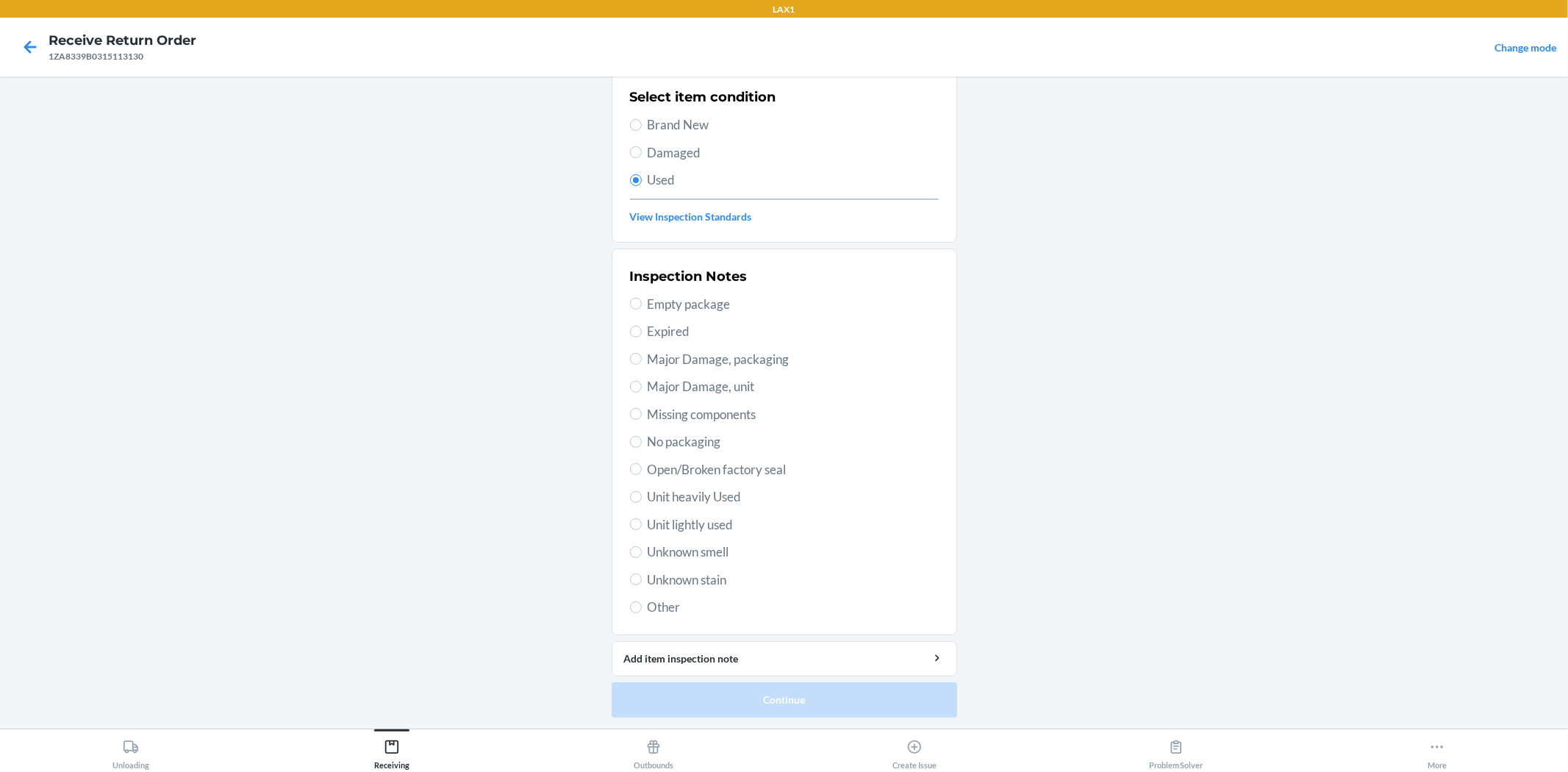
click at [715, 523] on span "Unit lightly used" at bounding box center [793, 524] width 291 height 19
click at [641, 523] on input "Unit lightly used" at bounding box center [636, 523] width 12 height 12
radio input "true"
click at [757, 718] on ol "Barcode: 843085140748 DSKU: DS9DLGHG58M ATHENS WHITE WIDE M9.5 / W11 Select ite…" at bounding box center [784, 352] width 345 height 754
click at [763, 703] on button "Continue" at bounding box center [784, 699] width 345 height 35
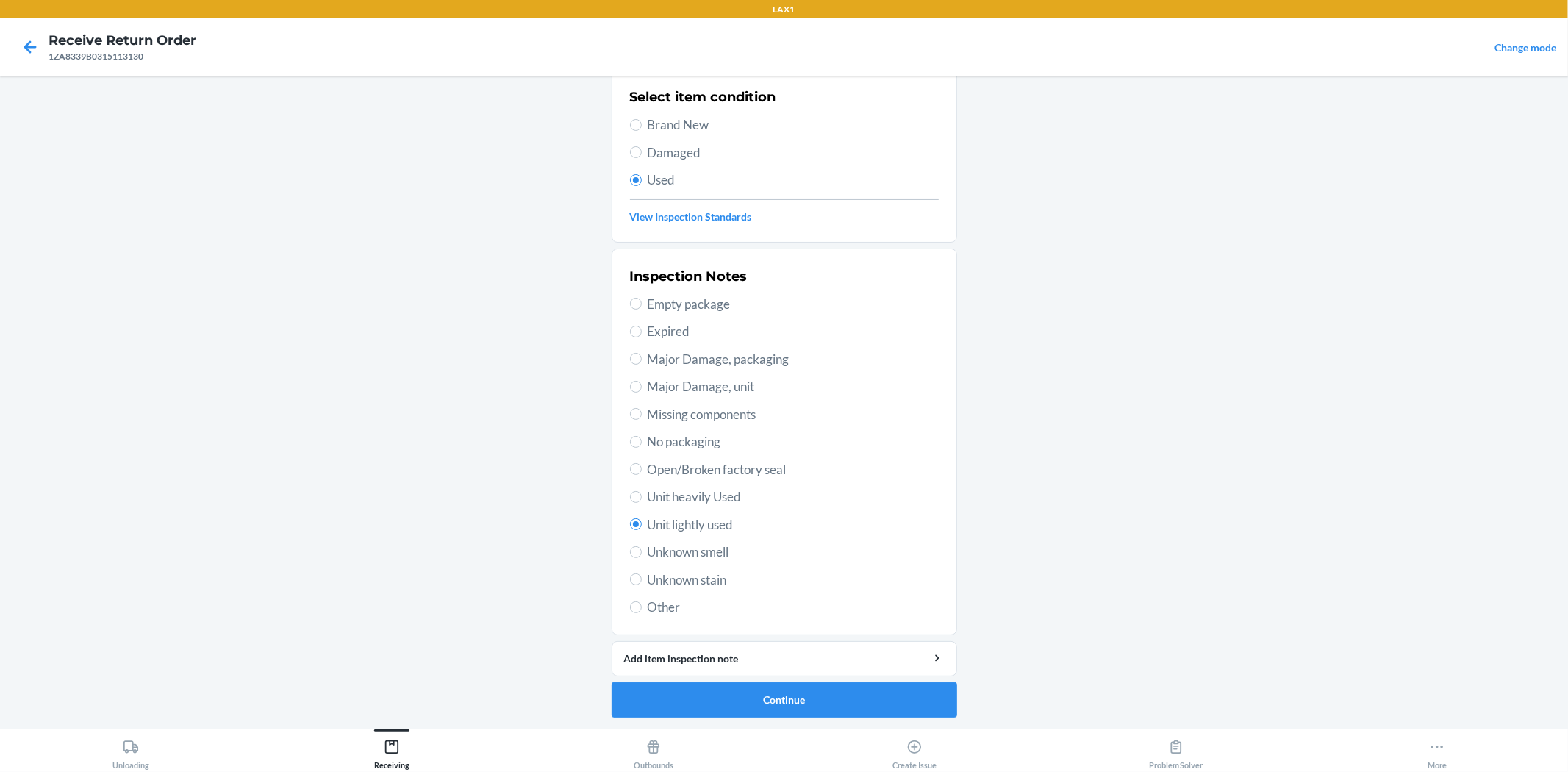
scroll to position [0, 0]
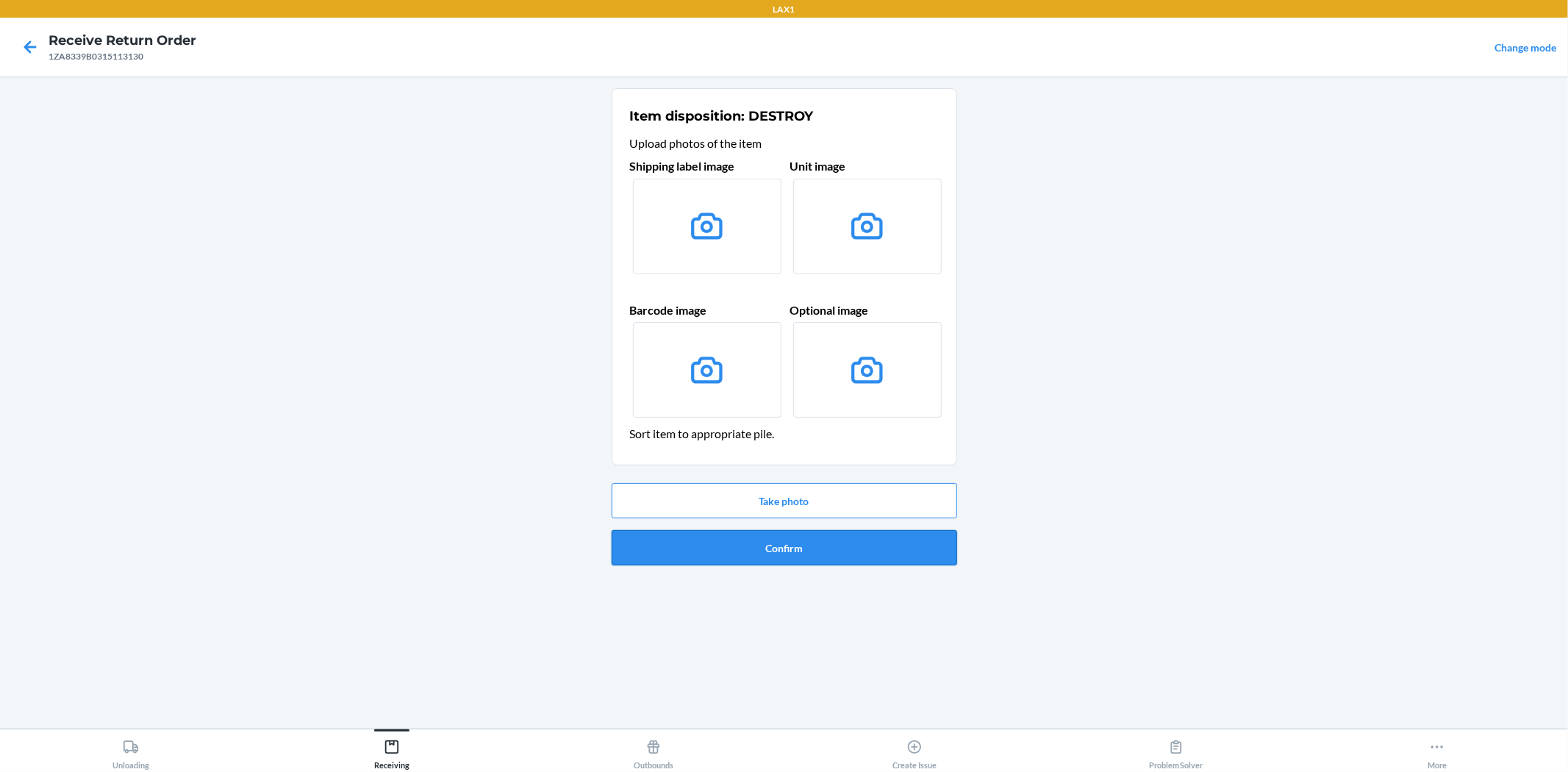
click at [819, 544] on button "Confirm" at bounding box center [784, 547] width 345 height 35
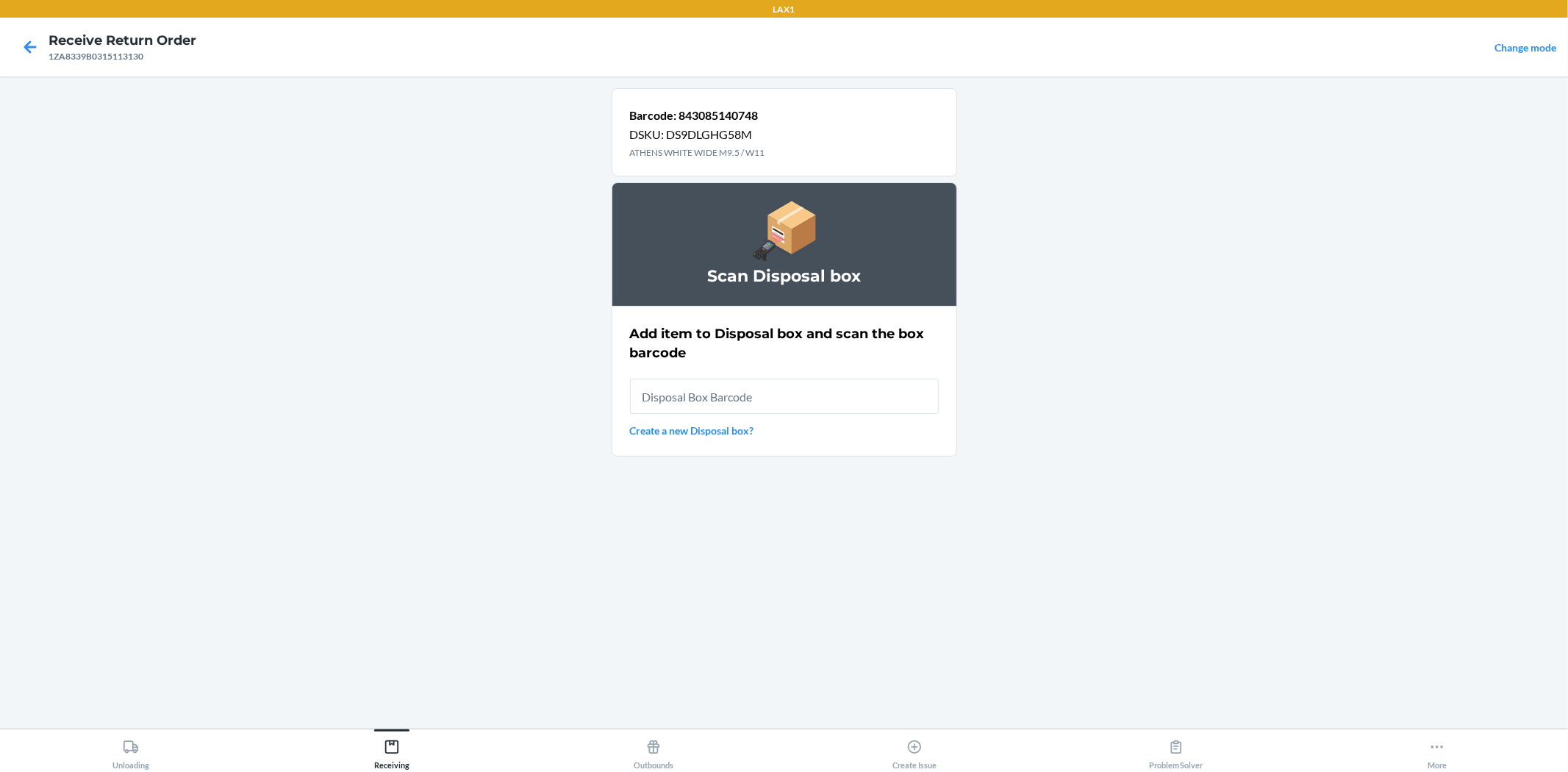
click at [784, 402] on input "text" at bounding box center [784, 396] width 309 height 35
type input "RB0000018V5"
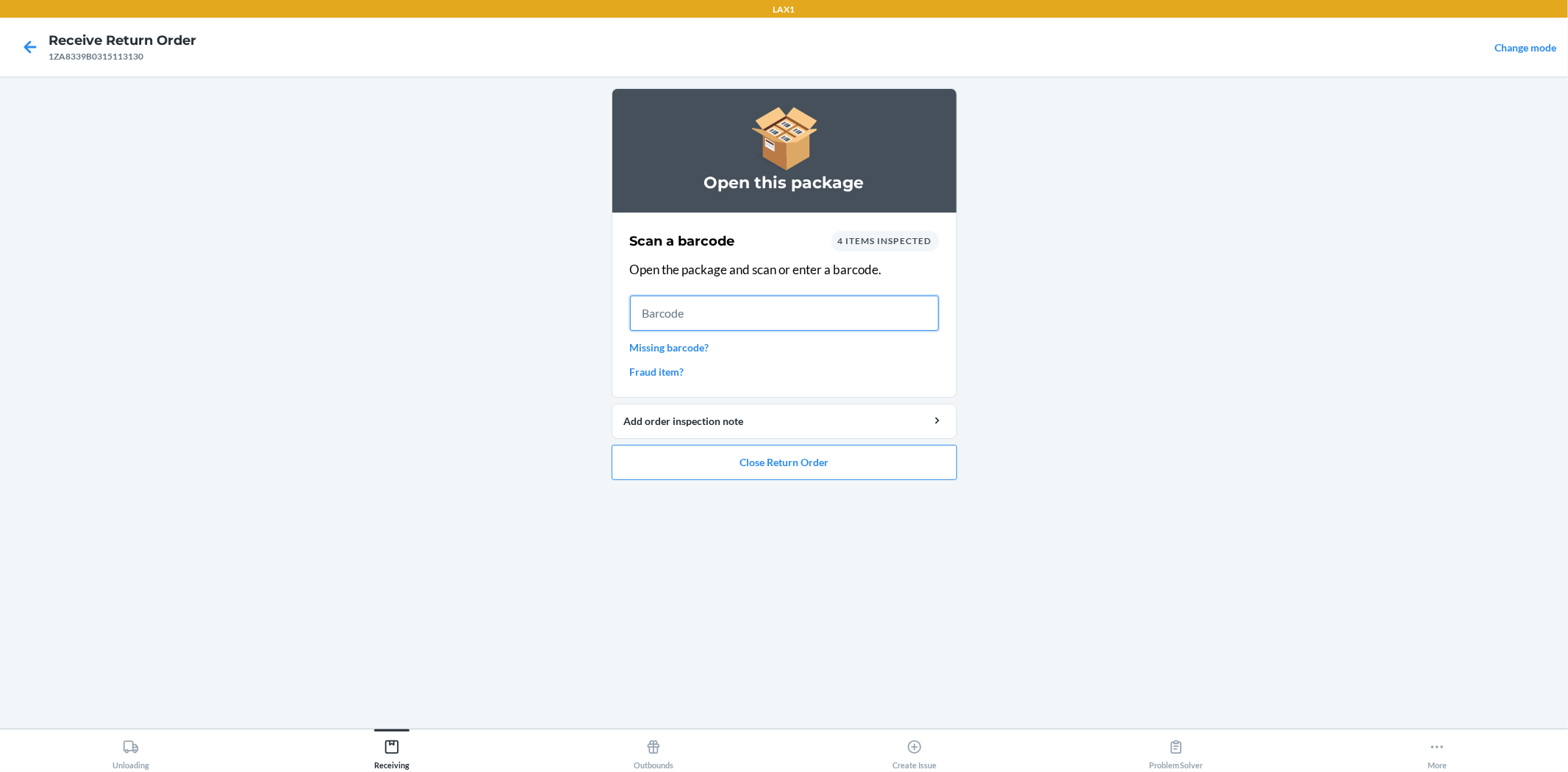
click at [755, 310] on input "text" at bounding box center [784, 313] width 309 height 35
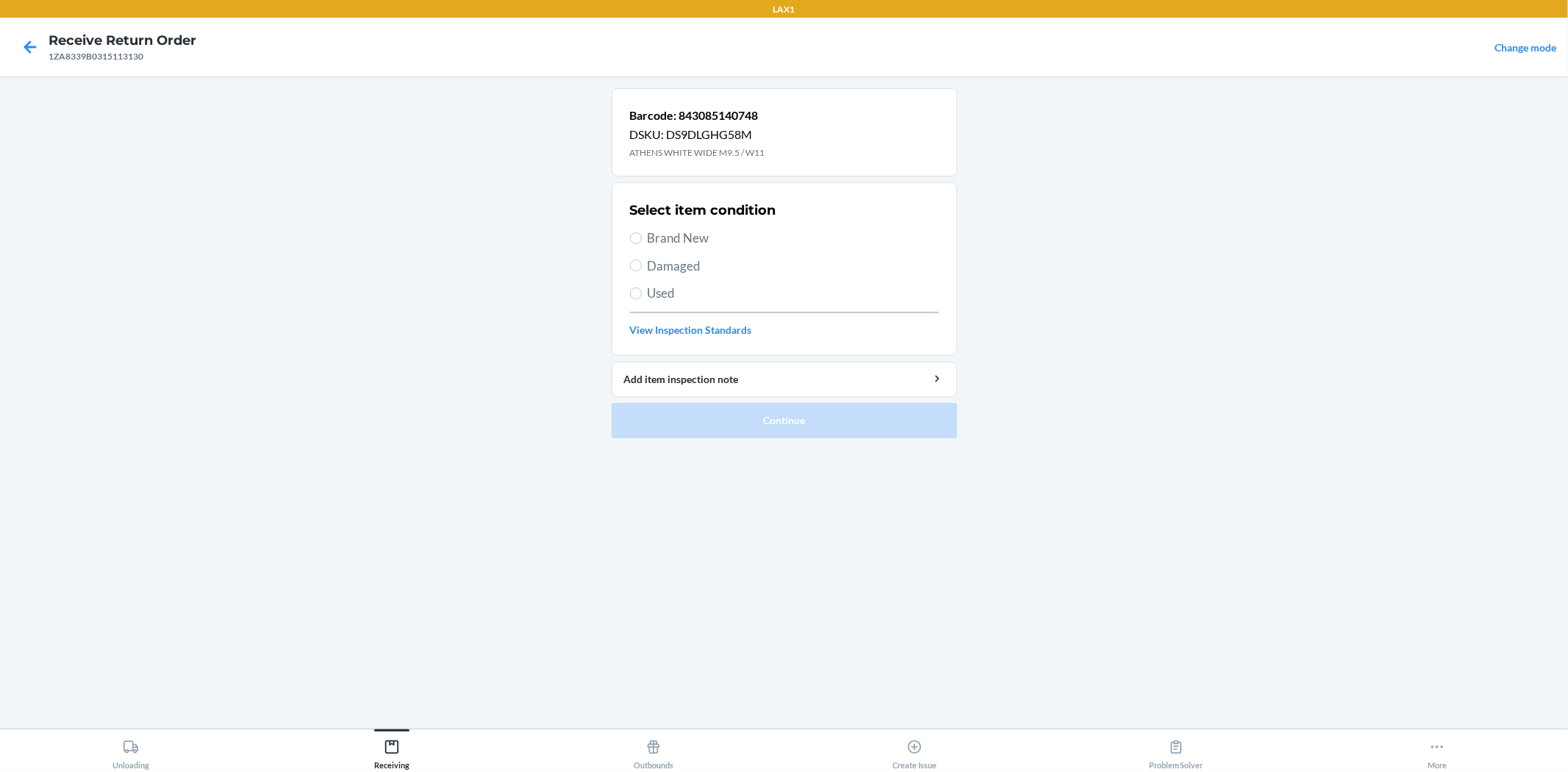
click at [694, 244] on span "Brand New" at bounding box center [793, 238] width 291 height 19
click at [641, 244] on input "Brand New" at bounding box center [636, 238] width 12 height 12
radio input "true"
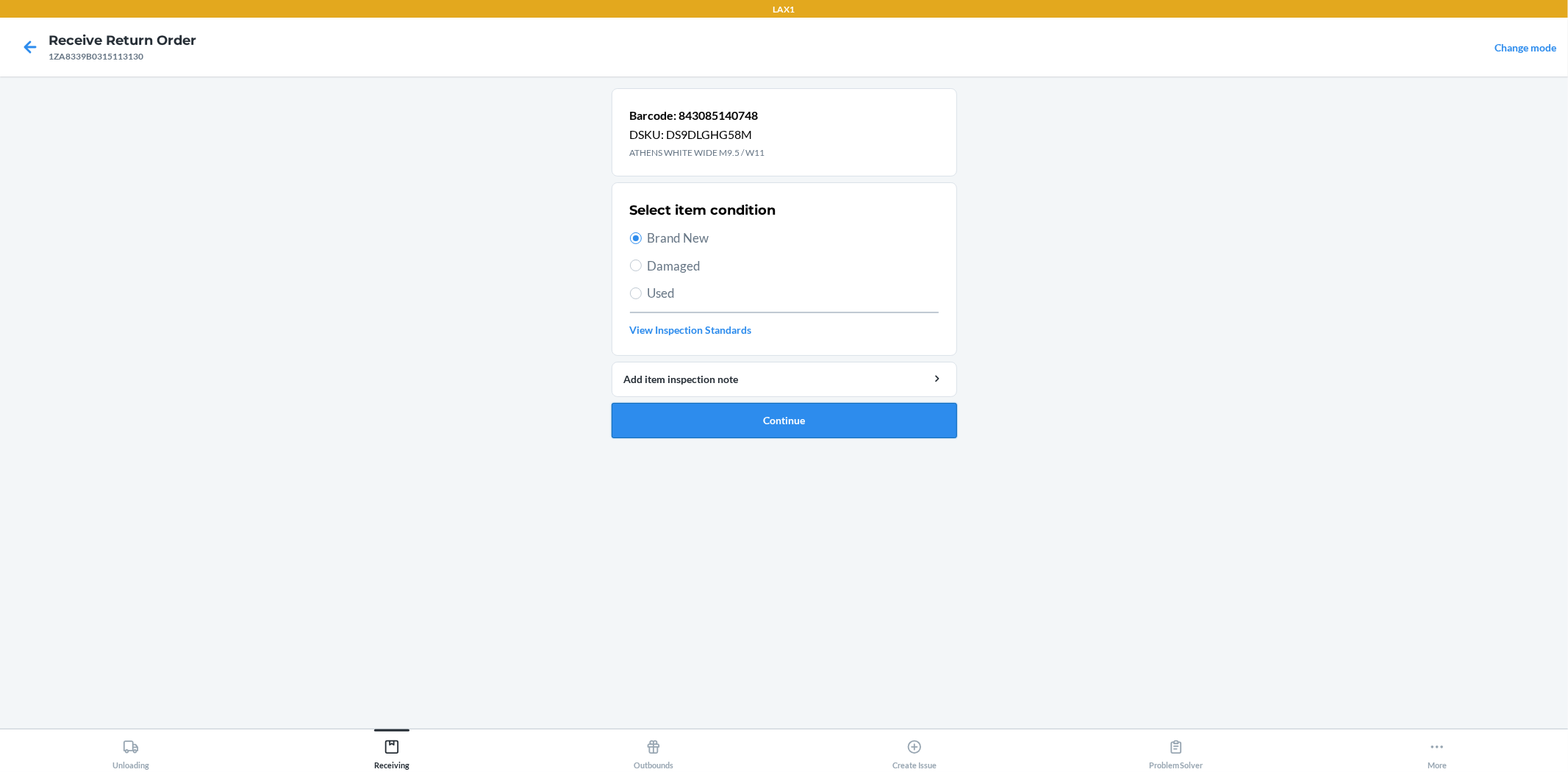
click at [779, 423] on button "Continue" at bounding box center [784, 420] width 345 height 35
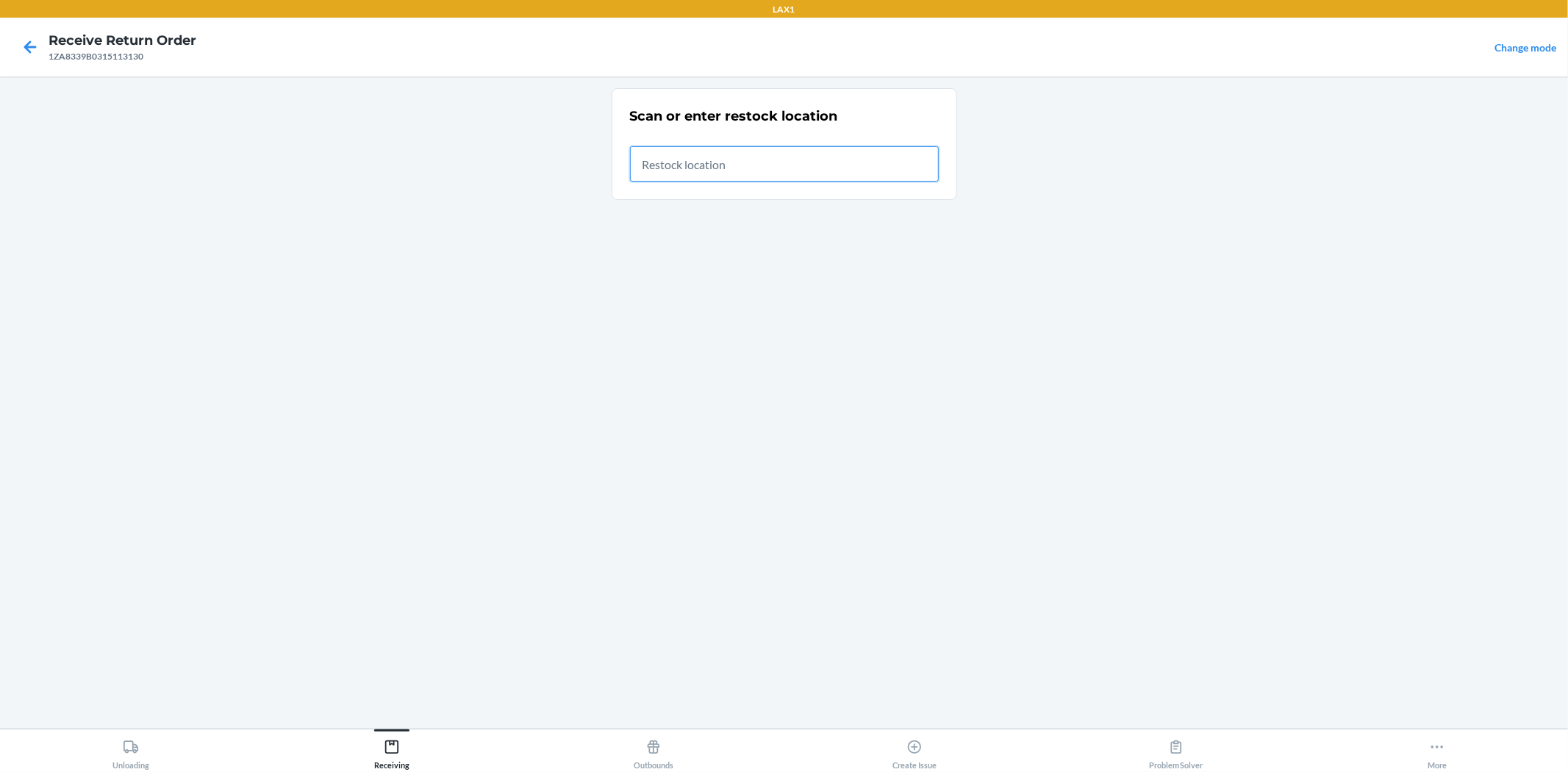
drag, startPoint x: 725, startPoint y: 158, endPoint x: 746, endPoint y: 146, distance: 24.2
click at [743, 151] on input "text" at bounding box center [784, 164] width 309 height 35
type input "RTCART024"
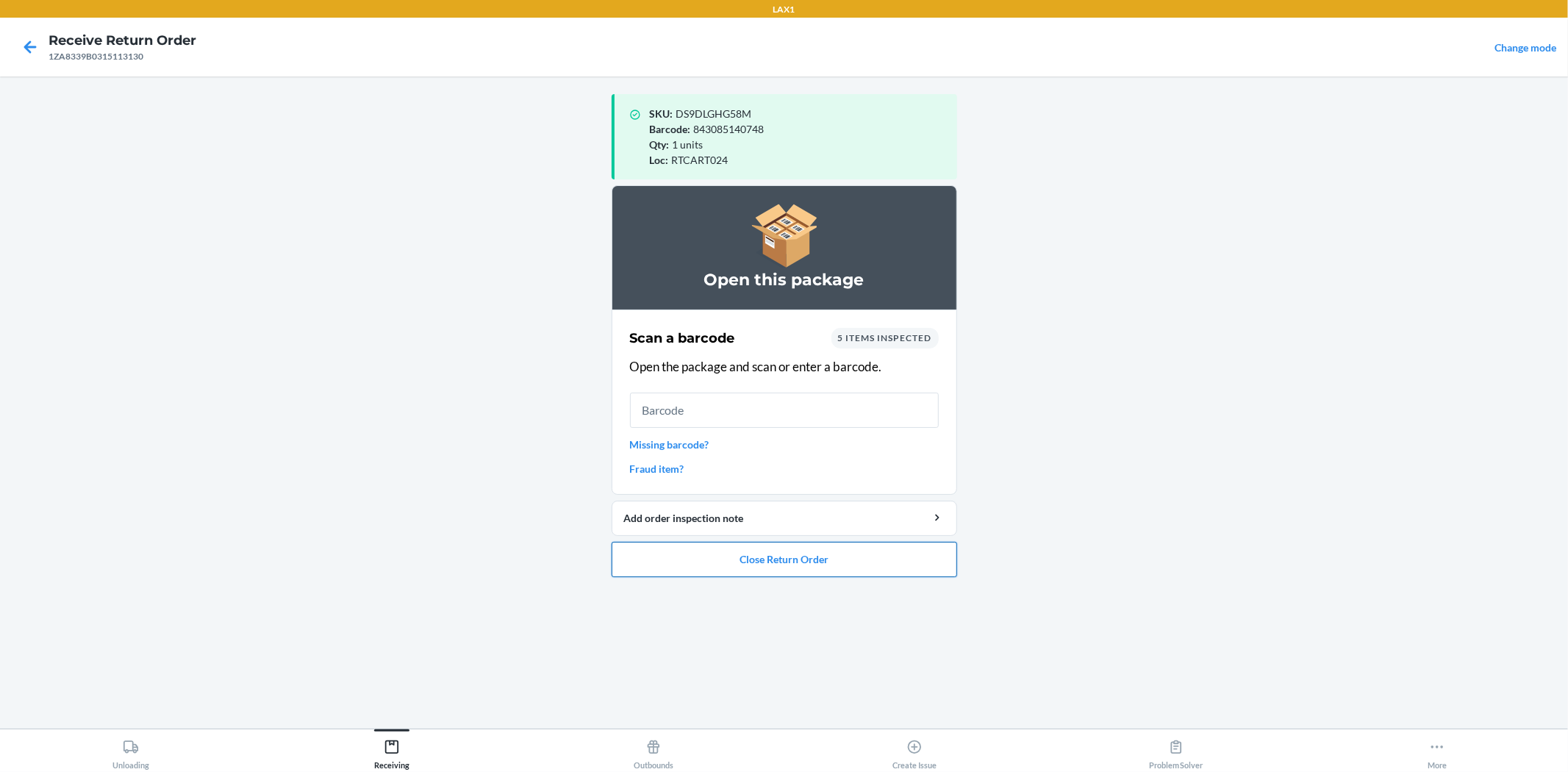
click at [732, 566] on button "Close Return Order" at bounding box center [784, 559] width 345 height 35
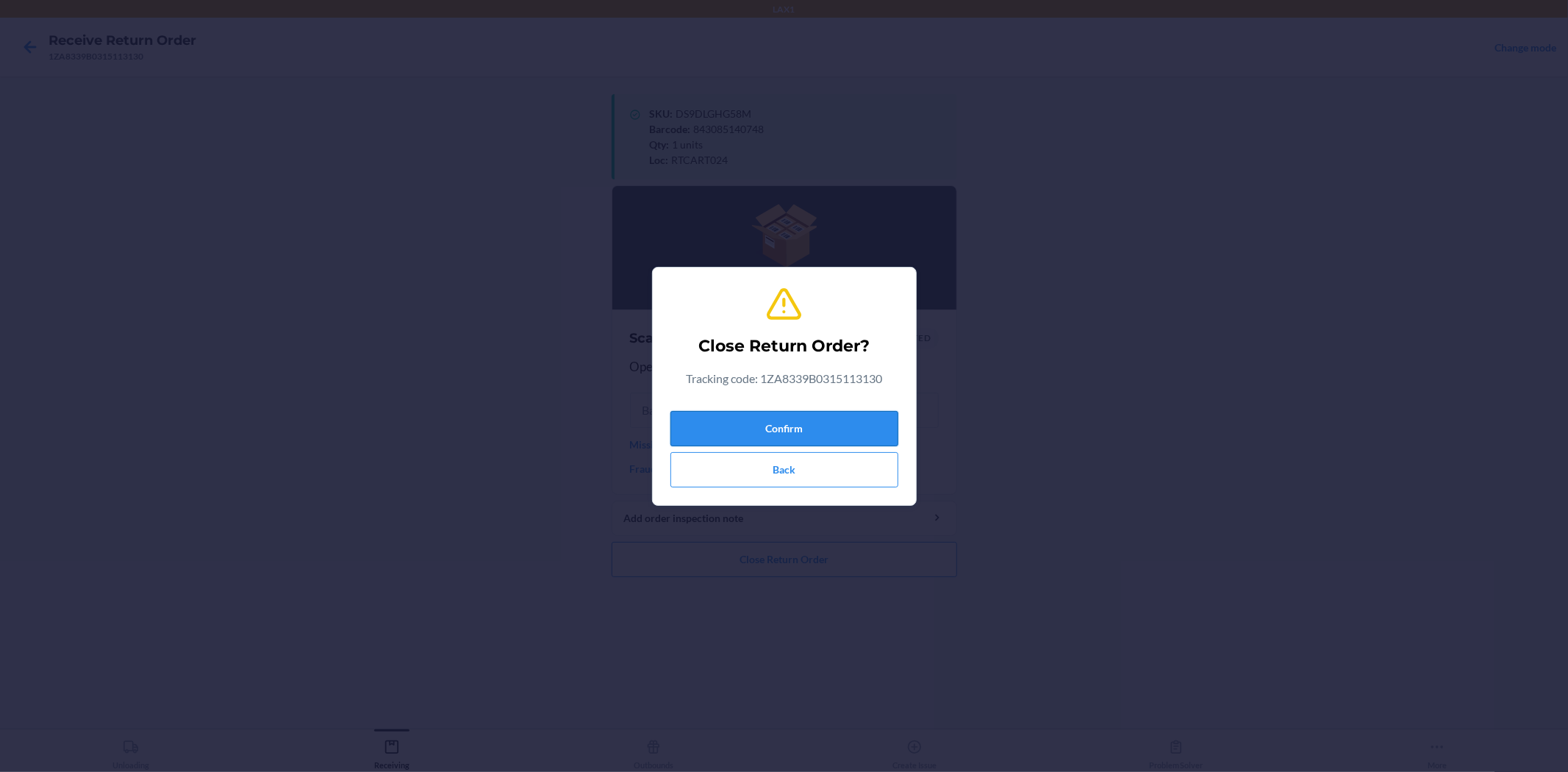
click at [772, 427] on button "Confirm" at bounding box center [784, 428] width 228 height 35
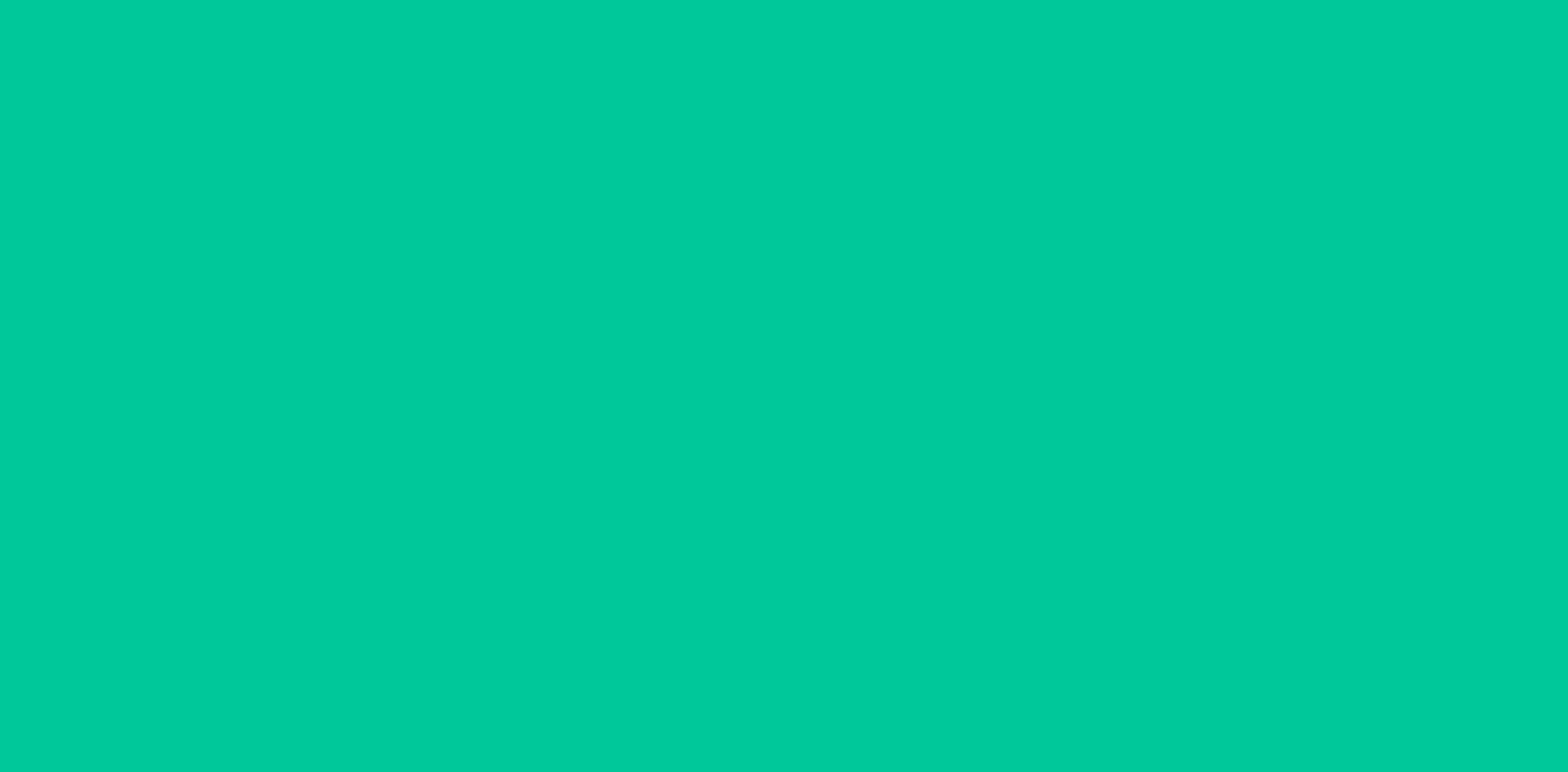
click at [776, 427] on div "Successfully closed return order 1ZA8339B0315113130 Scan a return package Scan …" at bounding box center [784, 403] width 345 height 628
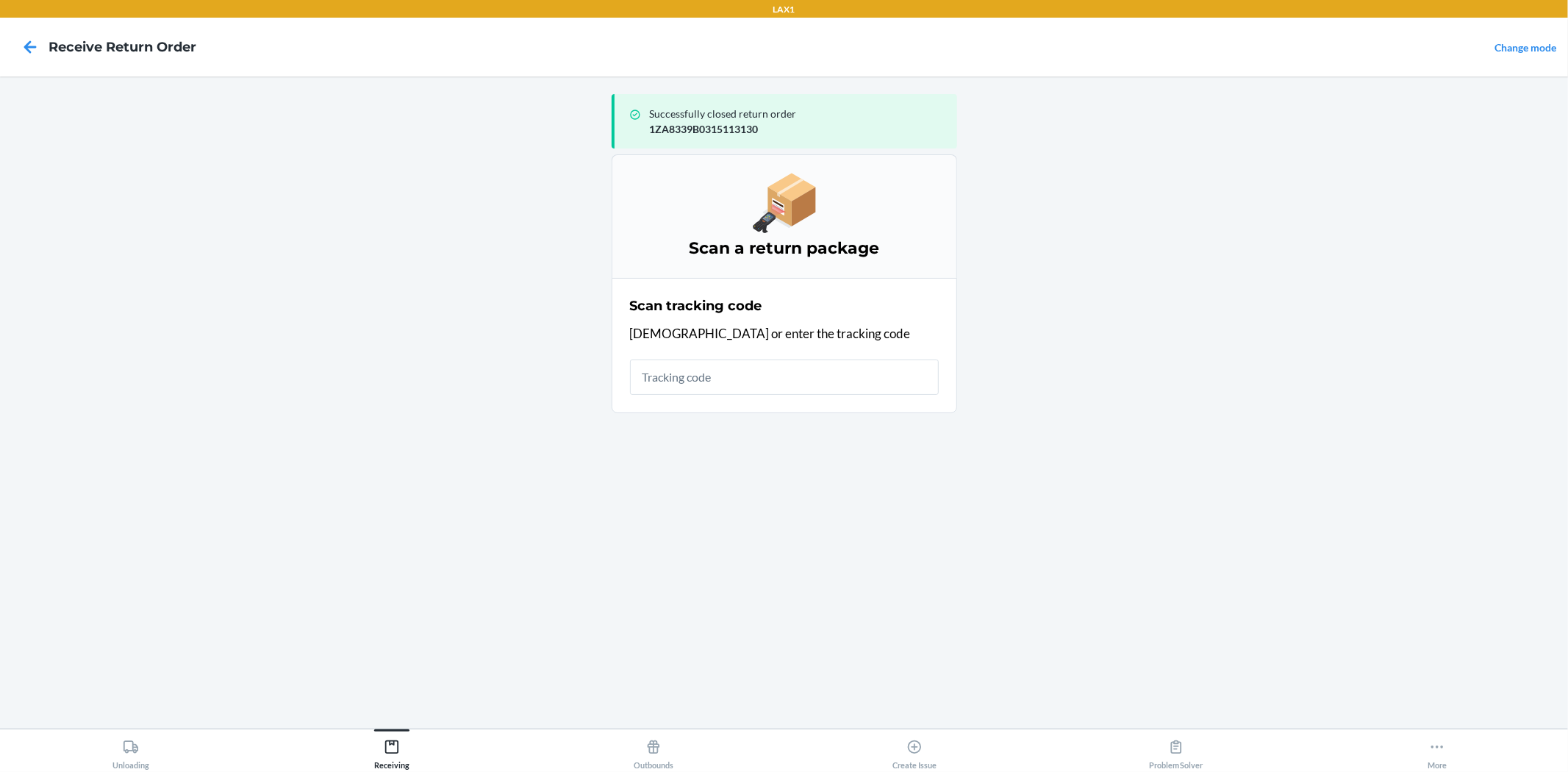
click at [696, 397] on div "Scan tracking code Scan or enter the tracking code" at bounding box center [784, 345] width 309 height 107
click at [702, 387] on input "text" at bounding box center [784, 377] width 309 height 35
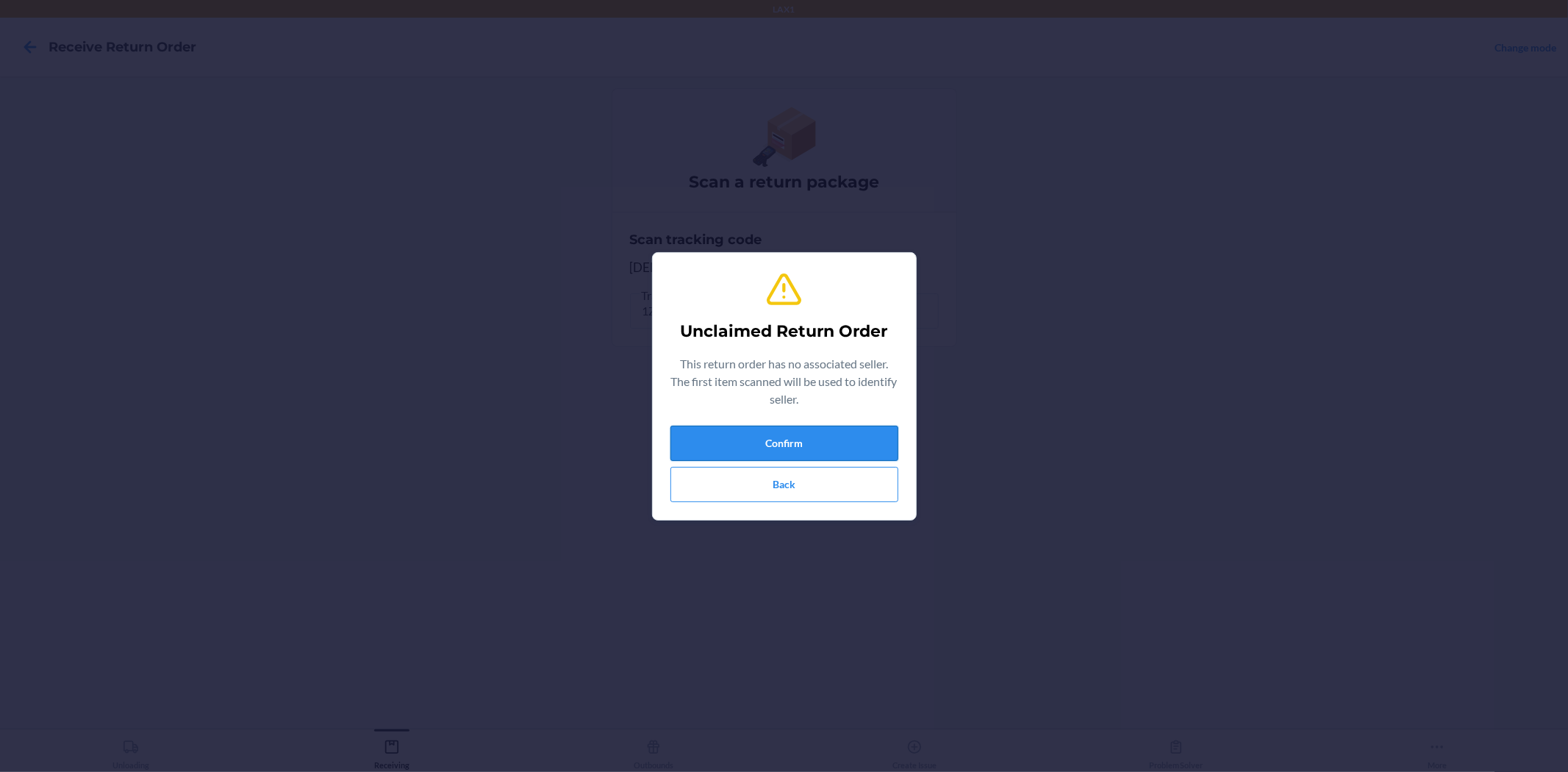
click at [769, 446] on button "Confirm" at bounding box center [784, 443] width 228 height 35
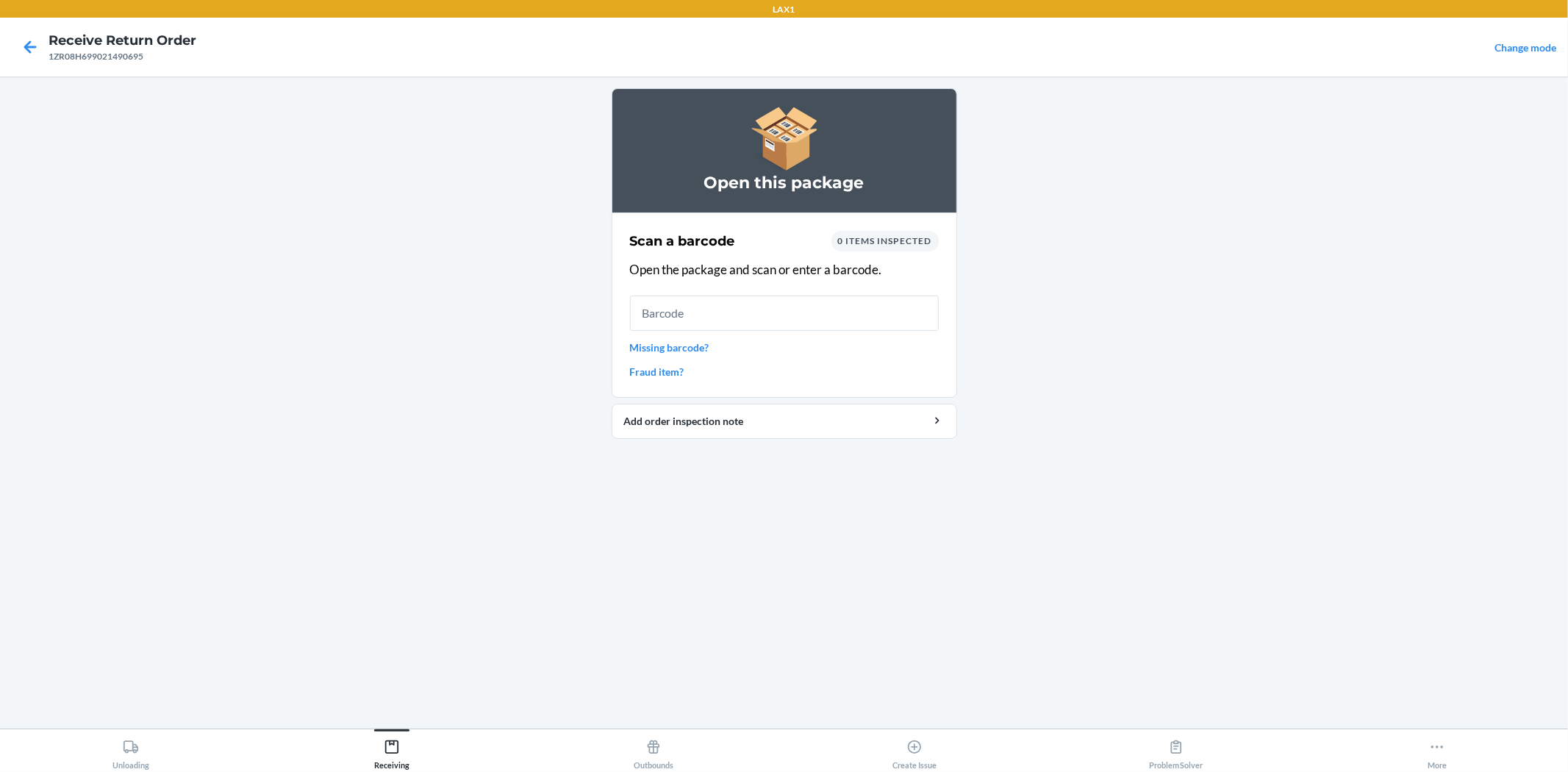
click at [990, 275] on main "Open this package Scan a barcode 0 items inspected Open the package and scan or…" at bounding box center [784, 403] width 1568 height 652
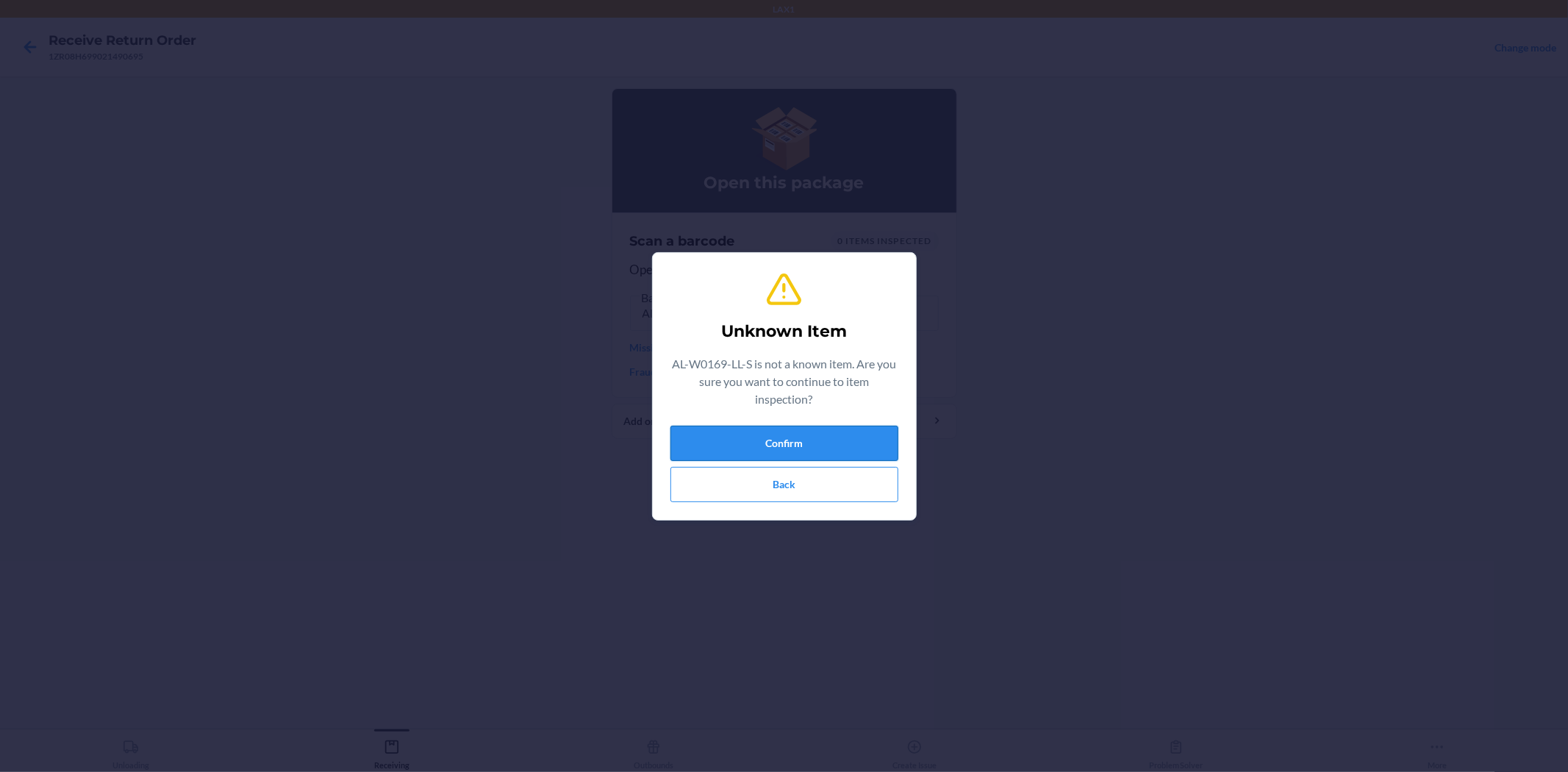
click at [848, 451] on button "Confirm" at bounding box center [784, 443] width 228 height 35
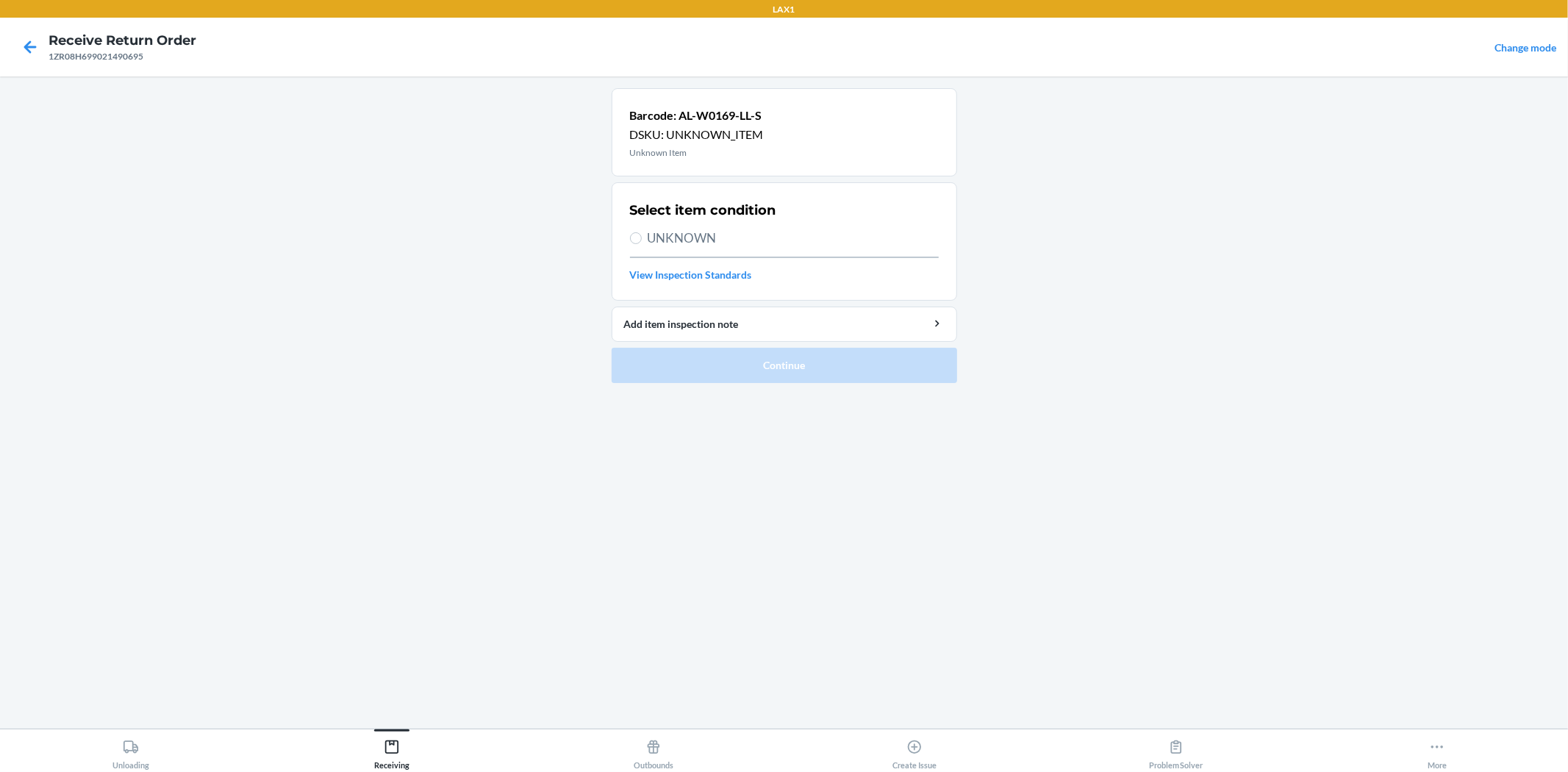
click at [680, 230] on span "UNKNOWN" at bounding box center [793, 238] width 291 height 19
click at [641, 232] on input "UNKNOWN" at bounding box center [636, 238] width 12 height 12
radio input "true"
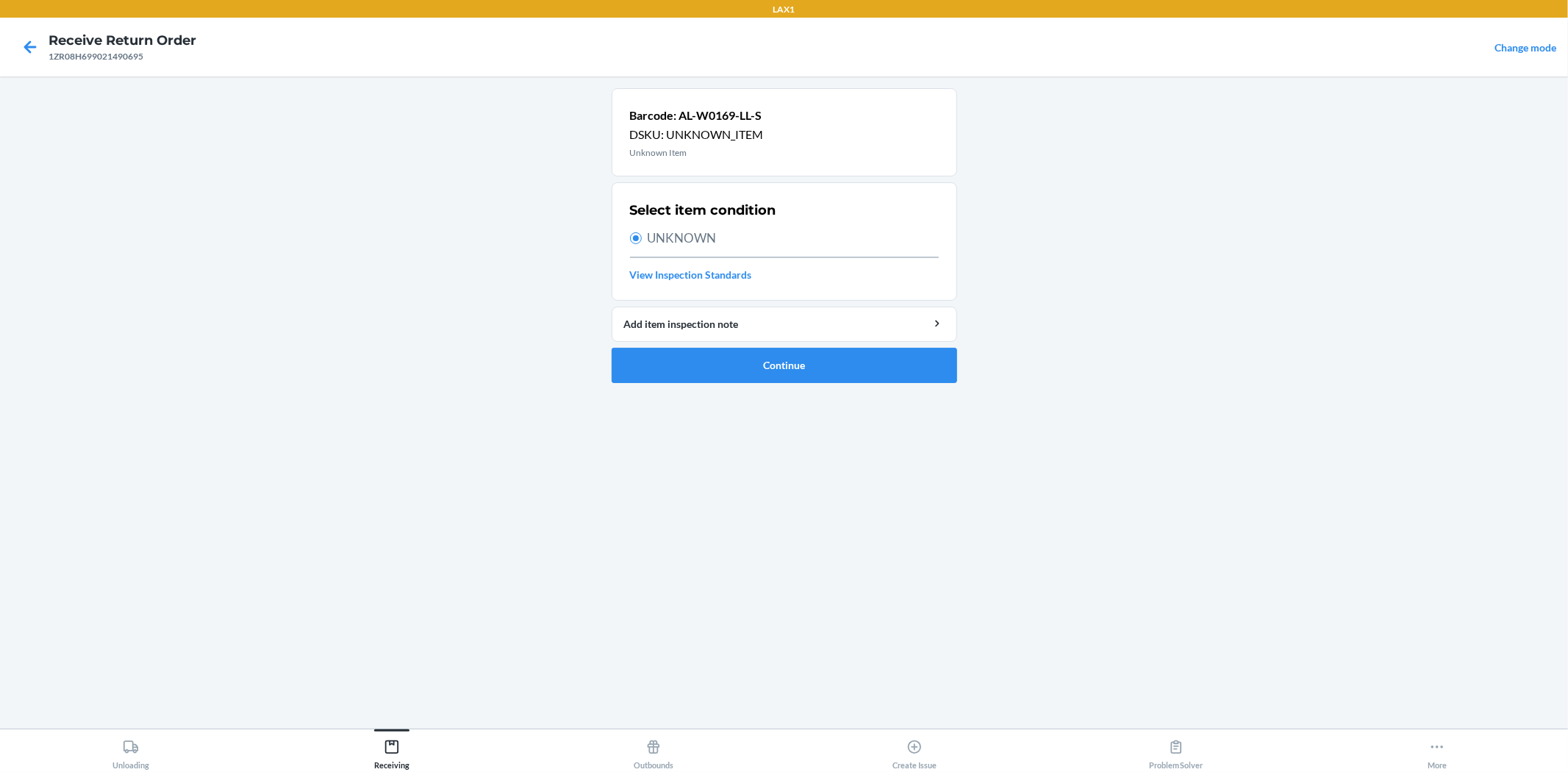
click at [731, 344] on li "Barcode: AL-W0169-LL-S DSKU: UNKNOWN_ITEM Unknown Item Select item condition UN…" at bounding box center [784, 236] width 345 height 295
click at [893, 380] on button "Continue" at bounding box center [784, 365] width 345 height 35
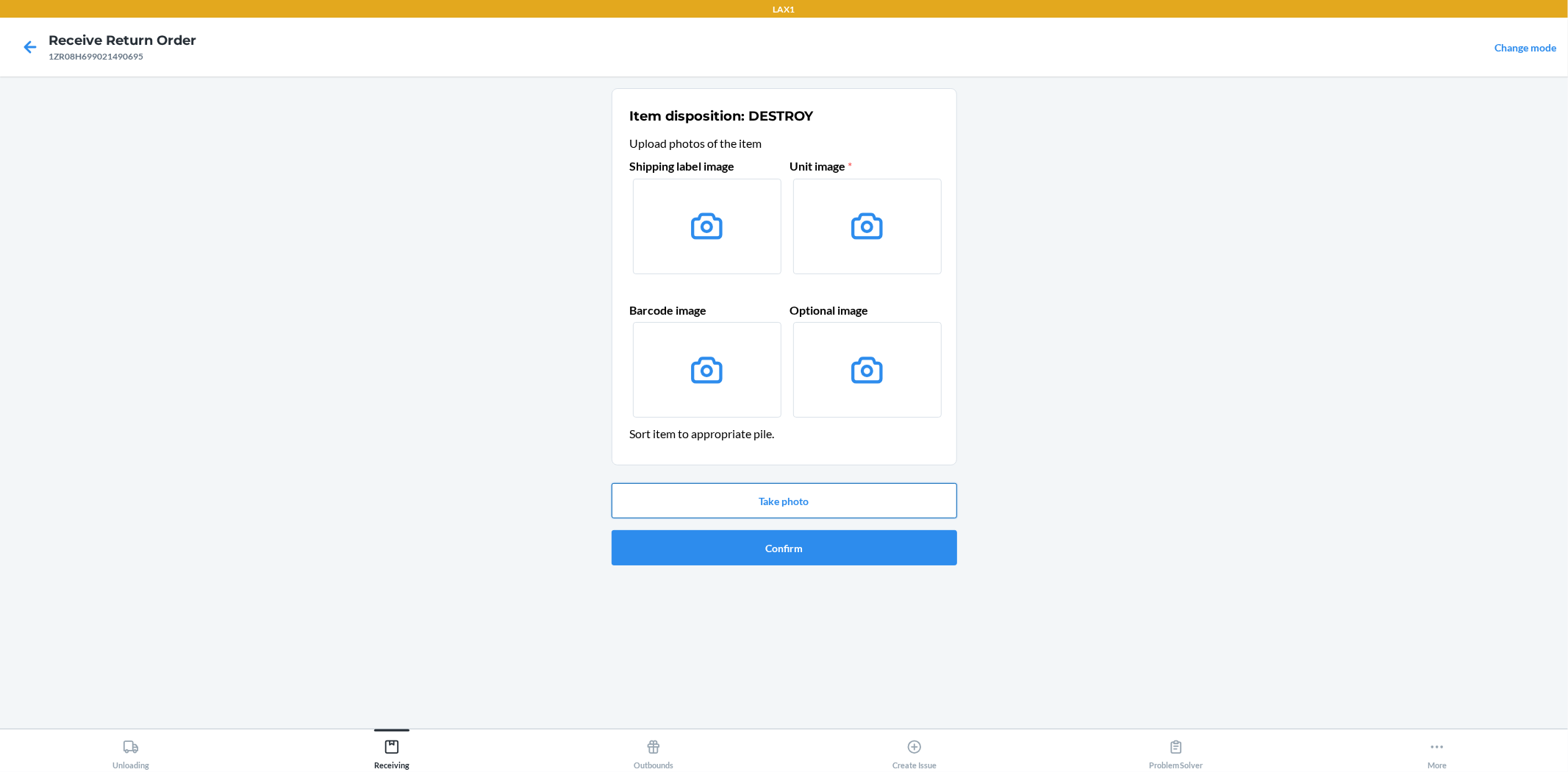
click at [791, 508] on button "Take photo" at bounding box center [784, 500] width 345 height 35
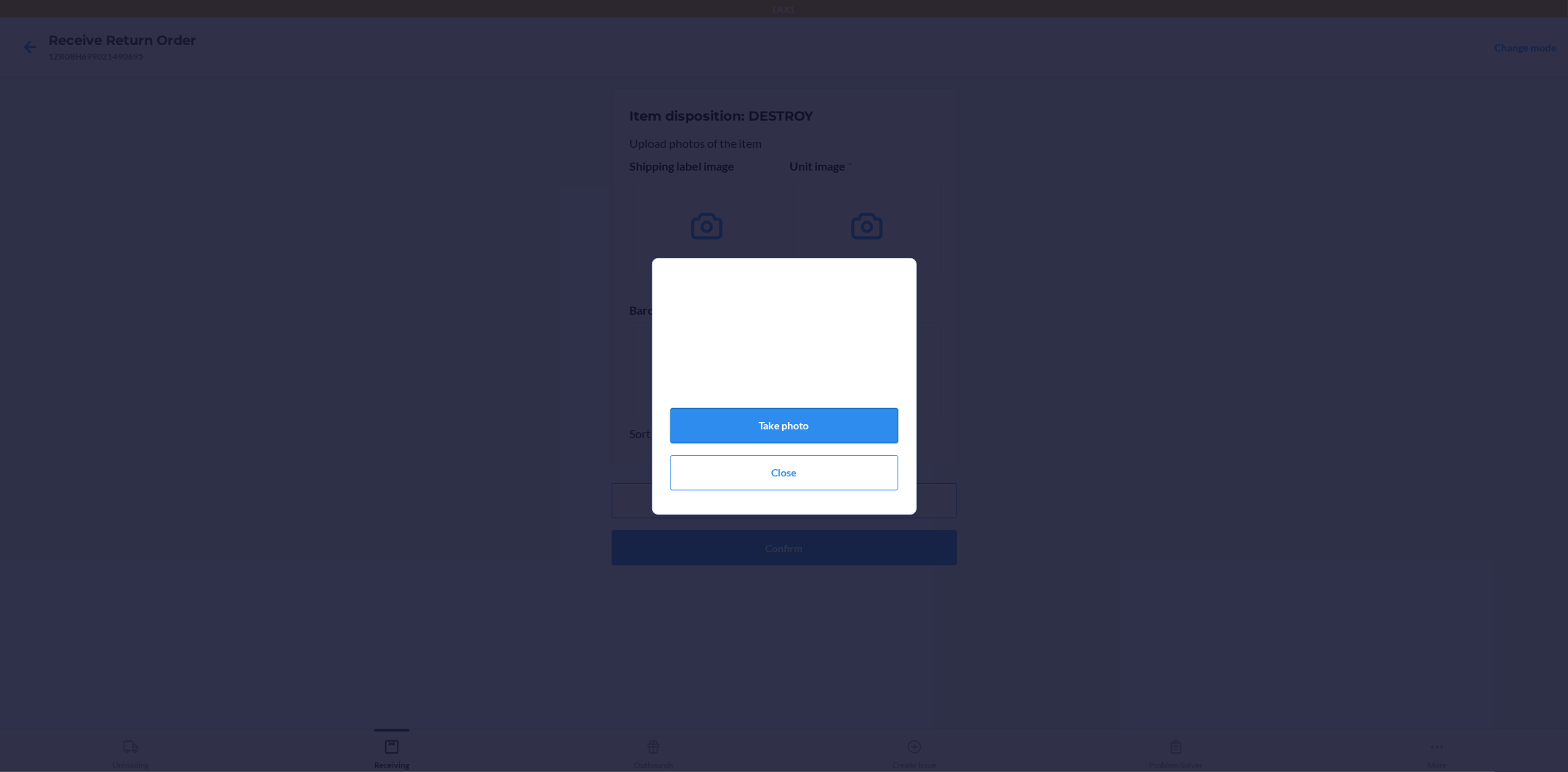
click at [799, 438] on button "Take photo" at bounding box center [784, 426] width 228 height 35
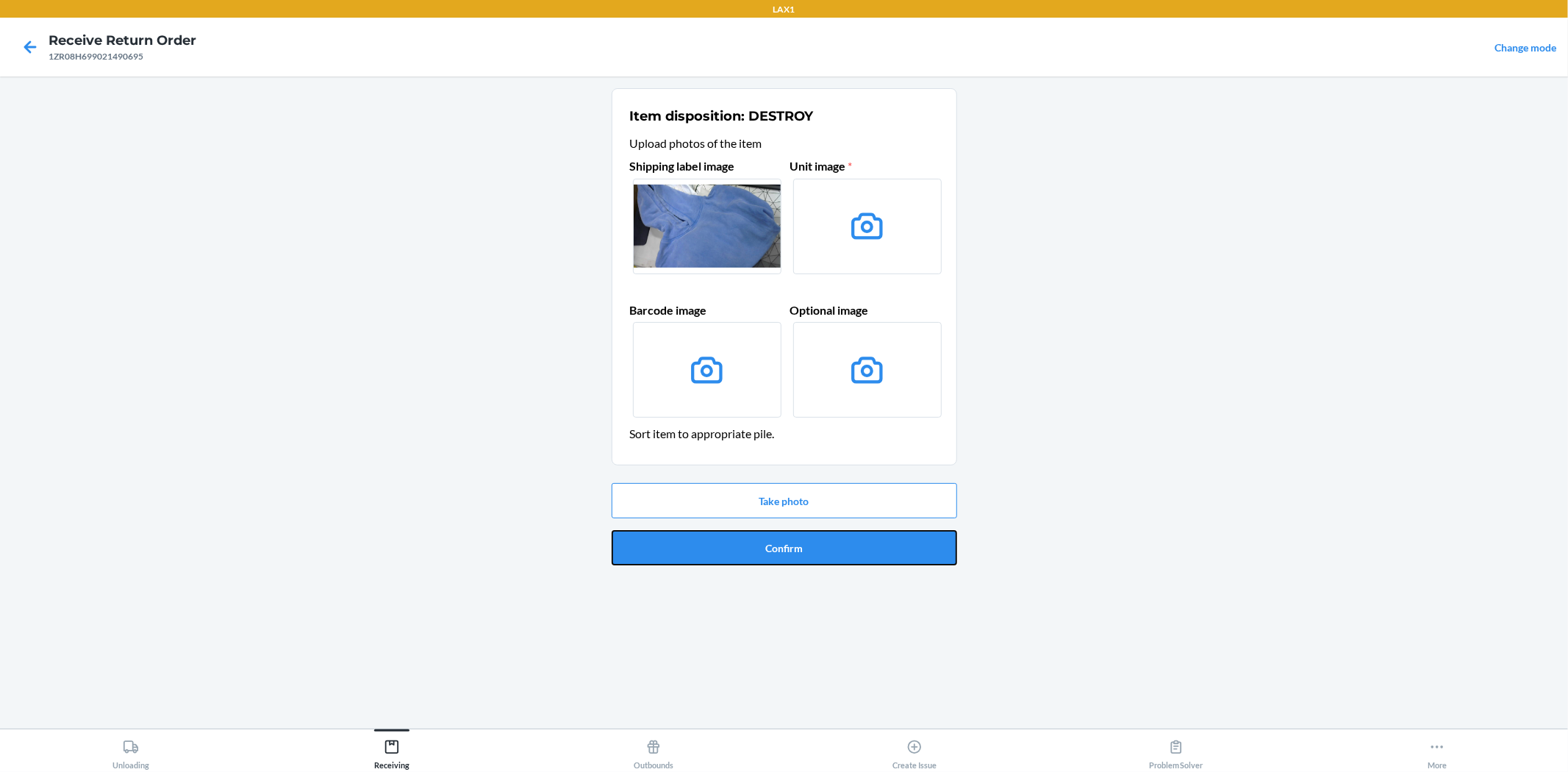
drag, startPoint x: 844, startPoint y: 550, endPoint x: 761, endPoint y: 490, distance: 102.4
click at [810, 540] on button "Confirm" at bounding box center [784, 547] width 345 height 35
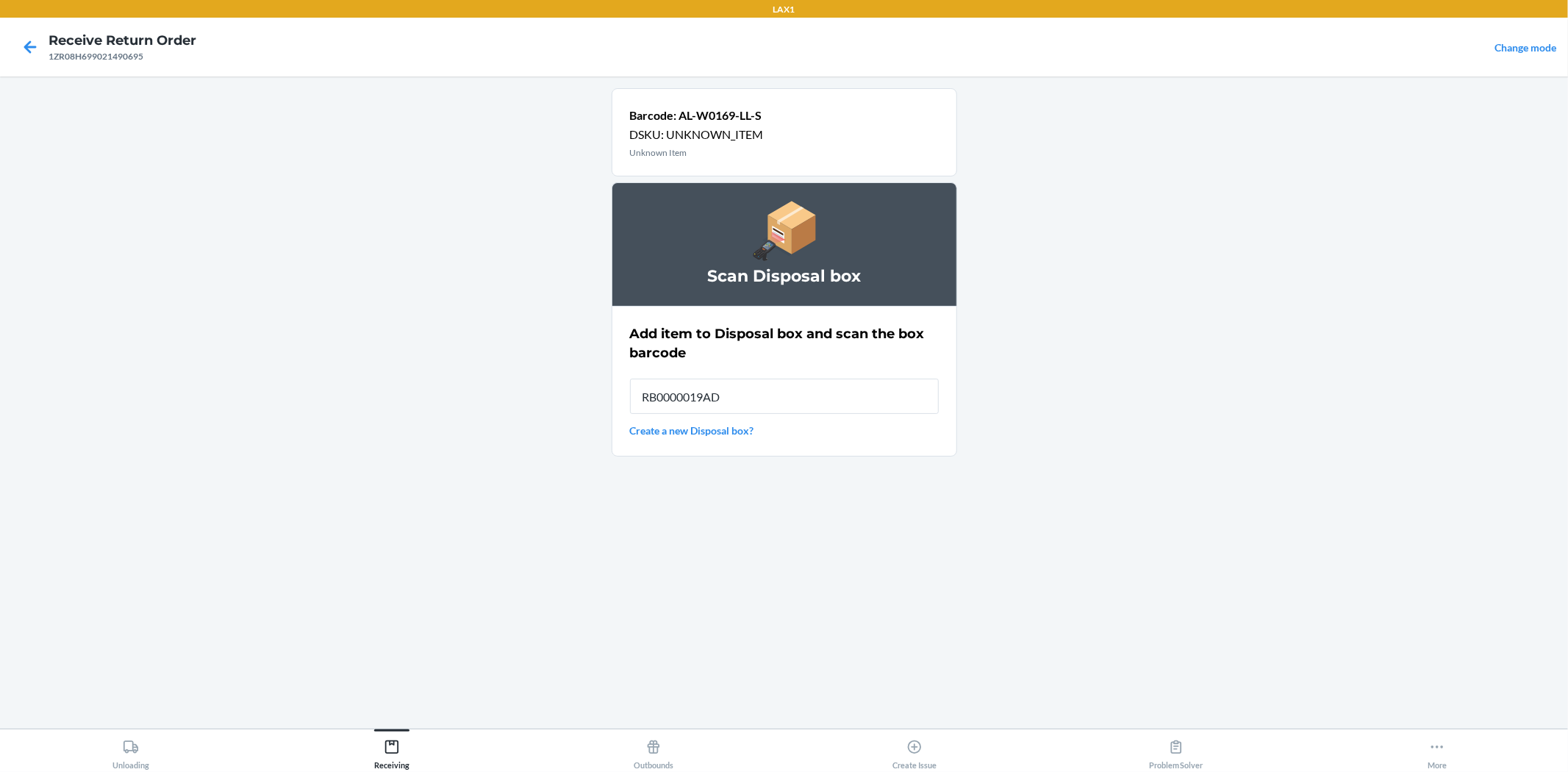
type input "RB0000019AD"
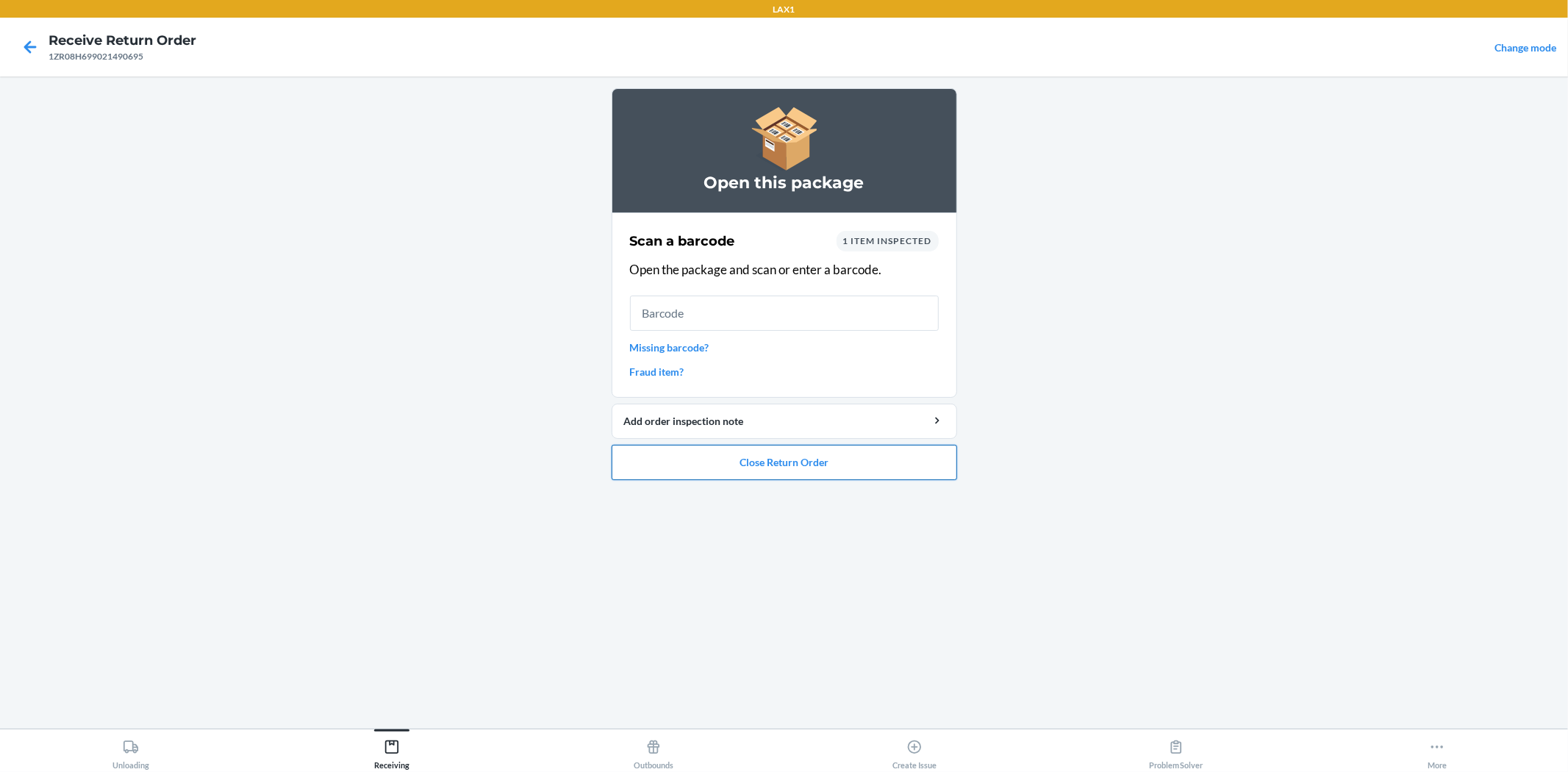
click at [815, 466] on button "Close Return Order" at bounding box center [784, 462] width 345 height 35
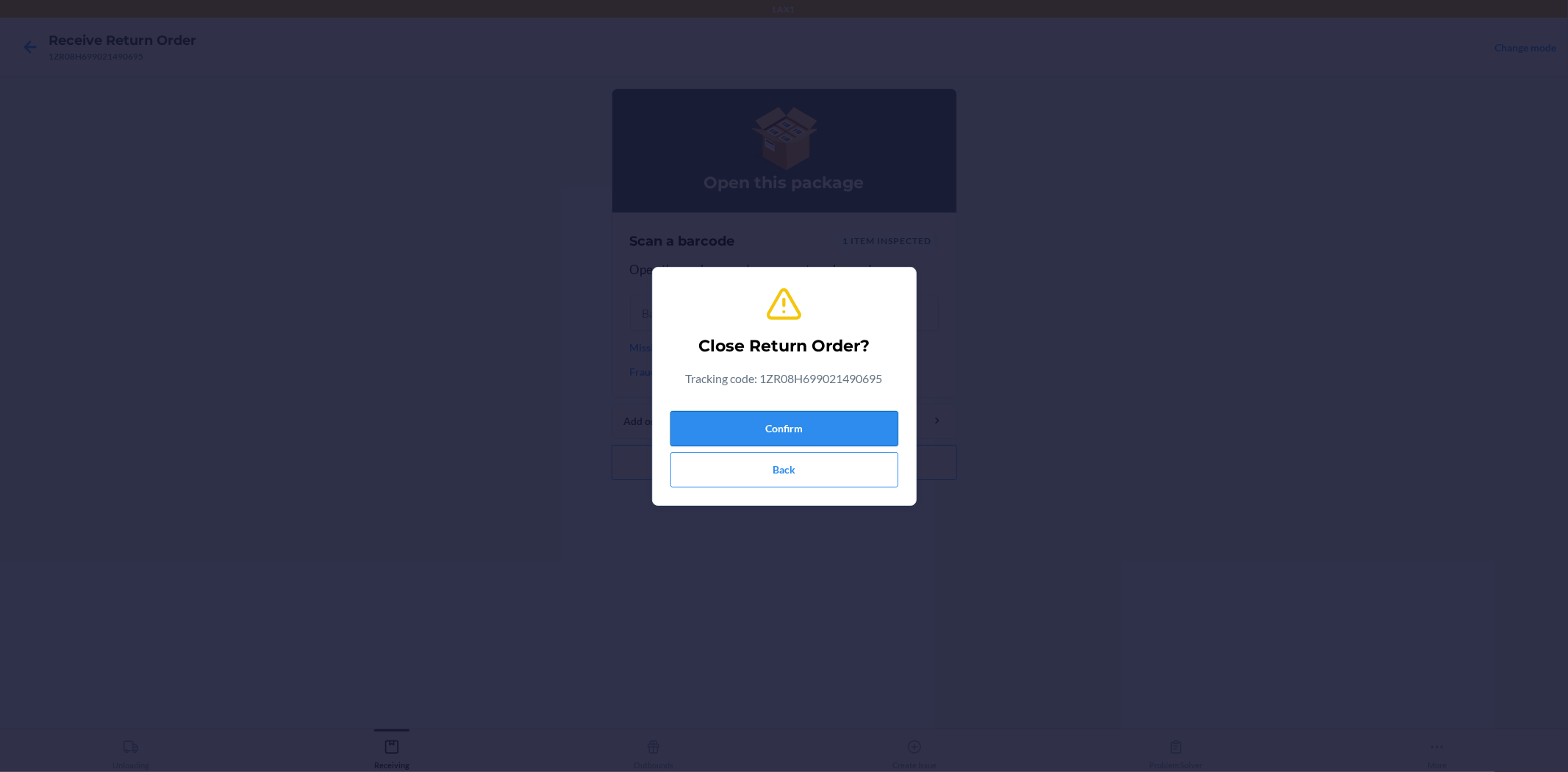
click at [804, 436] on button "Confirm" at bounding box center [784, 428] width 228 height 35
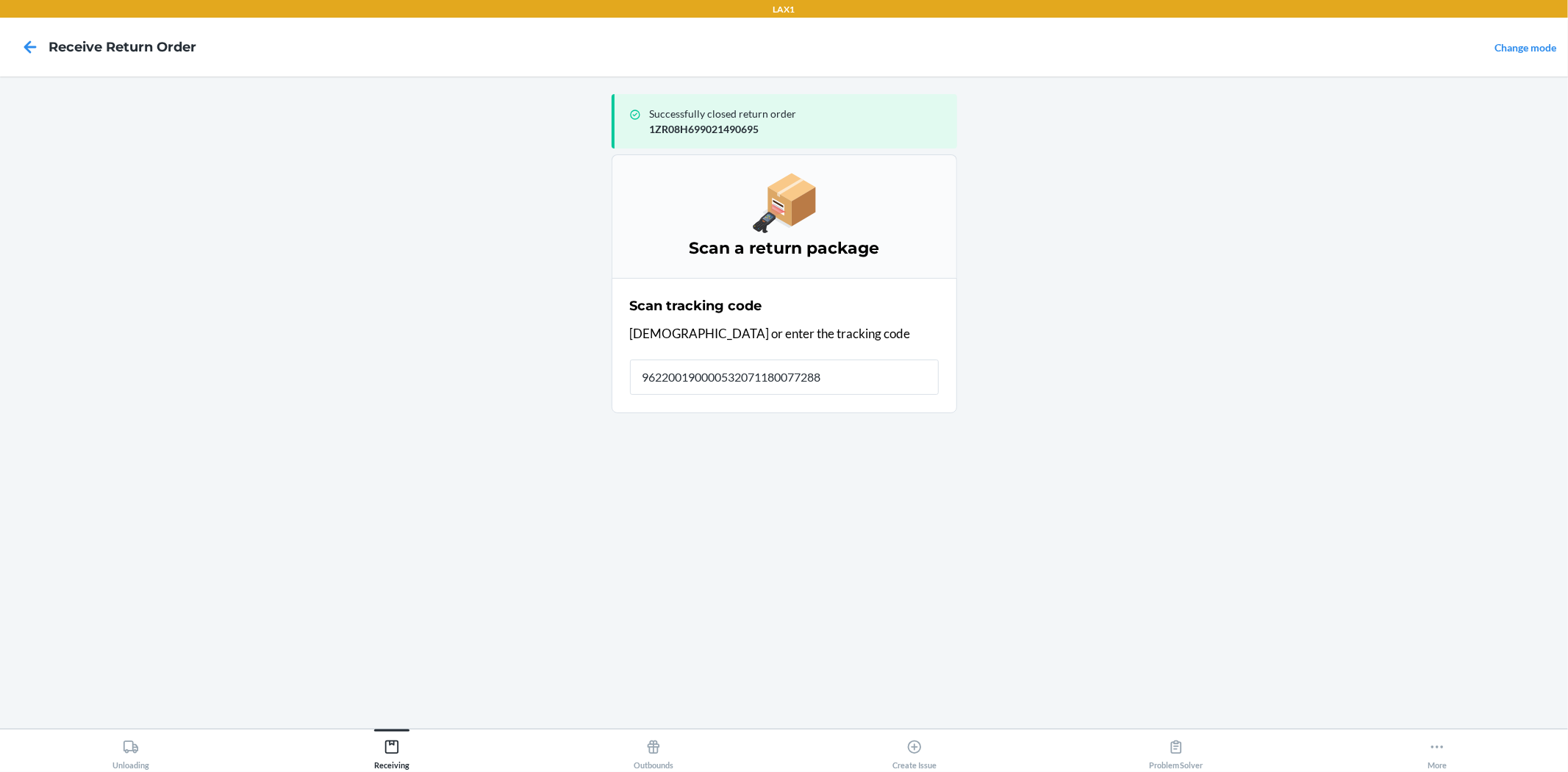
type input "9622001900005320711800772882"
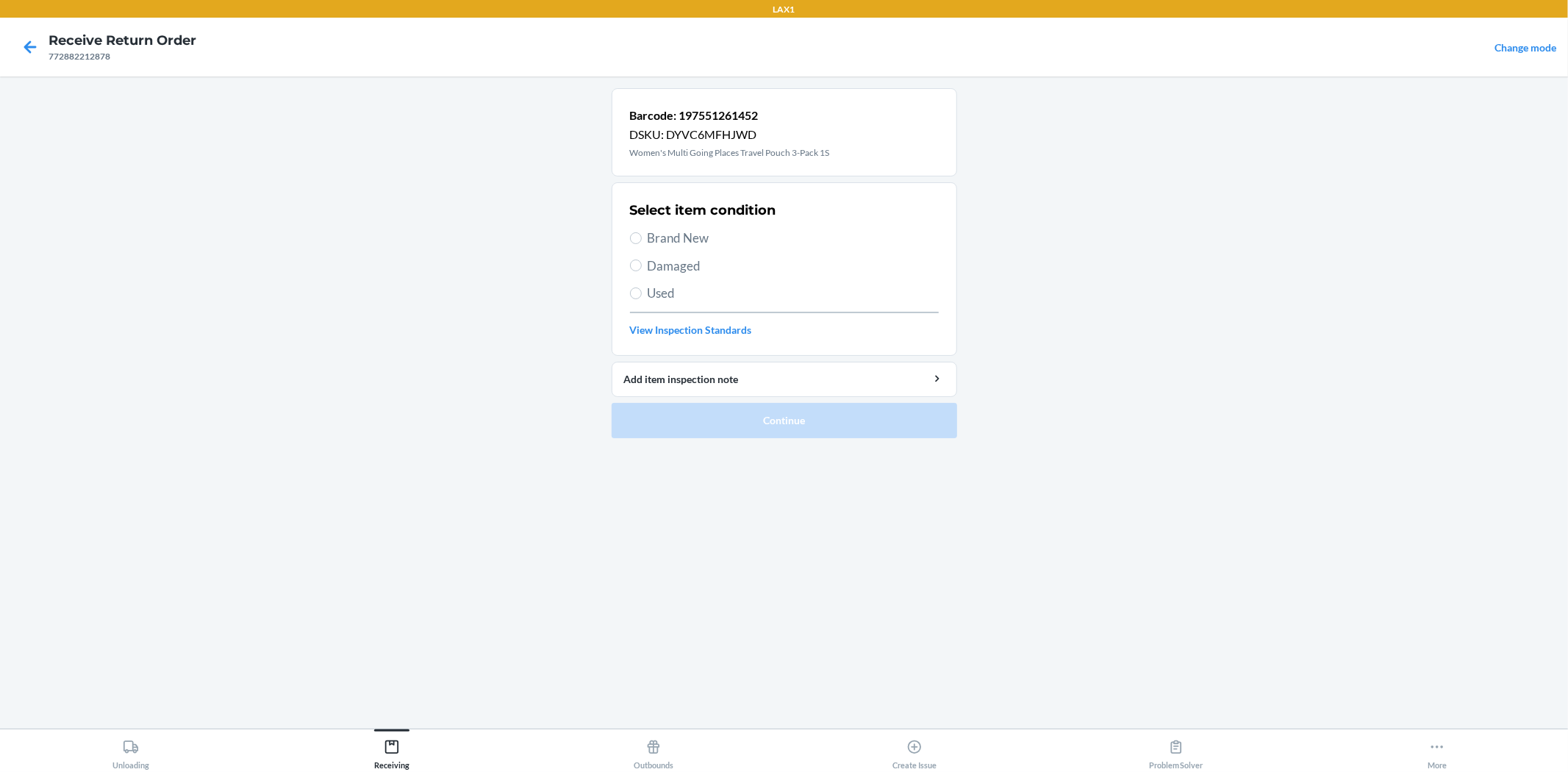
click at [660, 244] on span "Brand New" at bounding box center [793, 238] width 291 height 19
click at [641, 244] on input "Brand New" at bounding box center [636, 238] width 12 height 12
radio input "true"
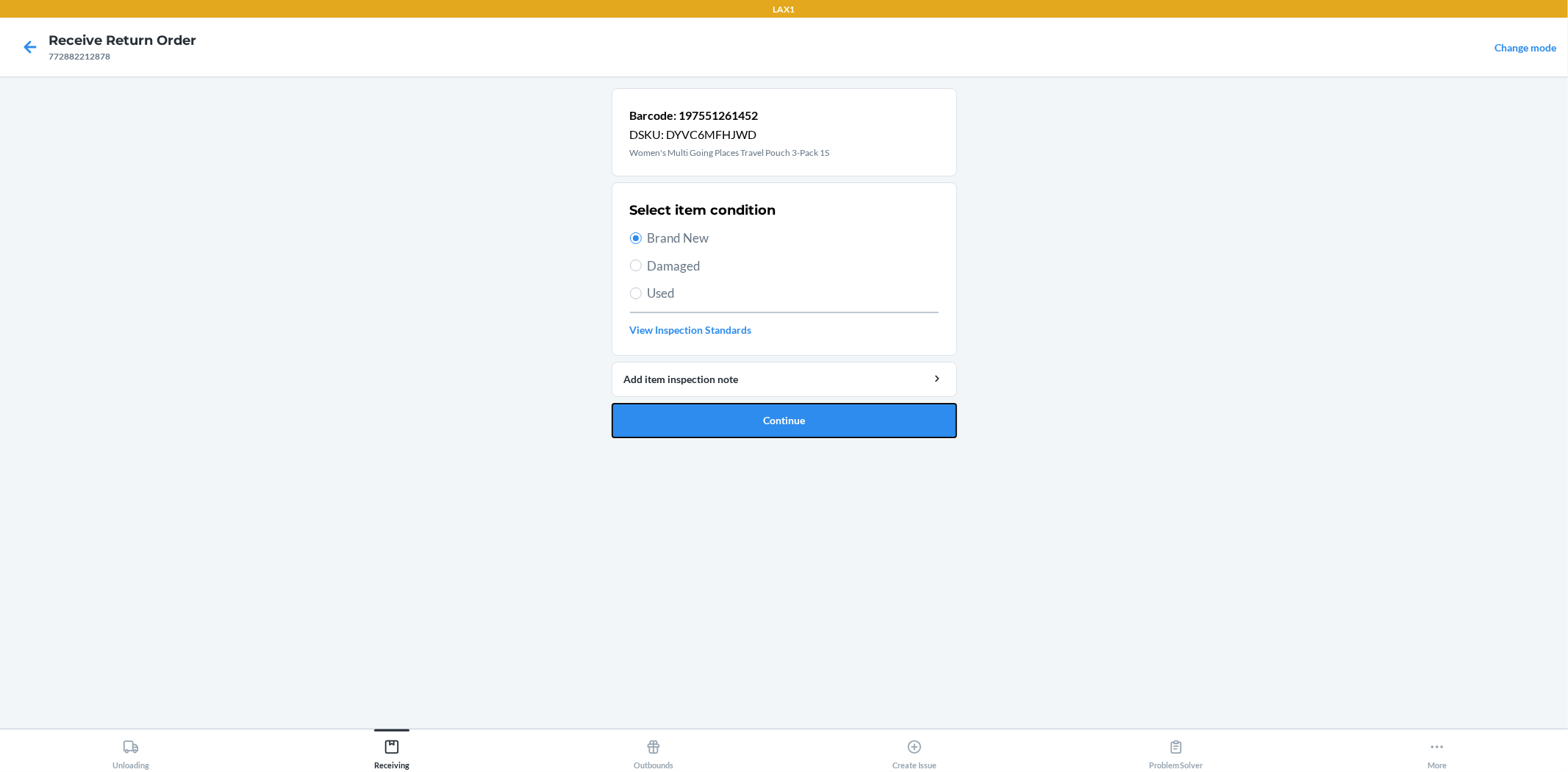
drag, startPoint x: 746, startPoint y: 425, endPoint x: 747, endPoint y: 247, distance: 178.0
click at [746, 424] on button "Continue" at bounding box center [784, 420] width 345 height 35
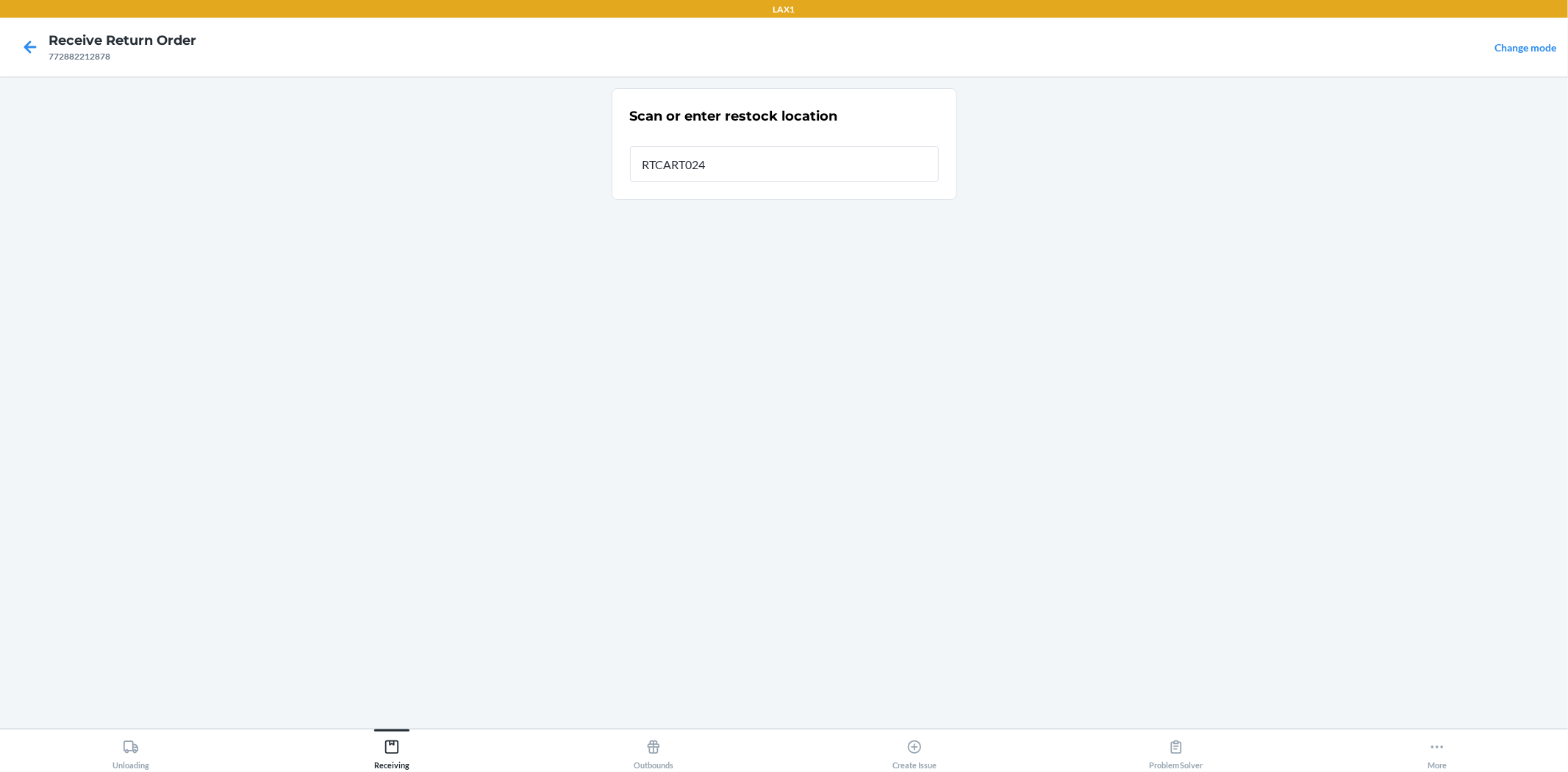
type input "RTCART024"
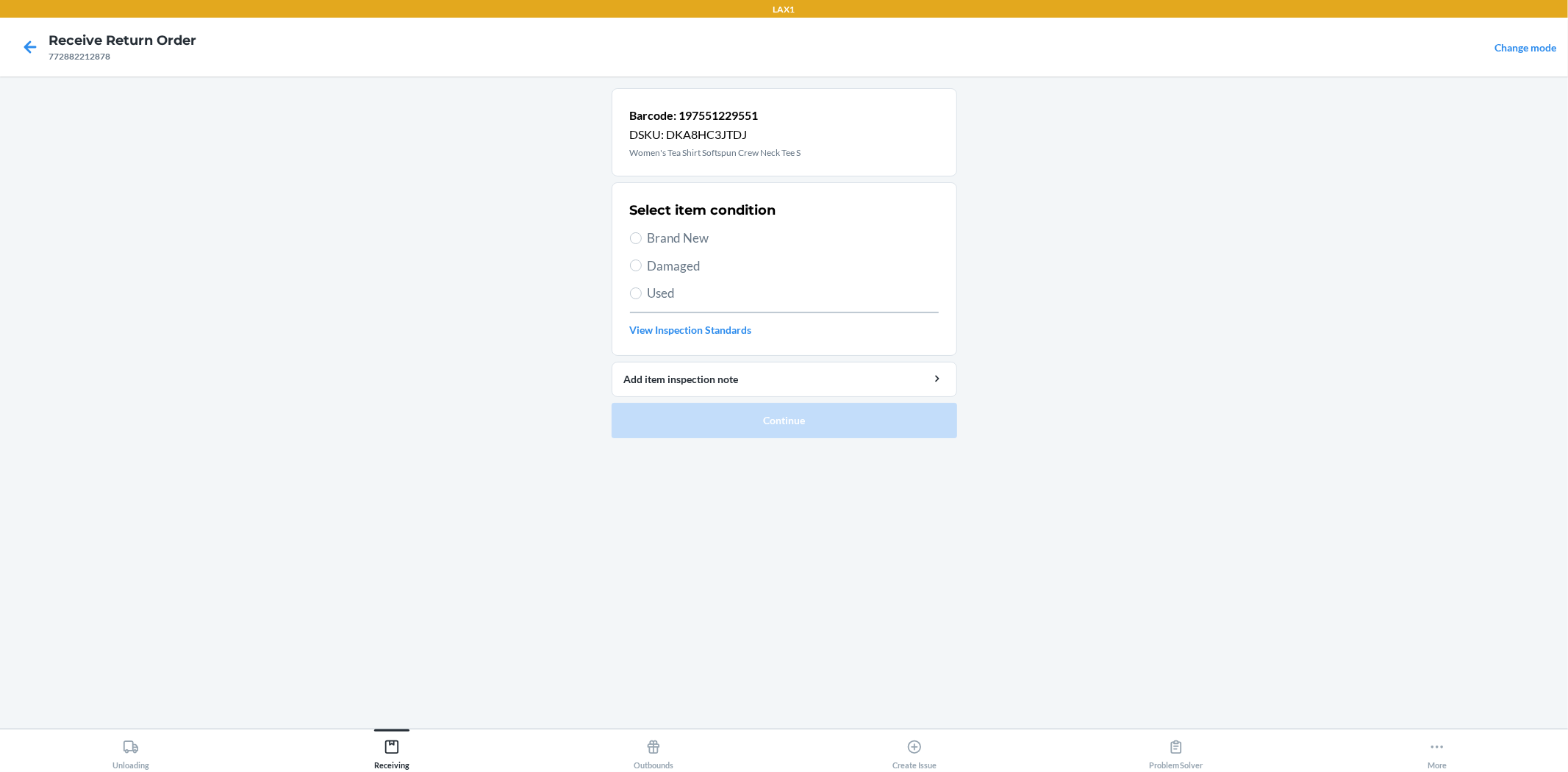
click at [696, 230] on span "Brand New" at bounding box center [793, 238] width 291 height 19
click at [641, 232] on input "Brand New" at bounding box center [636, 238] width 12 height 12
radio input "true"
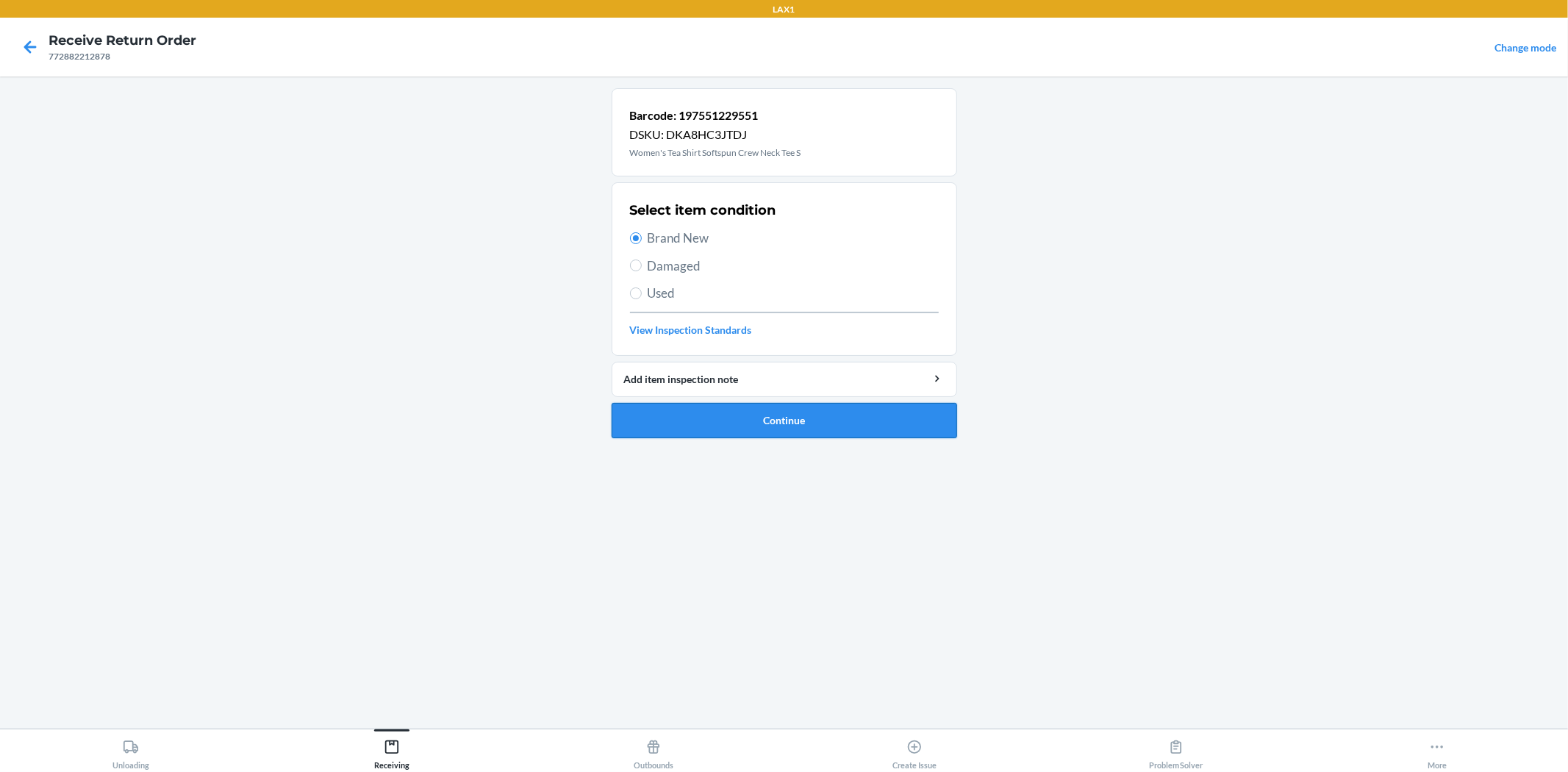
click at [824, 429] on button "Continue" at bounding box center [784, 420] width 345 height 35
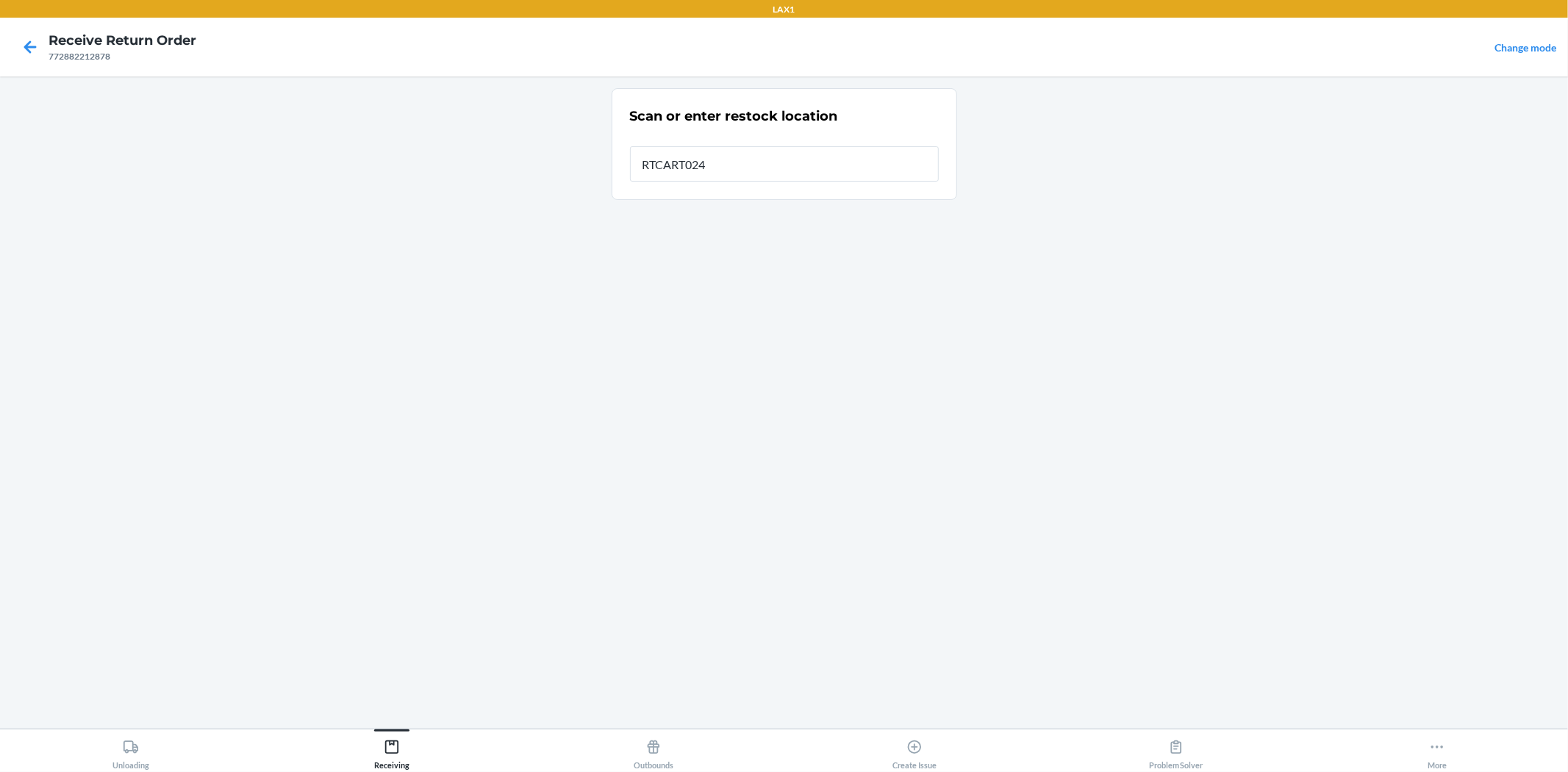
type input "RTCART024"
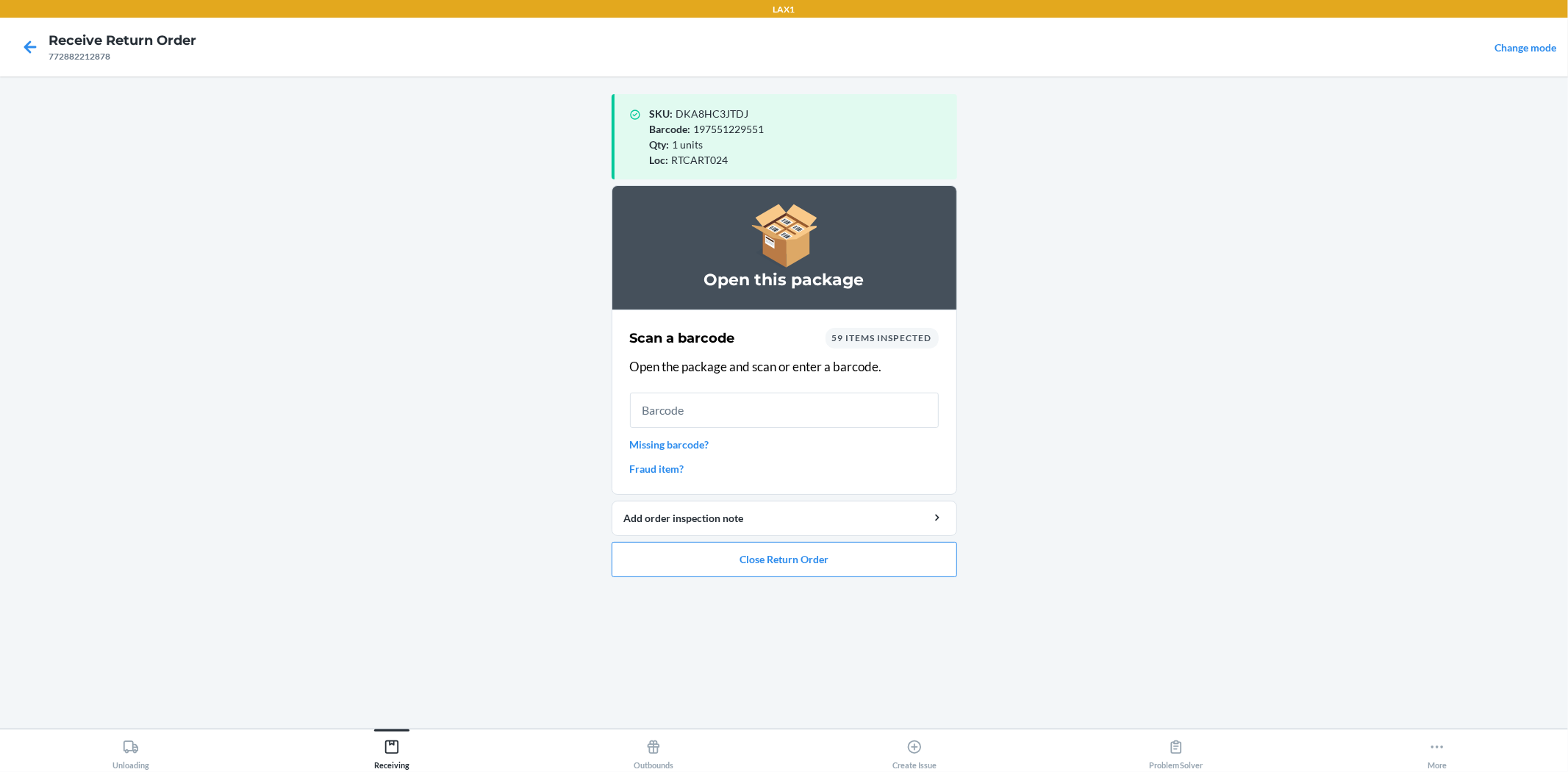
click at [758, 386] on div "Scan a barcode 59 items inspected Open the package and scan or enter a barcode.…" at bounding box center [784, 402] width 309 height 158
click at [739, 394] on input "text" at bounding box center [784, 410] width 309 height 35
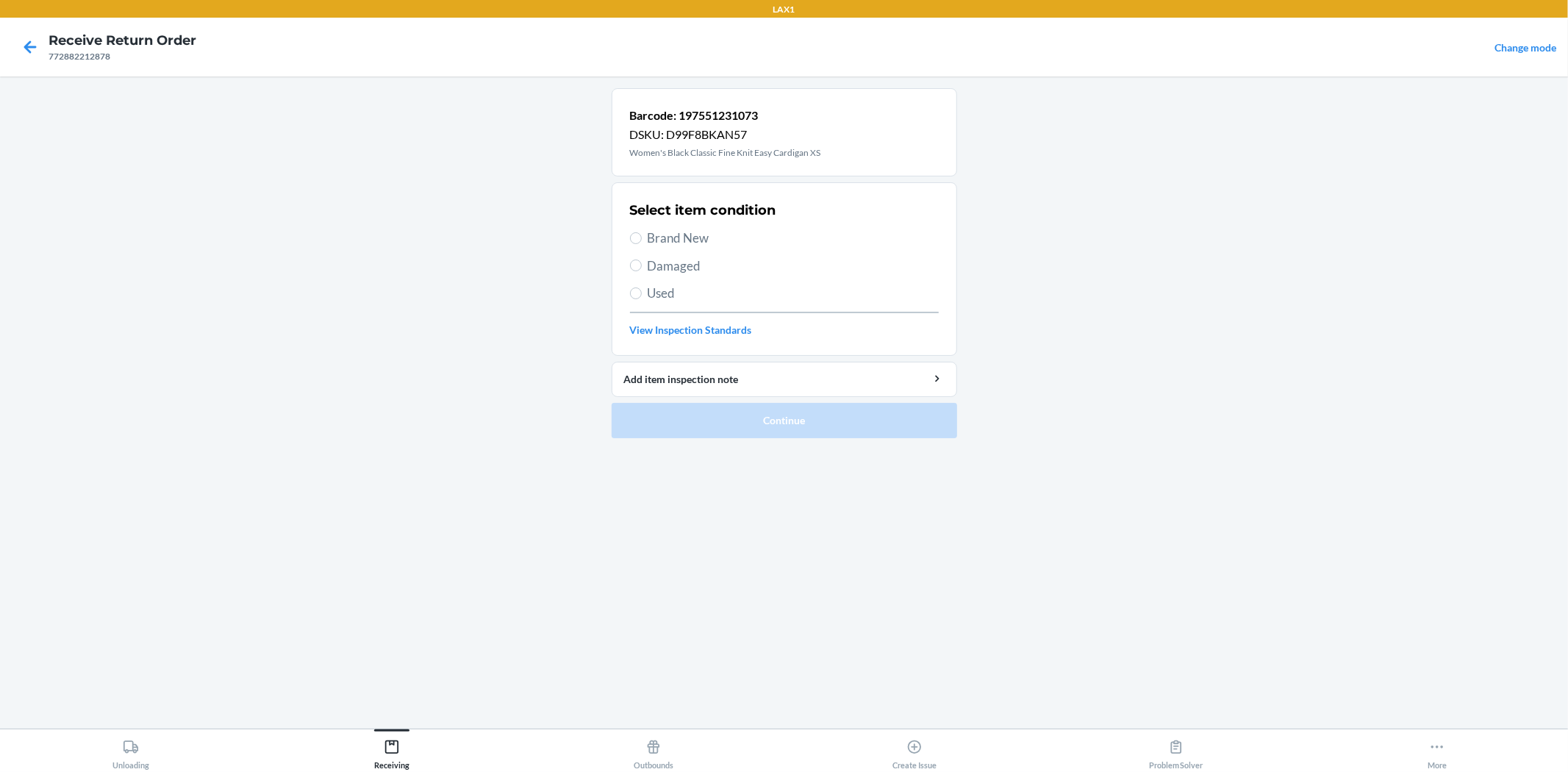
click at [649, 225] on div "Select item condition Brand New Damaged Used View Inspection Standards" at bounding box center [784, 269] width 309 height 146
click at [645, 237] on label "Brand New" at bounding box center [784, 238] width 309 height 19
click at [641, 237] on input "Brand New" at bounding box center [636, 238] width 12 height 12
radio input "true"
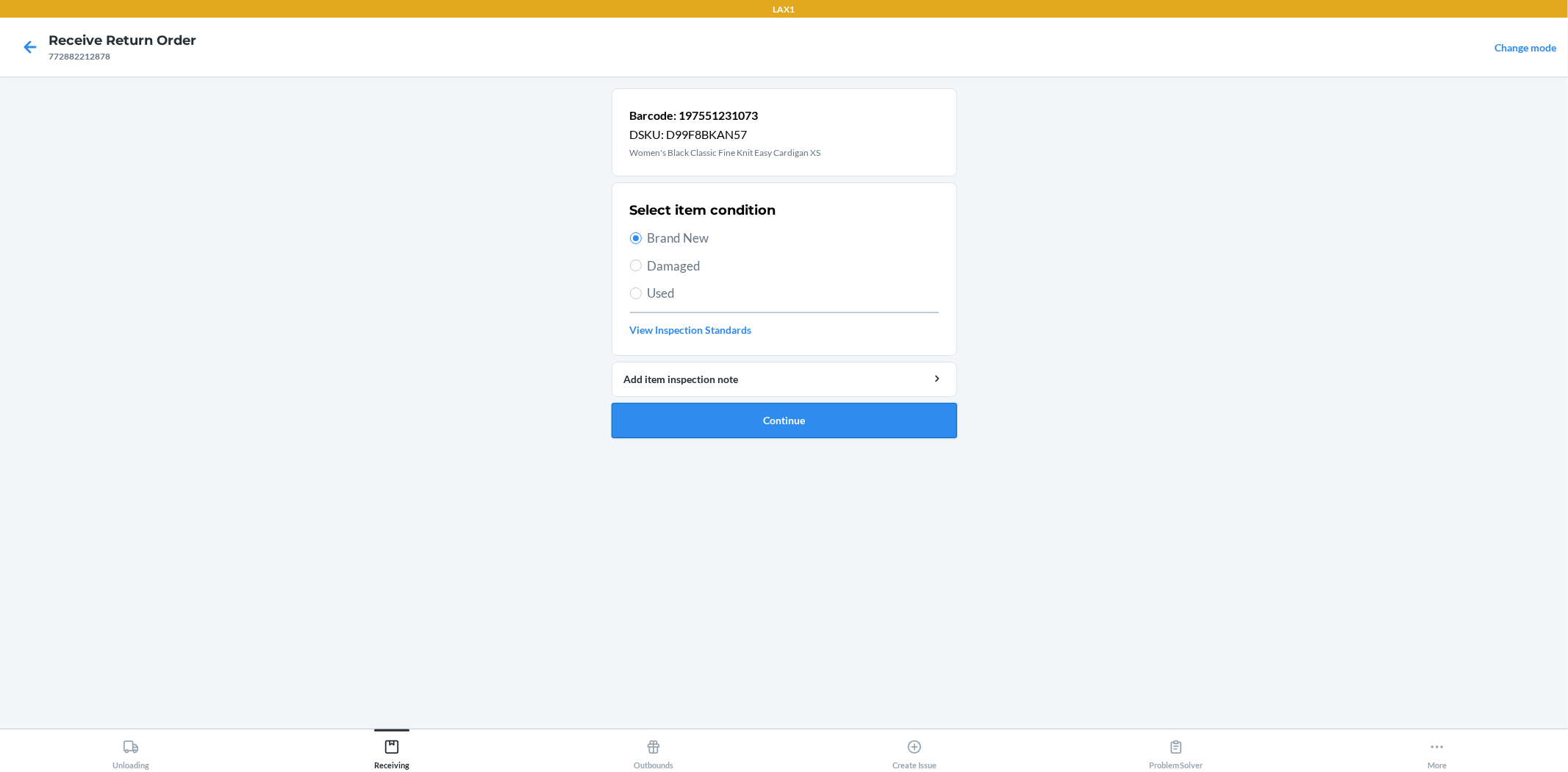
click at [733, 435] on button "Continue" at bounding box center [784, 420] width 345 height 35
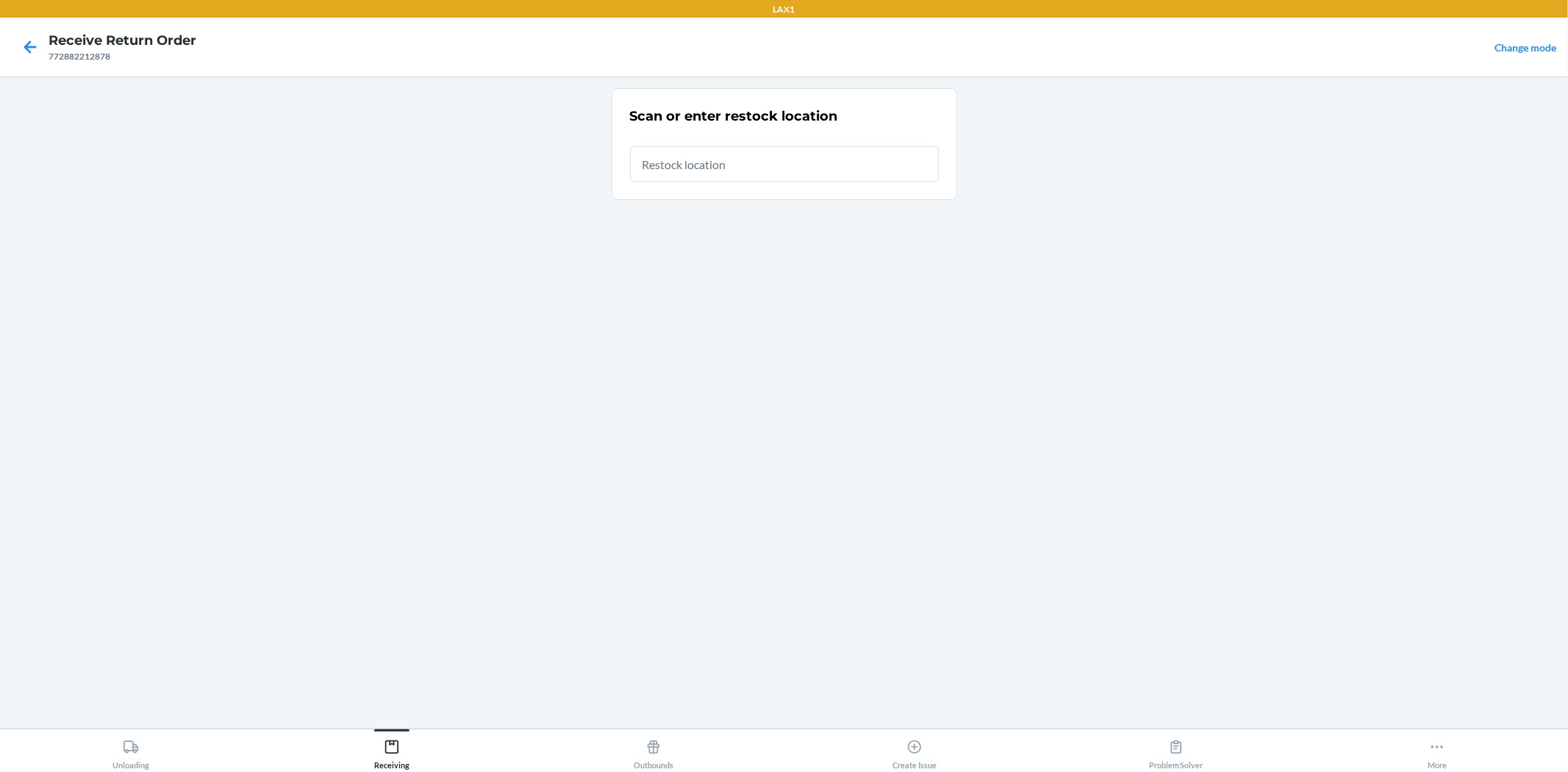
drag, startPoint x: 679, startPoint y: 171, endPoint x: 671, endPoint y: 169, distance: 8.2
click at [674, 170] on input "text" at bounding box center [784, 164] width 309 height 35
click at [766, 159] on input "RTPQRT024" at bounding box center [784, 159] width 309 height 35
click at [767, 159] on input "RTPQRT024" at bounding box center [784, 159] width 309 height 35
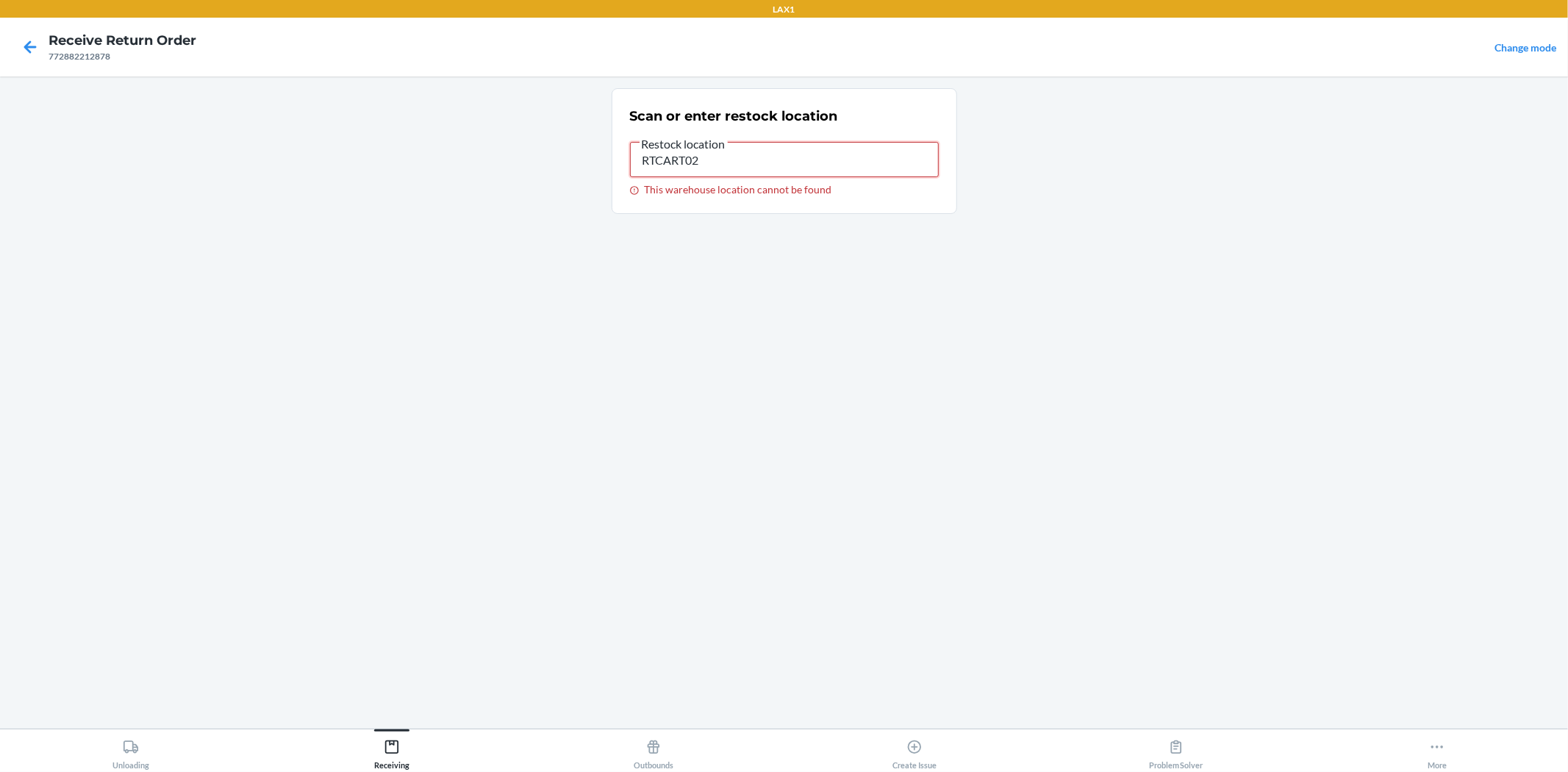
type input "RTCART024"
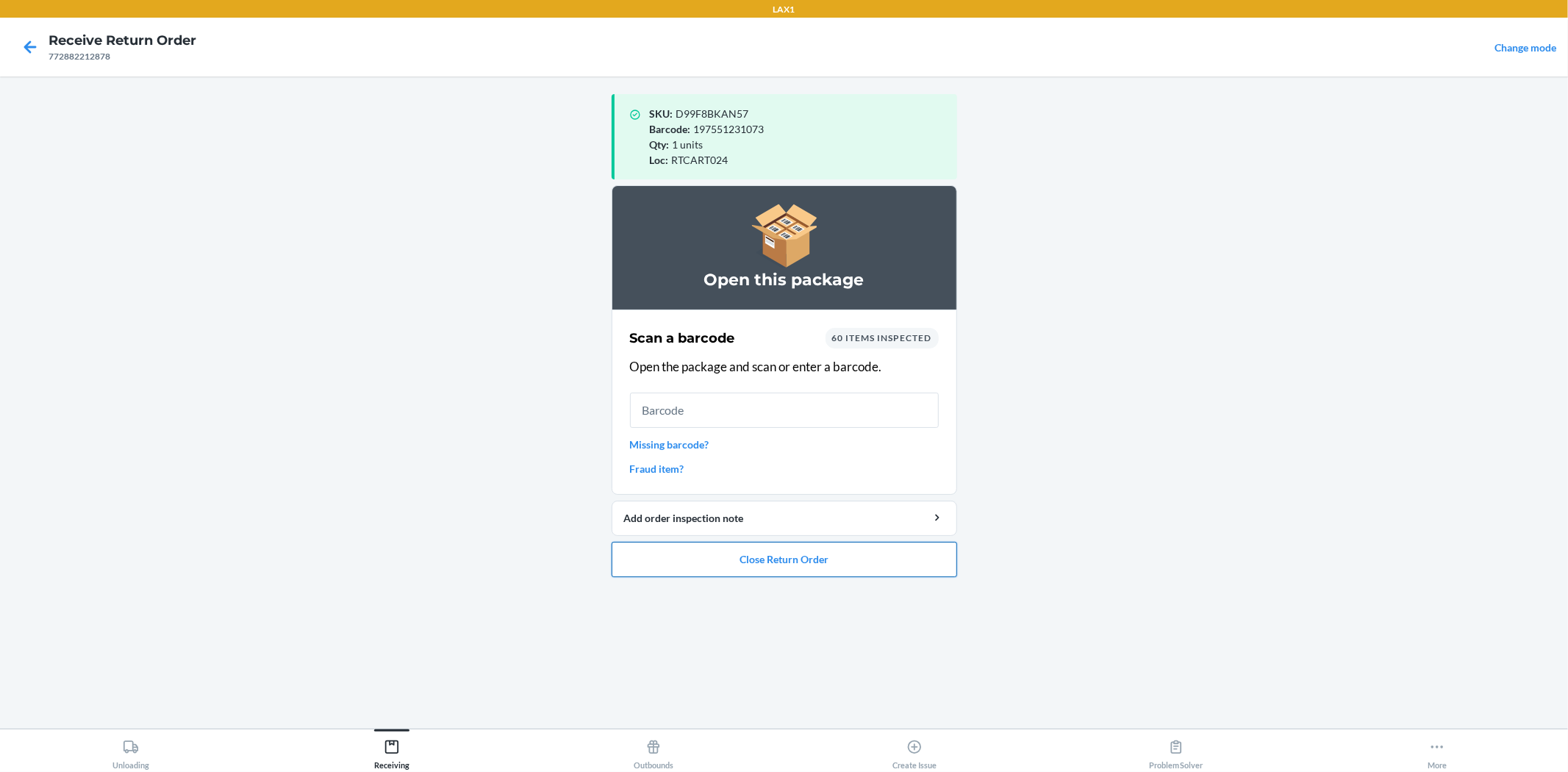
click at [753, 555] on button "Close Return Order" at bounding box center [784, 559] width 345 height 35
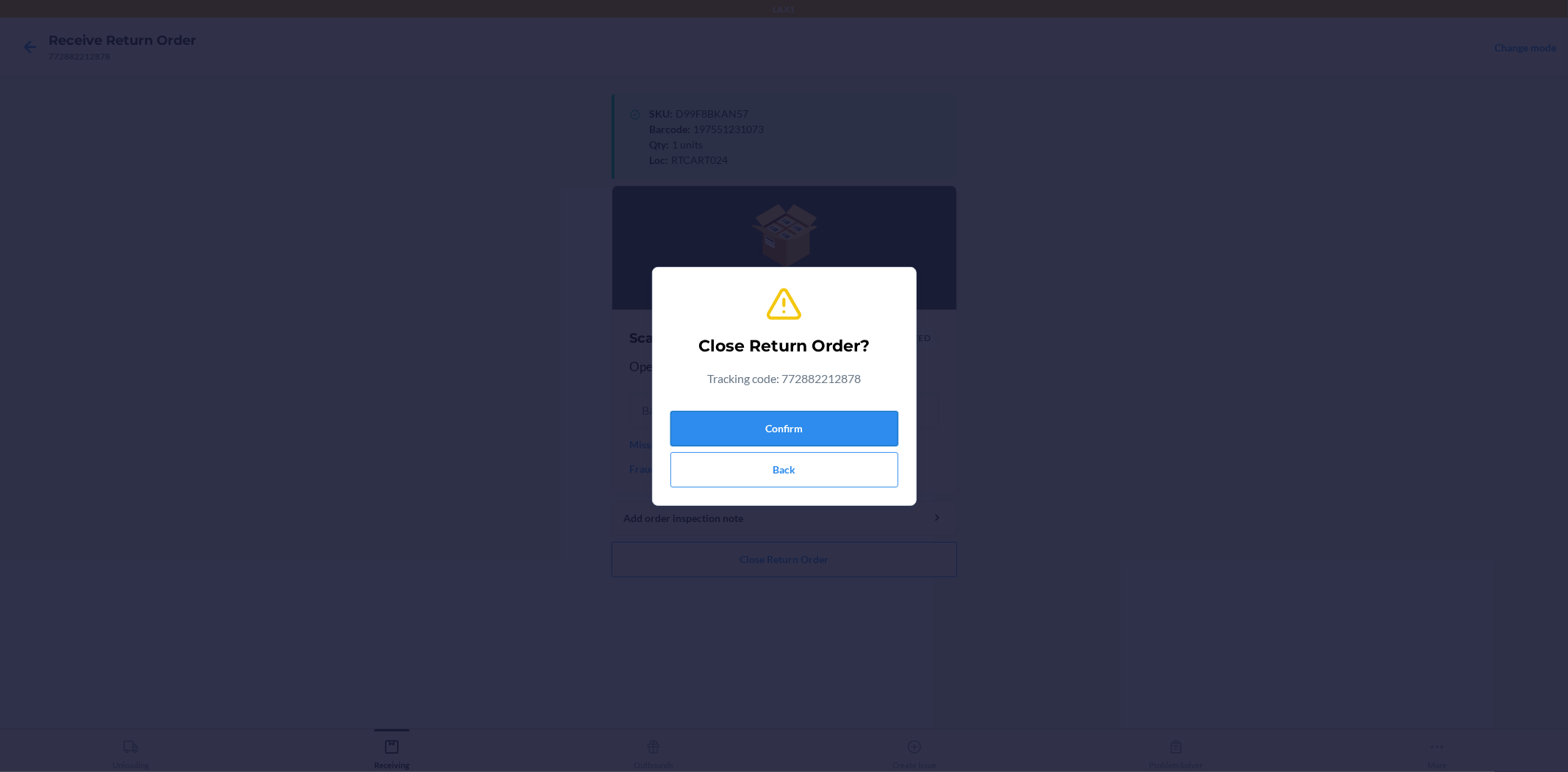
click at [731, 443] on button "Confirm" at bounding box center [784, 428] width 228 height 35
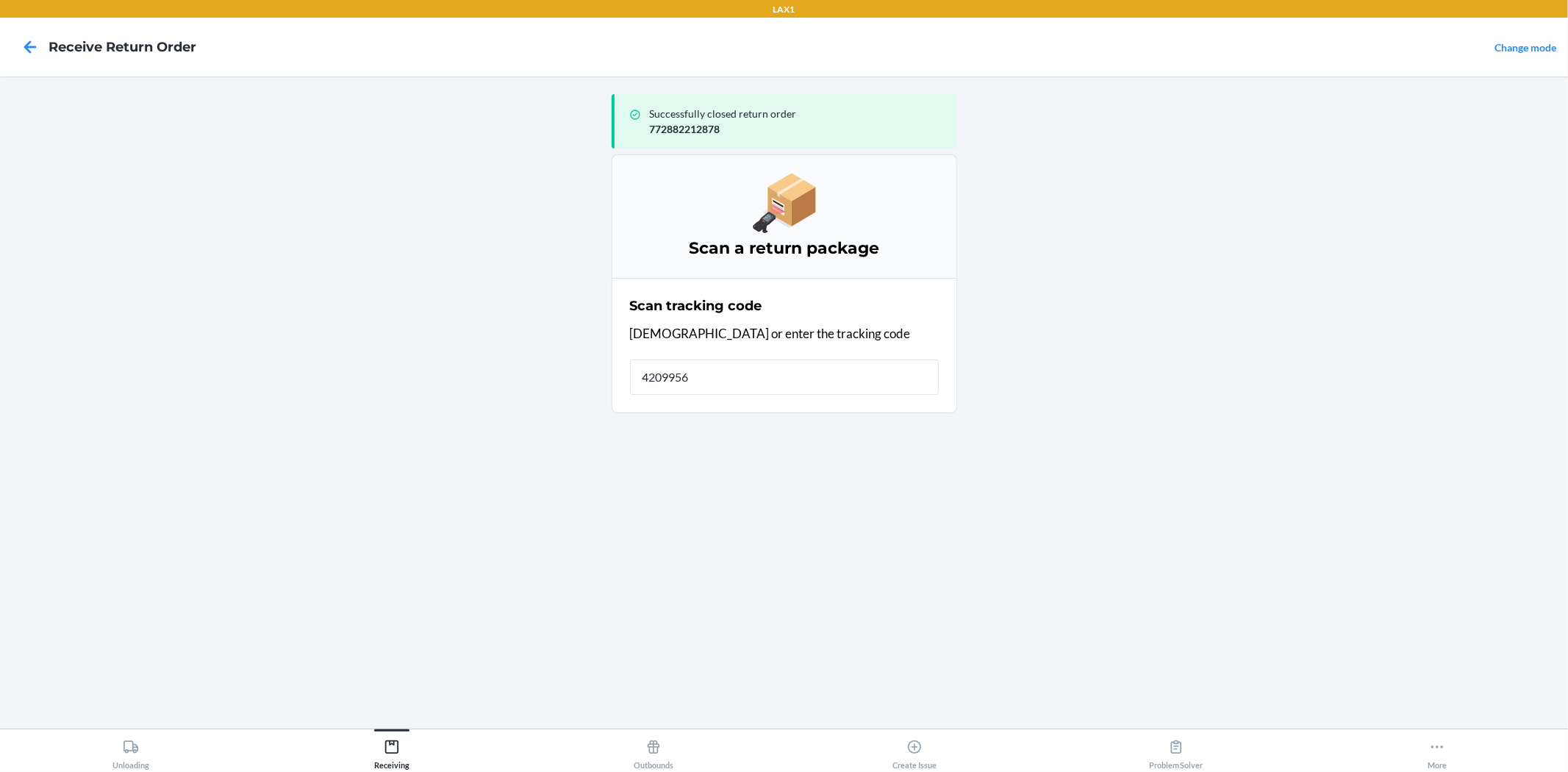
type input "42099567"
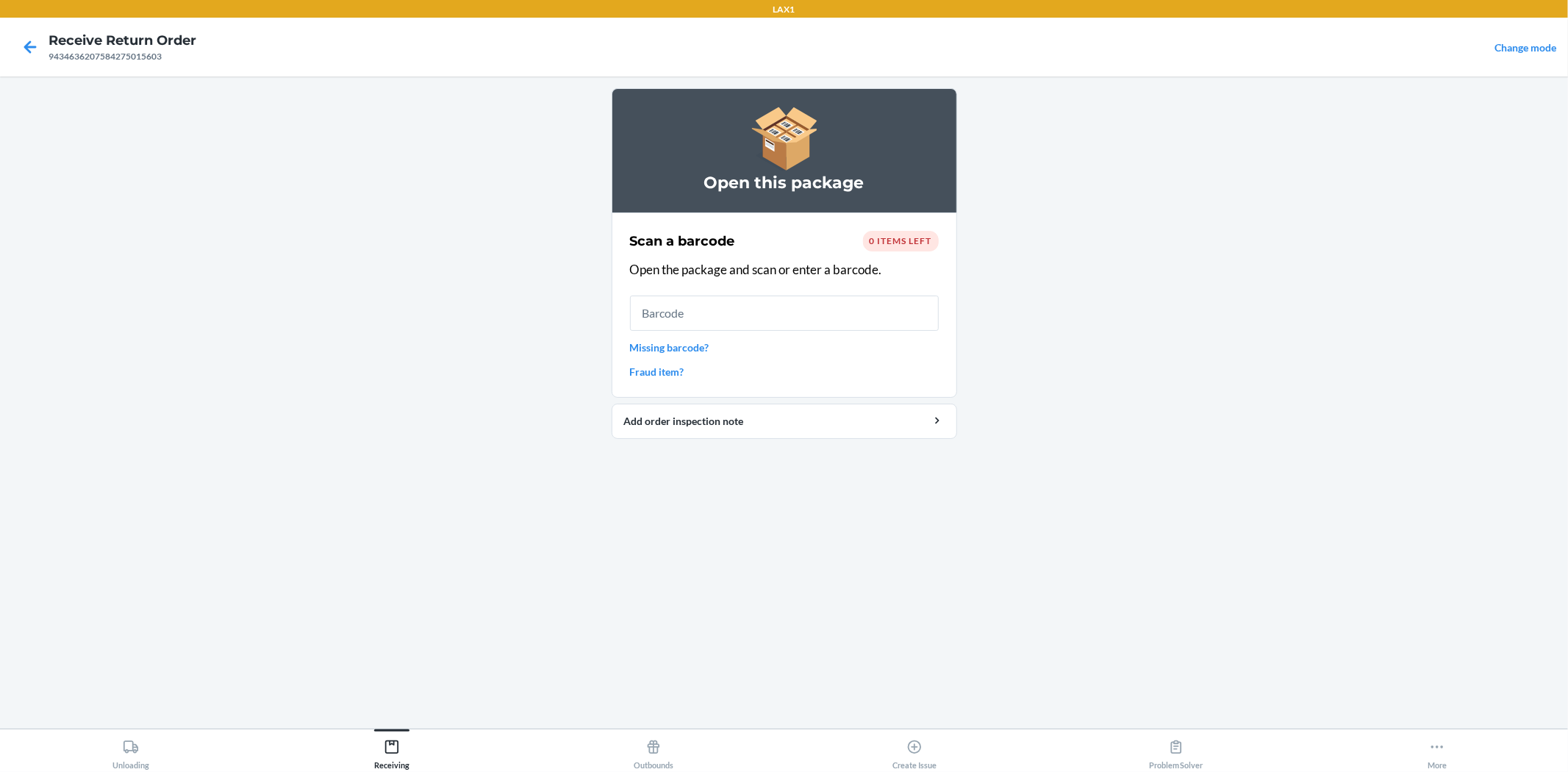
click at [939, 242] on section "Scan a barcode 0 items left Open the package and scan or enter a barcode. Missi…" at bounding box center [784, 305] width 345 height 185
click at [907, 233] on div "0 items left" at bounding box center [901, 240] width 76 height 20
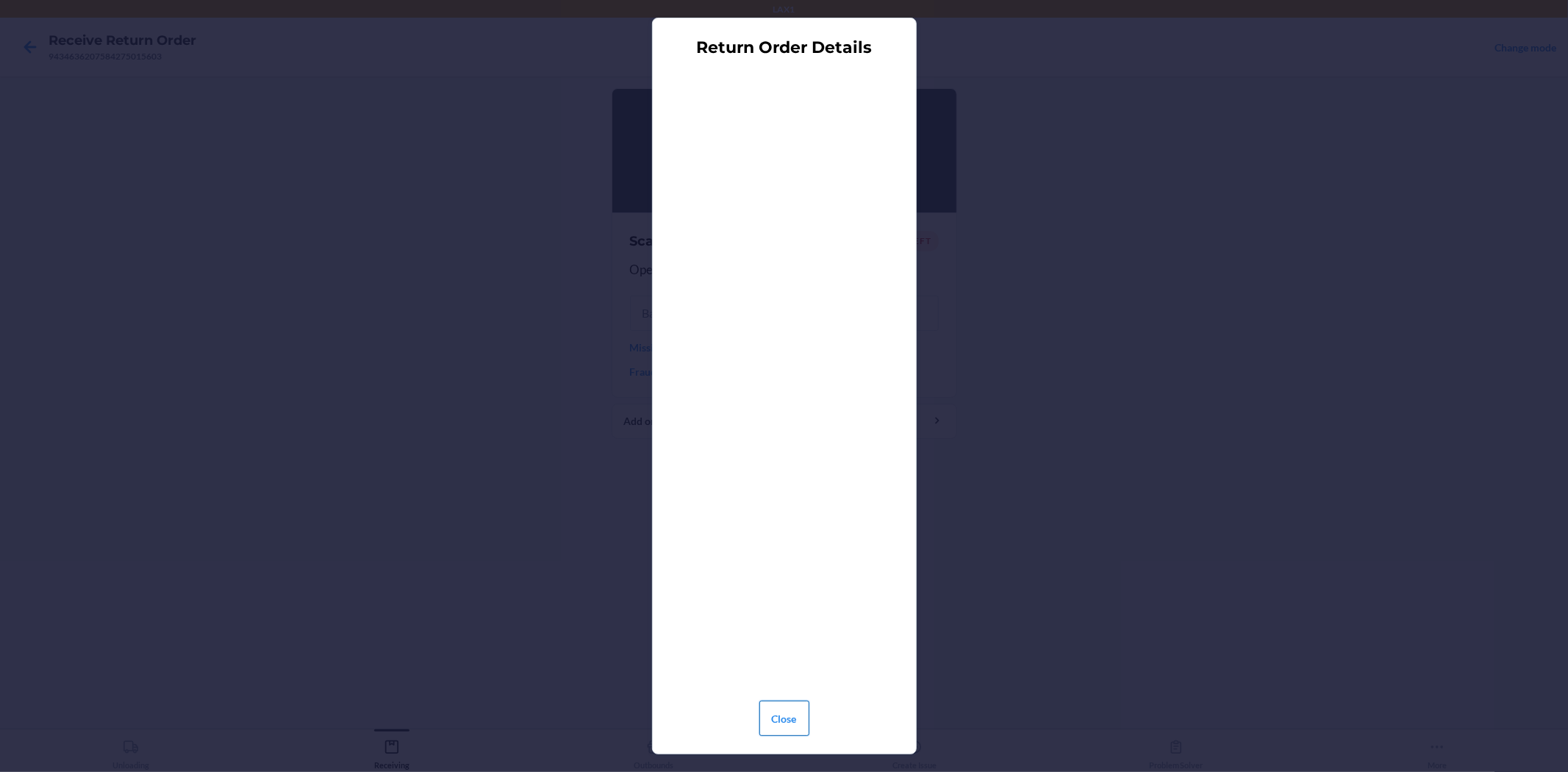
click at [801, 708] on button "Close" at bounding box center [784, 718] width 50 height 35
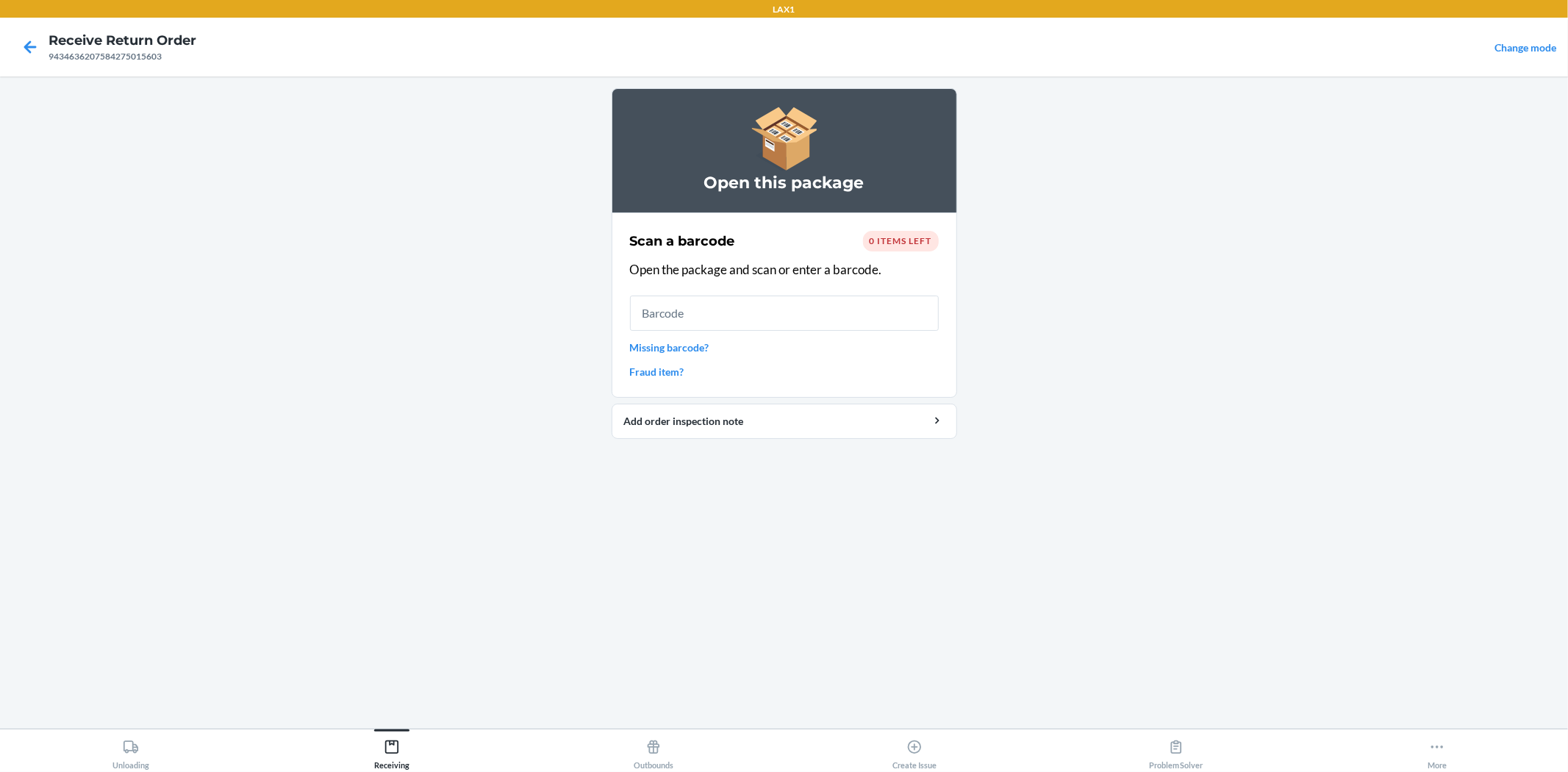
click at [741, 332] on div "Scan a barcode 0 items left Open the package and scan or enter a barcode. Missi…" at bounding box center [784, 305] width 309 height 158
click at [748, 327] on input "text" at bounding box center [784, 313] width 309 height 35
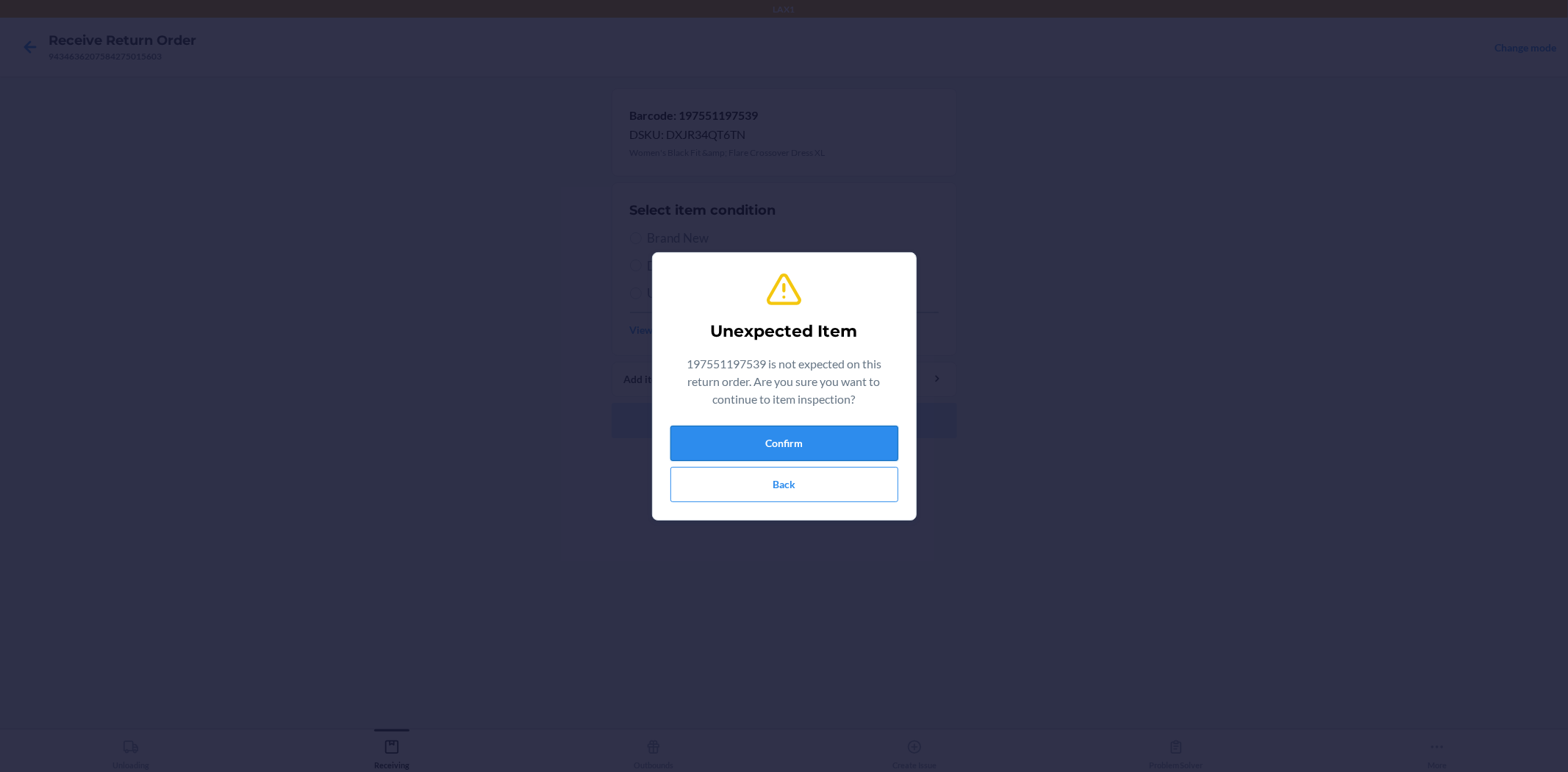
click at [812, 449] on button "Confirm" at bounding box center [784, 443] width 228 height 35
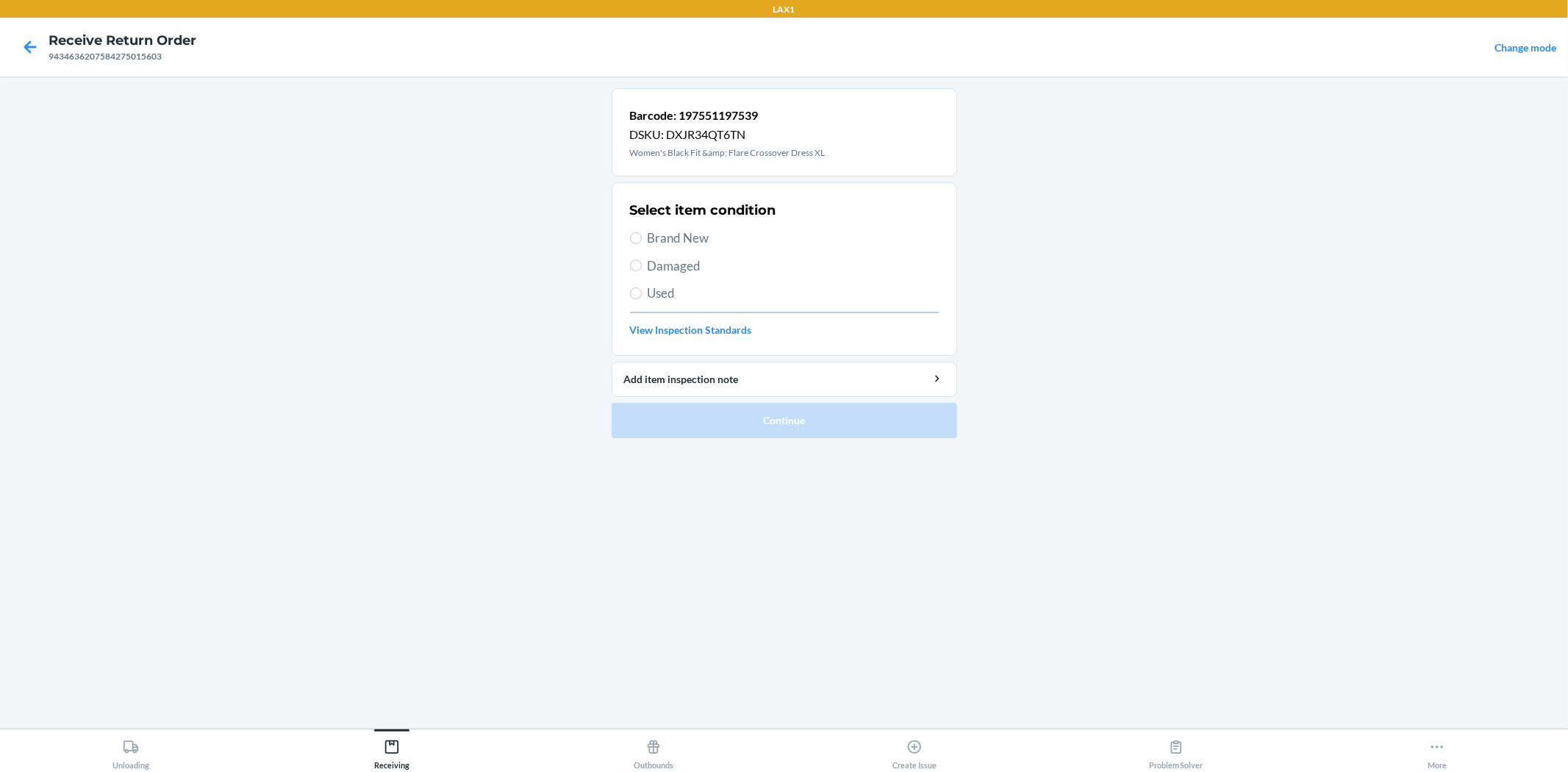
click at [686, 238] on span "Brand New" at bounding box center [793, 238] width 291 height 19
click at [641, 238] on input "Brand New" at bounding box center [636, 238] width 12 height 12
radio input "true"
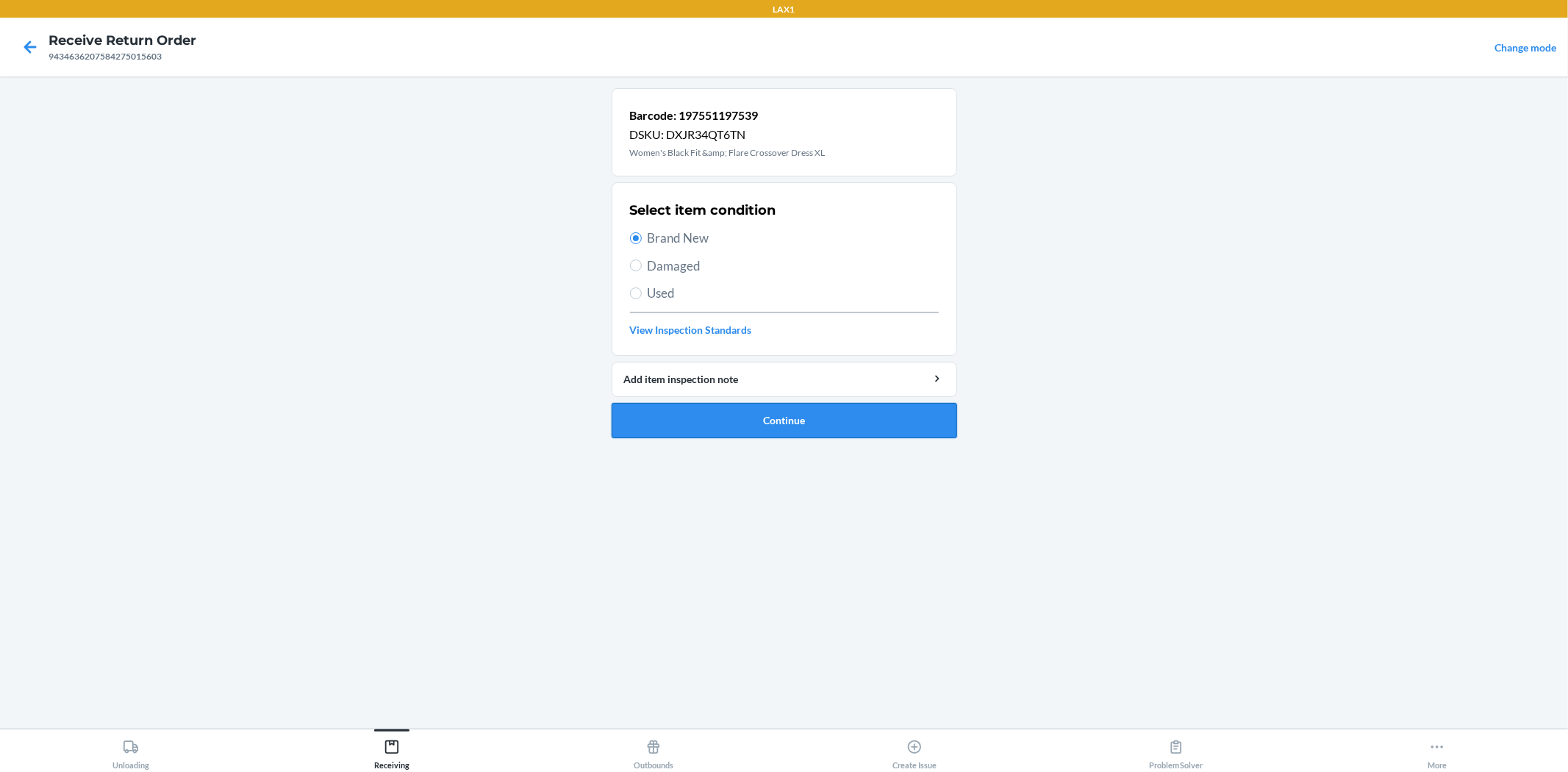
click at [718, 416] on button "Continue" at bounding box center [784, 420] width 345 height 35
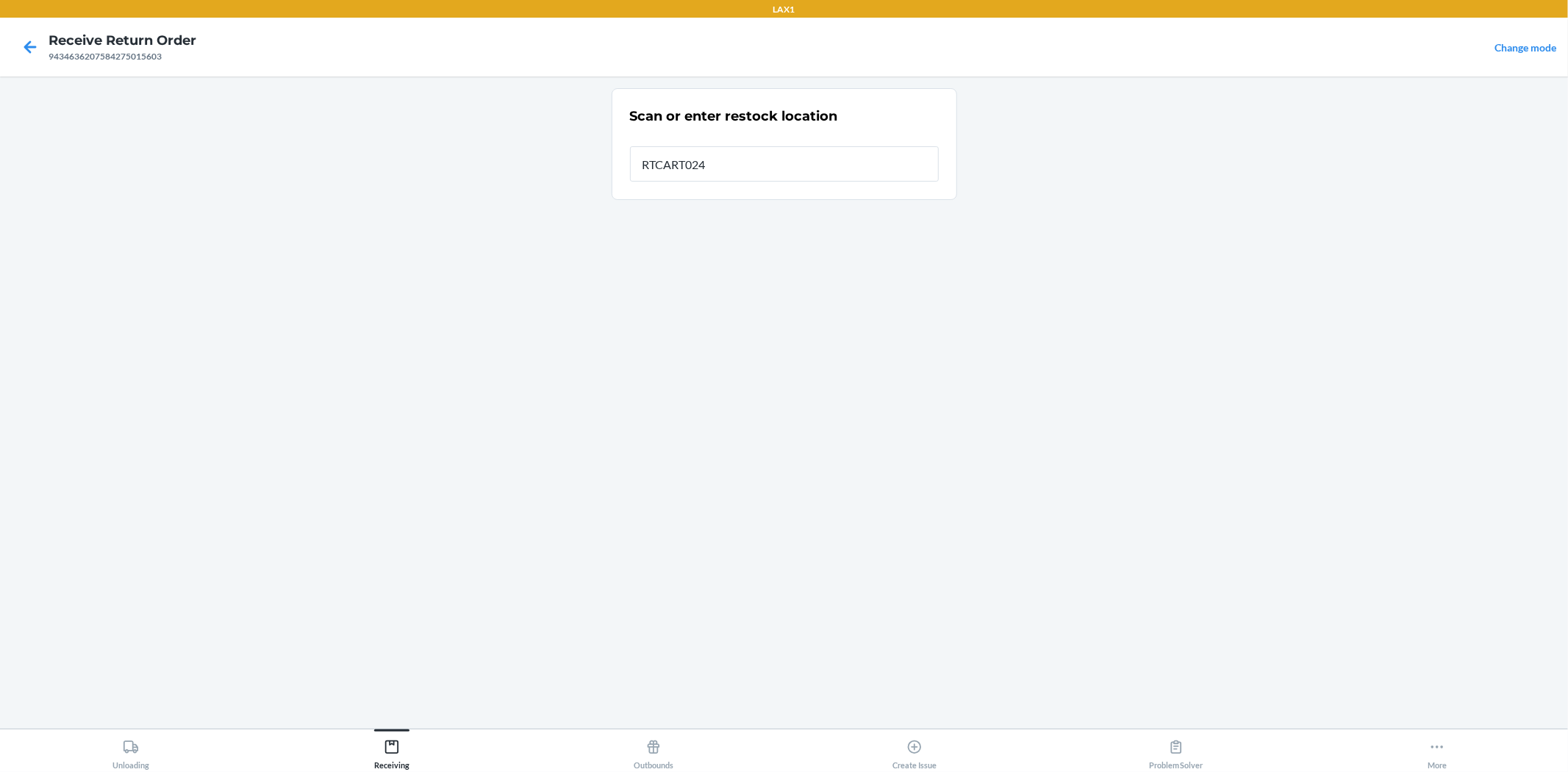
type input "RTCART024"
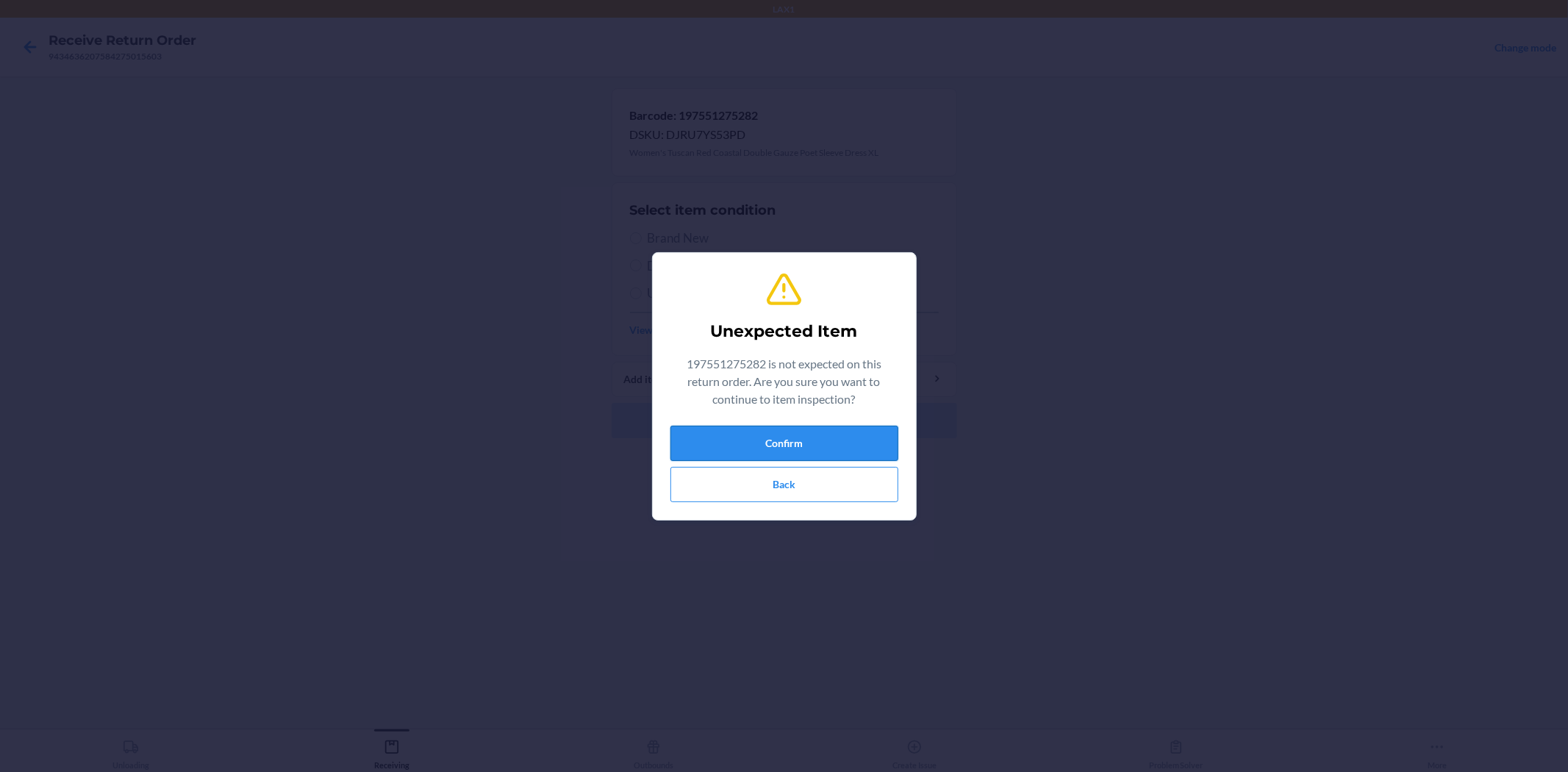
click at [790, 436] on button "Confirm" at bounding box center [784, 443] width 228 height 35
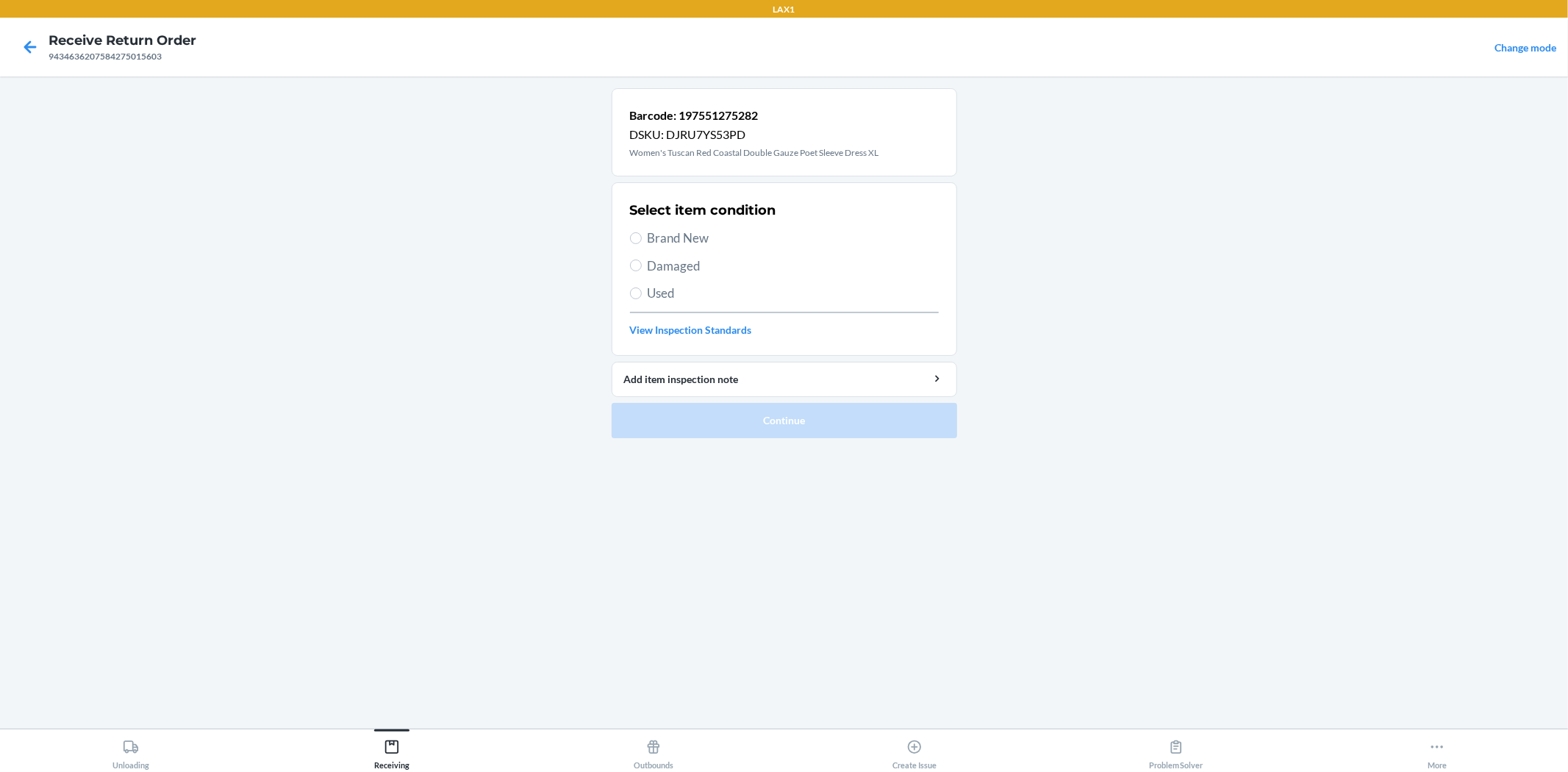
click at [681, 230] on span "Brand New" at bounding box center [793, 238] width 291 height 19
click at [641, 232] on input "Brand New" at bounding box center [636, 238] width 12 height 12
radio input "true"
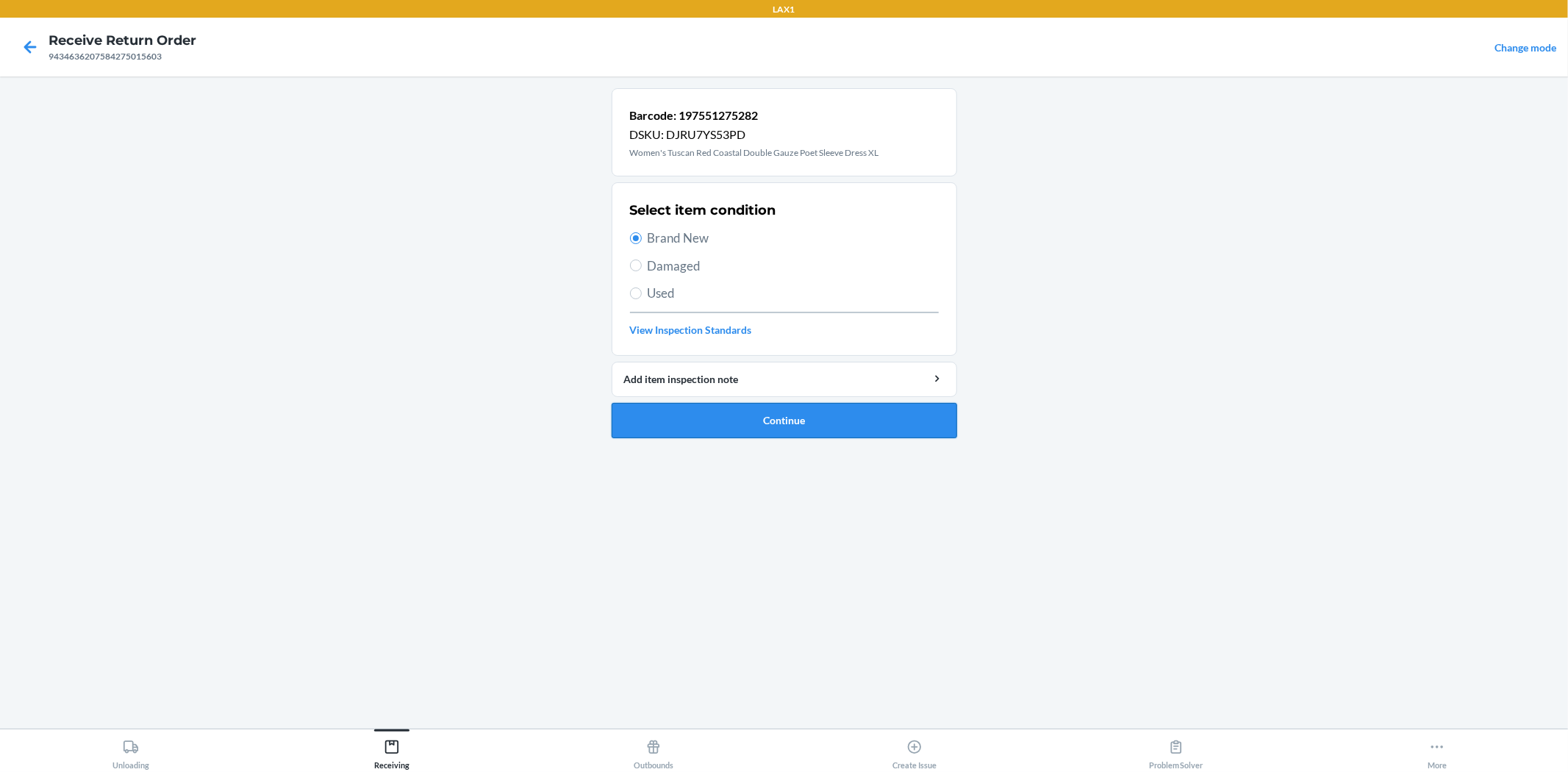
click at [821, 430] on button "Continue" at bounding box center [784, 420] width 345 height 35
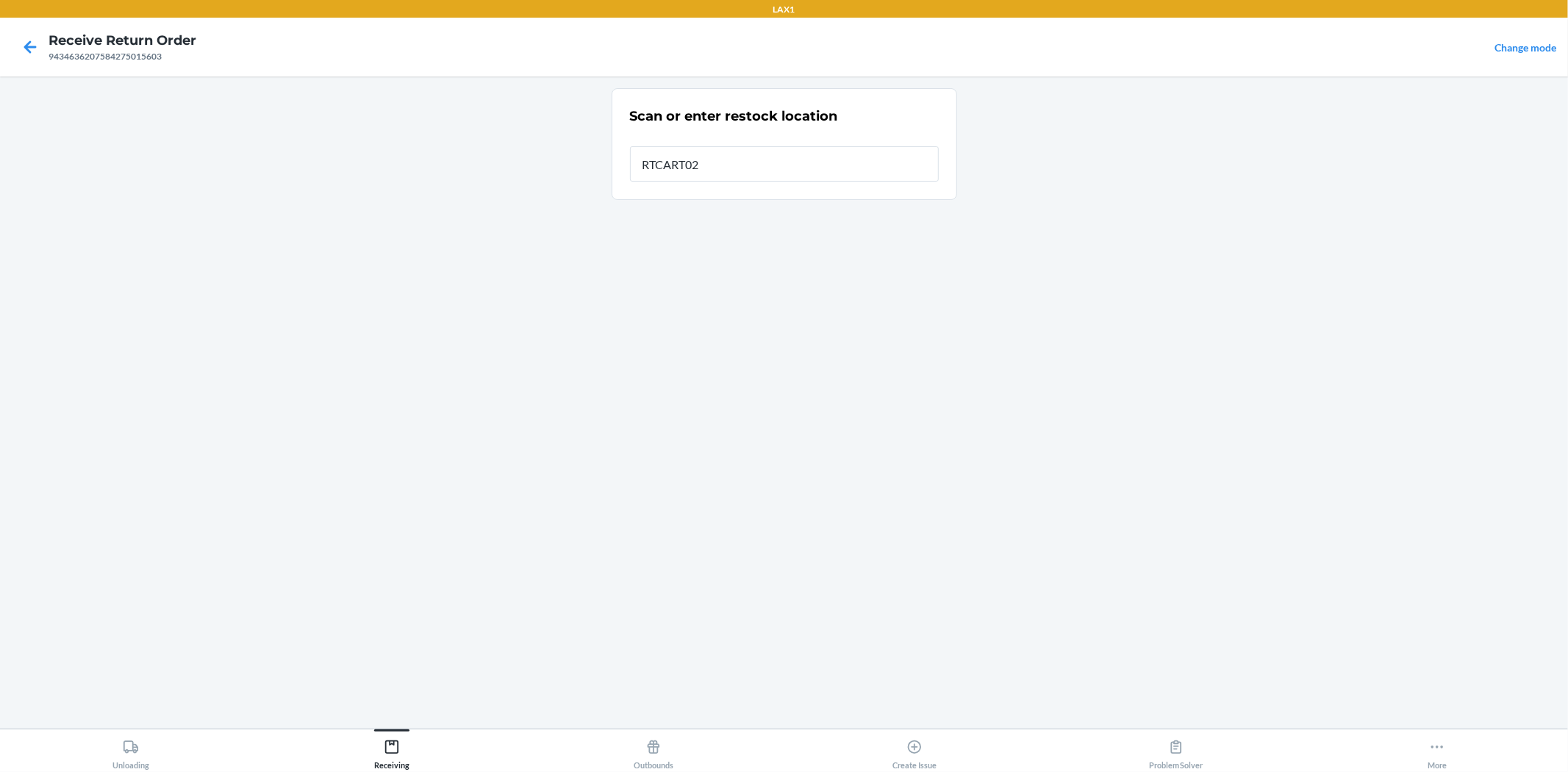
type input "RTCART024"
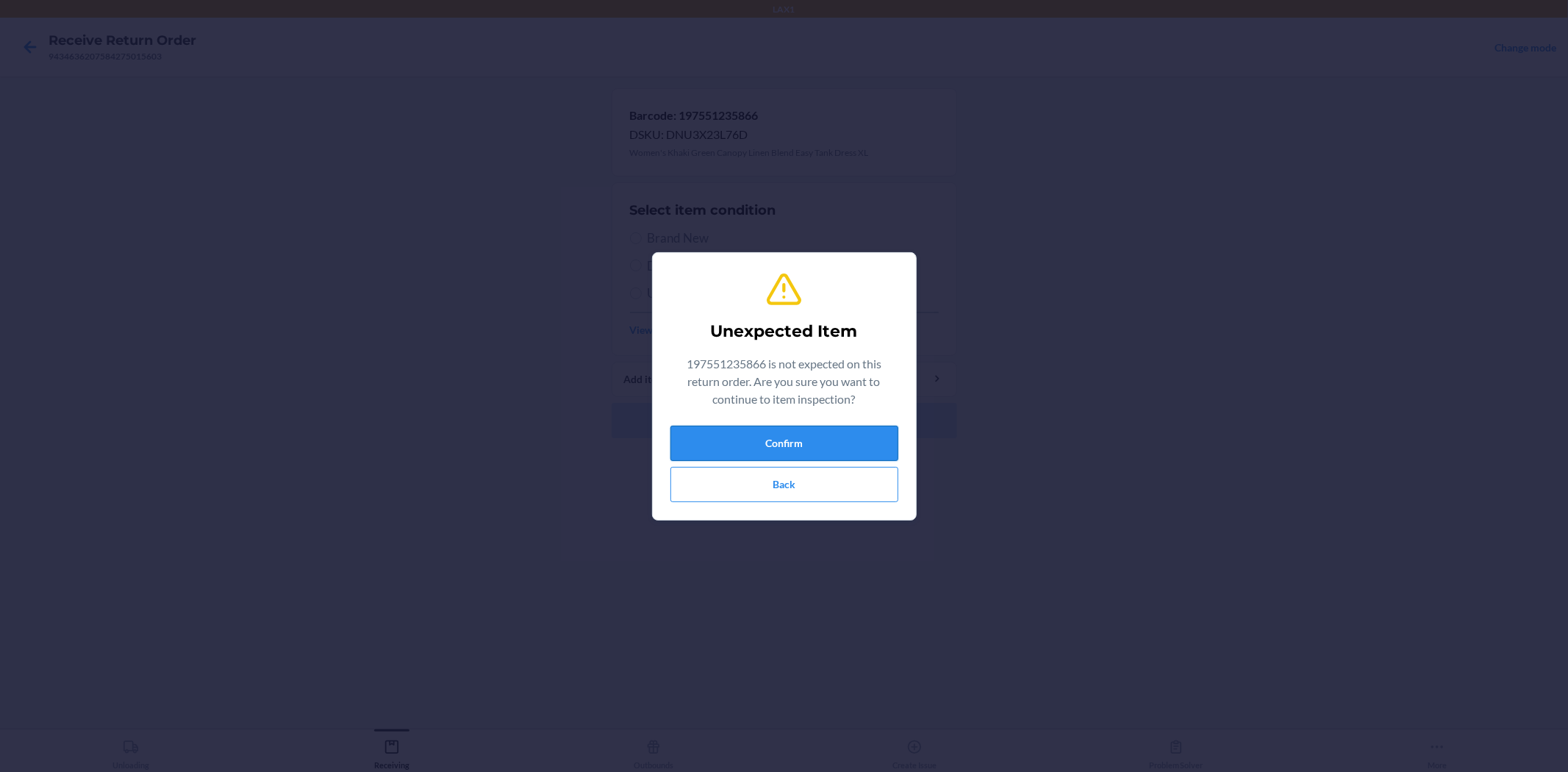
click at [820, 438] on button "Confirm" at bounding box center [784, 443] width 228 height 35
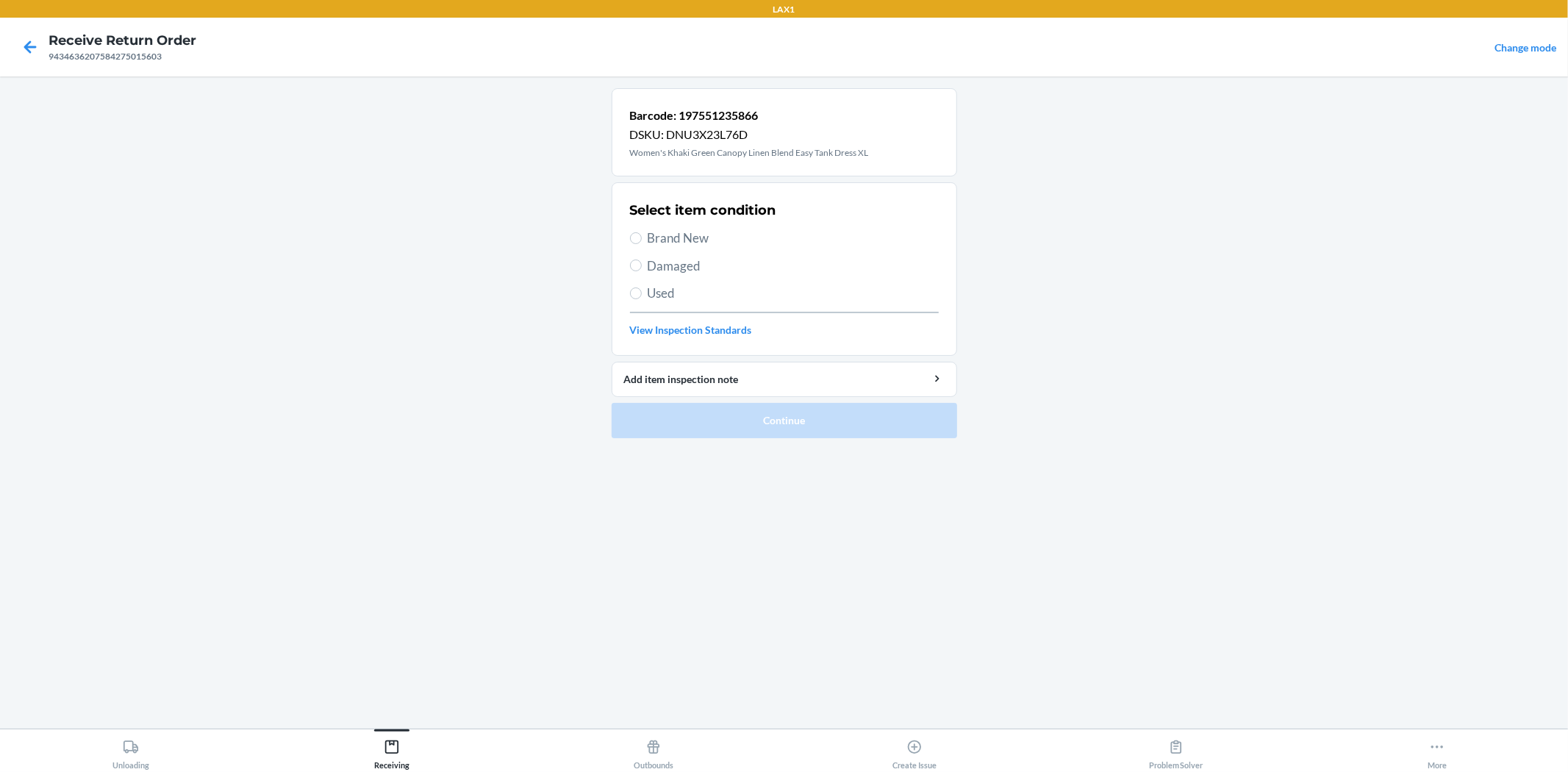
click at [688, 239] on span "Brand New" at bounding box center [793, 238] width 291 height 19
click at [641, 239] on input "Brand New" at bounding box center [636, 238] width 12 height 12
radio input "true"
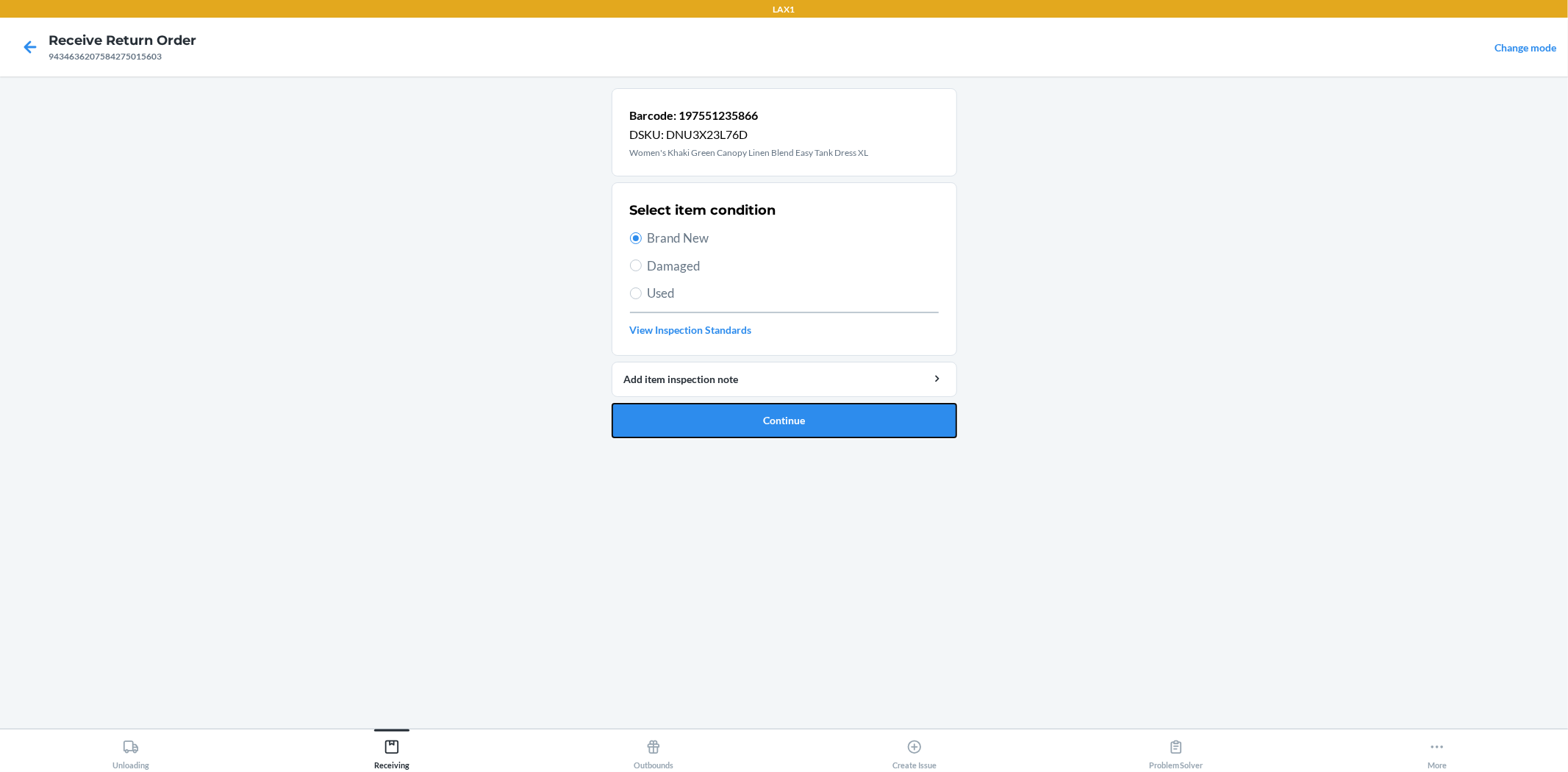
drag, startPoint x: 741, startPoint y: 430, endPoint x: 743, endPoint y: 421, distance: 9.2
click at [741, 425] on button "Continue" at bounding box center [784, 420] width 345 height 35
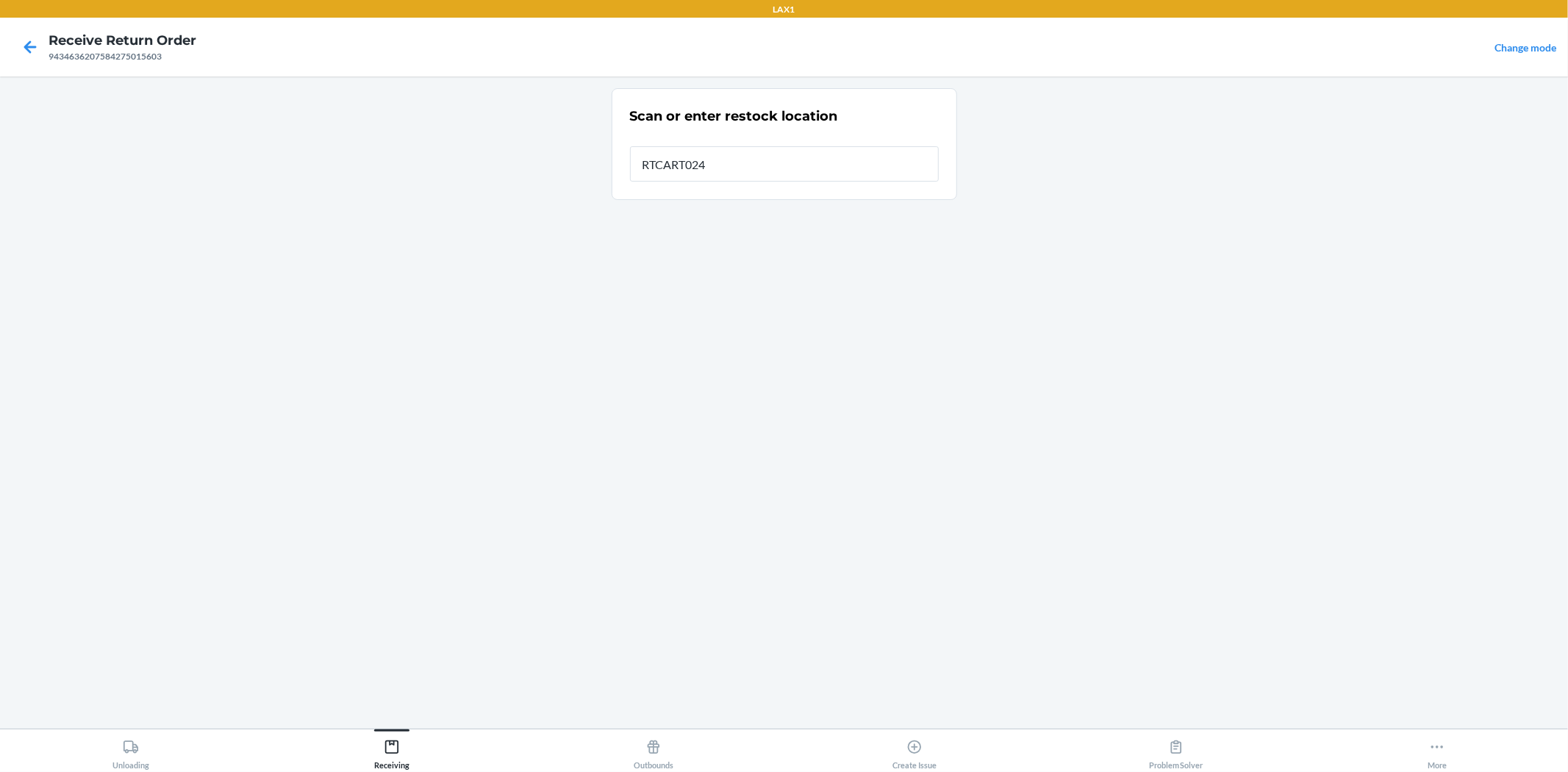
type input "RTCART024"
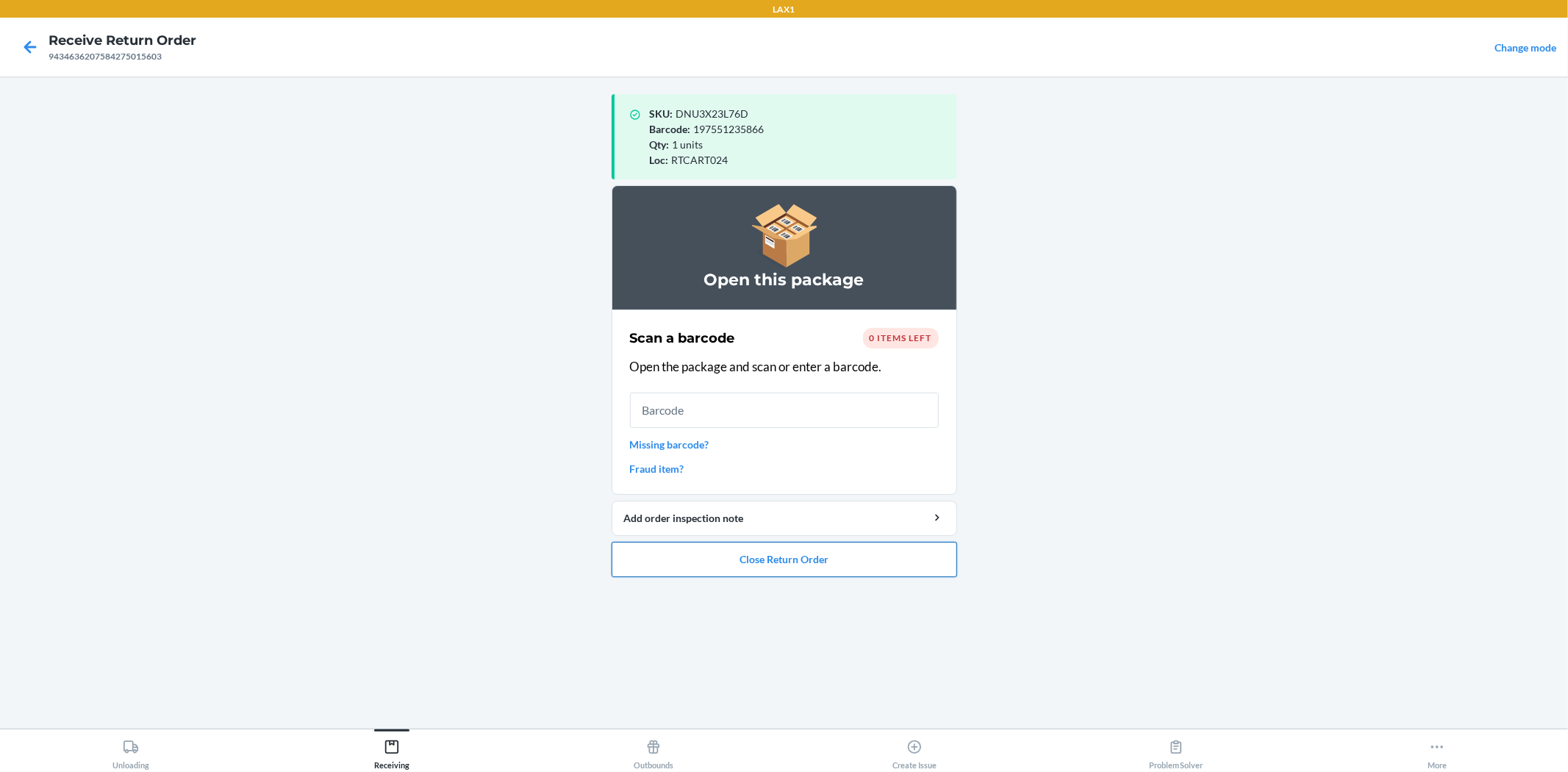
click at [747, 574] on button "Close Return Order" at bounding box center [784, 559] width 345 height 35
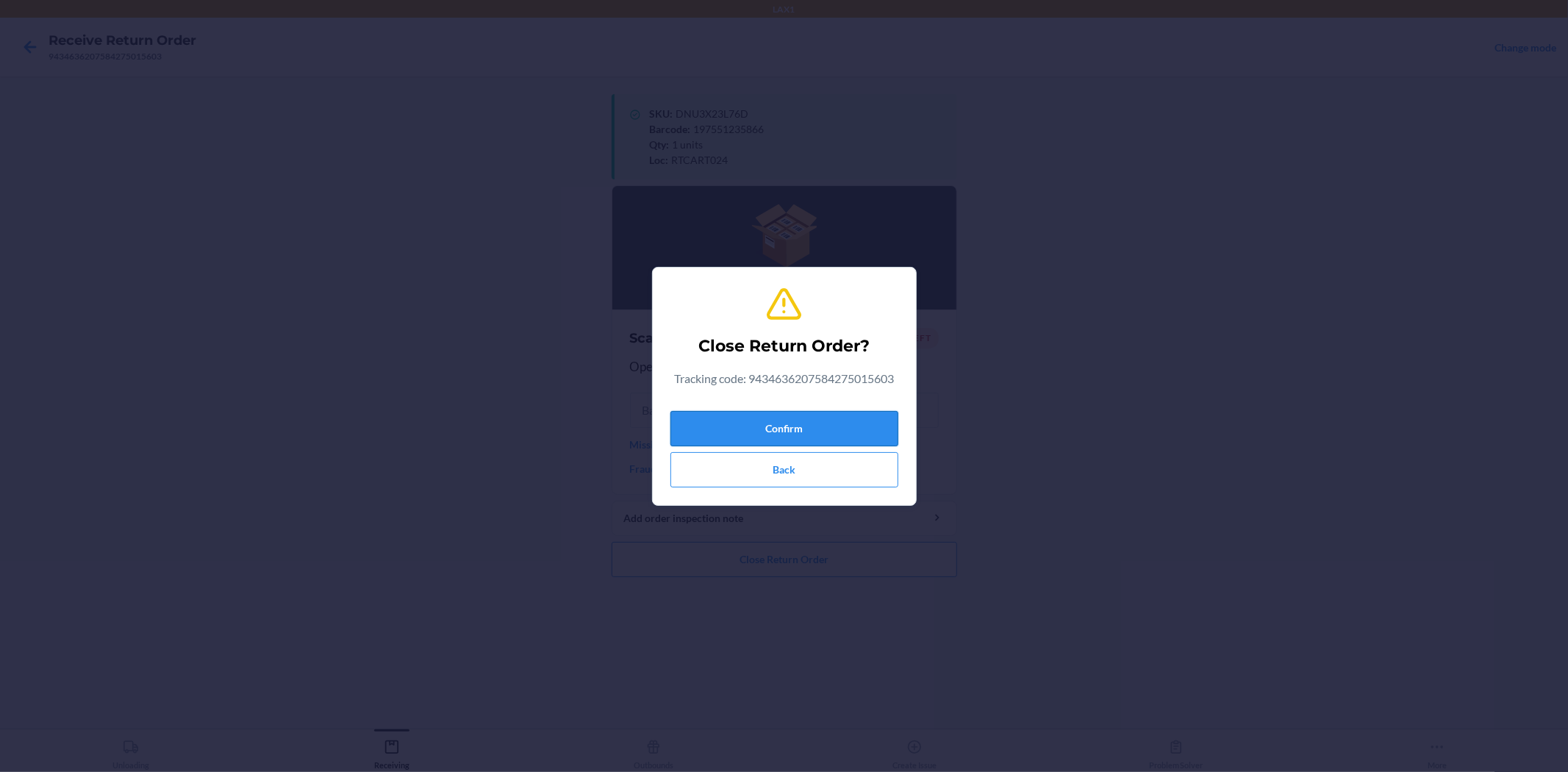
click at [782, 439] on button "Confirm" at bounding box center [784, 428] width 228 height 35
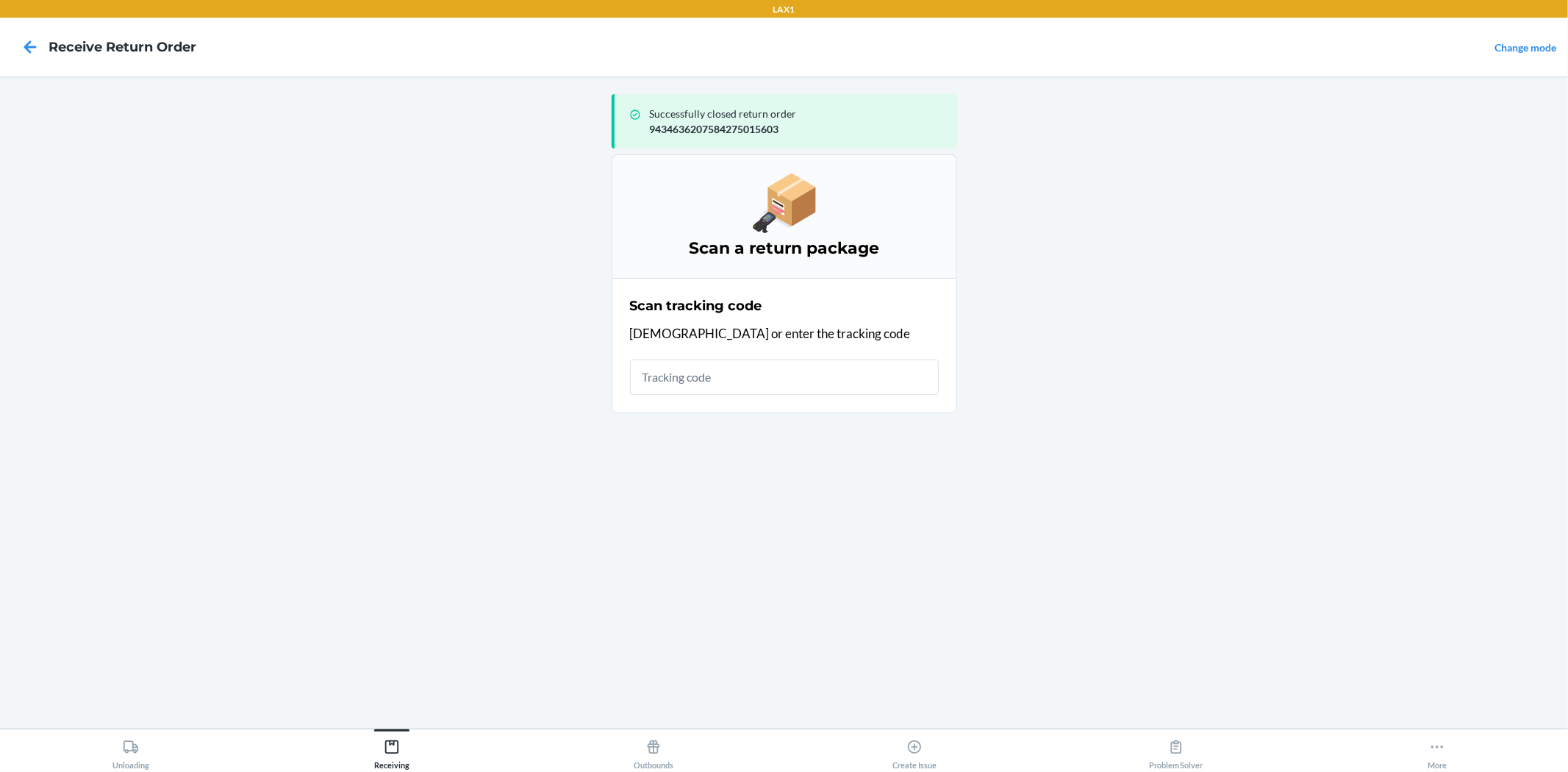
click at [752, 380] on input "text" at bounding box center [784, 377] width 309 height 35
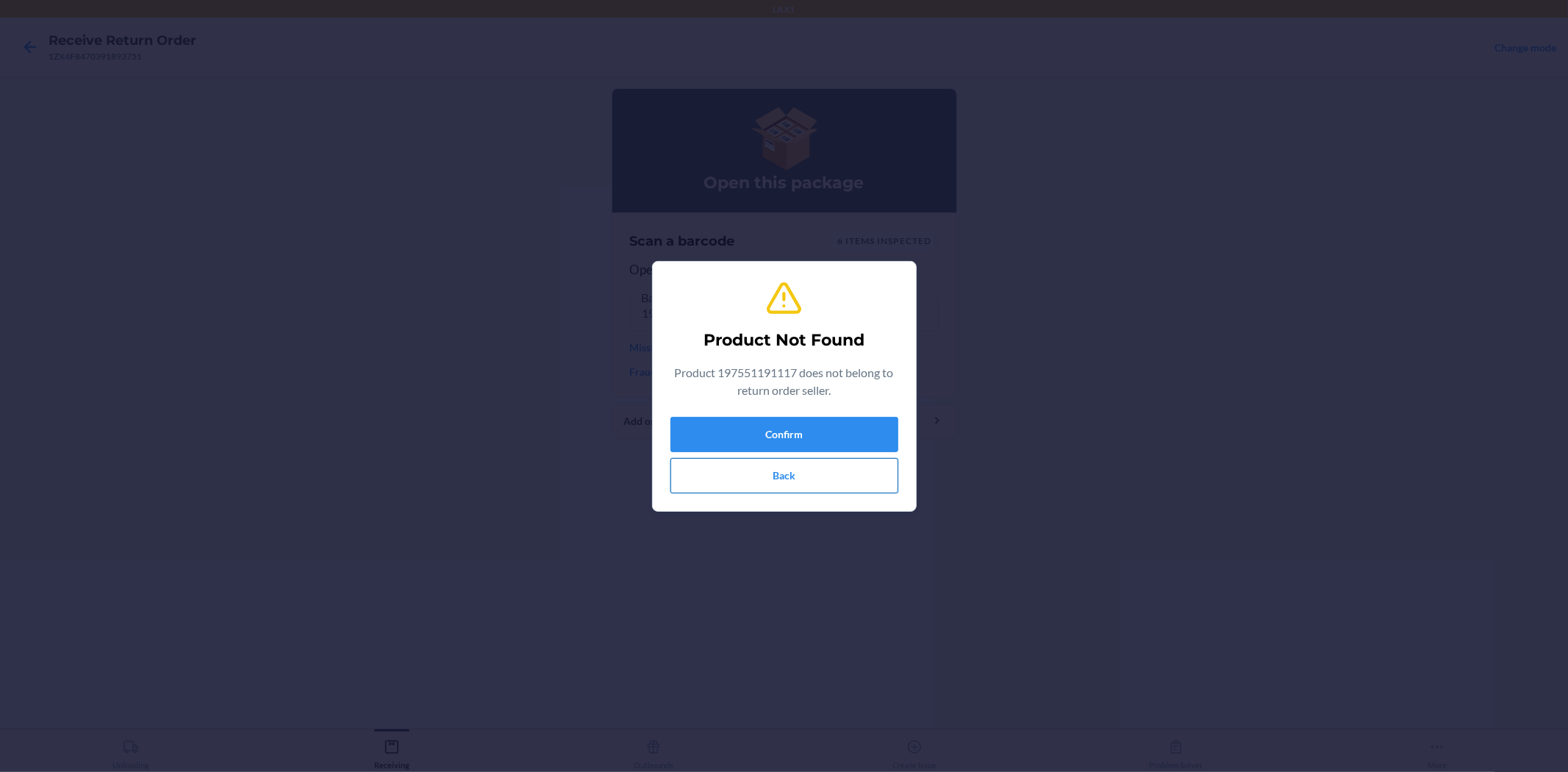
click at [817, 474] on button "Back" at bounding box center [784, 475] width 228 height 35
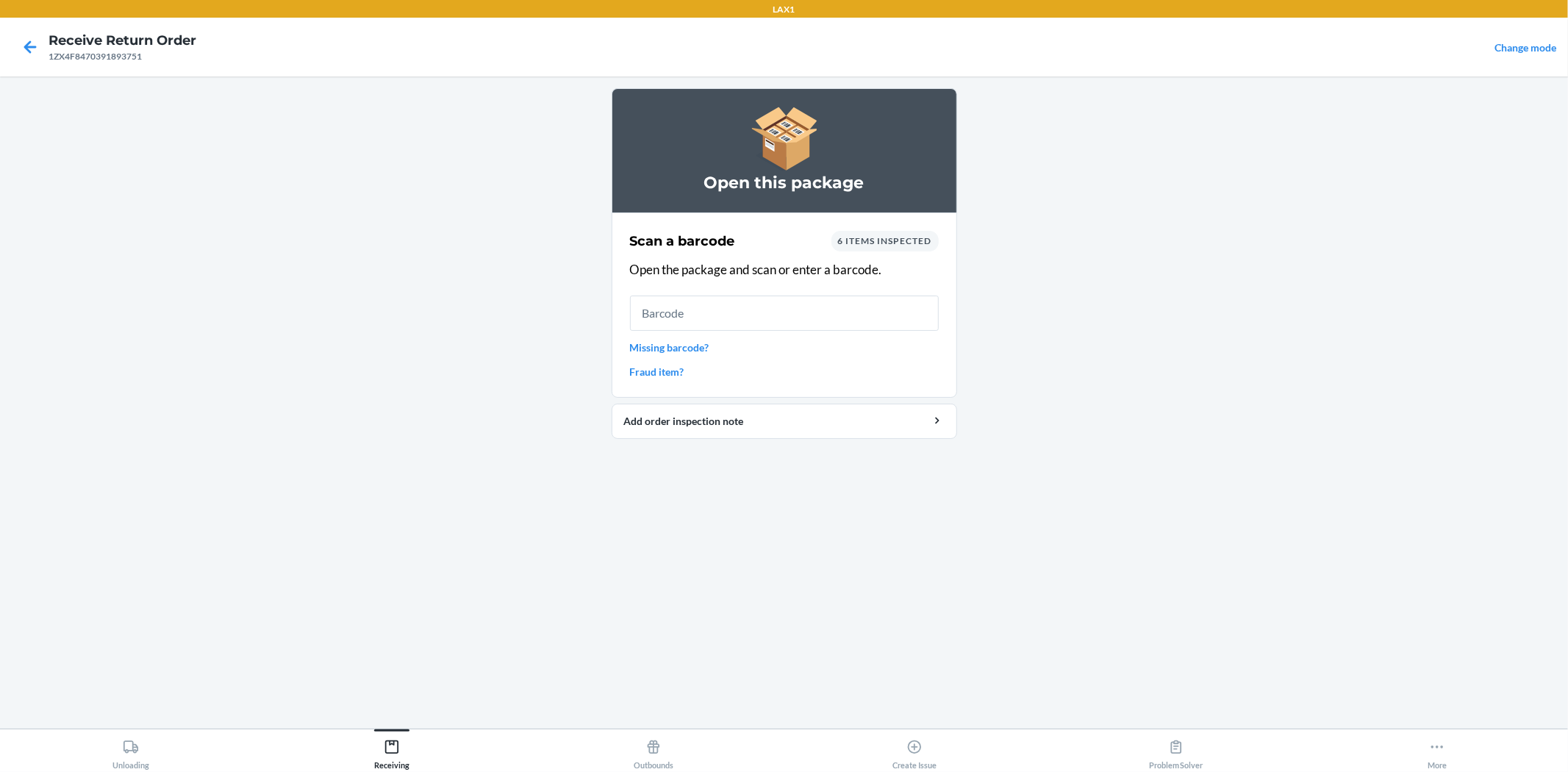
click at [870, 238] on span "6 items inspected" at bounding box center [884, 240] width 94 height 11
click at [819, 301] on input "text" at bounding box center [784, 313] width 309 height 35
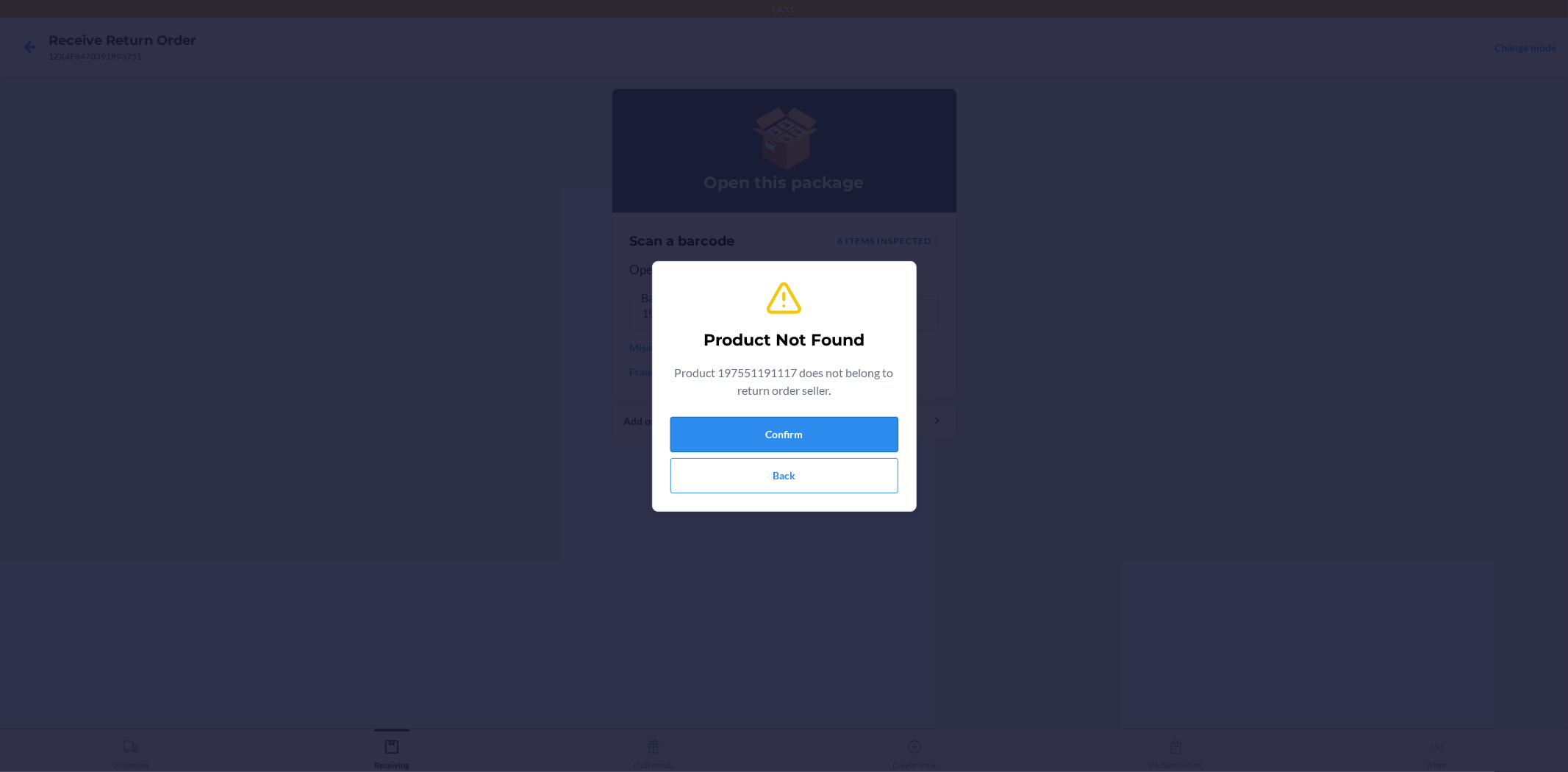
click at [829, 430] on button "Confirm" at bounding box center [784, 434] width 228 height 35
click at [811, 434] on button "Confirm" at bounding box center [784, 434] width 228 height 35
click at [804, 481] on button "Back" at bounding box center [784, 475] width 228 height 35
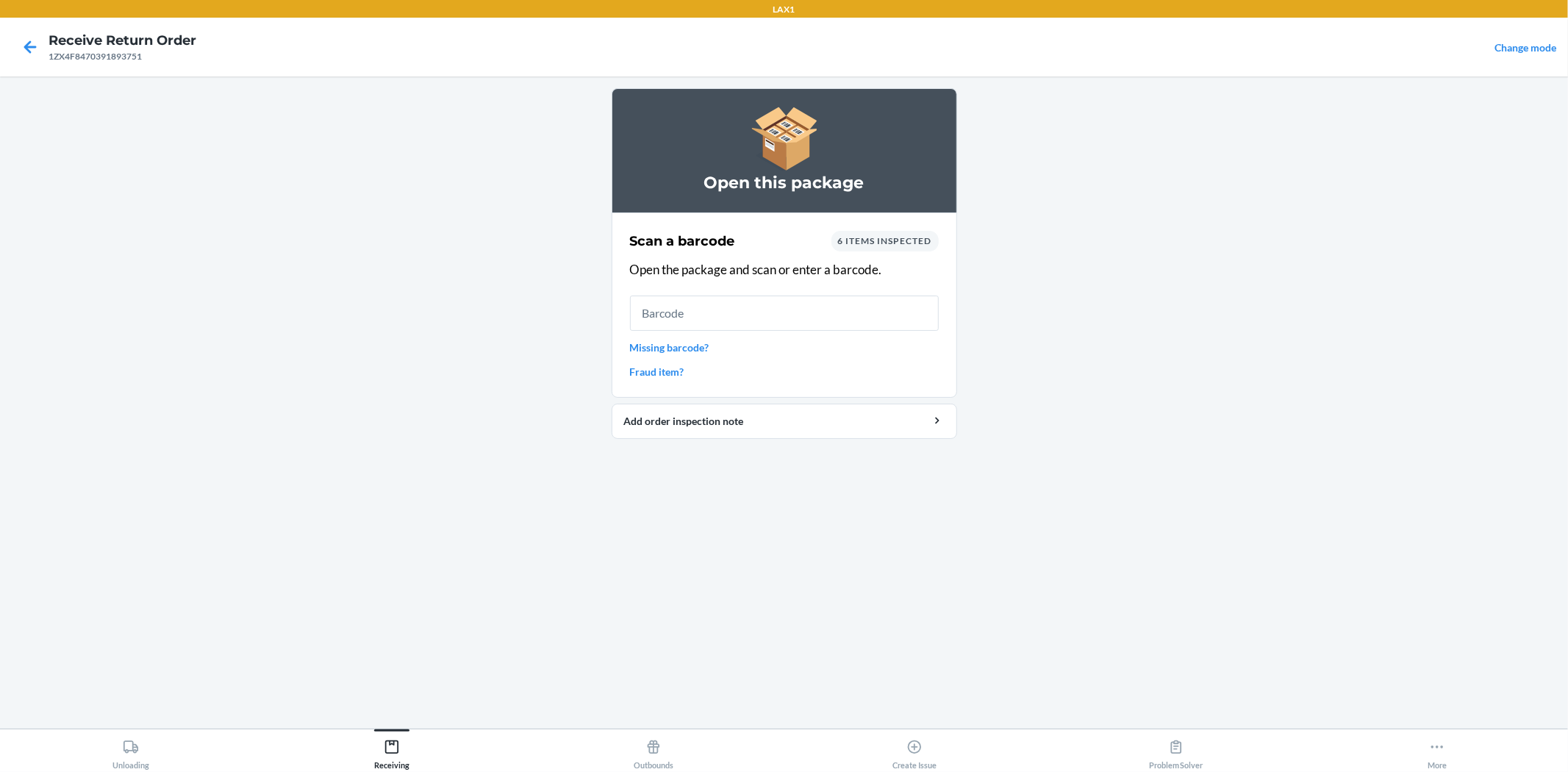
click at [881, 244] on span "6 items inspected" at bounding box center [884, 240] width 94 height 11
click at [31, 53] on icon at bounding box center [29, 46] width 25 height 25
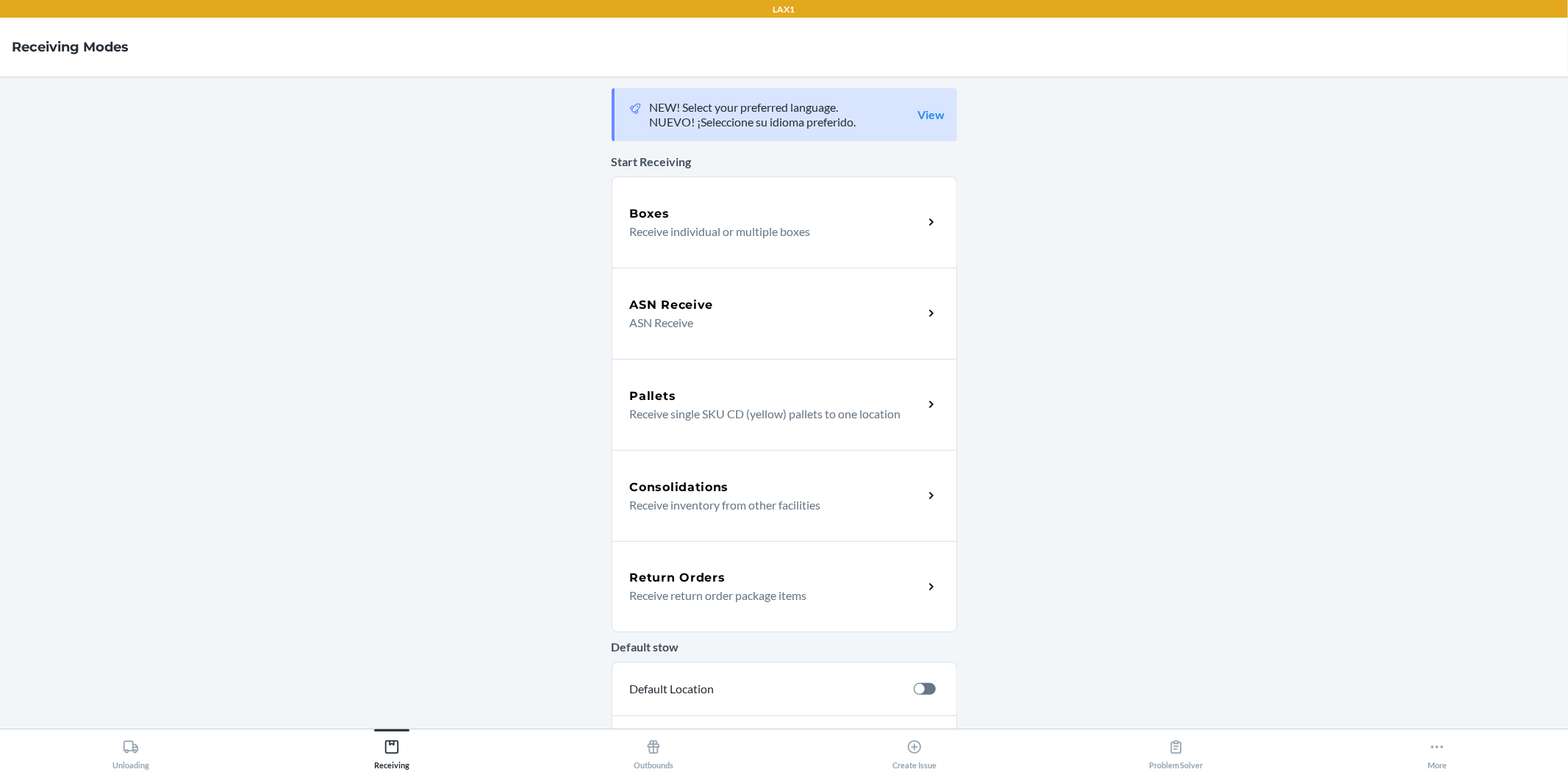
click at [745, 582] on div "Return Orders" at bounding box center [777, 577] width 293 height 18
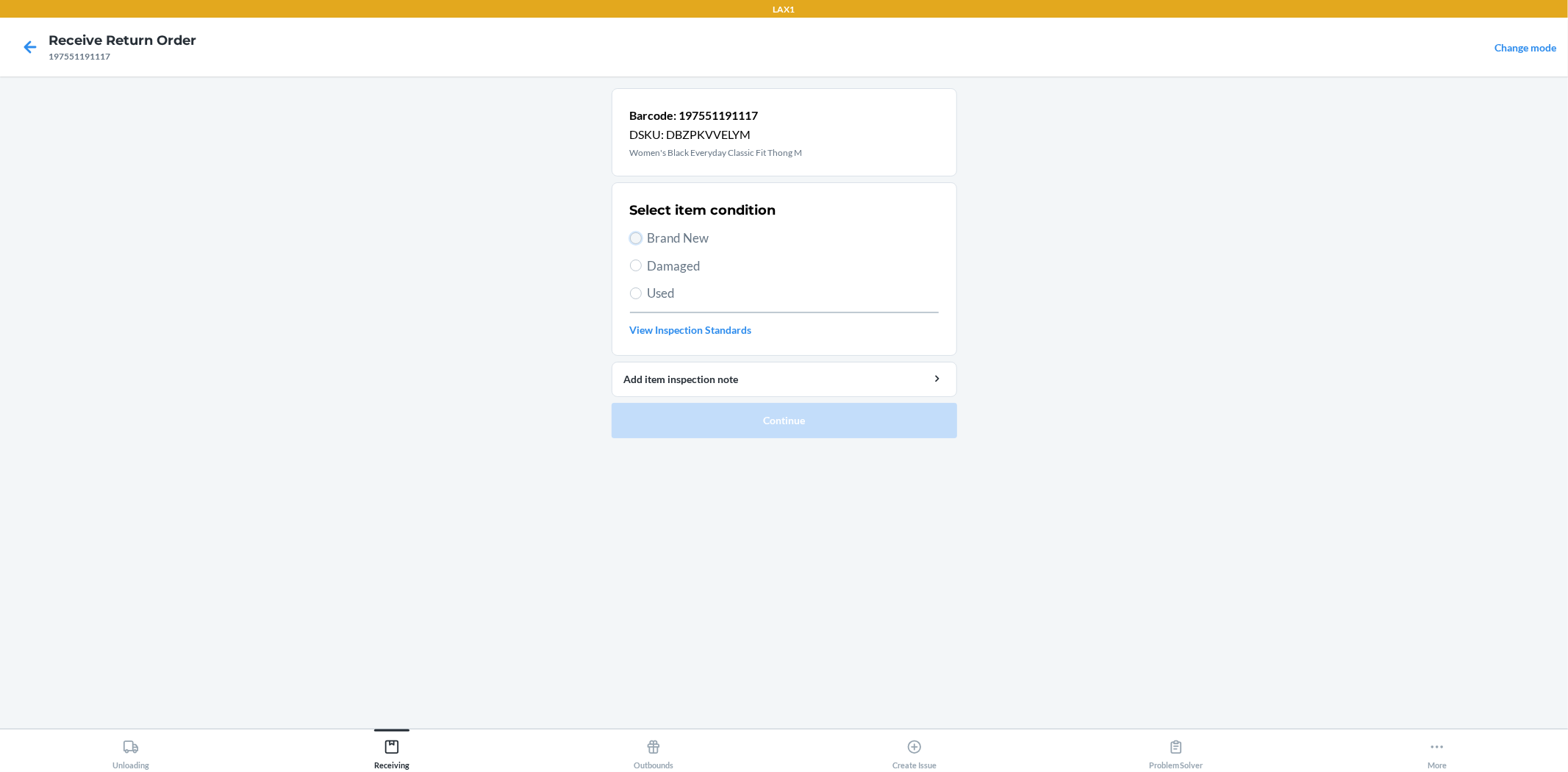
click at [639, 235] on input "Brand New" at bounding box center [636, 238] width 12 height 12
radio input "true"
click at [725, 424] on button "Continue" at bounding box center [784, 420] width 345 height 35
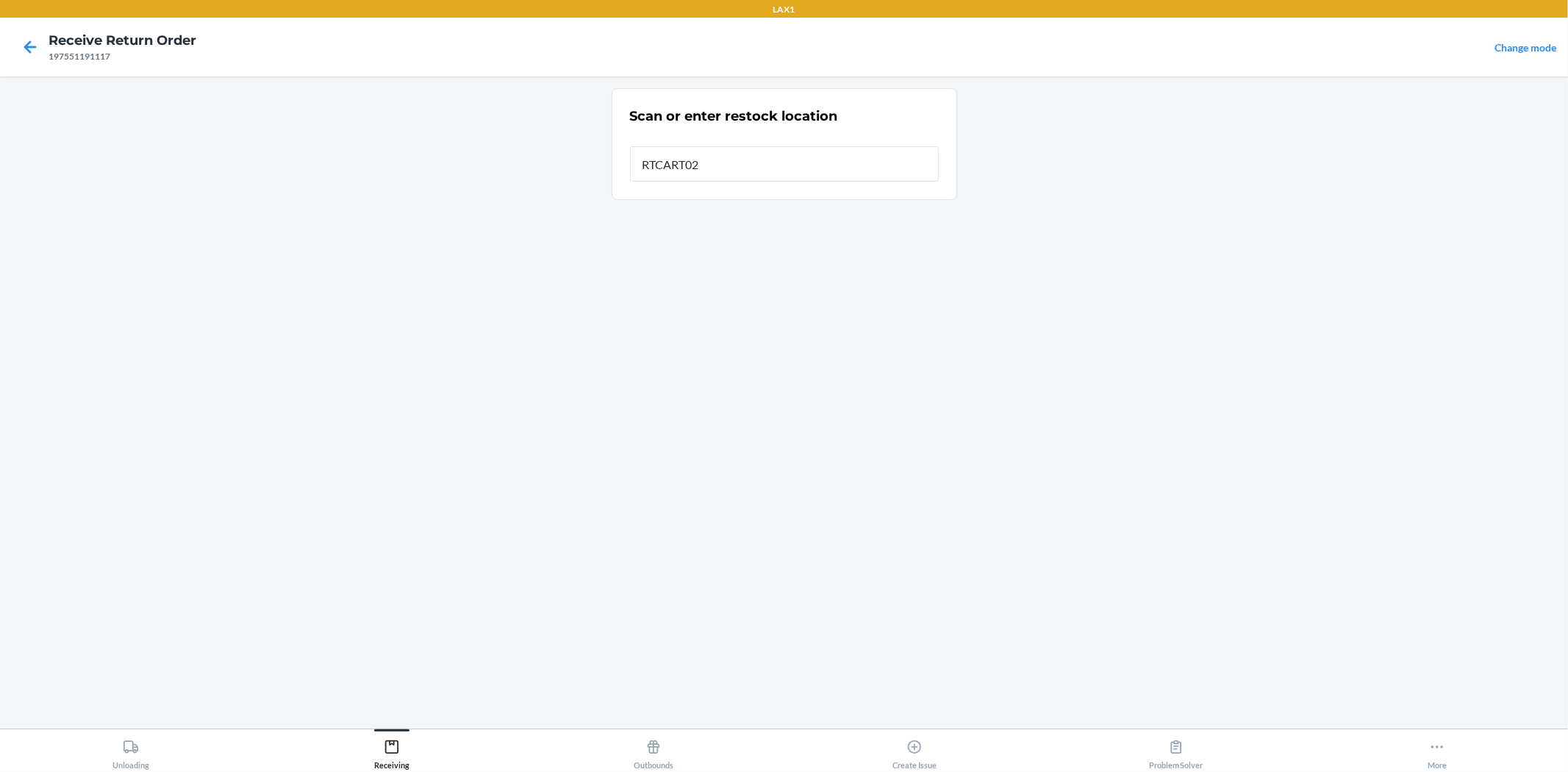
type input "RTCART024"
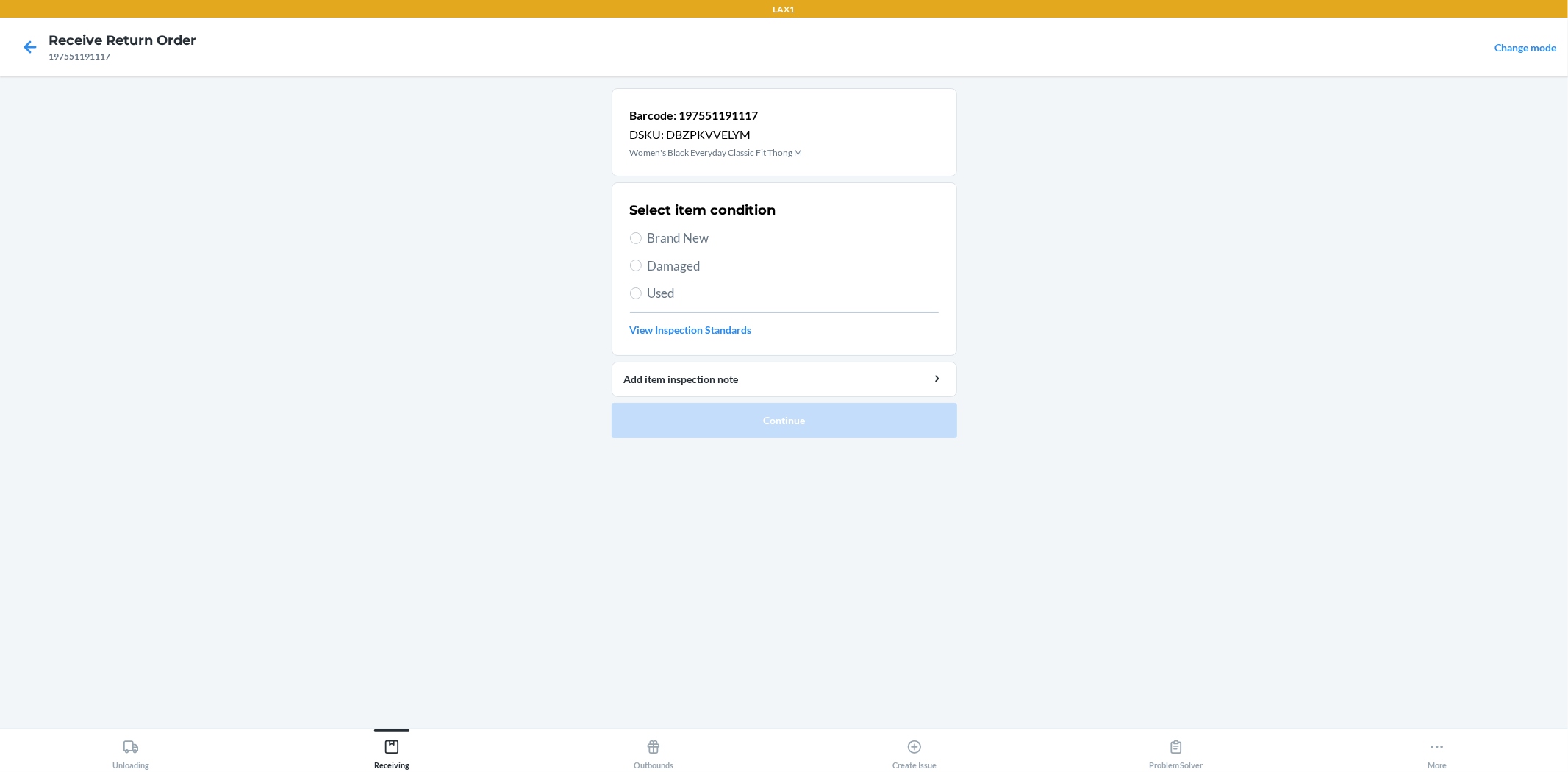
click at [710, 238] on span "Brand New" at bounding box center [793, 238] width 291 height 19
click at [641, 238] on input "Brand New" at bounding box center [636, 238] width 12 height 12
radio input "true"
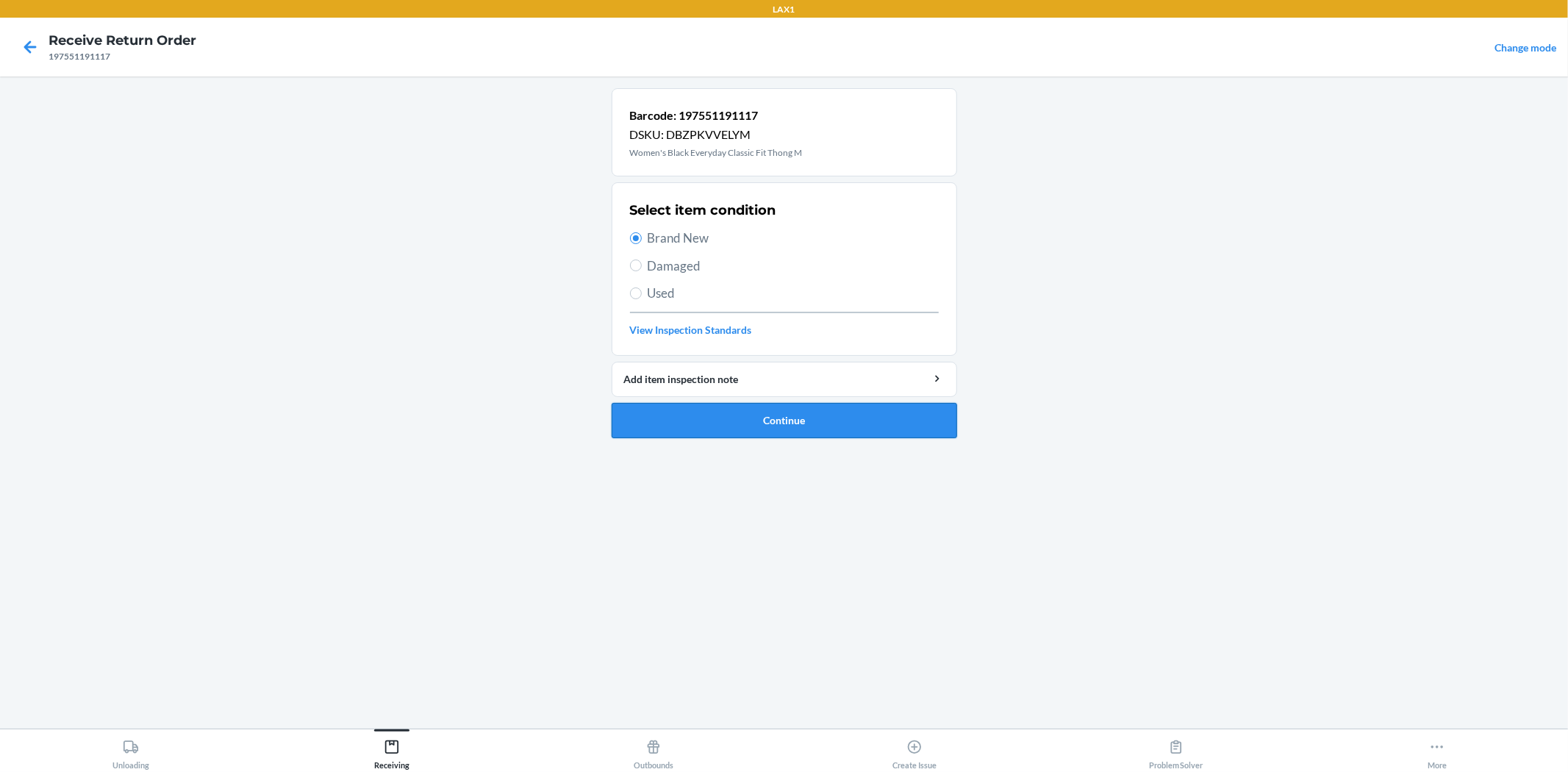
click at [779, 434] on button "Continue" at bounding box center [784, 420] width 345 height 35
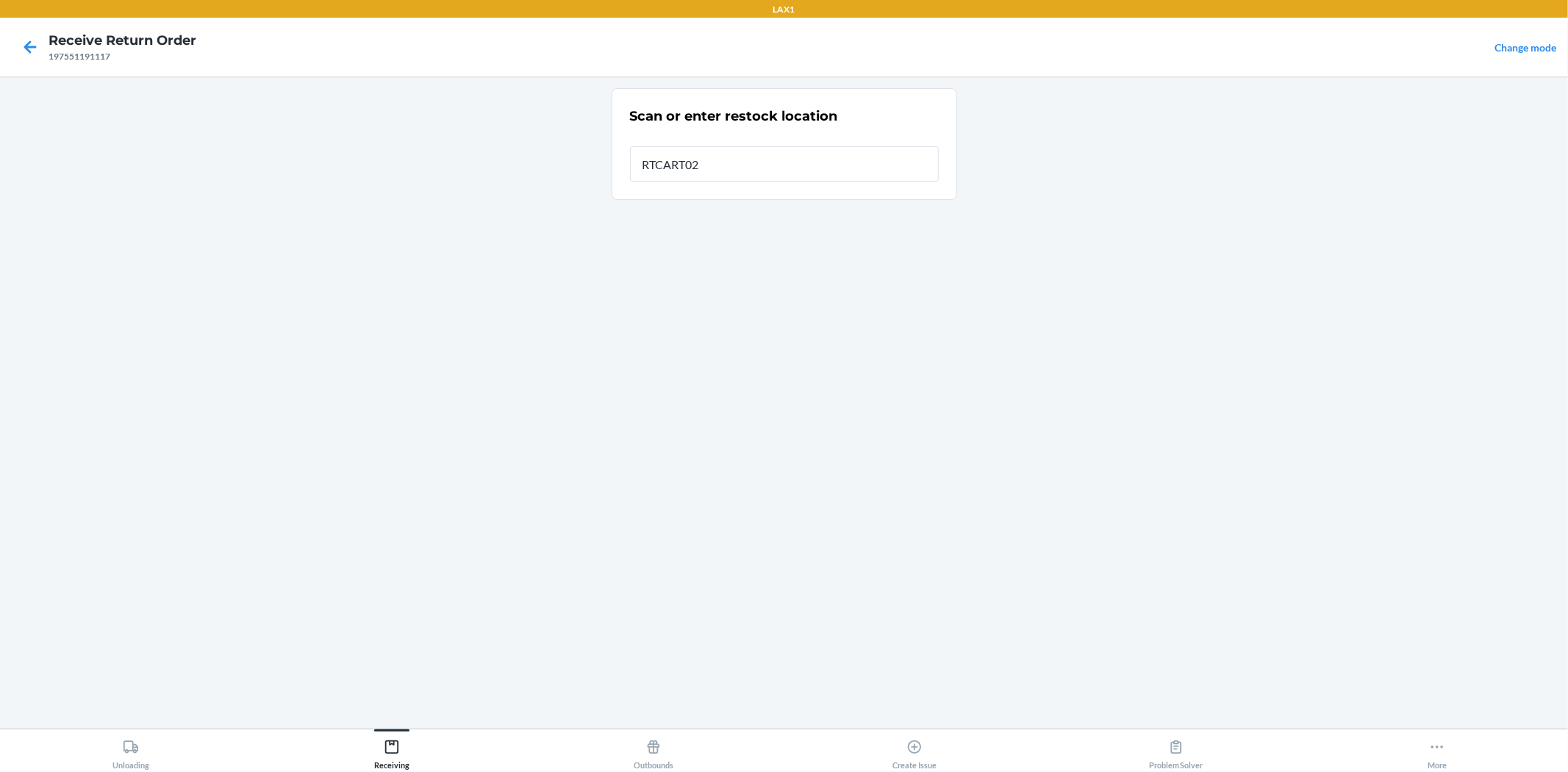
type input "RTCART024"
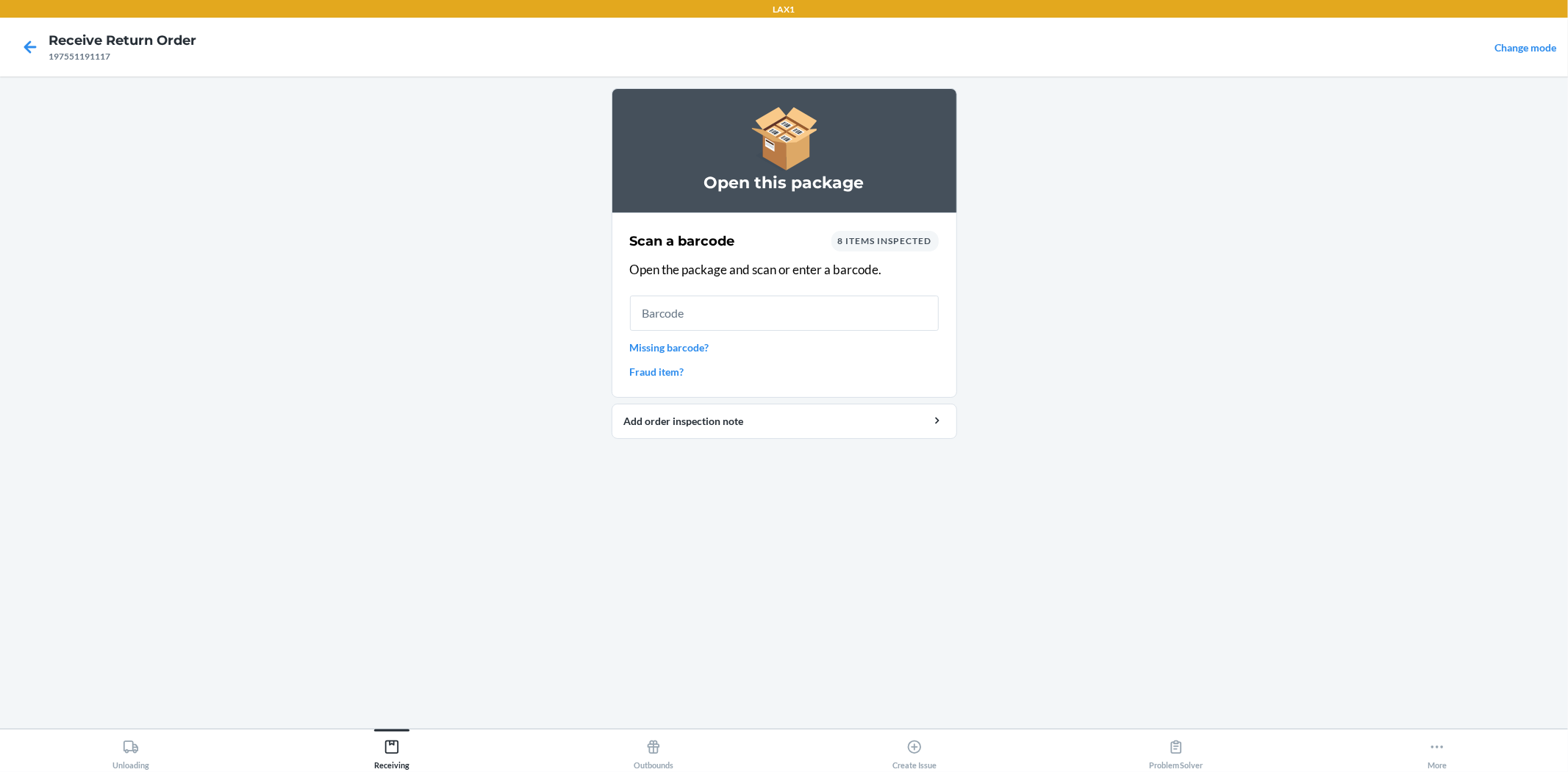
click at [794, 307] on input "text" at bounding box center [784, 313] width 309 height 35
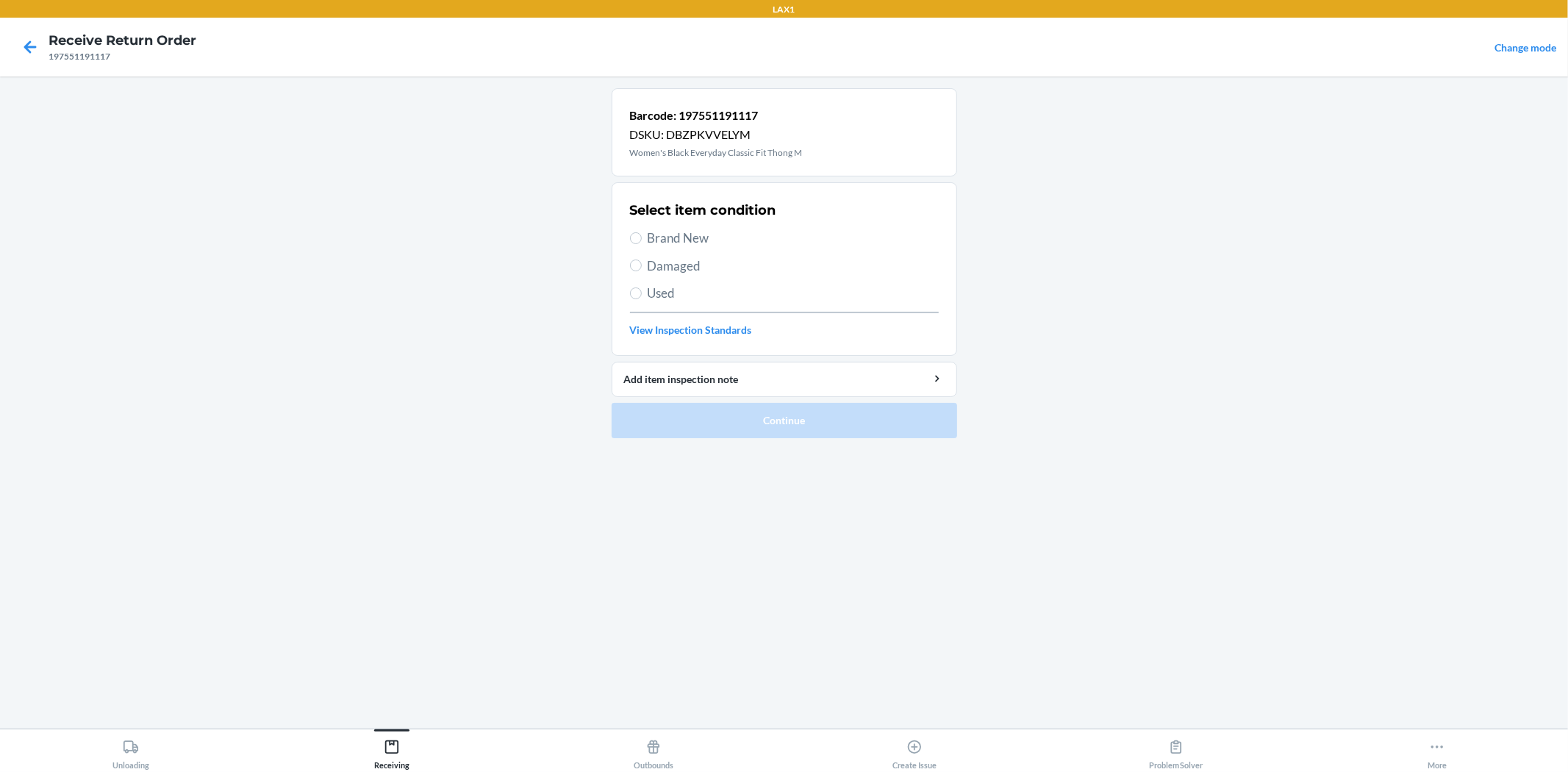
drag, startPoint x: 703, startPoint y: 247, endPoint x: 692, endPoint y: 278, distance: 32.9
click at [701, 247] on span "Brand New" at bounding box center [793, 238] width 291 height 19
click at [641, 233] on label "Brand New" at bounding box center [784, 238] width 309 height 19
click at [641, 233] on input "Brand New" at bounding box center [636, 238] width 12 height 12
radio input "true"
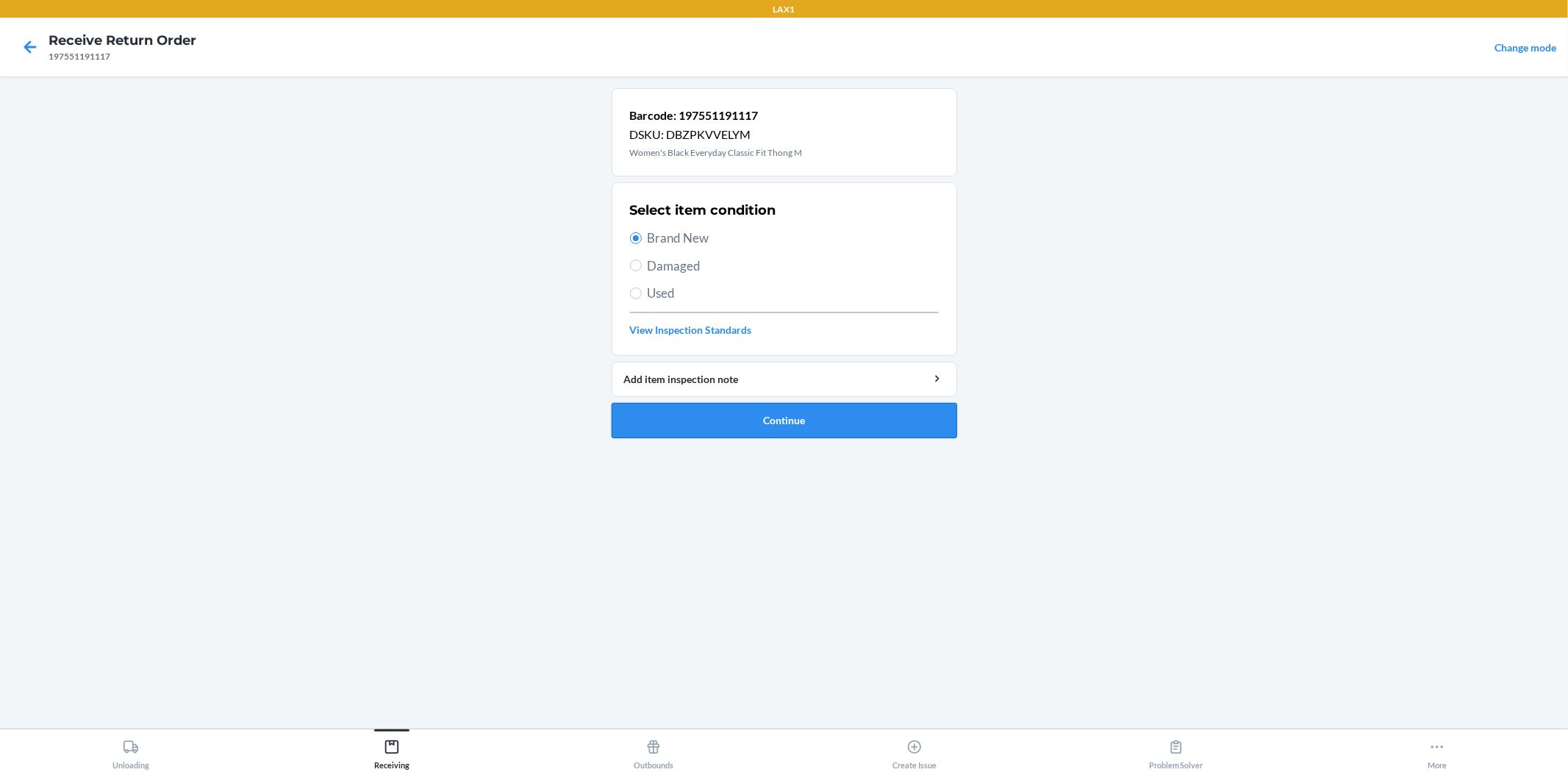
click at [803, 431] on button "Continue" at bounding box center [784, 420] width 345 height 35
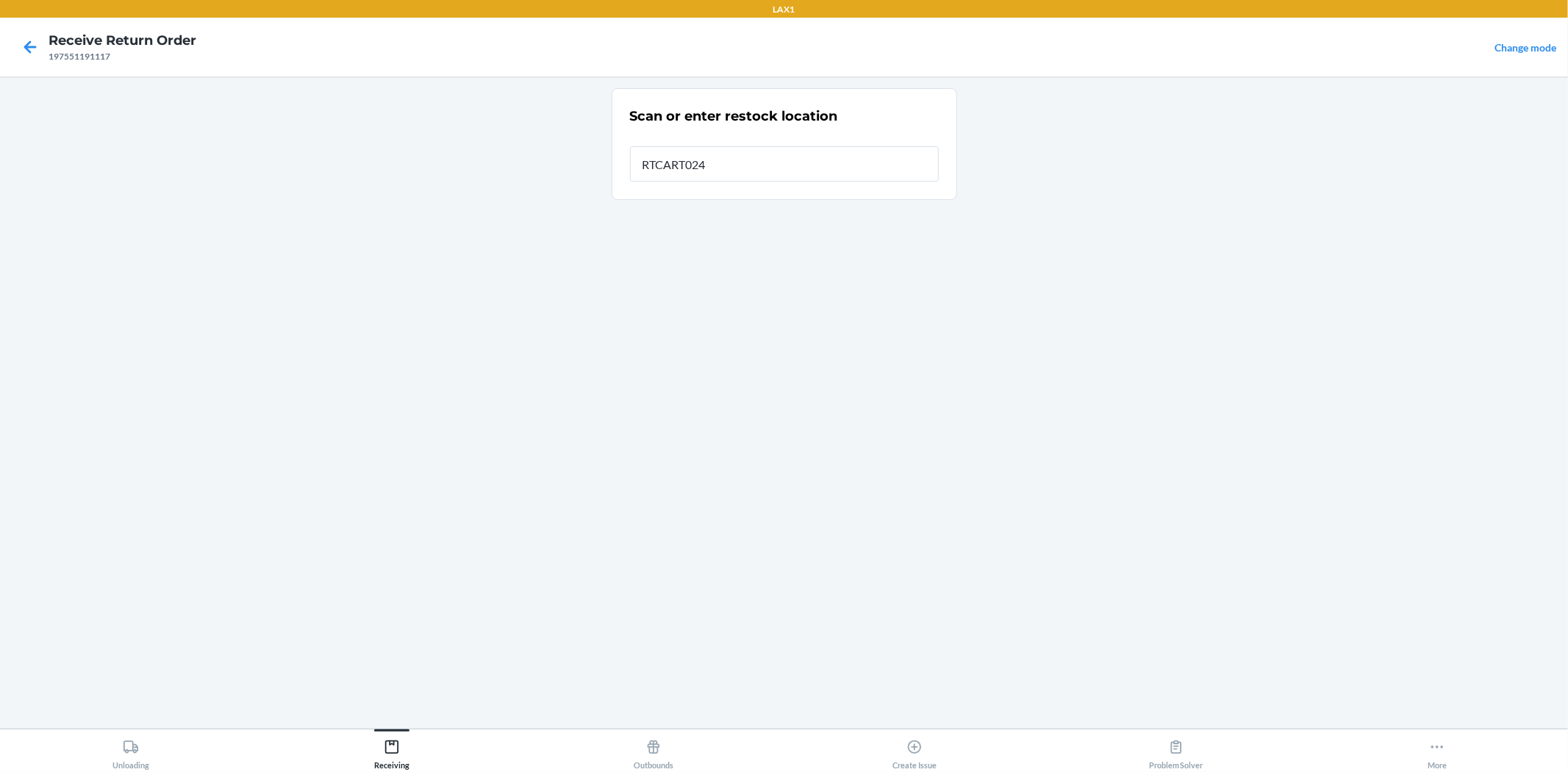
type input "RTCART024"
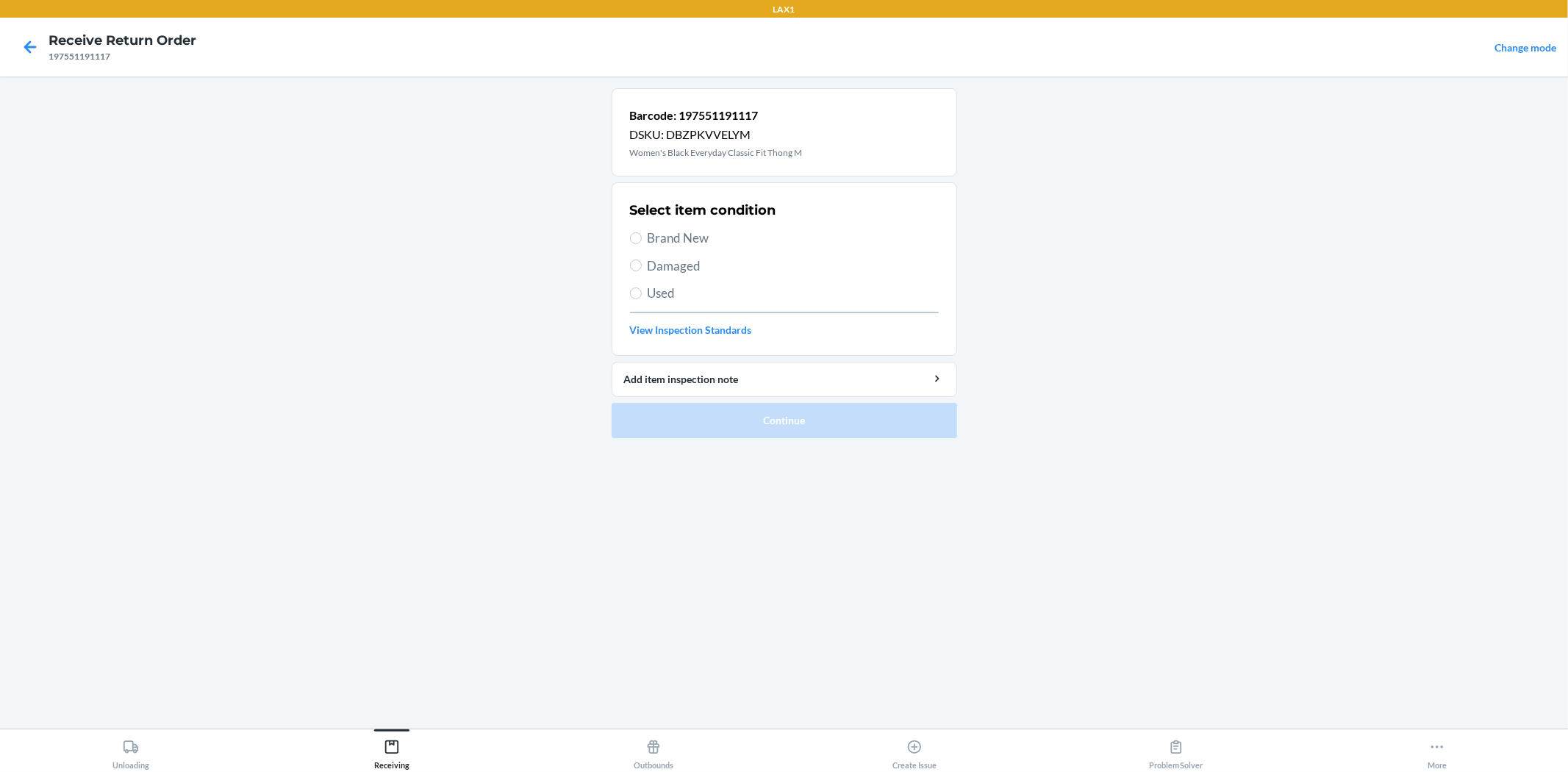
click at [639, 247] on label "Brand New" at bounding box center [784, 238] width 309 height 19
click at [639, 244] on input "Brand New" at bounding box center [636, 238] width 12 height 12
radio input "true"
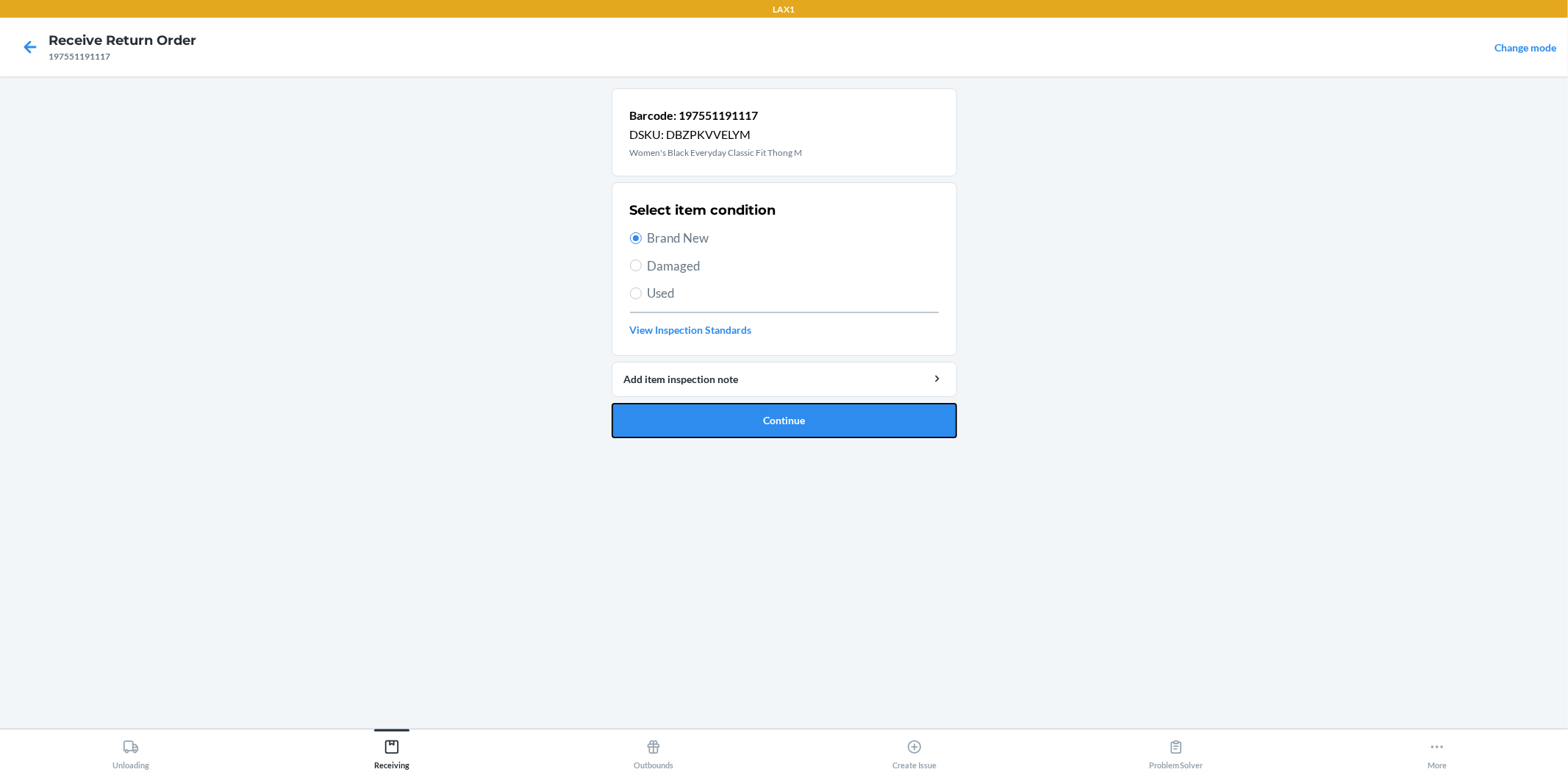
drag, startPoint x: 713, startPoint y: 424, endPoint x: 661, endPoint y: 262, distance: 170.1
click at [711, 408] on button "Continue" at bounding box center [784, 420] width 345 height 35
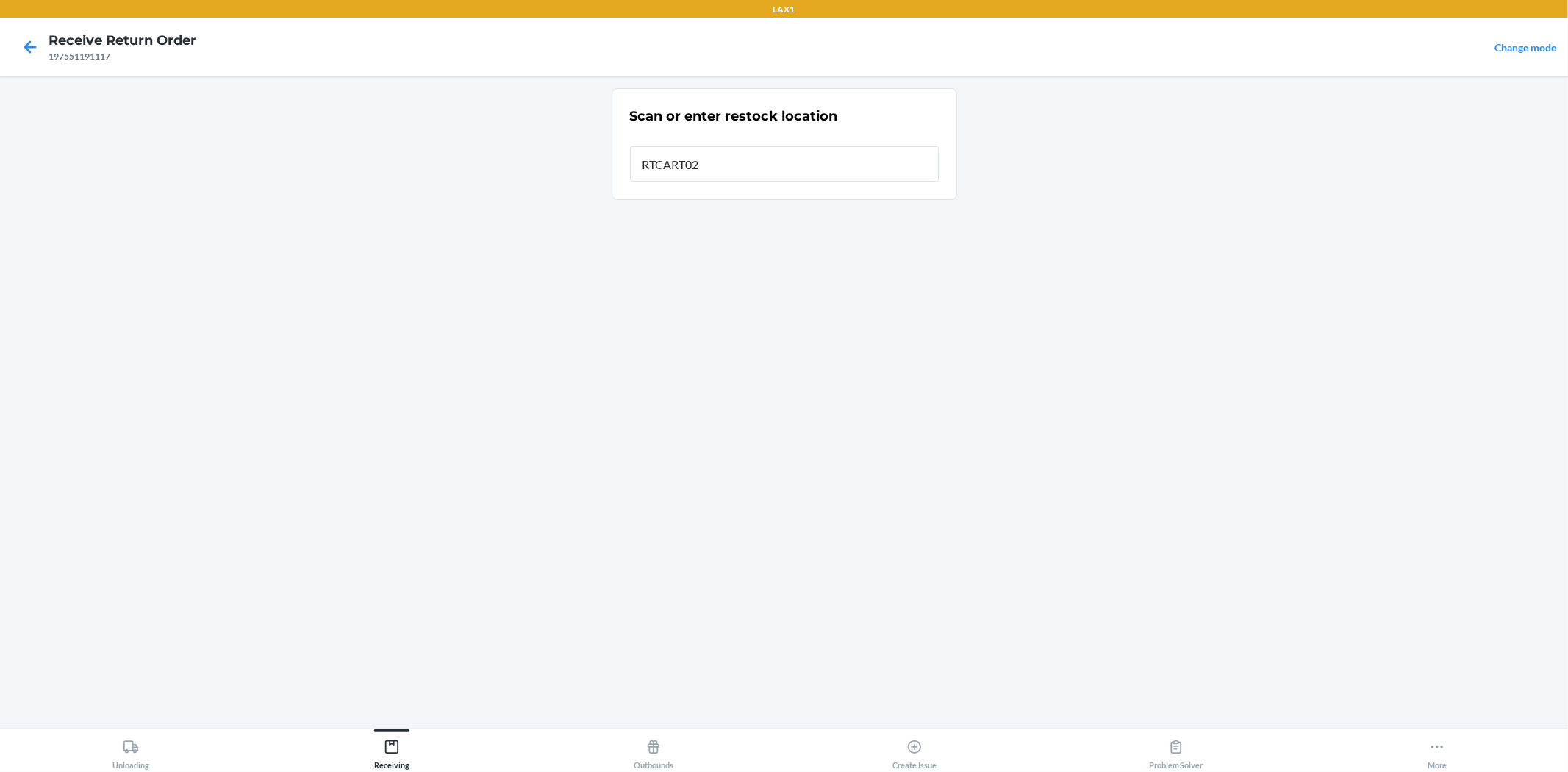
type input "RTCART024"
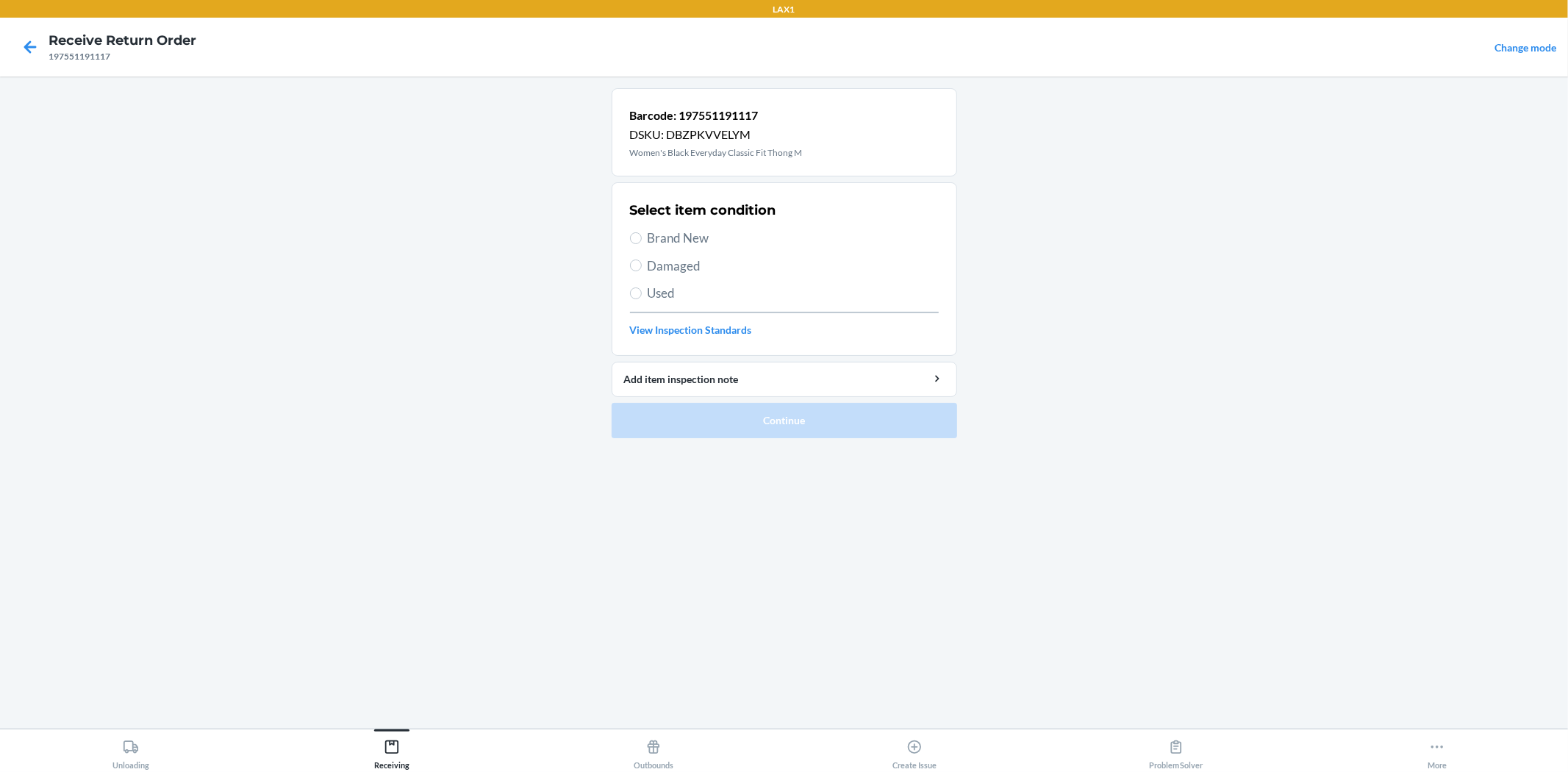
click at [643, 230] on label "Brand New" at bounding box center [784, 238] width 309 height 19
click at [641, 232] on input "Brand New" at bounding box center [636, 238] width 12 height 12
radio input "true"
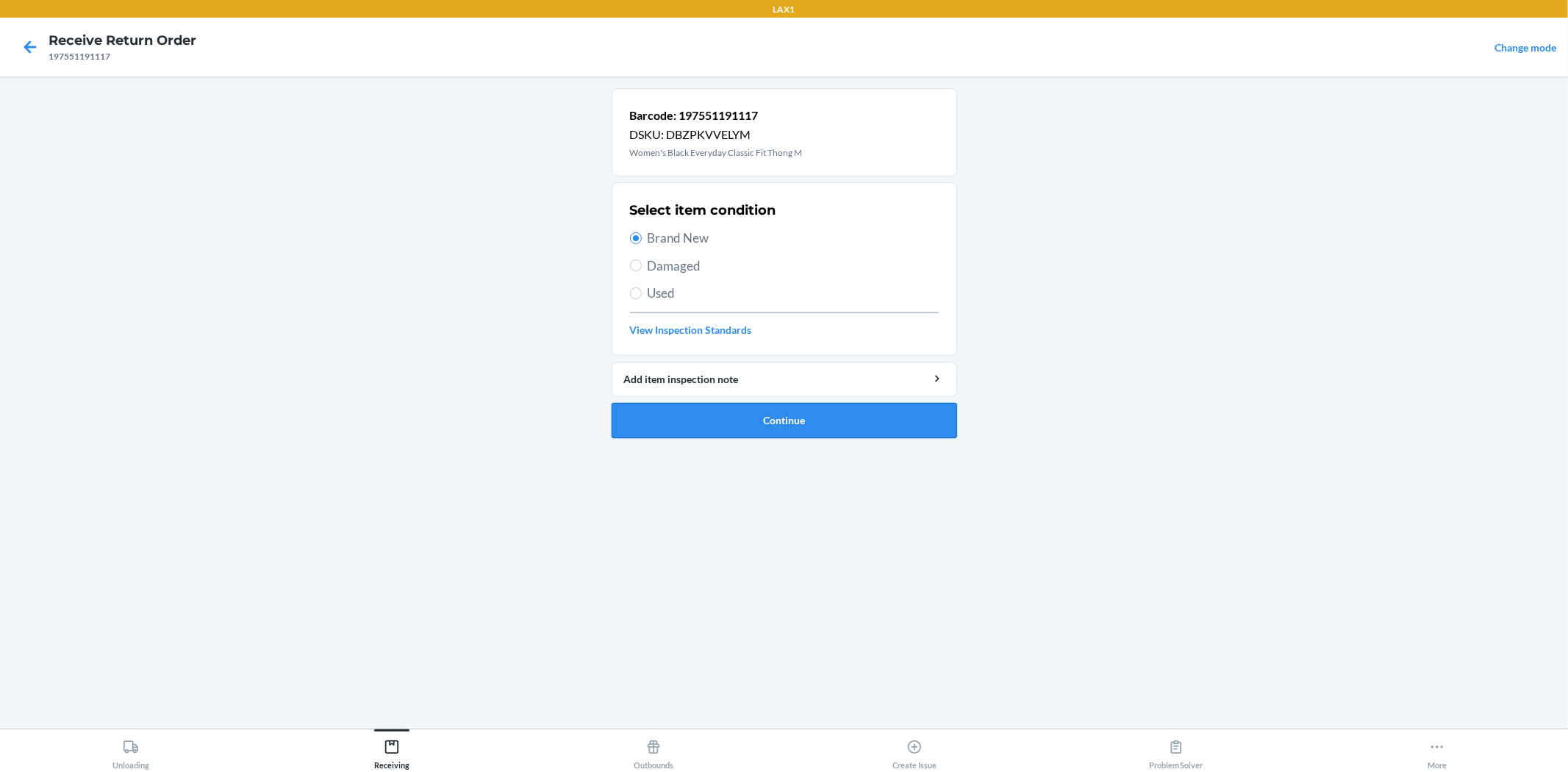
drag, startPoint x: 733, startPoint y: 422, endPoint x: 641, endPoint y: 209, distance: 232.0
click at [732, 413] on button "Continue" at bounding box center [784, 420] width 345 height 35
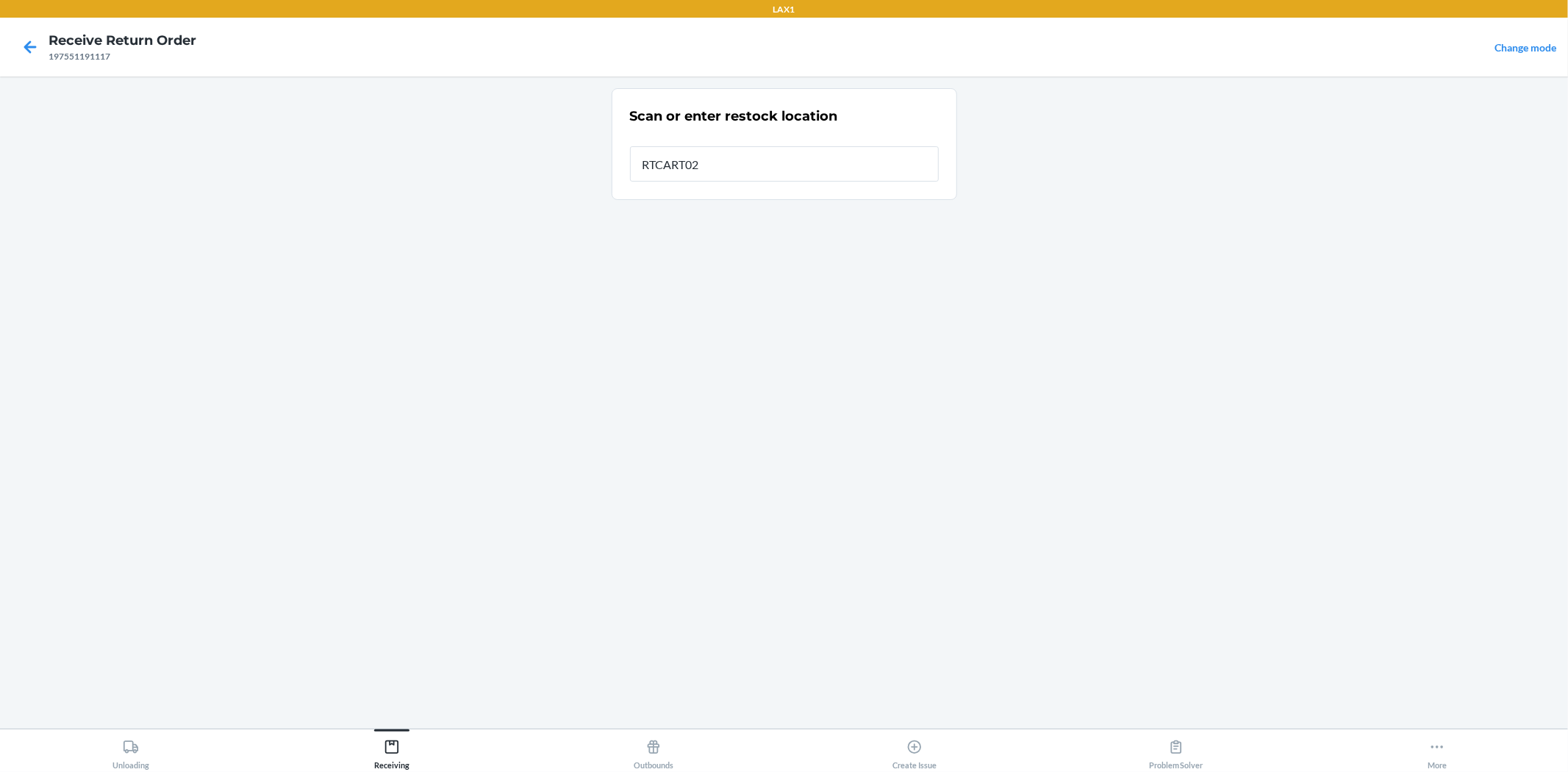
type input "RTCART024"
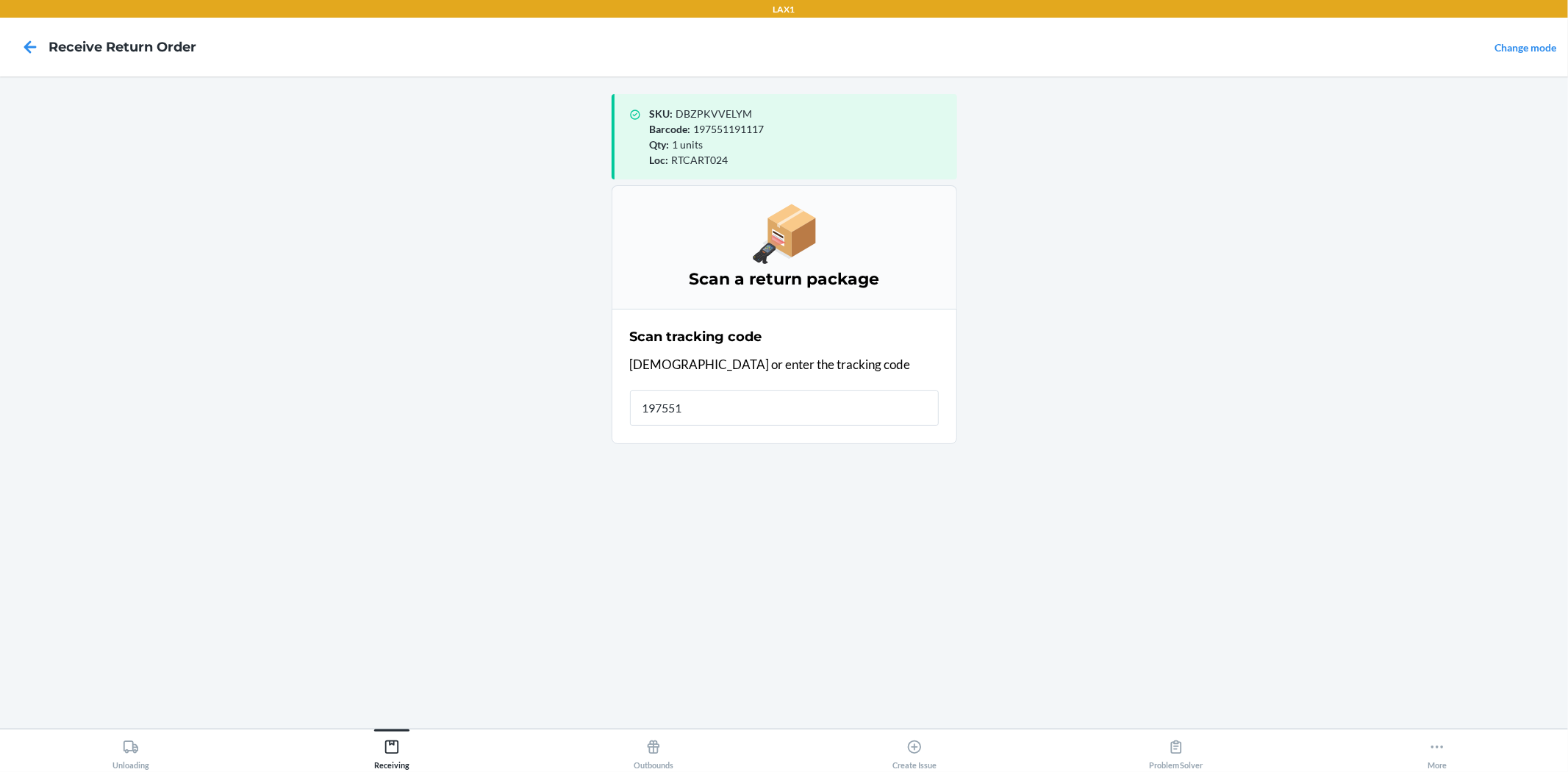
type input "1975511"
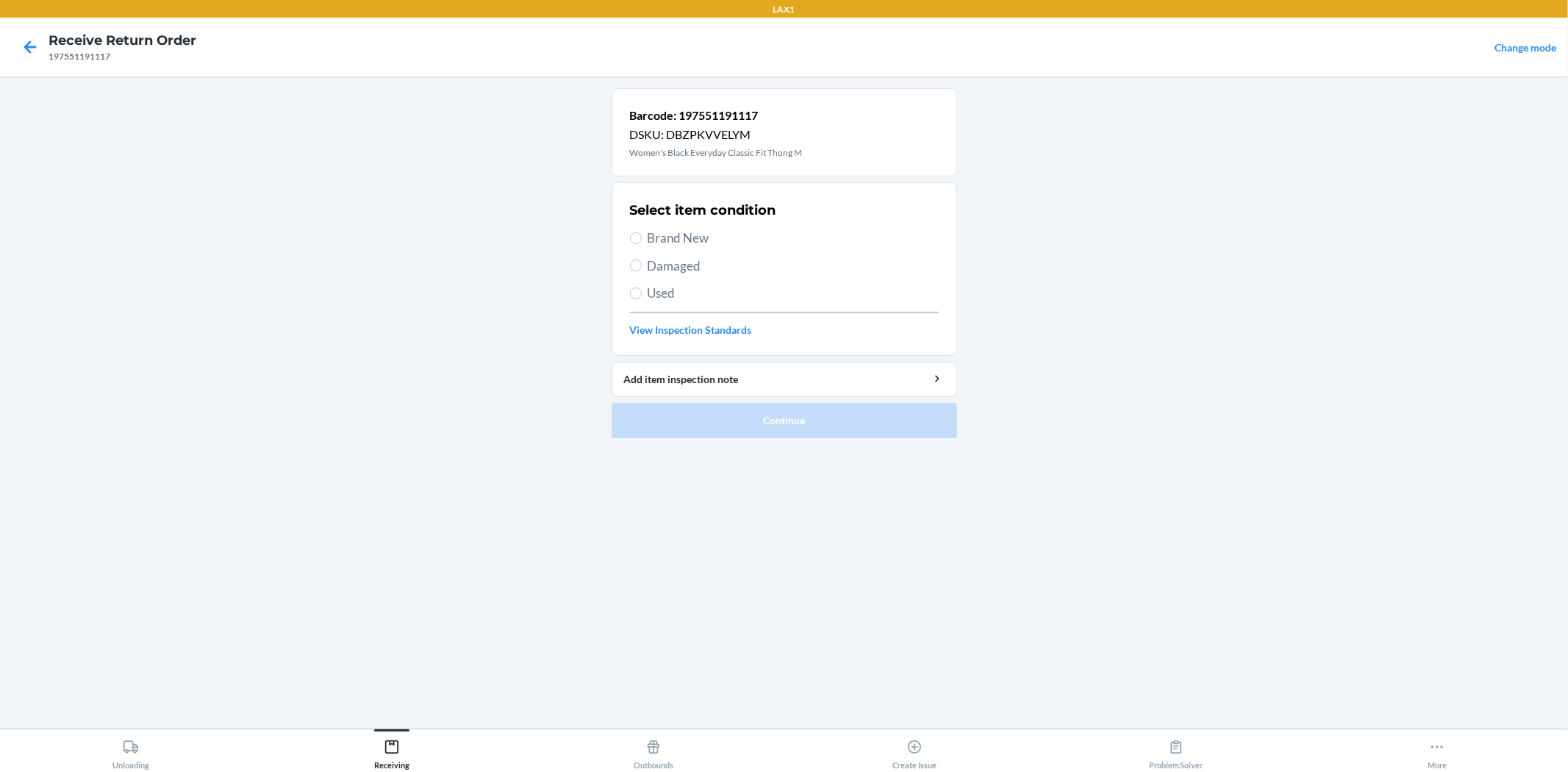
click at [696, 236] on span "Brand New" at bounding box center [793, 238] width 291 height 19
click at [641, 236] on input "Brand New" at bounding box center [636, 238] width 12 height 12
radio input "true"
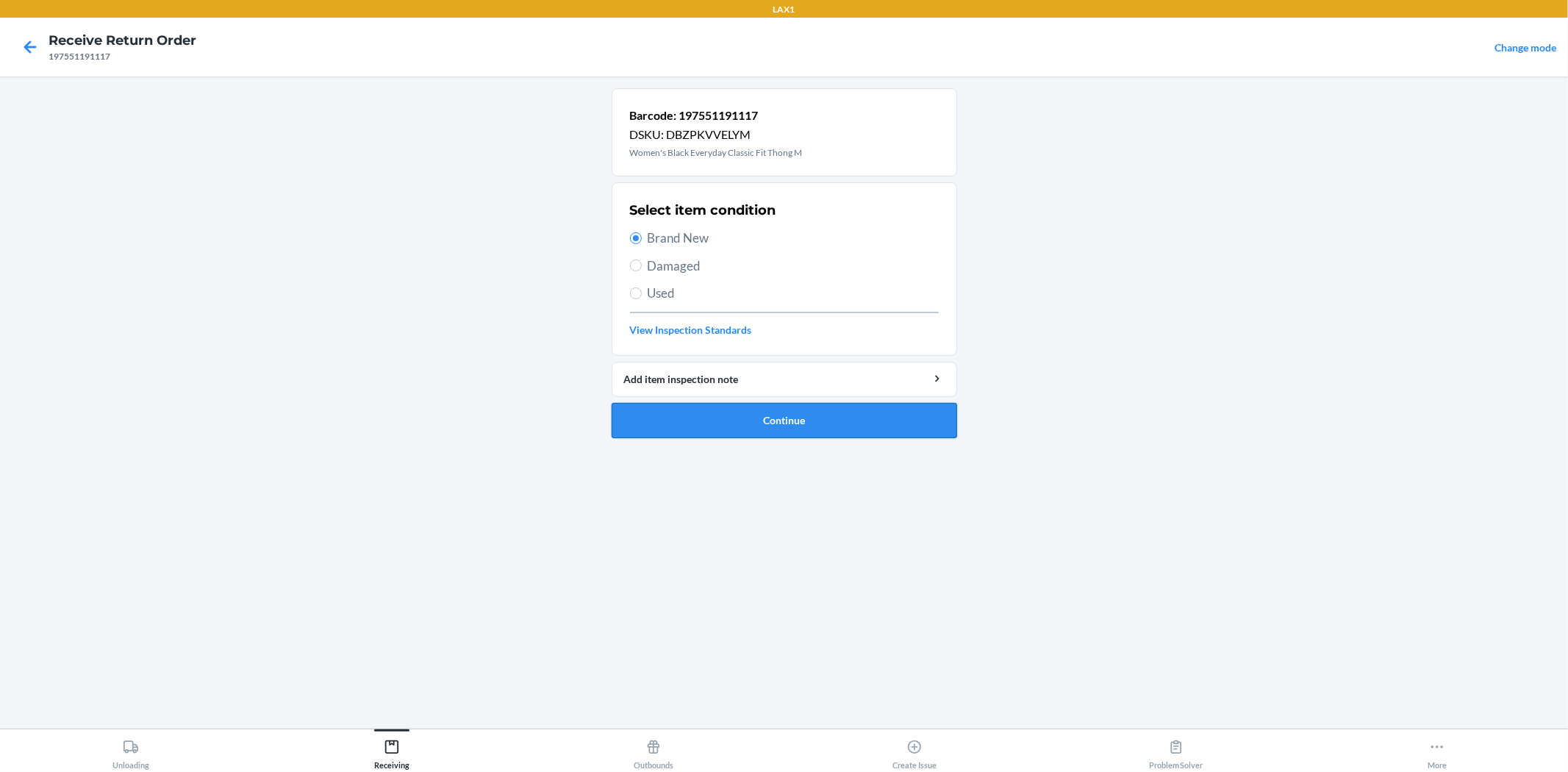
click at [743, 408] on button "Continue" at bounding box center [784, 420] width 345 height 35
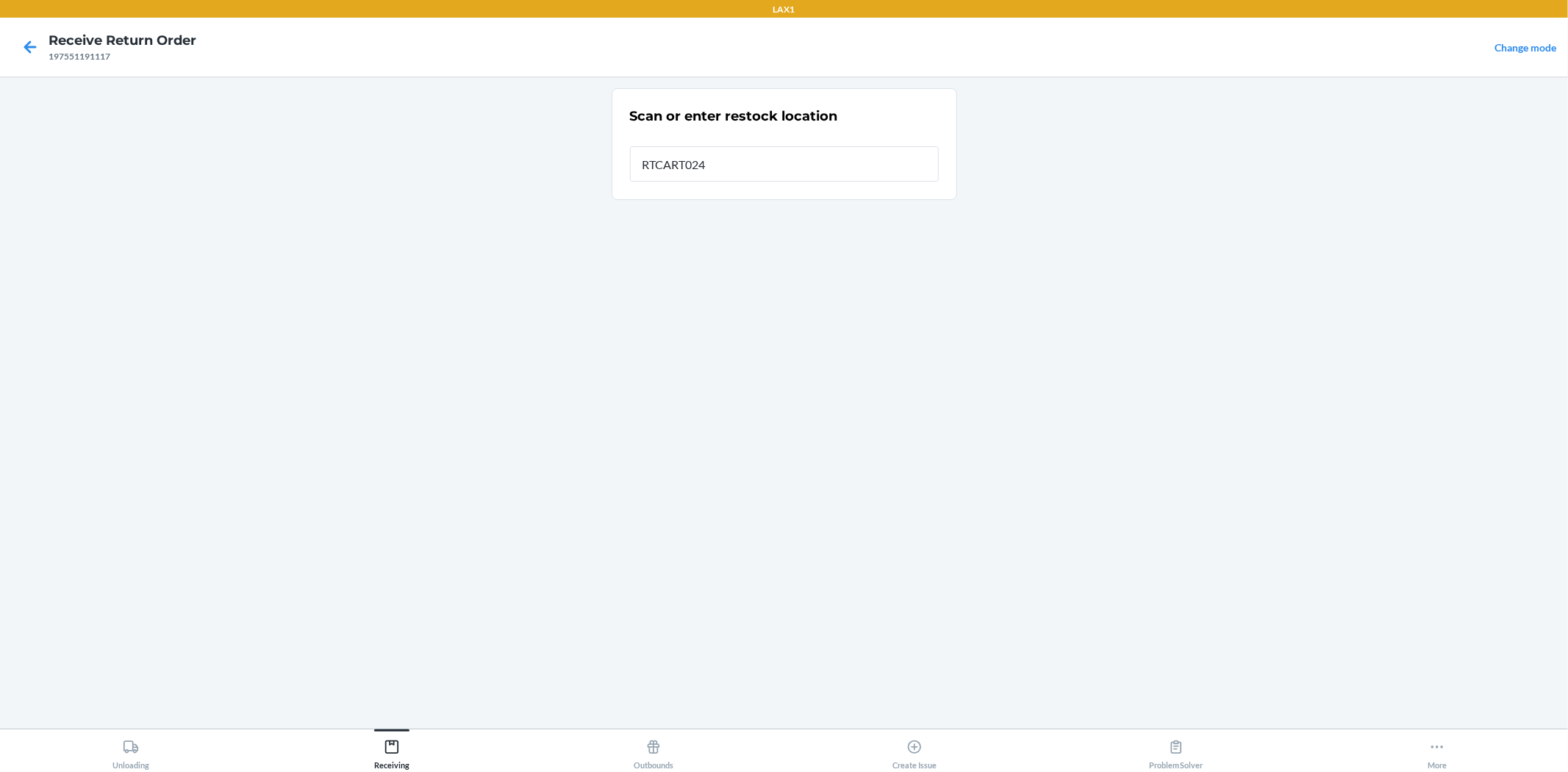
type input "RTCART024"
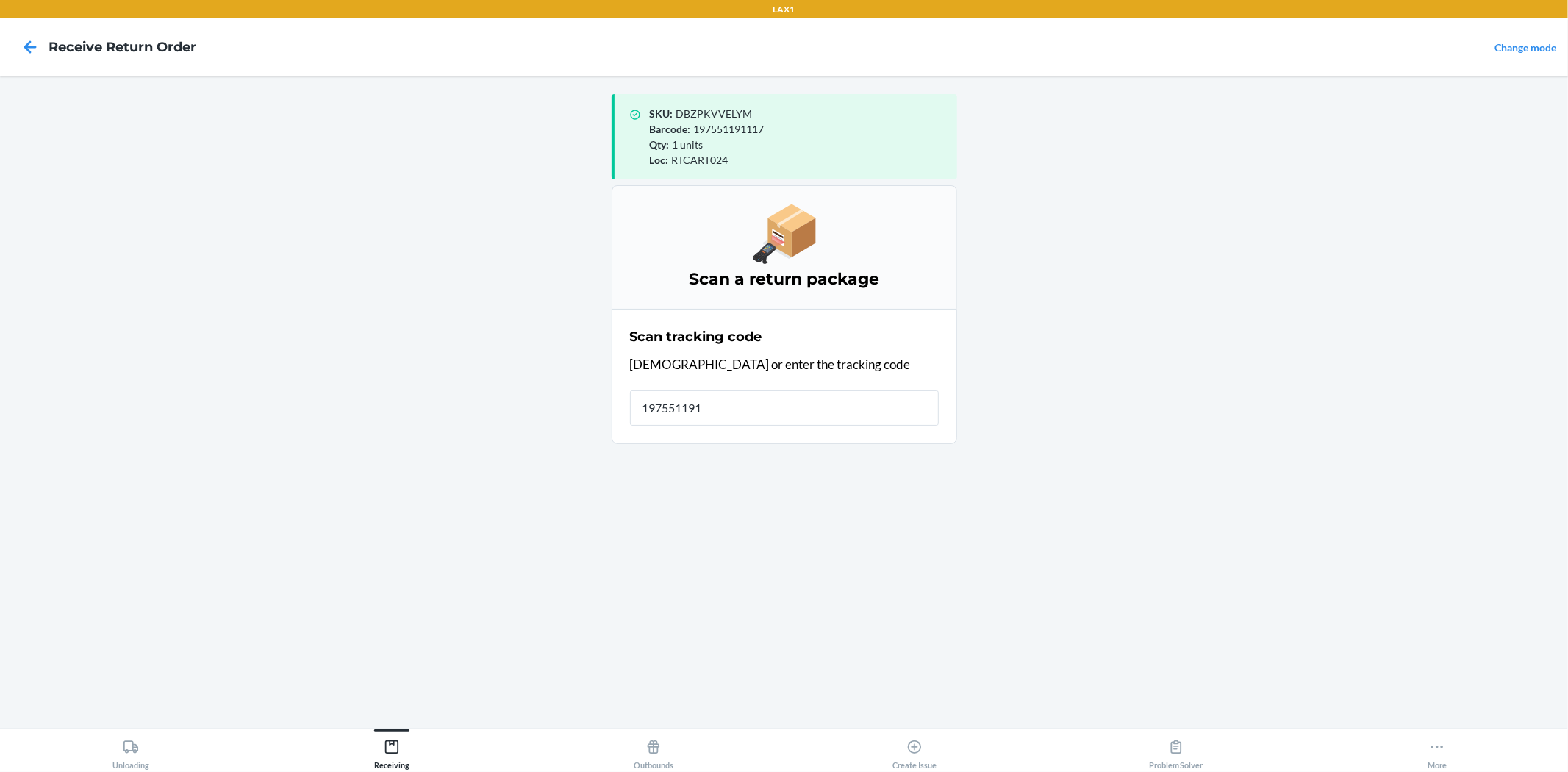
type input "1975511911"
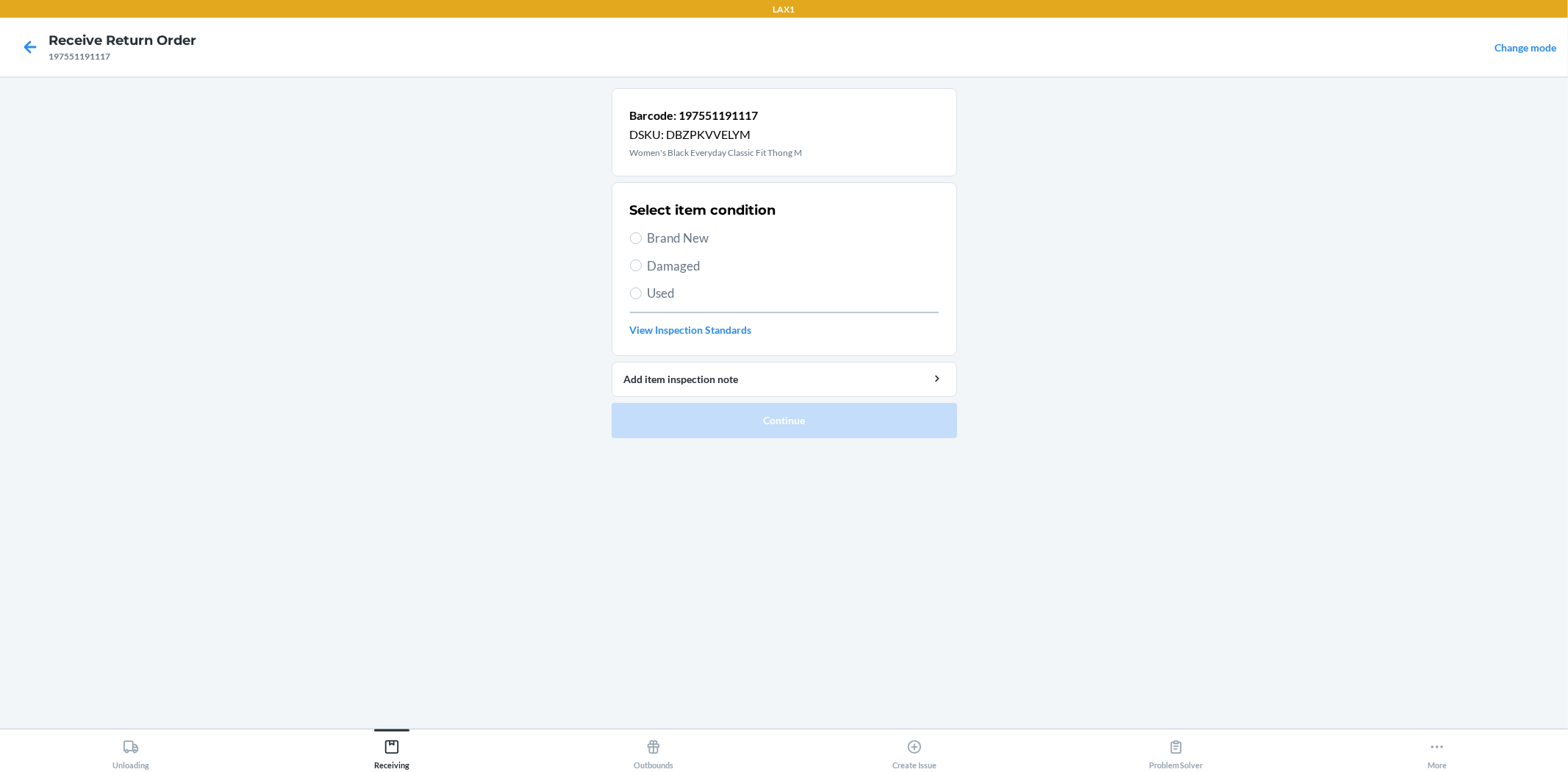
click at [674, 245] on span "Brand New" at bounding box center [793, 238] width 291 height 19
click at [641, 244] on input "Brand New" at bounding box center [636, 238] width 12 height 12
radio input "true"
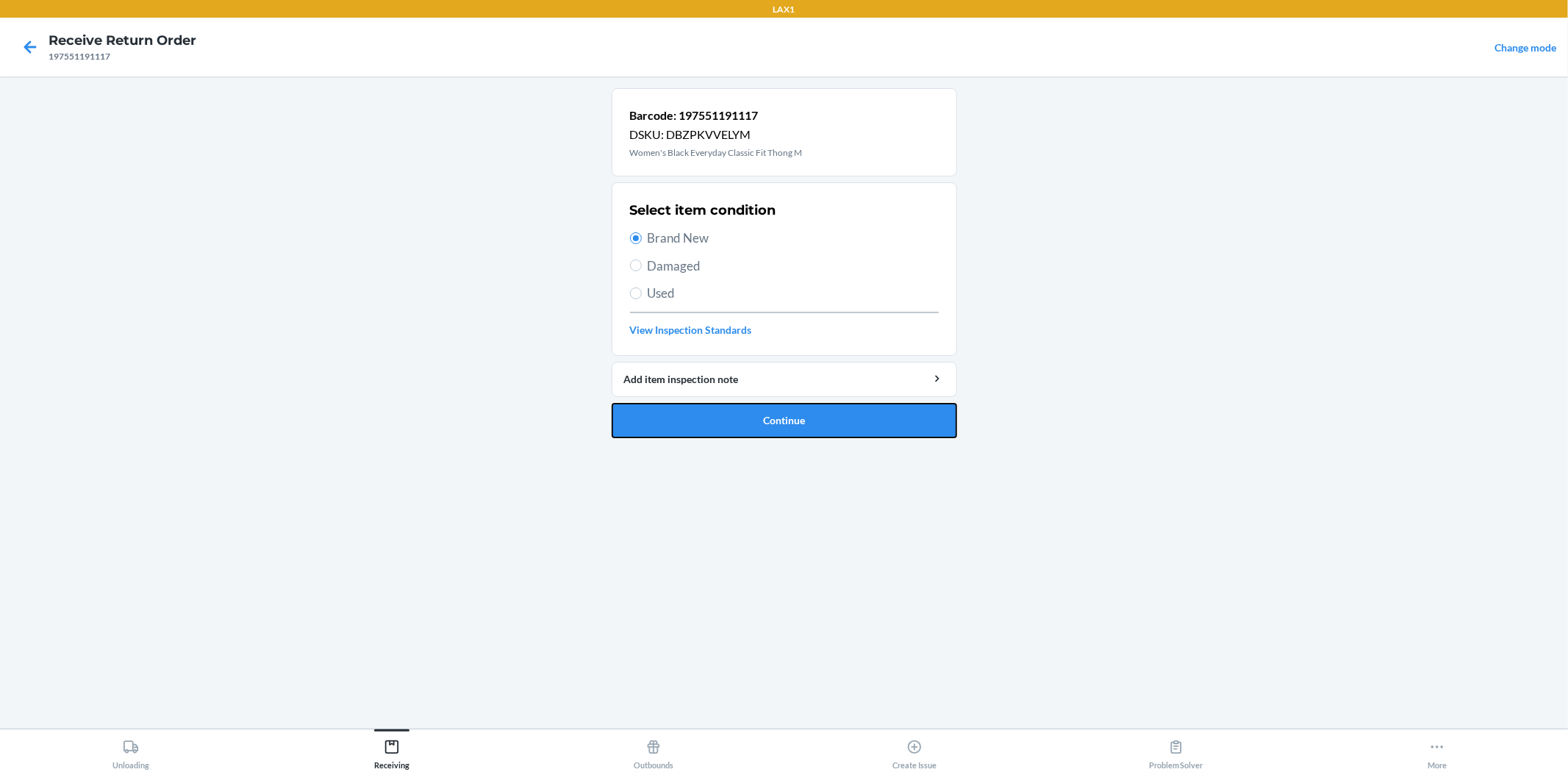
click at [762, 414] on button "Continue" at bounding box center [784, 420] width 345 height 35
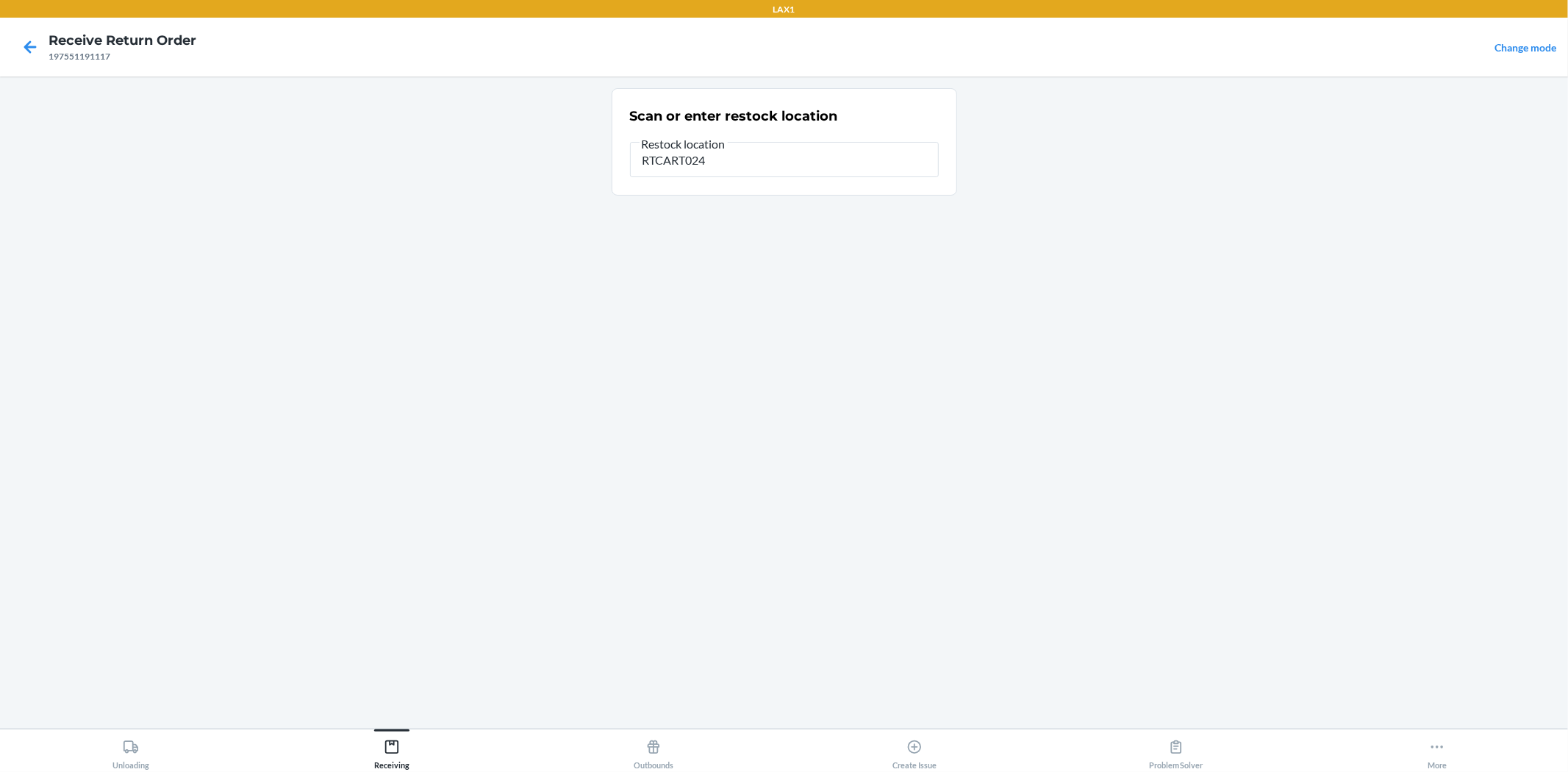
type input "RTCART024"
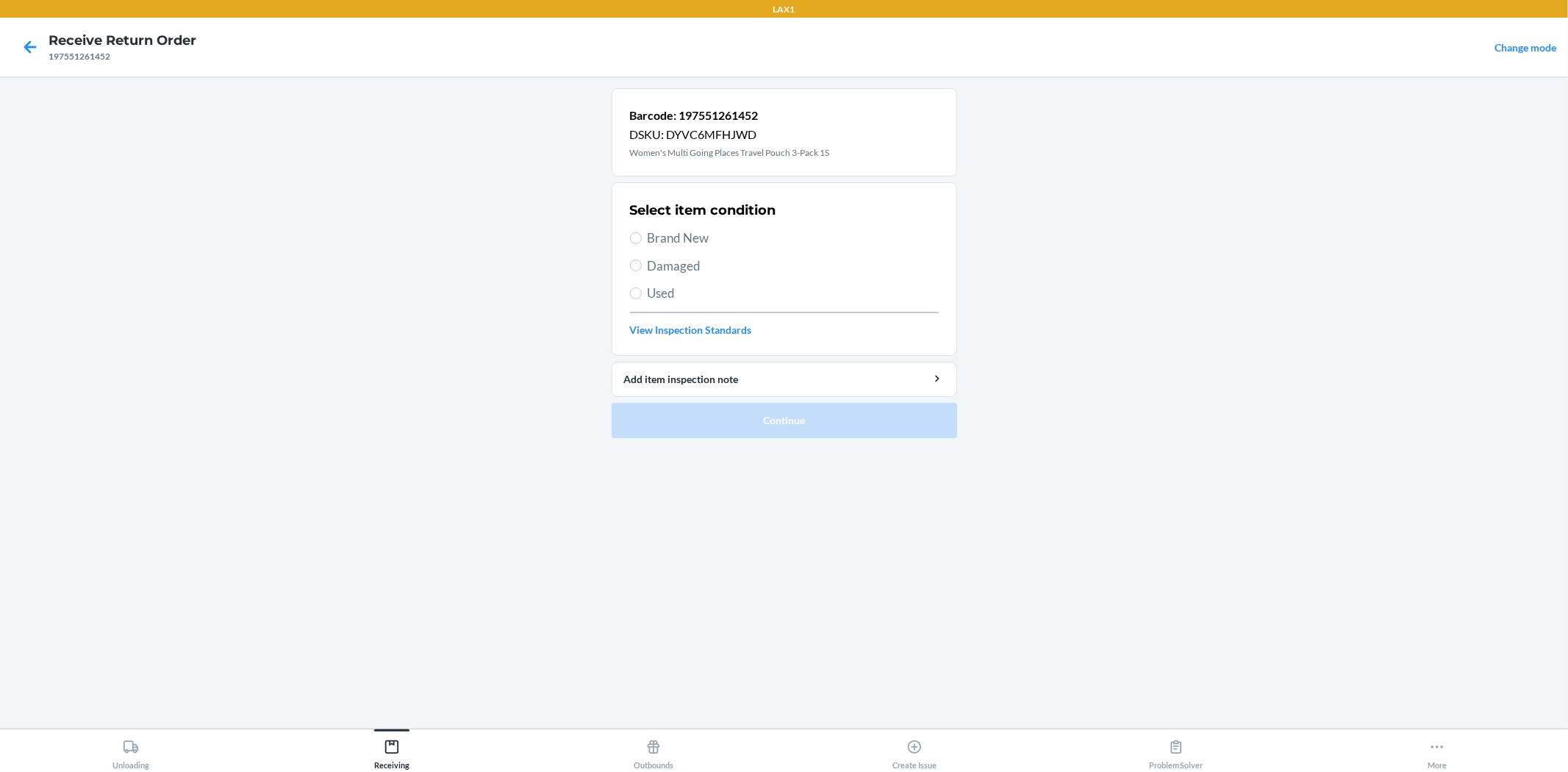
click at [699, 241] on span "Brand New" at bounding box center [793, 238] width 291 height 19
click at [641, 241] on input "Brand New" at bounding box center [636, 238] width 12 height 12
radio input "true"
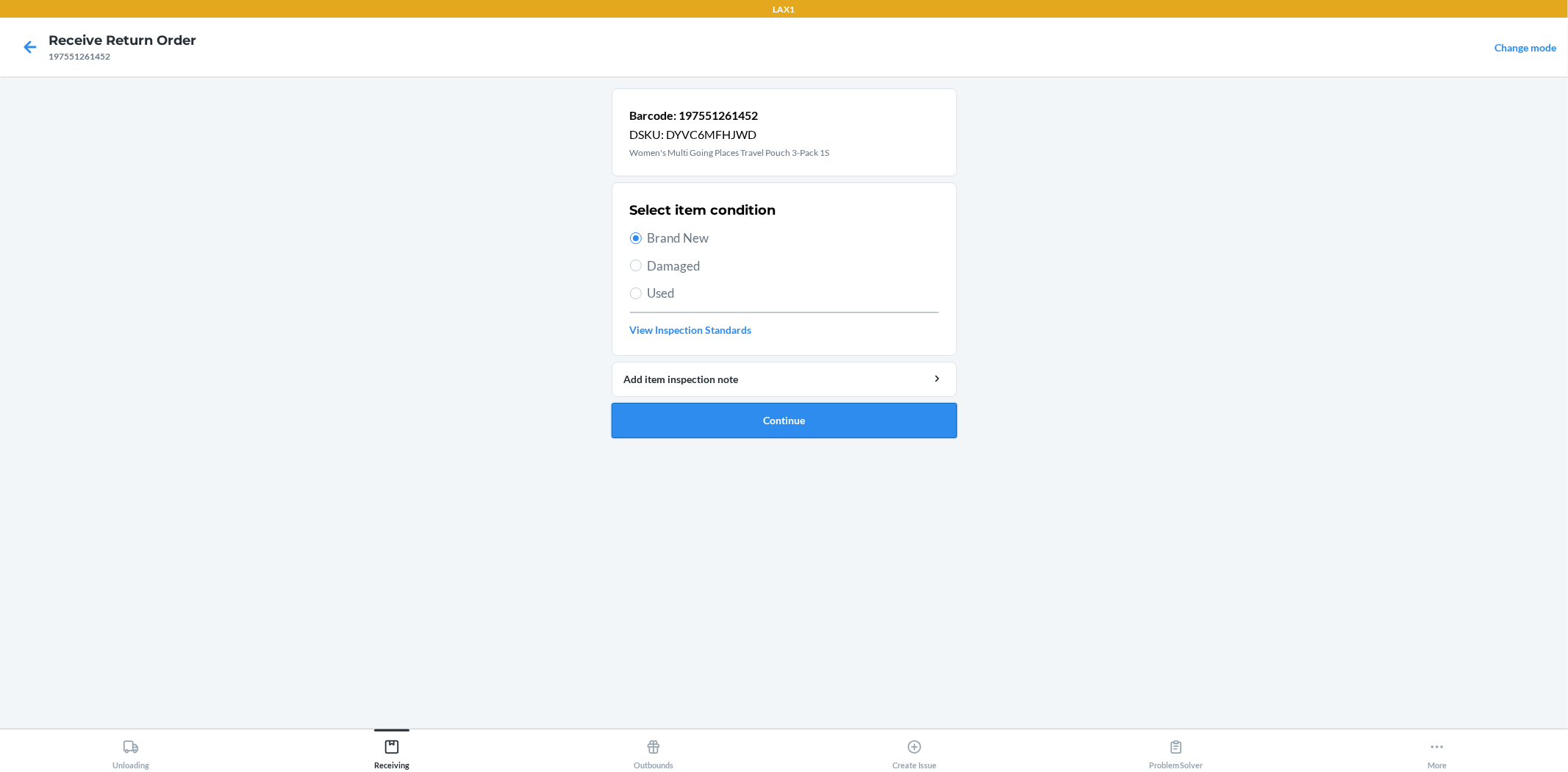
click at [729, 421] on button "Continue" at bounding box center [784, 420] width 345 height 35
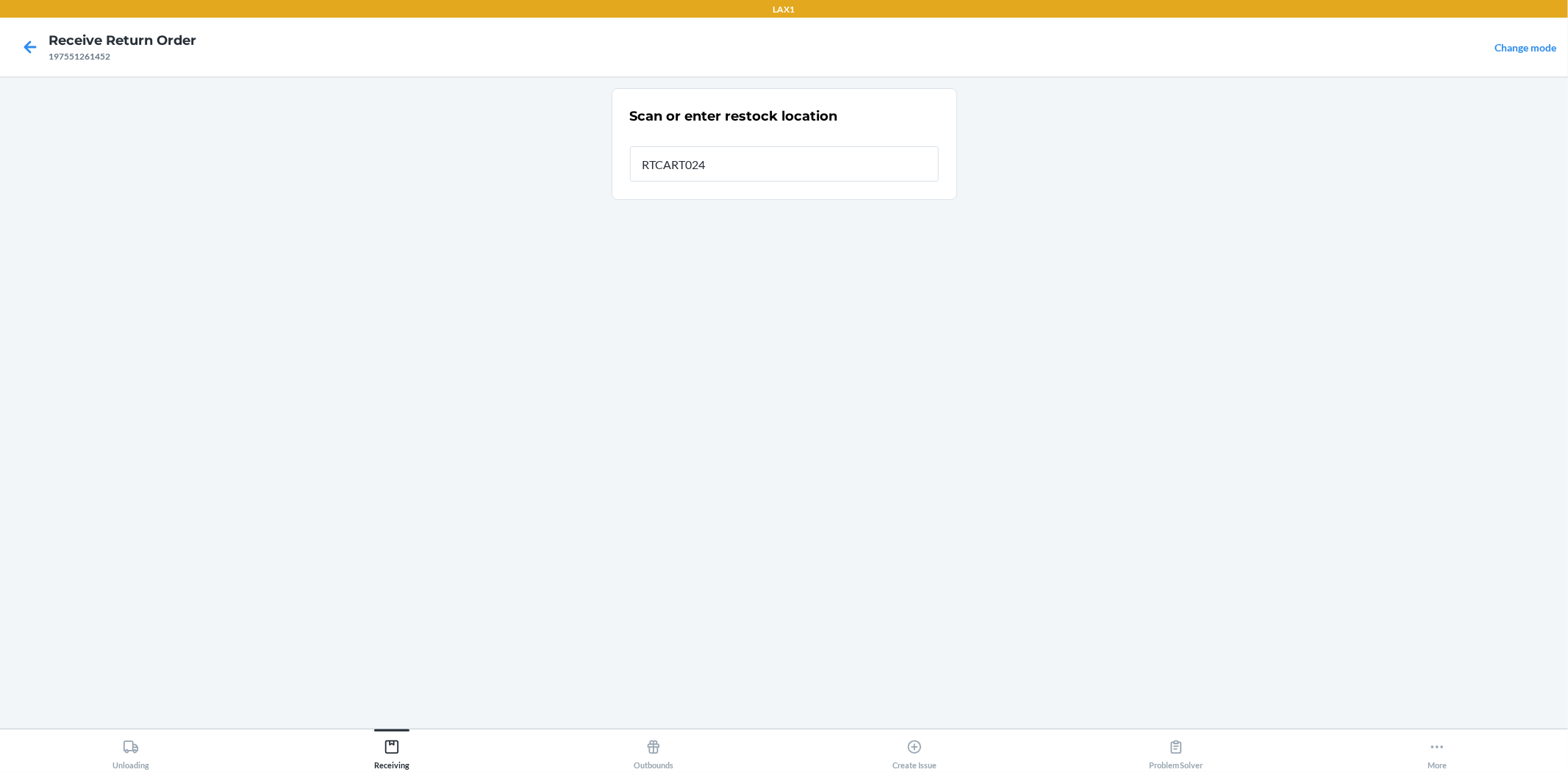
type input "RTCART024"
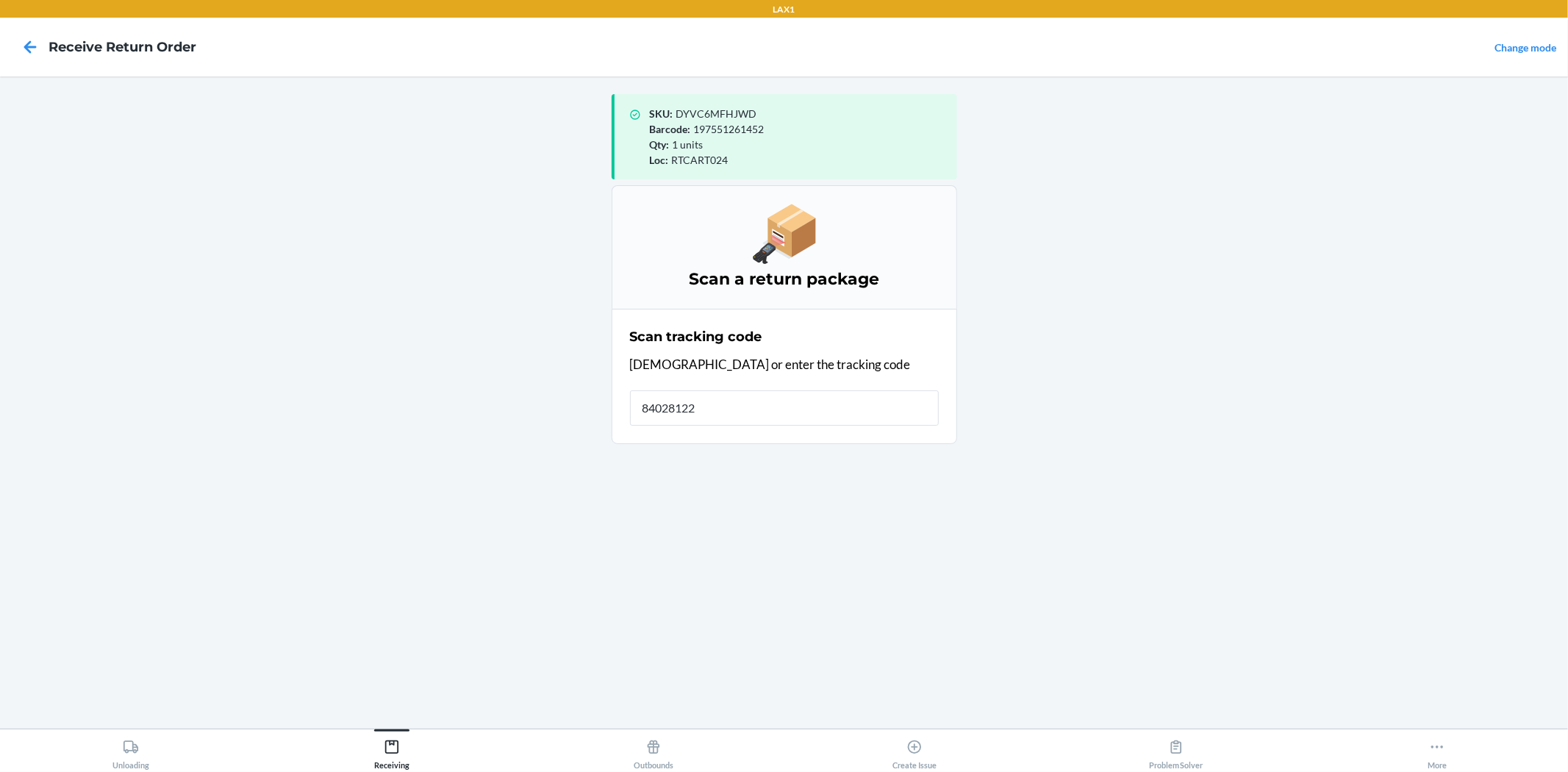
type input "840281223"
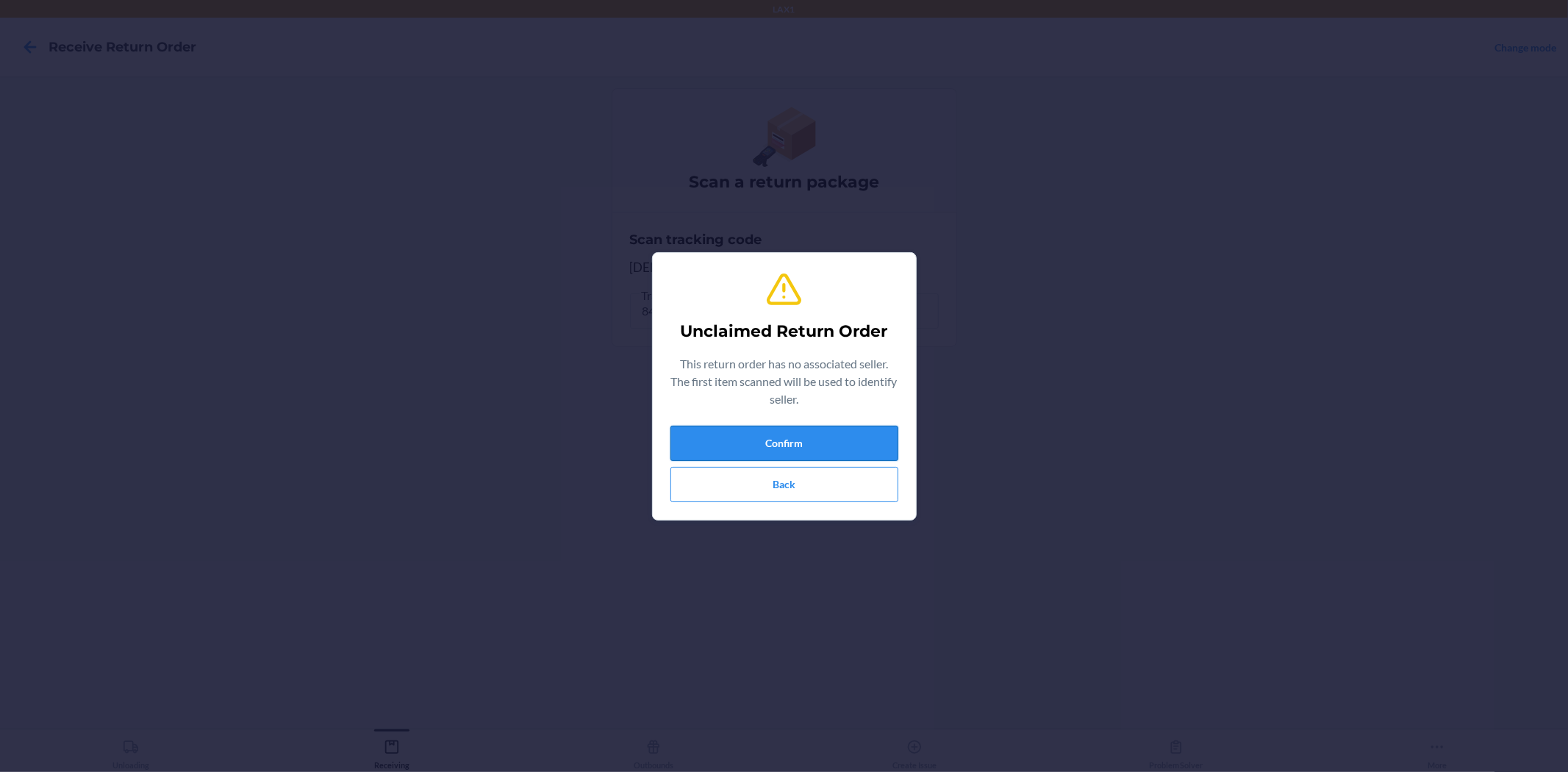
click at [747, 430] on button "Confirm" at bounding box center [784, 443] width 228 height 35
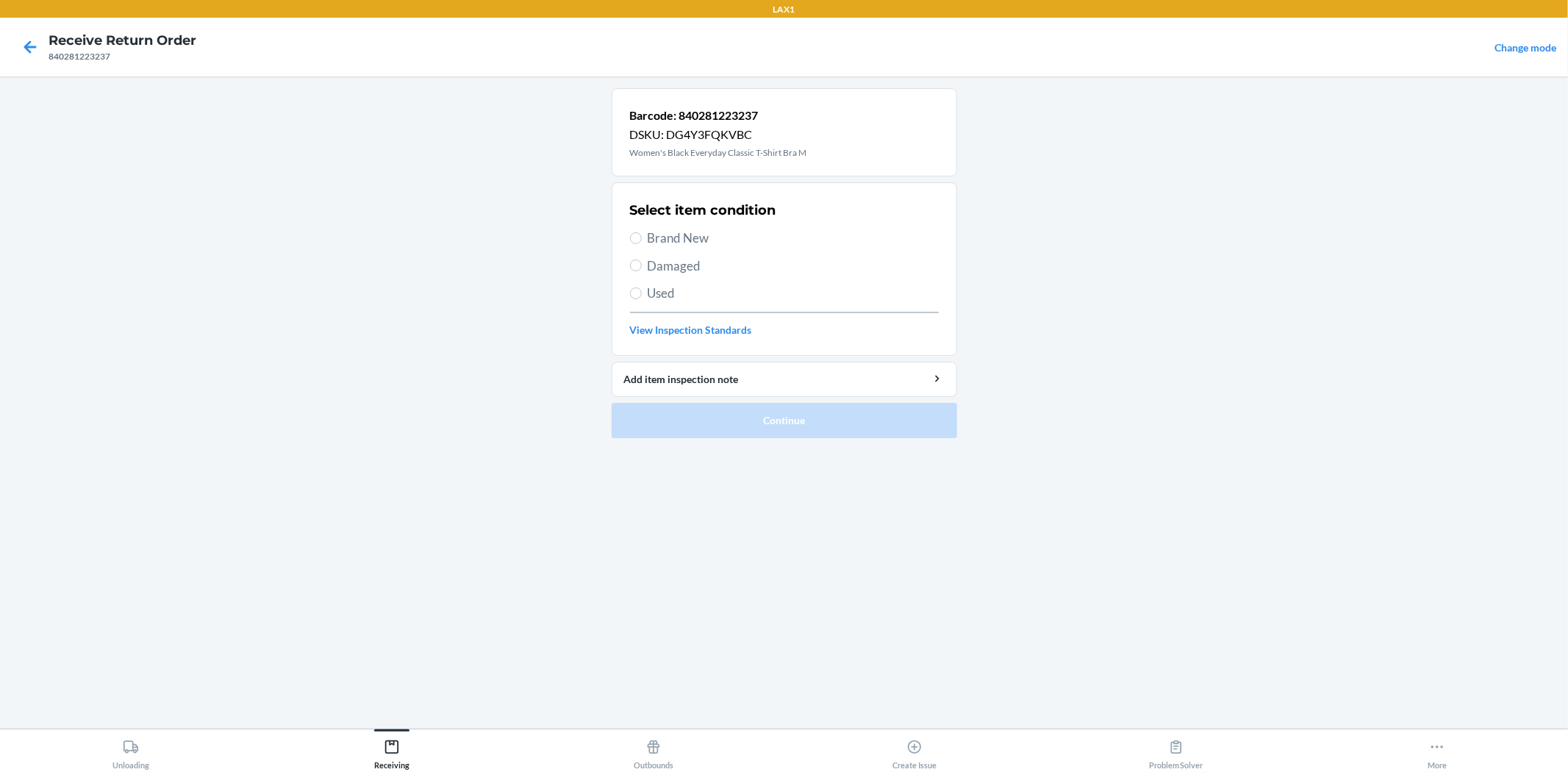
click at [656, 237] on span "Brand New" at bounding box center [793, 238] width 291 height 19
click at [641, 237] on input "Brand New" at bounding box center [636, 238] width 12 height 12
radio input "true"
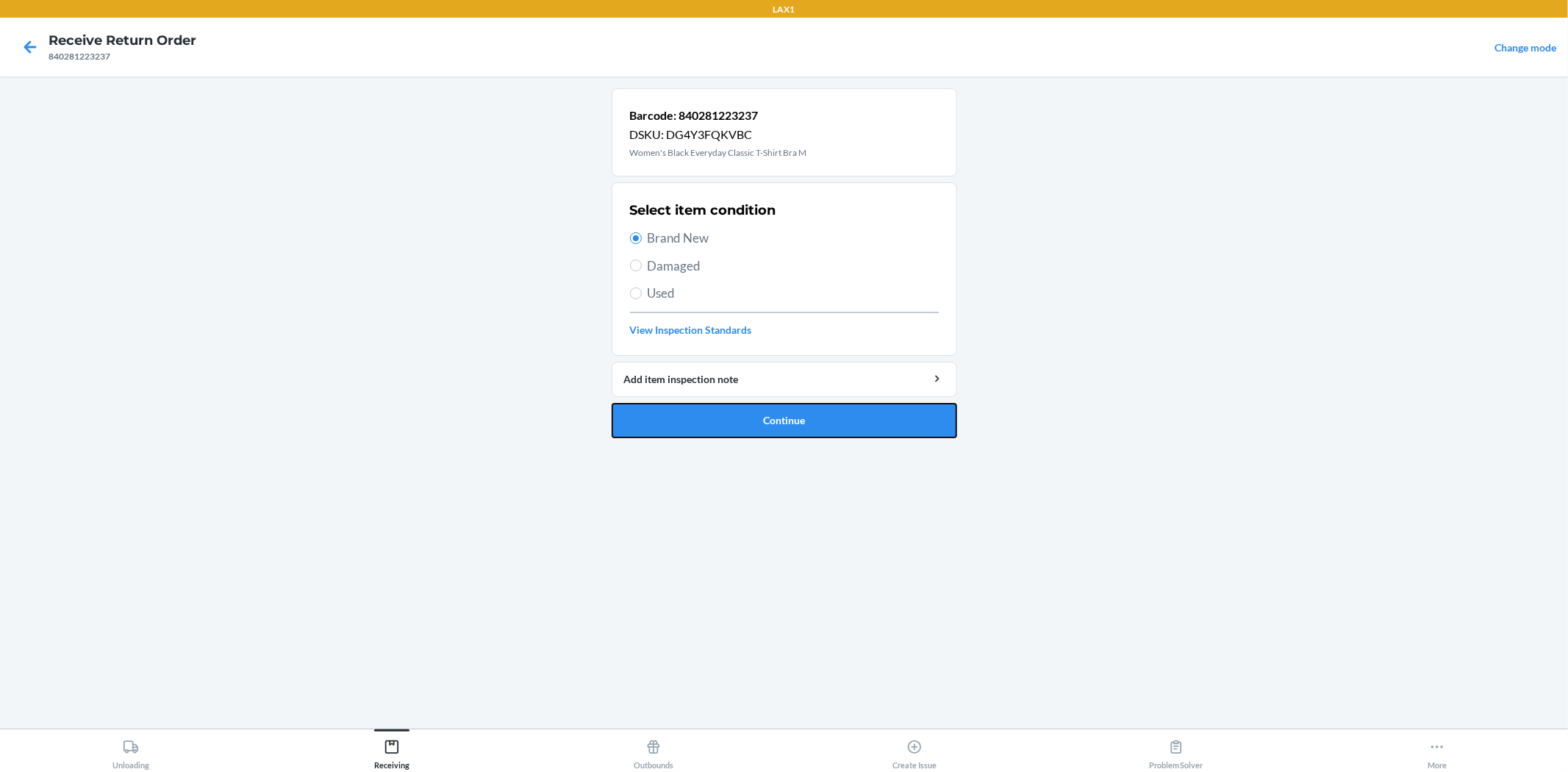
drag, startPoint x: 717, startPoint y: 427, endPoint x: 716, endPoint y: 339, distance: 88.0
click at [718, 427] on button "Continue" at bounding box center [784, 420] width 345 height 35
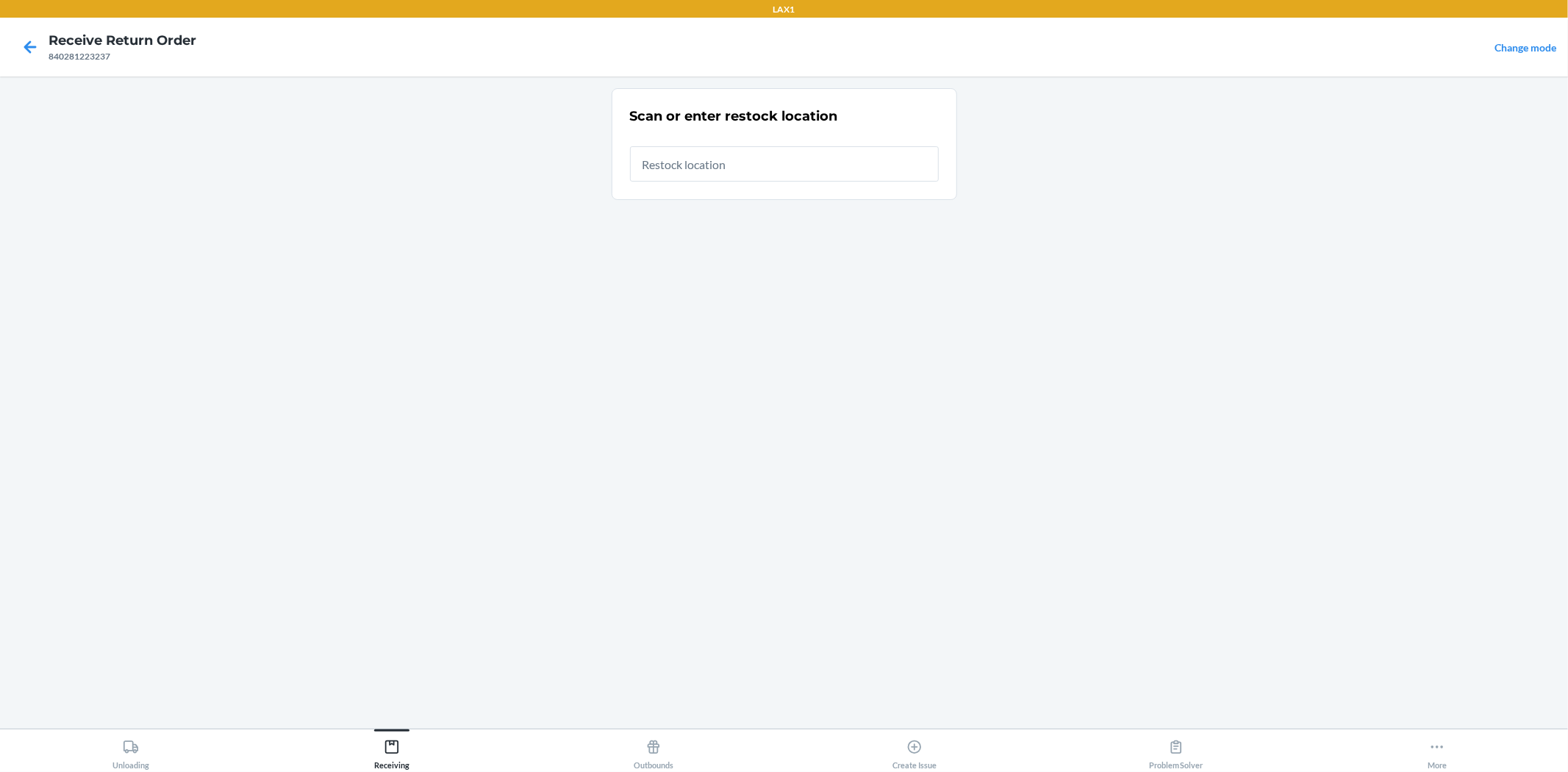
drag, startPoint x: 698, startPoint y: 187, endPoint x: 682, endPoint y: 172, distance: 21.9
click at [682, 172] on input "text" at bounding box center [784, 164] width 309 height 35
type input "RTCART024"
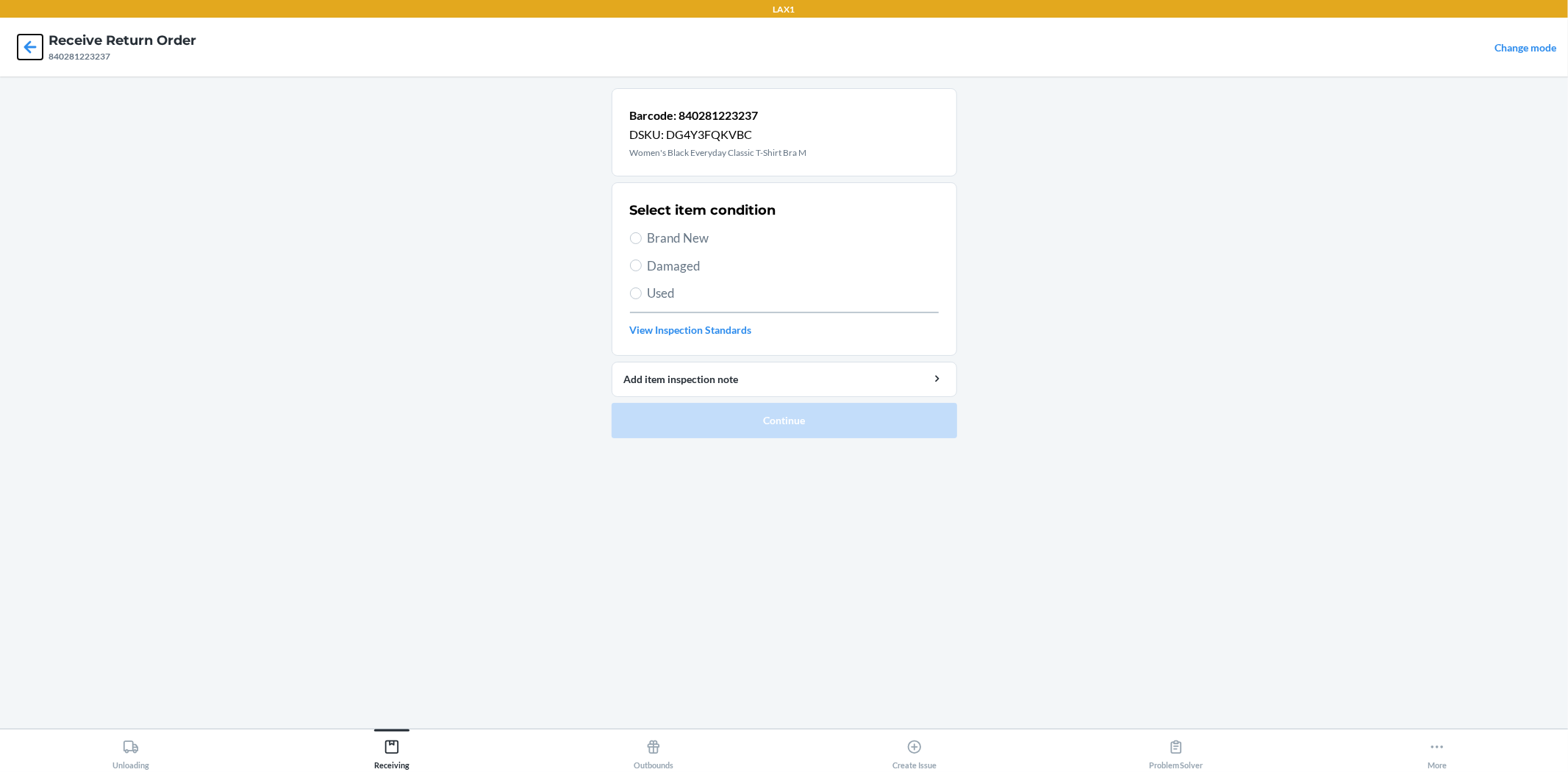
click at [35, 57] on icon at bounding box center [29, 46] width 25 height 25
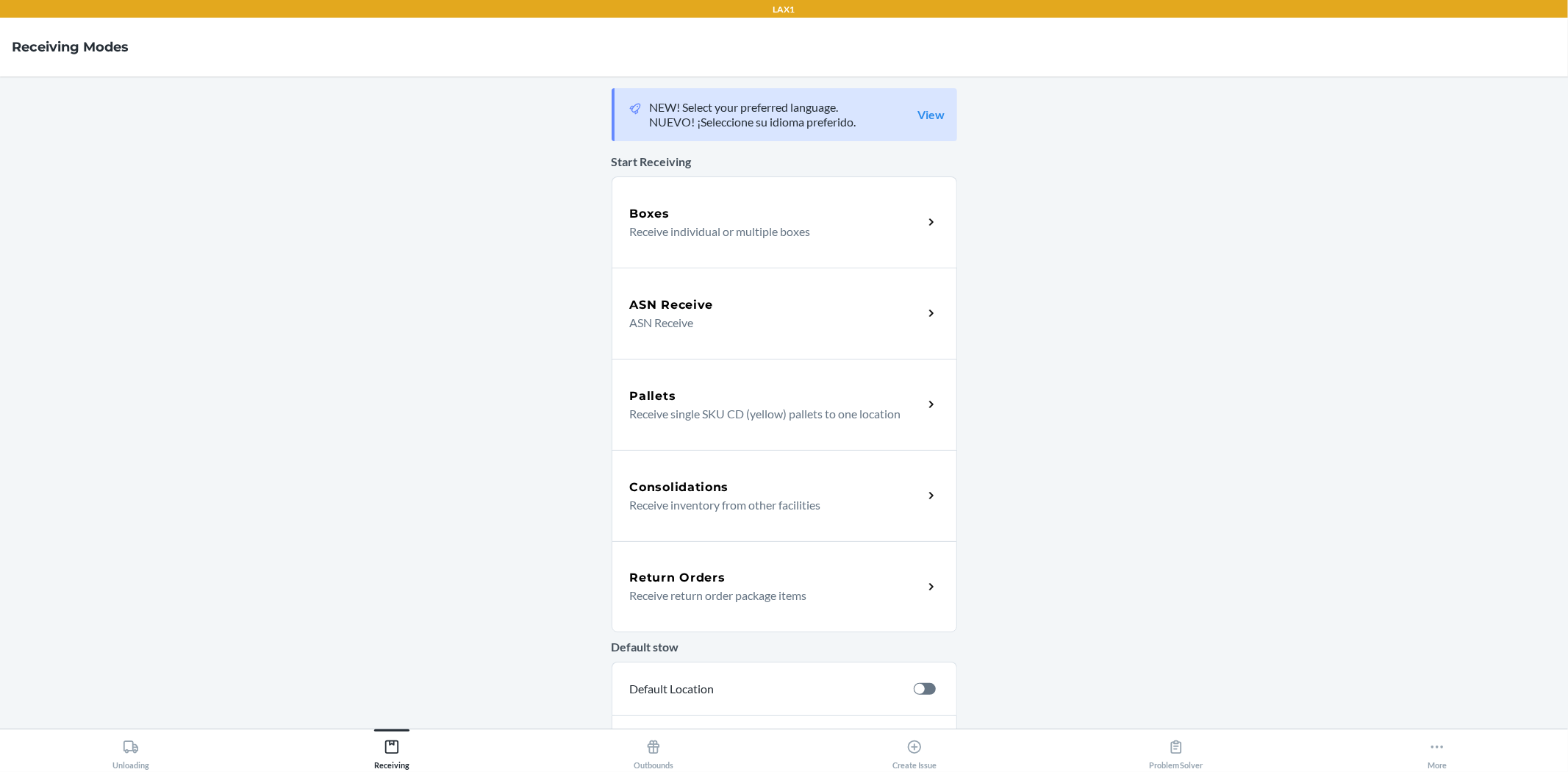
click at [739, 606] on div "Return Orders Receive return order package items" at bounding box center [784, 586] width 345 height 91
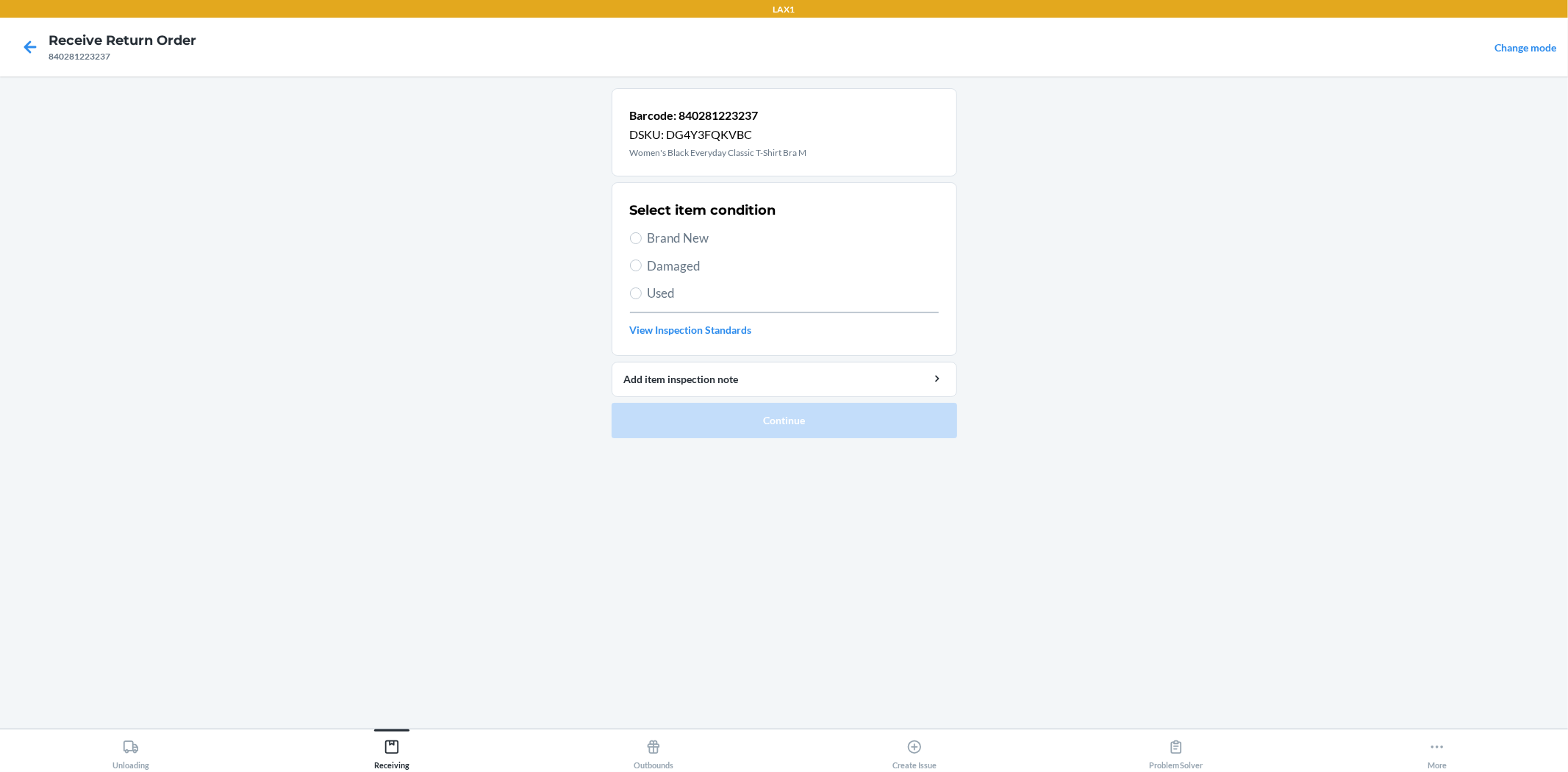
click at [700, 228] on div "Select item condition Brand New Damaged Used View Inspection Standards" at bounding box center [784, 269] width 309 height 146
click at [692, 238] on span "Brand New" at bounding box center [793, 238] width 291 height 19
click at [641, 238] on input "Brand New" at bounding box center [636, 238] width 12 height 12
radio input "true"
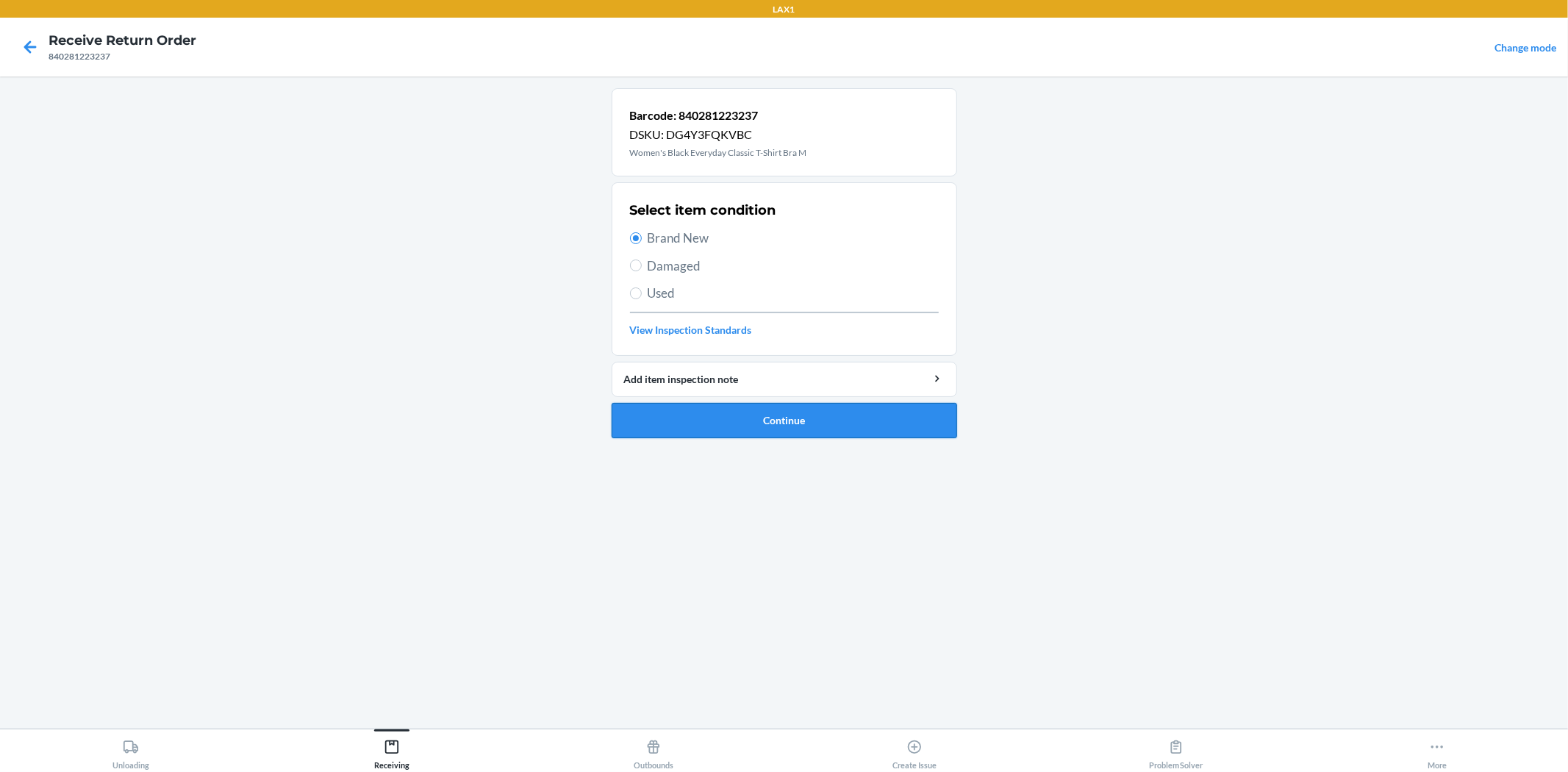
click at [779, 416] on button "Continue" at bounding box center [784, 420] width 345 height 35
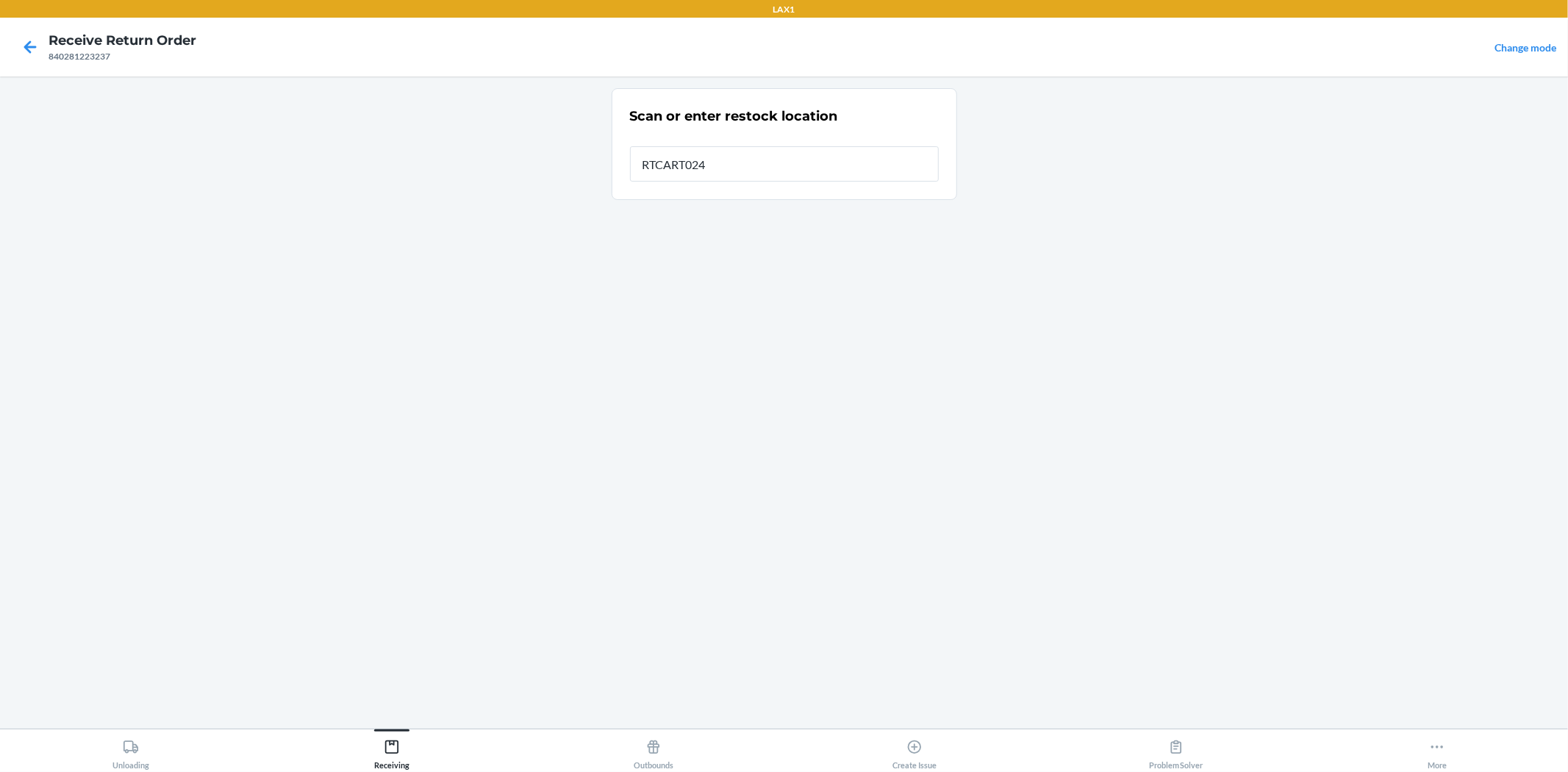
type input "RTCART024"
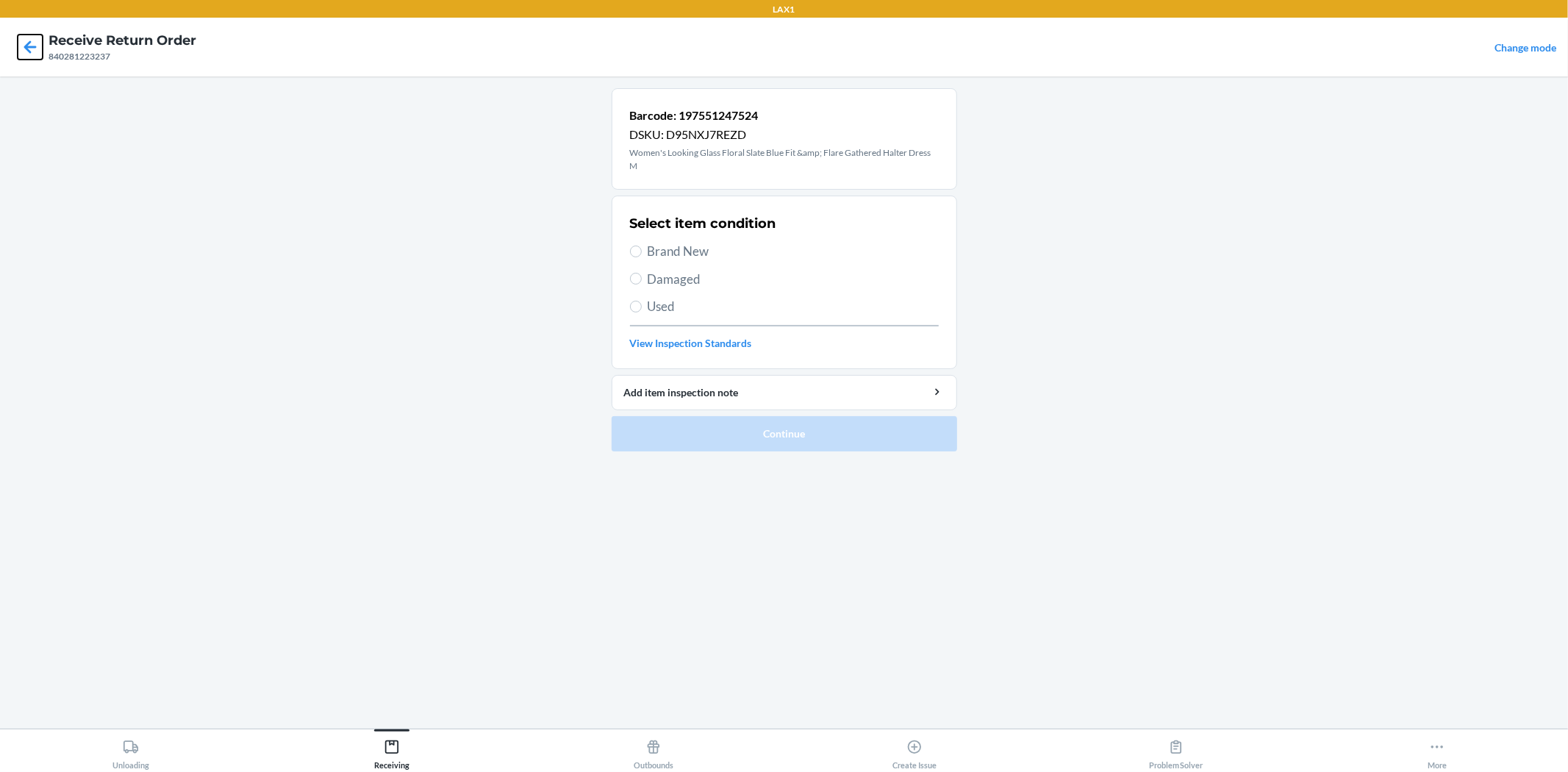
click at [26, 48] on icon at bounding box center [30, 47] width 13 height 13
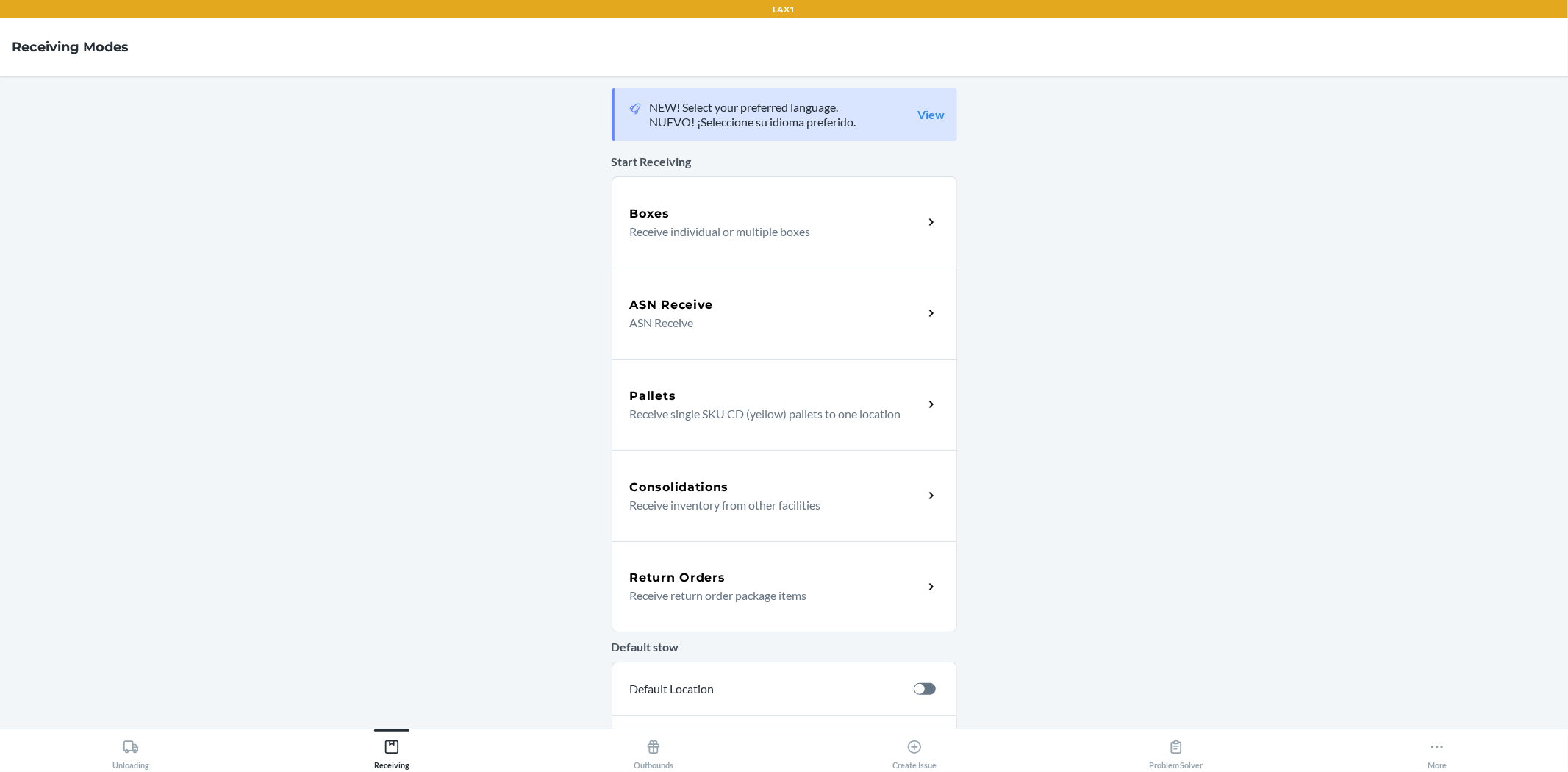
click at [819, 614] on div "Return Orders Receive return order package items" at bounding box center [784, 586] width 345 height 91
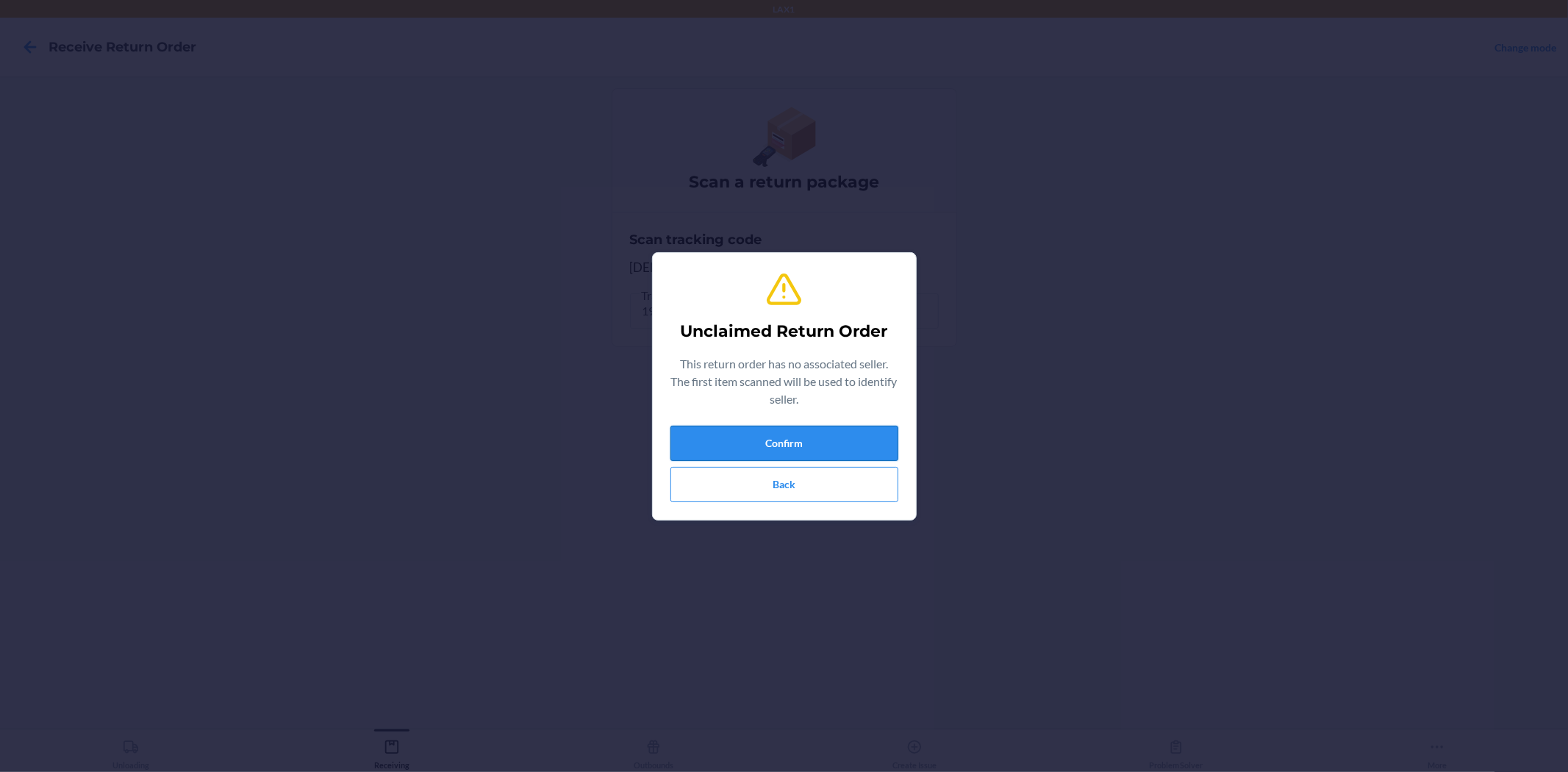
click at [721, 439] on button "Confirm" at bounding box center [784, 443] width 228 height 35
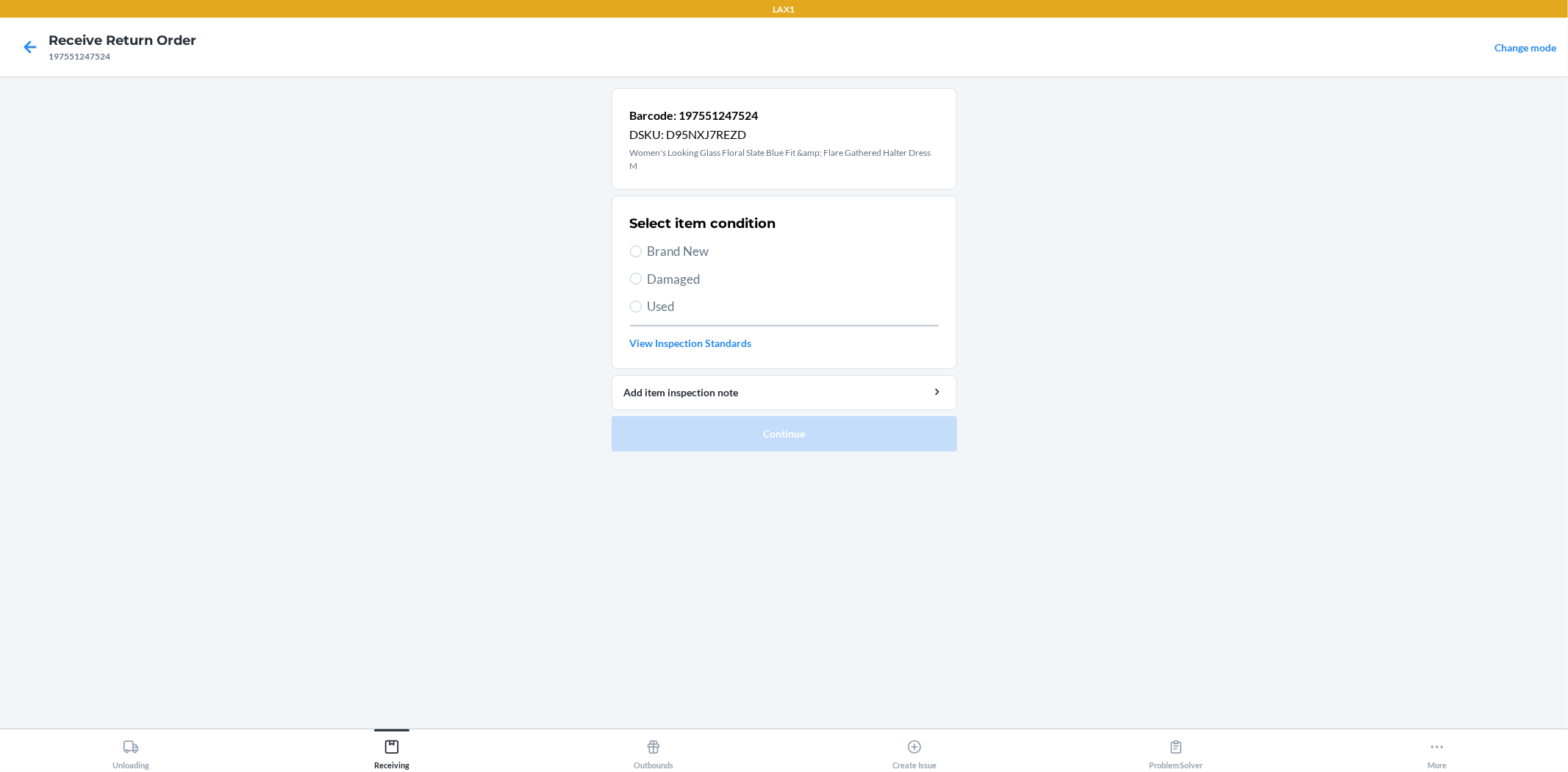
click at [688, 247] on span "Brand New" at bounding box center [793, 251] width 291 height 19
click at [641, 247] on input "Brand New" at bounding box center [636, 251] width 12 height 12
radio input "true"
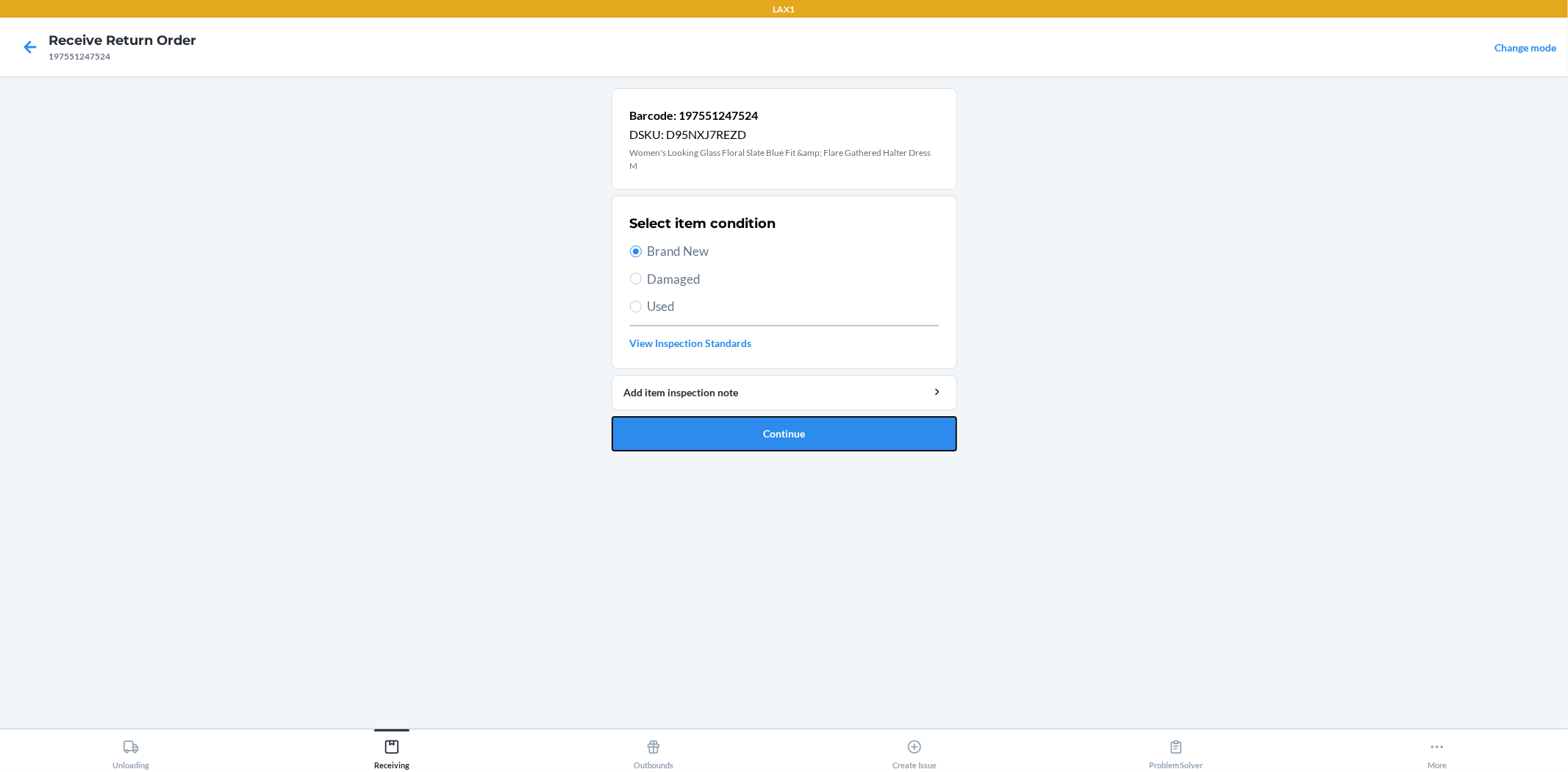
click at [804, 430] on button "Continue" at bounding box center [784, 434] width 345 height 35
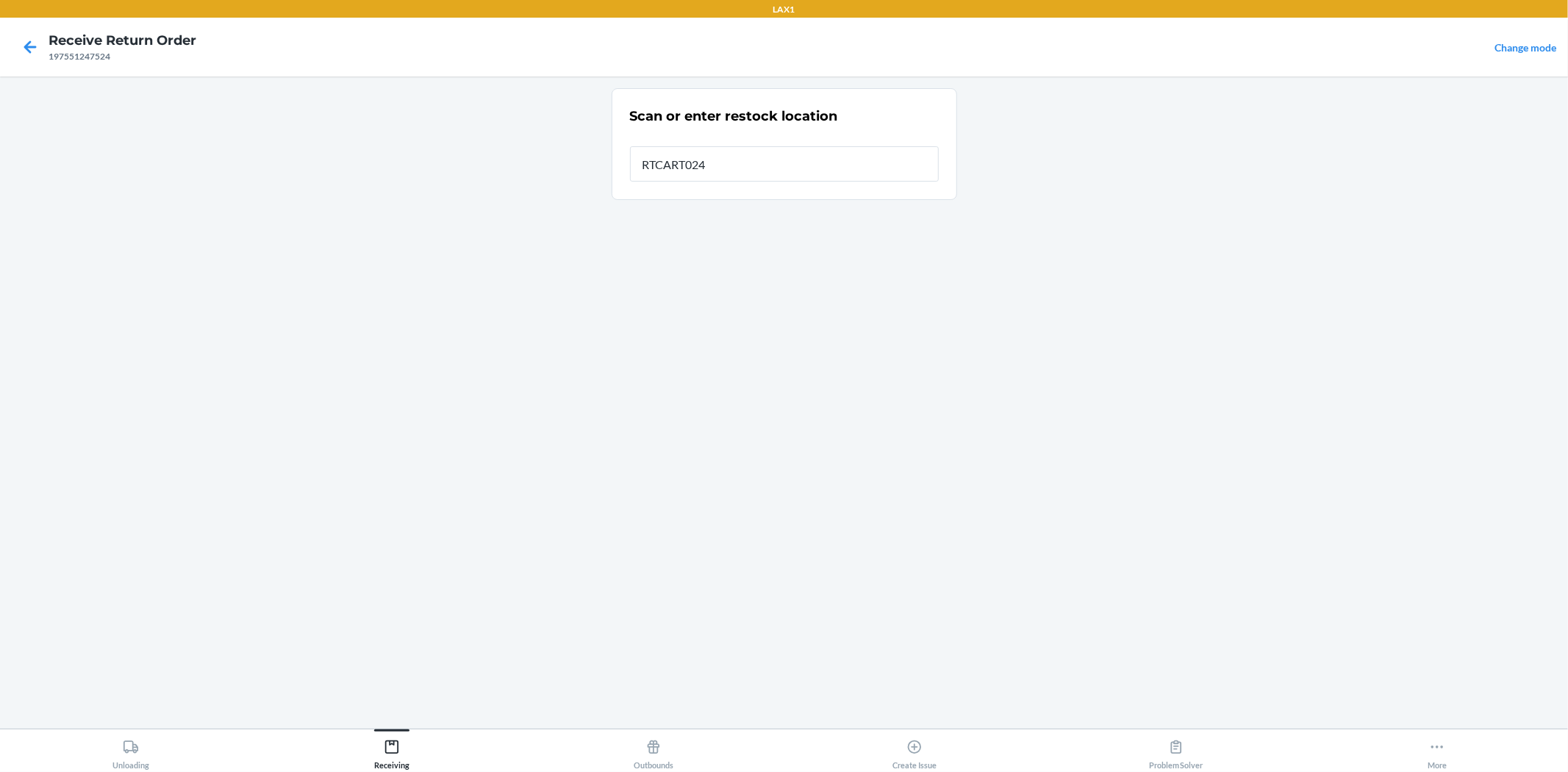
type input "RTCART024"
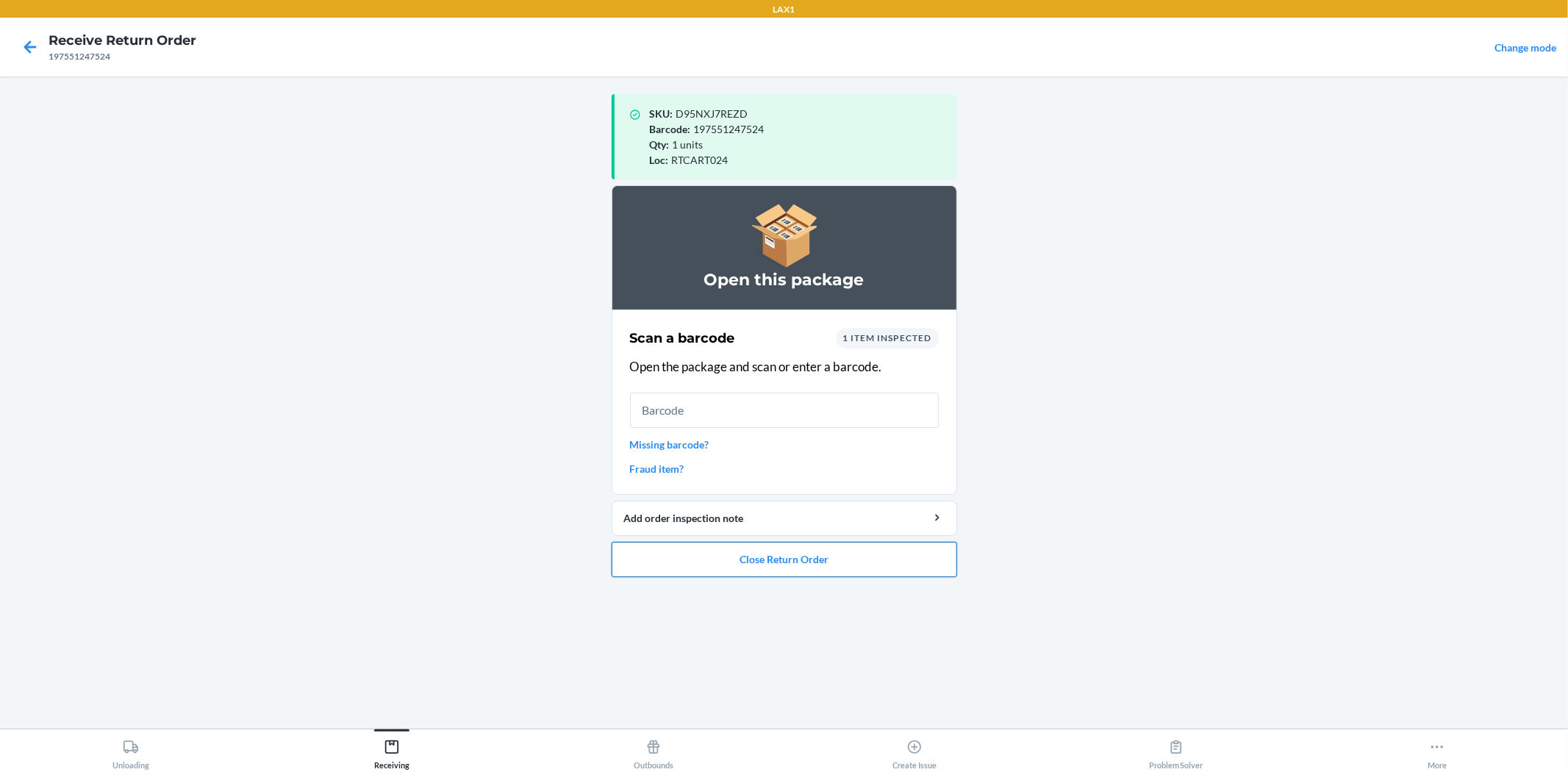
click at [781, 566] on button "Close Return Order" at bounding box center [784, 559] width 345 height 35
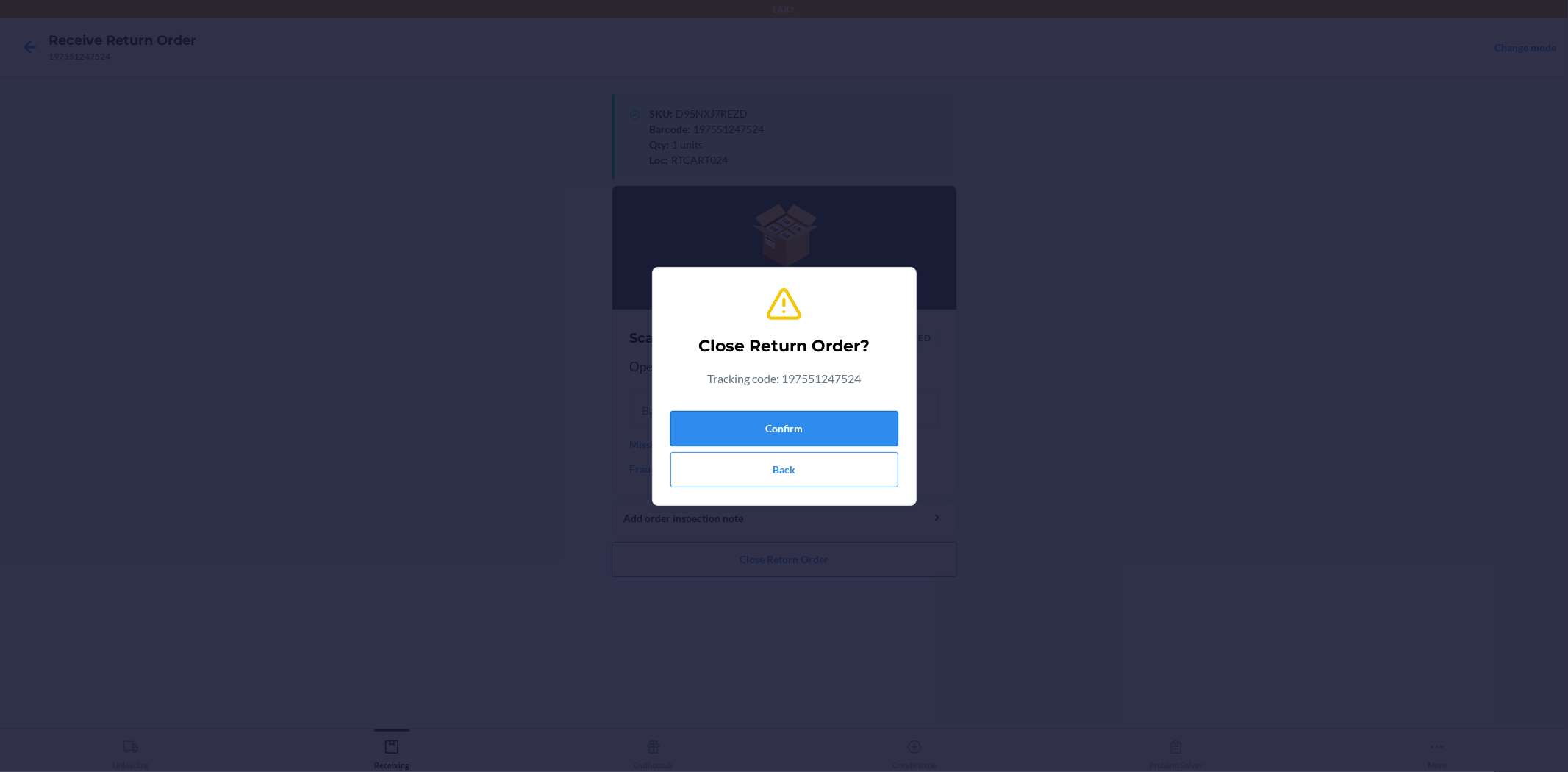
click at [794, 441] on button "Confirm" at bounding box center [784, 428] width 228 height 35
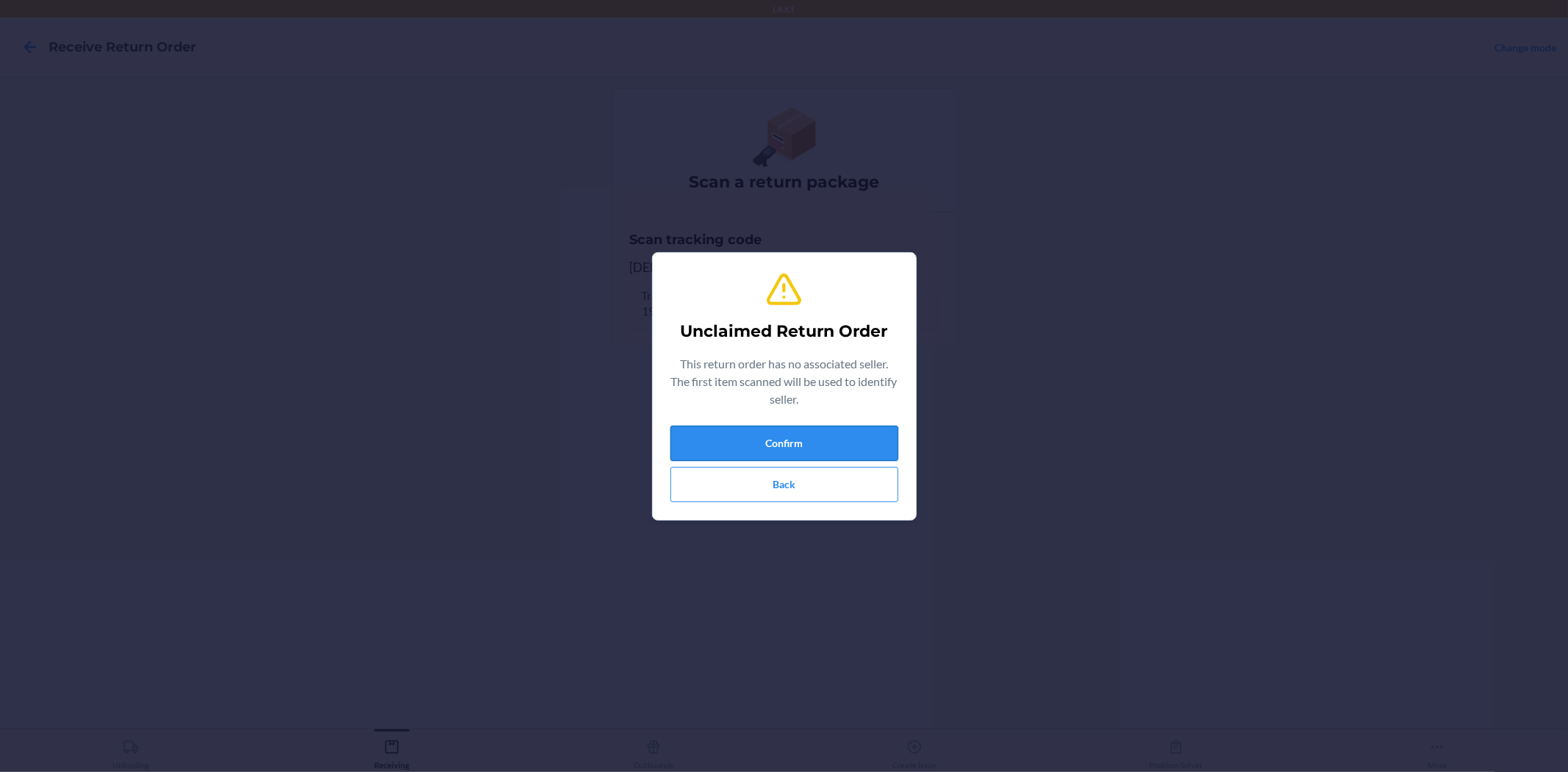
click at [872, 444] on button "Confirm" at bounding box center [784, 443] width 228 height 35
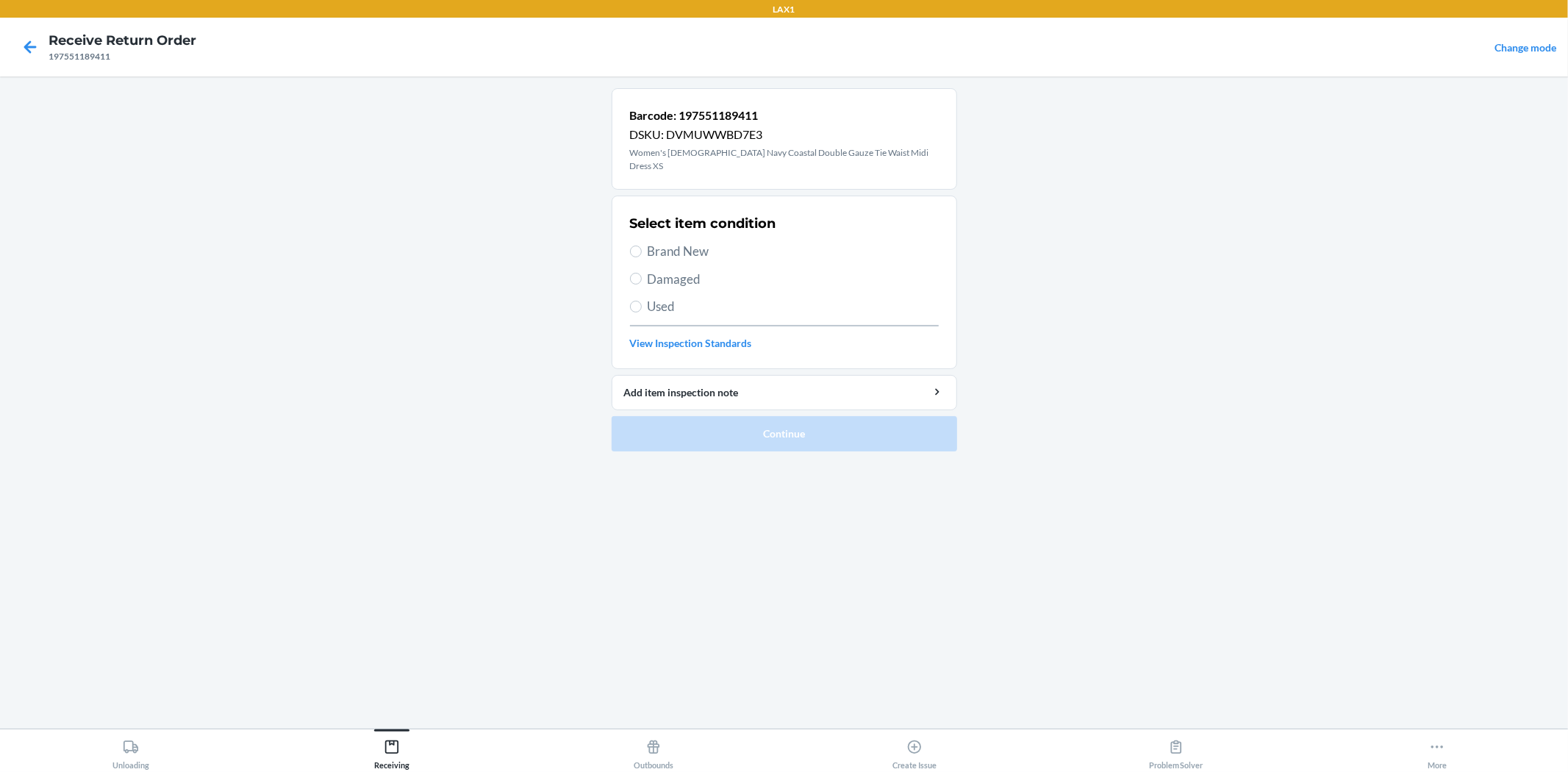
click at [694, 244] on span "Brand New" at bounding box center [793, 251] width 291 height 19
click at [641, 245] on input "Brand New" at bounding box center [636, 251] width 12 height 12
radio input "true"
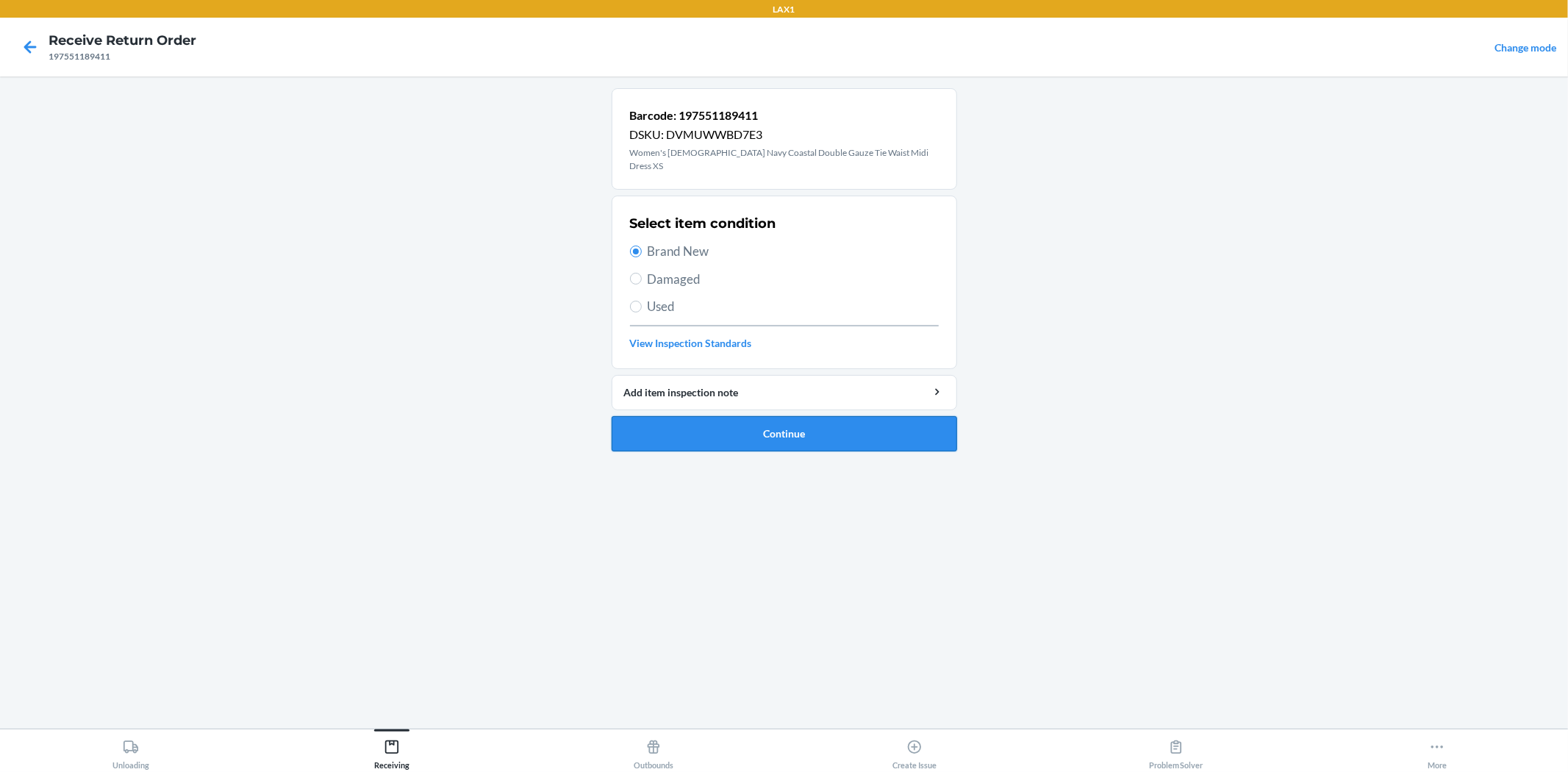
click at [741, 422] on button "Continue" at bounding box center [784, 434] width 345 height 35
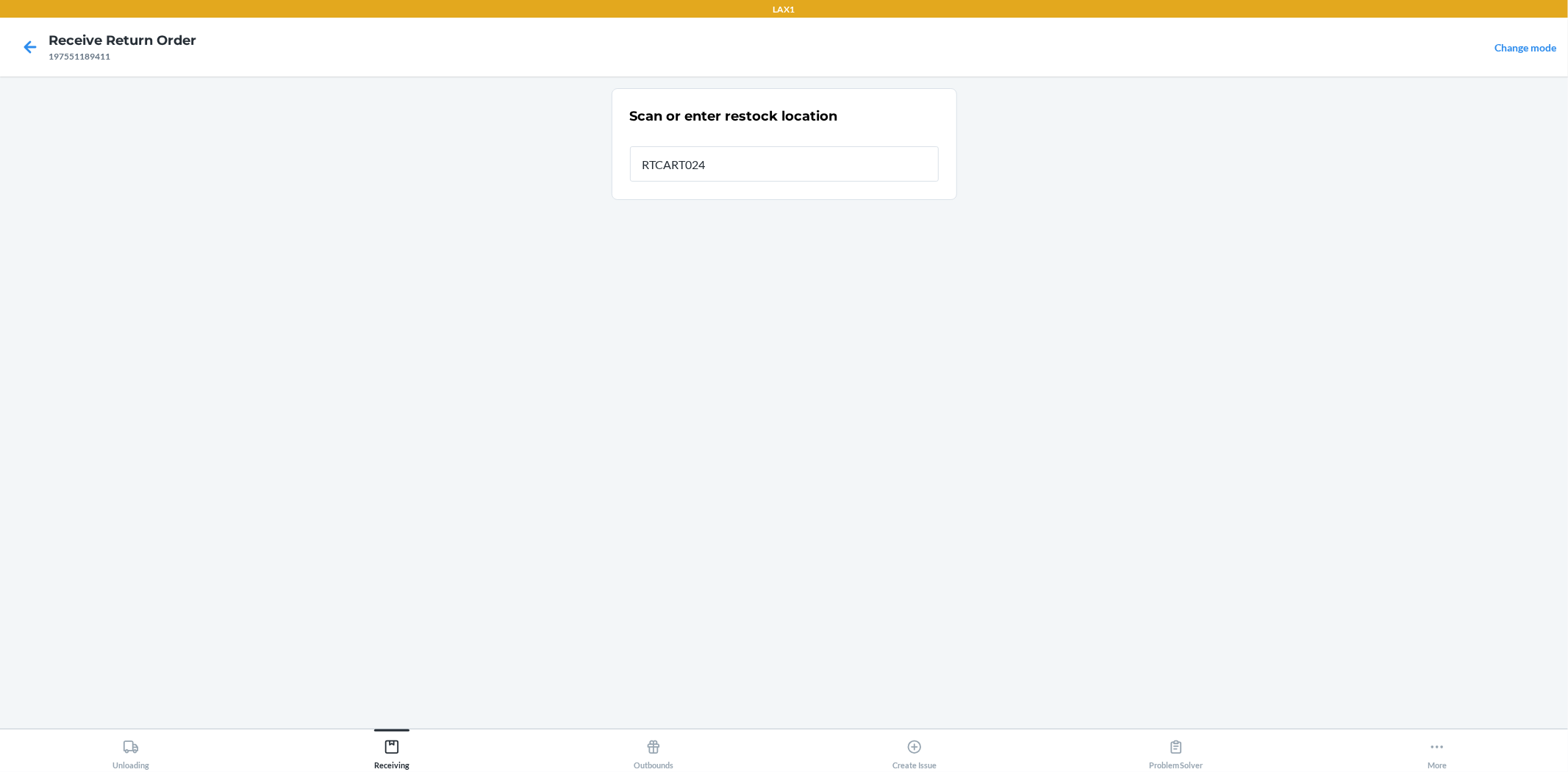
type input "RTCART024"
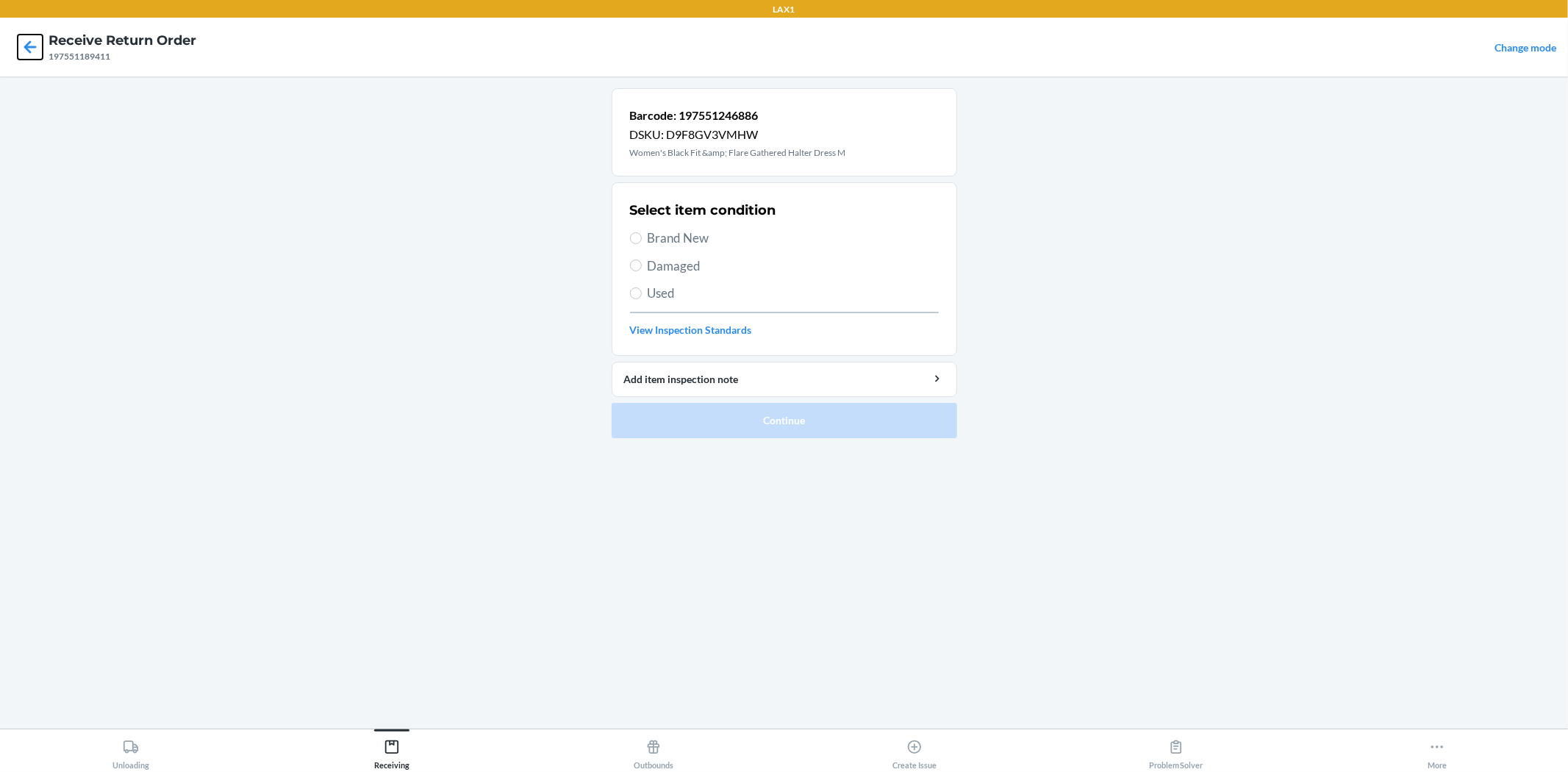
click at [34, 38] on icon at bounding box center [29, 46] width 25 height 25
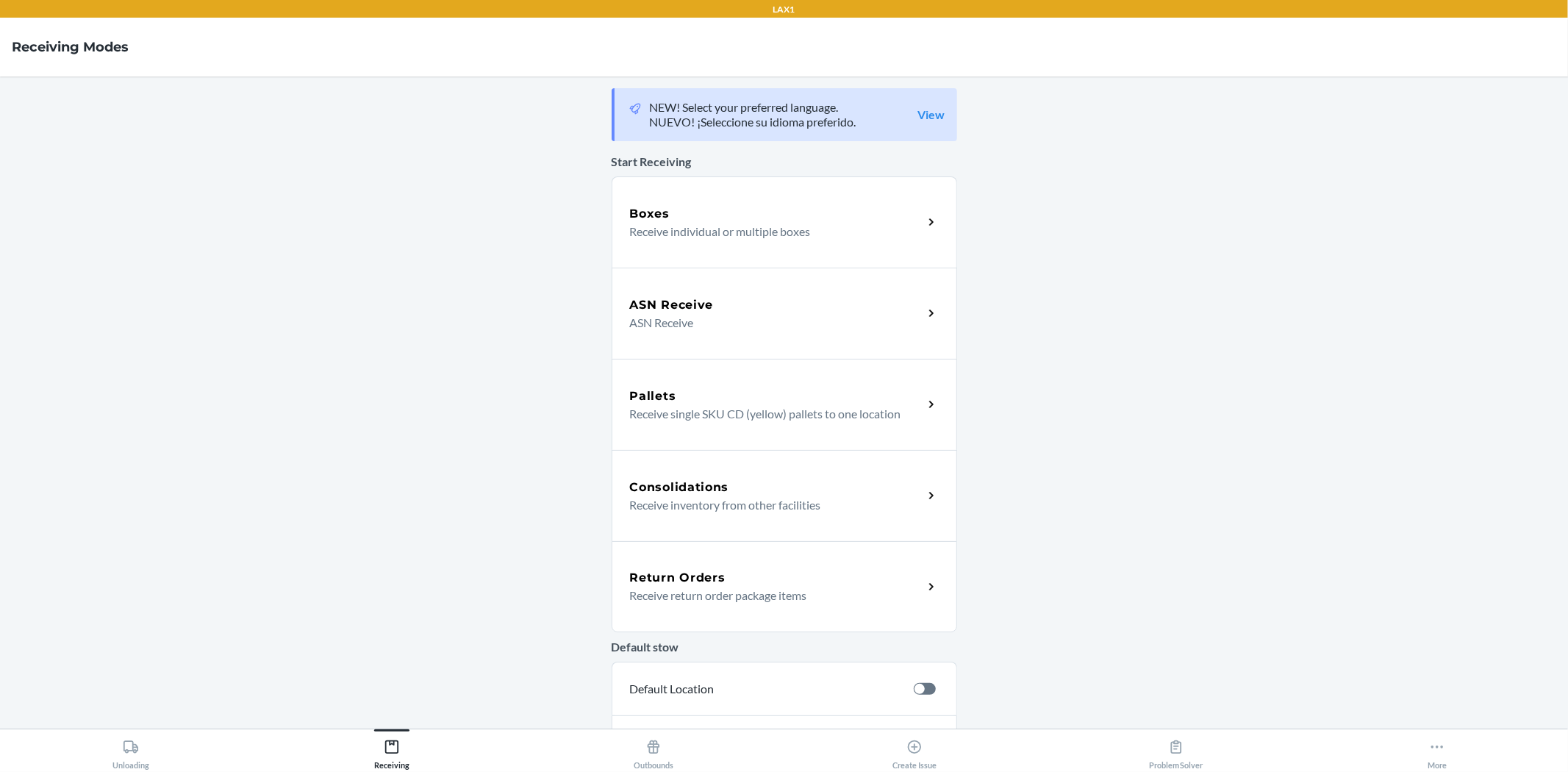
click at [743, 615] on div "Return Orders Receive return order package items" at bounding box center [784, 586] width 345 height 91
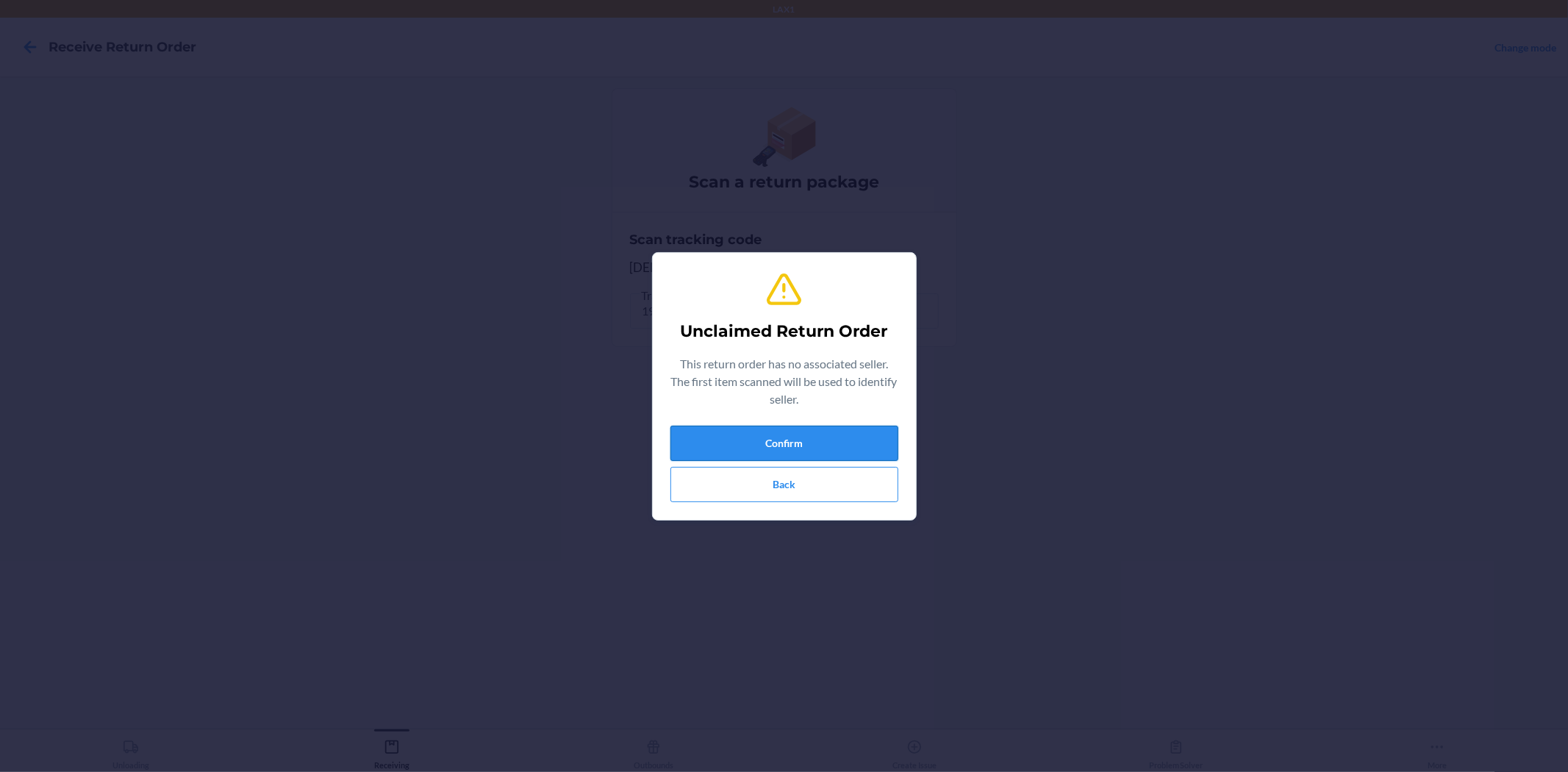
click at [784, 445] on button "Confirm" at bounding box center [784, 443] width 228 height 35
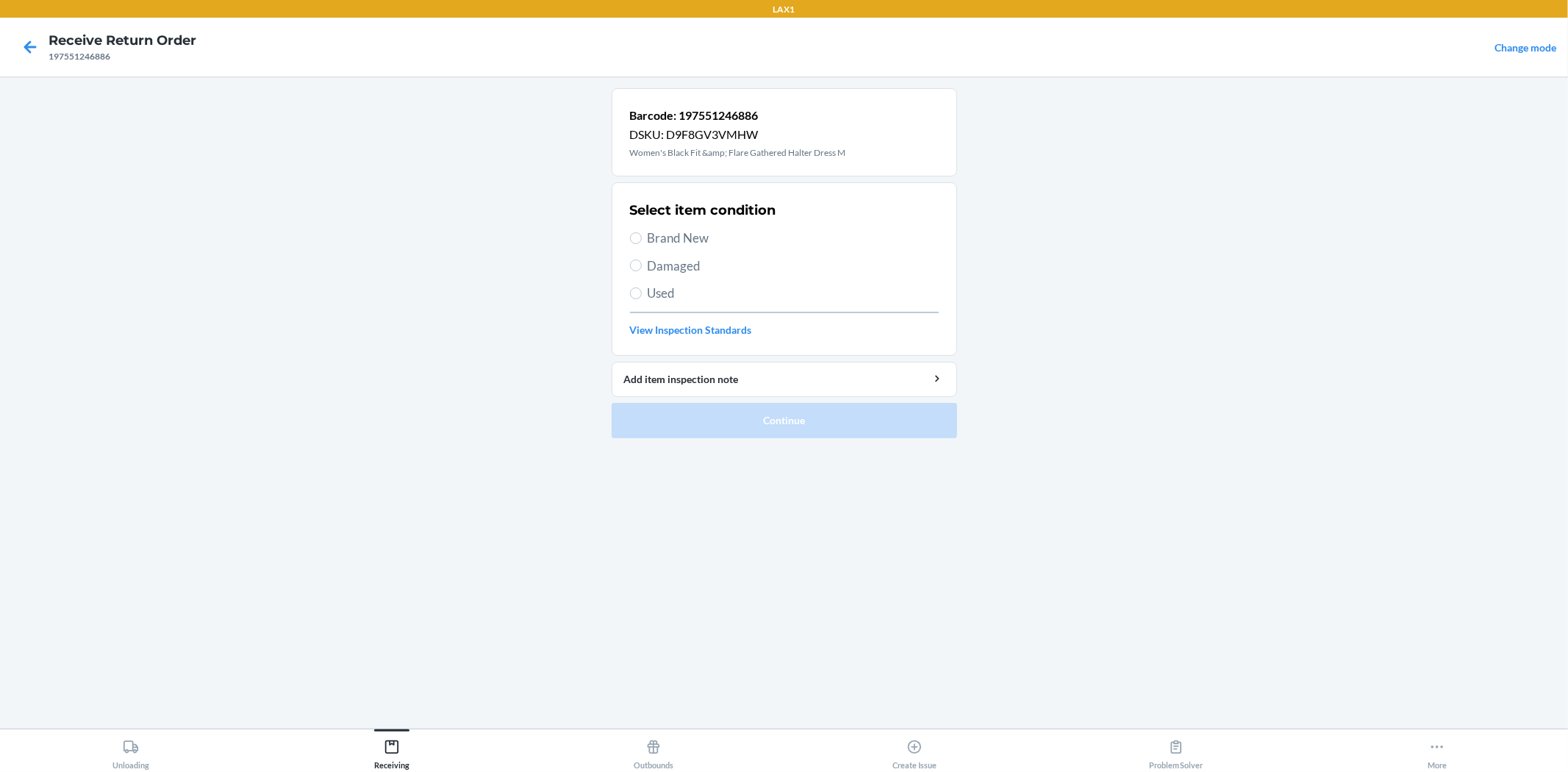
click at [660, 242] on span "Brand New" at bounding box center [793, 238] width 291 height 19
click at [641, 242] on input "Brand New" at bounding box center [636, 238] width 12 height 12
radio input "true"
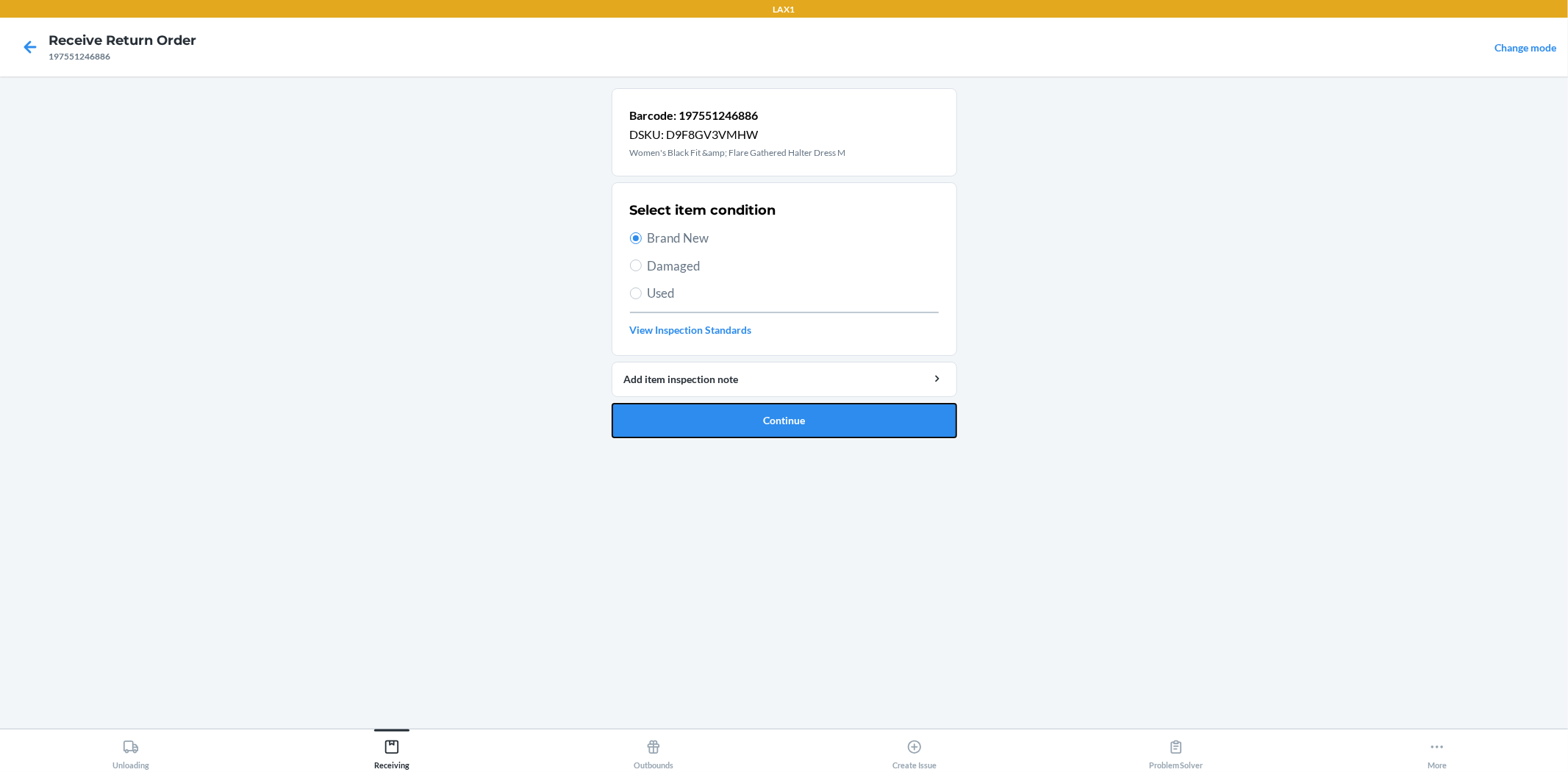
drag, startPoint x: 688, startPoint y: 427, endPoint x: 686, endPoint y: 409, distance: 18.1
click at [693, 413] on button "Continue" at bounding box center [784, 420] width 345 height 35
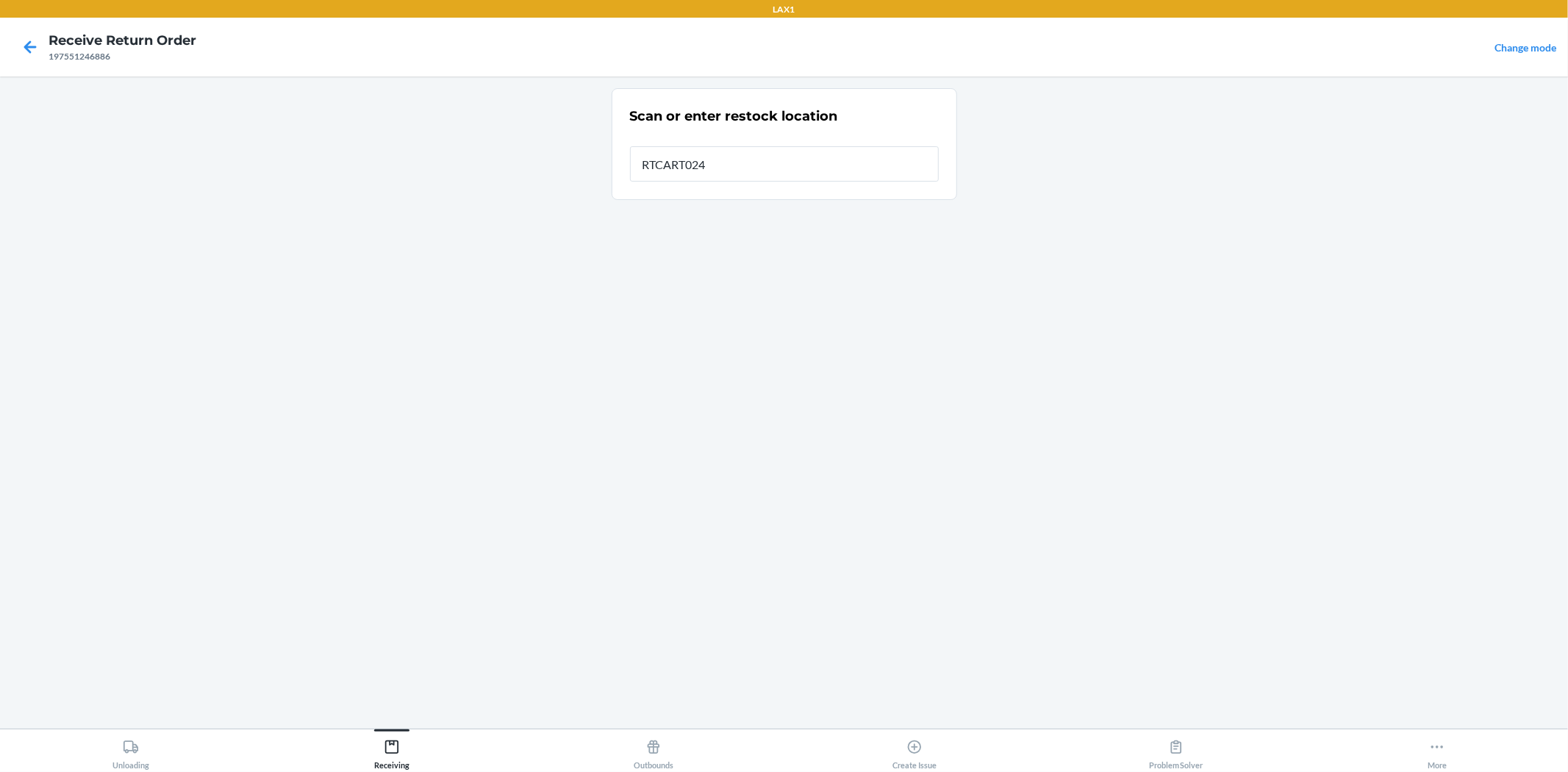
type input "RTCART024"
